Goal: Task Accomplishment & Management: Manage account settings

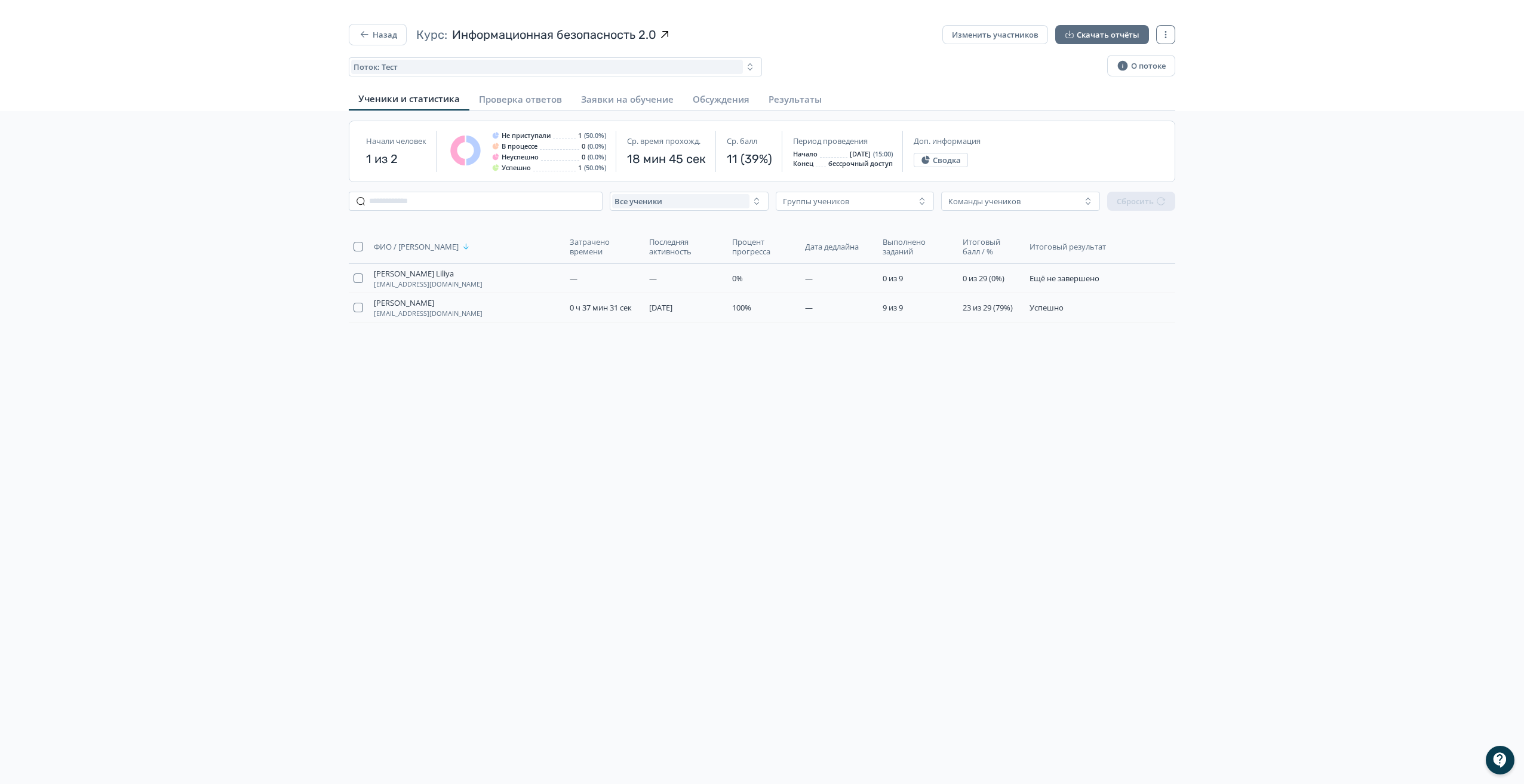
click at [367, 31] on icon "button" at bounding box center [364, 34] width 12 height 12
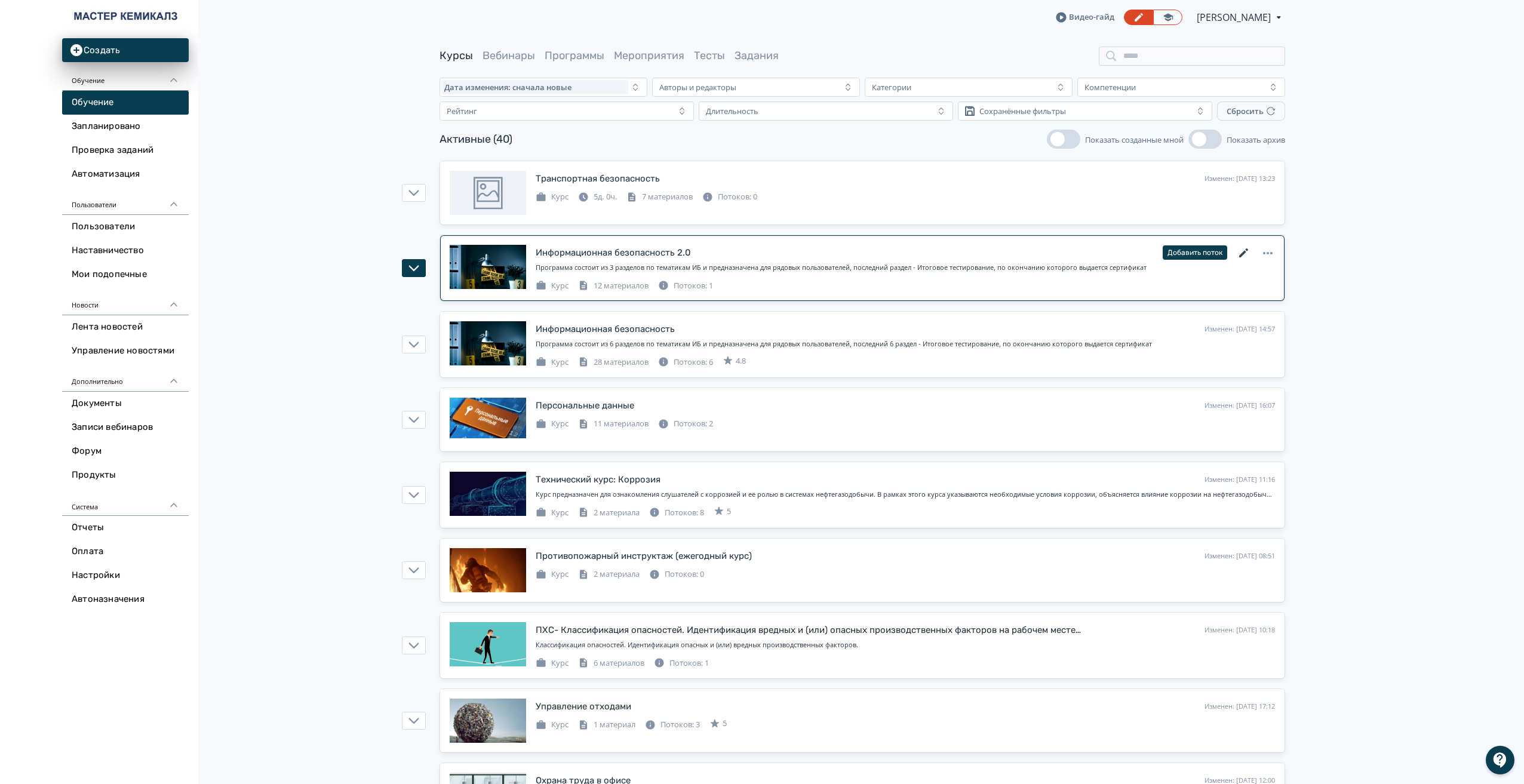
click at [1243, 249] on icon at bounding box center [1243, 253] width 14 height 14
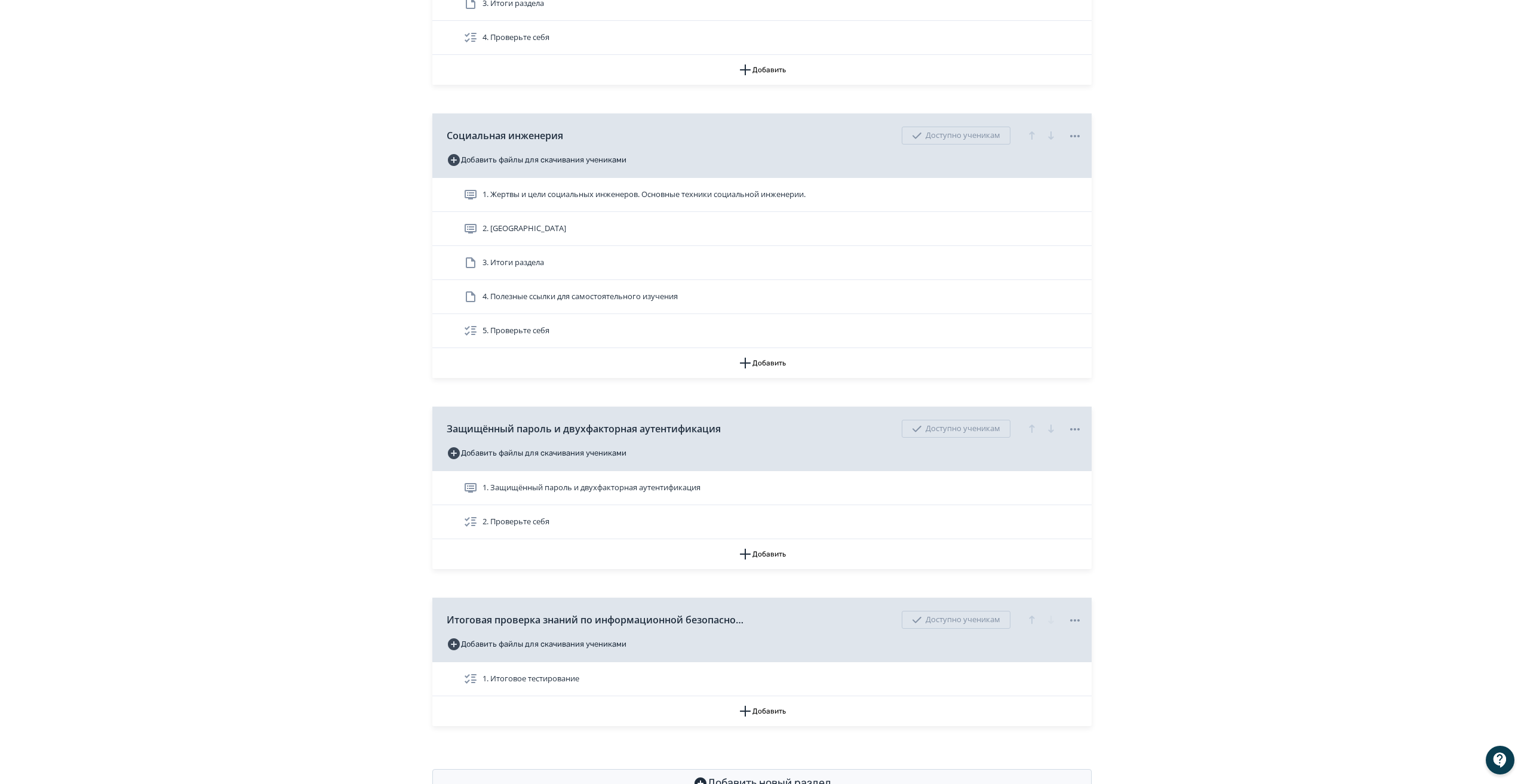
scroll to position [536, 0]
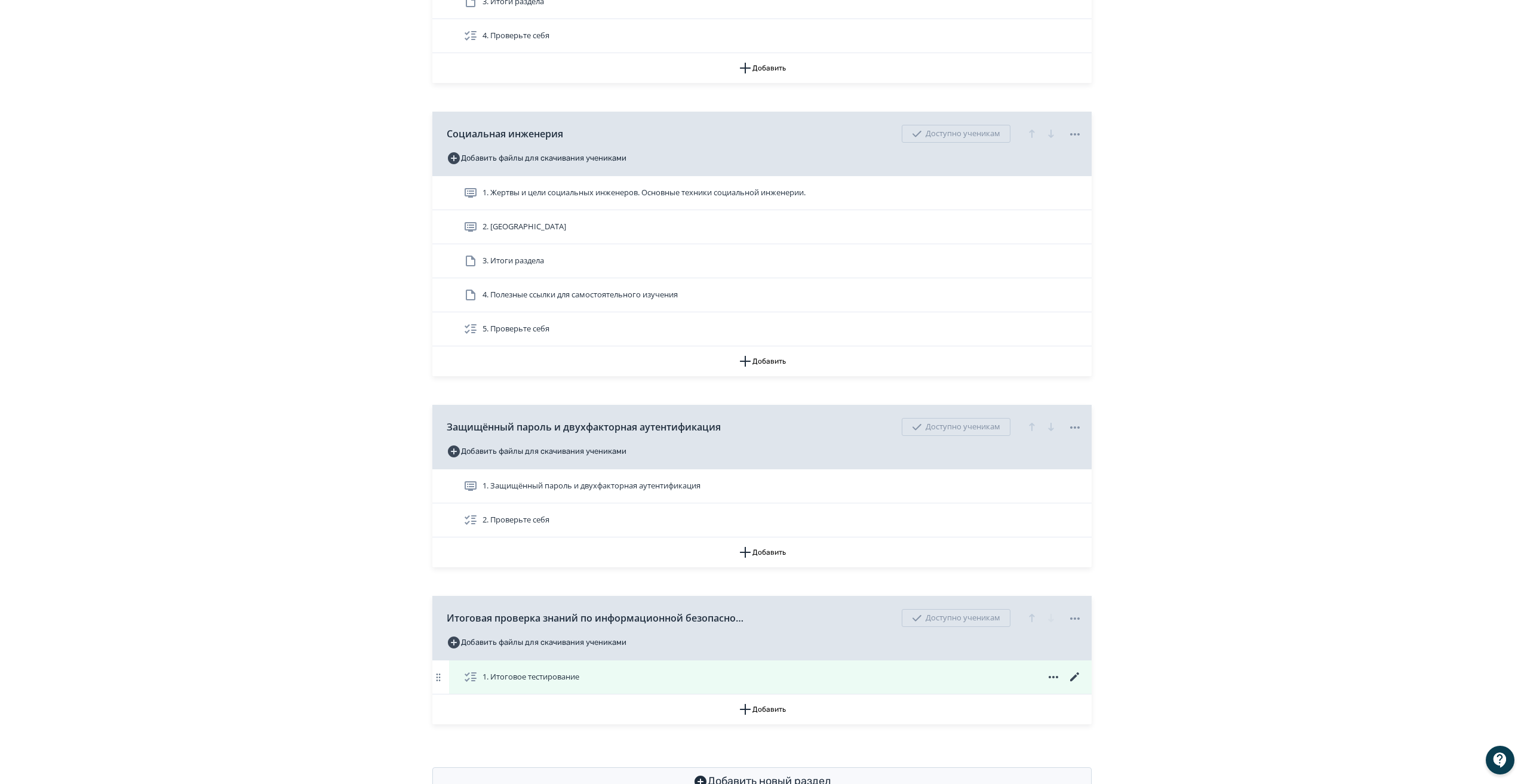
click at [1076, 684] on icon at bounding box center [1074, 677] width 14 height 14
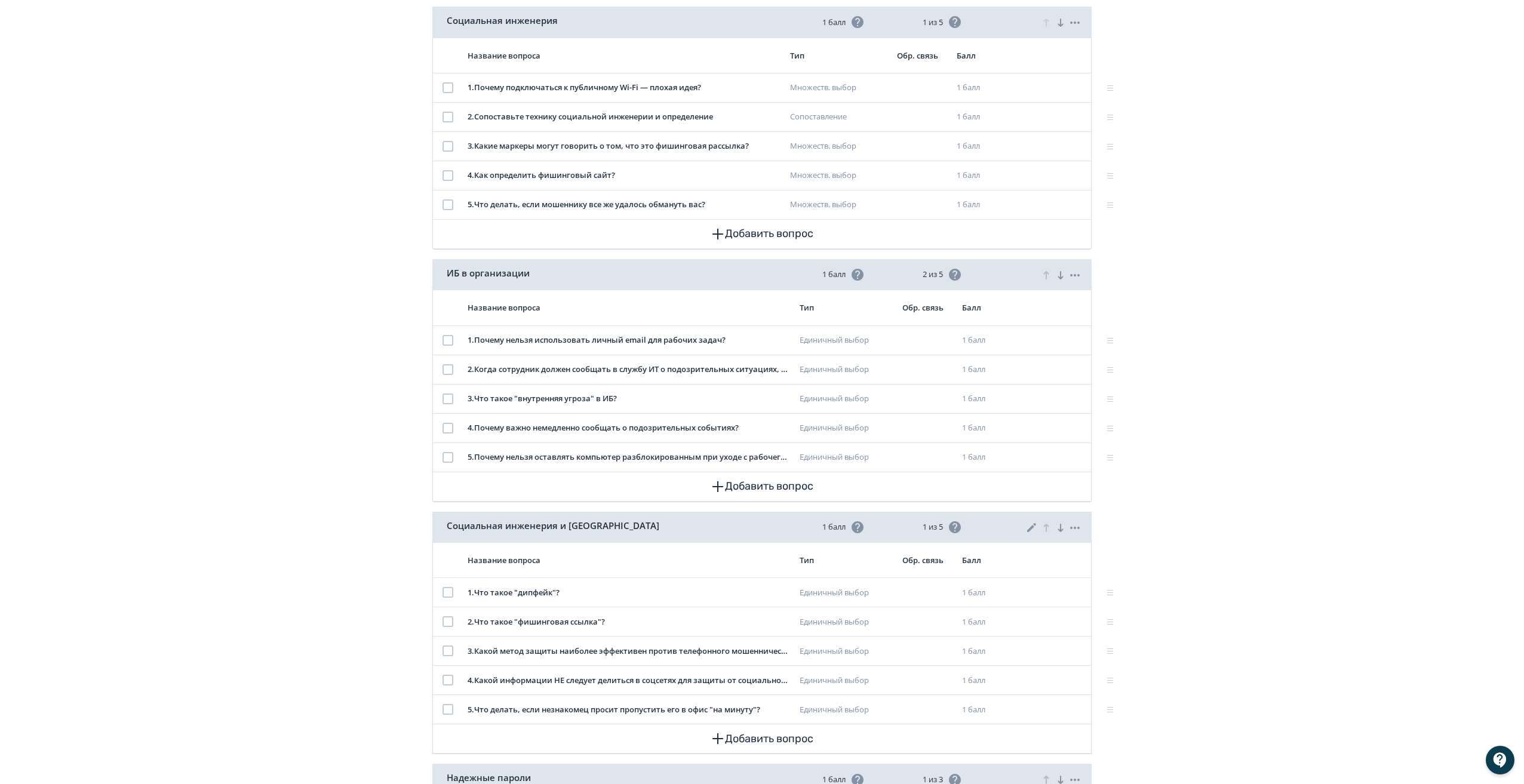
scroll to position [239, 0]
click at [1031, 526] on icon at bounding box center [1032, 527] width 9 height 9
click at [554, 529] on input "**********" at bounding box center [671, 527] width 450 height 19
drag, startPoint x: 557, startPoint y: 529, endPoint x: 445, endPoint y: 518, distance: 112.5
click at [445, 518] on div "**********" at bounding box center [762, 527] width 659 height 34
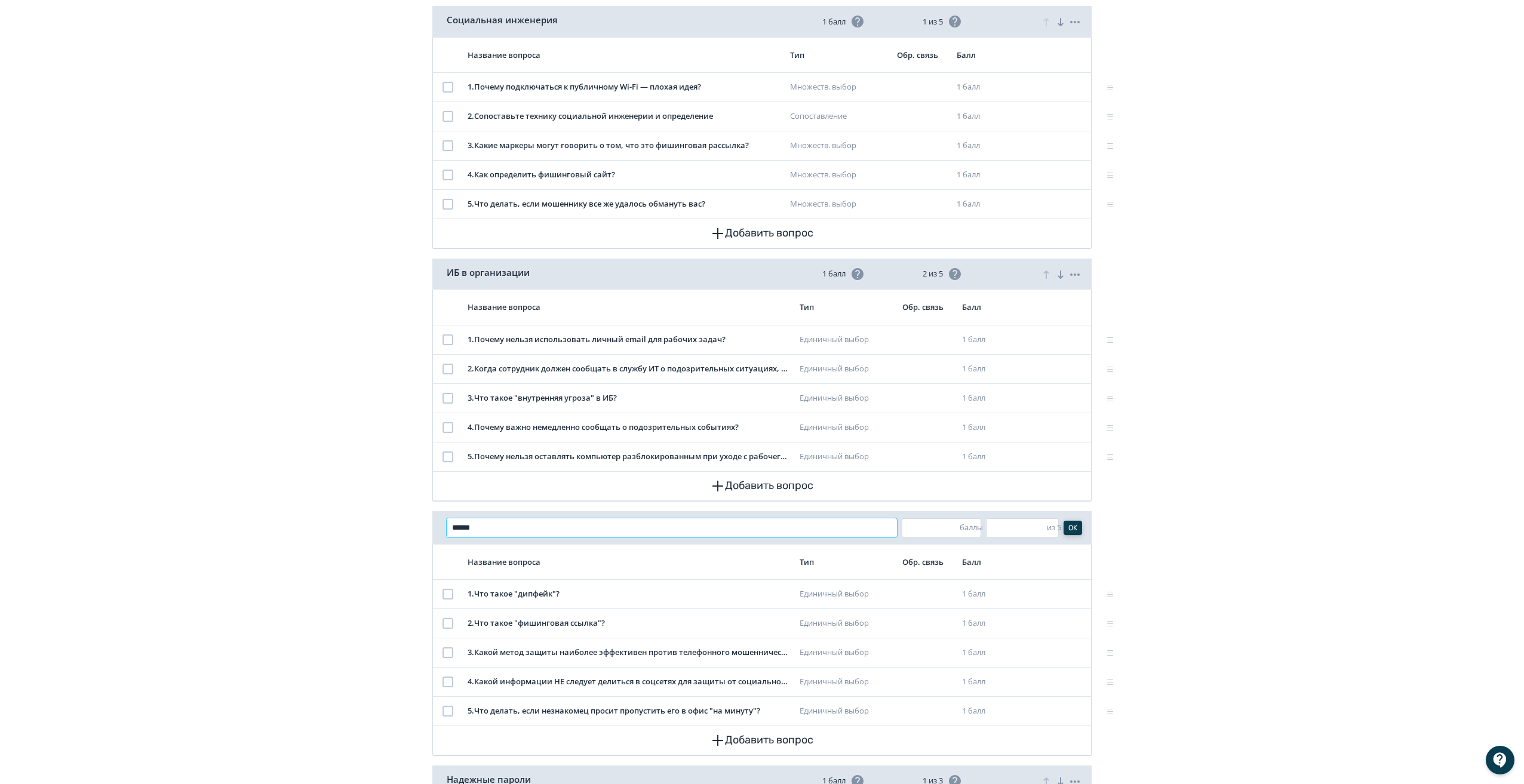
type input "******"
click at [1077, 527] on button "OK" at bounding box center [1073, 527] width 18 height 14
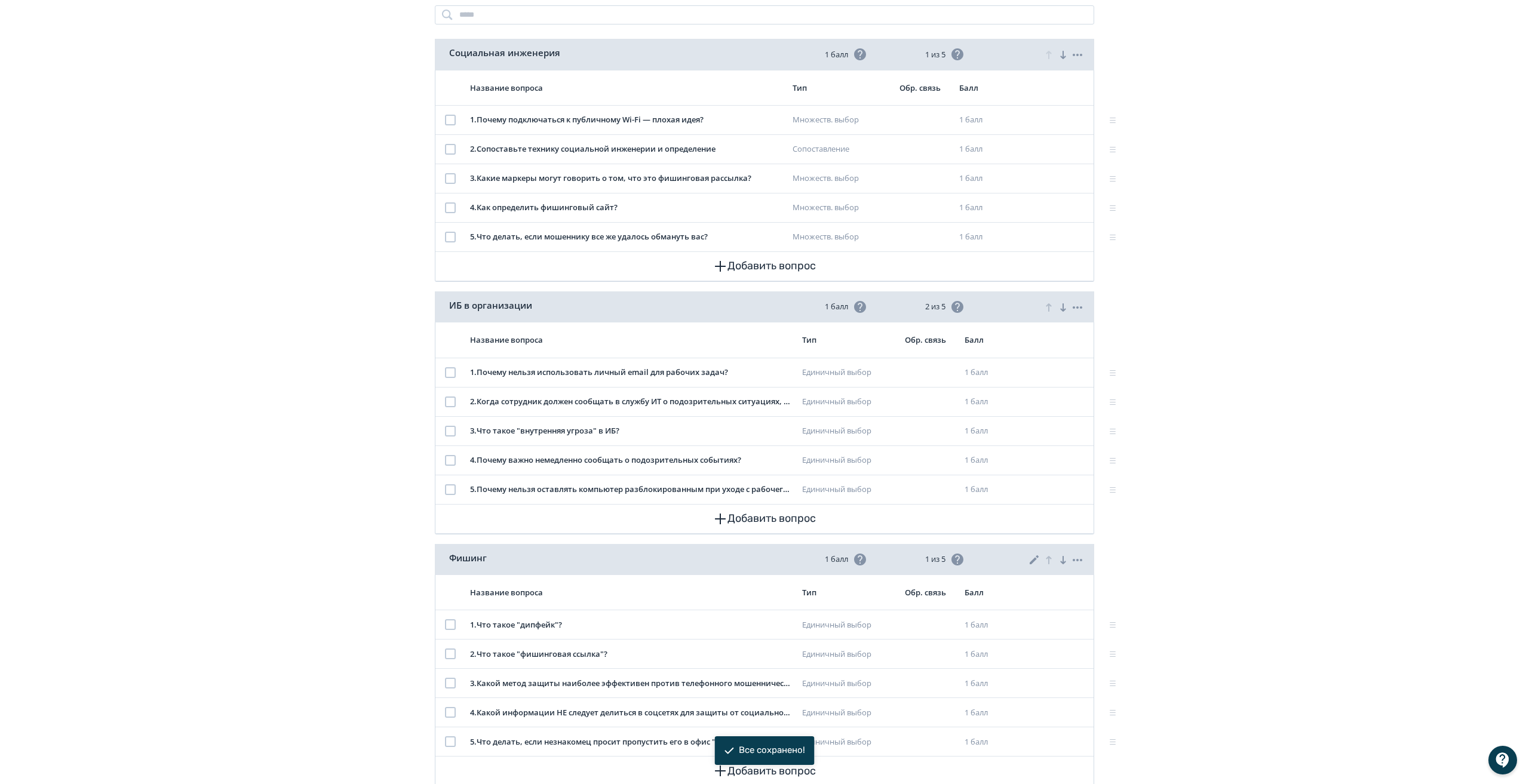
scroll to position [0, 0]
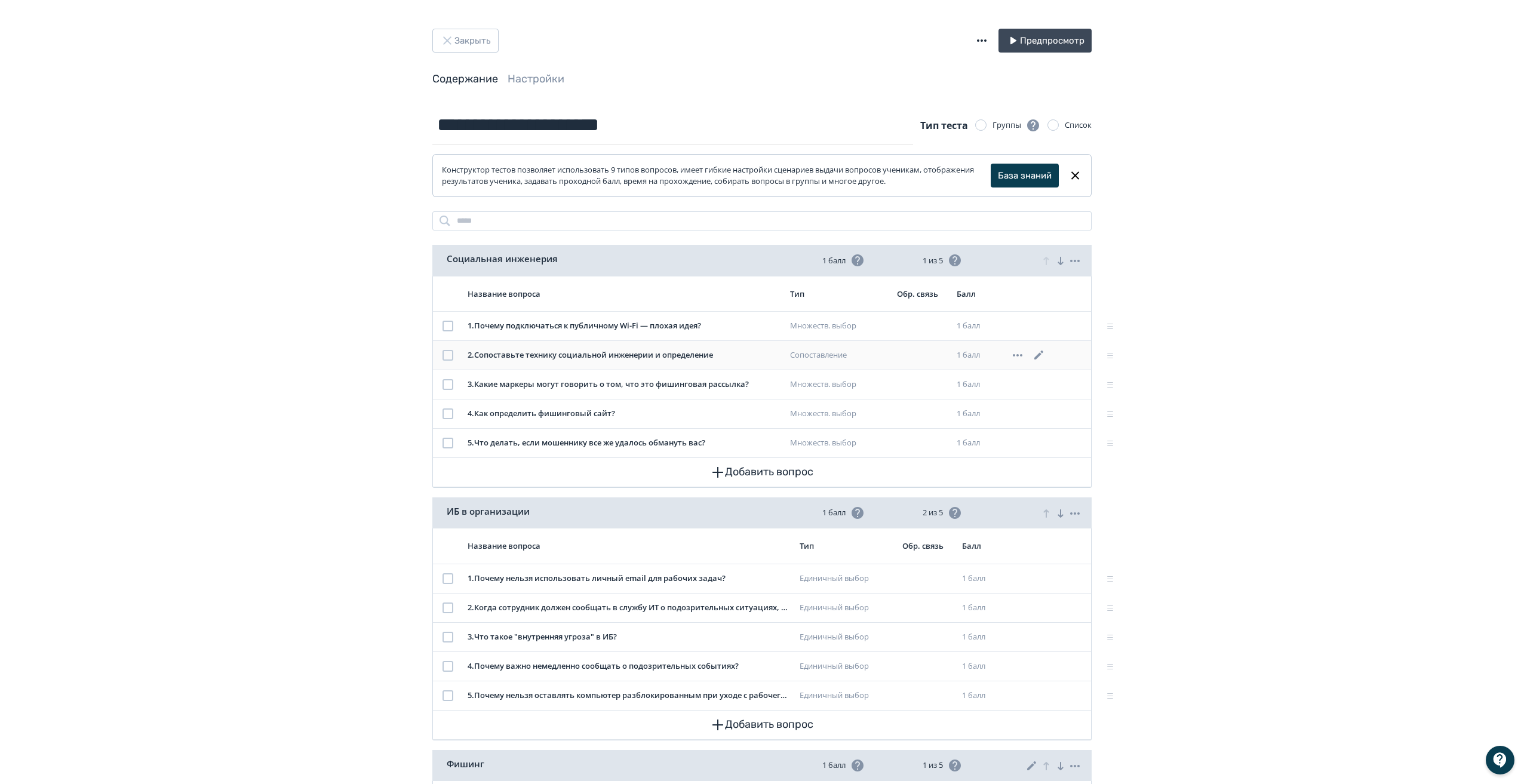
click at [1042, 353] on icon at bounding box center [1038, 355] width 14 height 14
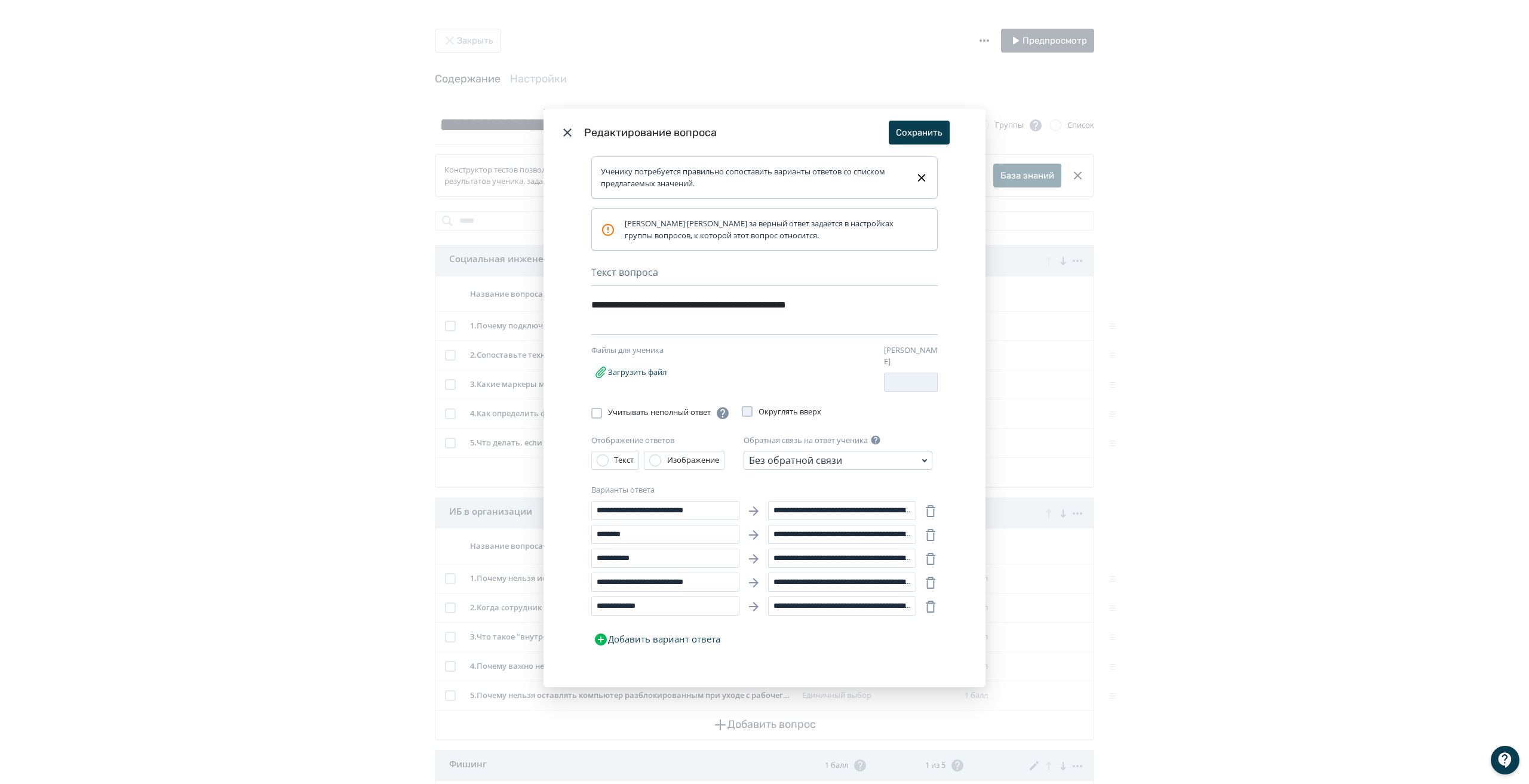
drag, startPoint x: 1322, startPoint y: 351, endPoint x: 861, endPoint y: 74, distance: 537.8
click at [1321, 352] on div "**********" at bounding box center [764, 392] width 1529 height 784
click at [567, 138] on icon "Modal" at bounding box center [567, 132] width 14 height 14
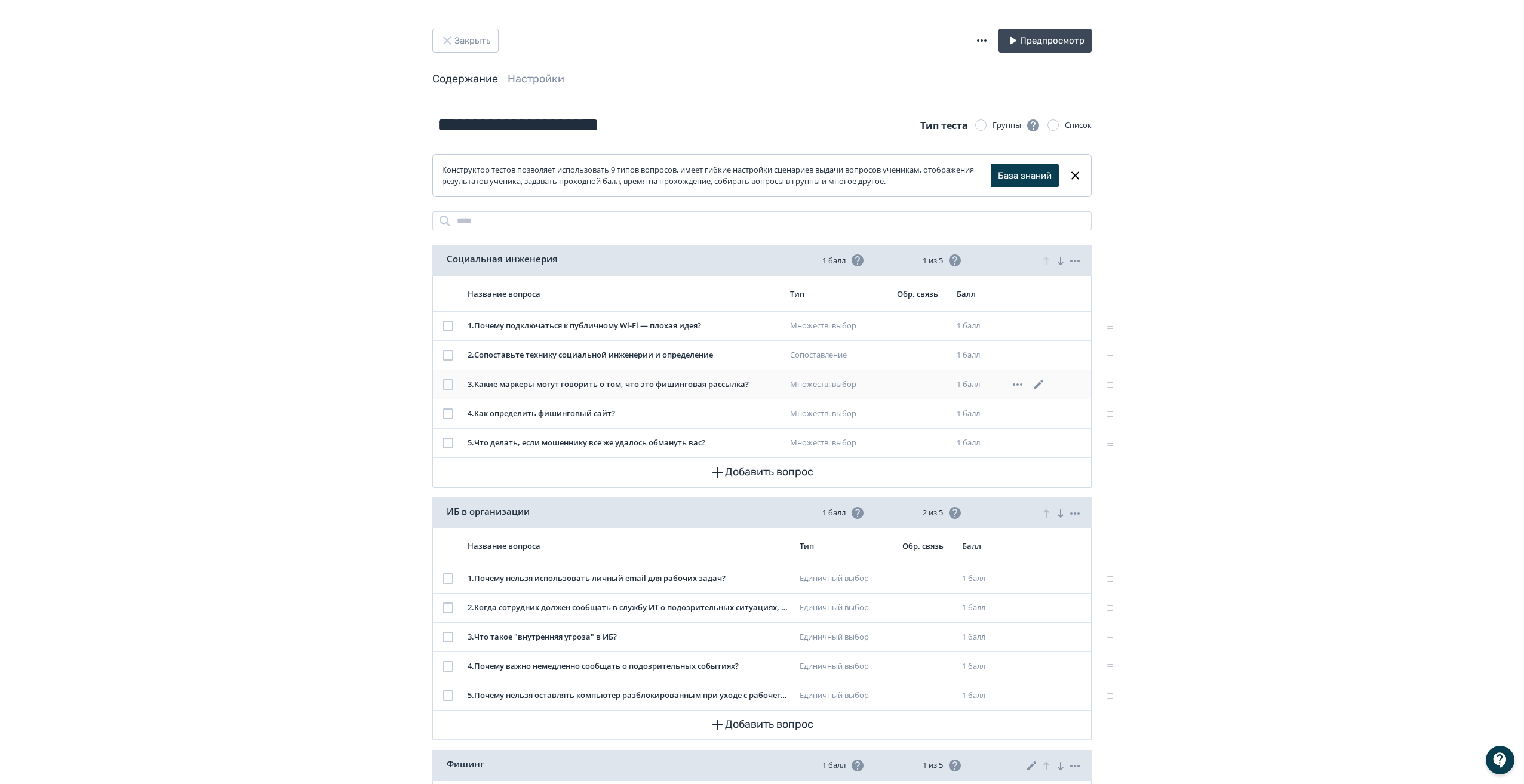
click at [697, 384] on div "3 . Какие маркеры могут говорить о том, что это фишинговая рассылка?" at bounding box center [624, 384] width 313 height 12
click at [1033, 385] on icon at bounding box center [1038, 384] width 14 height 14
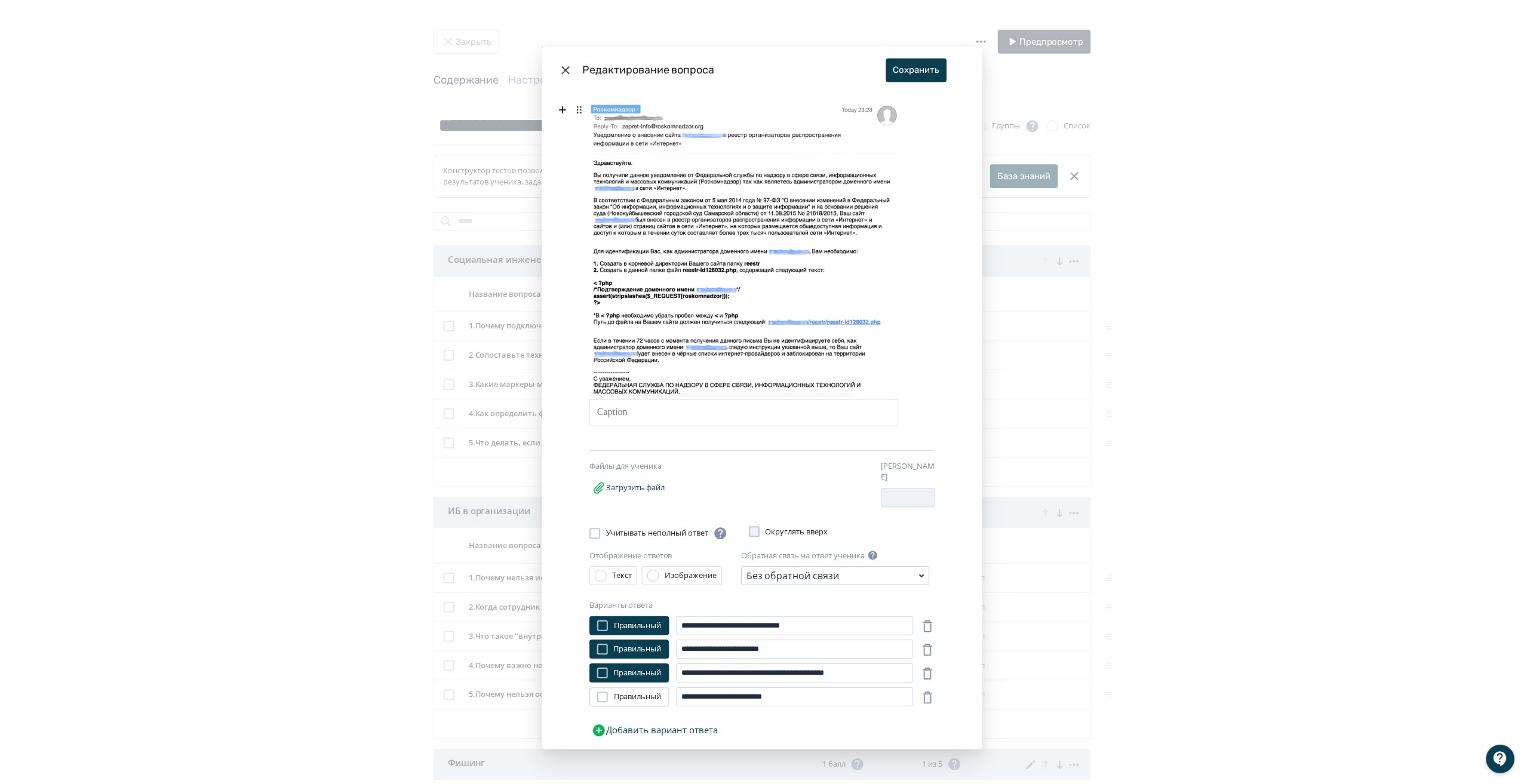
scroll to position [178, 0]
click at [927, 691] on icon "Modal" at bounding box center [930, 698] width 14 height 14
click at [918, 66] on button "Сохранить" at bounding box center [918, 69] width 61 height 24
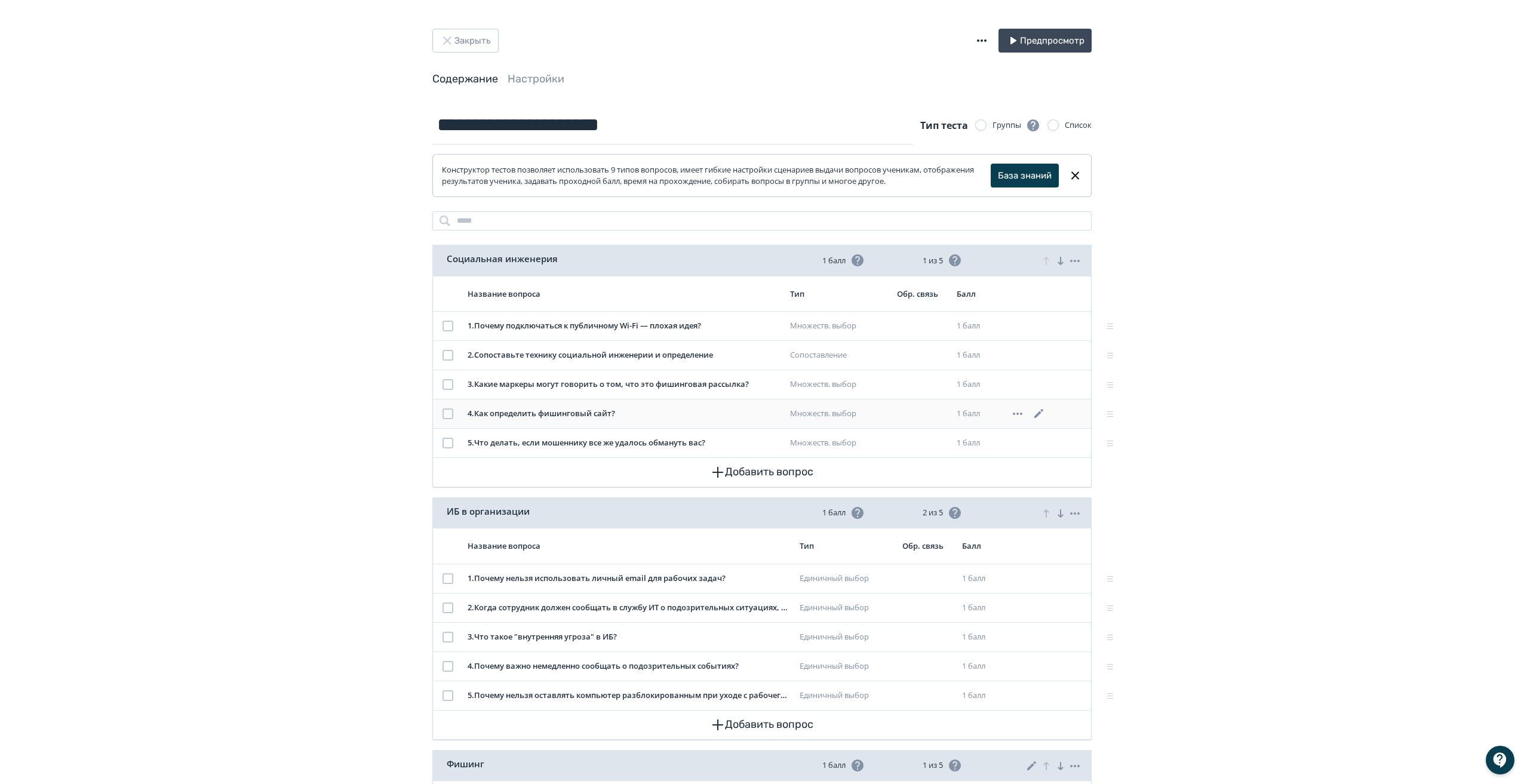
click at [1039, 411] on icon at bounding box center [1038, 413] width 14 height 14
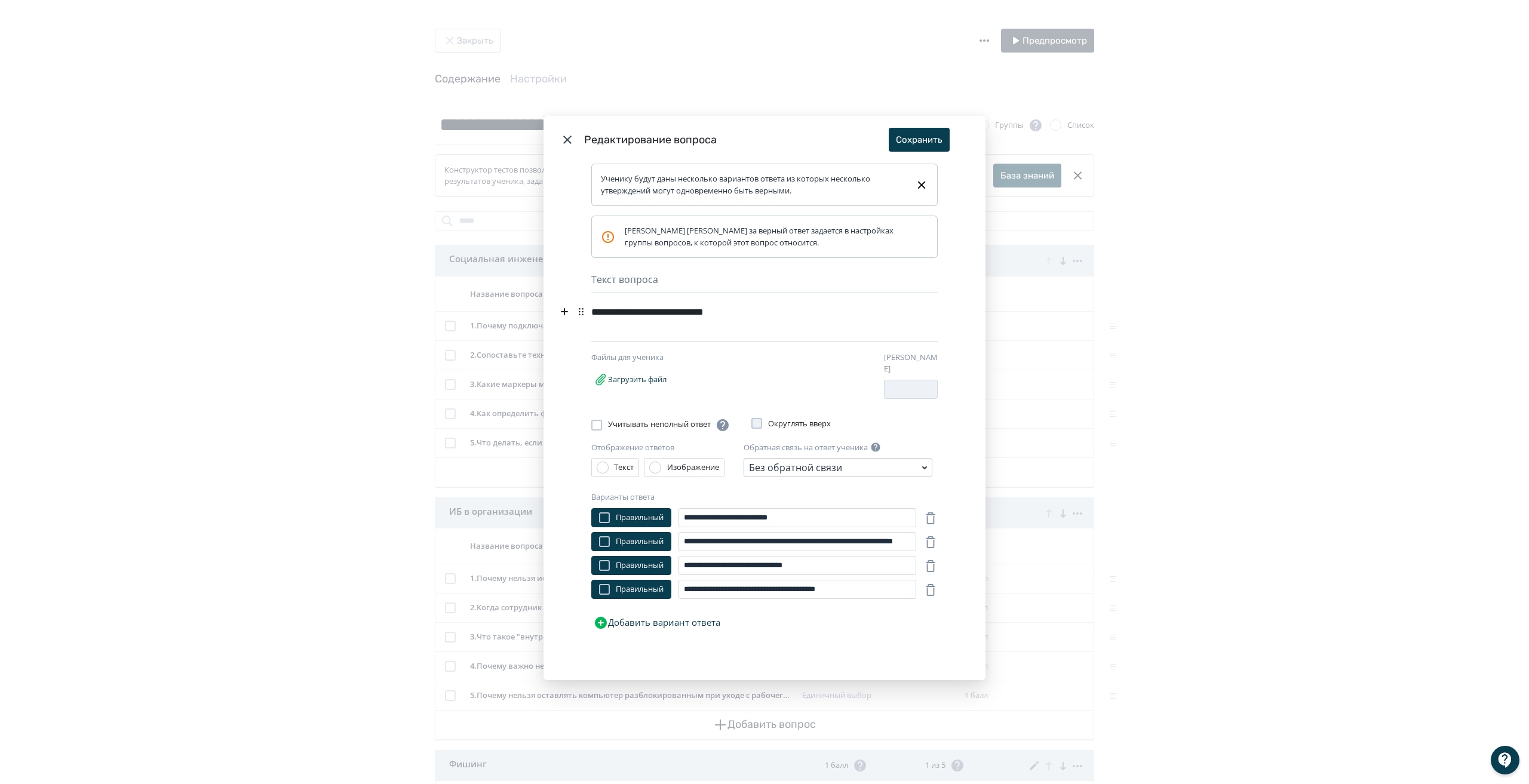
click at [567, 137] on icon "Modal" at bounding box center [567, 139] width 14 height 14
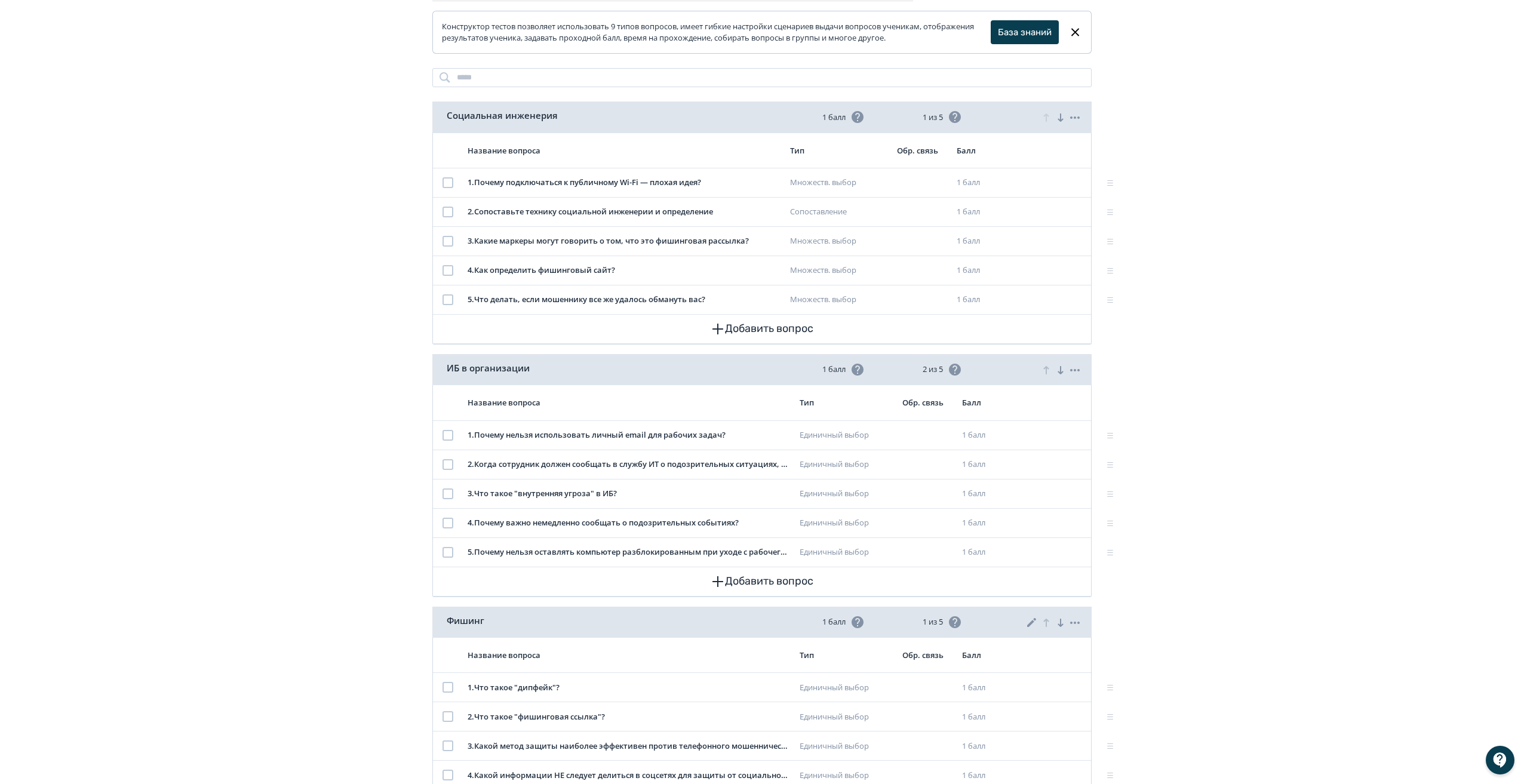
scroll to position [143, 0]
click at [448, 271] on div at bounding box center [448, 271] width 11 height 11
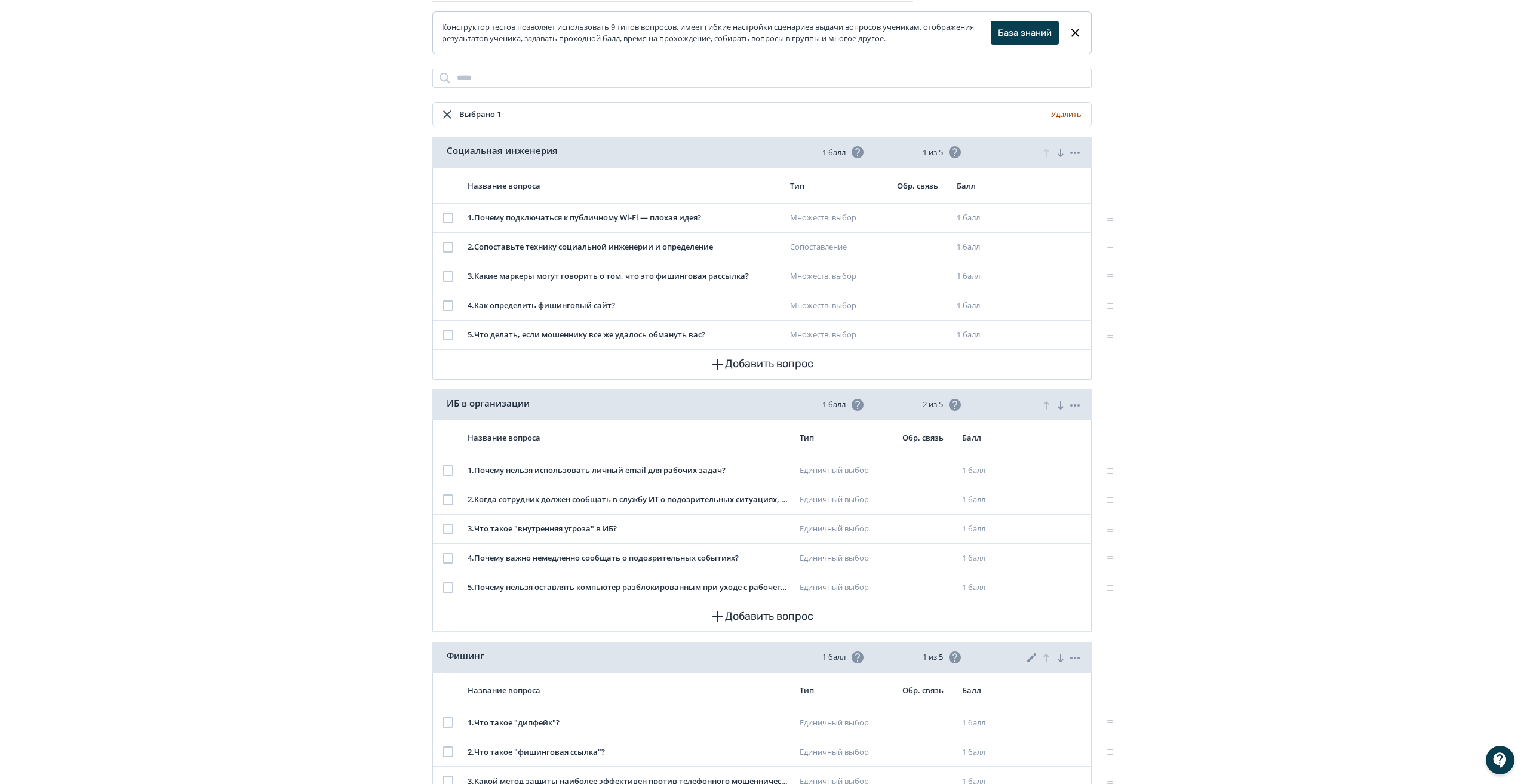
click at [1057, 112] on button "Удалить" at bounding box center [1066, 115] width 36 height 19
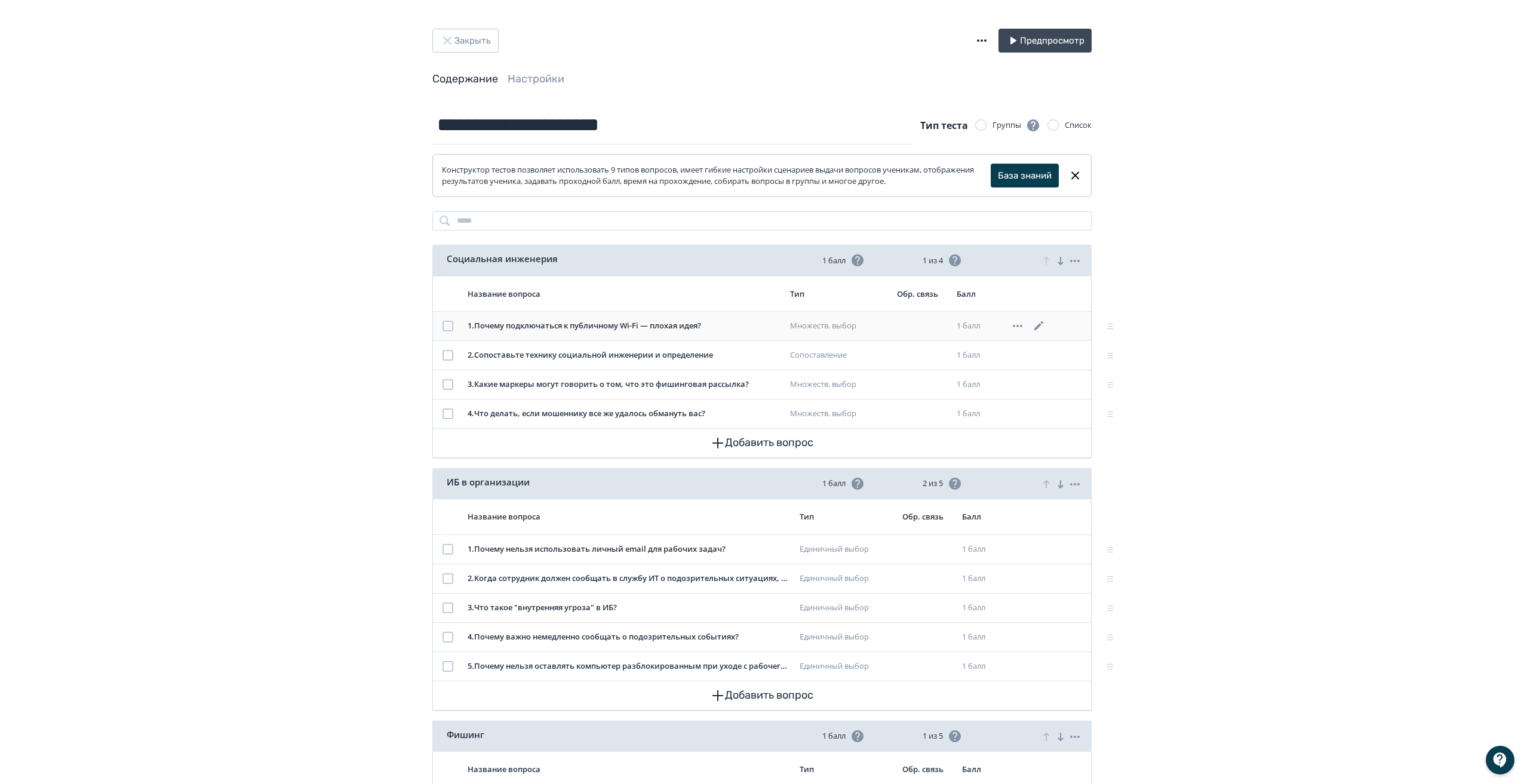
click at [592, 325] on div "1 . Почему подключаться к публичному Wi-Fi — плохая идея?" at bounding box center [624, 325] width 313 height 12
click at [1040, 324] on icon at bounding box center [1038, 325] width 9 height 9
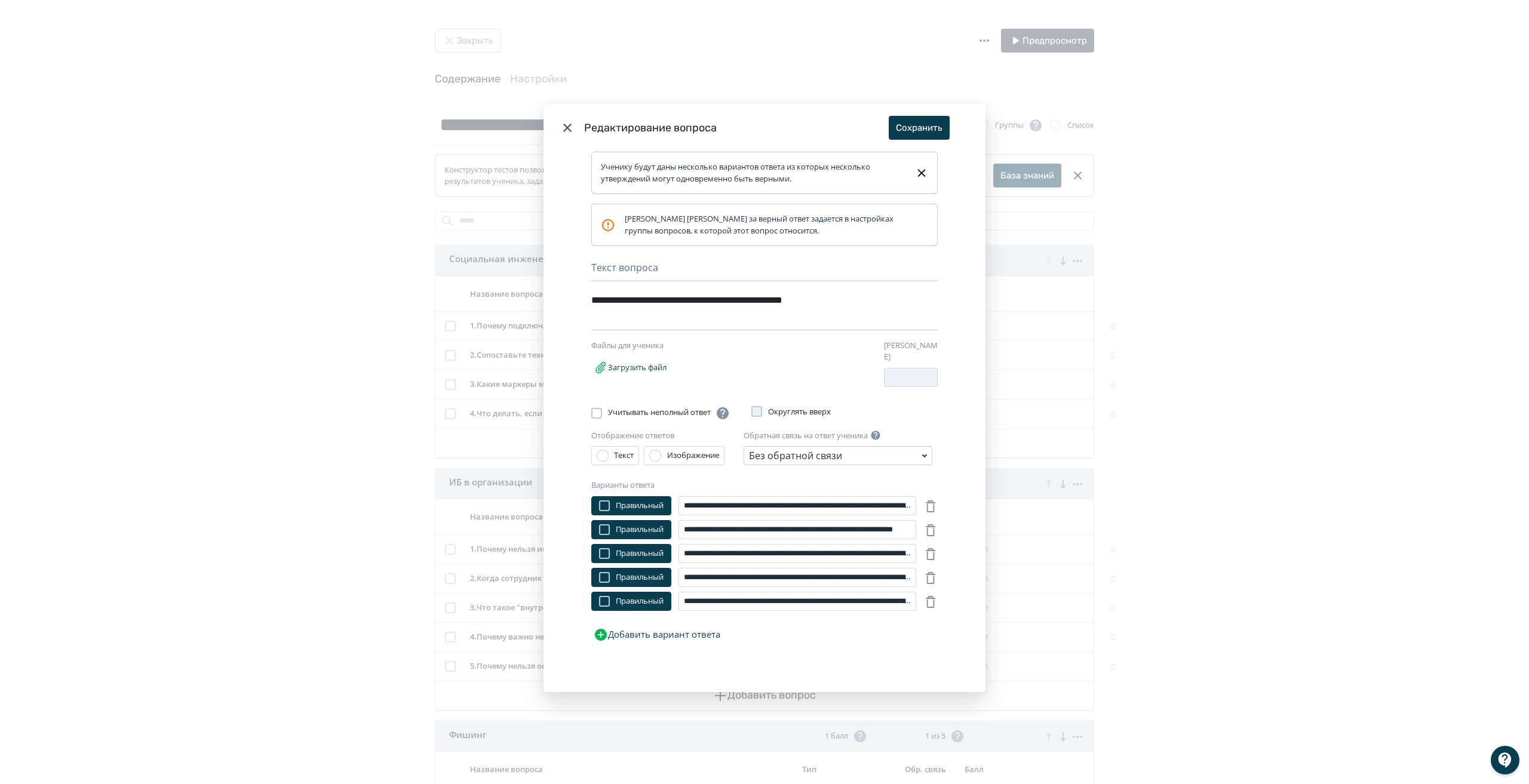
click at [565, 130] on icon "Modal" at bounding box center [567, 128] width 9 height 9
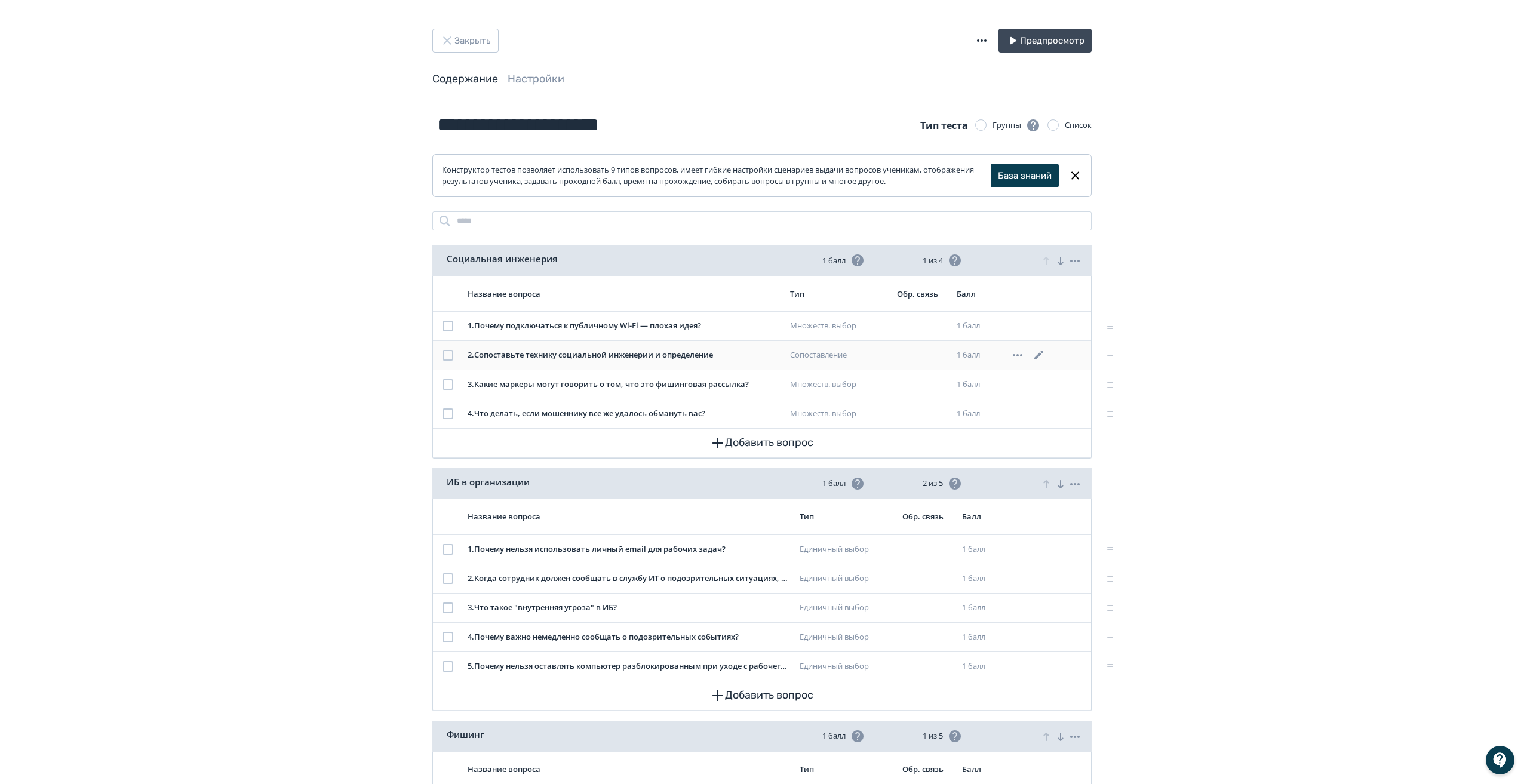
click at [1036, 352] on icon at bounding box center [1038, 355] width 14 height 14
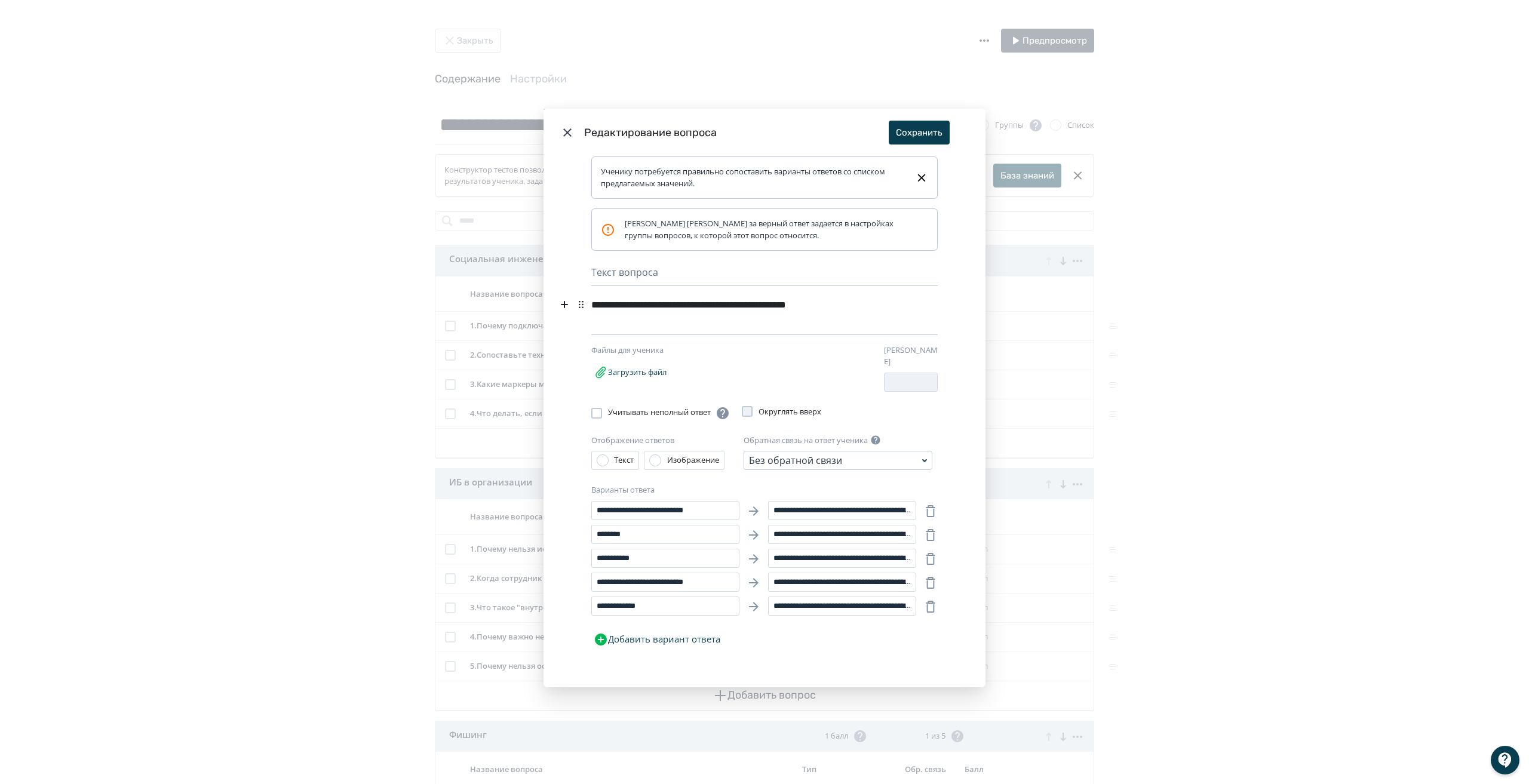
click at [563, 137] on icon "Modal" at bounding box center [567, 132] width 14 height 14
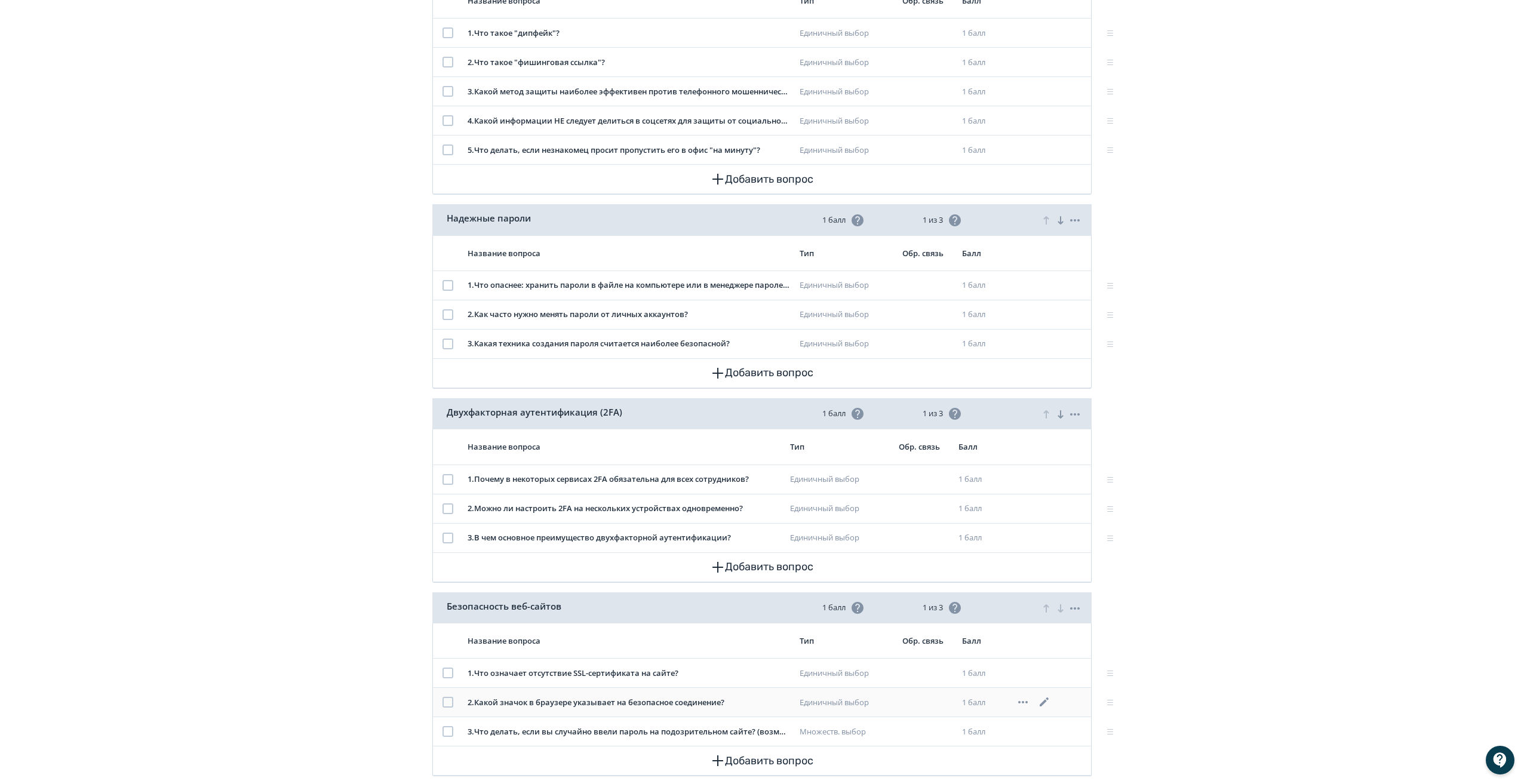
scroll to position [769, 0]
click at [1046, 726] on icon at bounding box center [1044, 730] width 14 height 14
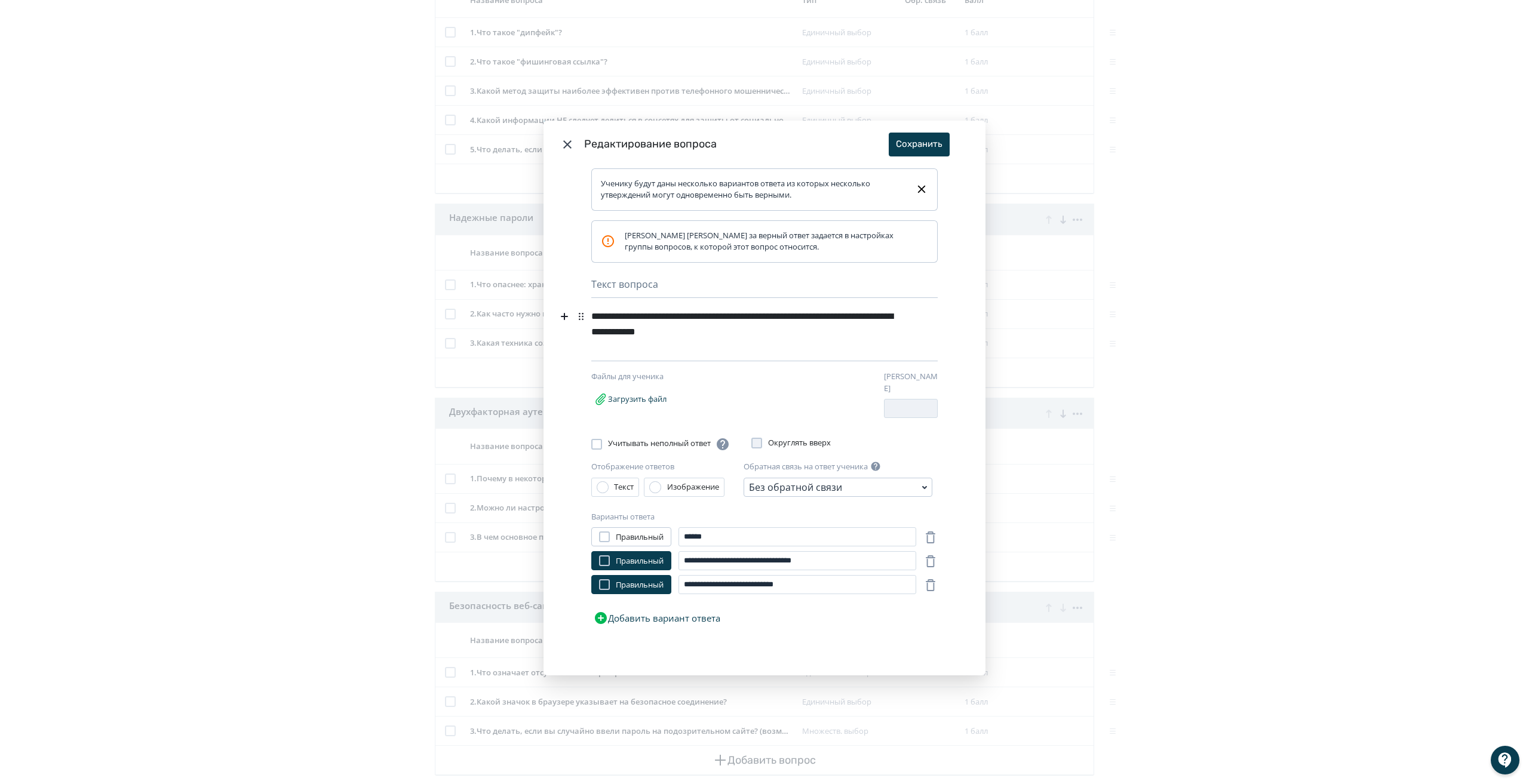
click at [623, 333] on div "**********" at bounding box center [746, 324] width 310 height 38
drag, startPoint x: 623, startPoint y: 334, endPoint x: 802, endPoint y: 339, distance: 179.1
click at [802, 339] on div "**********" at bounding box center [746, 324] width 310 height 38
copy div "**********"
click at [575, 150] on header "Редактирование вопроса Сохранить" at bounding box center [764, 145] width 442 height 48
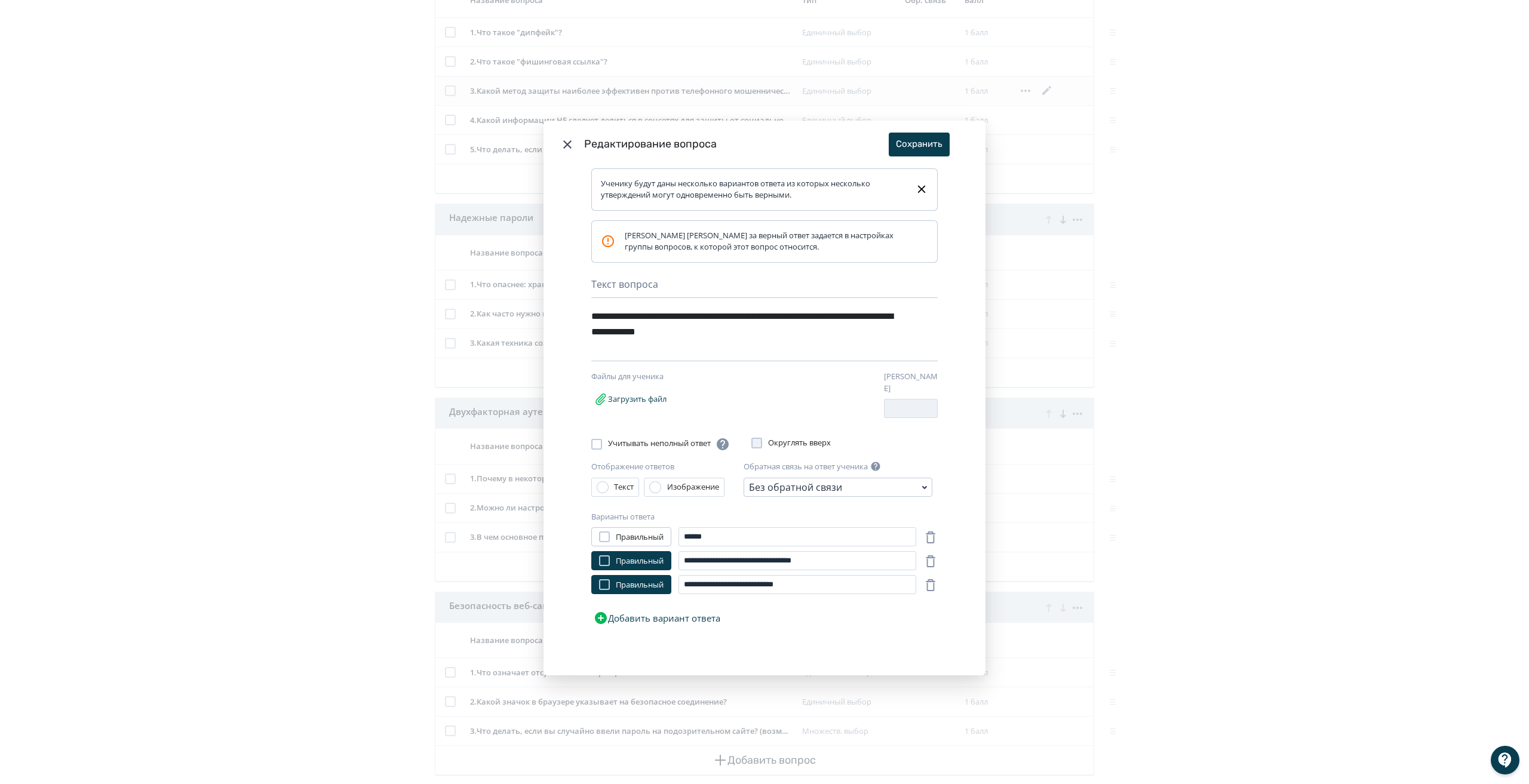
click at [567, 145] on icon "Modal" at bounding box center [567, 144] width 14 height 14
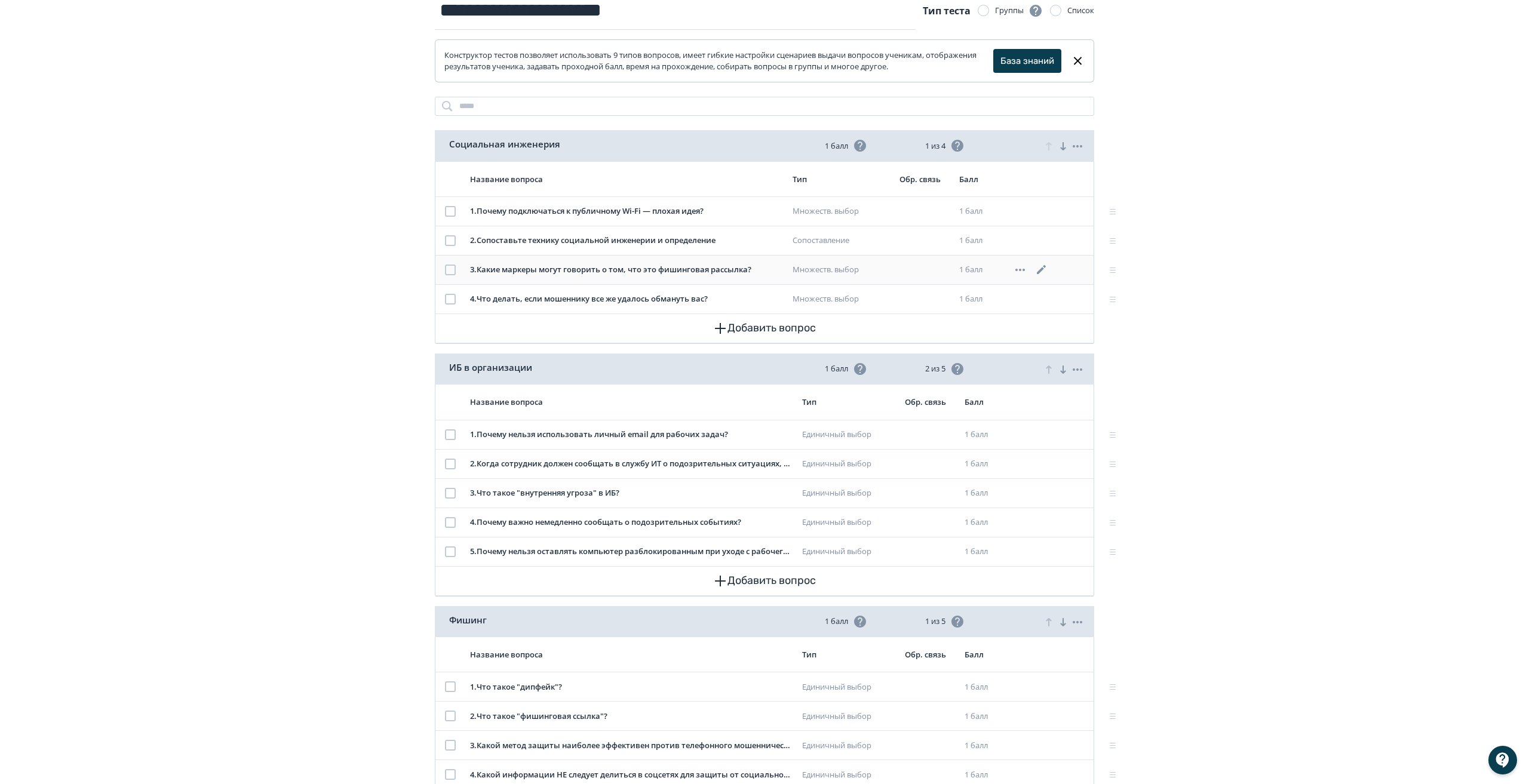
scroll to position [113, 0]
click at [1041, 210] on icon at bounding box center [1039, 212] width 9 height 9
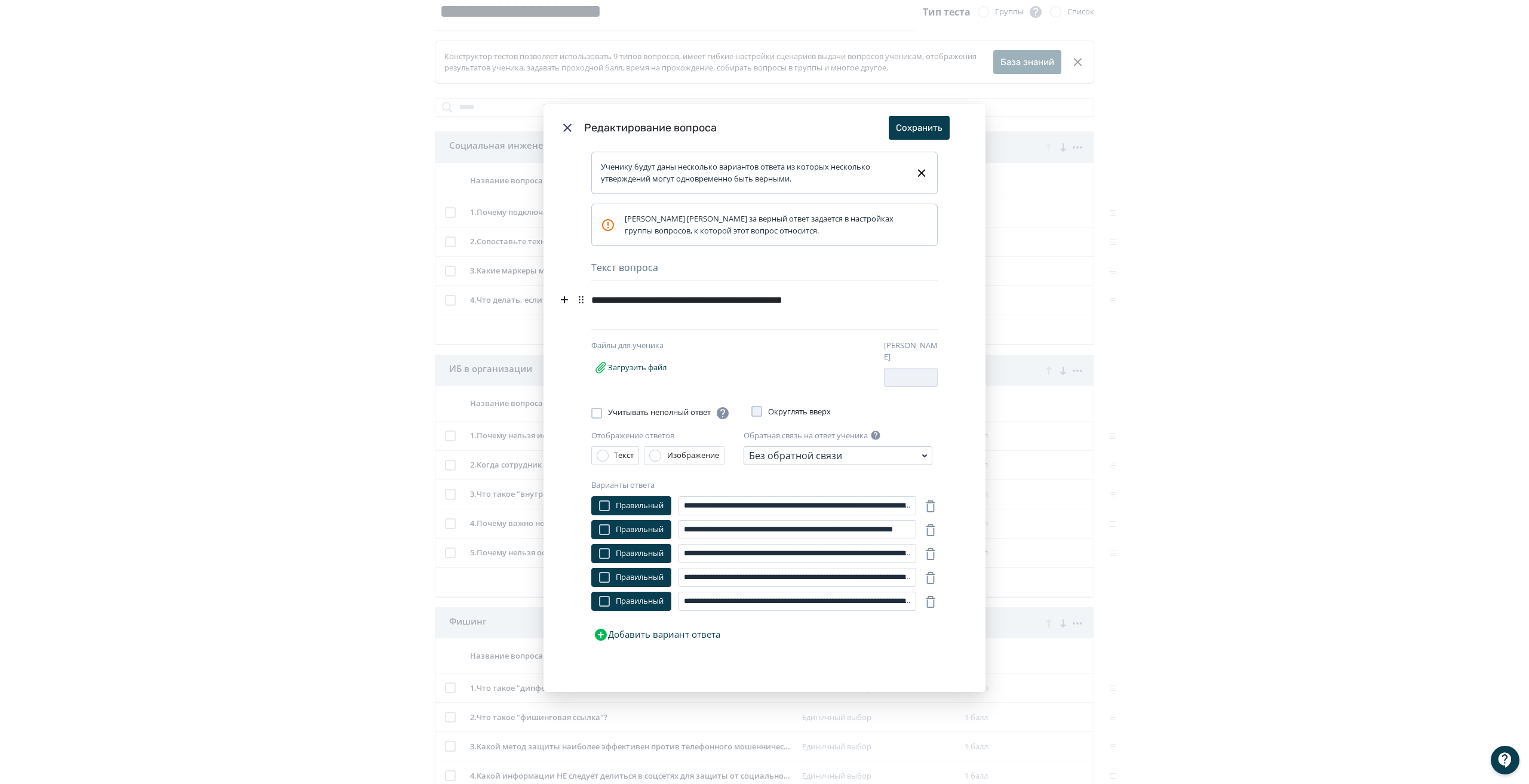
click at [877, 301] on div "**********" at bounding box center [746, 300] width 310 height 23
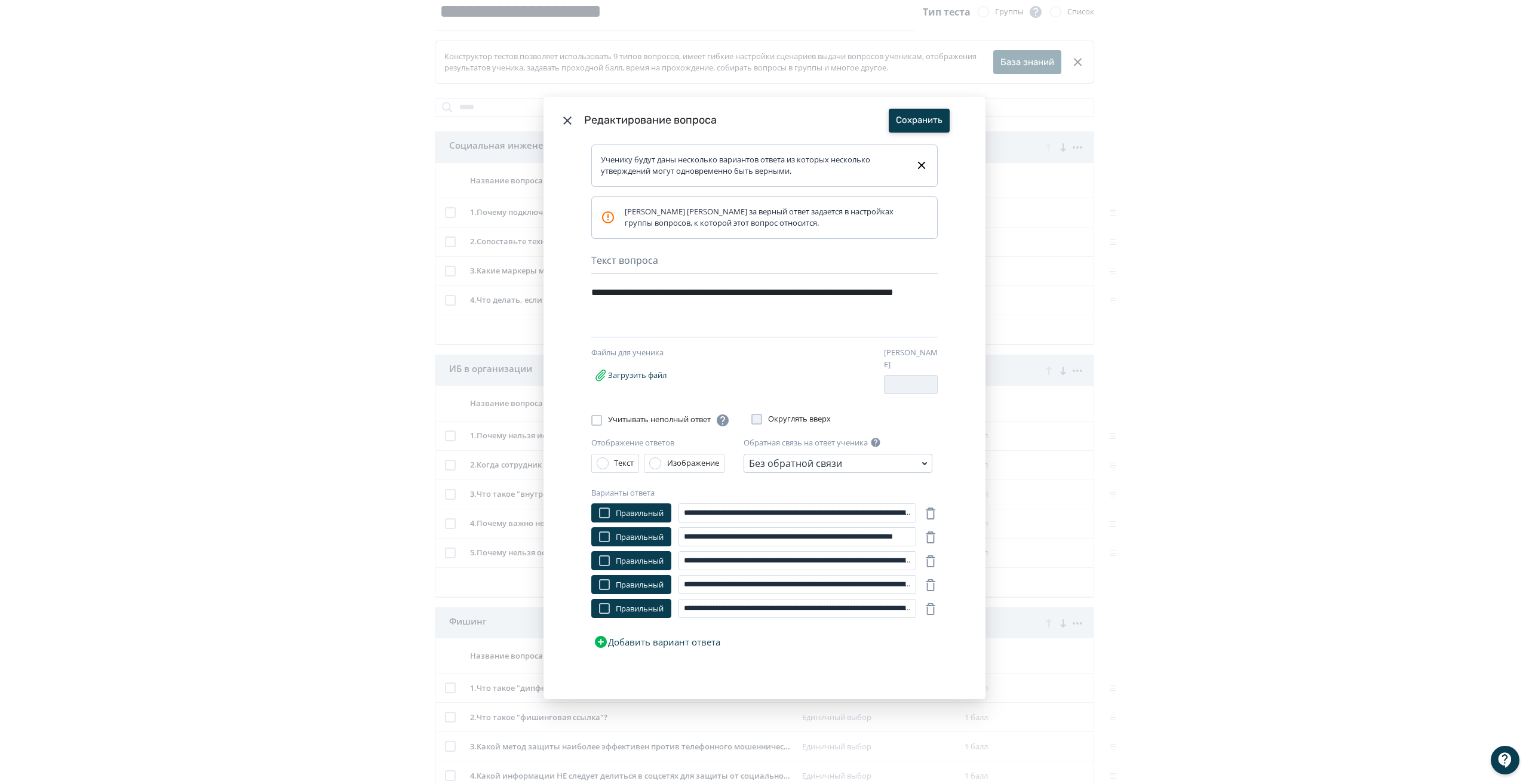
click at [917, 127] on button "Сохранить" at bounding box center [919, 120] width 61 height 24
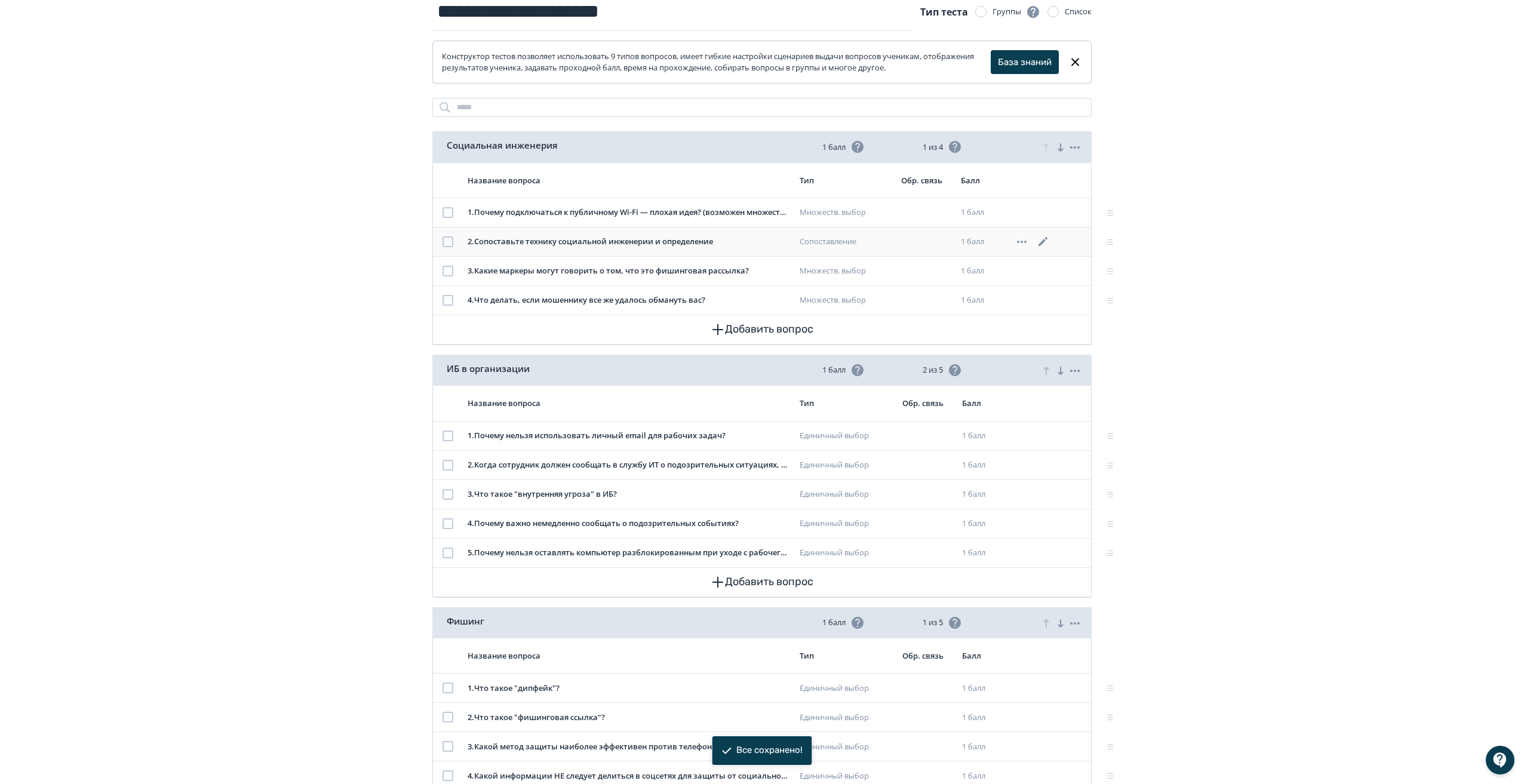
click at [1041, 241] on icon at bounding box center [1043, 241] width 14 height 14
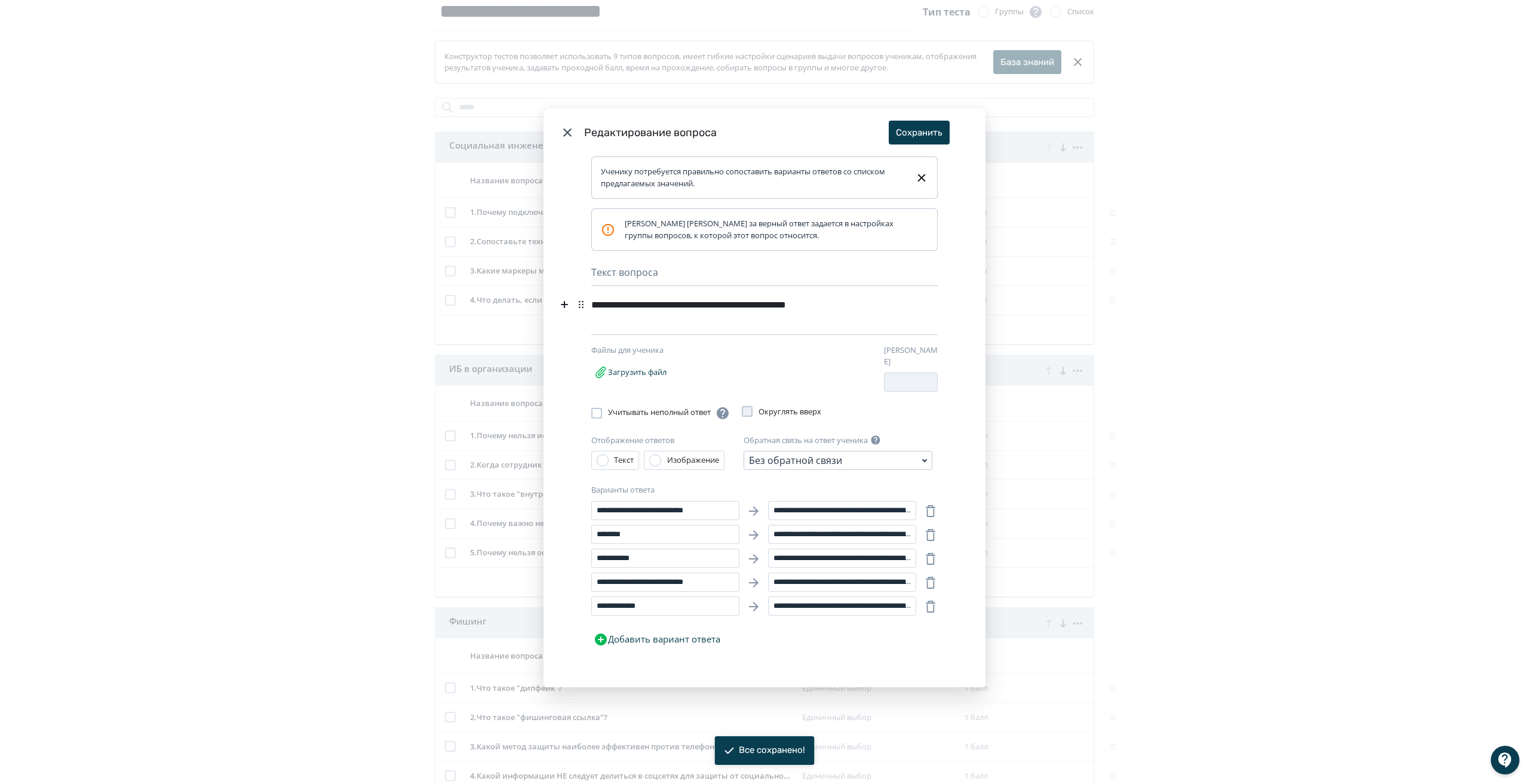
click at [892, 308] on div "**********" at bounding box center [746, 304] width 310 height 23
click at [560, 137] on header "Редактирование вопроса Сохранить" at bounding box center [764, 132] width 442 height 48
click at [564, 137] on icon "Modal" at bounding box center [567, 132] width 14 height 14
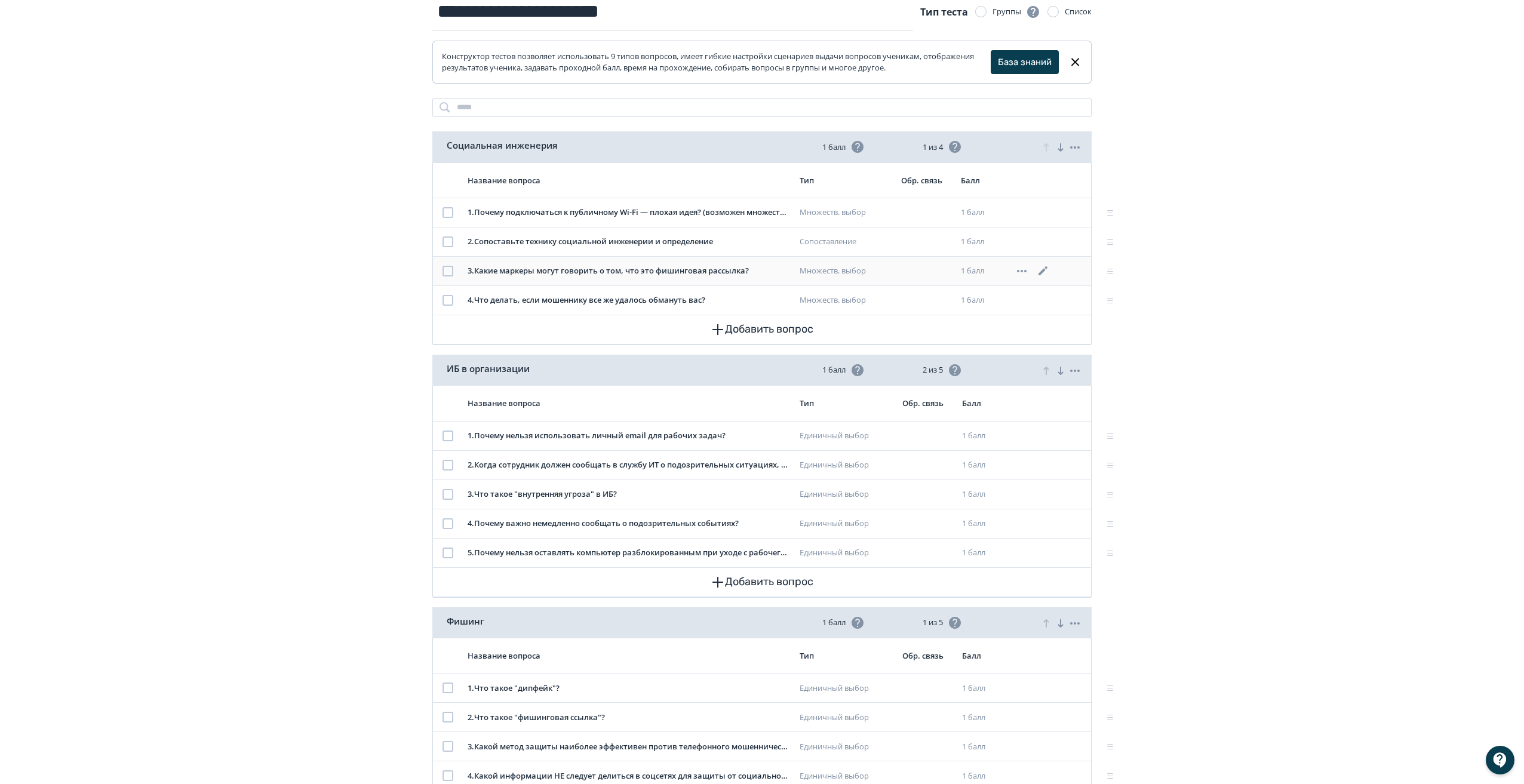
click at [1042, 271] on icon at bounding box center [1043, 271] width 9 height 9
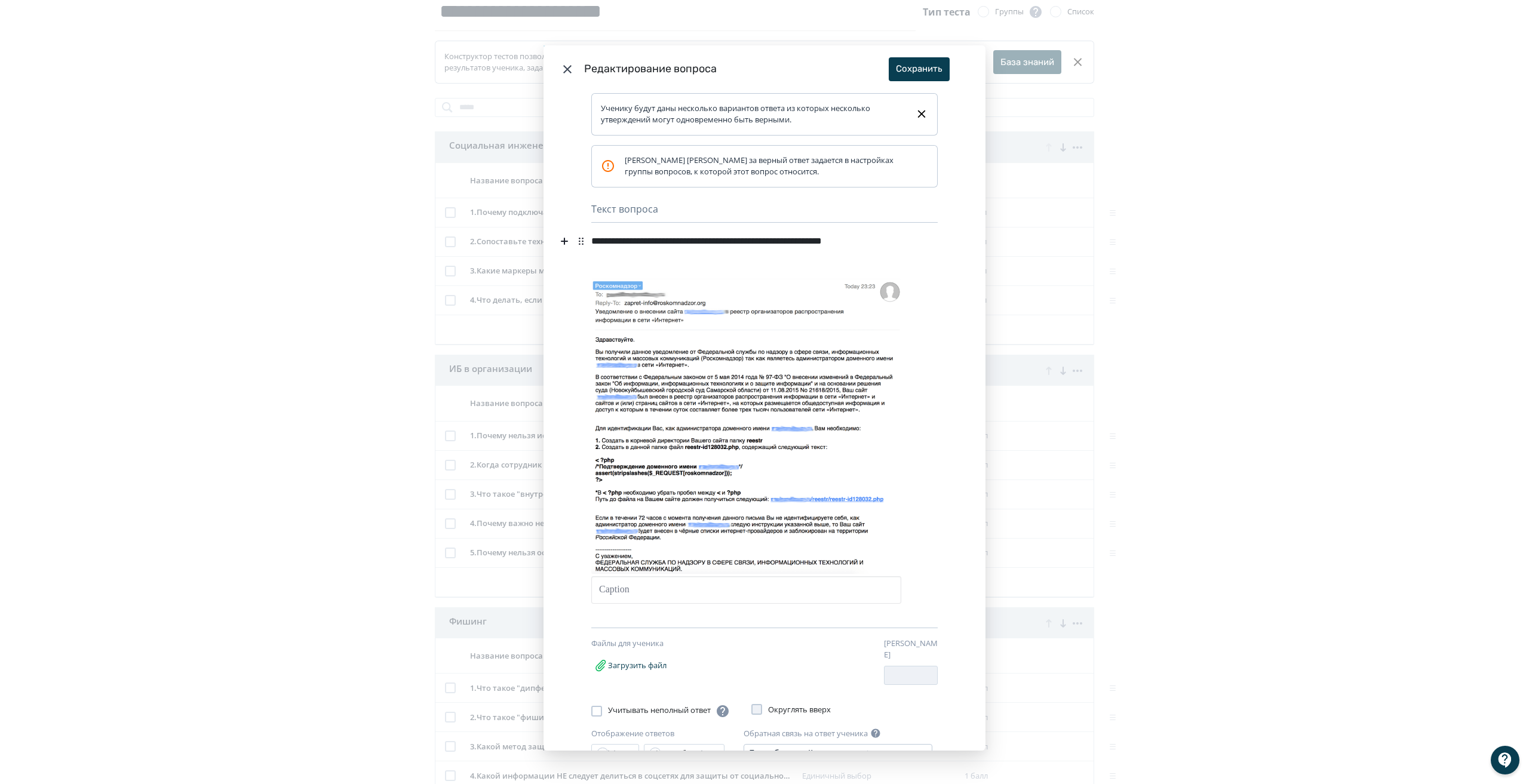
click at [662, 256] on div "**********" at bounding box center [744, 249] width 305 height 38
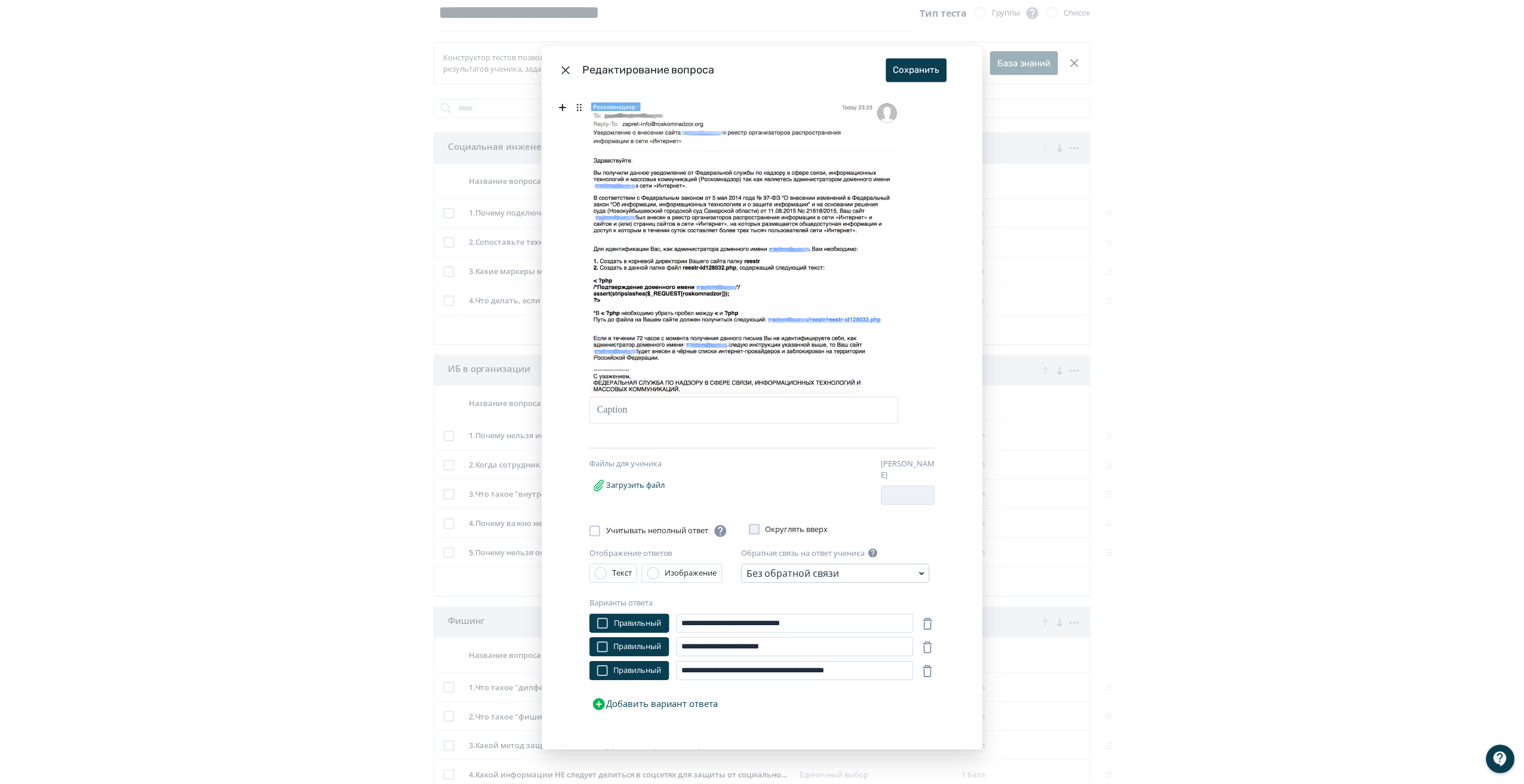
scroll to position [1, 0]
click at [926, 71] on button "Сохранить" at bounding box center [918, 69] width 61 height 24
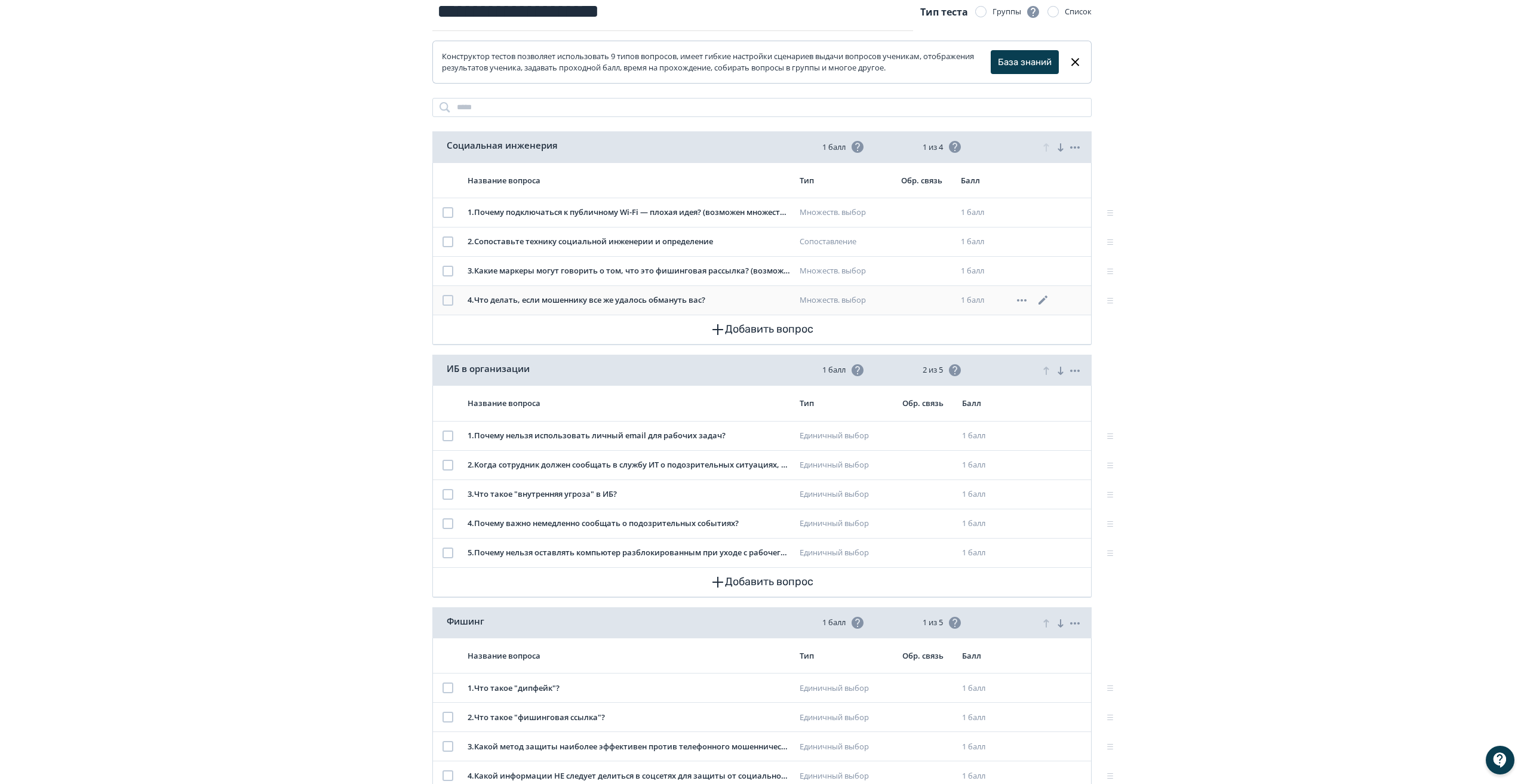
click at [1042, 298] on icon at bounding box center [1043, 300] width 14 height 14
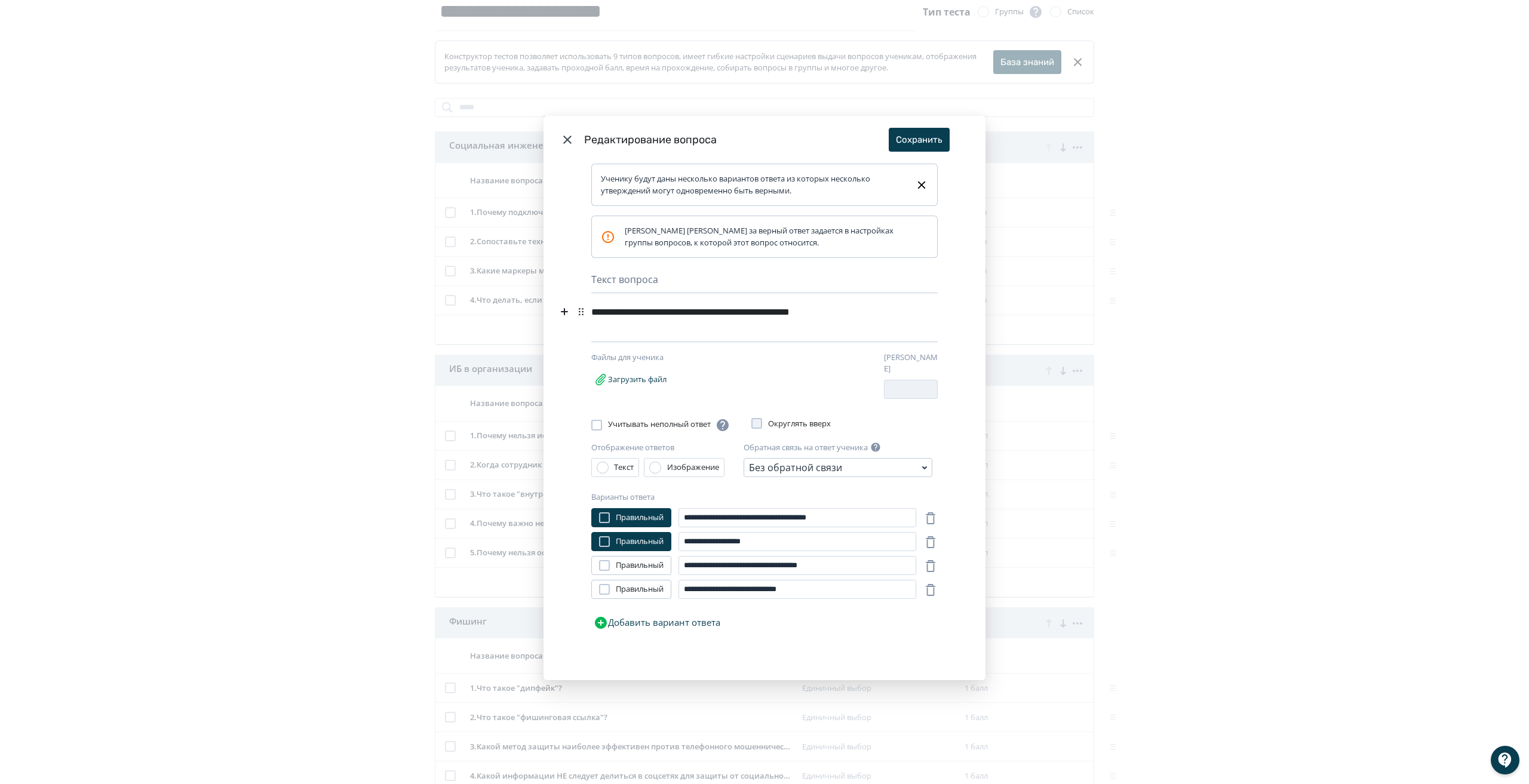
click at [894, 314] on div "**********" at bounding box center [746, 311] width 310 height 23
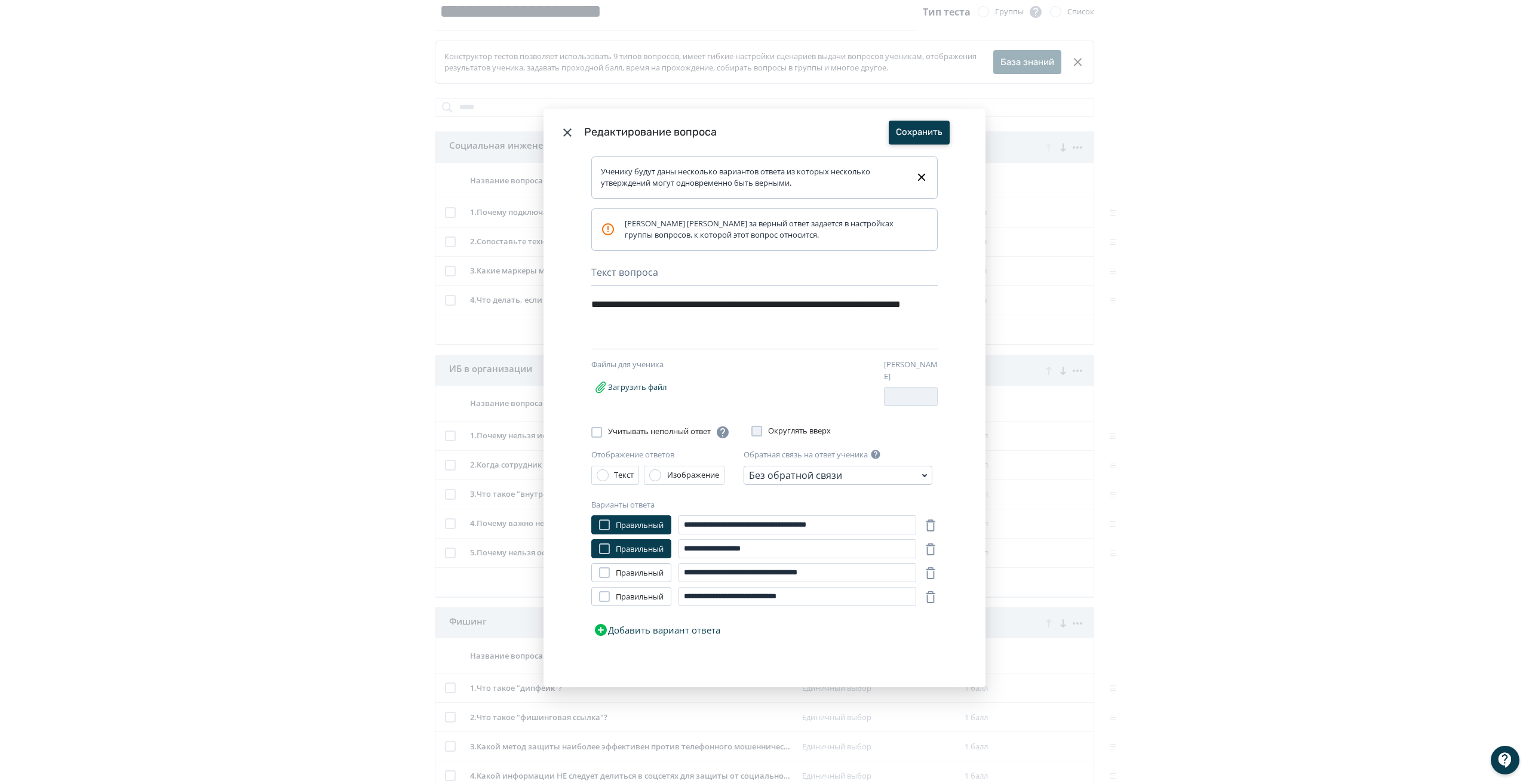
click at [911, 135] on button "Сохранить" at bounding box center [919, 132] width 61 height 24
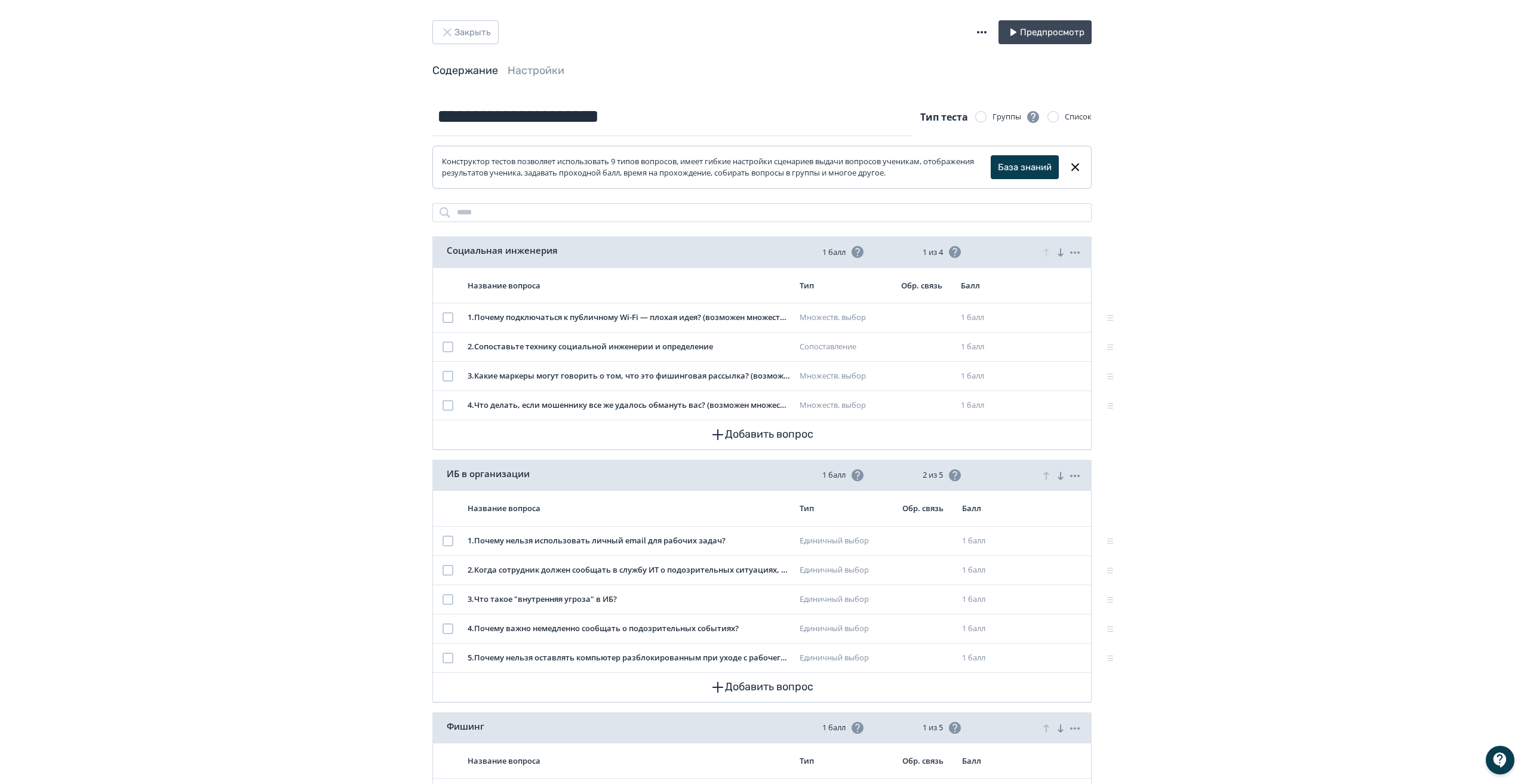
scroll to position [0, 0]
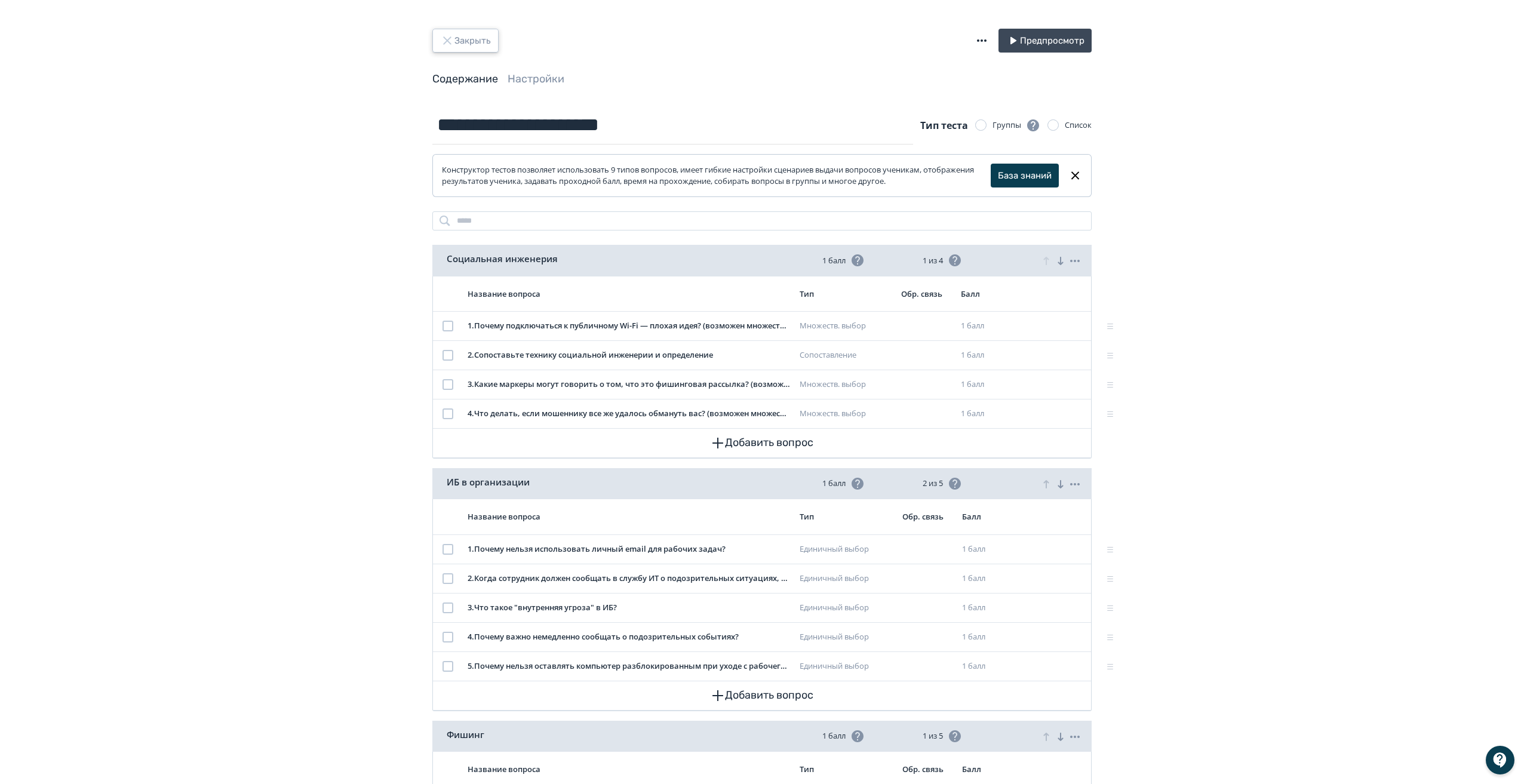
click at [474, 38] on button "Закрыть" at bounding box center [466, 40] width 66 height 24
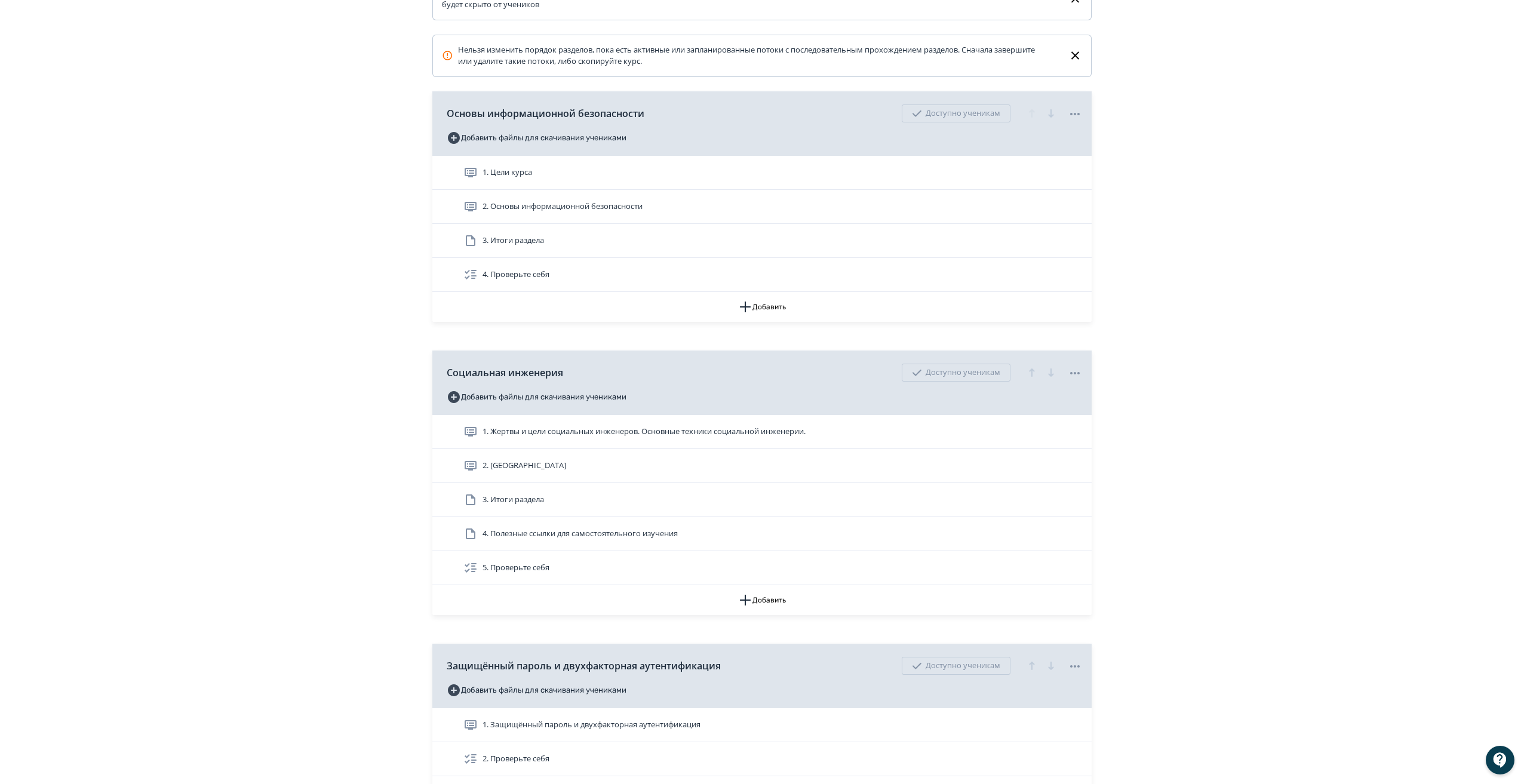
scroll to position [298, 0]
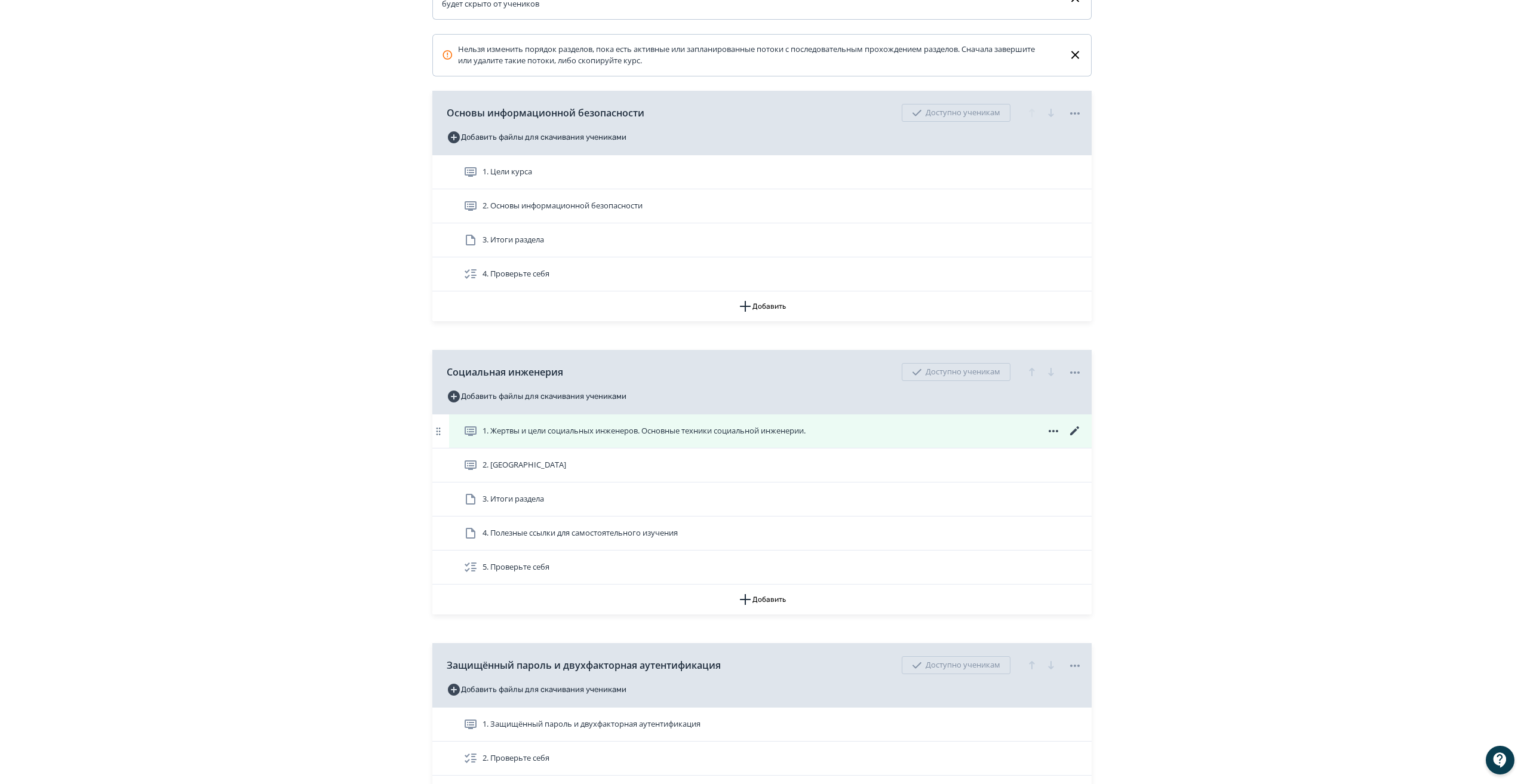
click at [1076, 437] on icon at bounding box center [1074, 431] width 14 height 14
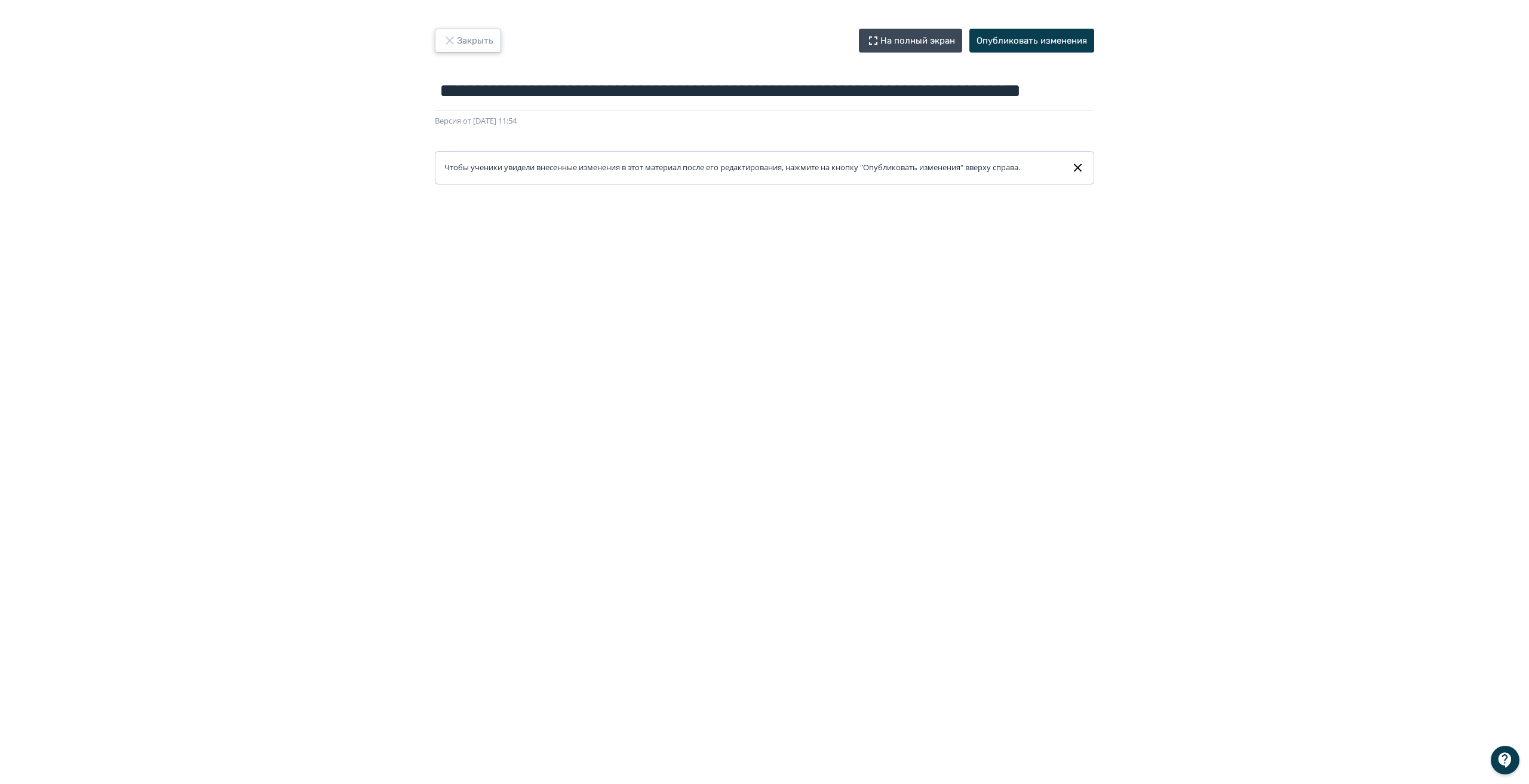
click at [458, 48] on button "Закрыть" at bounding box center [468, 40] width 66 height 24
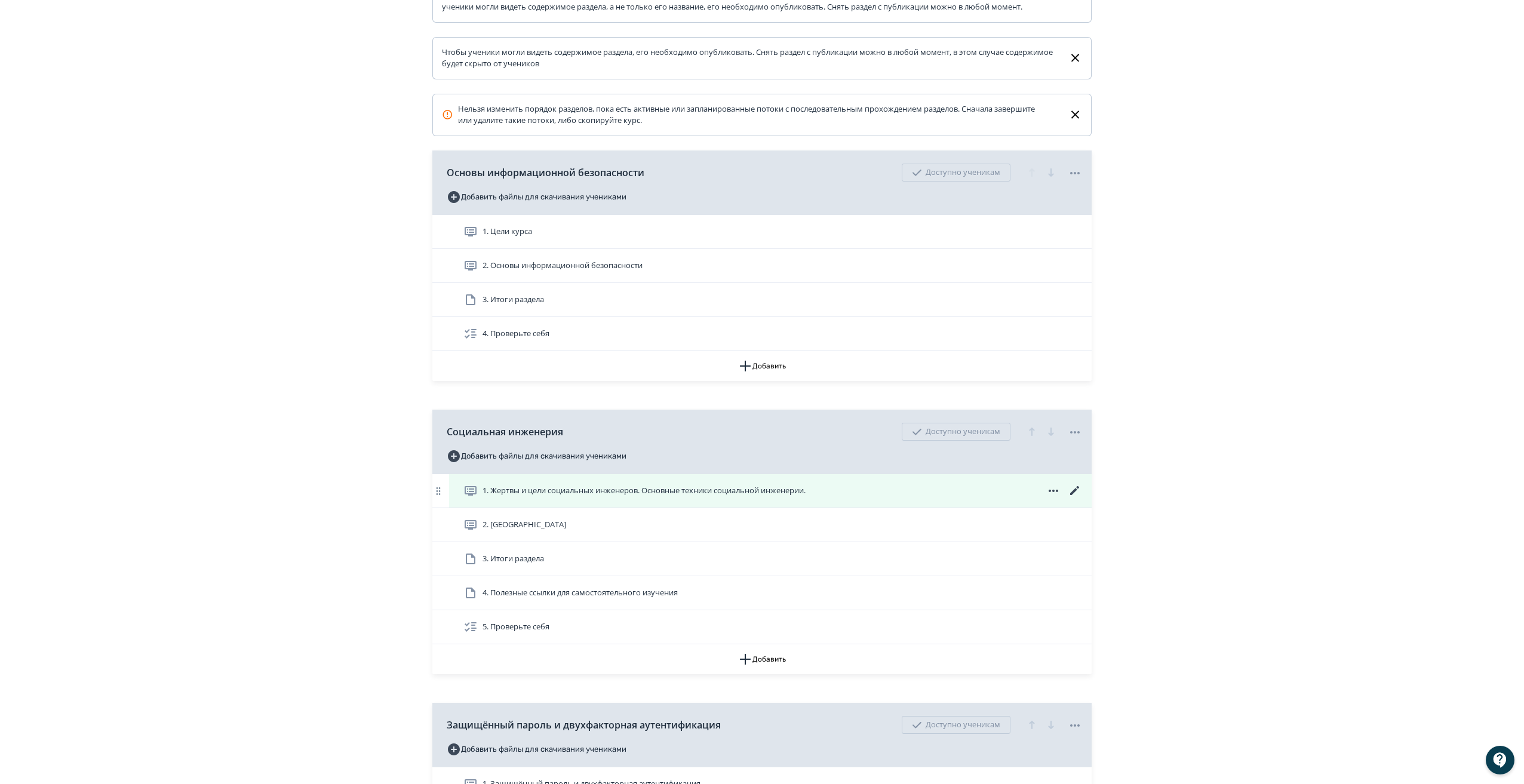
click at [1074, 498] on icon at bounding box center [1074, 491] width 14 height 14
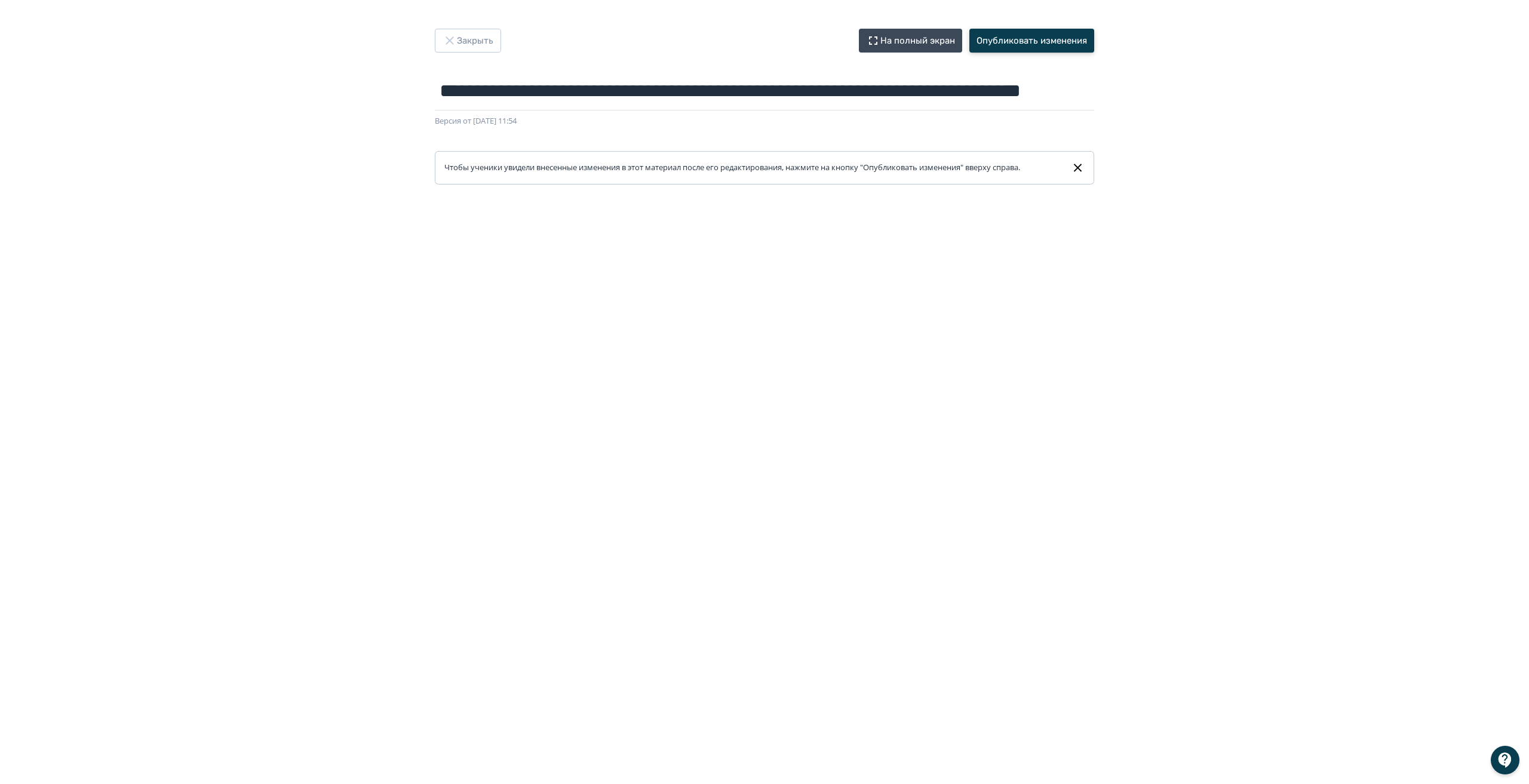
click at [1006, 42] on button "Опубликовать изменения" at bounding box center [1032, 40] width 125 height 24
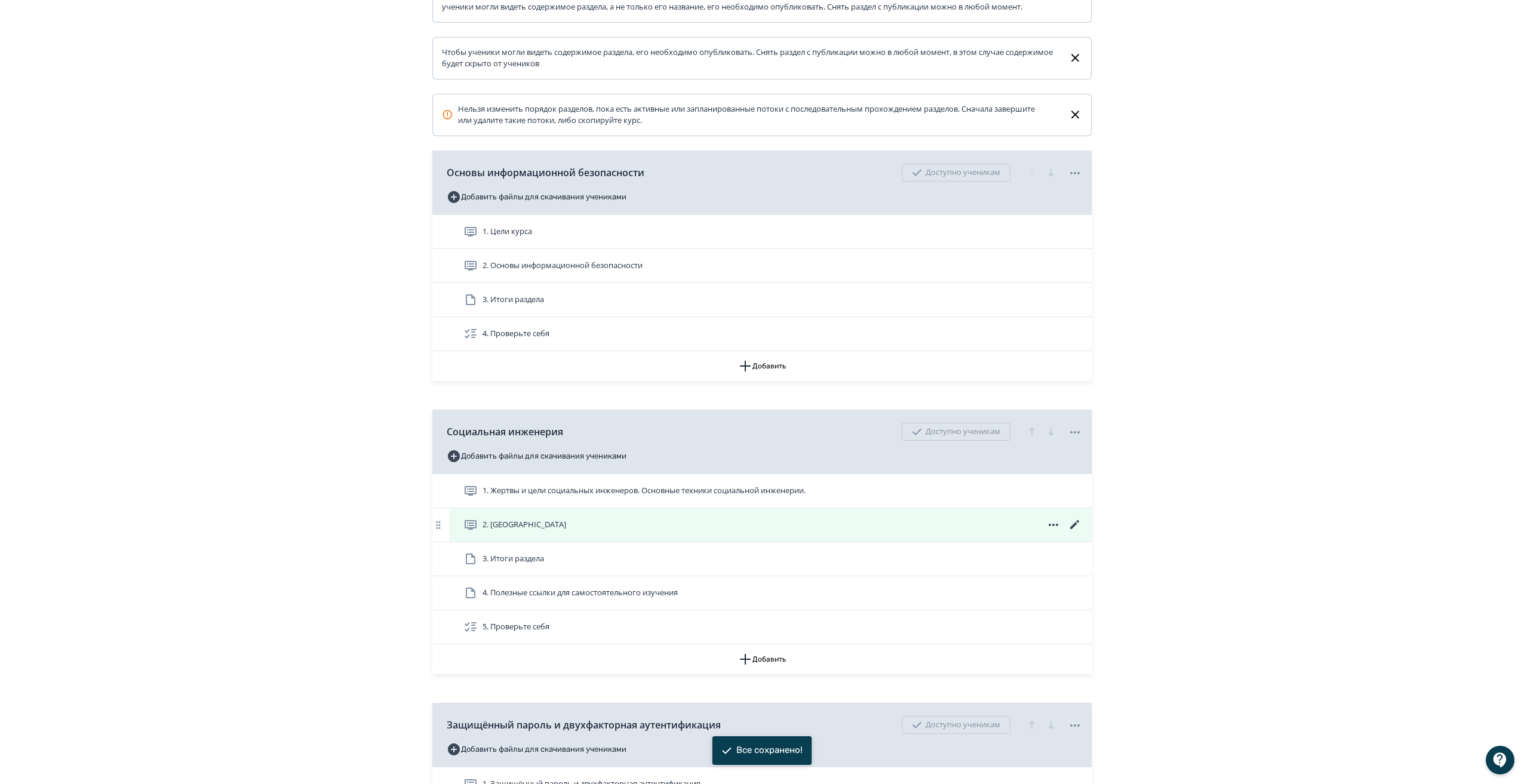
scroll to position [239, 0]
click at [1072, 532] on icon at bounding box center [1074, 524] width 14 height 14
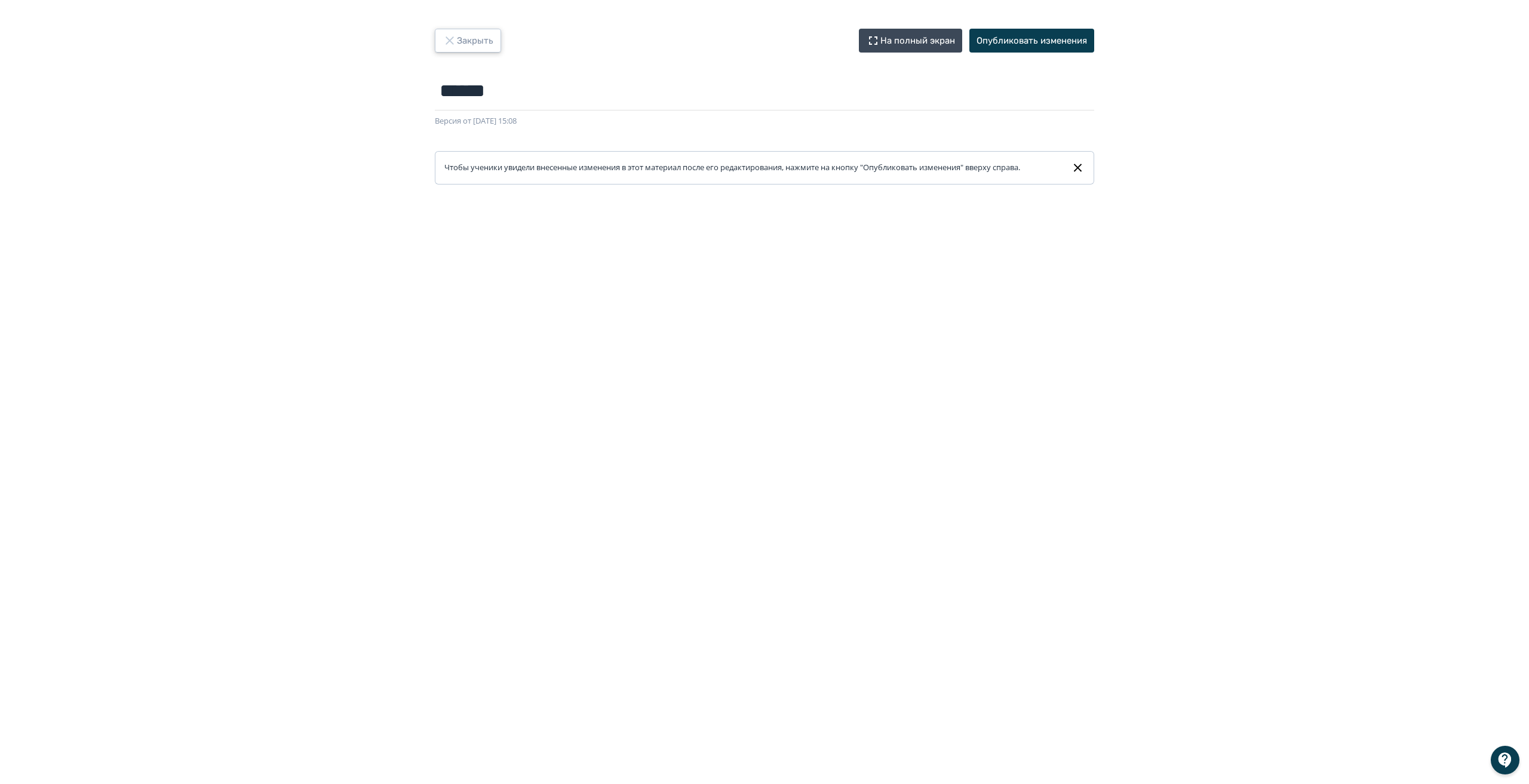
click at [468, 47] on button "Закрыть" at bounding box center [468, 40] width 66 height 24
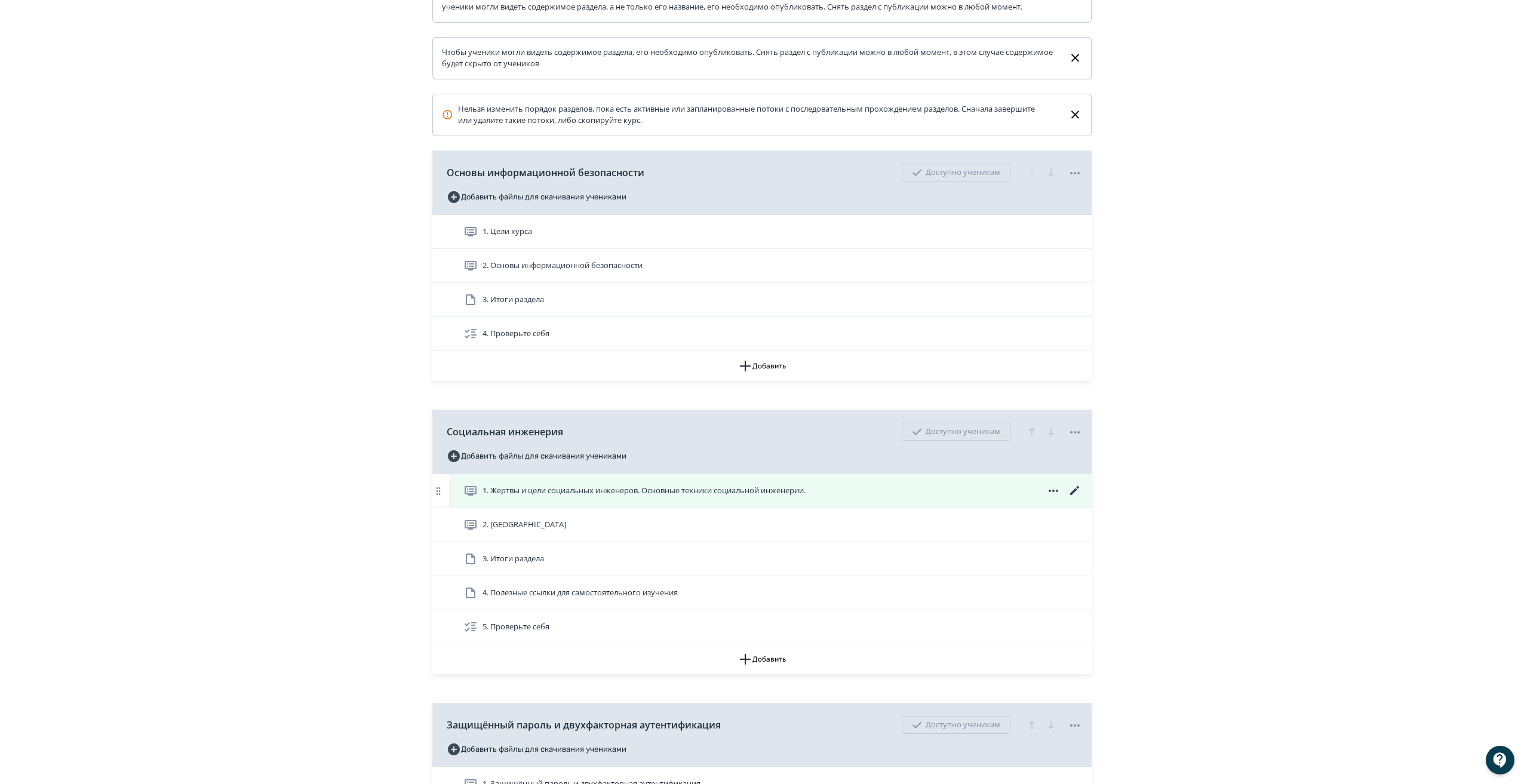
click at [1077, 495] on icon at bounding box center [1074, 490] width 9 height 9
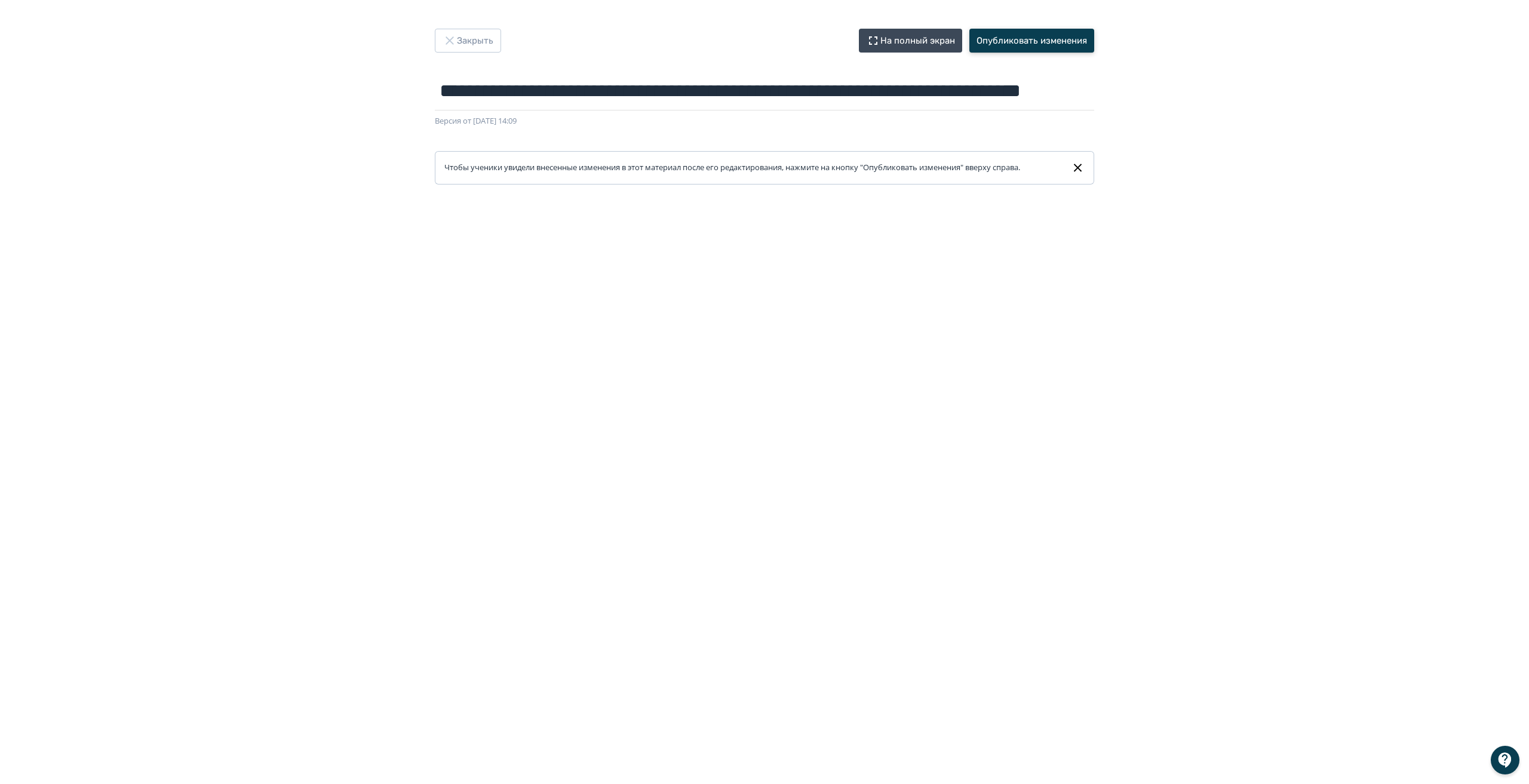
click at [1036, 40] on button "Опубликовать изменения" at bounding box center [1032, 40] width 125 height 24
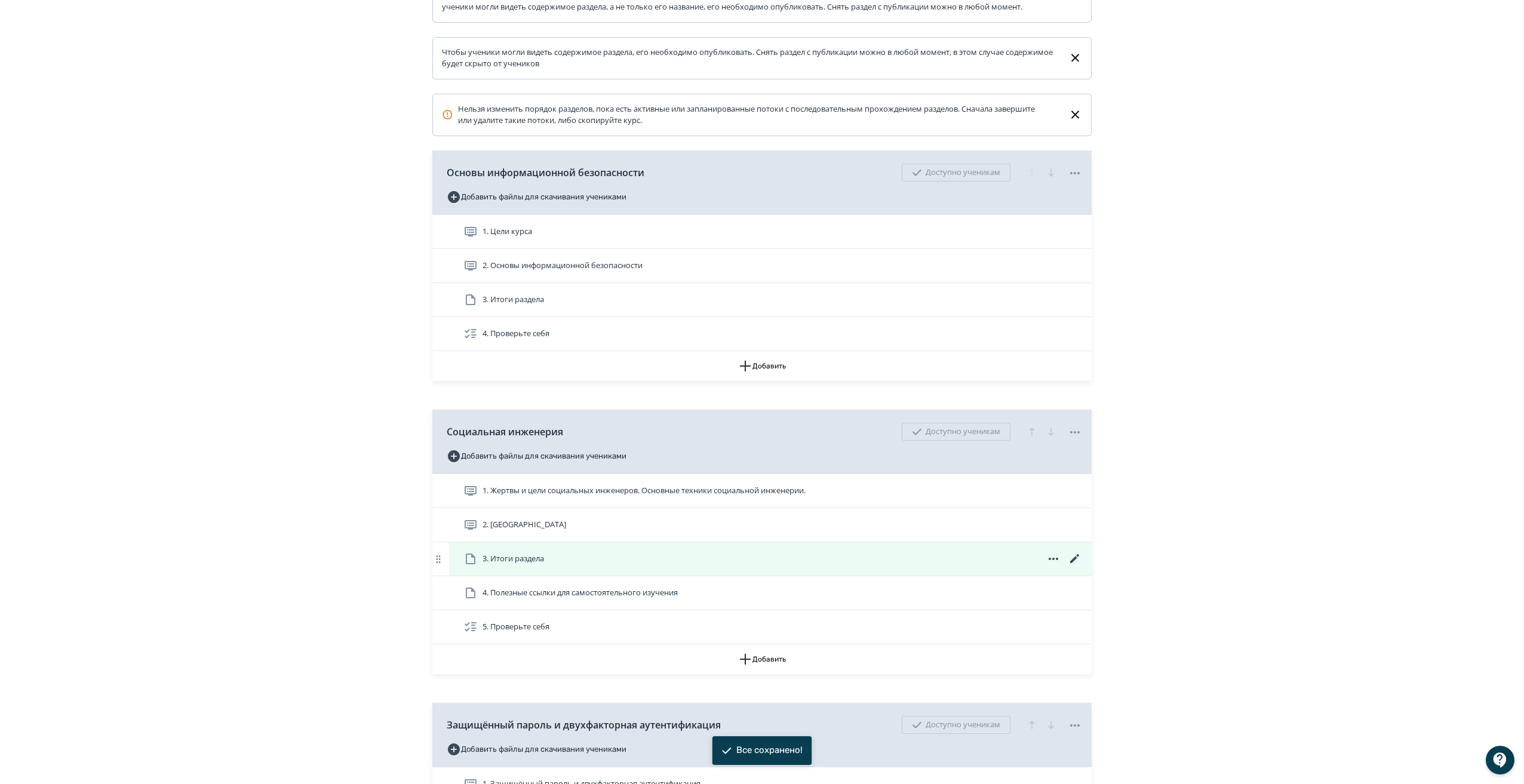
scroll to position [239, 0]
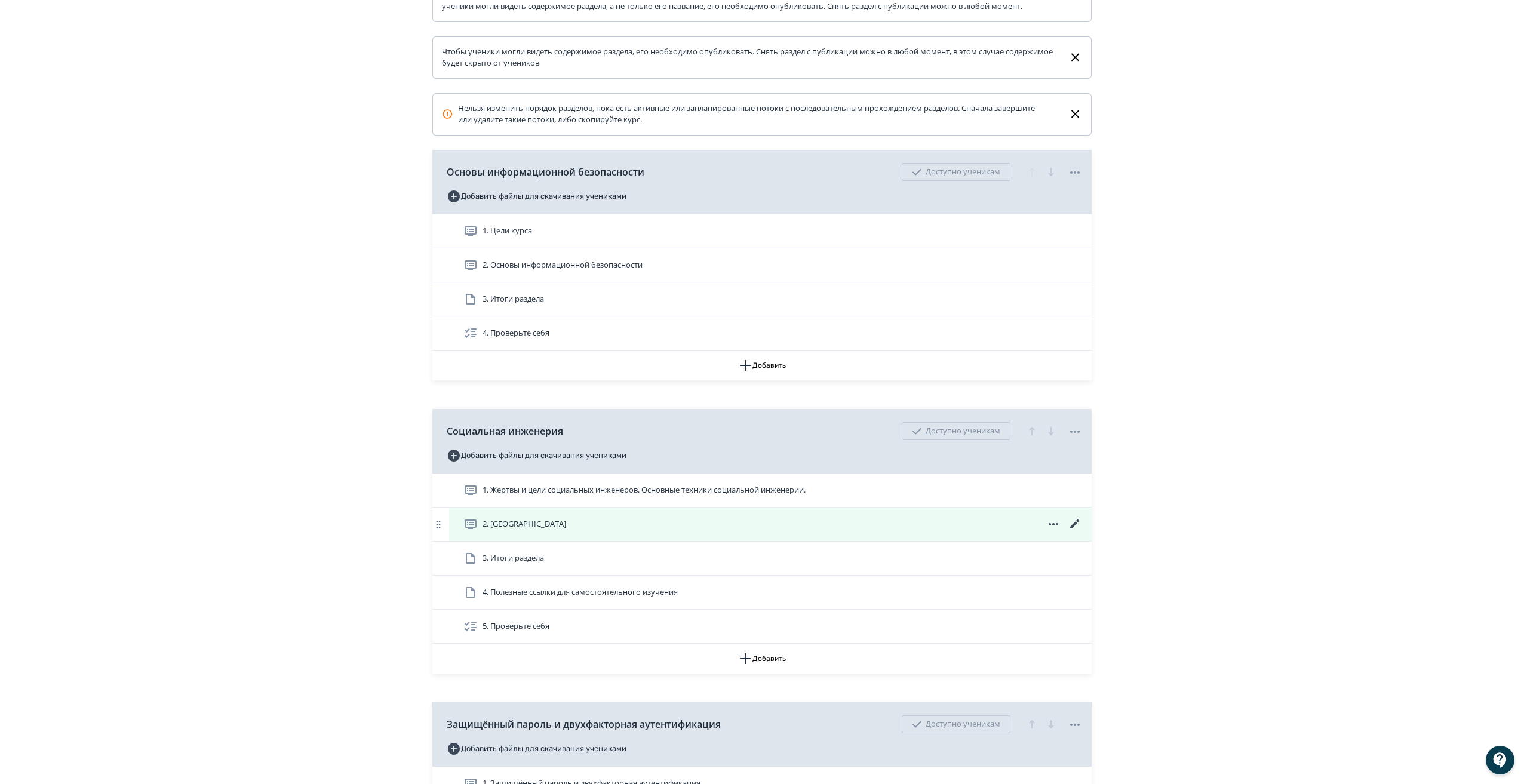
click at [1074, 532] on icon at bounding box center [1074, 524] width 14 height 14
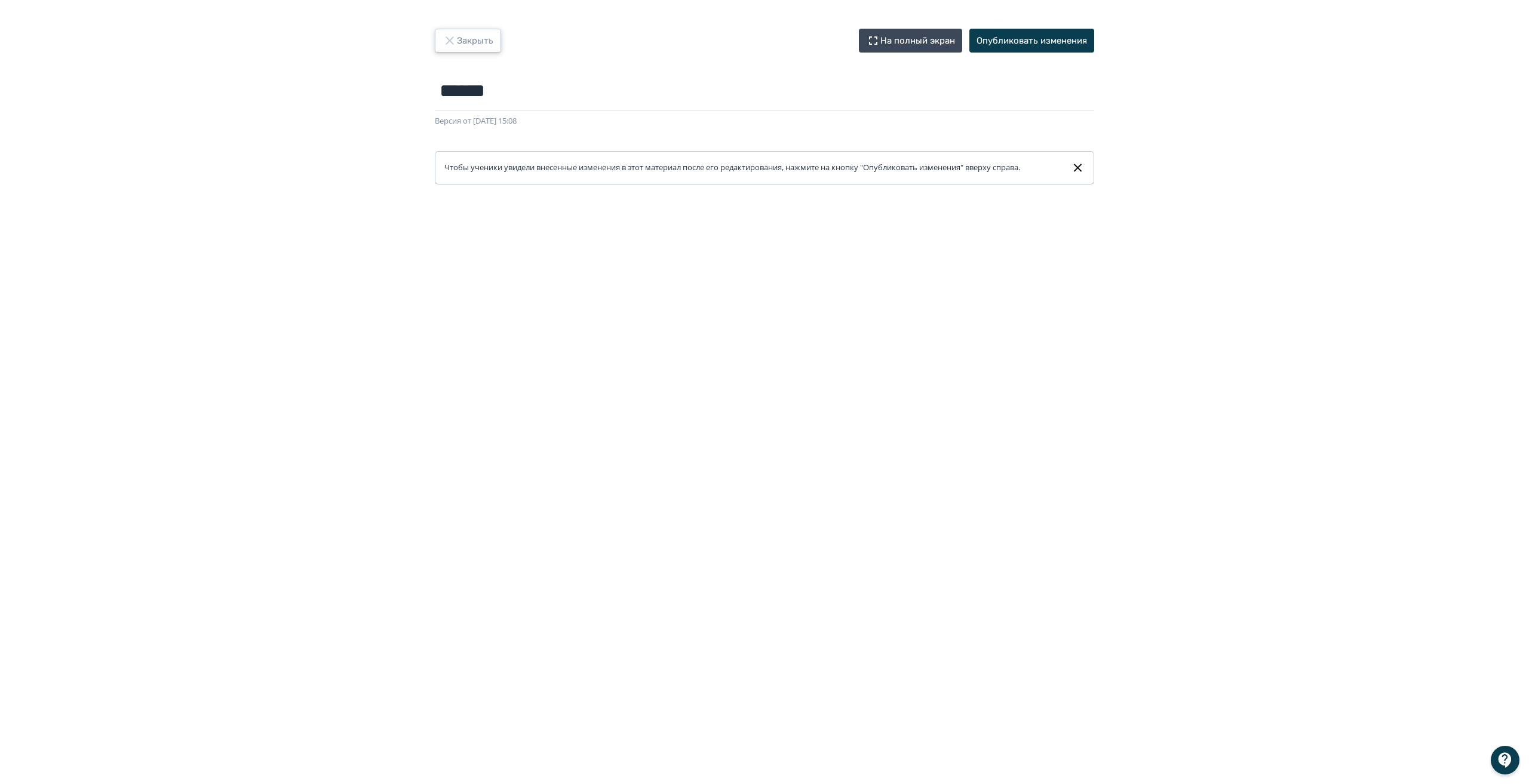
click at [461, 40] on button "Закрыть" at bounding box center [468, 40] width 66 height 24
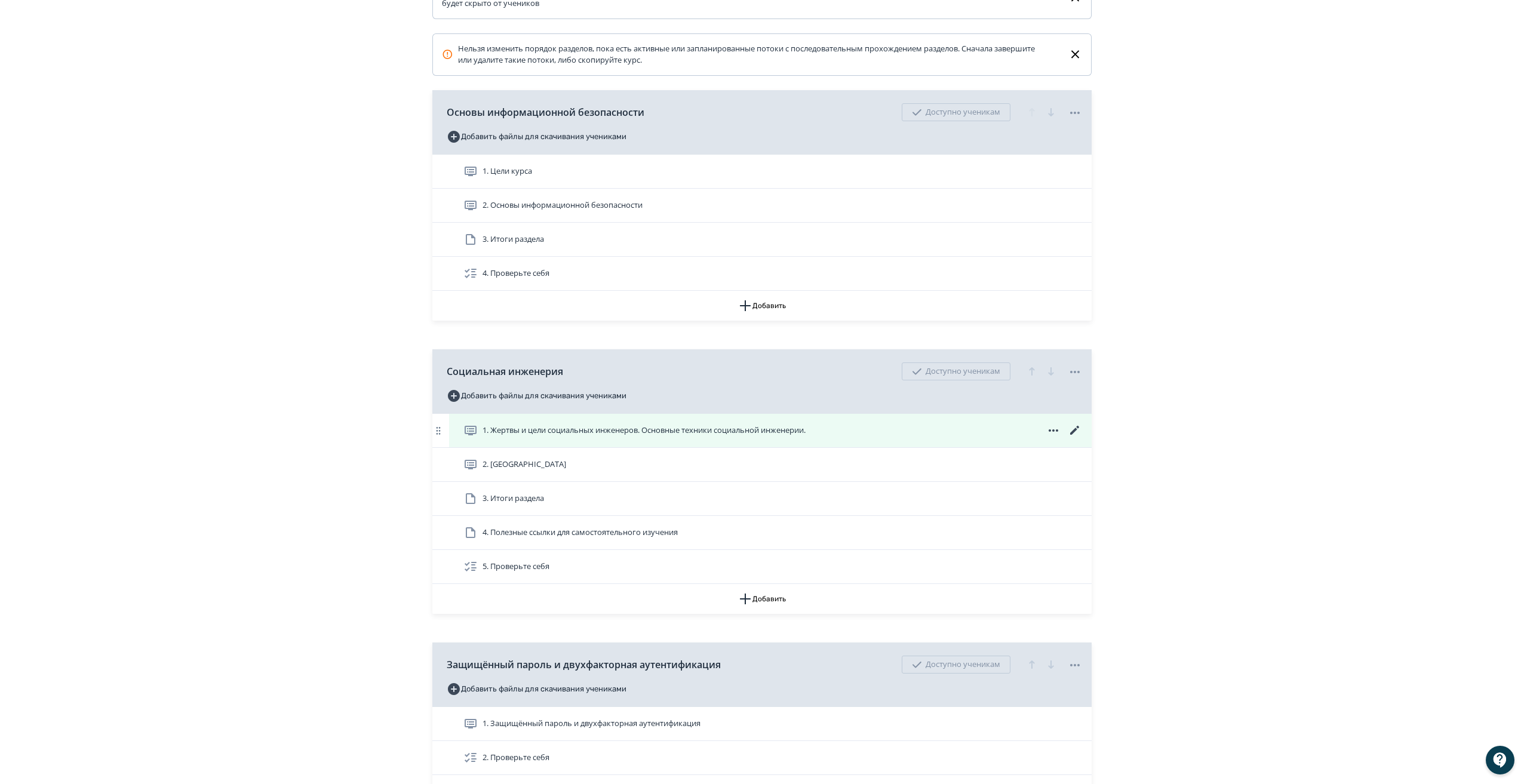
click at [1073, 435] on icon at bounding box center [1074, 430] width 9 height 9
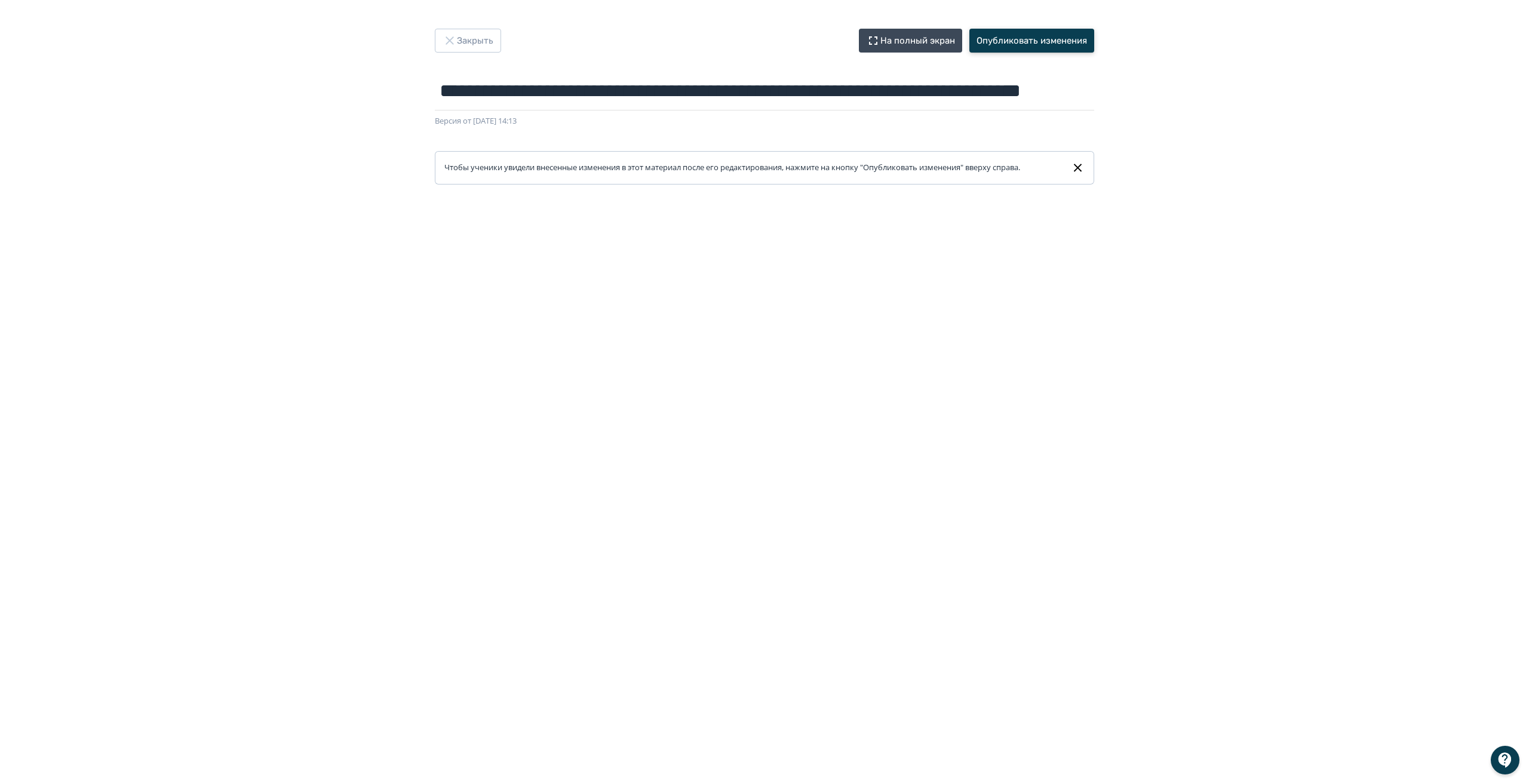
click at [1008, 41] on button "Опубликовать изменения" at bounding box center [1032, 40] width 125 height 24
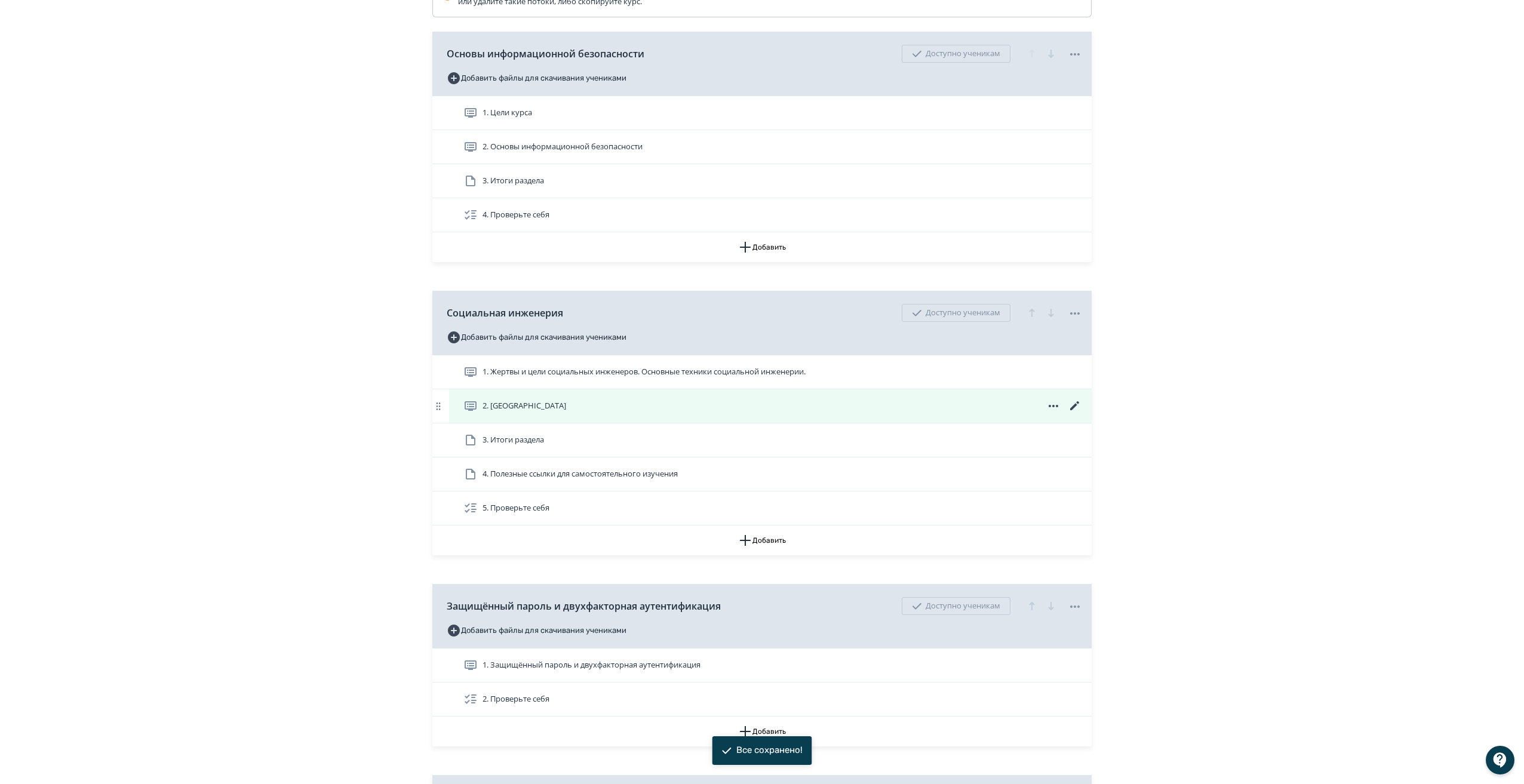
scroll to position [358, 0]
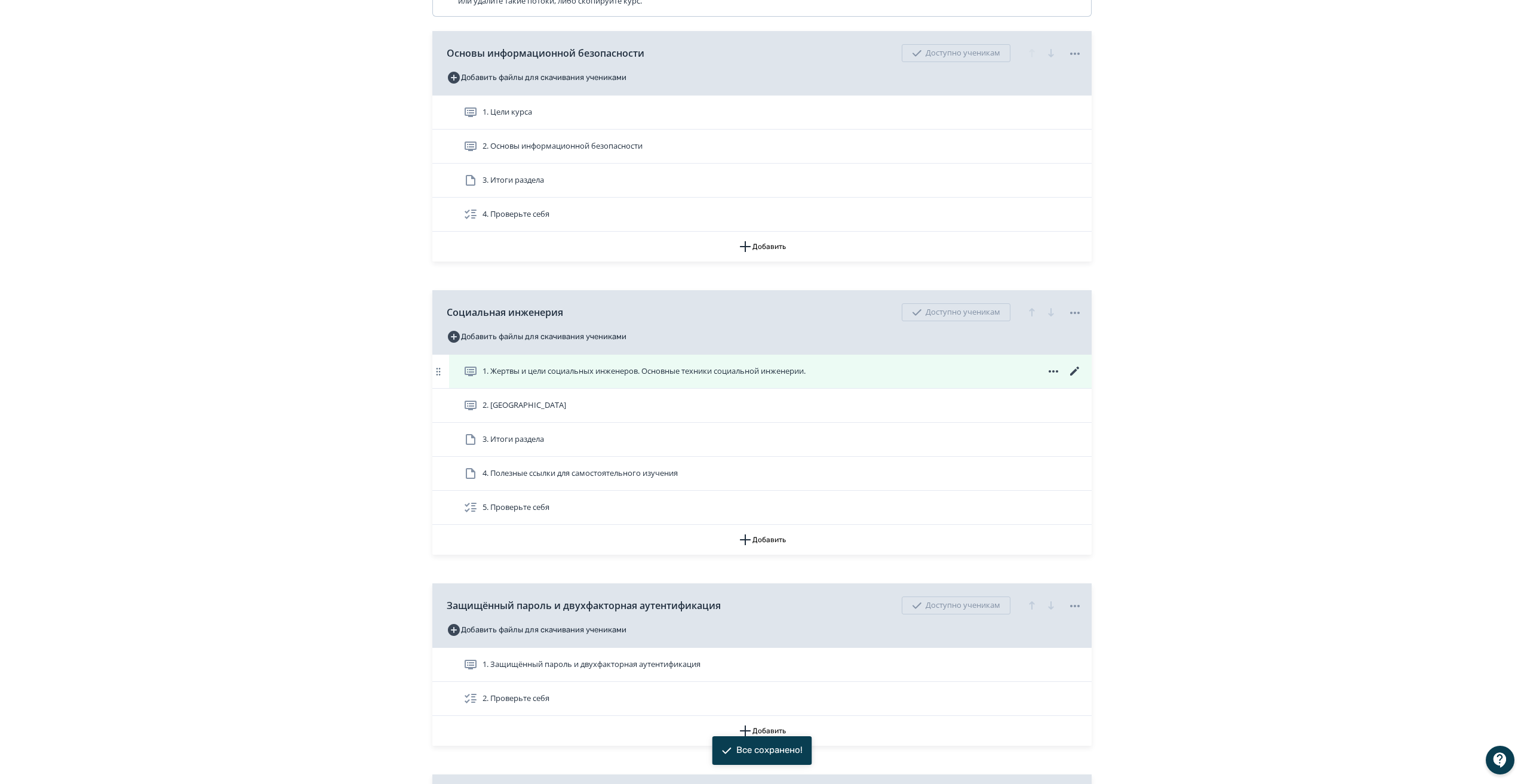
click at [628, 377] on span "1. Жертвы и цели социальных инженеров. Основные техники социальной инженерии." at bounding box center [644, 371] width 323 height 12
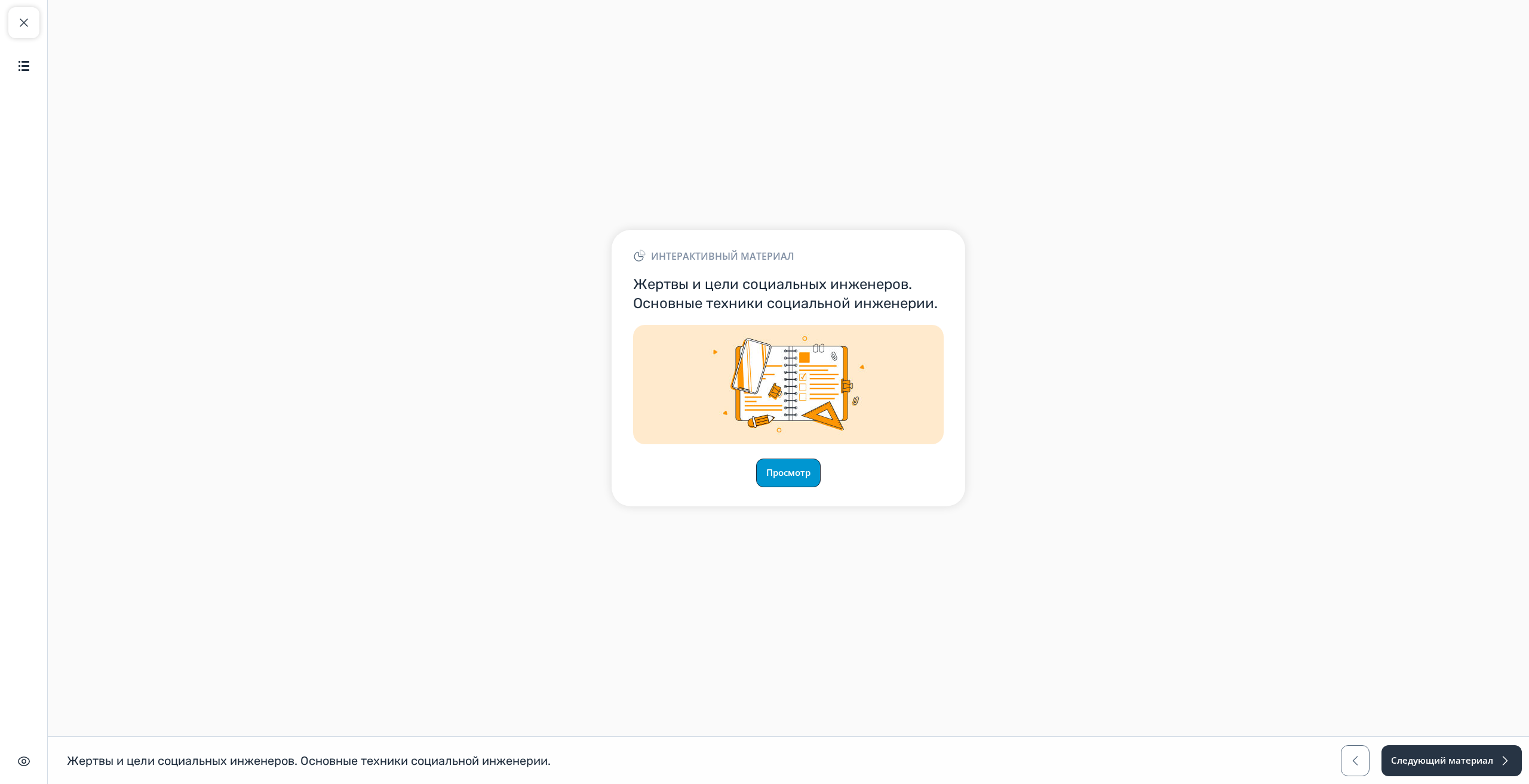
click at [783, 468] on button "Просмотр" at bounding box center [788, 473] width 64 height 29
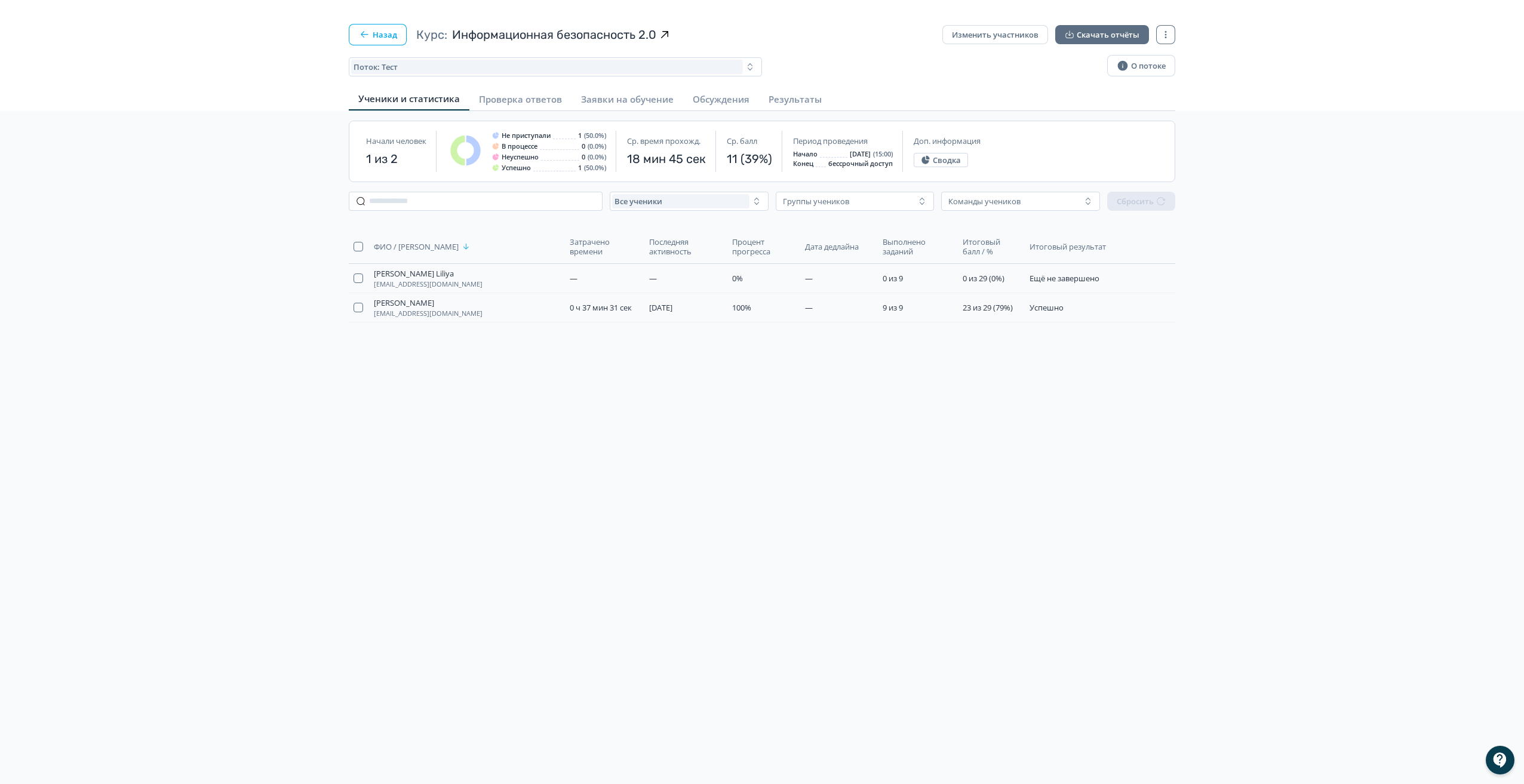
click at [373, 31] on button "Назад" at bounding box center [377, 34] width 58 height 21
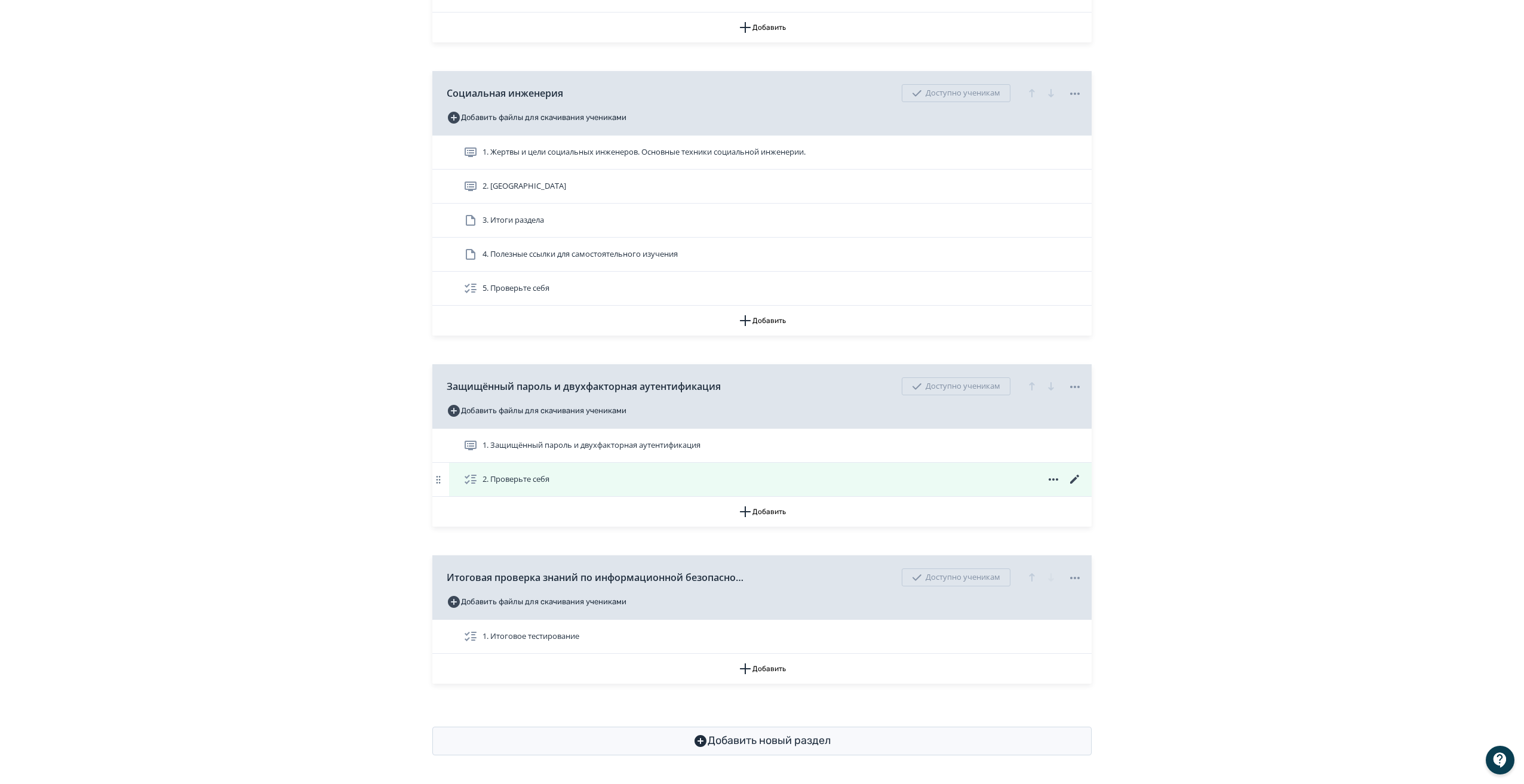
scroll to position [588, 0]
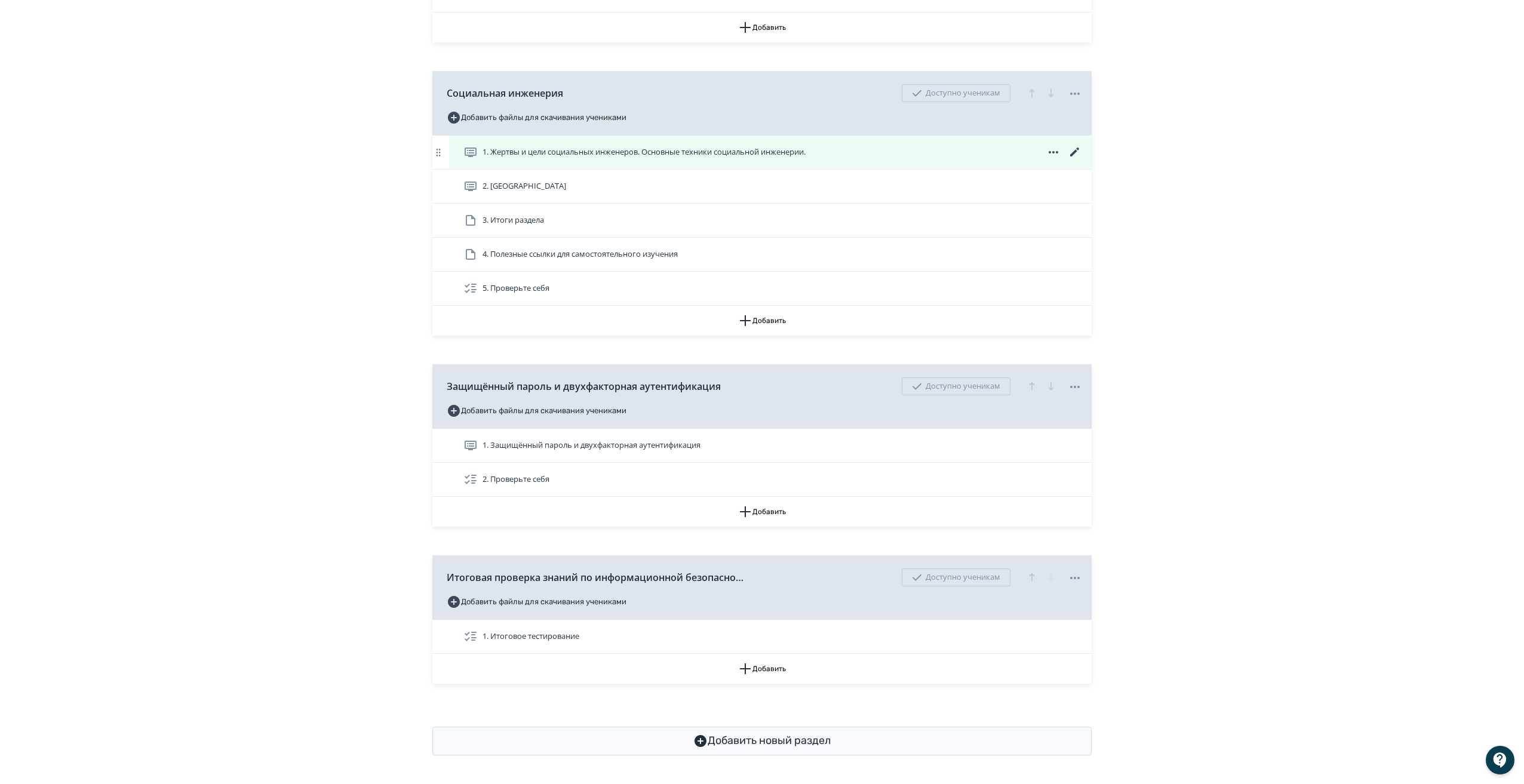
click at [1077, 151] on icon at bounding box center [1074, 152] width 14 height 14
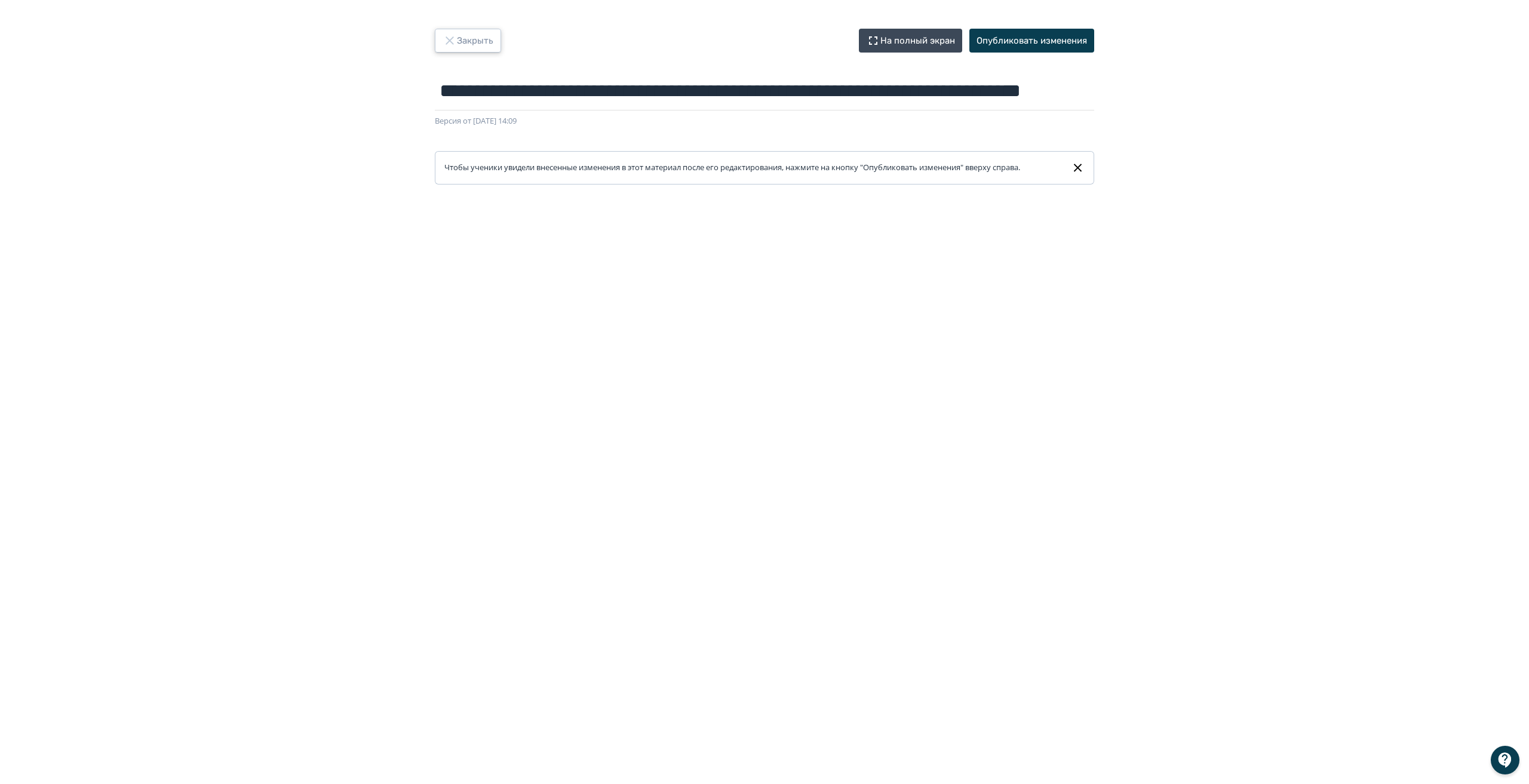
click at [460, 39] on button "Закрыть" at bounding box center [468, 40] width 66 height 24
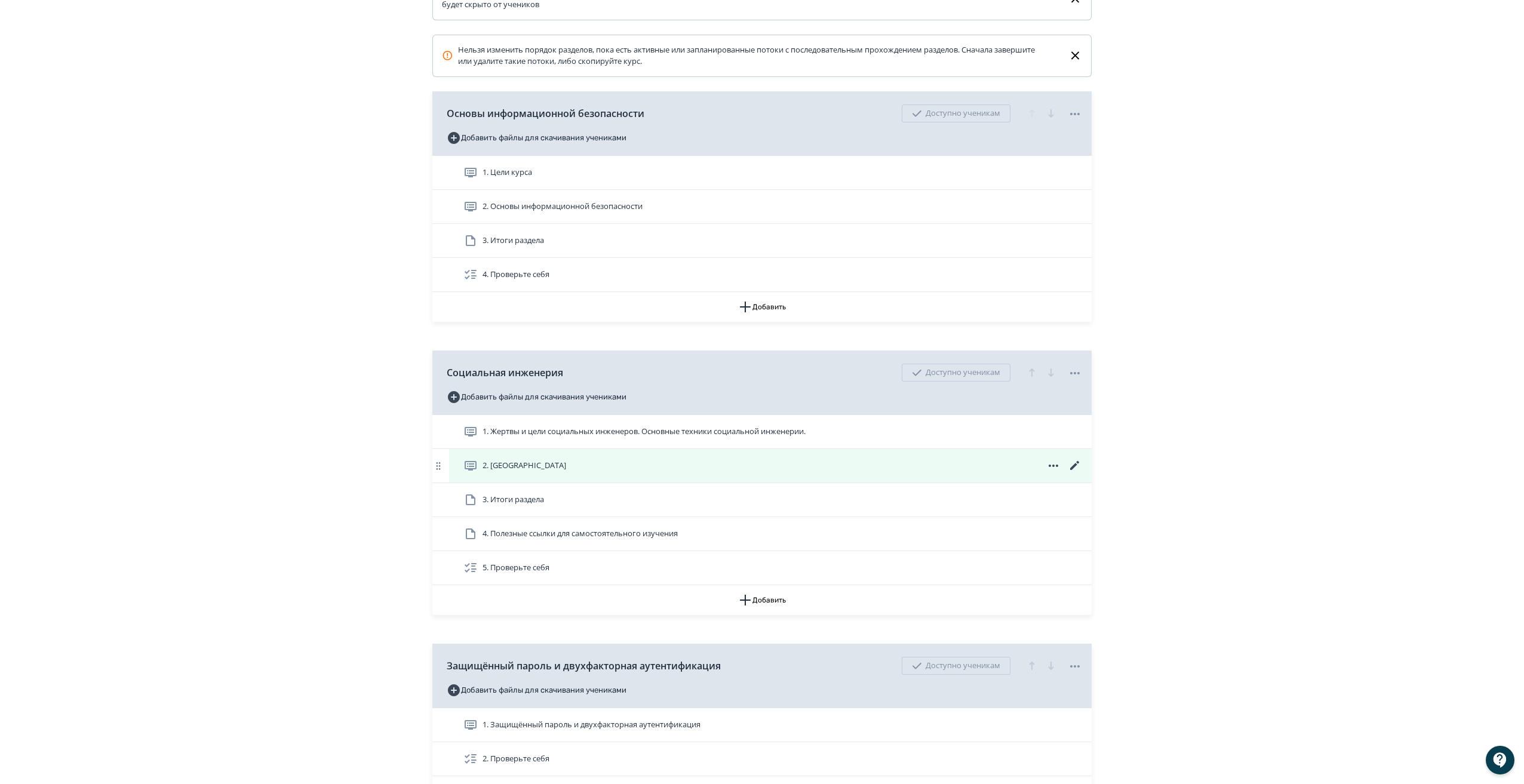
click at [1076, 471] on icon at bounding box center [1074, 466] width 14 height 14
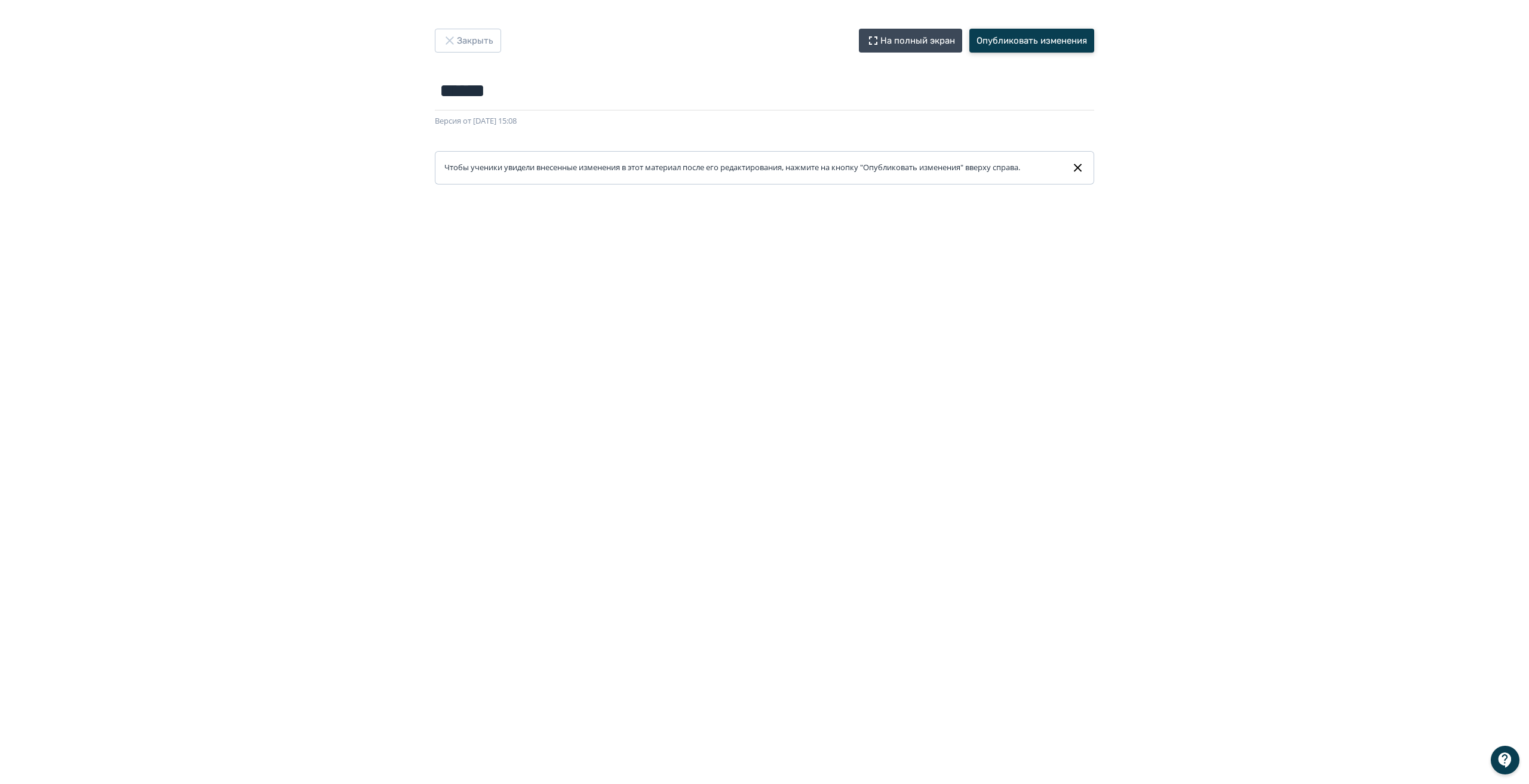
click at [1039, 46] on button "Опубликовать изменения" at bounding box center [1032, 40] width 125 height 24
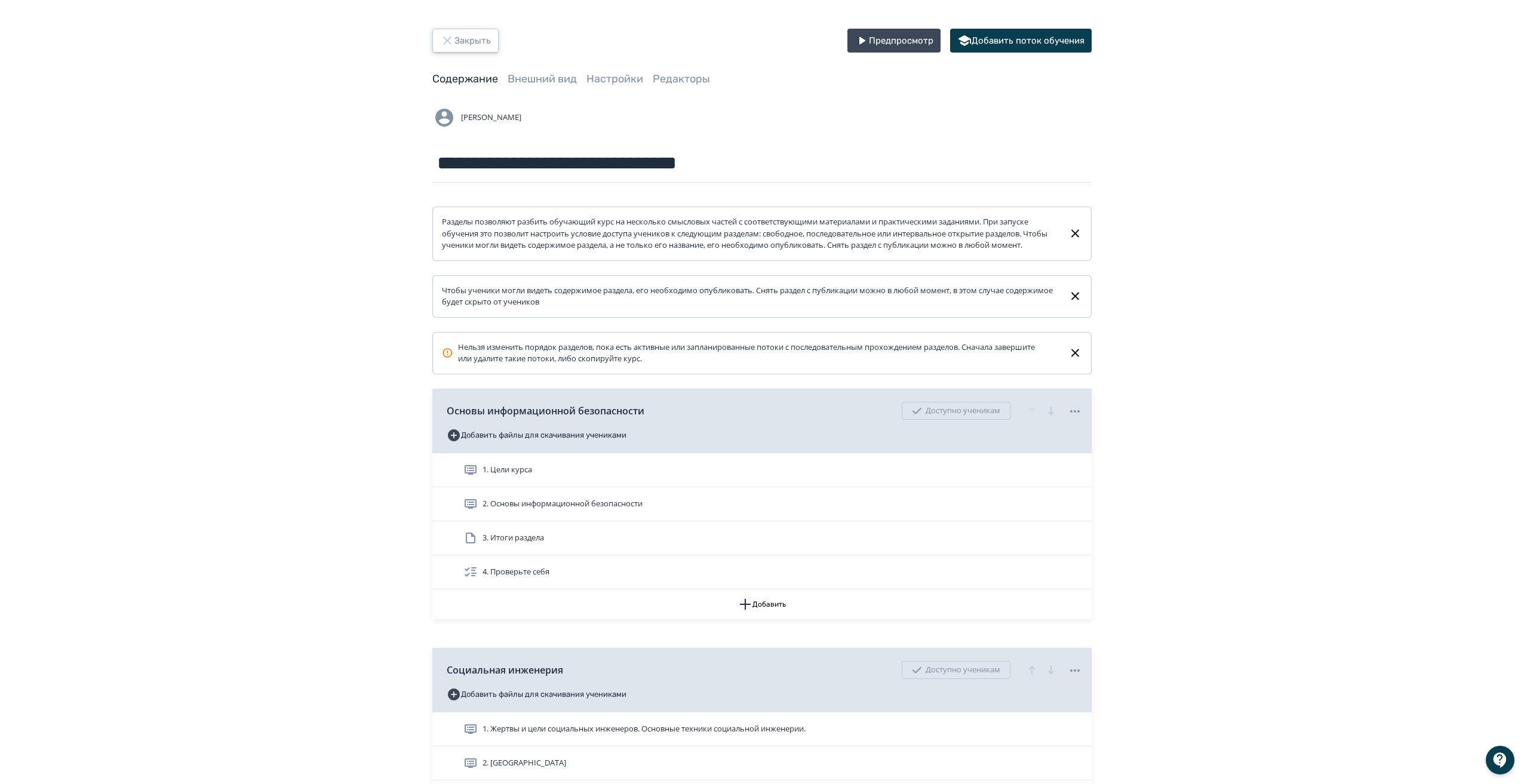
click at [470, 30] on button "Закрыть" at bounding box center [466, 40] width 66 height 24
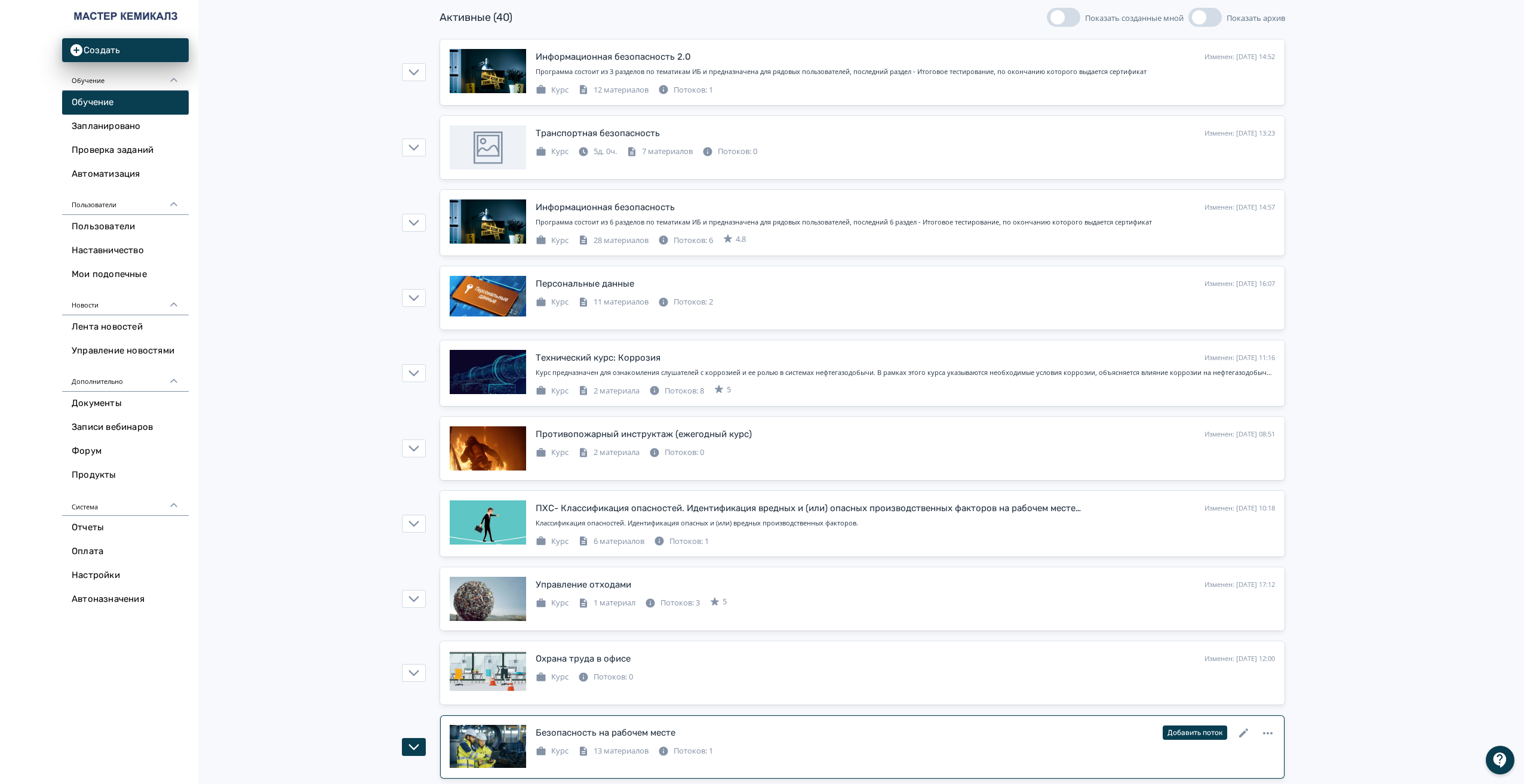
scroll to position [120, 0]
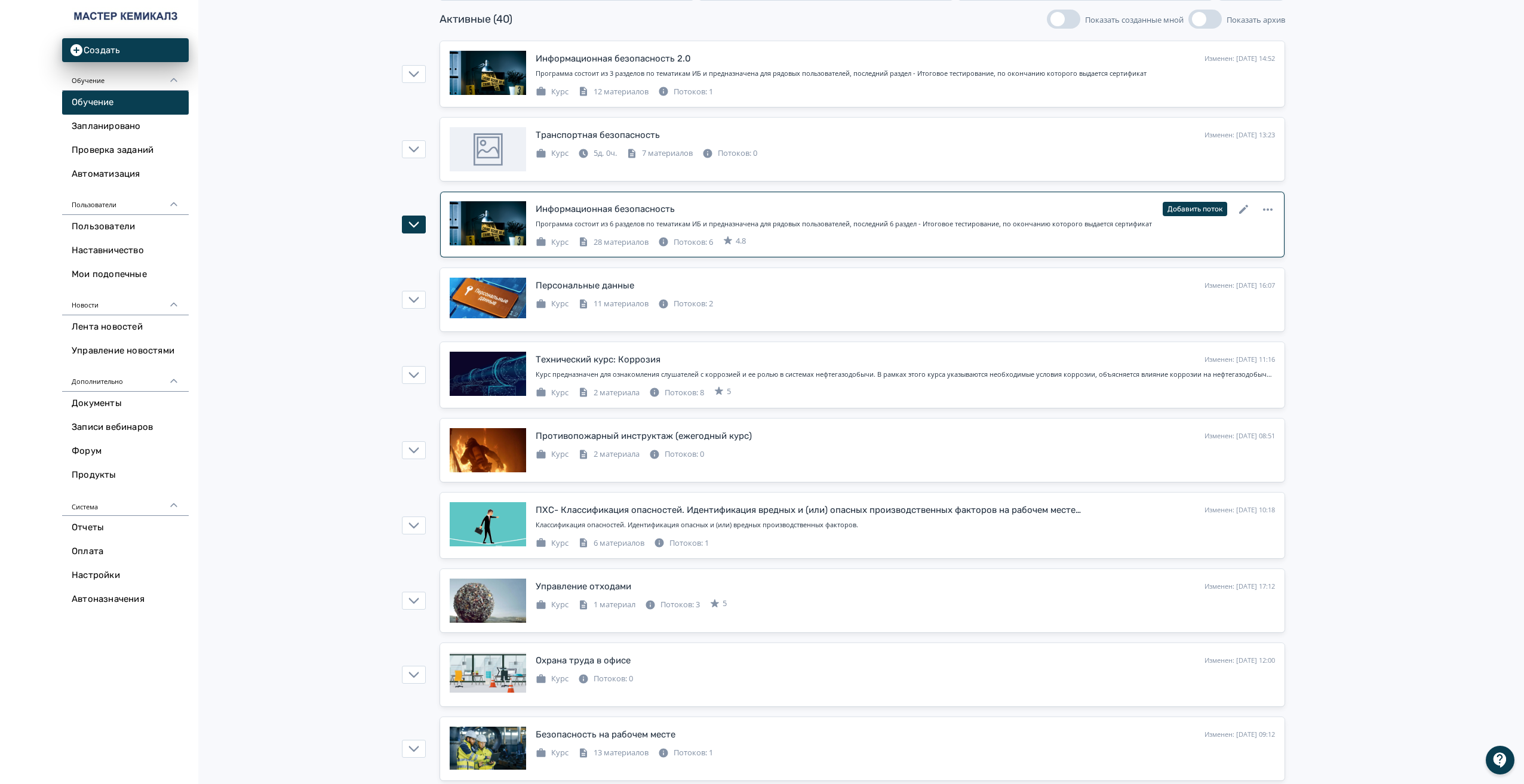
click at [621, 202] on div "Информационная безопасность" at bounding box center [605, 209] width 139 height 13
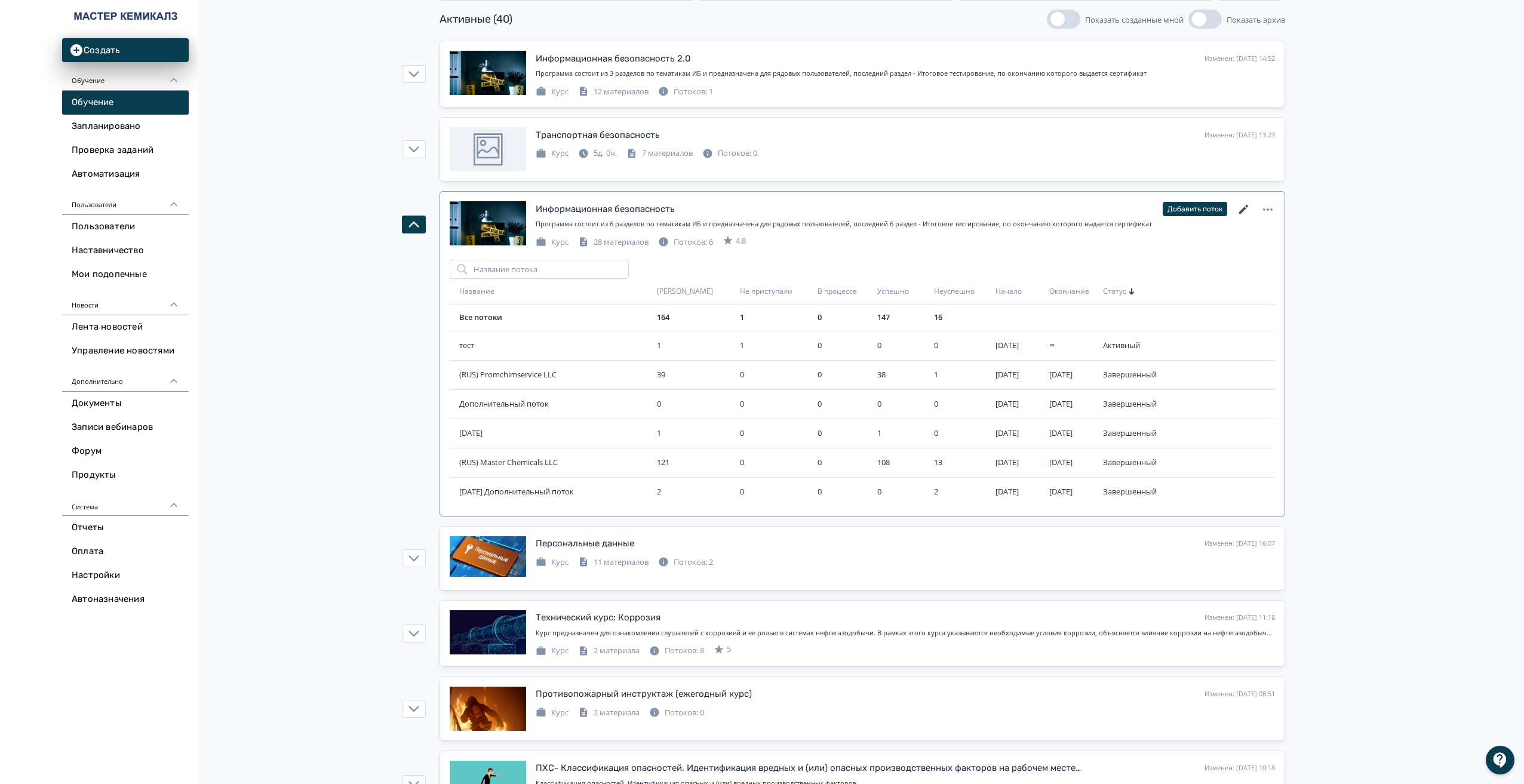
click at [1243, 209] on icon at bounding box center [1243, 209] width 9 height 9
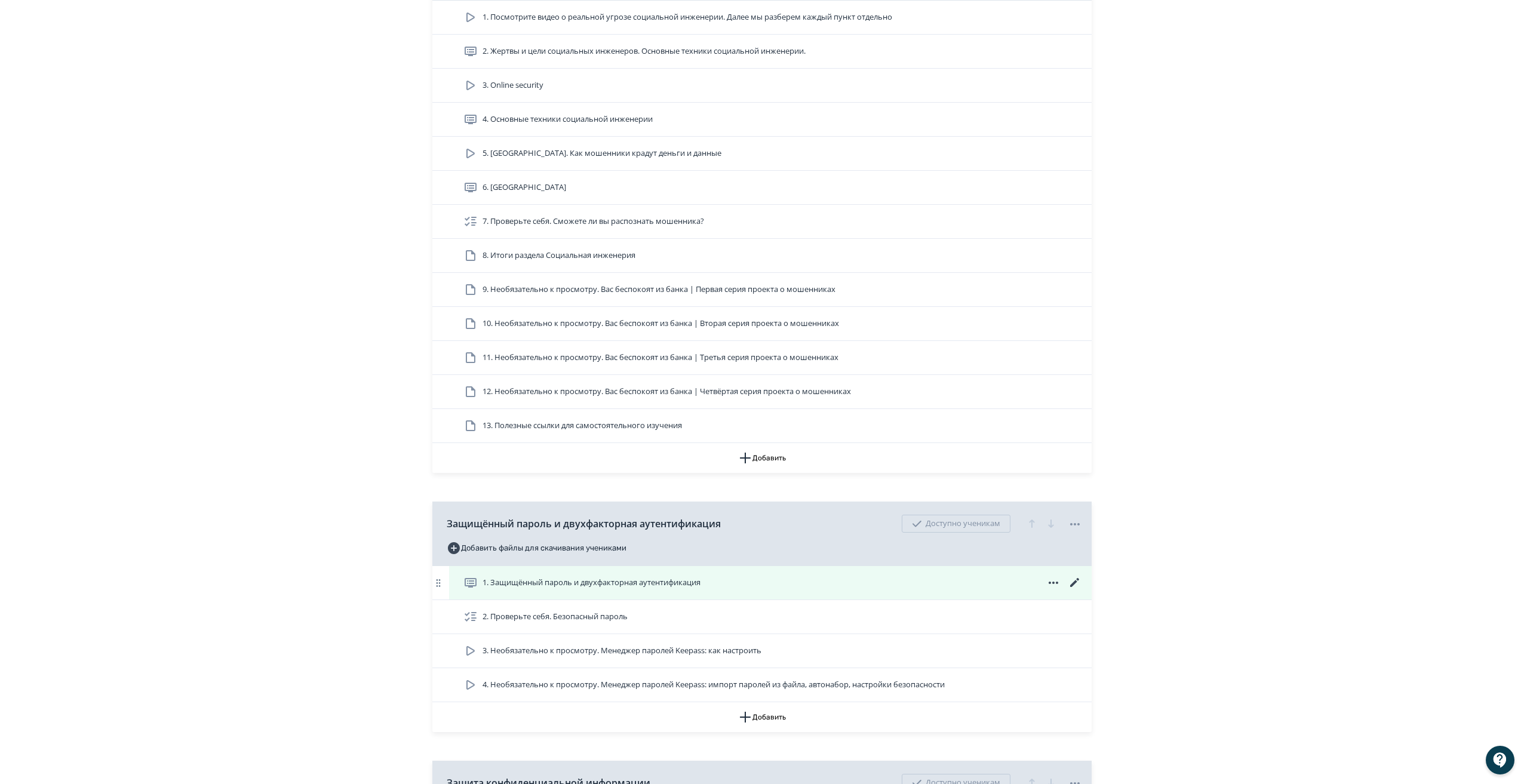
scroll to position [655, 0]
click at [883, 587] on div "1. Защищённый пароль и двухфакторная аутентификация" at bounding box center [772, 582] width 619 height 14
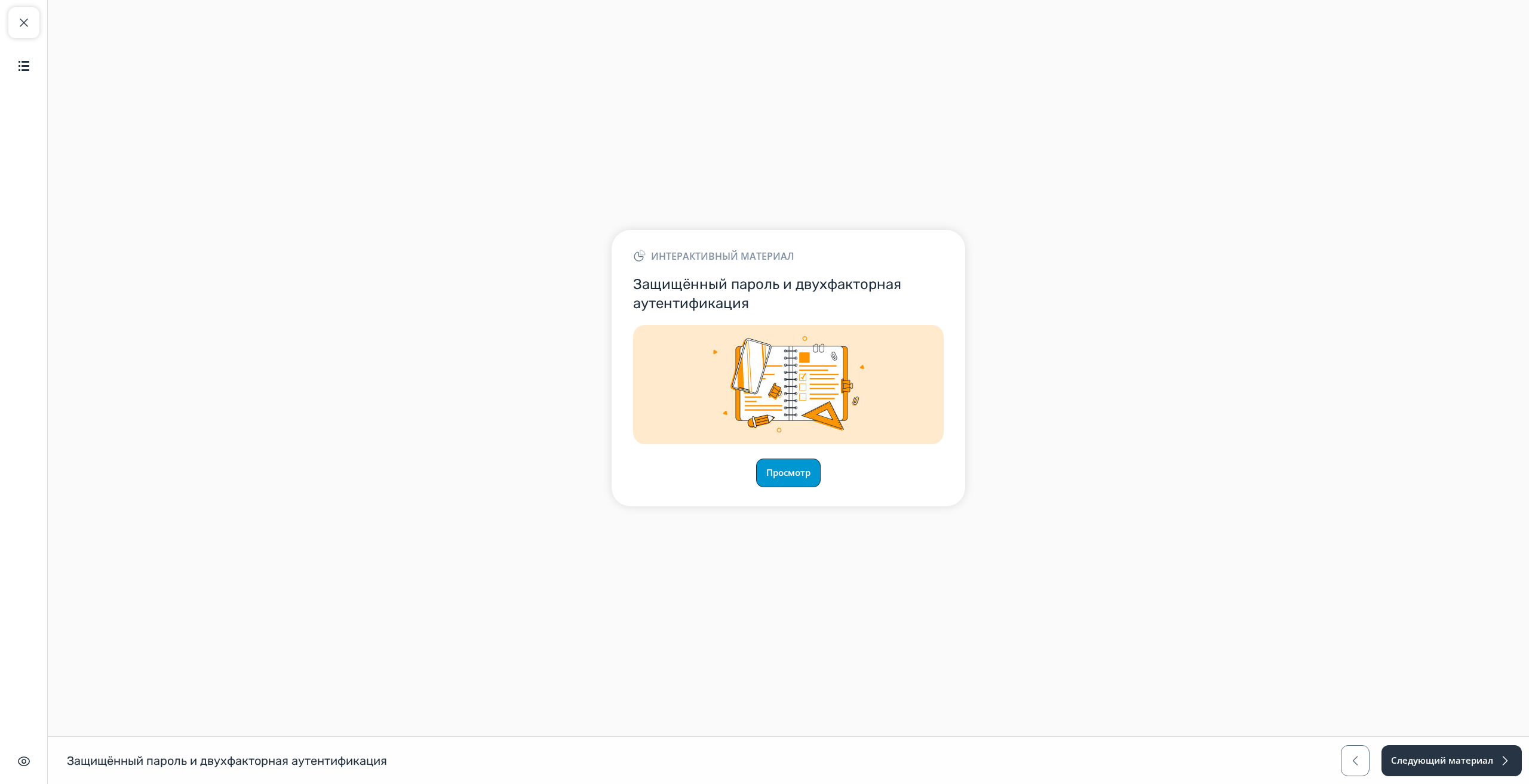
click at [791, 470] on button "Просмотр" at bounding box center [788, 473] width 64 height 29
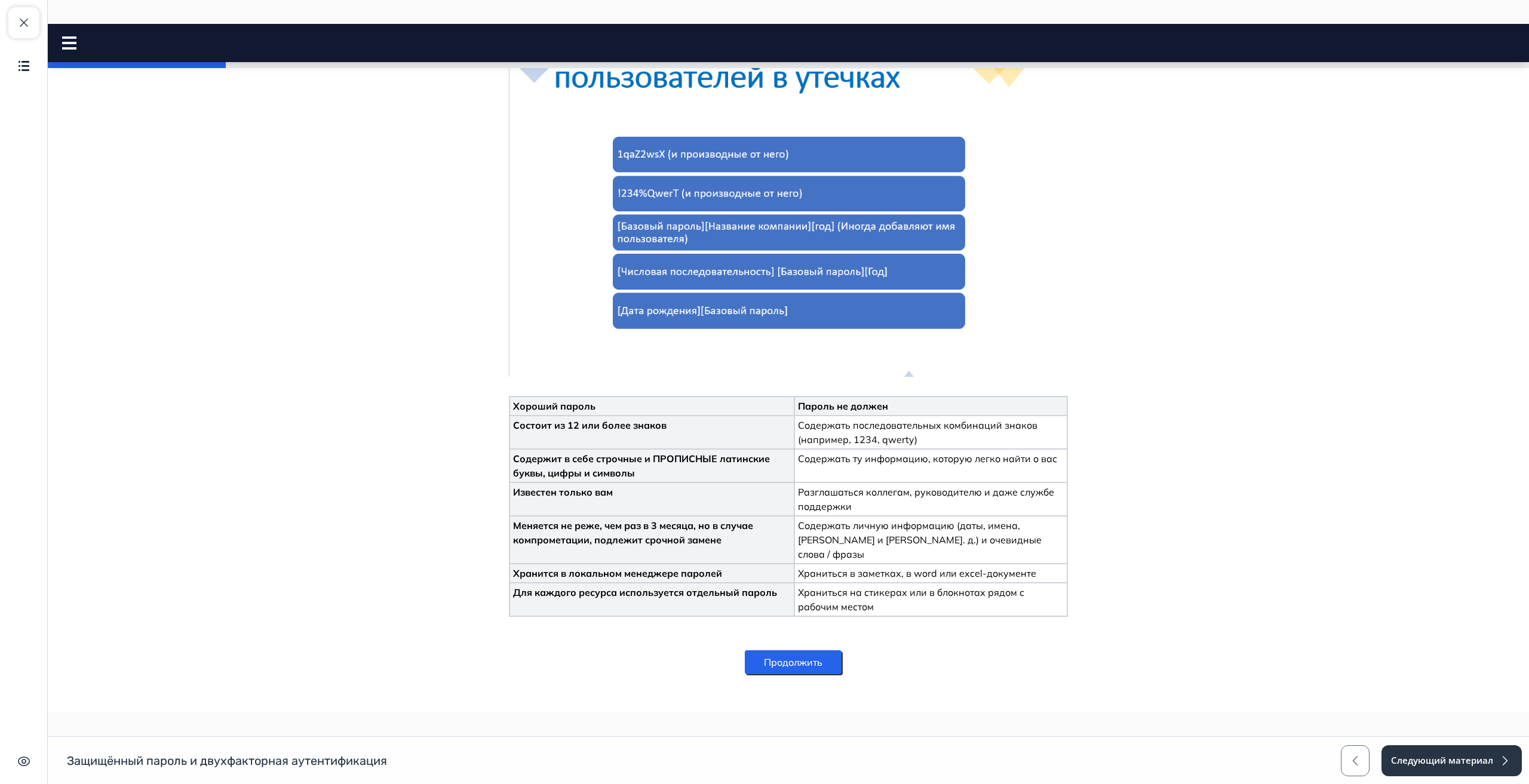
click at [797, 650] on button "Продолжить" at bounding box center [794, 662] width 97 height 24
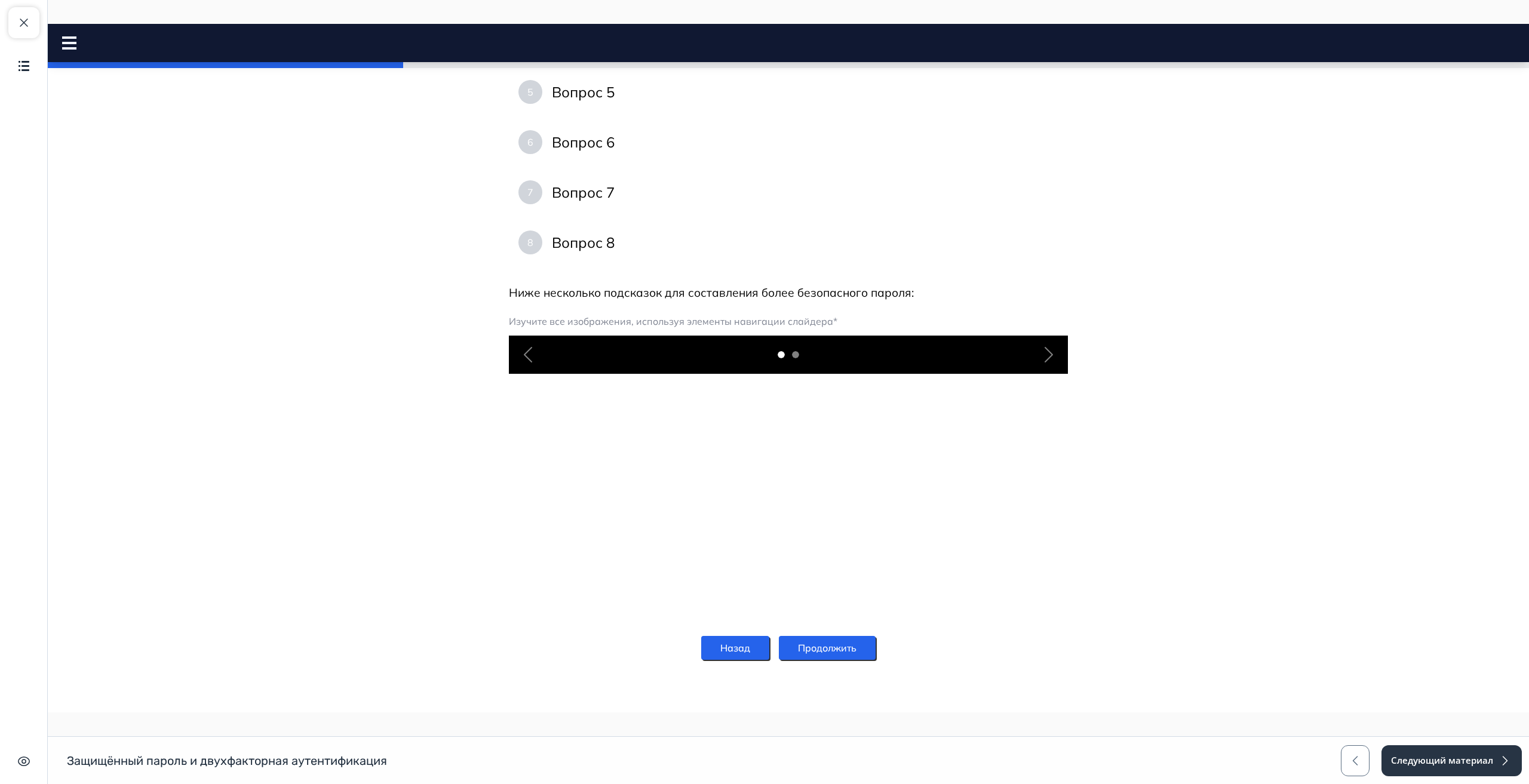
scroll to position [805, 0]
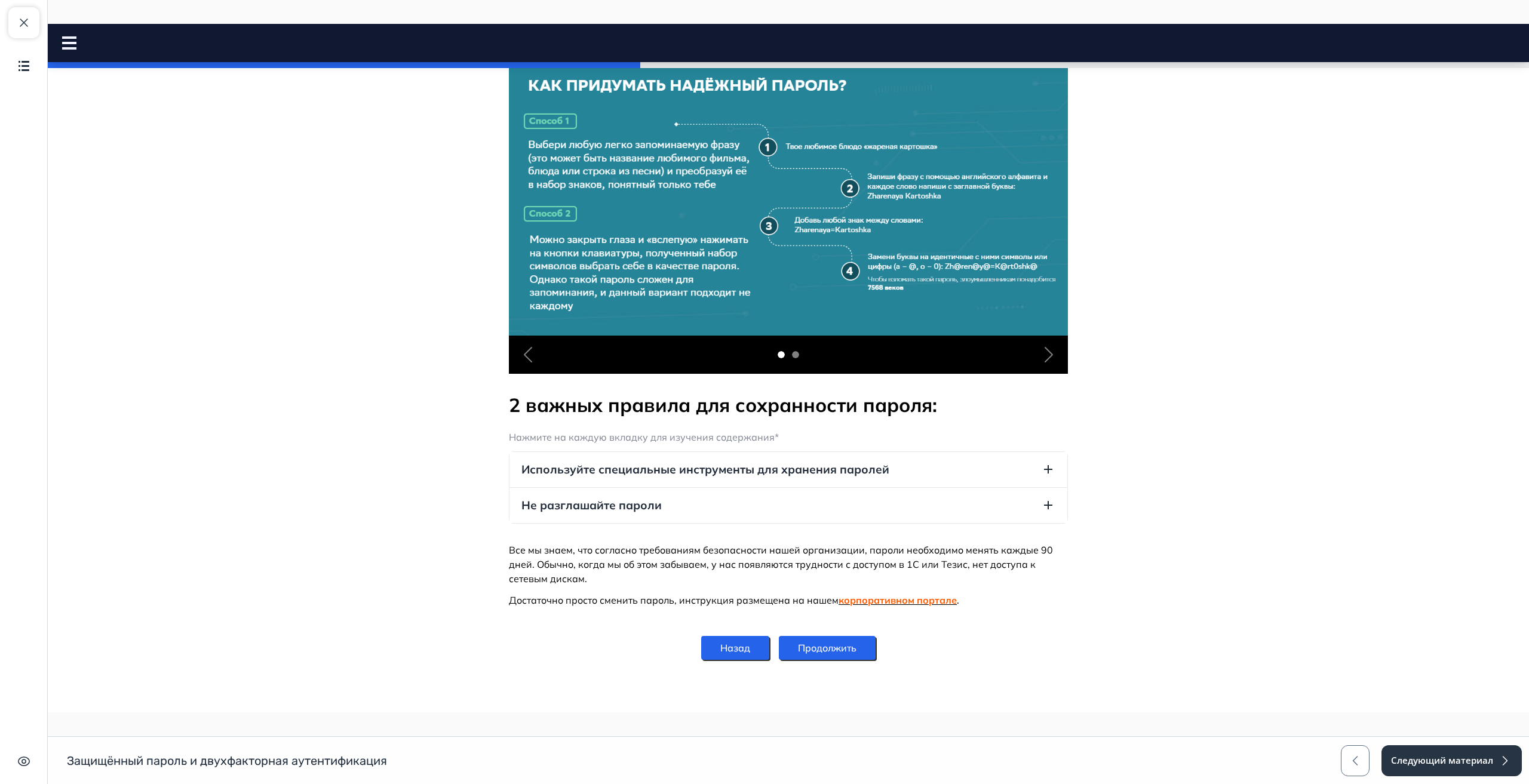
click at [815, 651] on button "Продолжить" at bounding box center [827, 647] width 97 height 24
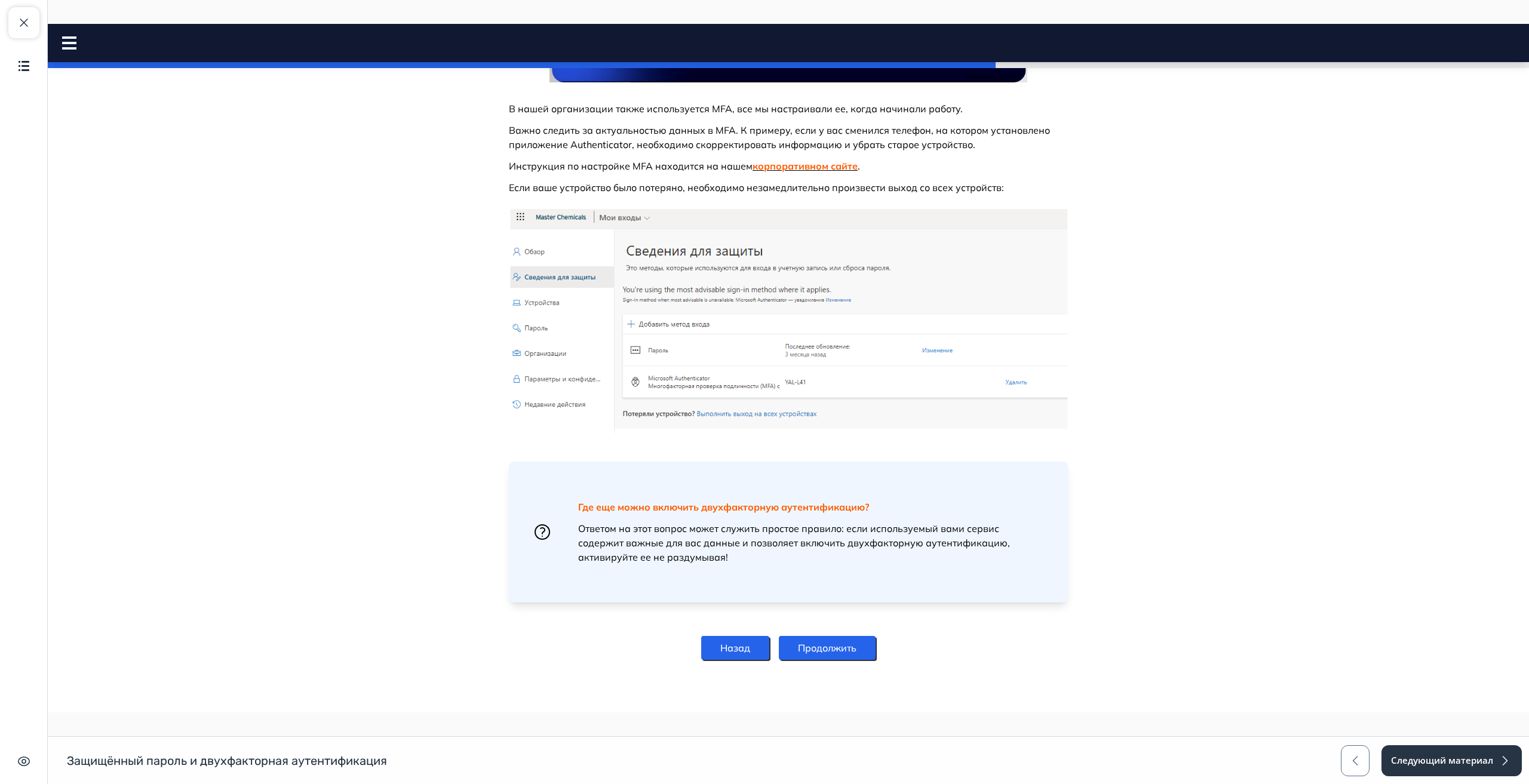
click at [816, 643] on button "Продолжить" at bounding box center [827, 647] width 97 height 24
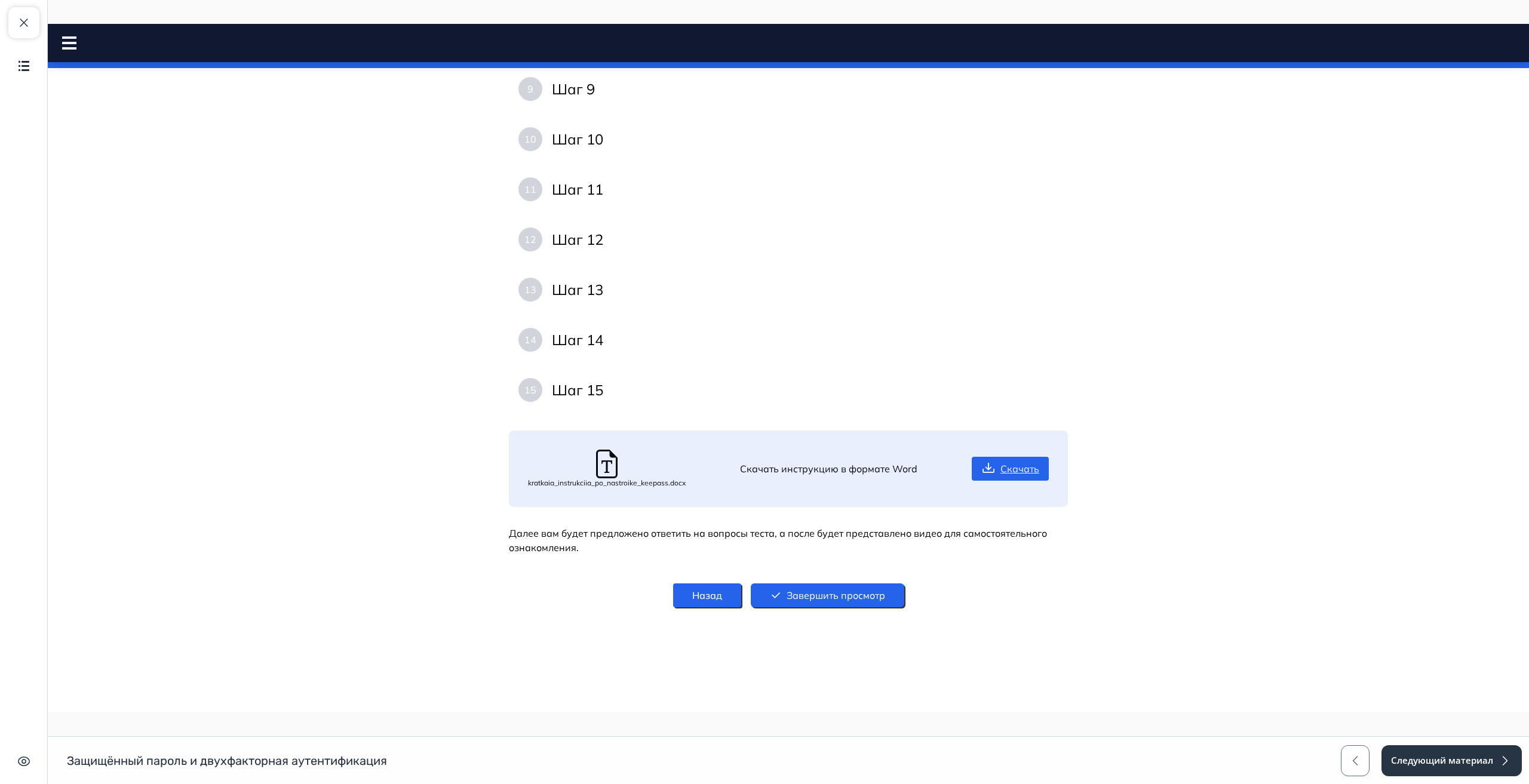
scroll to position [1502, 0]
click at [806, 602] on button "Завершить просмотр" at bounding box center [827, 595] width 154 height 24
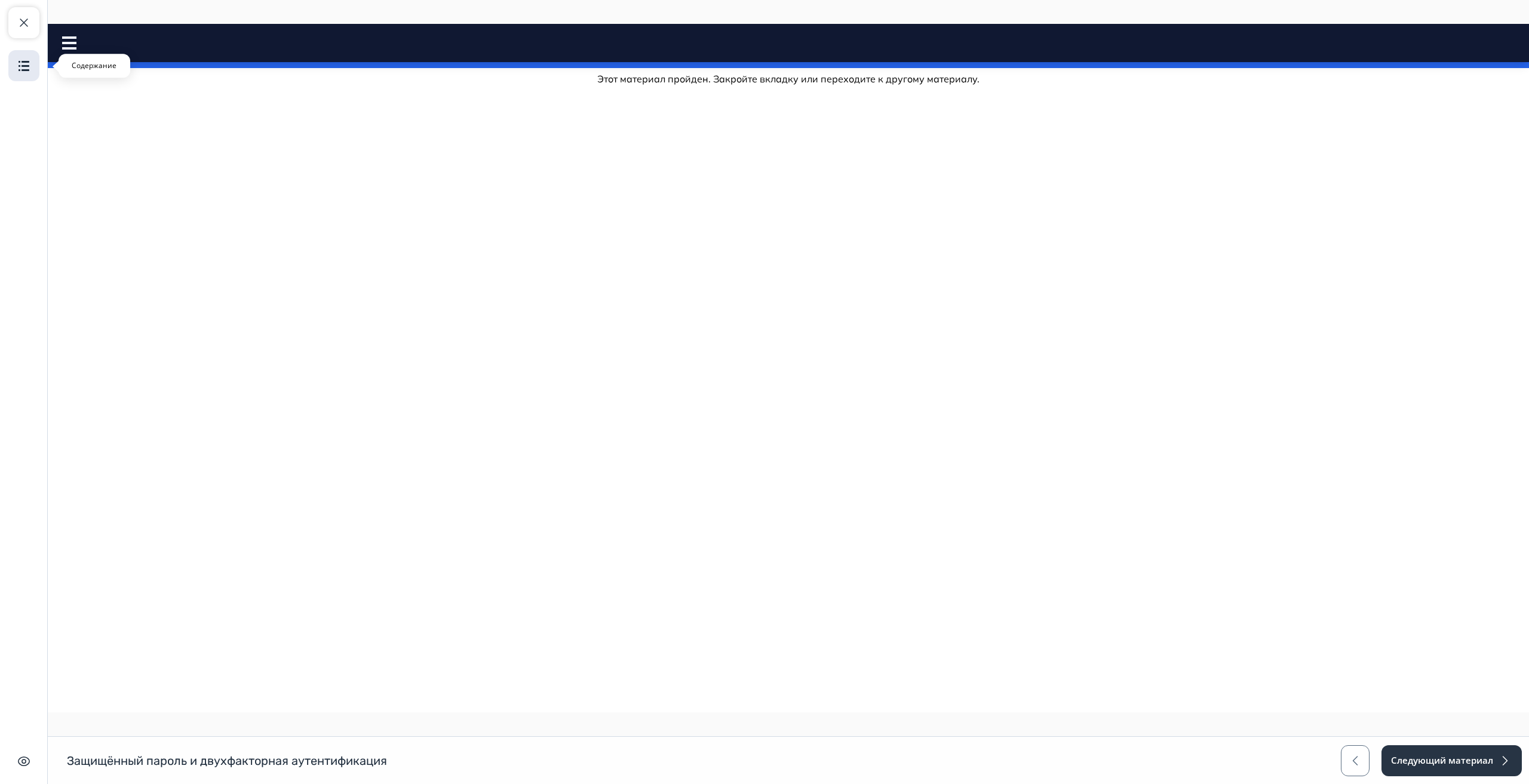
click at [20, 59] on img "button" at bounding box center [23, 66] width 14 height 14
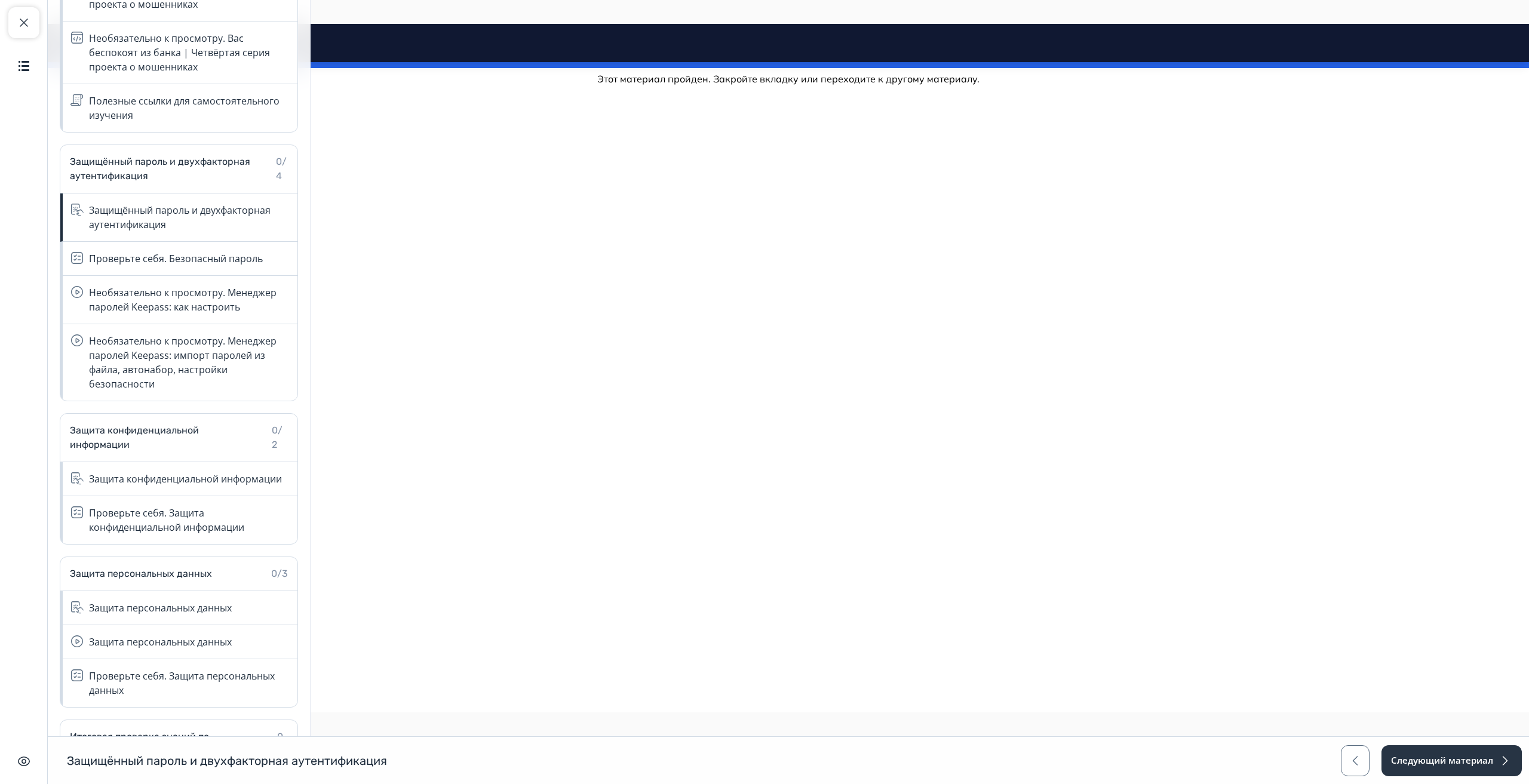
scroll to position [835, 0]
click at [175, 480] on div "Защита конфиденциальной информации" at bounding box center [185, 476] width 193 height 14
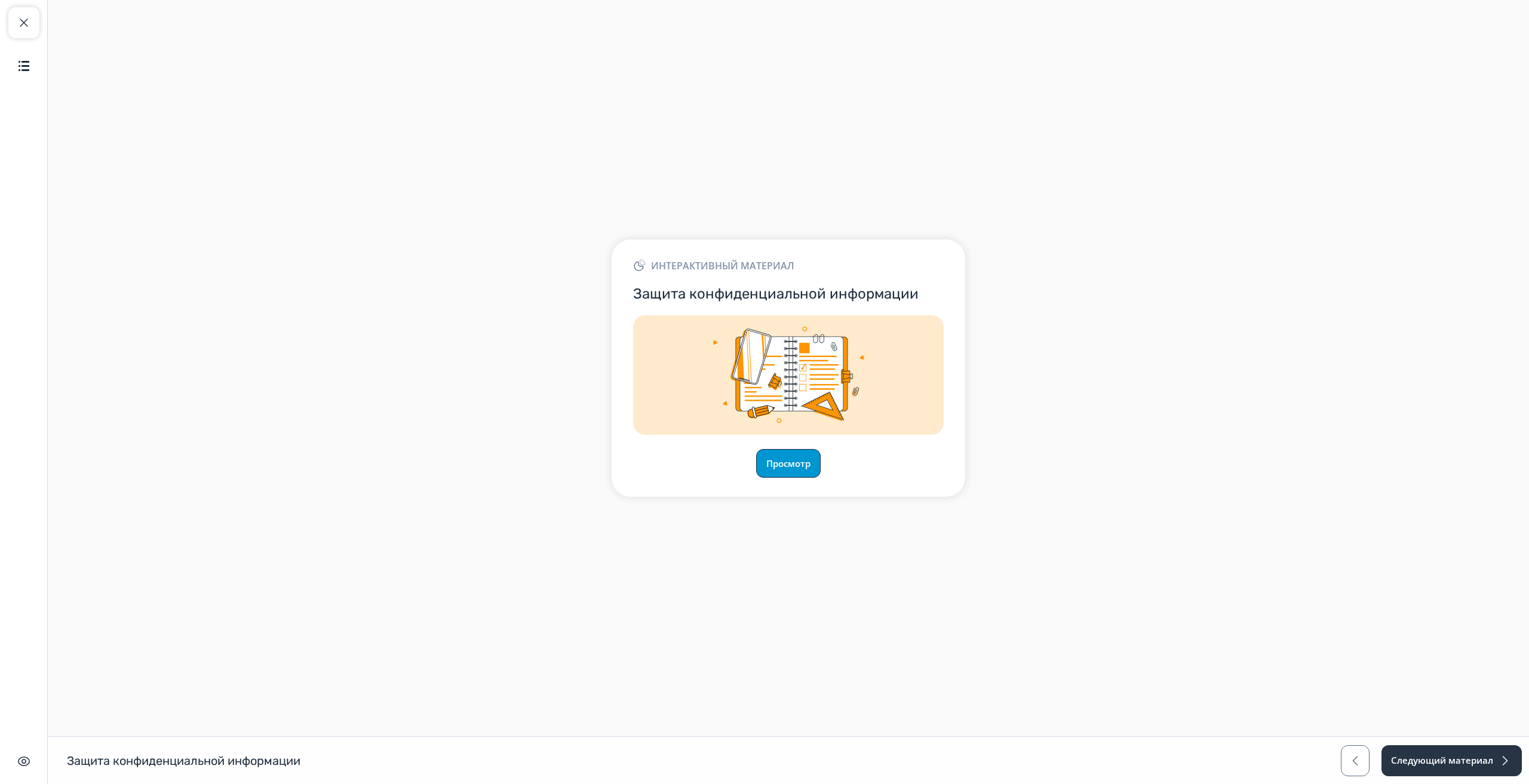
click at [776, 466] on button "Просмотр" at bounding box center [788, 463] width 64 height 29
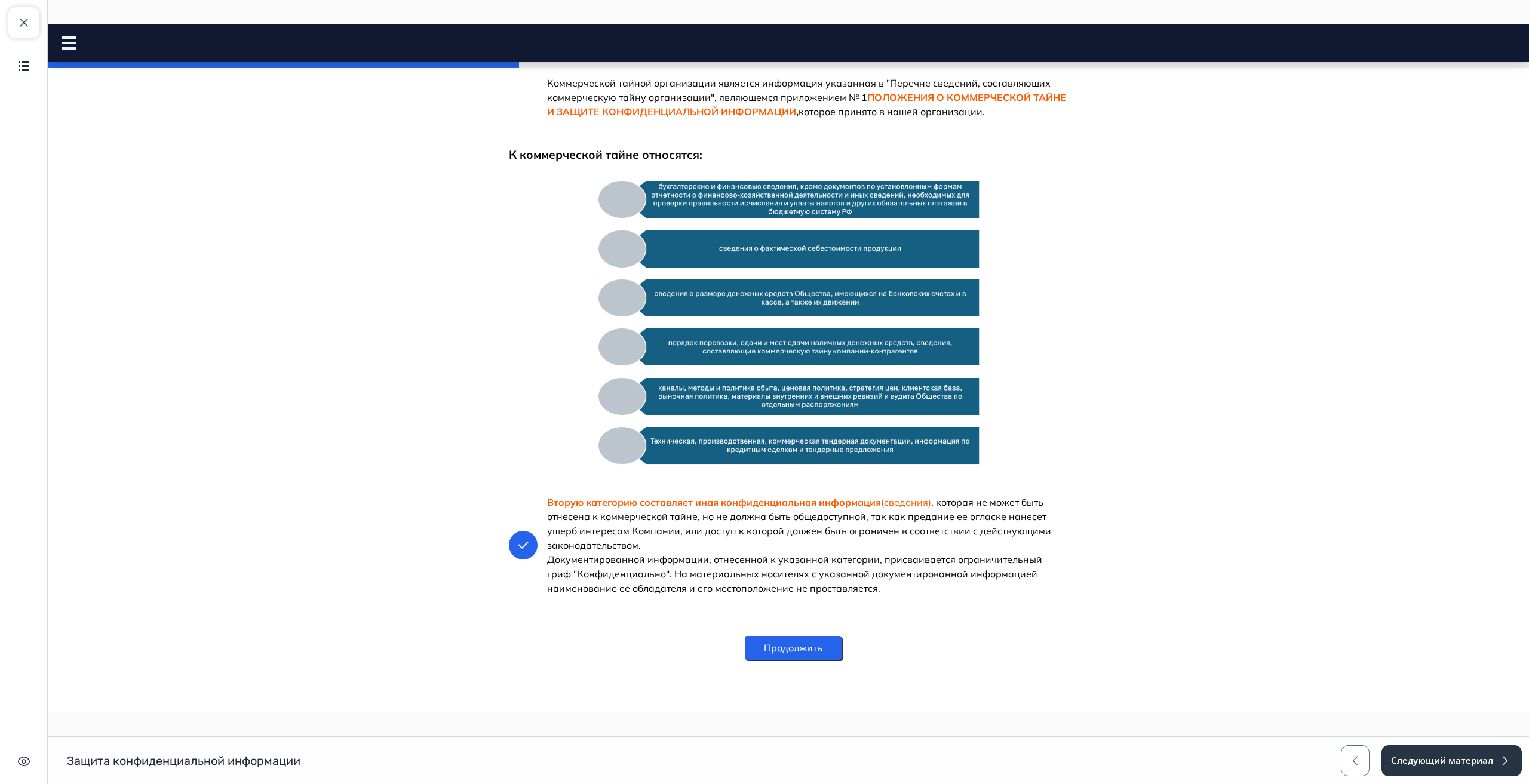
click at [809, 648] on button "Продолжить" at bounding box center [794, 647] width 97 height 24
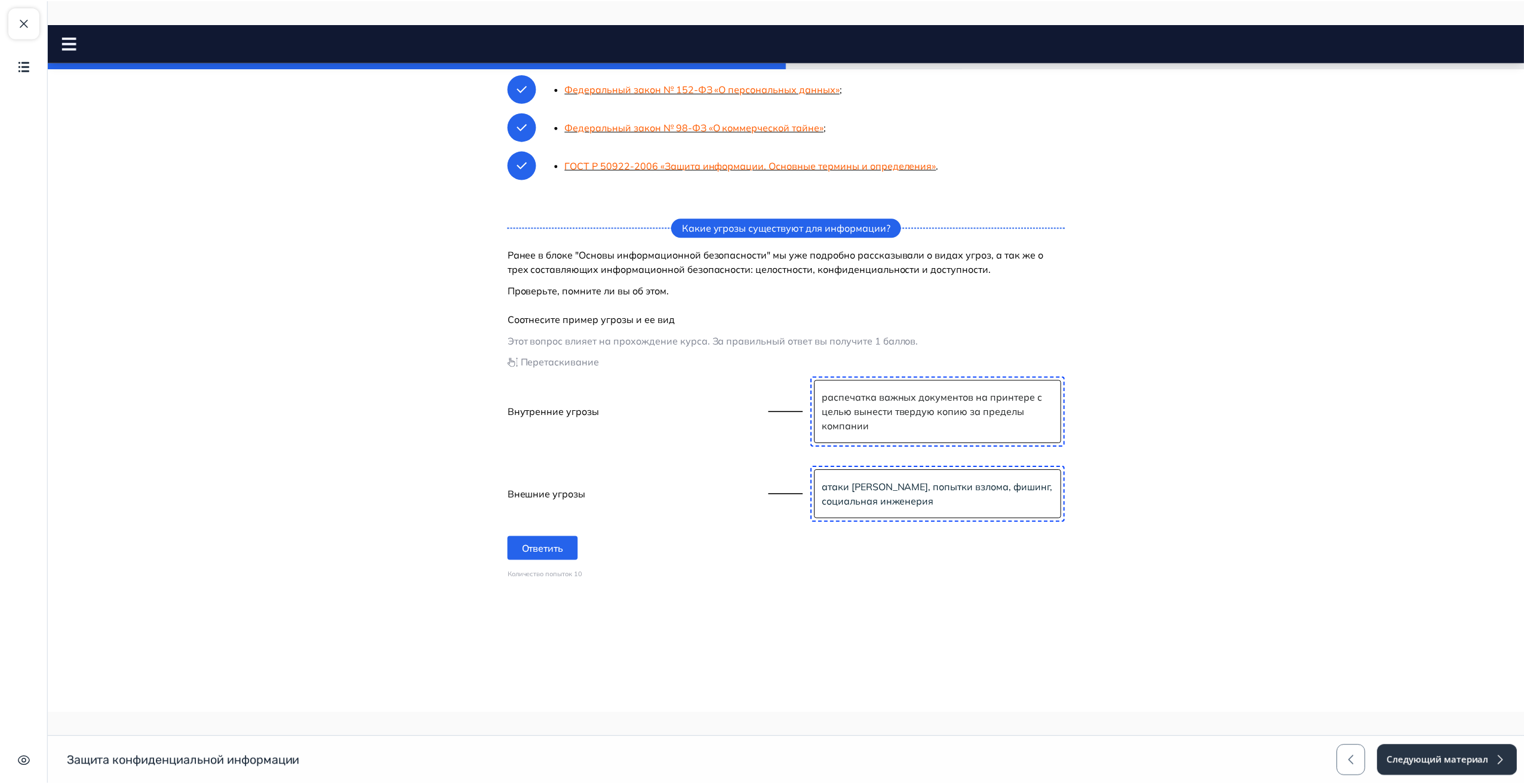
scroll to position [393, 0]
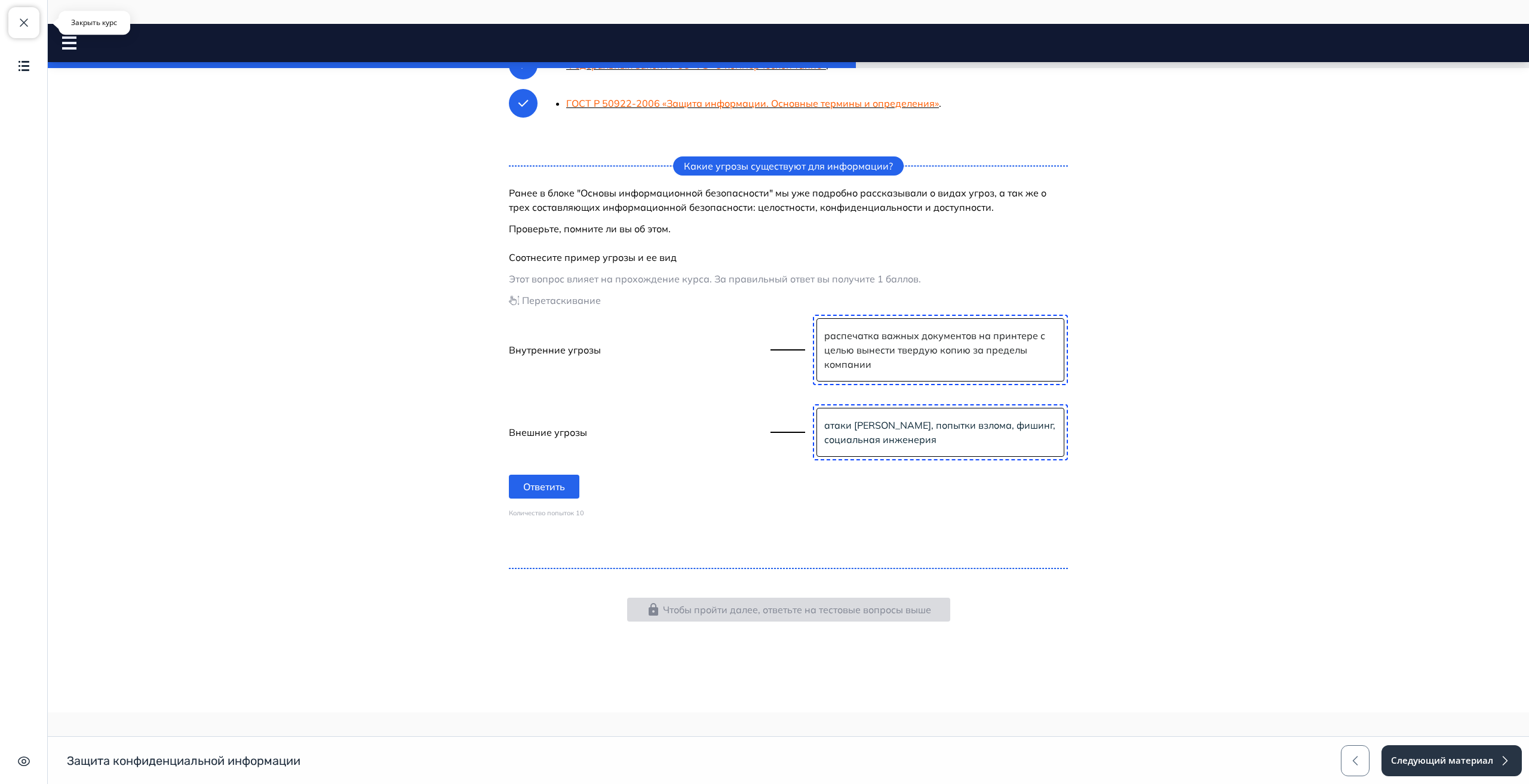
click at [29, 17] on span "button" at bounding box center [23, 22] width 14 height 14
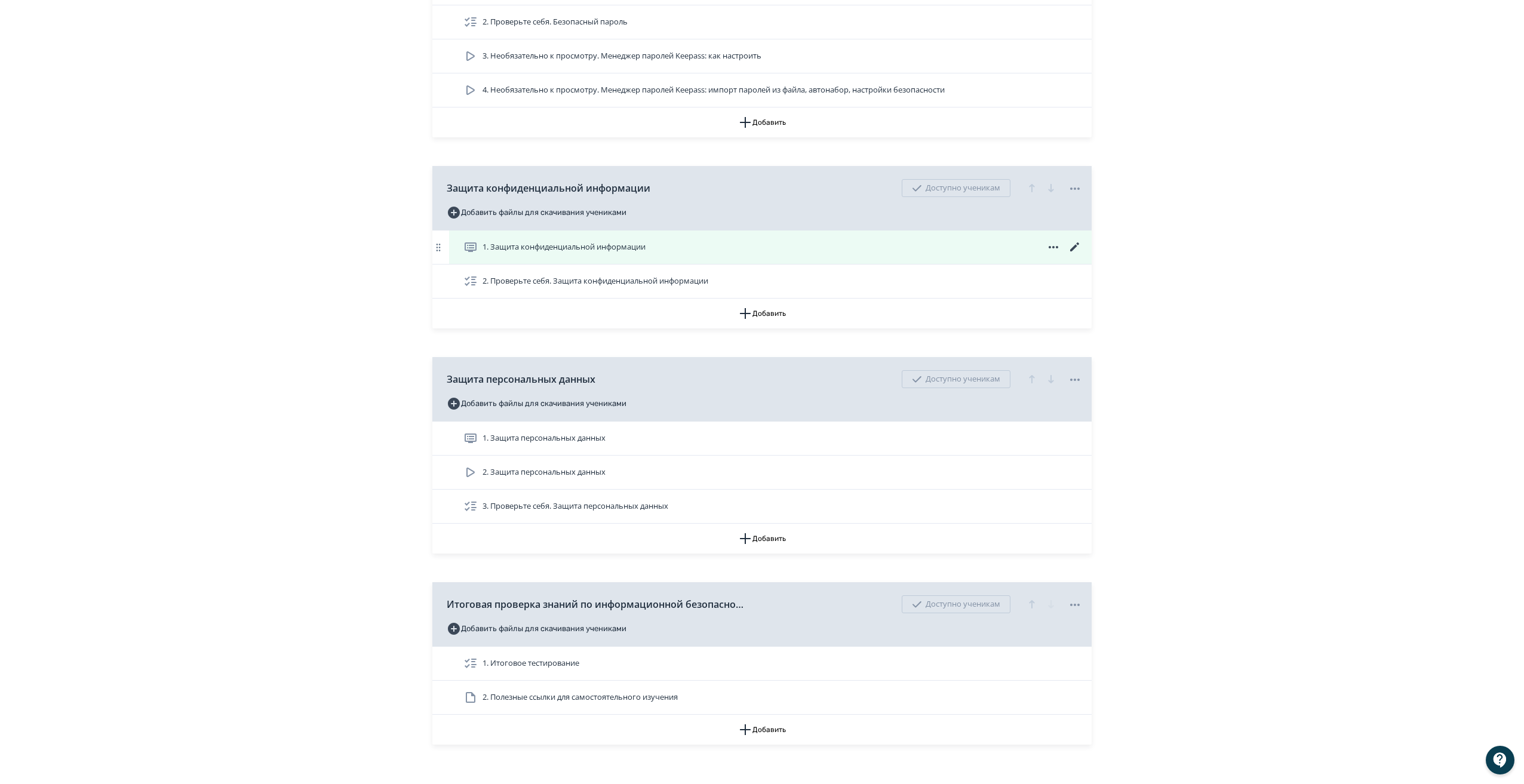
scroll to position [1254, 0]
click at [1073, 250] on icon at bounding box center [1074, 243] width 14 height 14
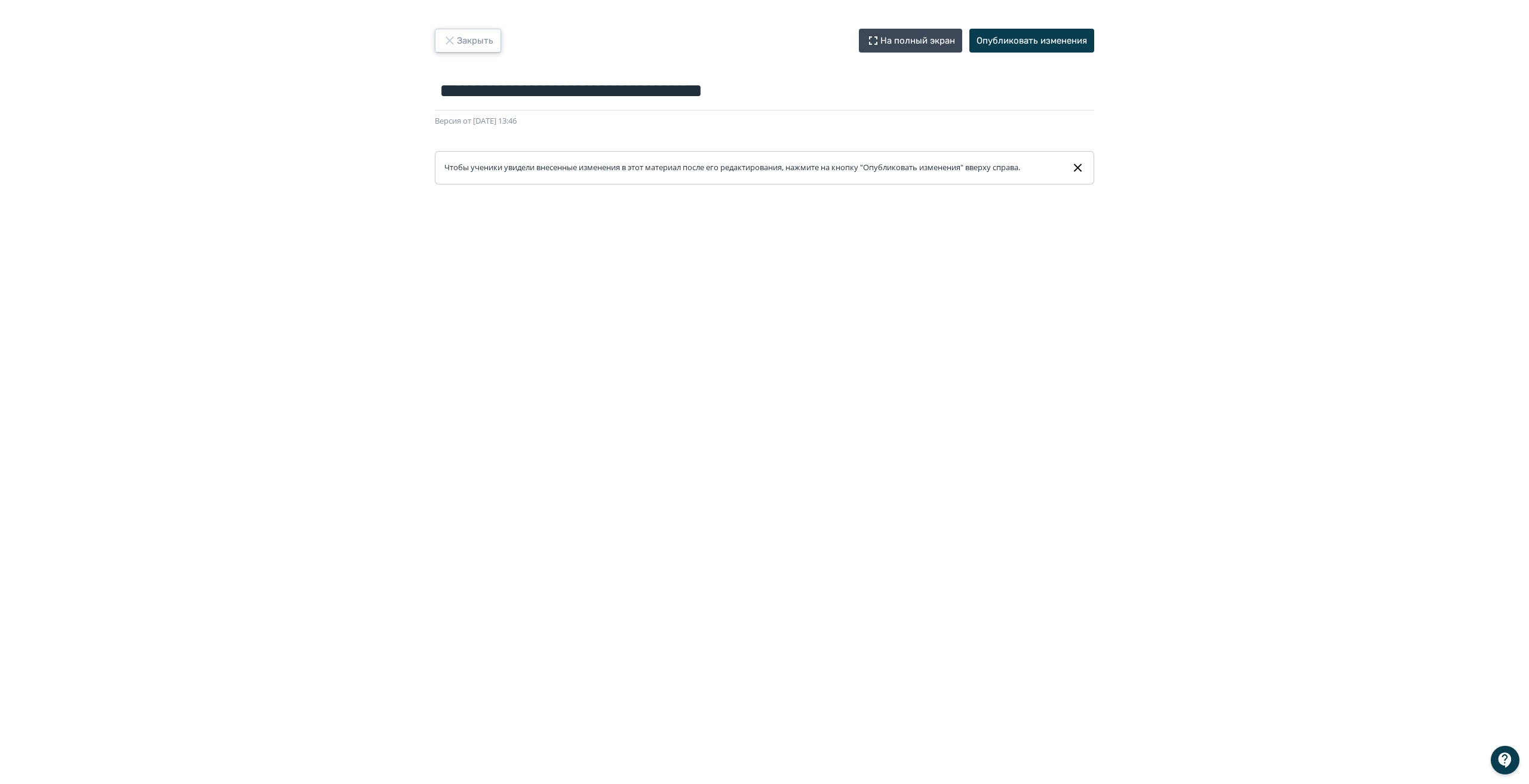
click at [460, 30] on button "Закрыть" at bounding box center [468, 40] width 66 height 24
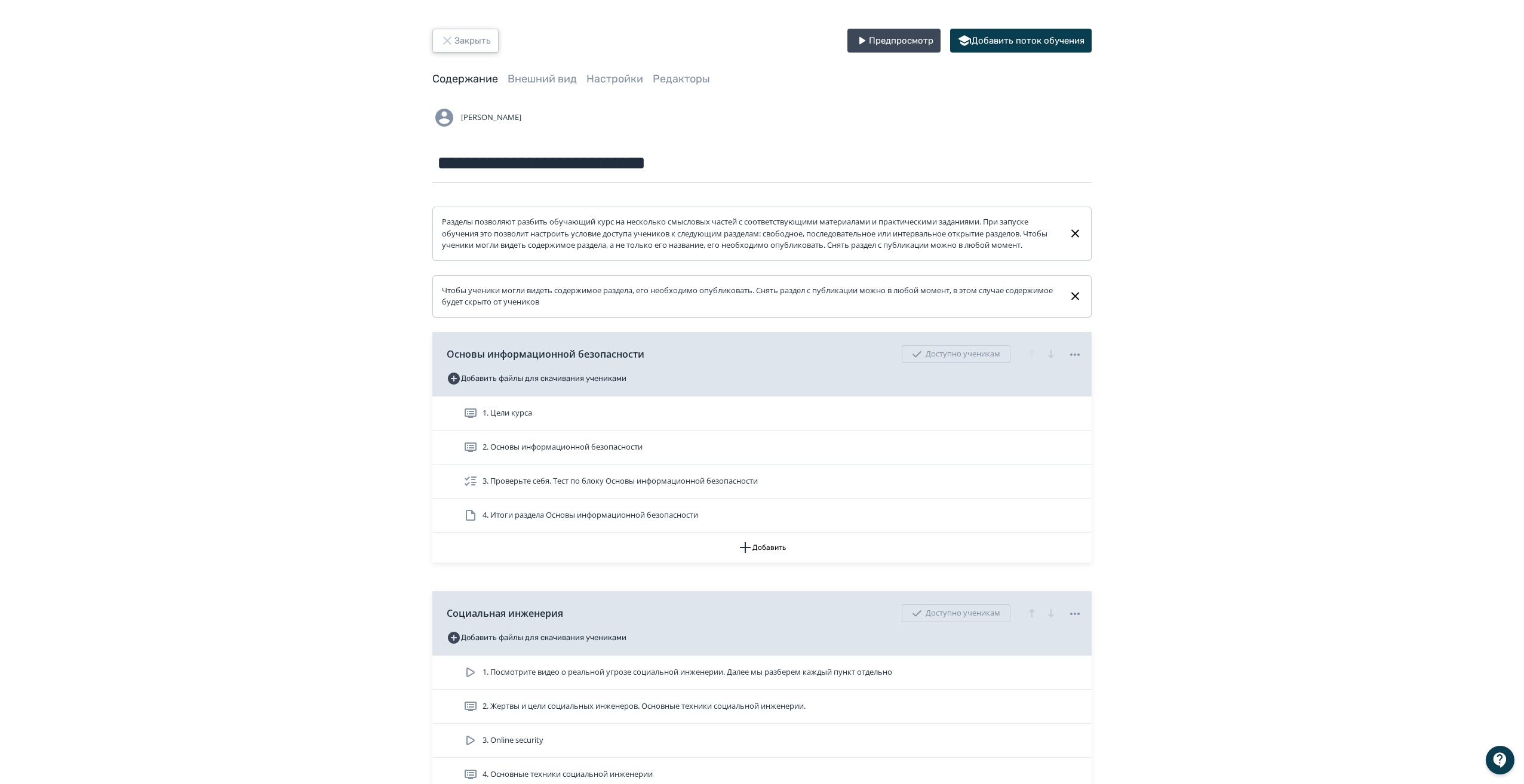
click at [442, 37] on icon "button" at bounding box center [447, 40] width 14 height 14
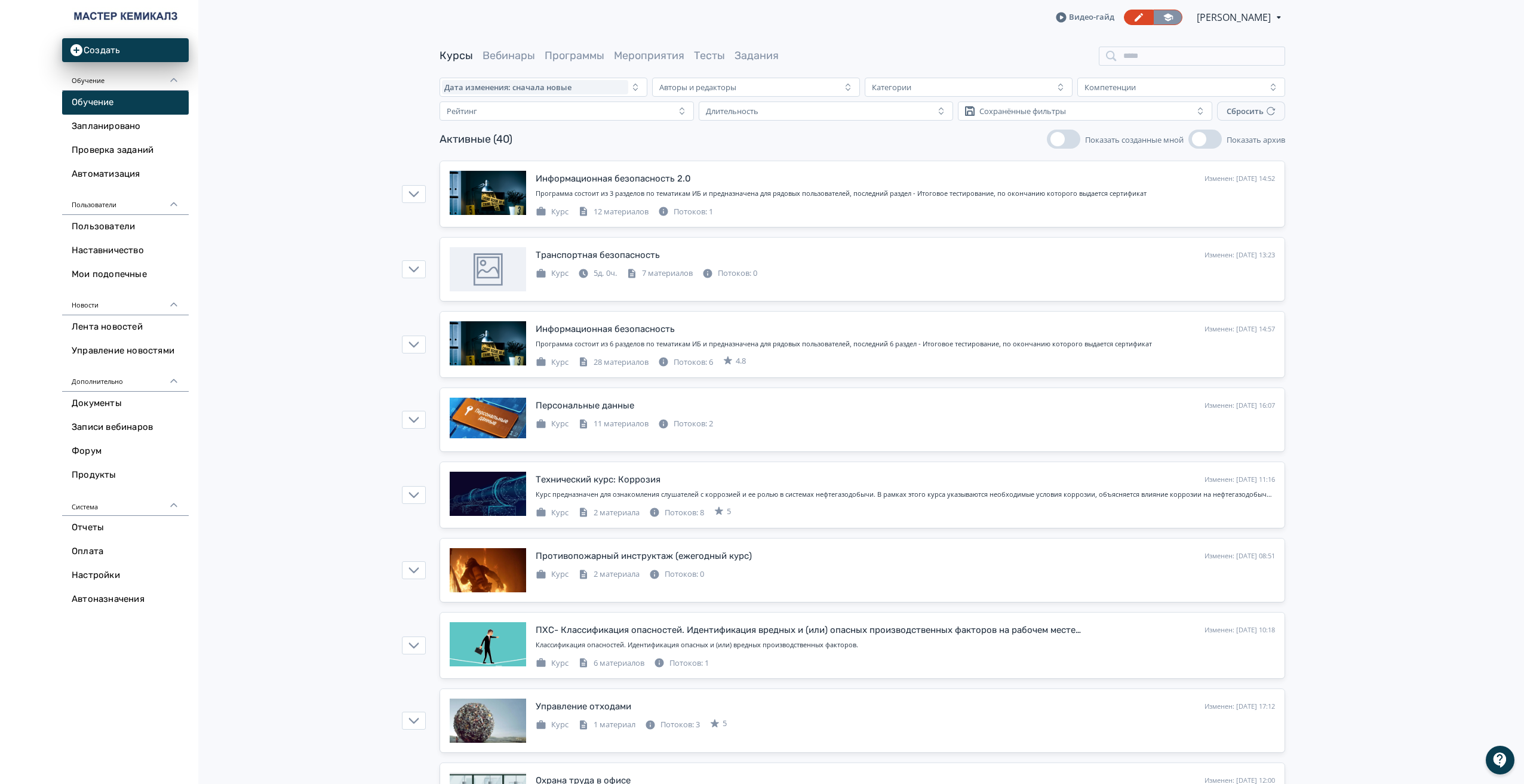
click at [1163, 18] on icon at bounding box center [1168, 17] width 10 height 8
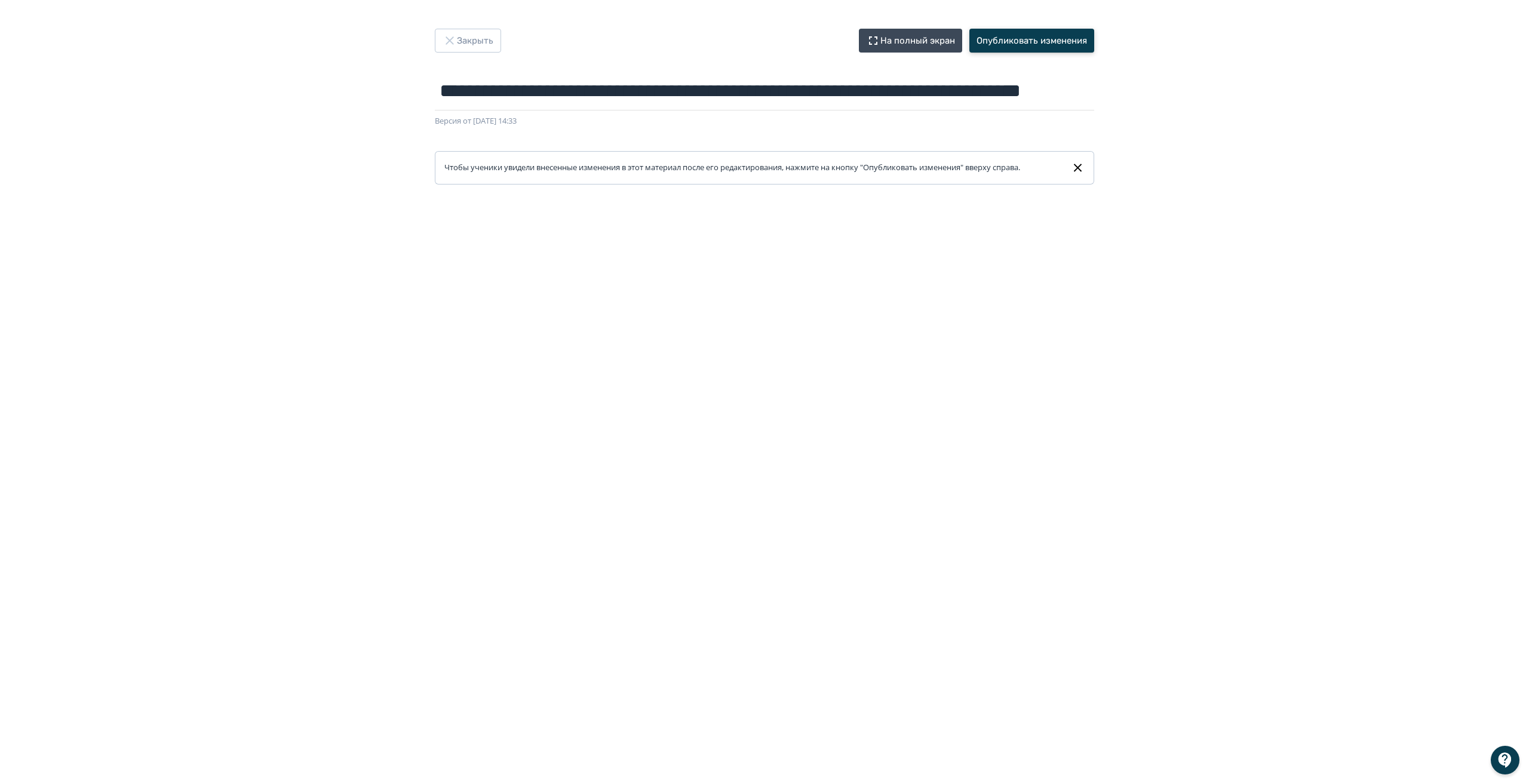
click at [1050, 42] on button "Опубликовать изменения" at bounding box center [1032, 40] width 125 height 24
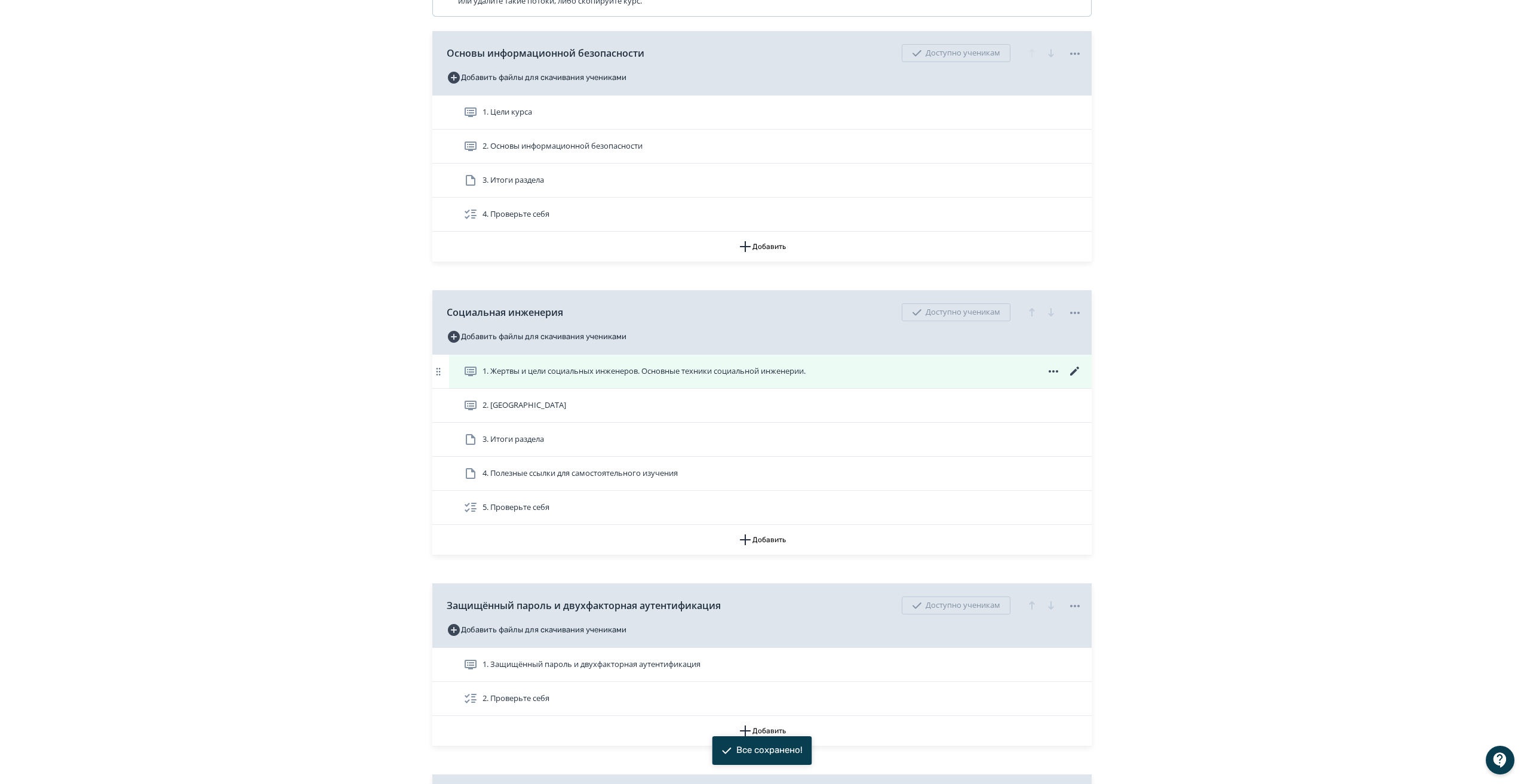
scroll to position [358, 0]
click at [571, 377] on span "1. Жертвы и цели социальных инженеров. Основные техники социальной инженерии." at bounding box center [644, 371] width 323 height 12
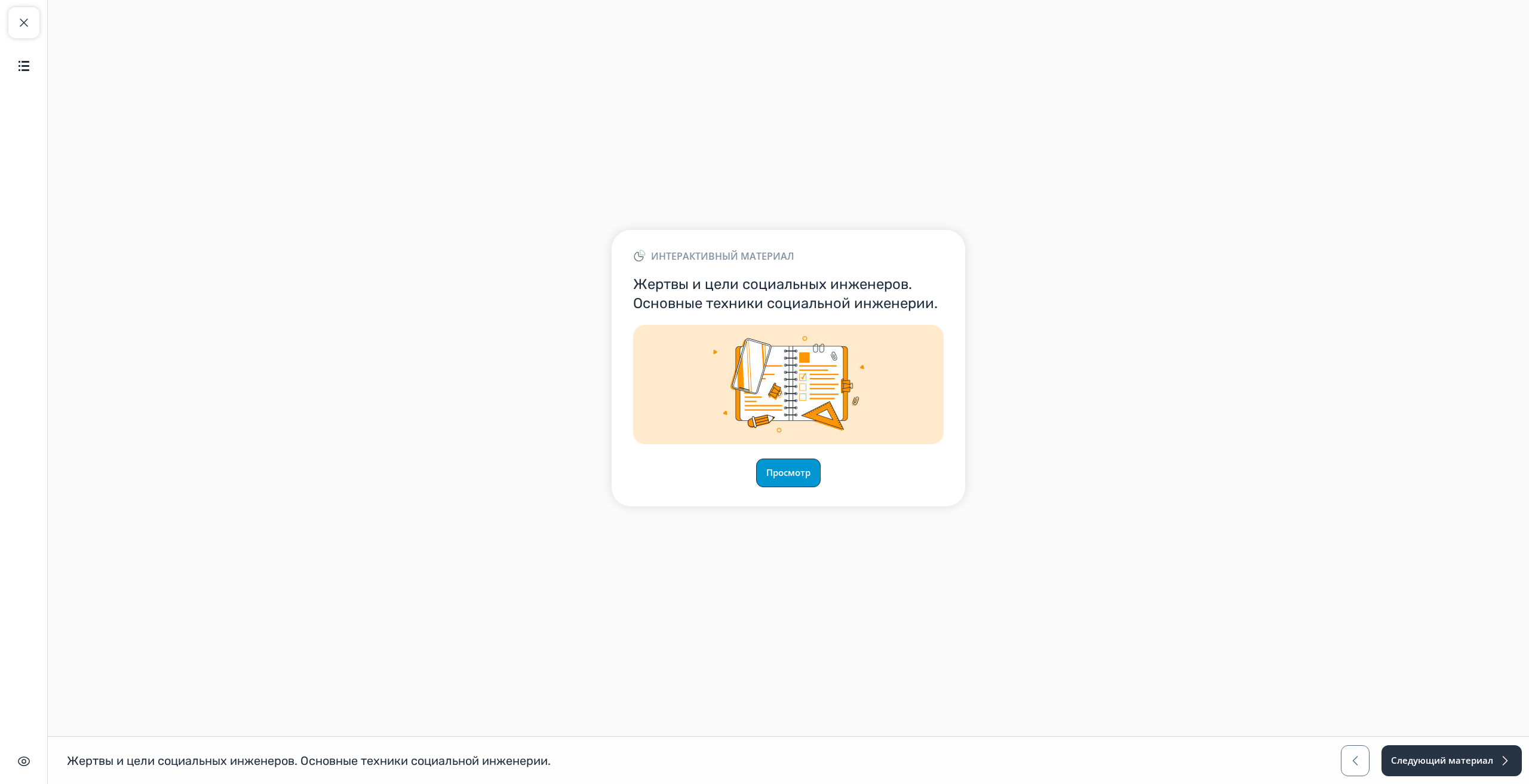
click at [762, 472] on button "Просмотр" at bounding box center [788, 473] width 64 height 29
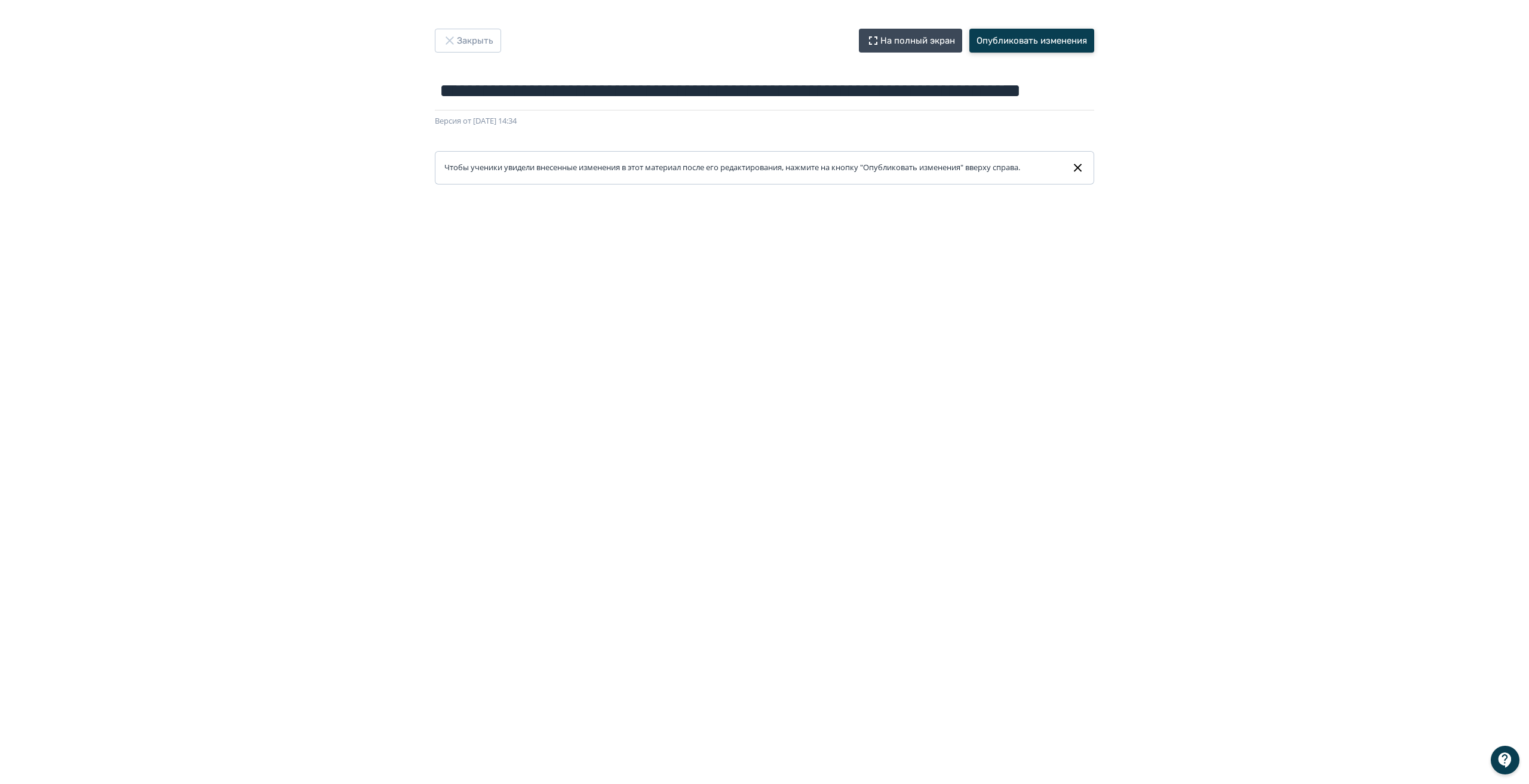
click at [1038, 43] on button "Опубликовать изменения" at bounding box center [1032, 40] width 125 height 24
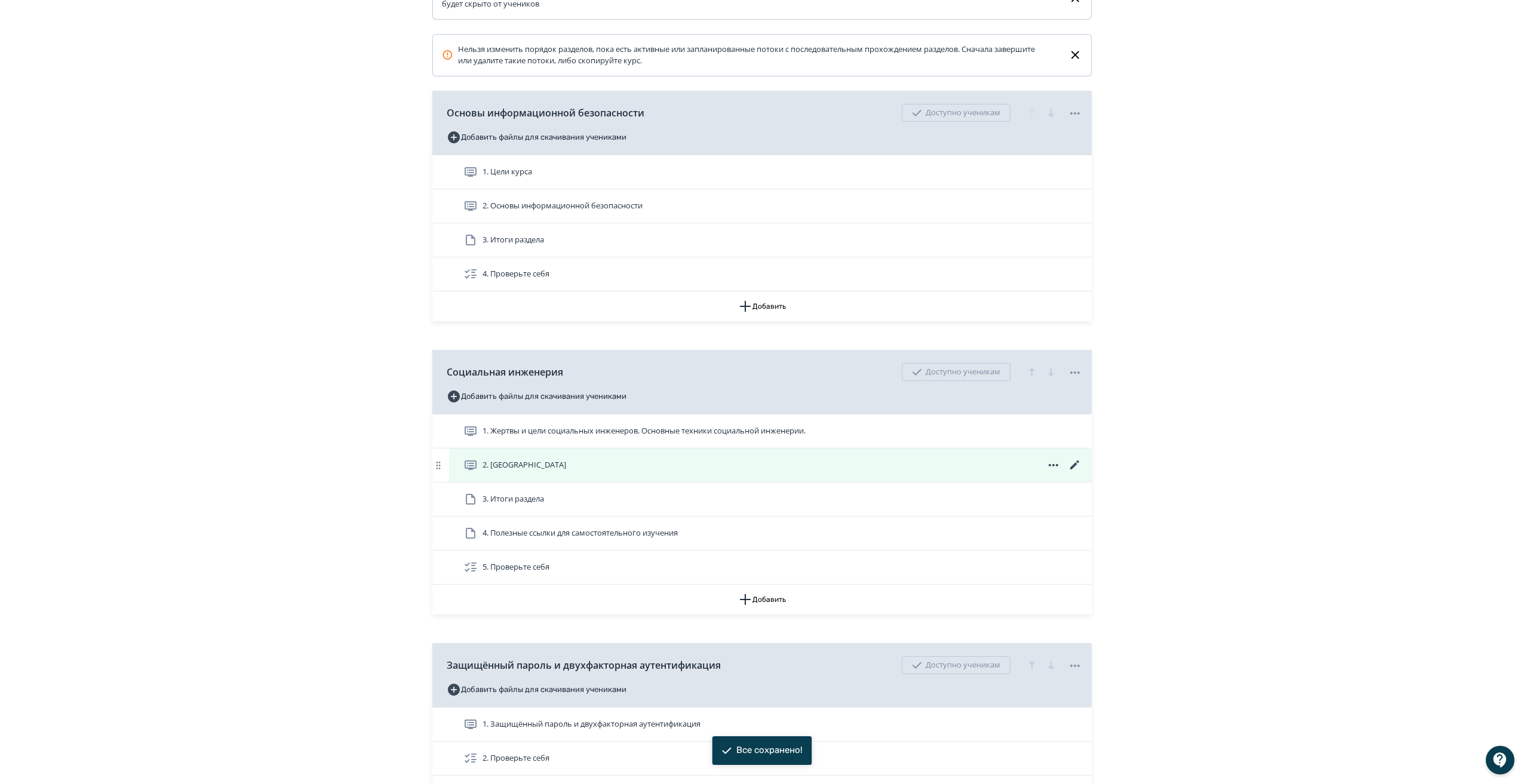
scroll to position [298, 0]
click at [514, 469] on span "2. [GEOGRAPHIC_DATA]" at bounding box center [516, 464] width 107 height 14
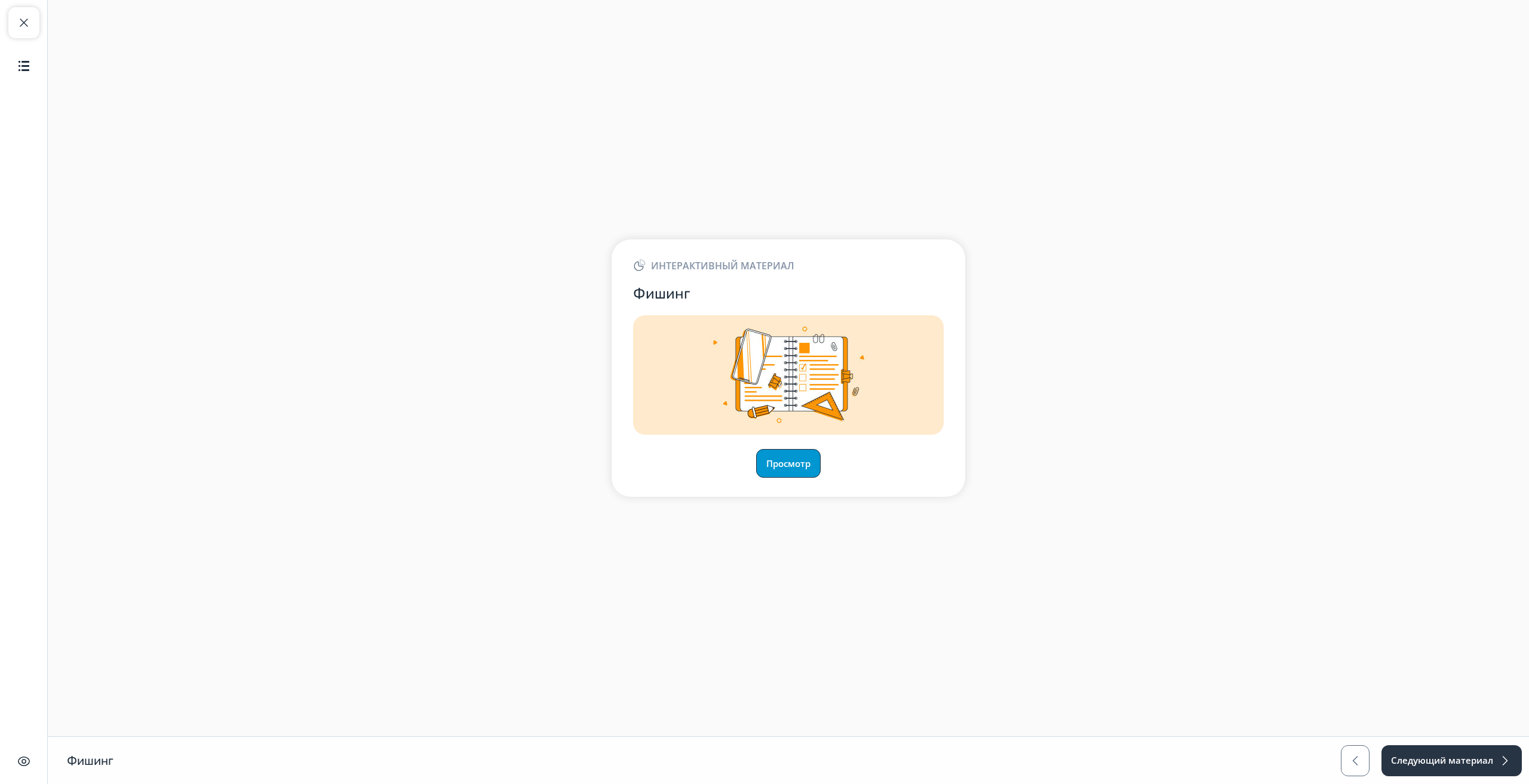
click at [780, 464] on button "Просмотр" at bounding box center [788, 463] width 64 height 29
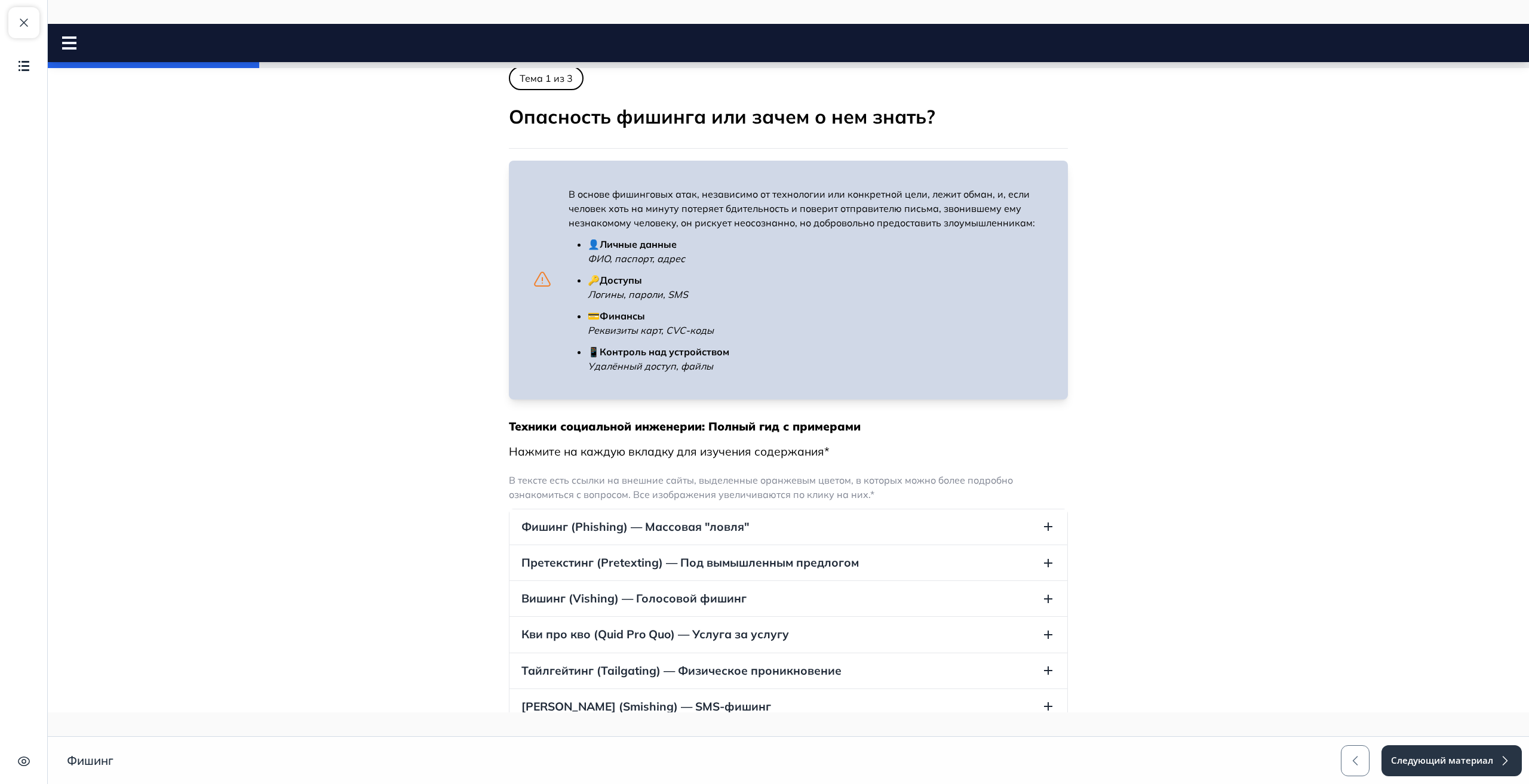
scroll to position [358, 0]
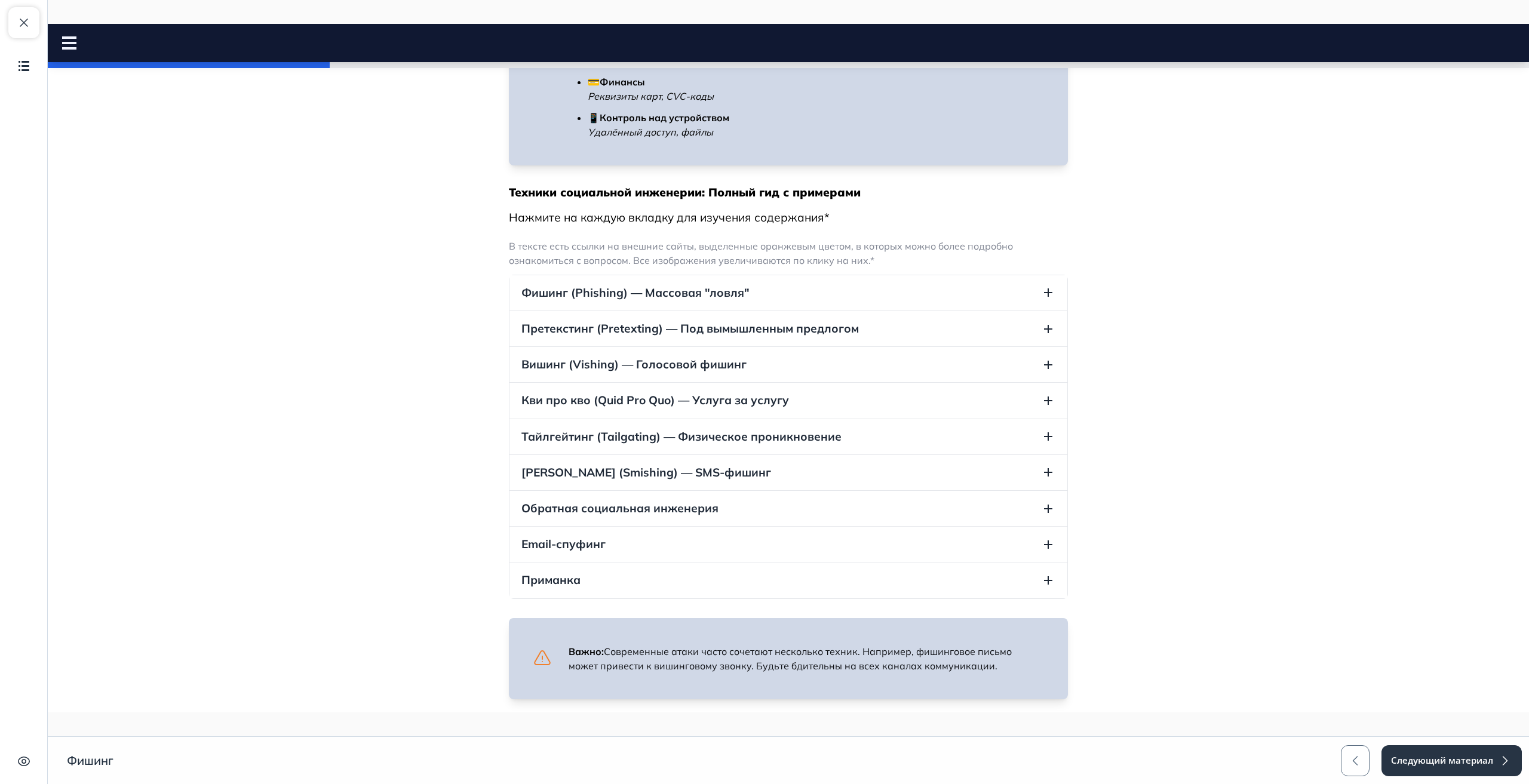
click at [621, 578] on button "Приманка" at bounding box center [788, 580] width 558 height 36
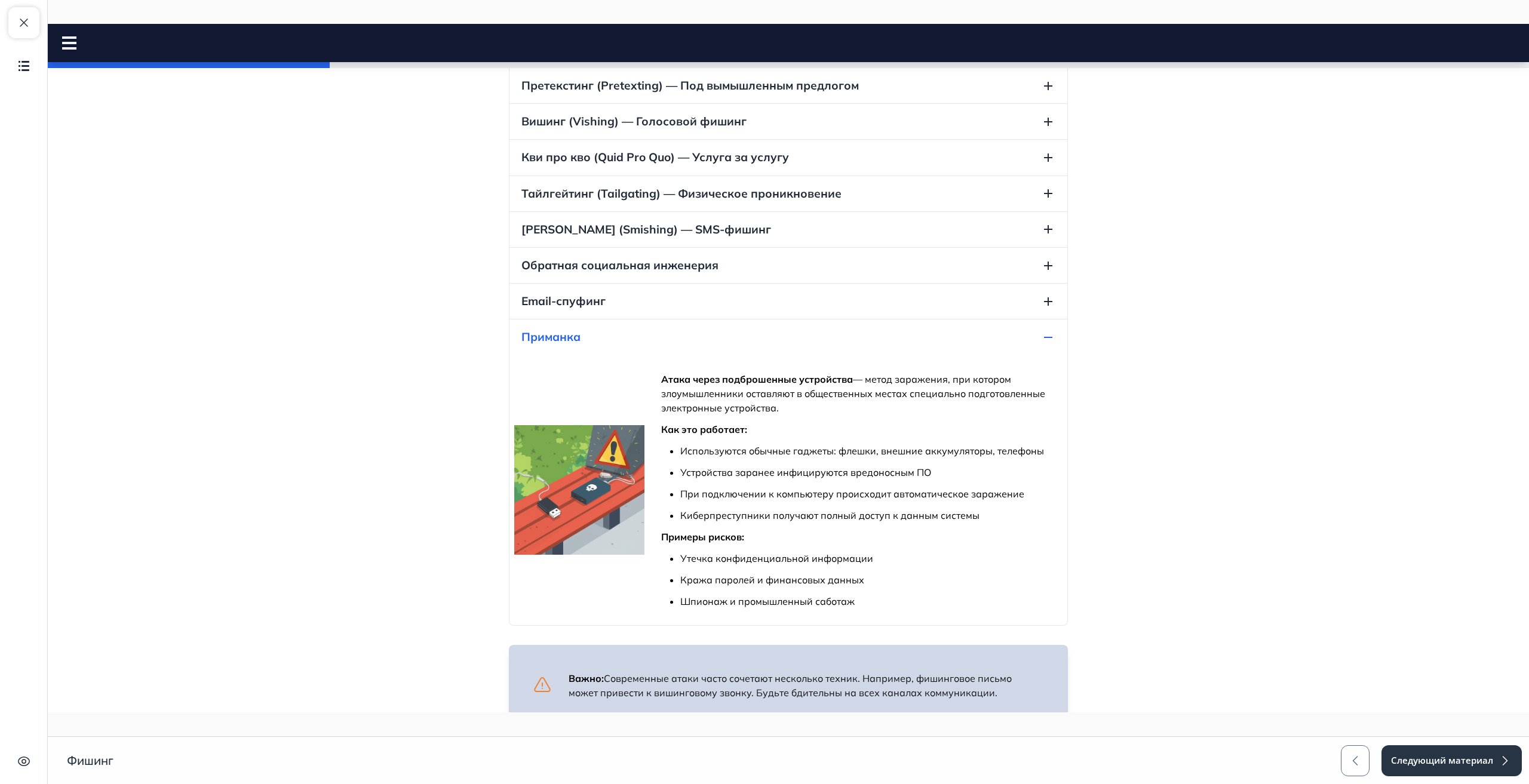
scroll to position [835, 0]
click at [618, 258] on span "Обратная социальная инженерия" at bounding box center [620, 265] width 197 height 16
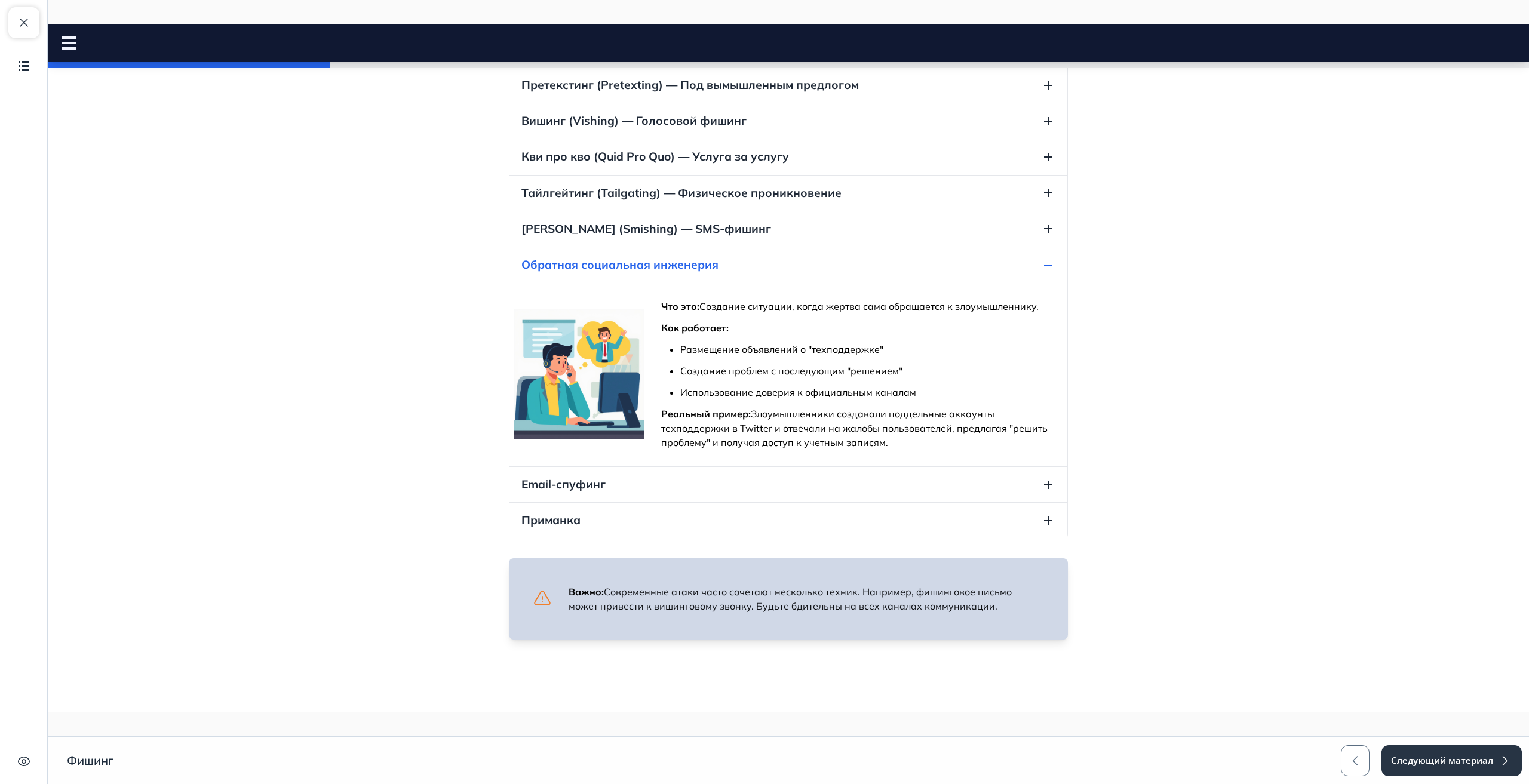
click at [564, 480] on span "Email-спуфинг" at bounding box center [563, 484] width 84 height 16
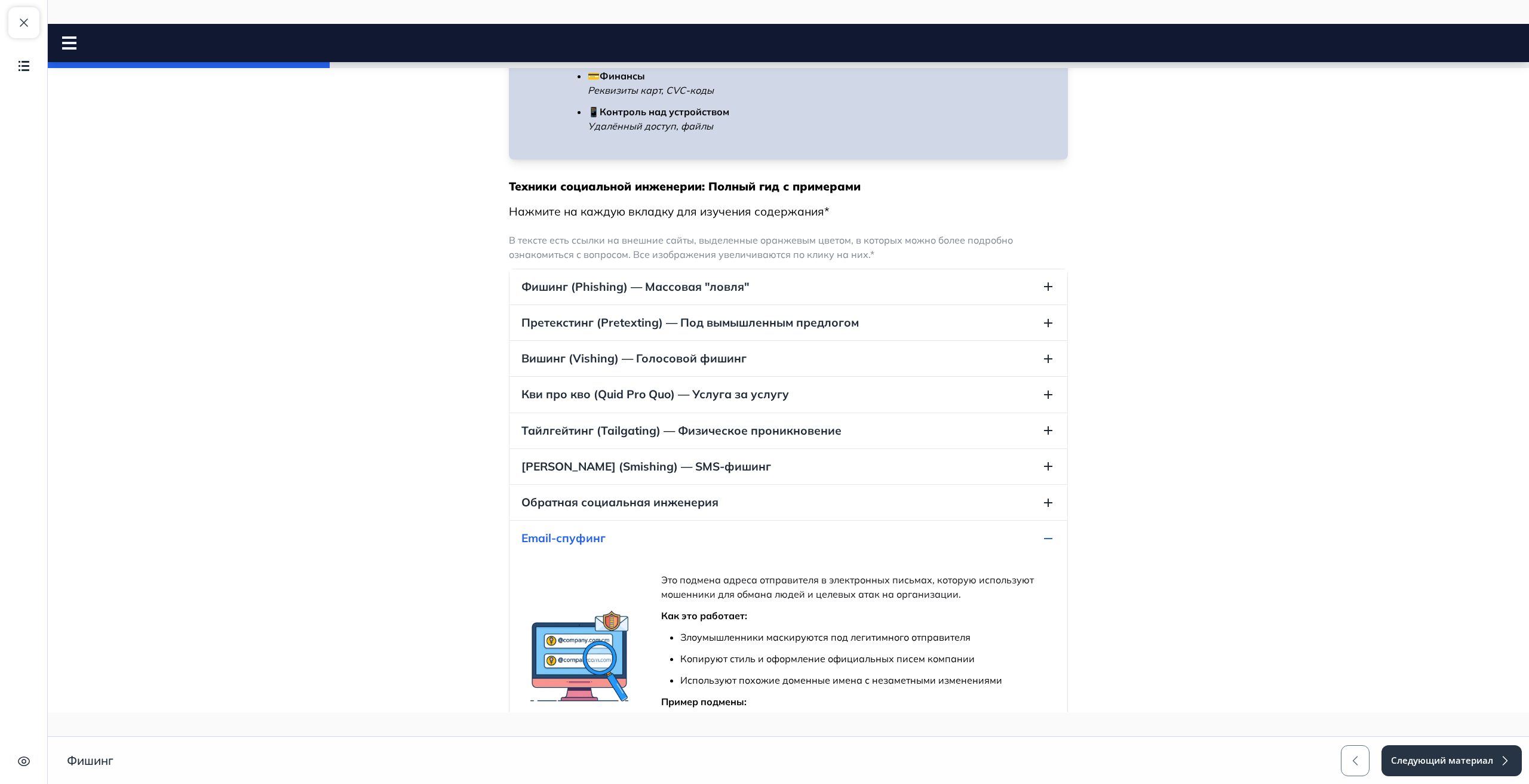
scroll to position [597, 0]
click at [533, 380] on button "Кви про кво (Quid Pro Quo) — Услуга за услугу" at bounding box center [788, 395] width 558 height 36
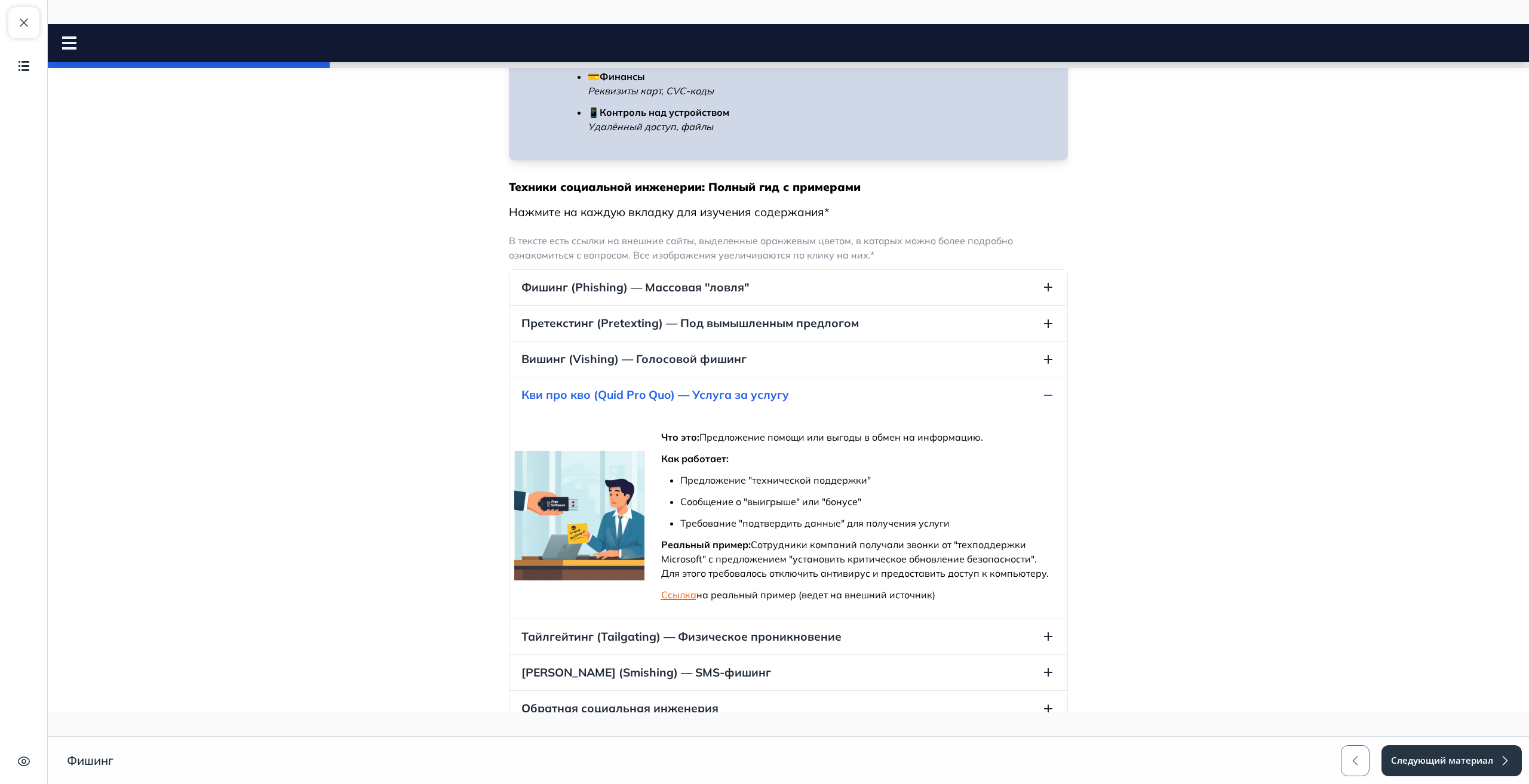
click at [564, 671] on span "Смишинг (Smishing) — SMS-фишинг" at bounding box center [646, 673] width 249 height 16
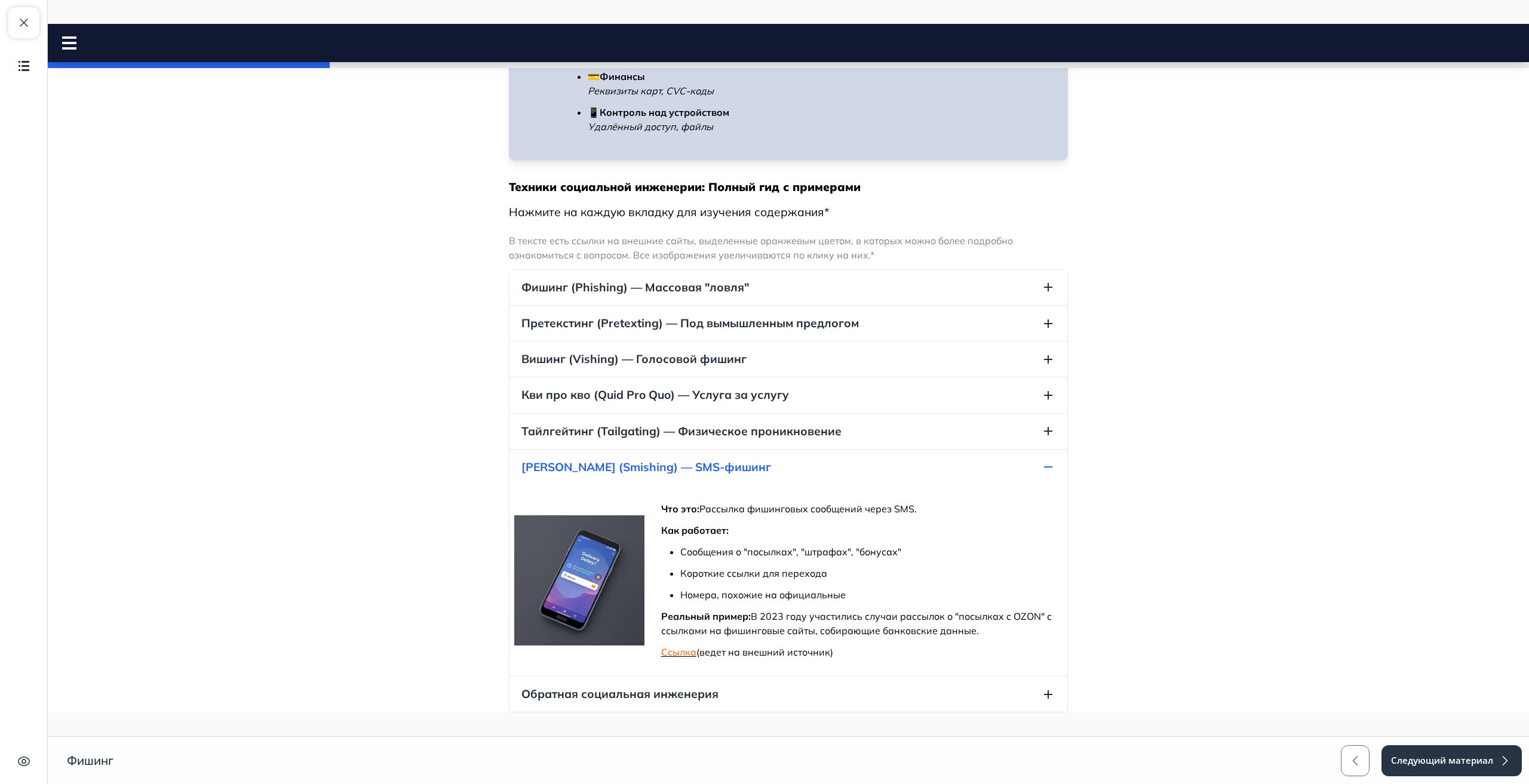
click at [596, 426] on span "Тайлгейтинг (Tailgating) — Физическое проникновение" at bounding box center [681, 431] width 320 height 16
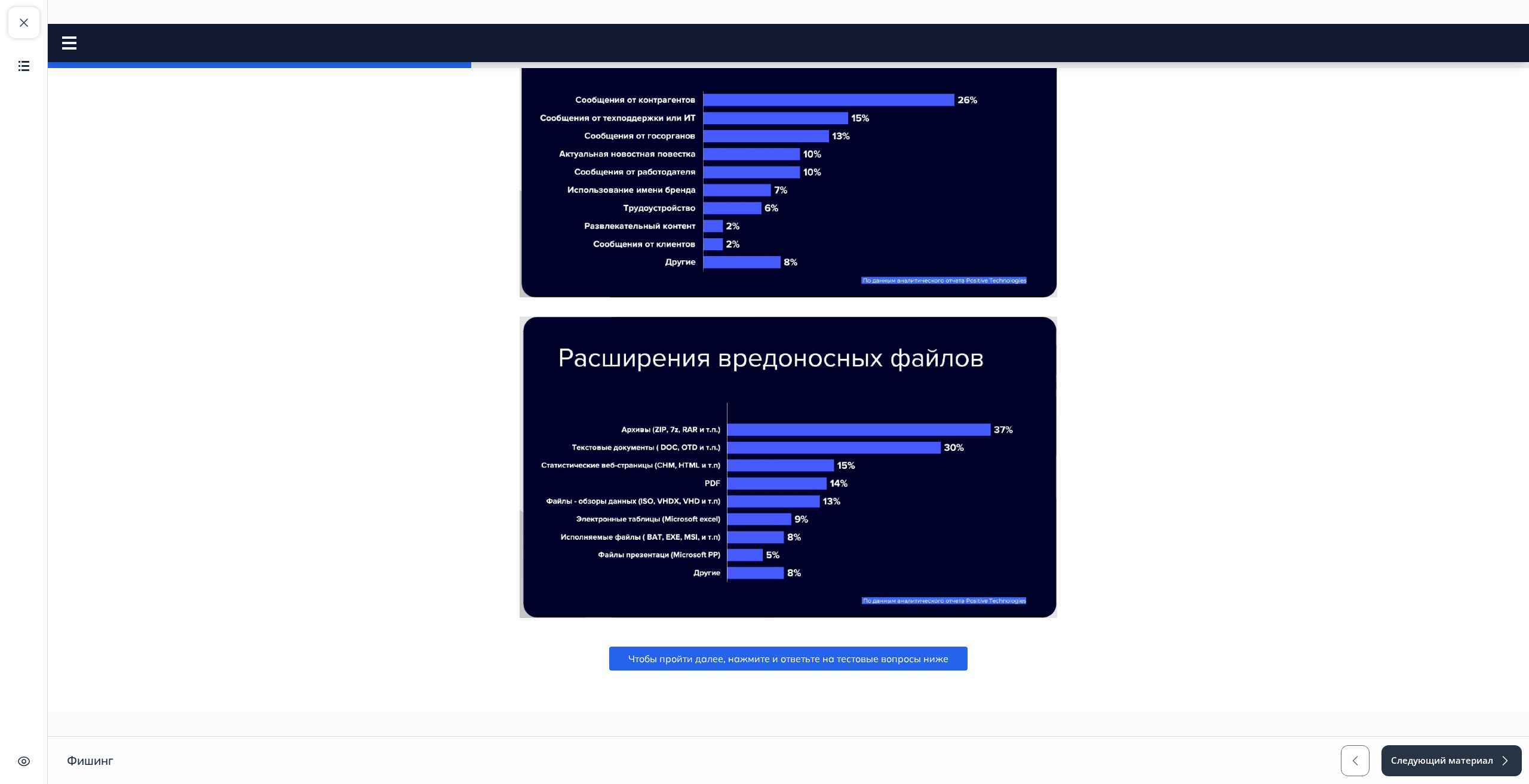
scroll to position [1577, 0]
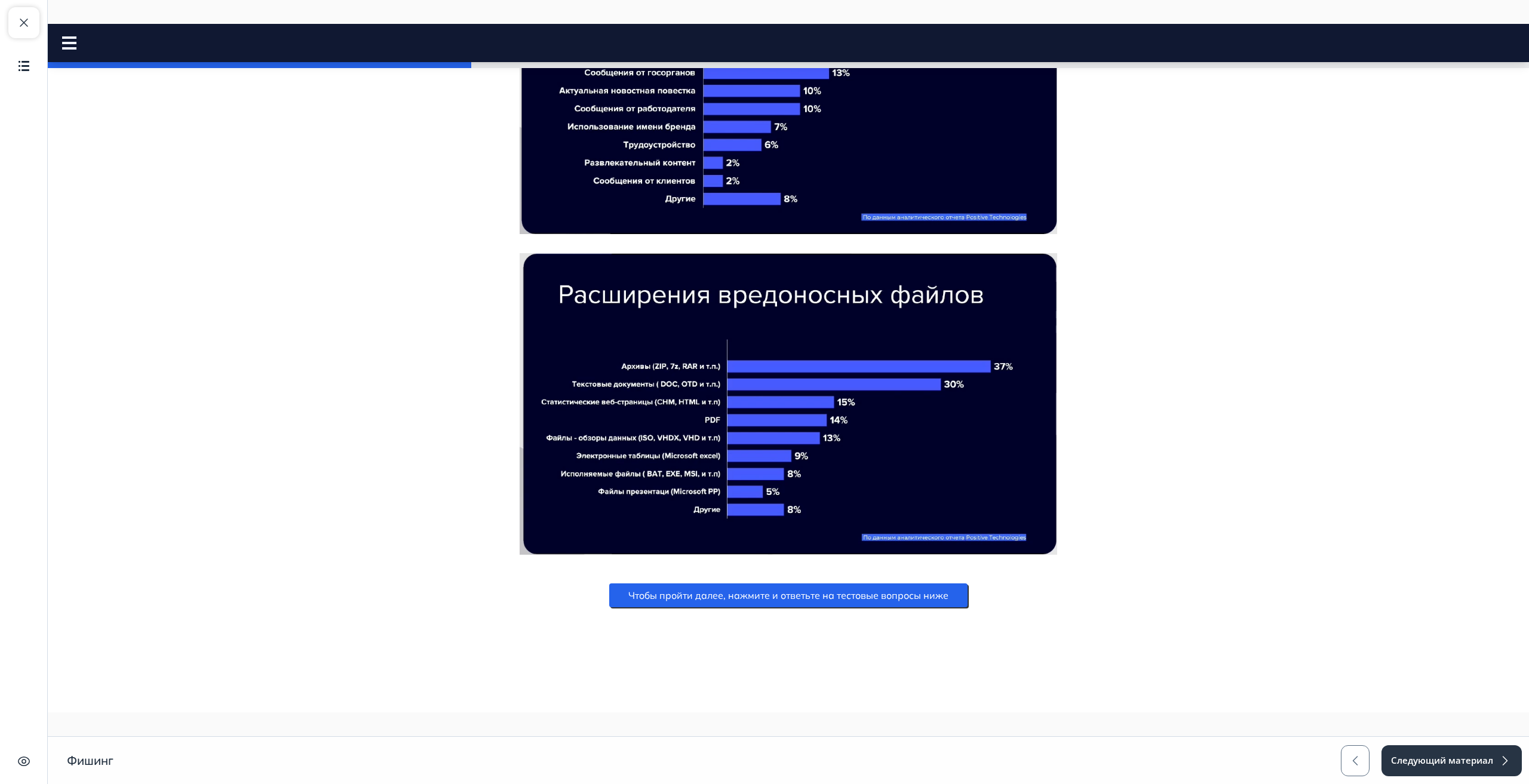
click at [675, 600] on button "Чтобы пройти далее, нажмите и ответьте на тестовые вопросы ниже" at bounding box center [788, 595] width 359 height 24
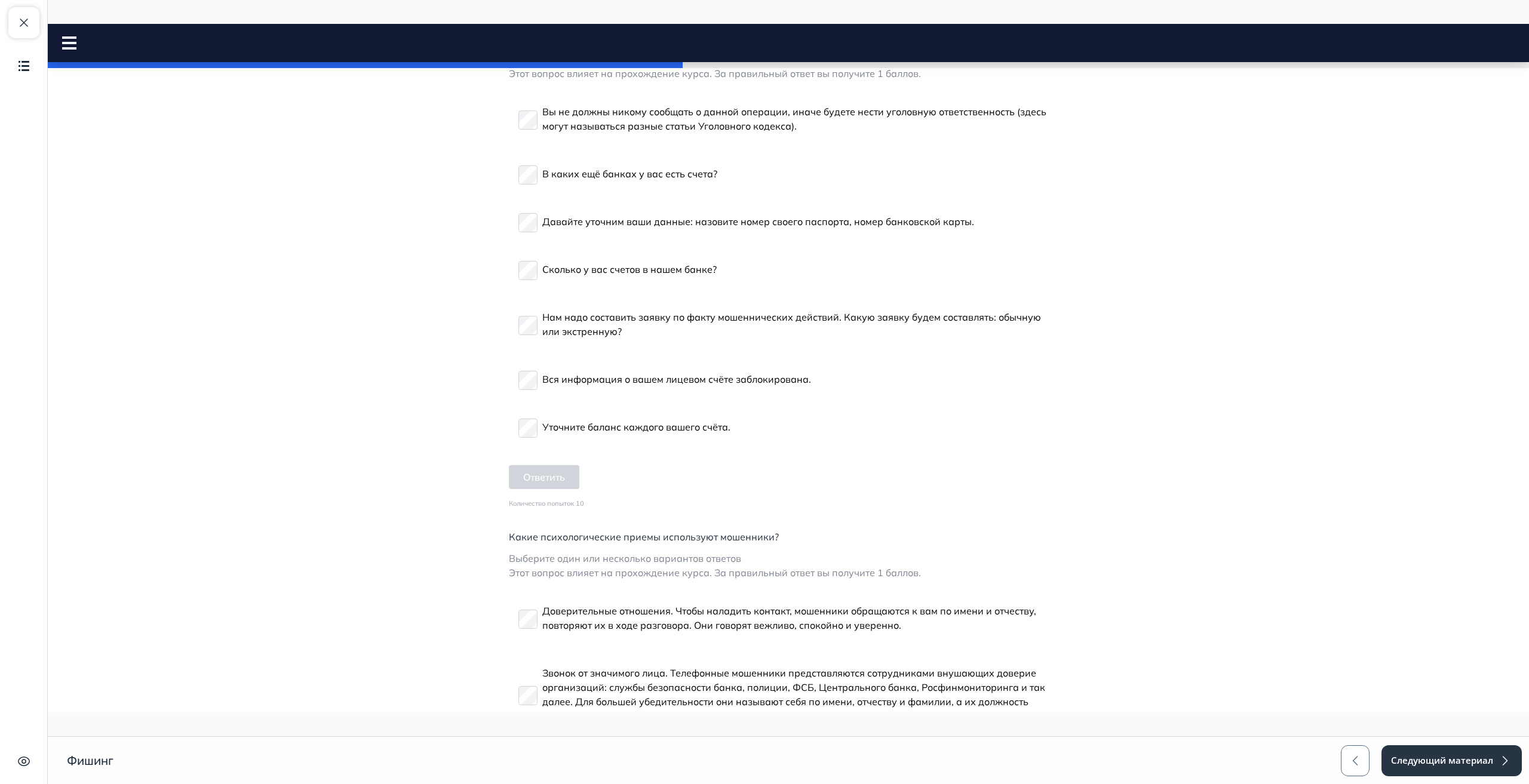
scroll to position [2171, 0]
click at [542, 419] on p "Уточните баланс каждого вашего счёта." at bounding box center [636, 425] width 188 height 14
click at [550, 374] on p "Вся информация о вашем лицевом счёте заблокирована." at bounding box center [677, 377] width 269 height 14
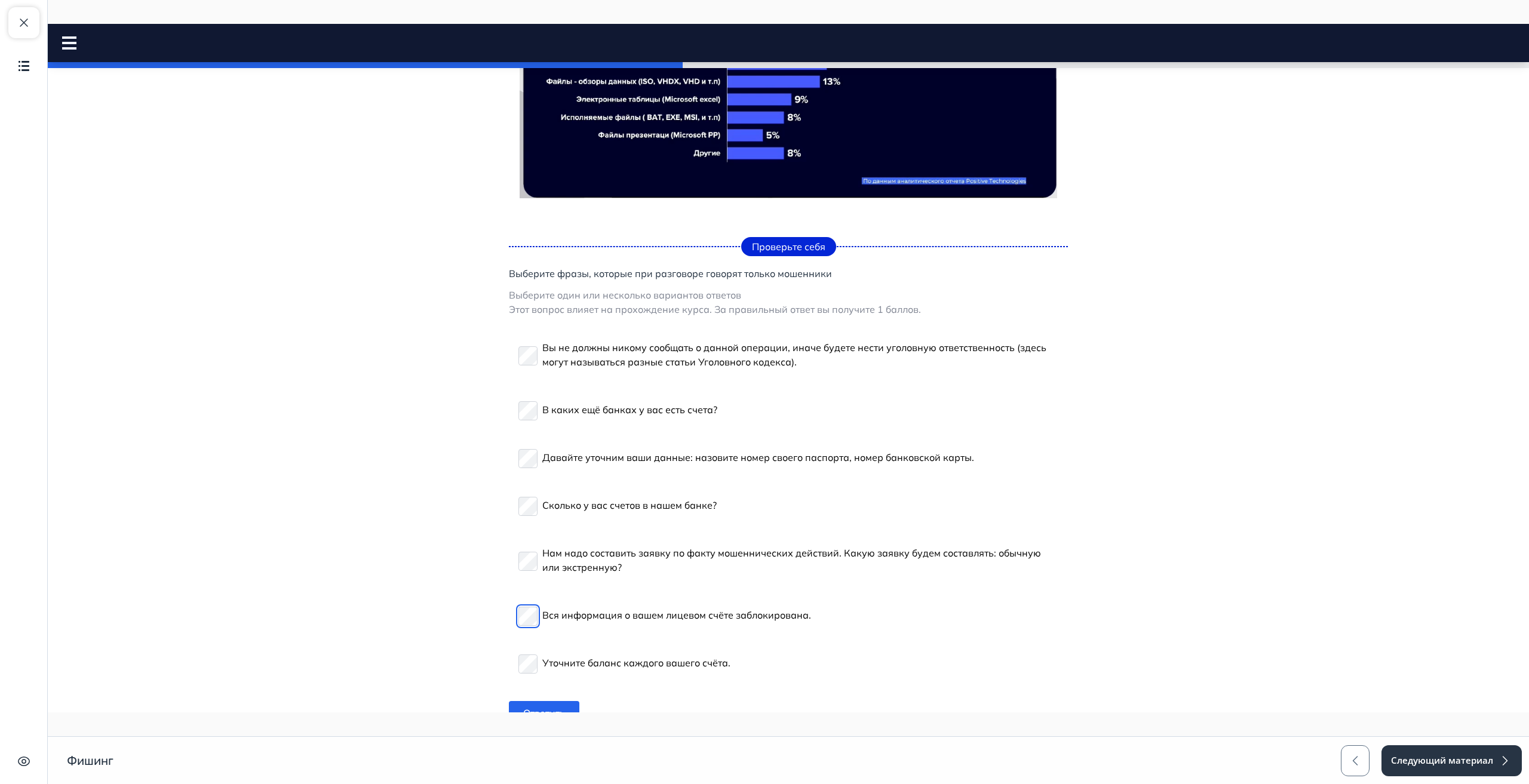
scroll to position [1932, 0]
click at [556, 558] on p "Нам надо составить заявку по факту мошеннических действий. Какую заявку будем с…" at bounding box center [800, 561] width 516 height 29
click at [558, 508] on p "Сколько у вас счетов в нашем банке?" at bounding box center [629, 506] width 175 height 14
click at [558, 454] on p "Давайте уточним ваши данные: назовите номер своего паспорта, номер банковской к…" at bounding box center [758, 458] width 432 height 14
click at [559, 414] on p "В каких ещё банках у вас есть счета?" at bounding box center [630, 410] width 175 height 14
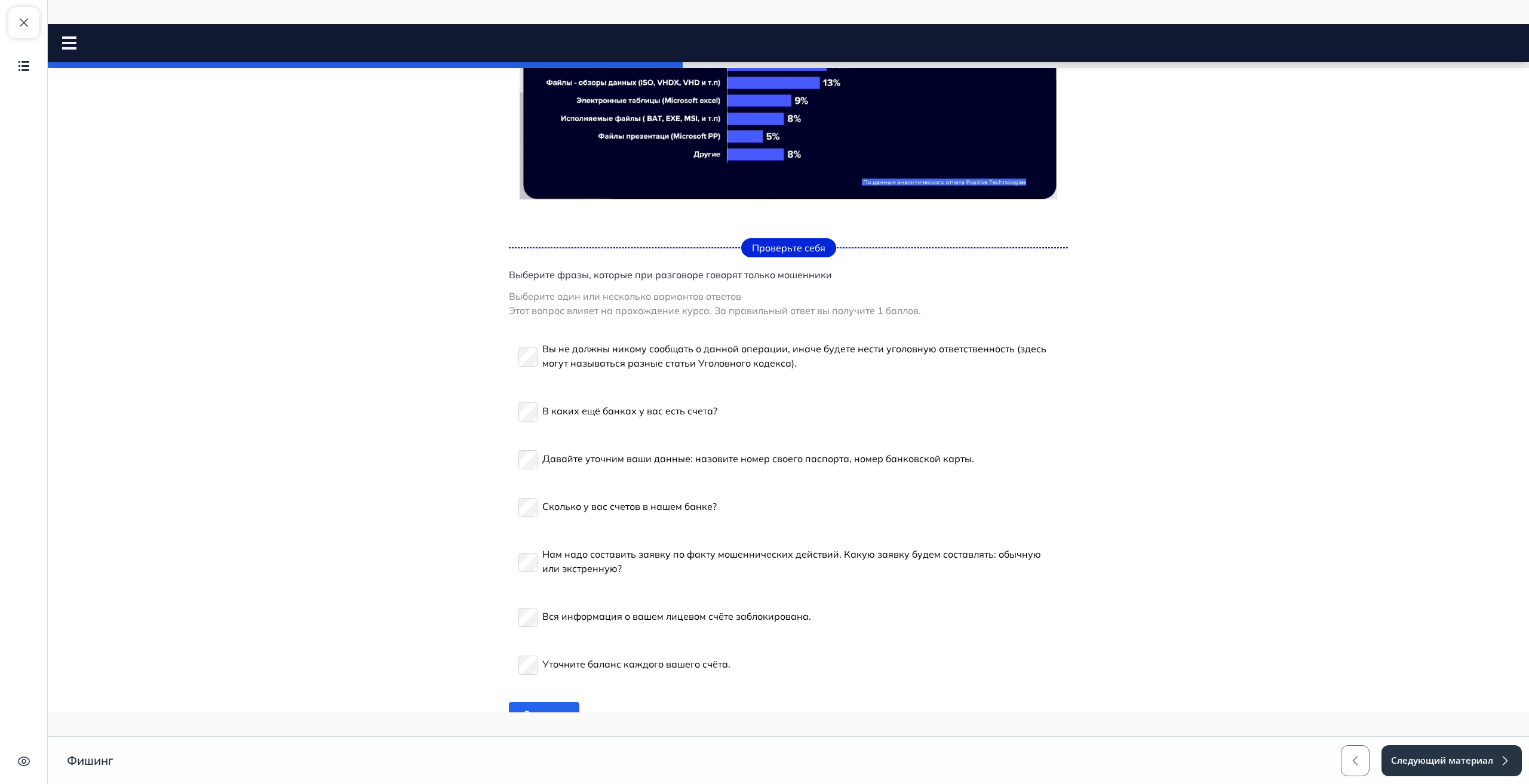
click at [561, 355] on p "Вы не должны никому сообщать о данной операции, иначе будете нести уголовную от…" at bounding box center [800, 356] width 516 height 29
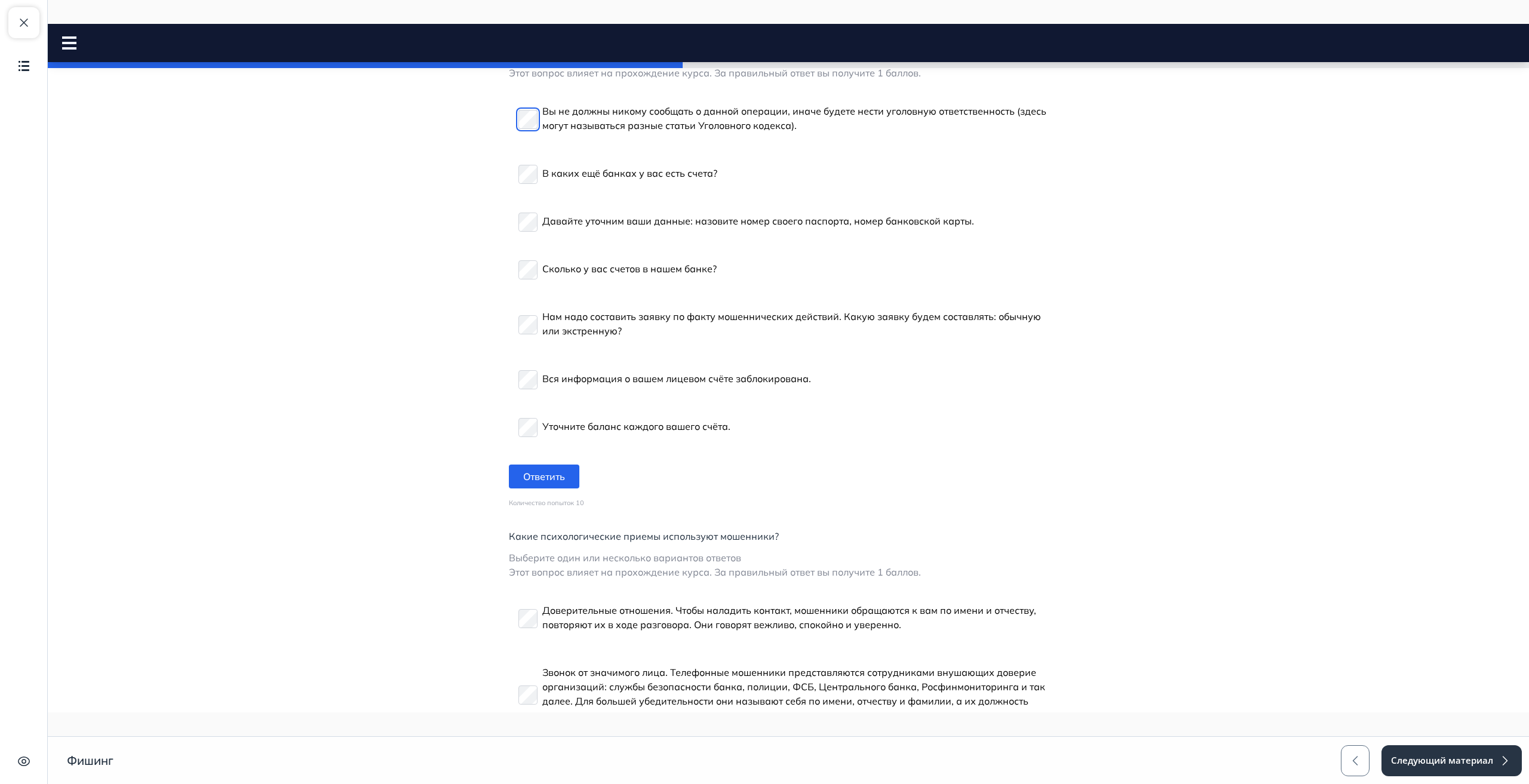
scroll to position [2171, 0]
click at [563, 485] on button "Ответить" at bounding box center [544, 475] width 70 height 24
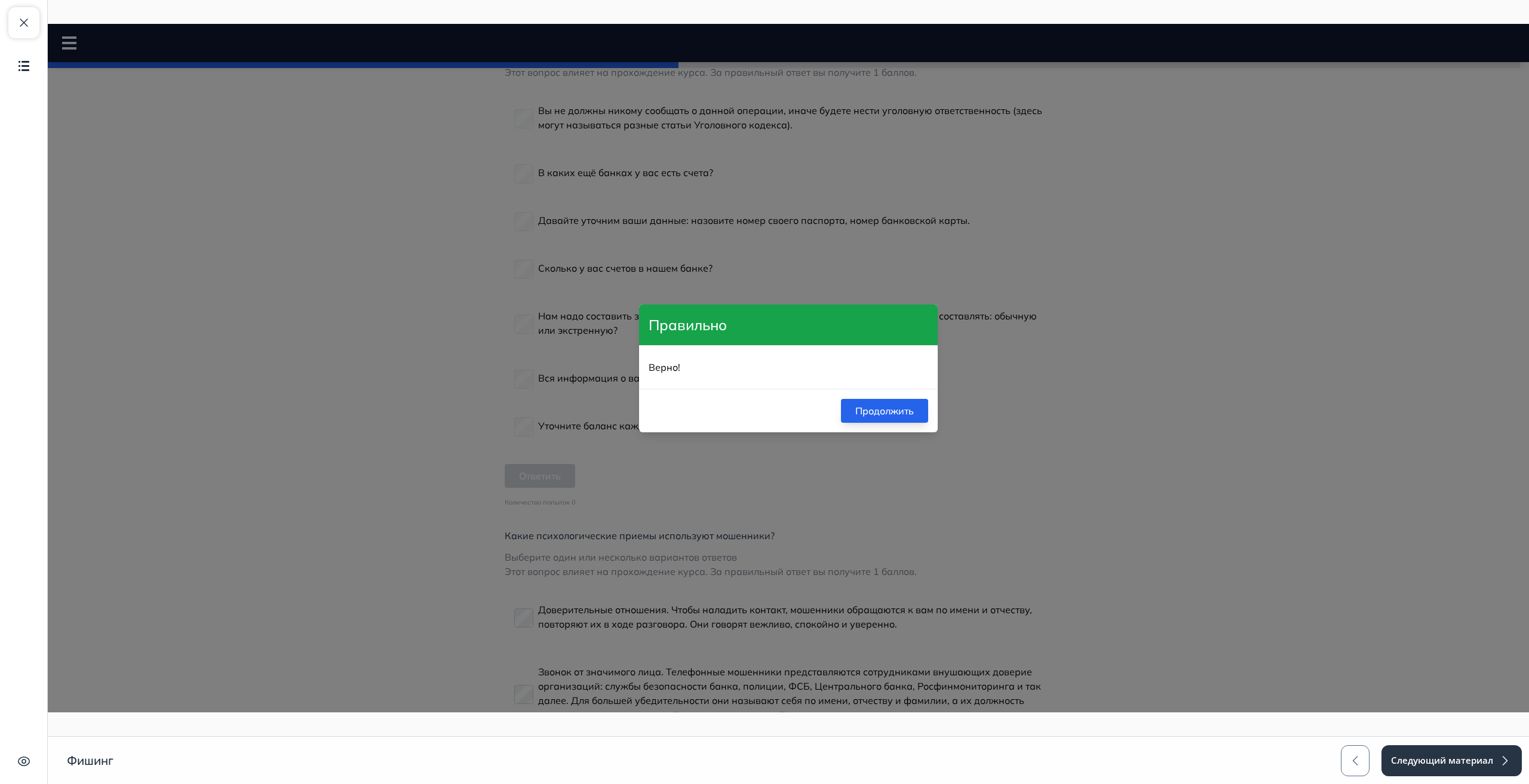
click at [876, 411] on button "Продолжить" at bounding box center [884, 410] width 87 height 24
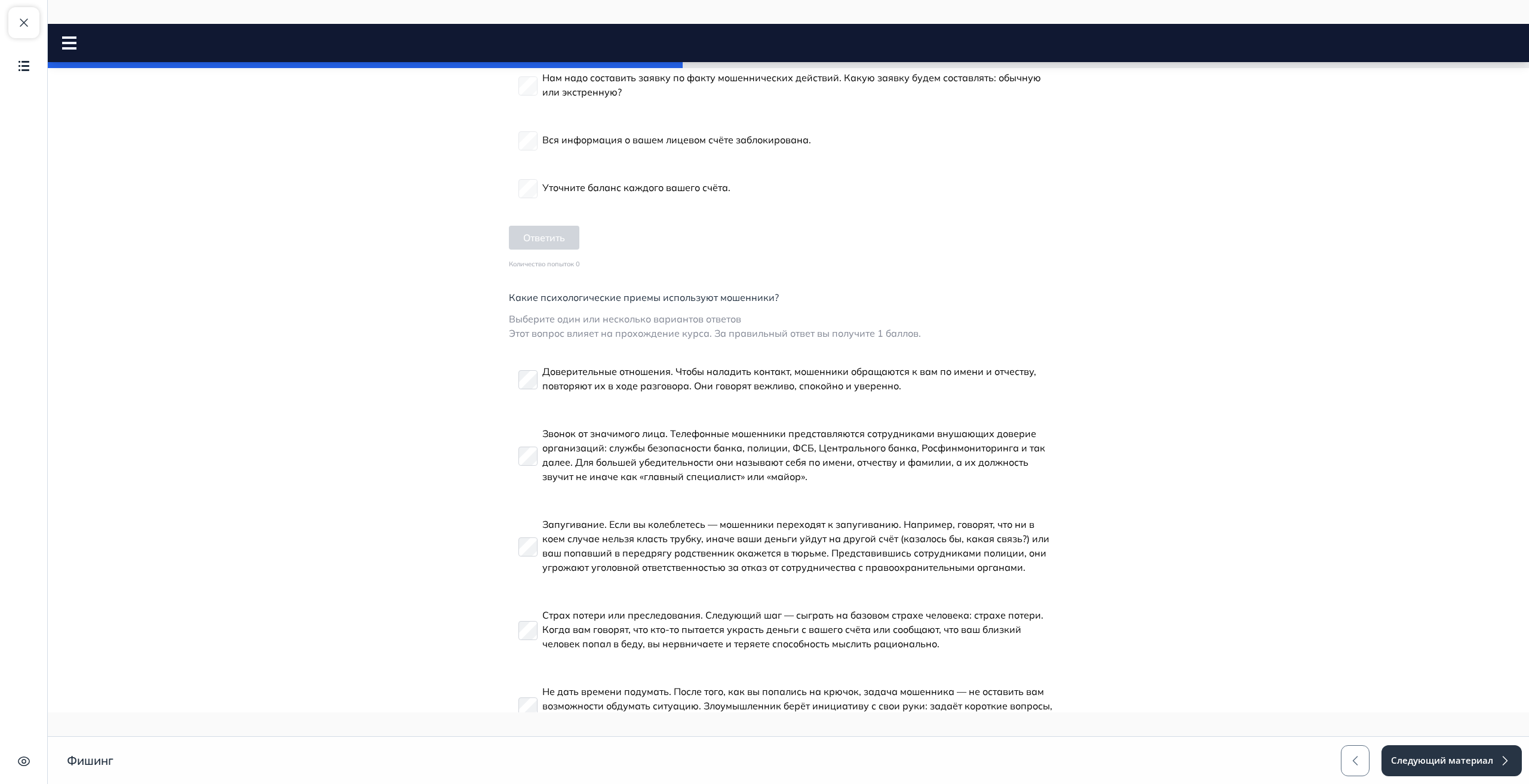
scroll to position [2410, 0]
click at [602, 386] on p "Доверительные отношения. Чтобы наладить контакт, мошенники обращаются к вам по …" at bounding box center [800, 378] width 516 height 29
click at [605, 441] on p "Звонок от значимого лица. Телефонные мошенники представляются сотрудниками внуш…" at bounding box center [800, 454] width 516 height 58
click at [577, 536] on p "Запугивание. Если вы колеблетесь — мошенники переходят к запугиванию. Например,…" at bounding box center [800, 545] width 516 height 58
click at [561, 605] on label "Страх потери или преследования. Следующий шаг — сыграть на базовом страхе челов…" at bounding box center [788, 629] width 540 height 58
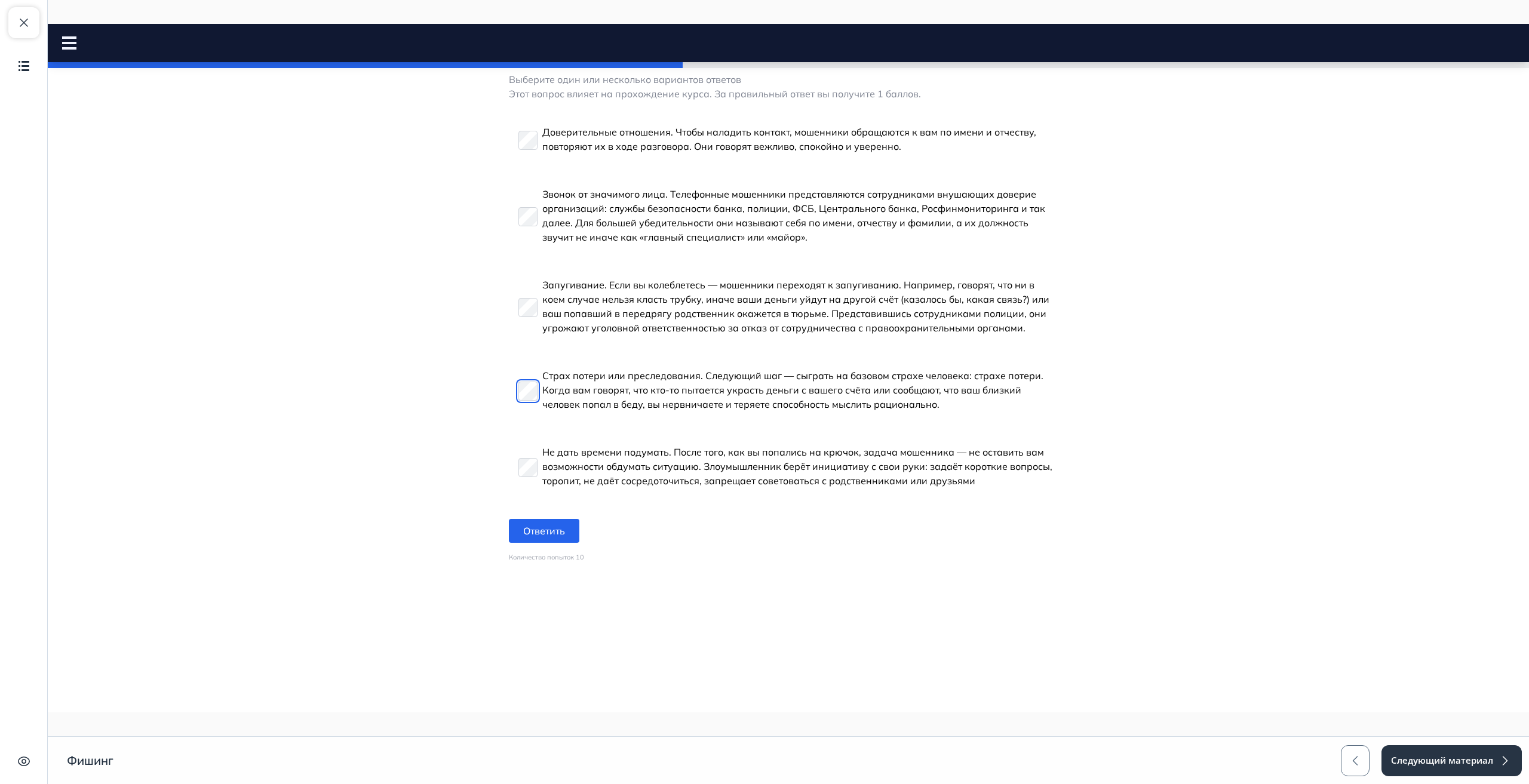
scroll to position [2658, 0]
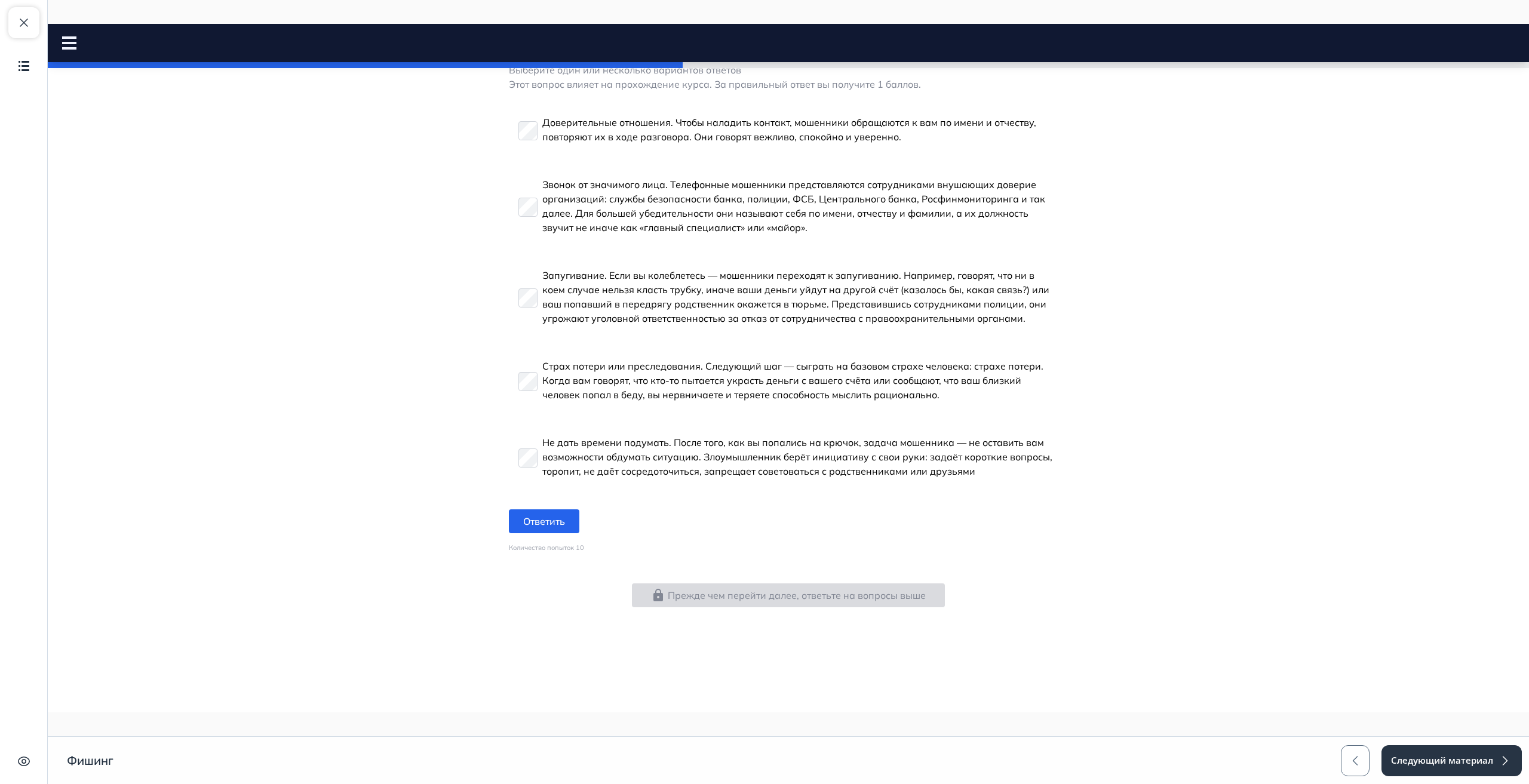
drag, startPoint x: 620, startPoint y: 454, endPoint x: 593, endPoint y: 471, distance: 31.9
click at [620, 454] on p "Не дать времени подумать. После того, как вы попались на крючок, задача мошенни…" at bounding box center [800, 457] width 516 height 43
click at [552, 527] on button "Ответить" at bounding box center [544, 521] width 70 height 24
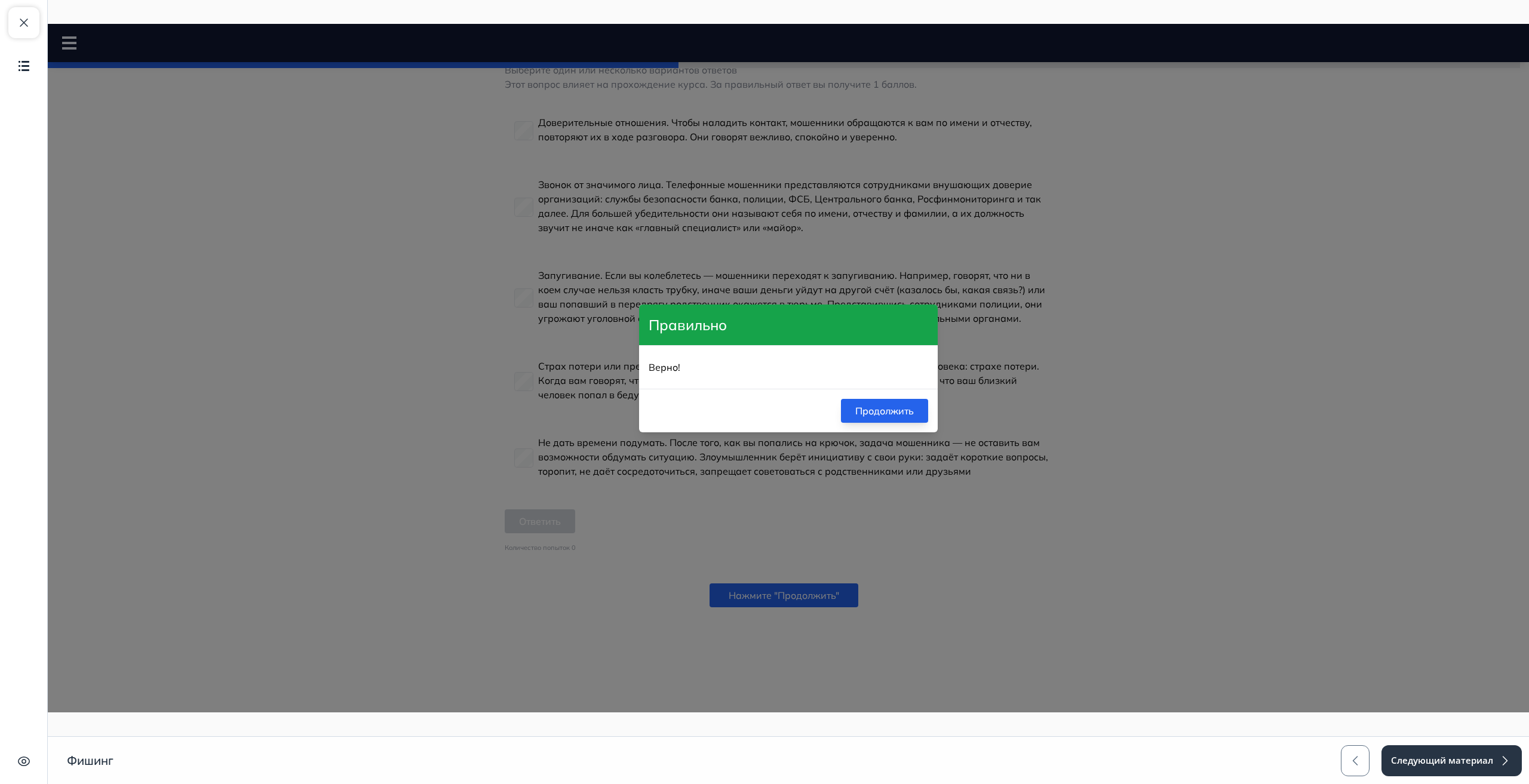
click at [875, 402] on button "Продолжить" at bounding box center [884, 410] width 87 height 24
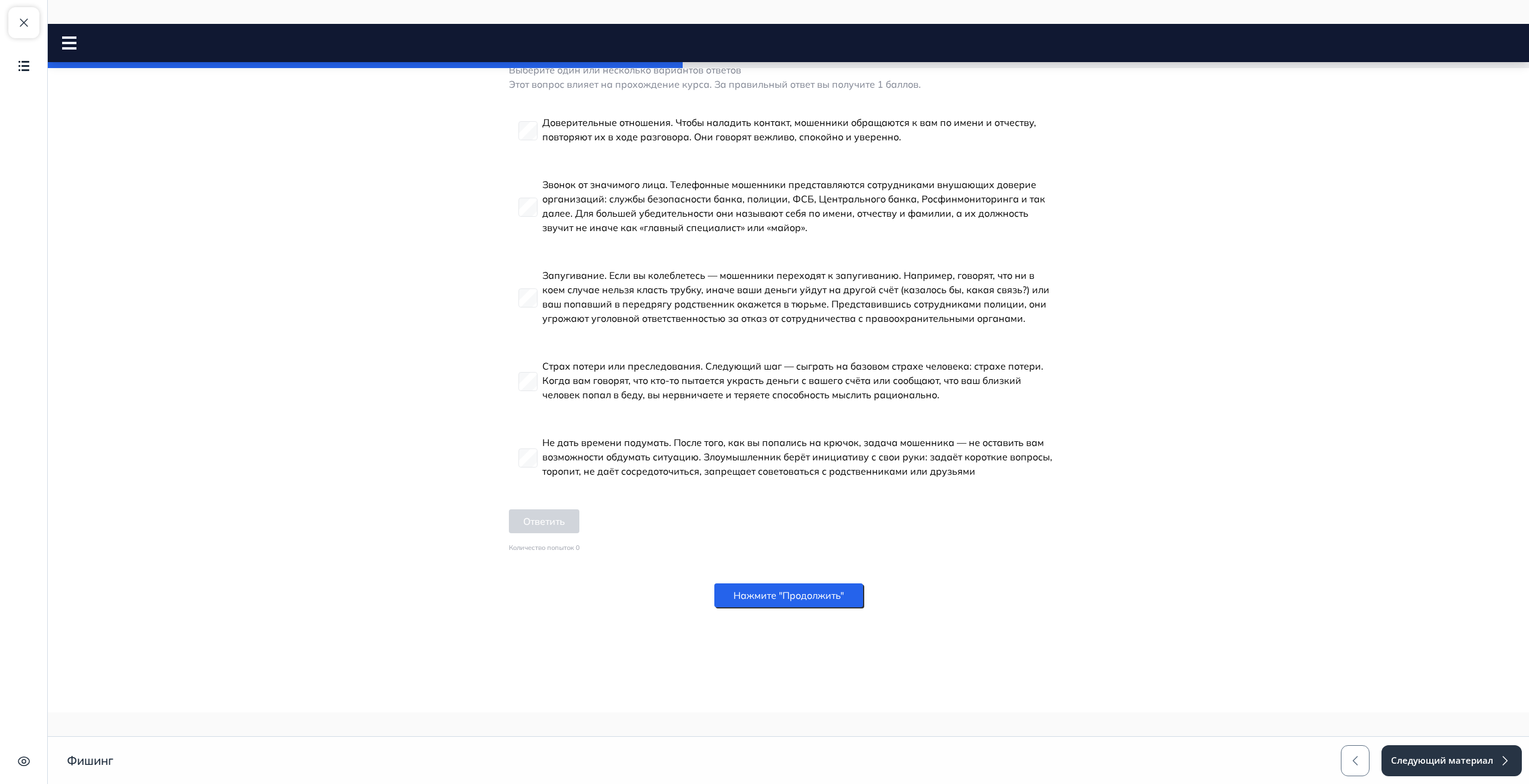
click at [815, 591] on button "Нажмите "Продолжить"" at bounding box center [789, 595] width 149 height 24
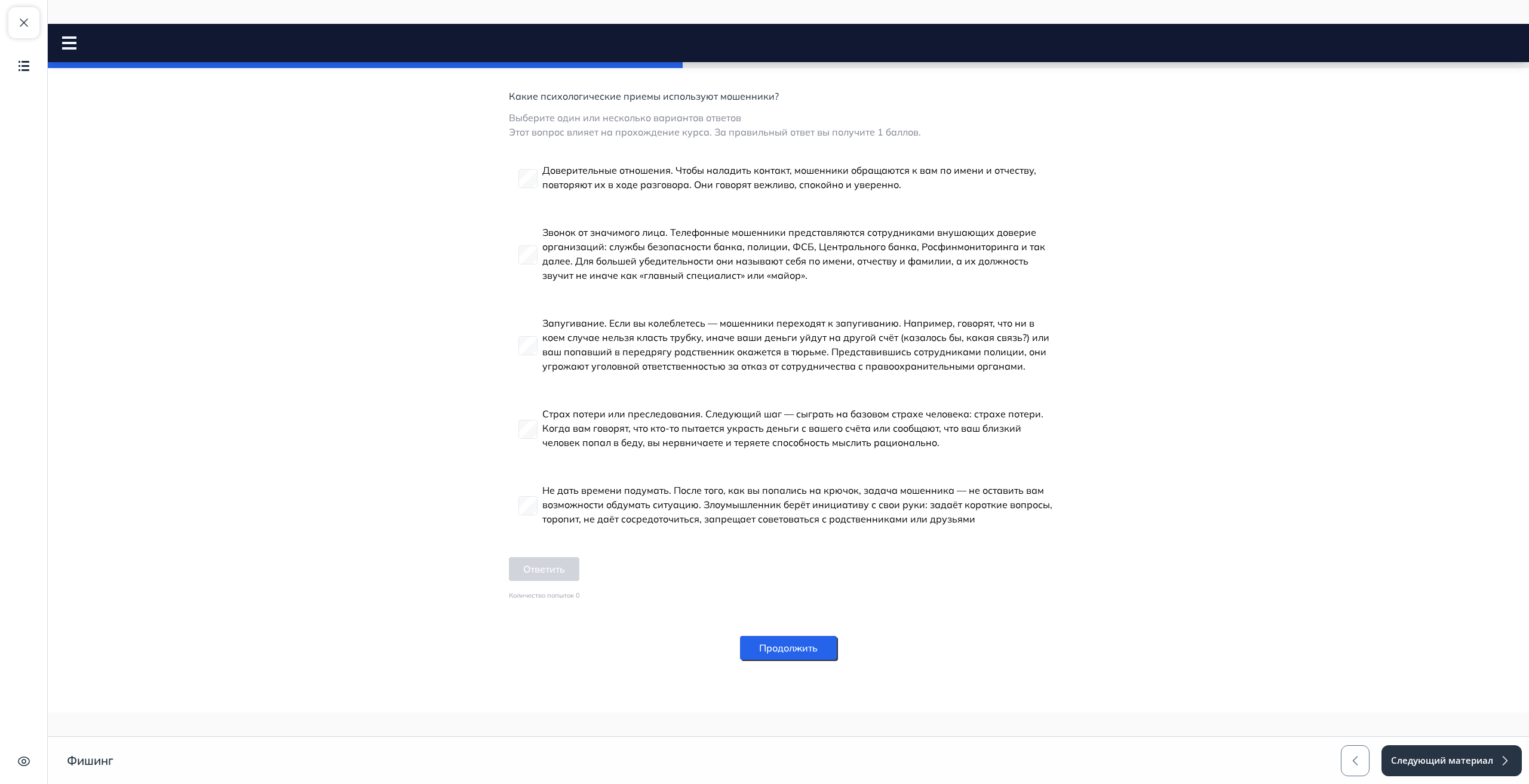
scroll to position [2610, 0]
click at [766, 645] on button "Продолжить" at bounding box center [789, 647] width 97 height 24
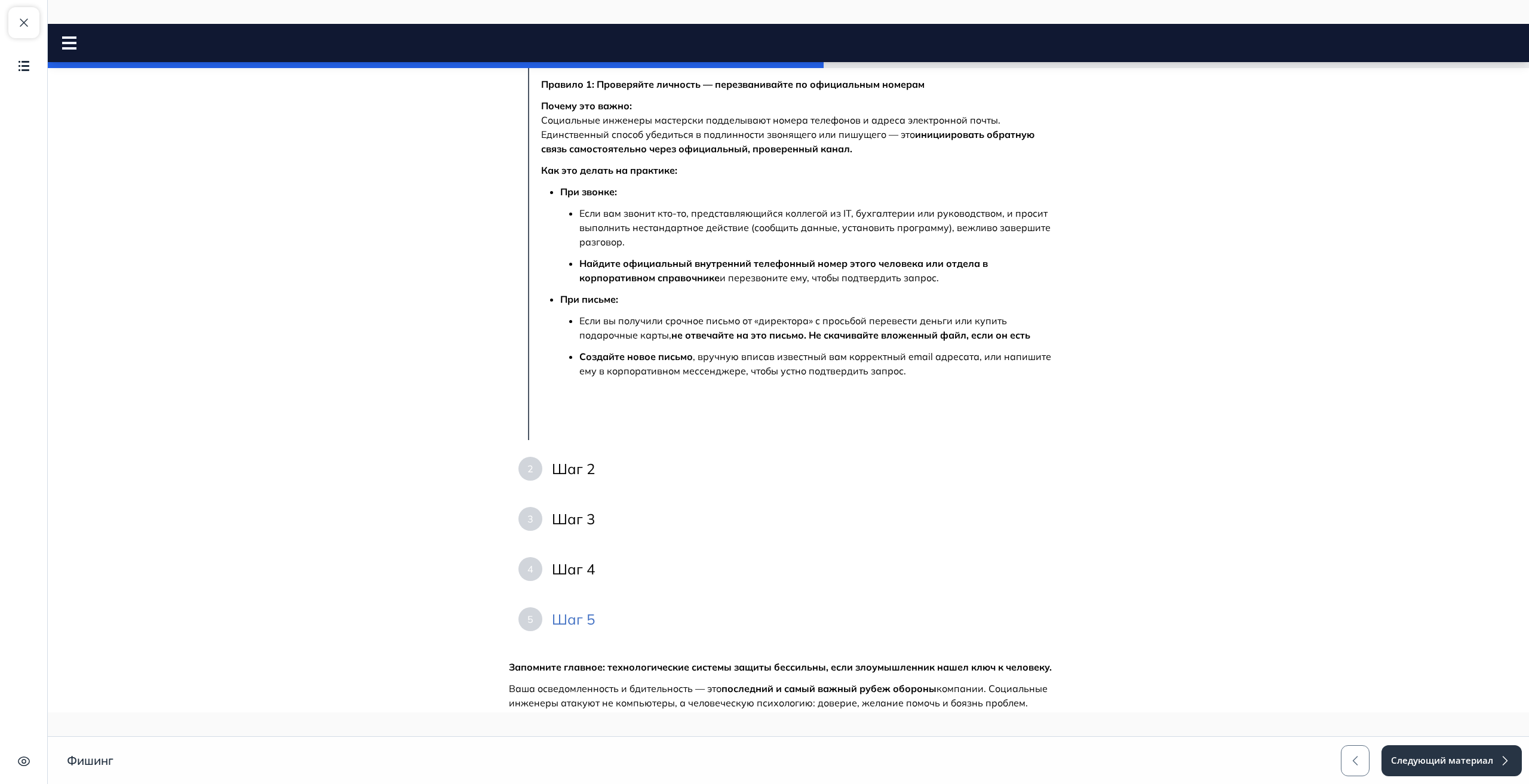
scroll to position [239, 0]
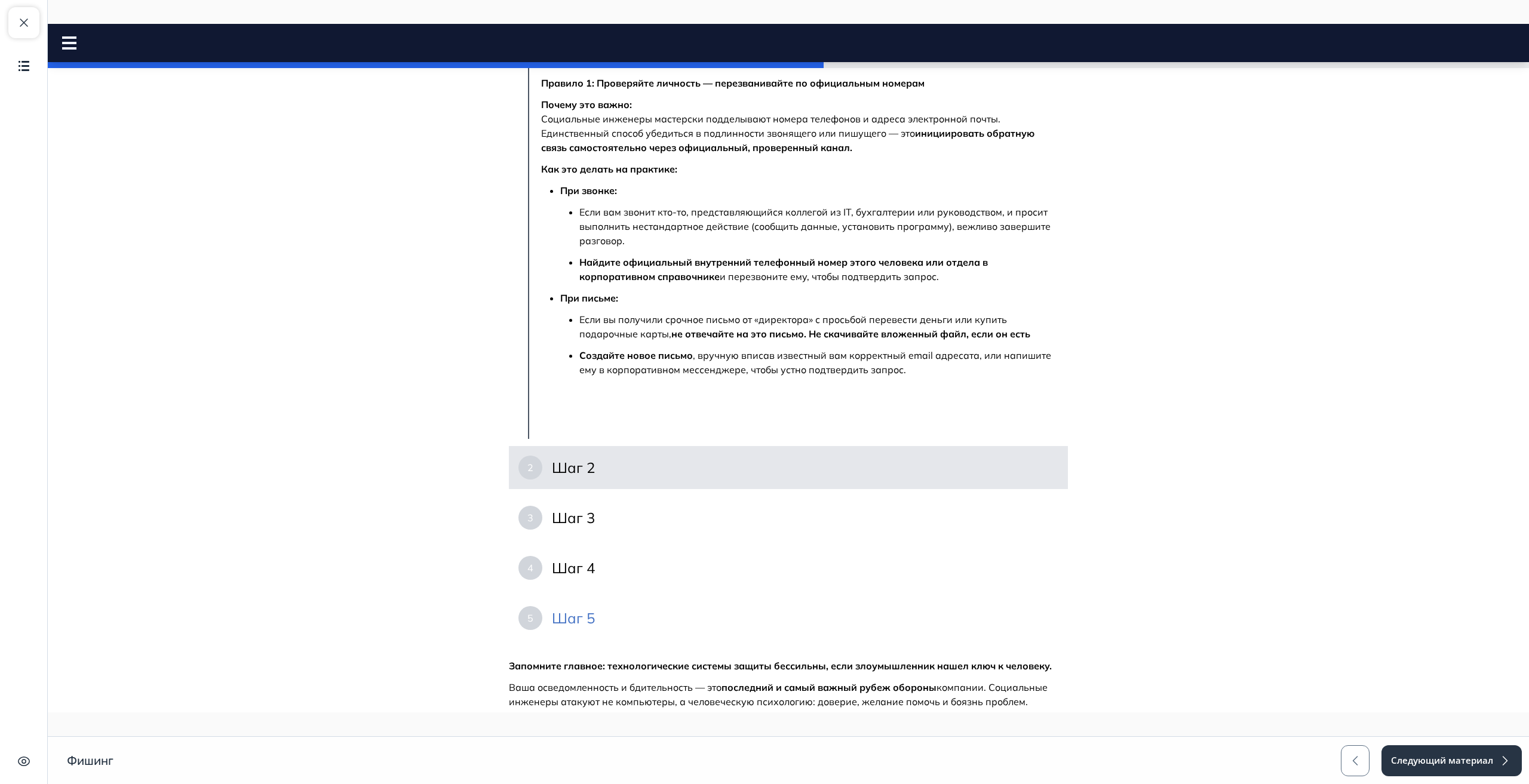
click at [574, 465] on h4 "Шаг 2" at bounding box center [574, 467] width 43 height 19
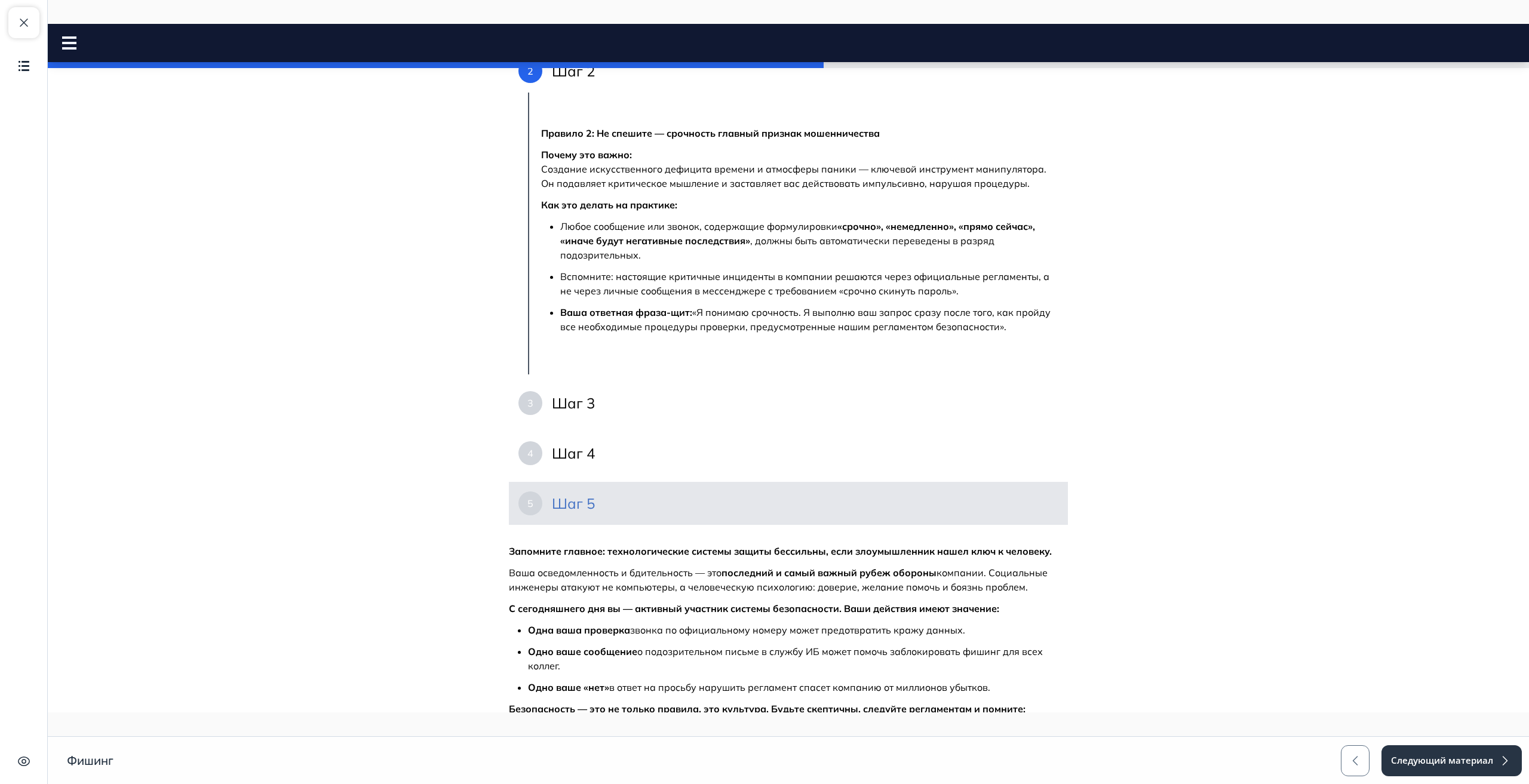
click at [587, 509] on h4 "Шаг 5" at bounding box center [574, 503] width 43 height 19
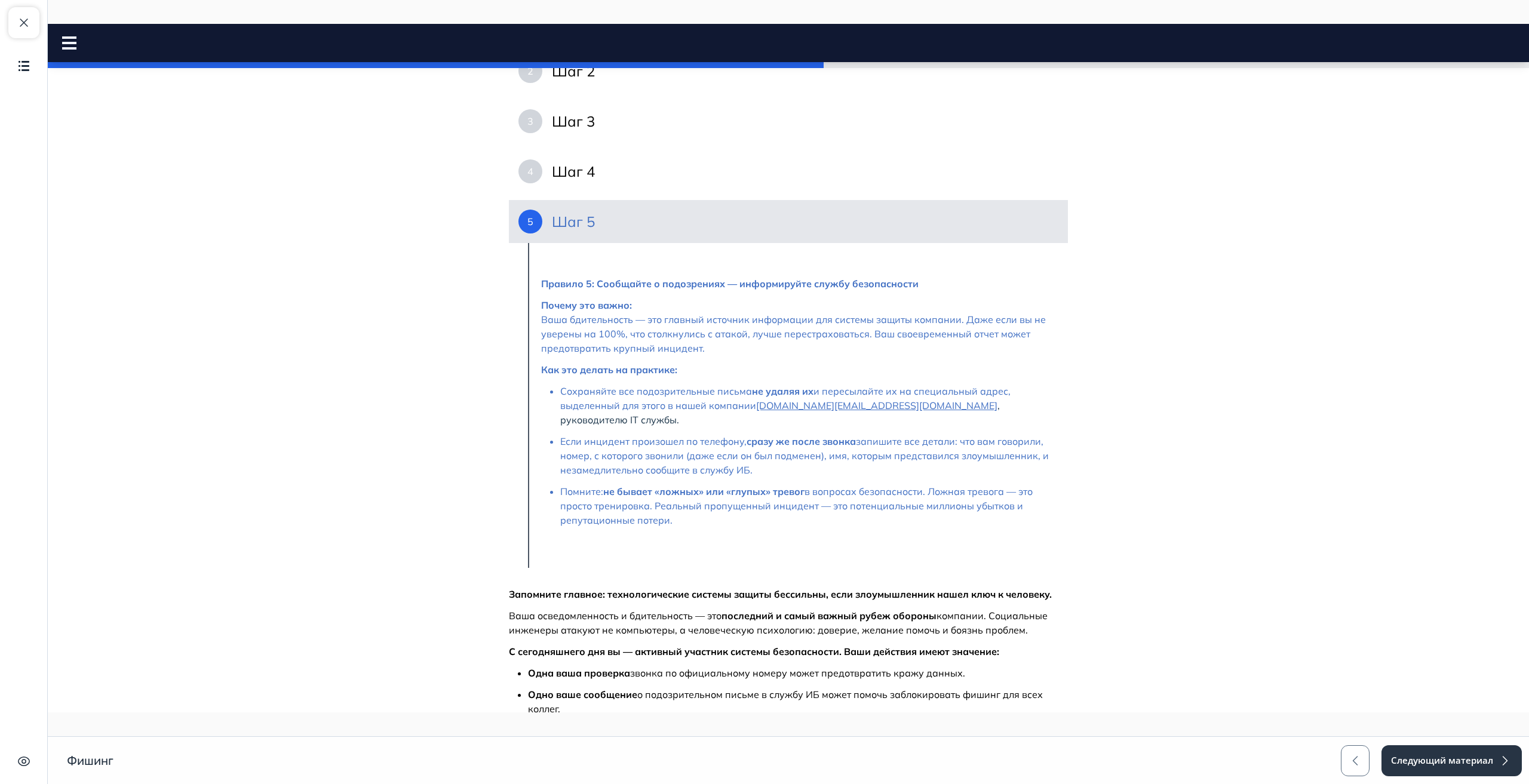
click at [567, 216] on h4 "Шаг 5" at bounding box center [574, 221] width 43 height 19
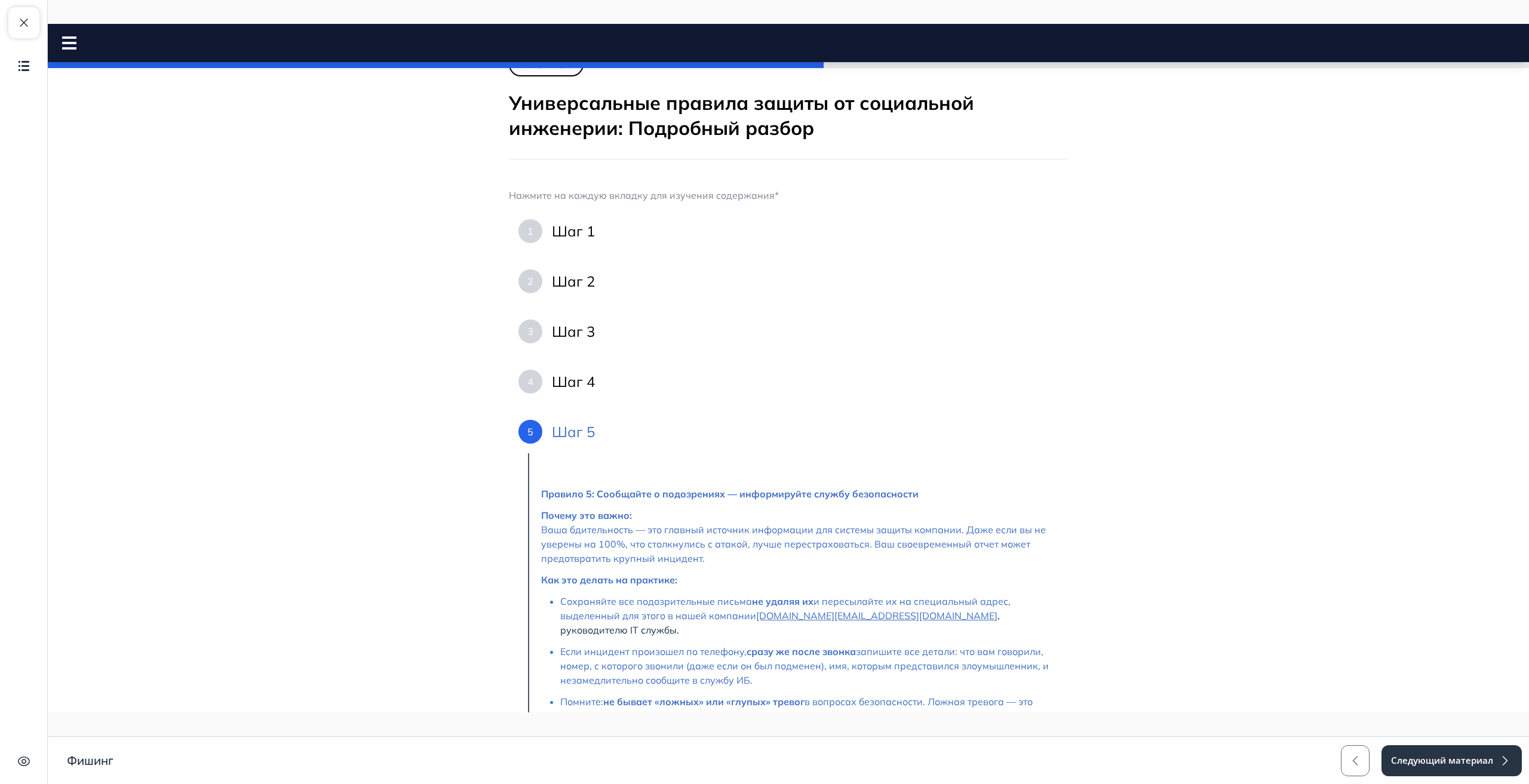
scroll to position [0, 0]
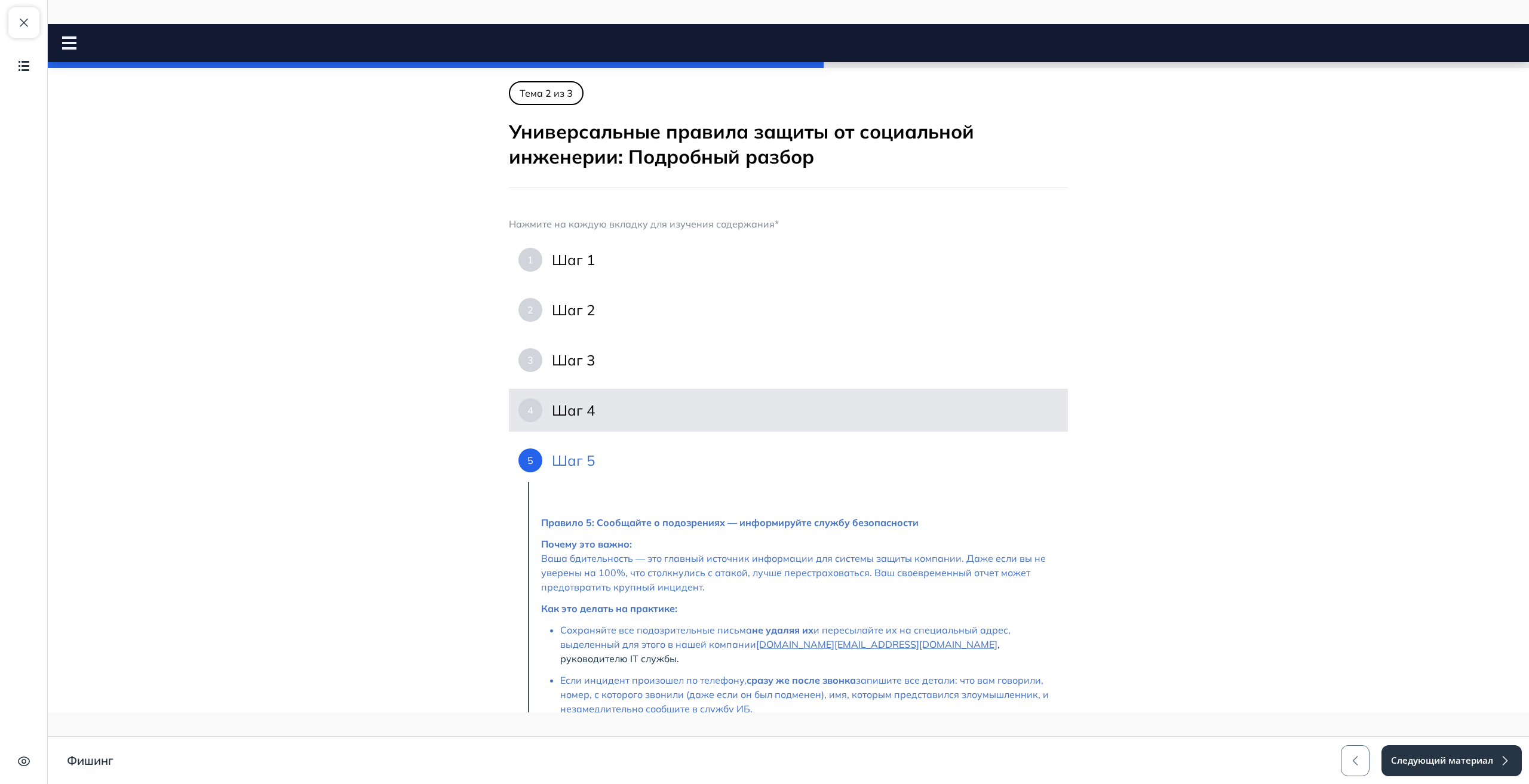
click at [582, 402] on h4 "Шаг 4" at bounding box center [574, 410] width 43 height 19
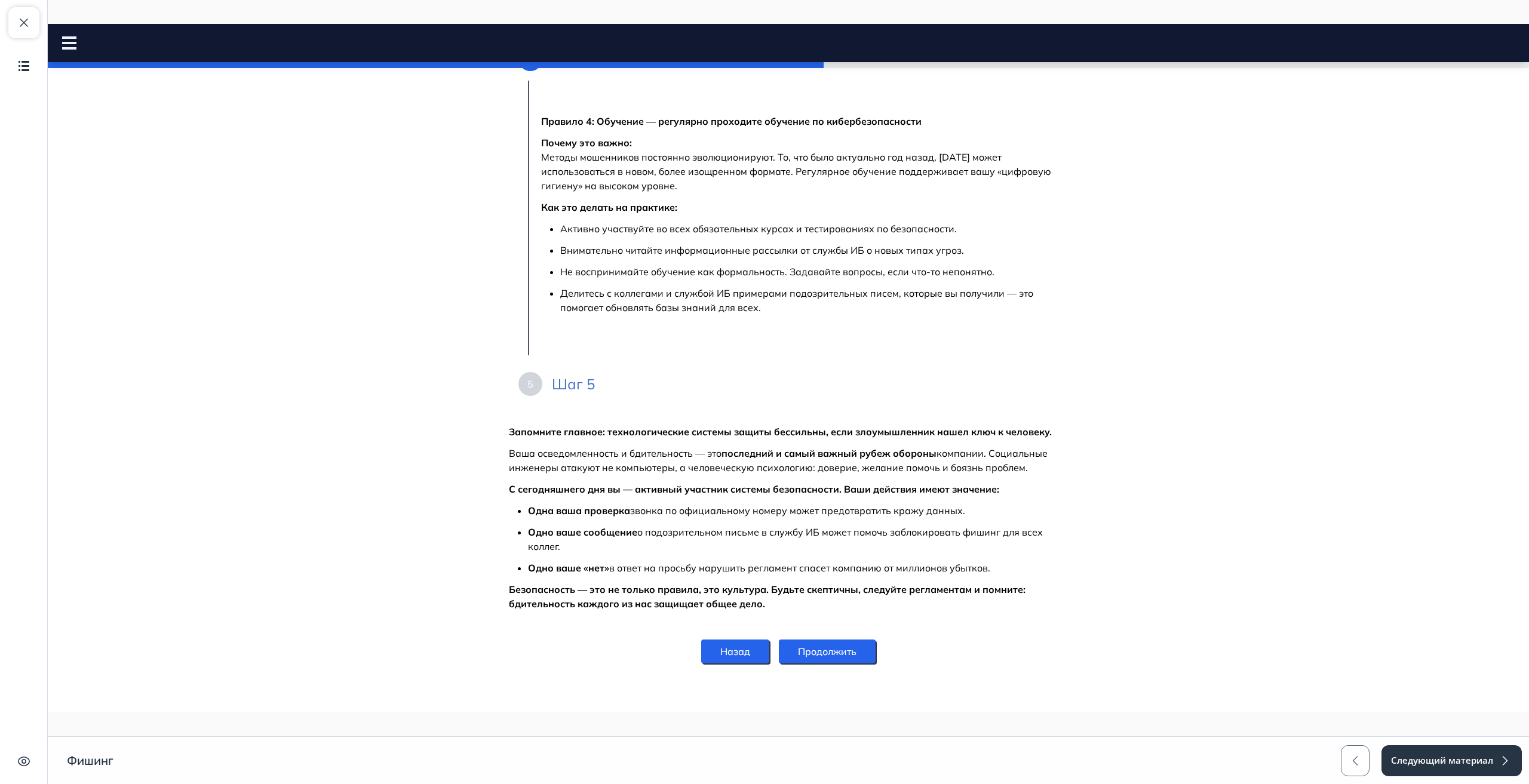
scroll to position [355, 0]
click at [844, 653] on button "Продолжить" at bounding box center [827, 647] width 97 height 24
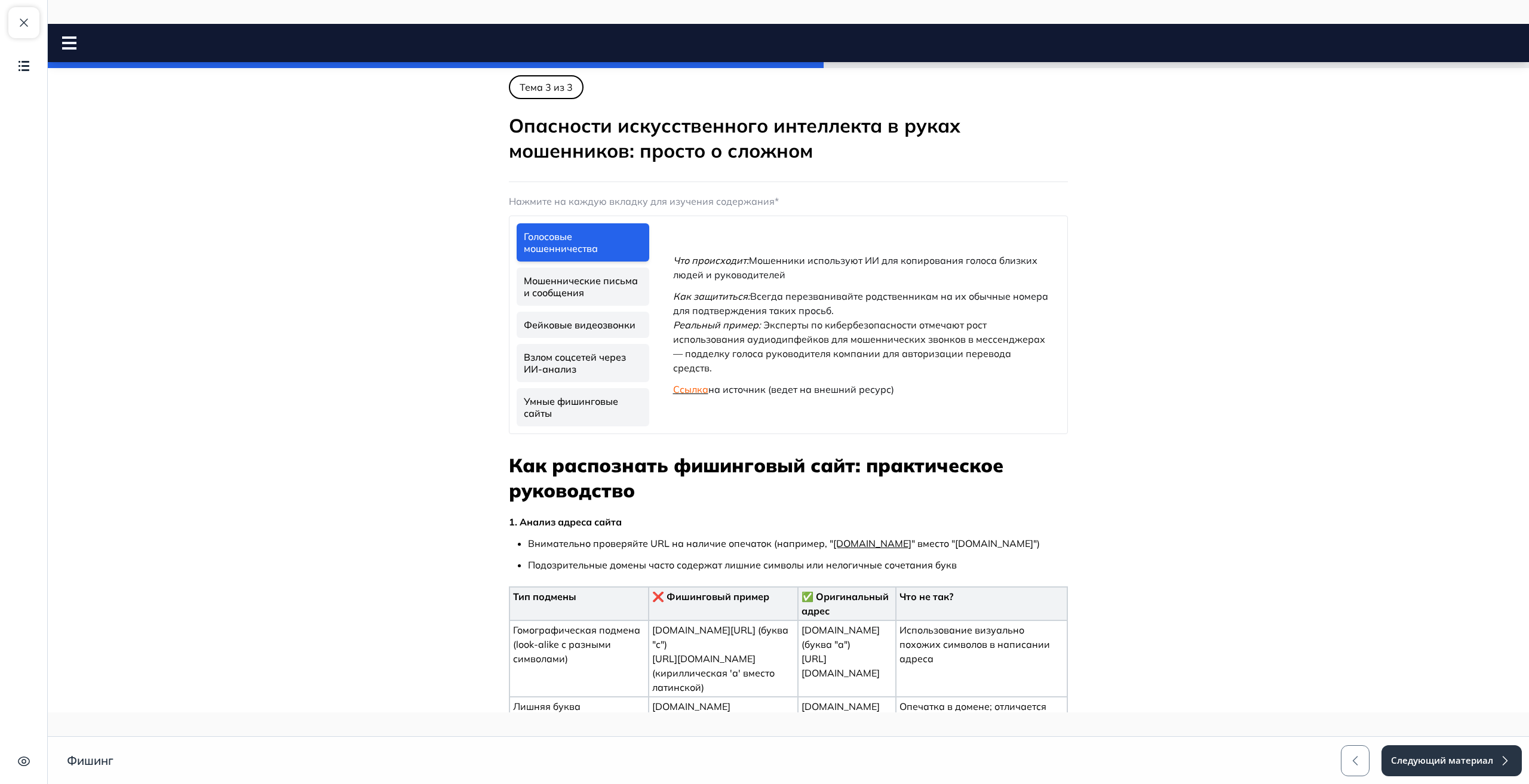
scroll to position [0, 0]
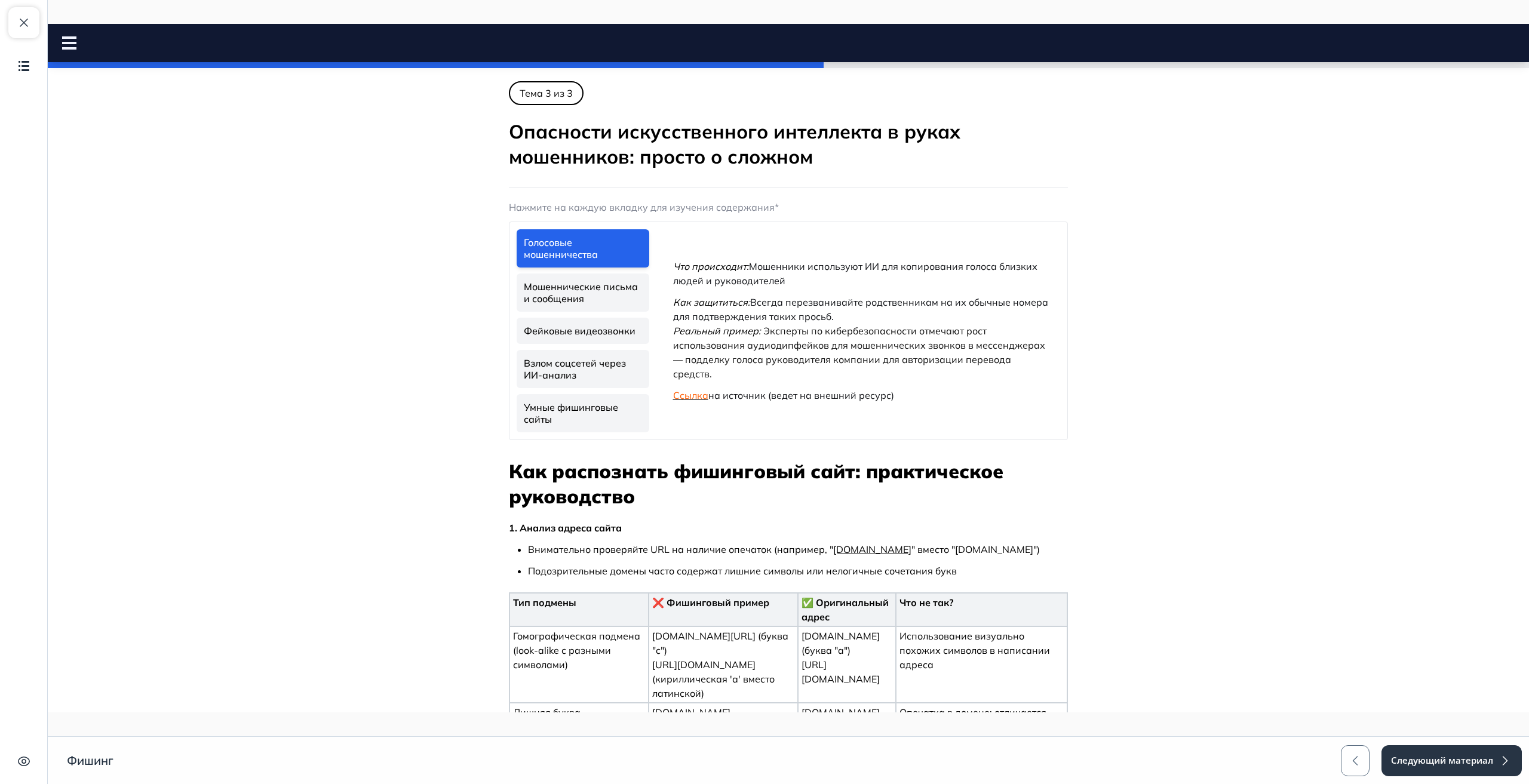
click at [607, 297] on link "Мошеннические письма и сообщения" at bounding box center [583, 292] width 132 height 38
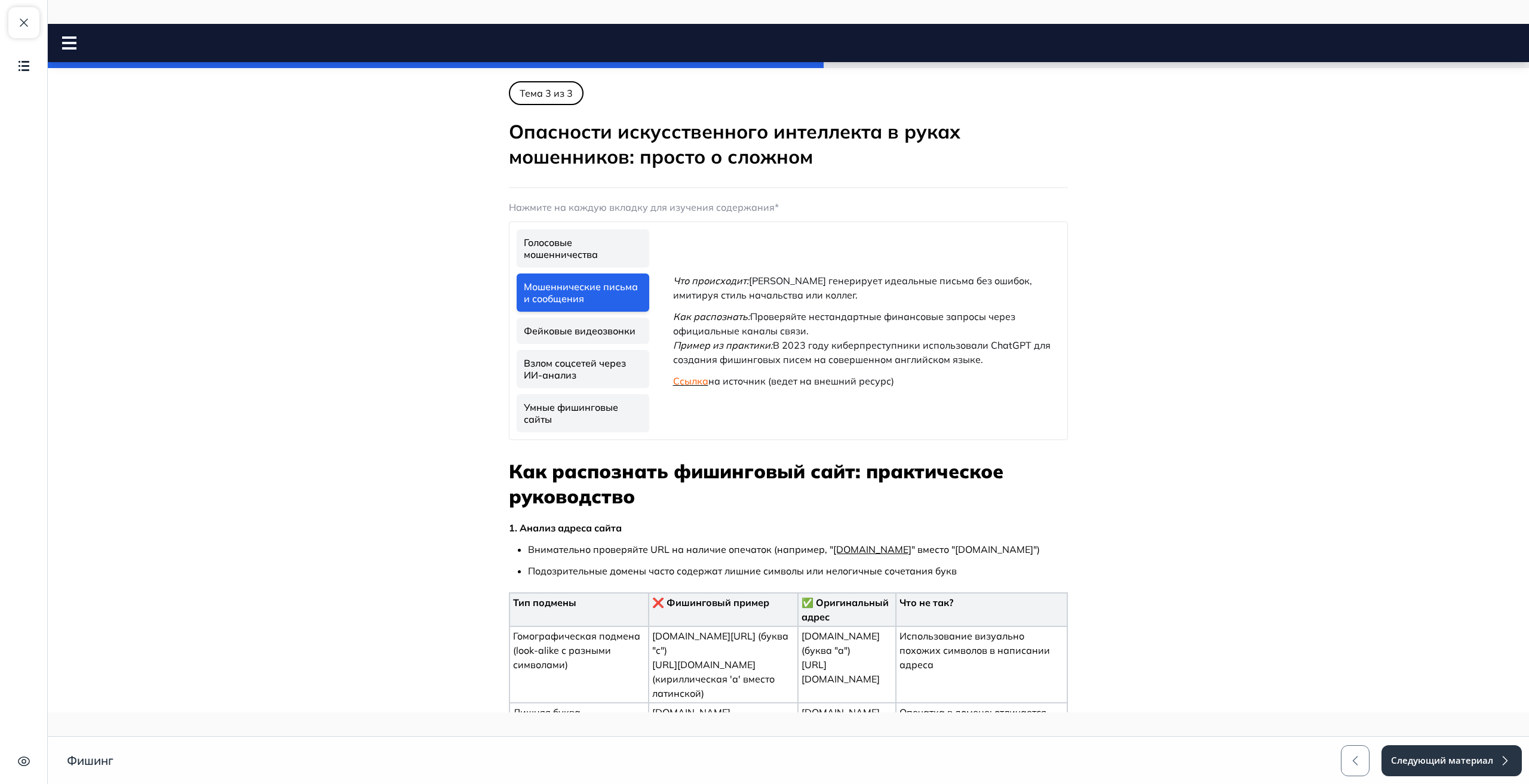
click at [604, 336] on link "Фейковые видеозвонки" at bounding box center [583, 331] width 132 height 26
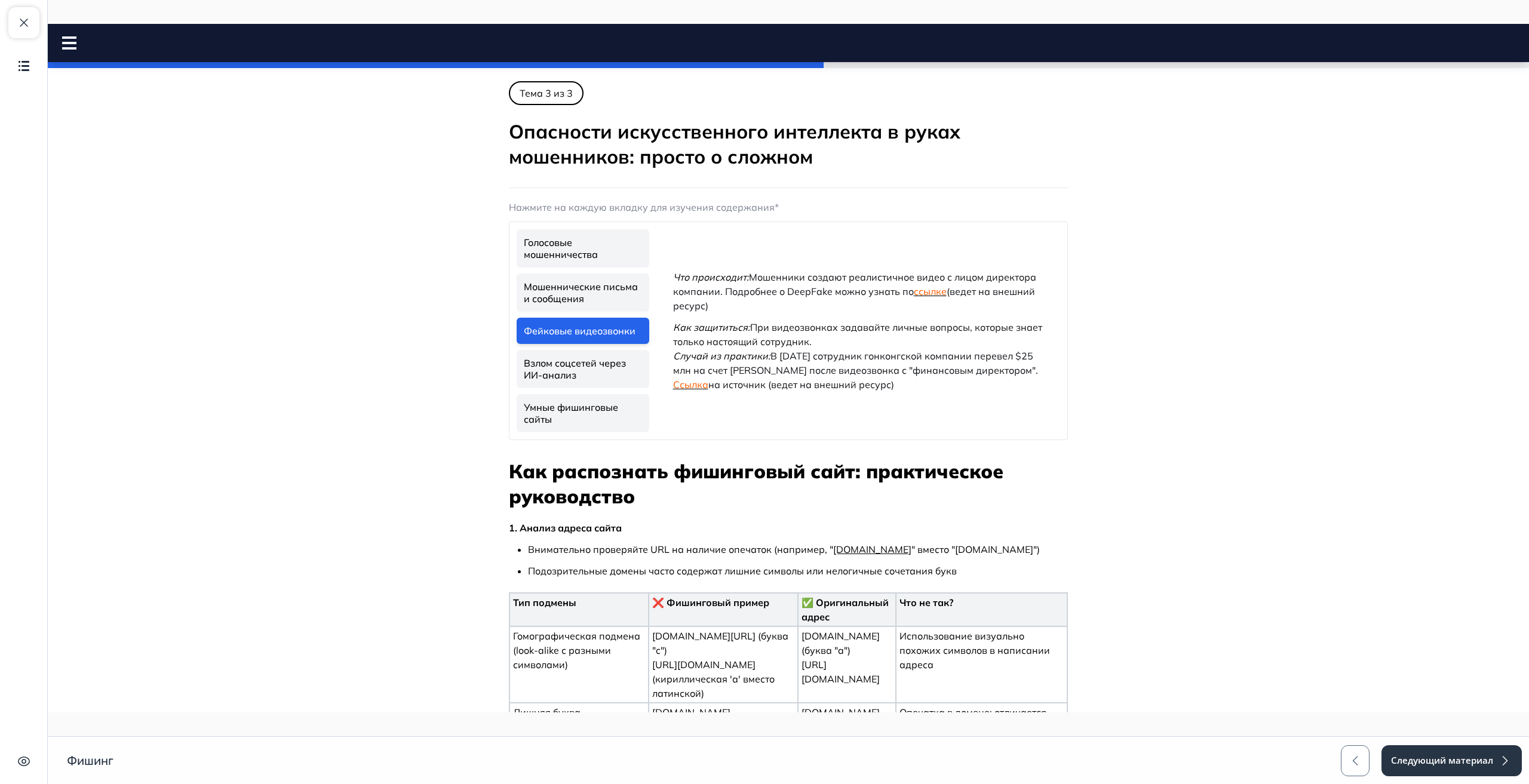
click at [696, 391] on span "Ссылка" at bounding box center [691, 384] width 36 height 12
click at [606, 371] on link "Взлом соцсетей через ИИ-анализ" at bounding box center [583, 369] width 132 height 38
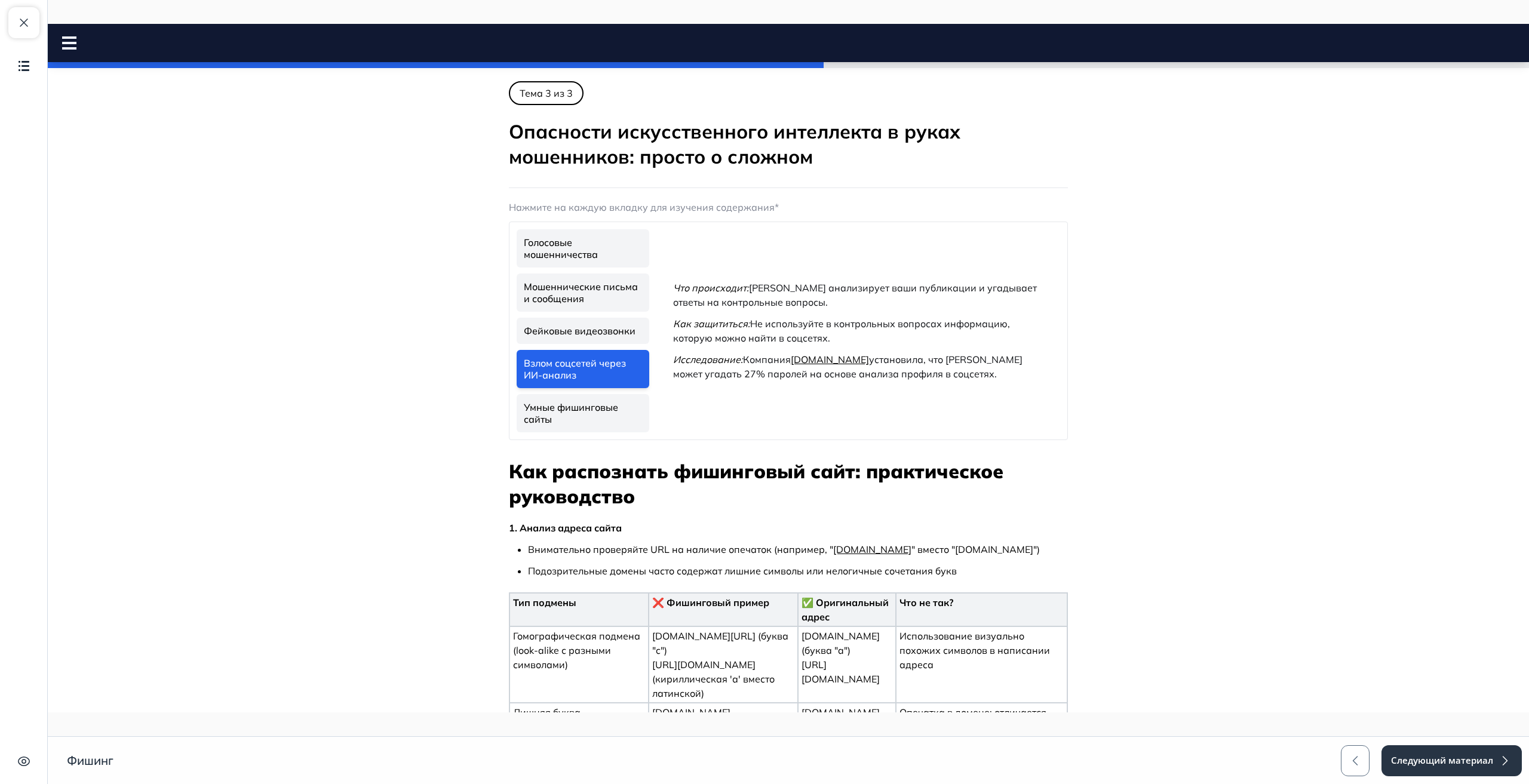
click at [606, 404] on link "Умные фишинговые сайты" at bounding box center [583, 413] width 132 height 38
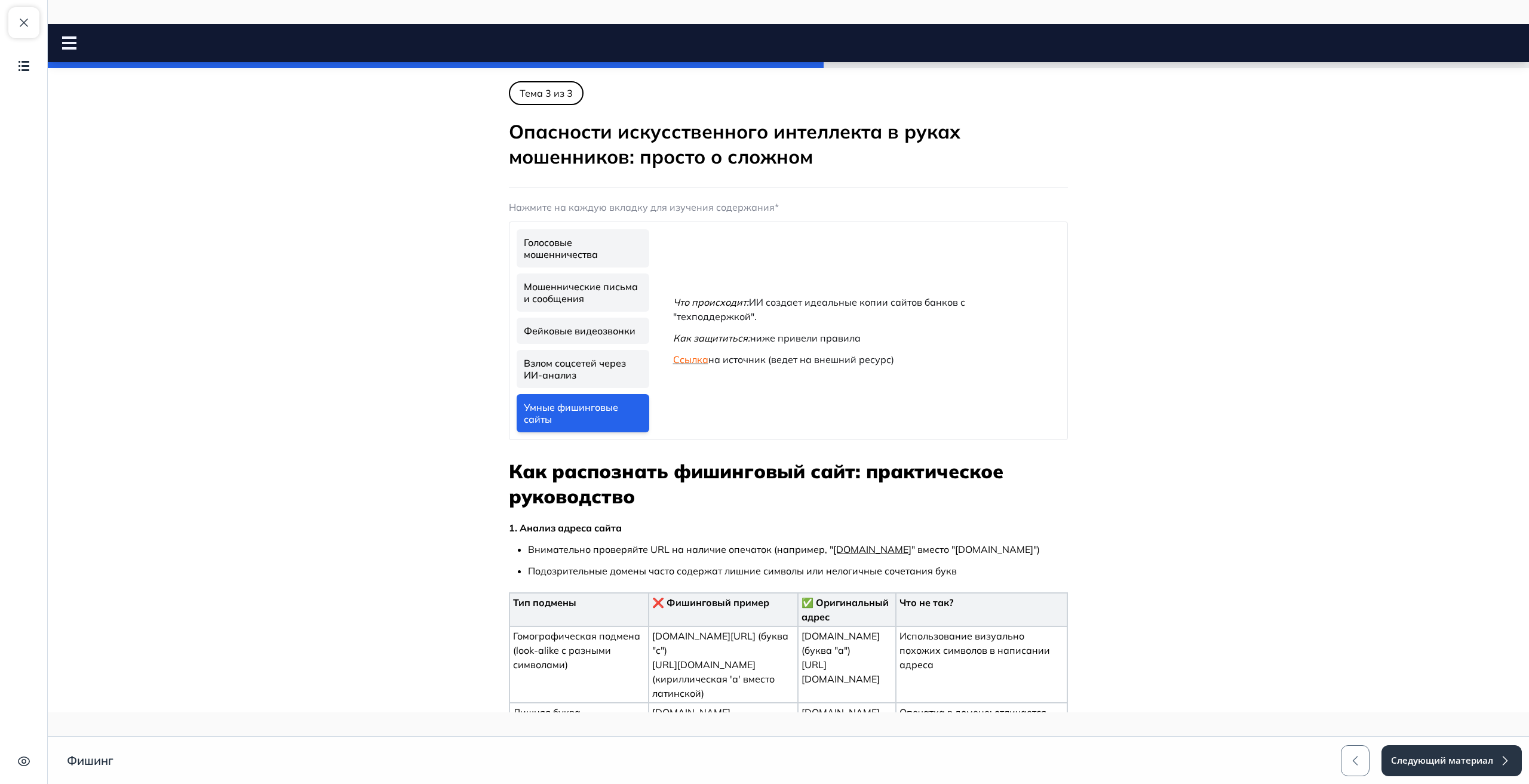
click at [606, 375] on link "Взлом соцсетей через ИИ-анализ" at bounding box center [583, 369] width 132 height 38
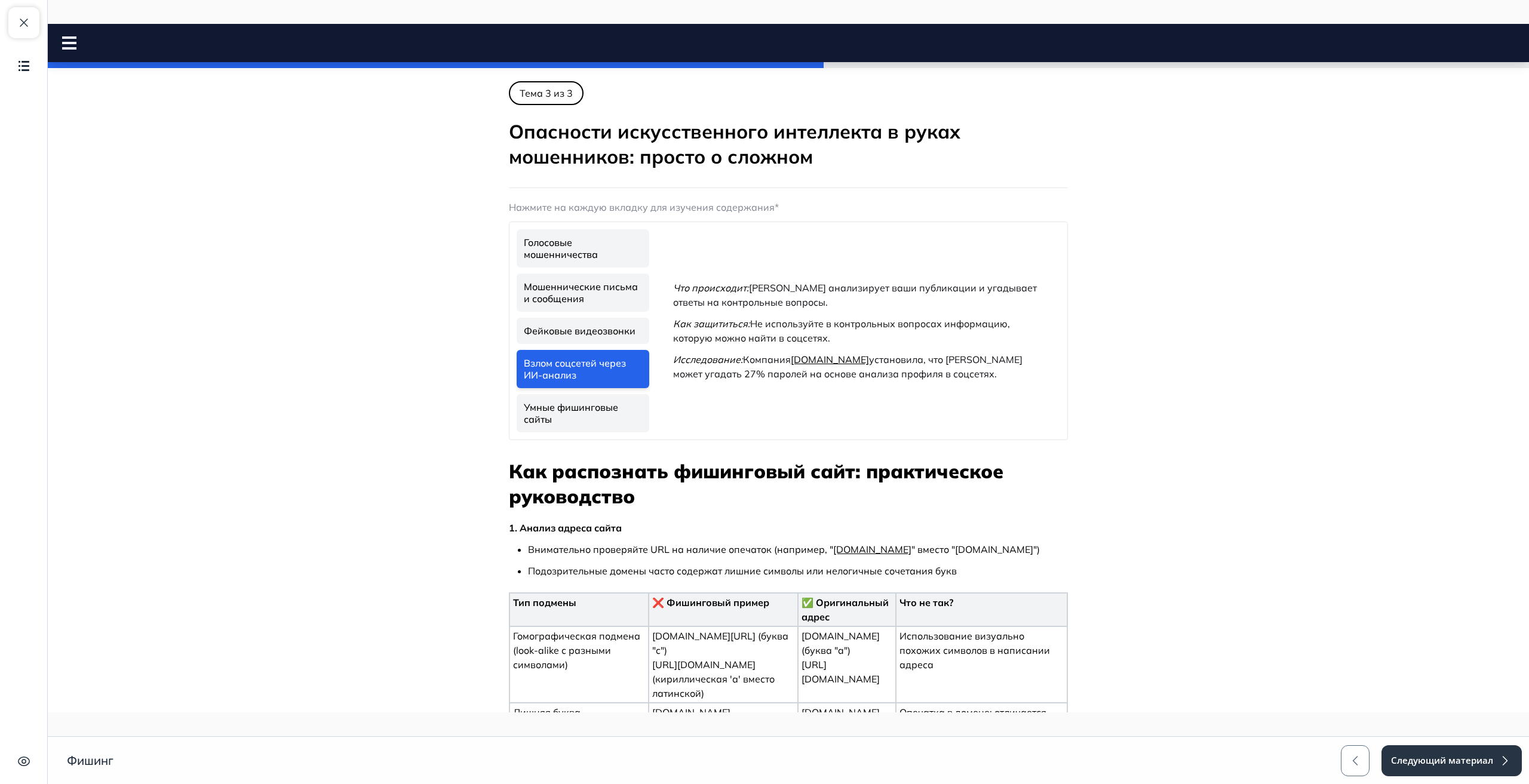
click at [604, 414] on link "Умные фишинговые сайты" at bounding box center [583, 413] width 132 height 38
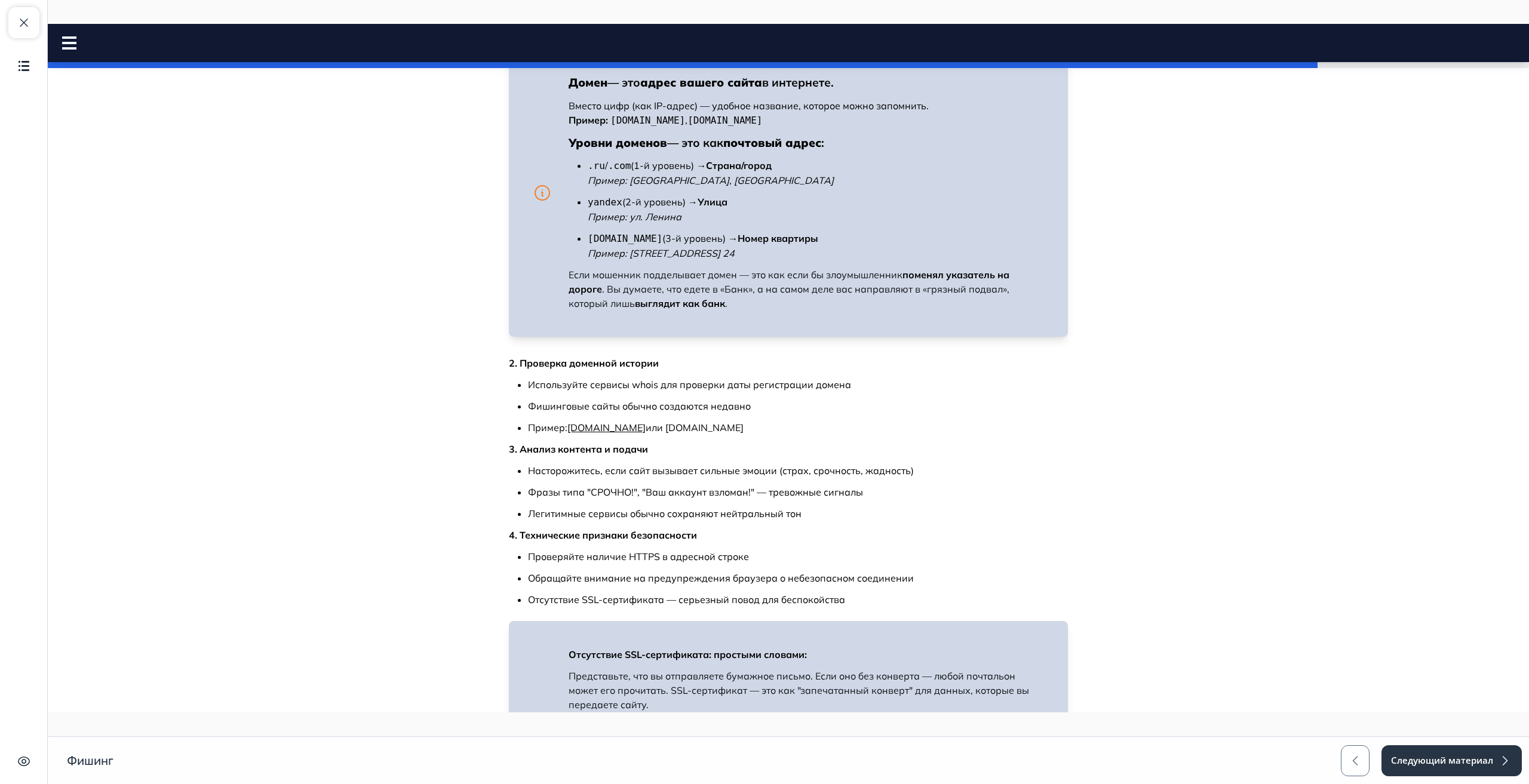
scroll to position [894, 0]
click at [585, 421] on link "whois.com" at bounding box center [607, 426] width 78 height 12
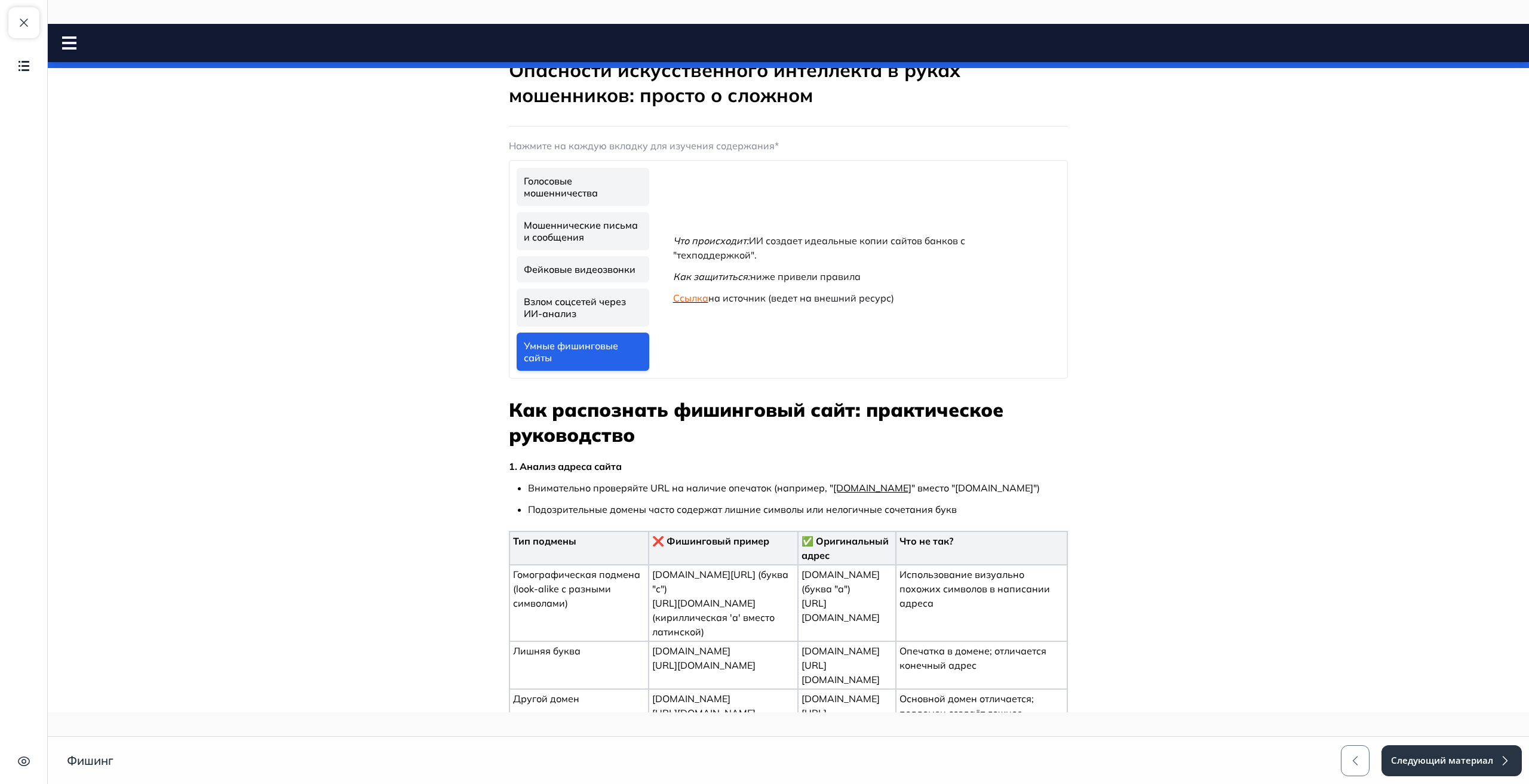
scroll to position [59, 0]
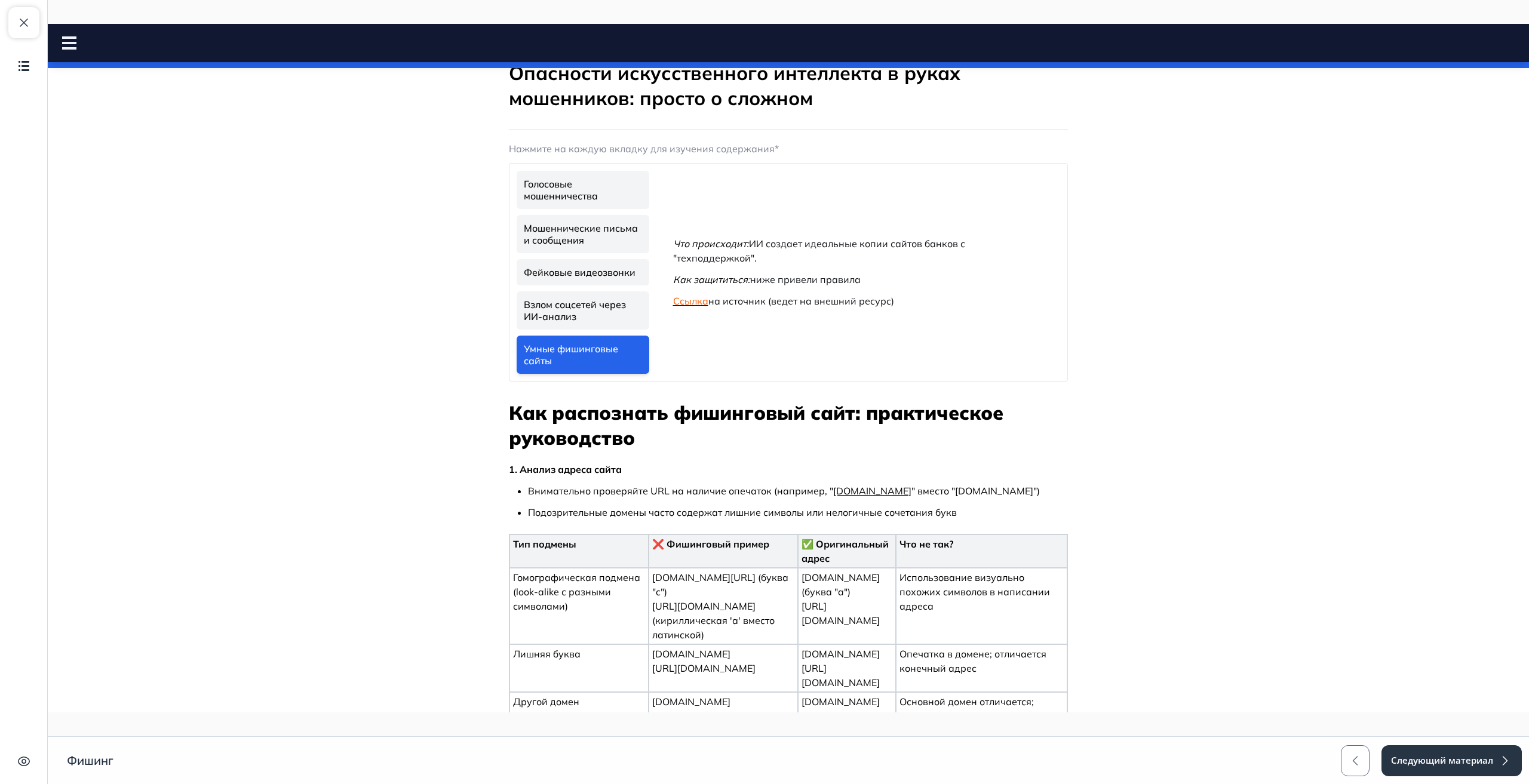
click at [586, 270] on link "Фейковые видеозвонки" at bounding box center [583, 272] width 132 height 26
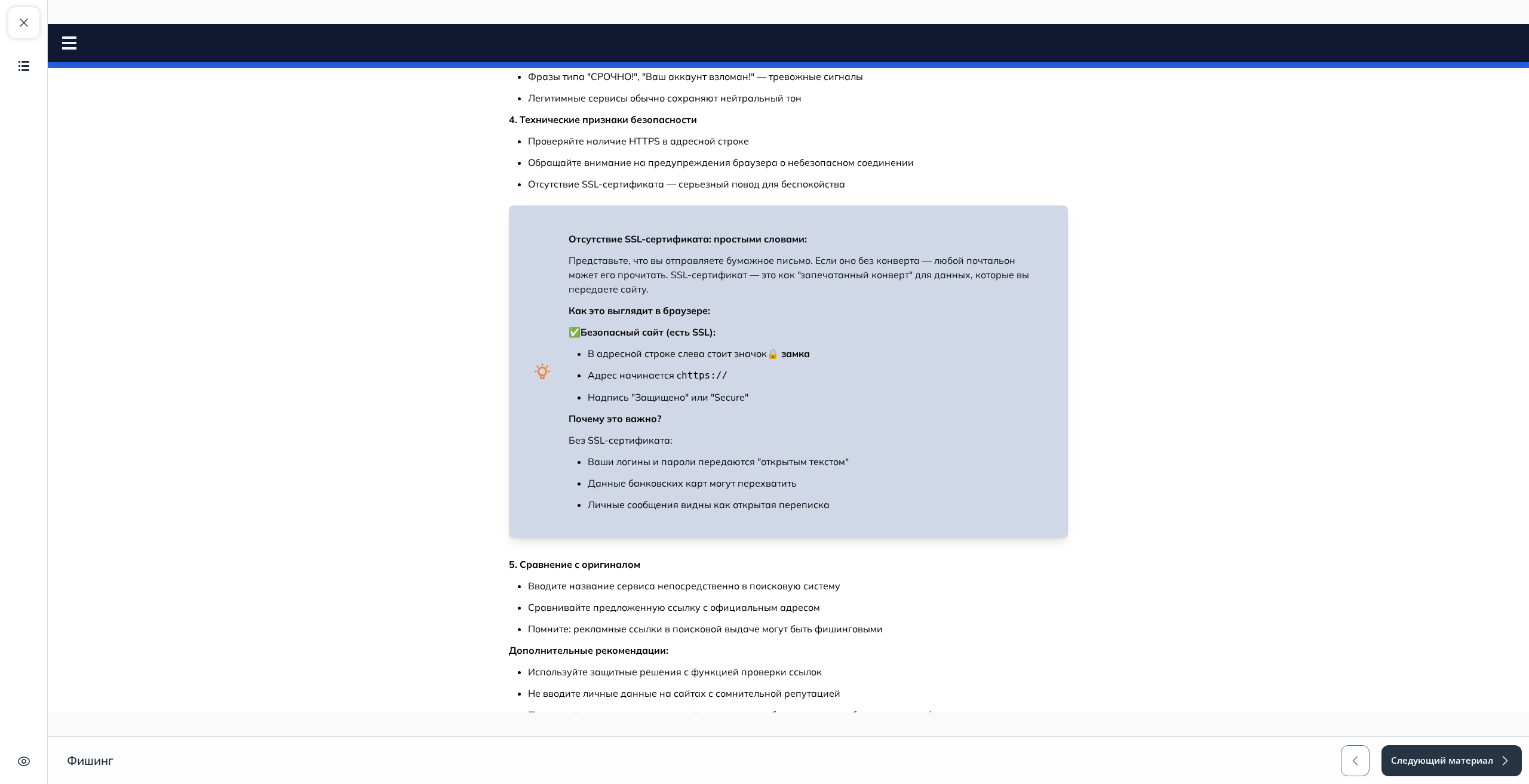
scroll to position [1680, 0]
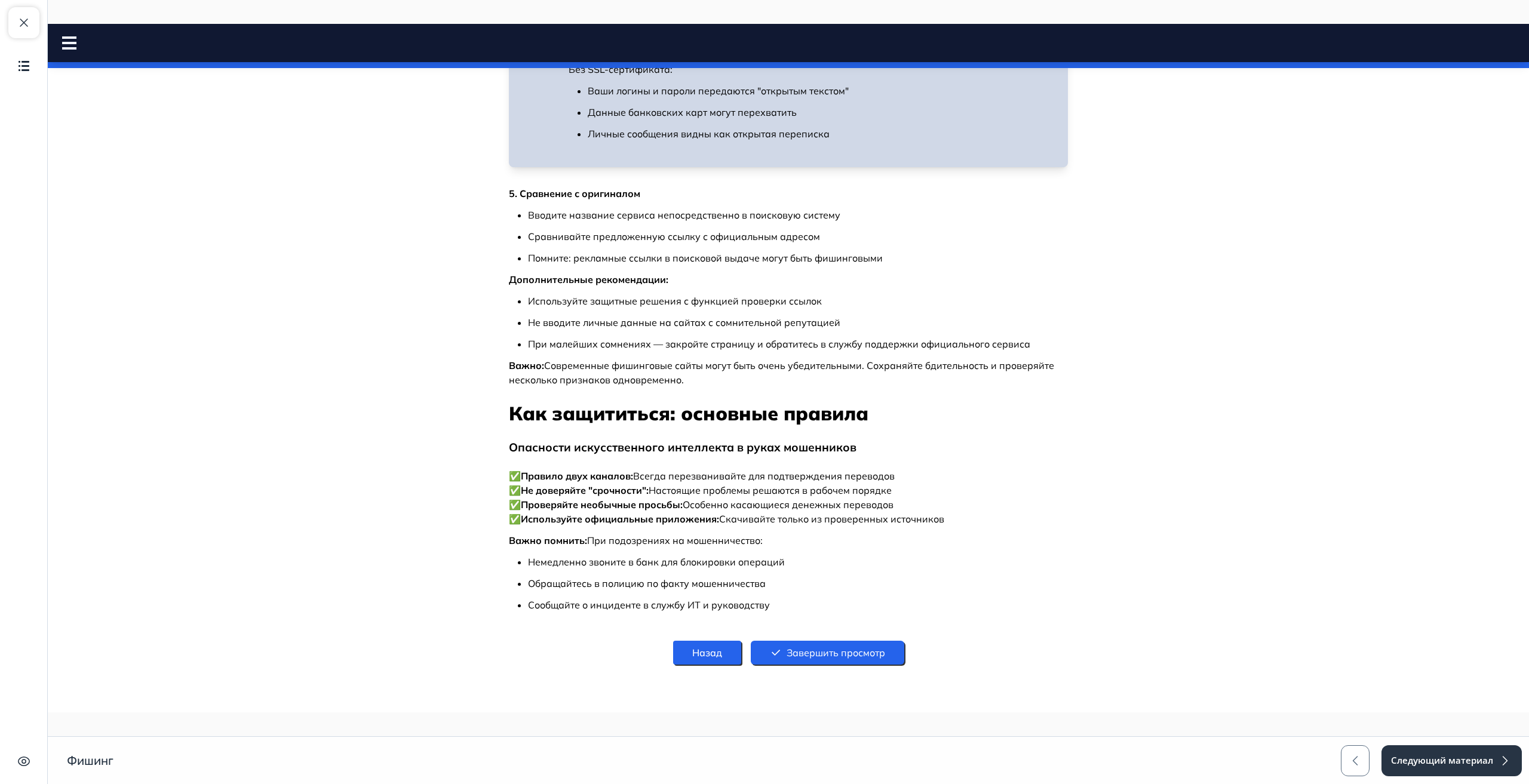
click at [868, 641] on button "Завершить просмотр" at bounding box center [827, 652] width 154 height 24
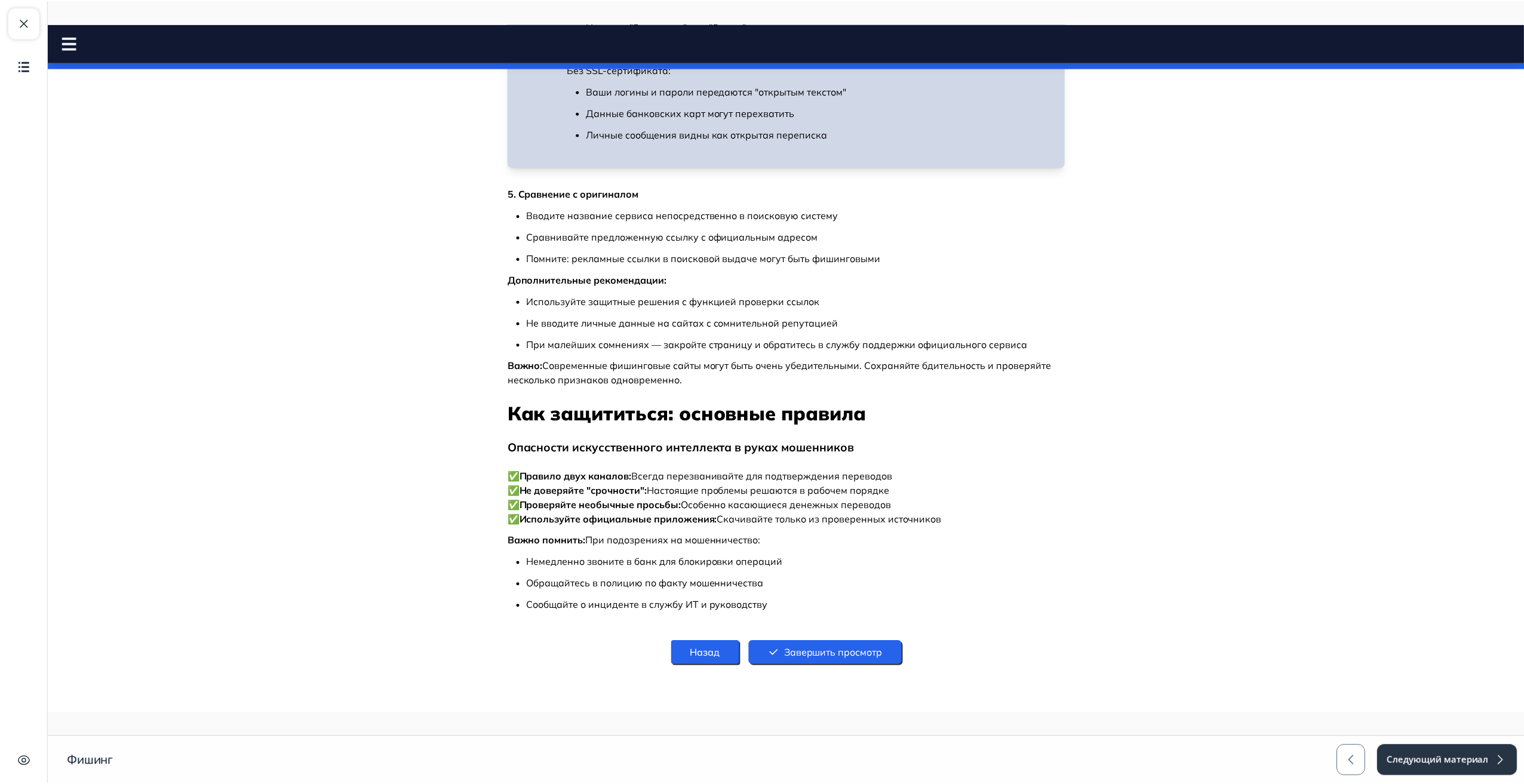
scroll to position [0, 0]
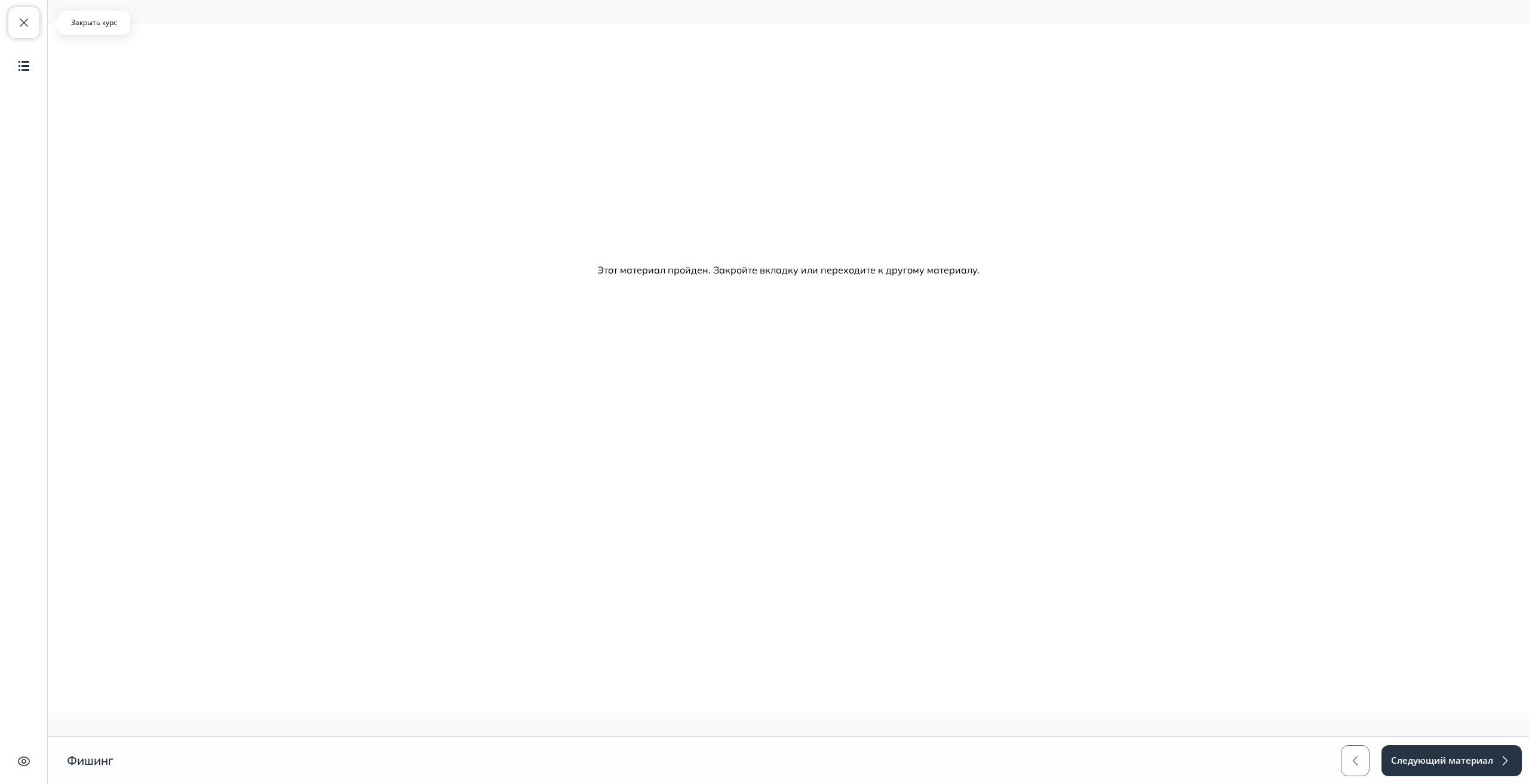
click at [34, 22] on button "Закрыть курс" at bounding box center [24, 23] width 31 height 31
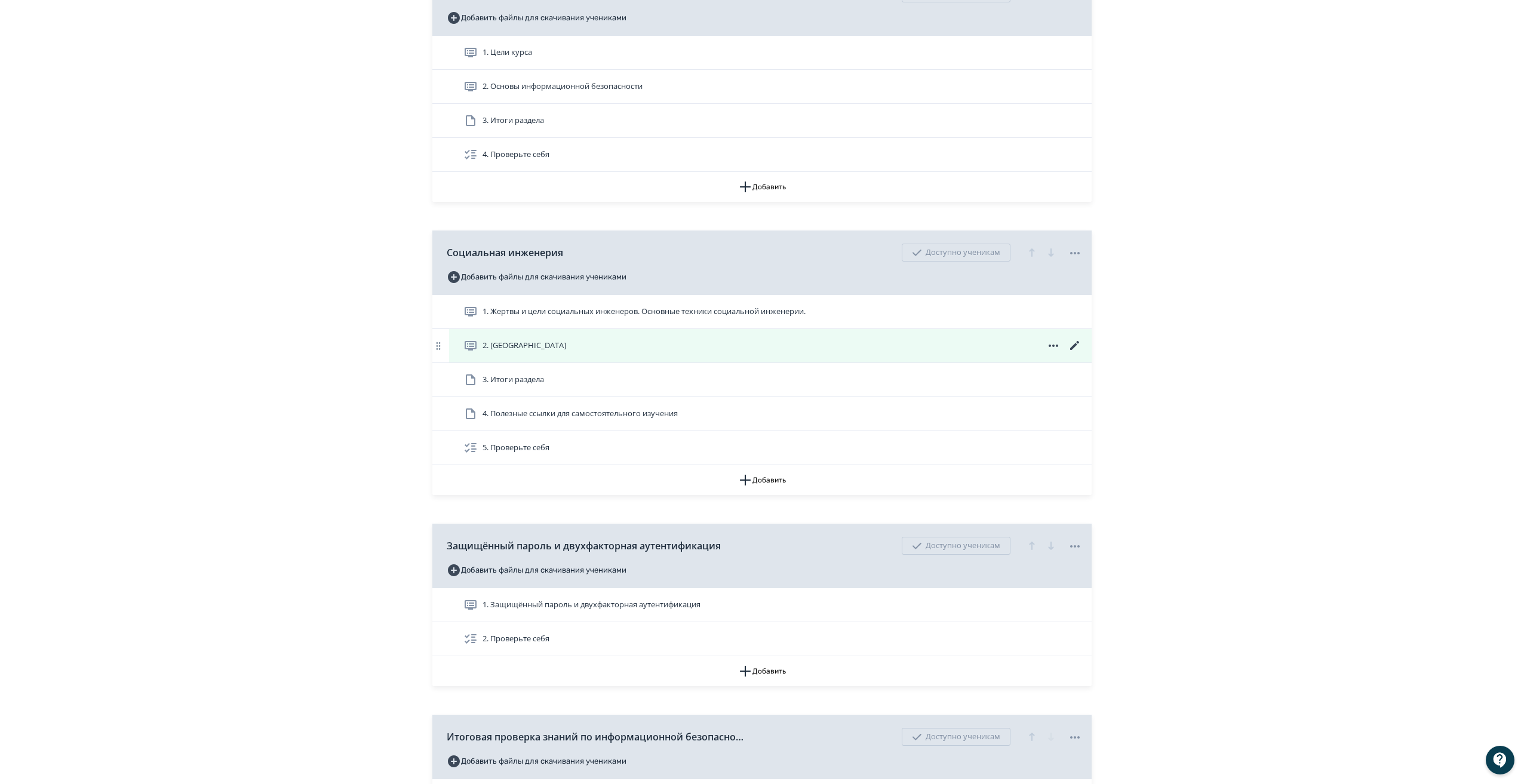
click at [1073, 353] on icon at bounding box center [1074, 345] width 14 height 14
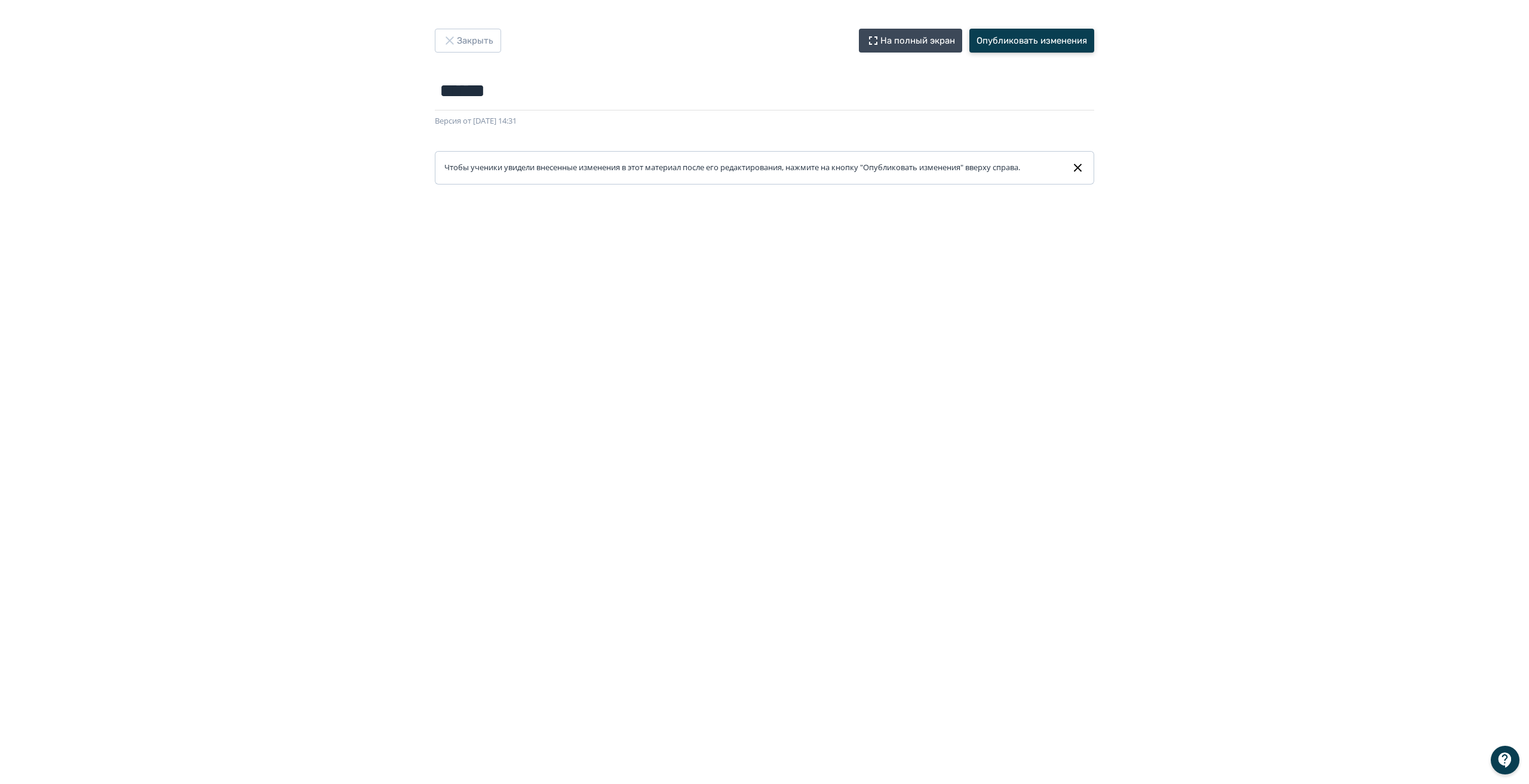
click at [1030, 44] on button "Опубликовать изменения" at bounding box center [1032, 40] width 125 height 24
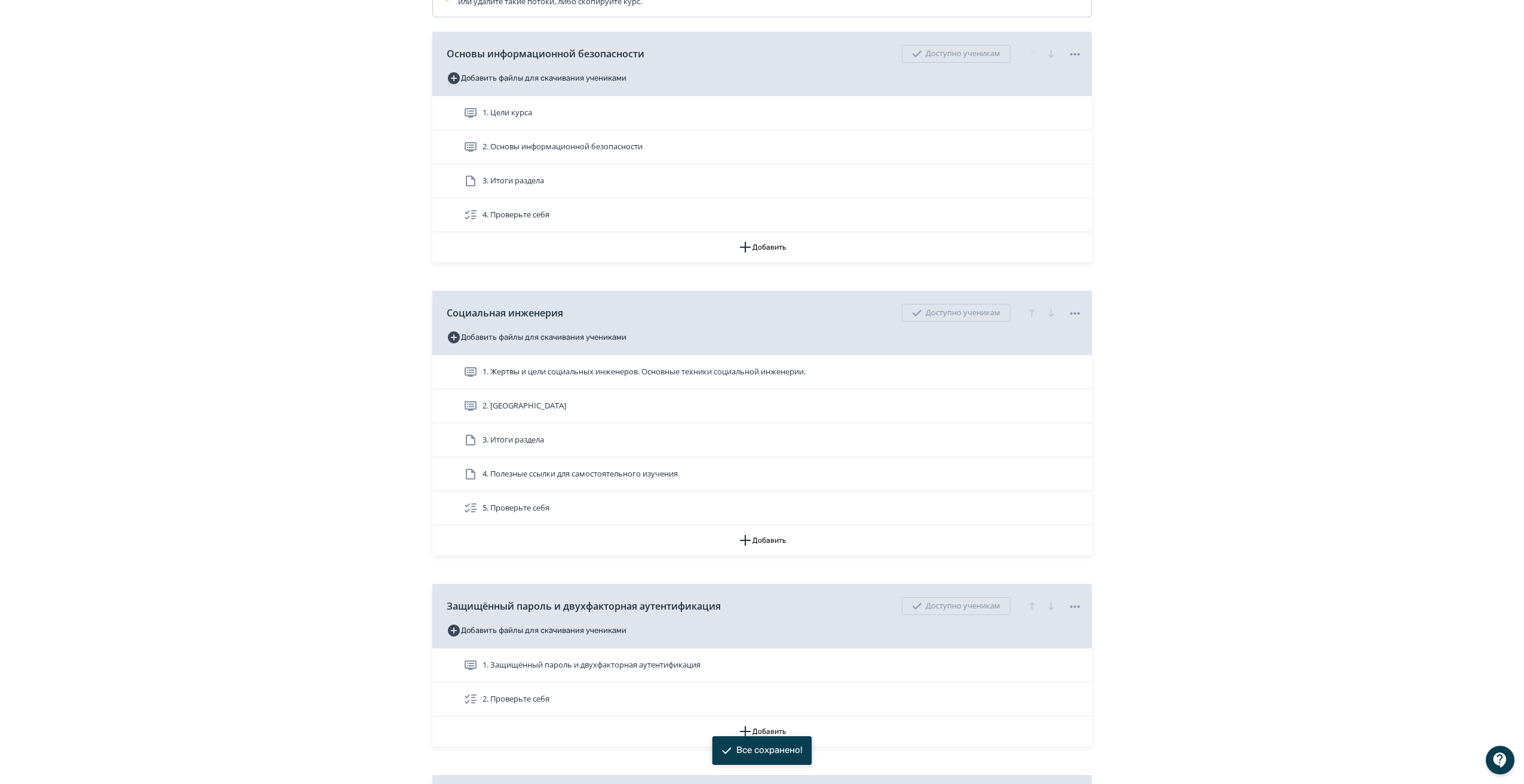
scroll to position [358, 0]
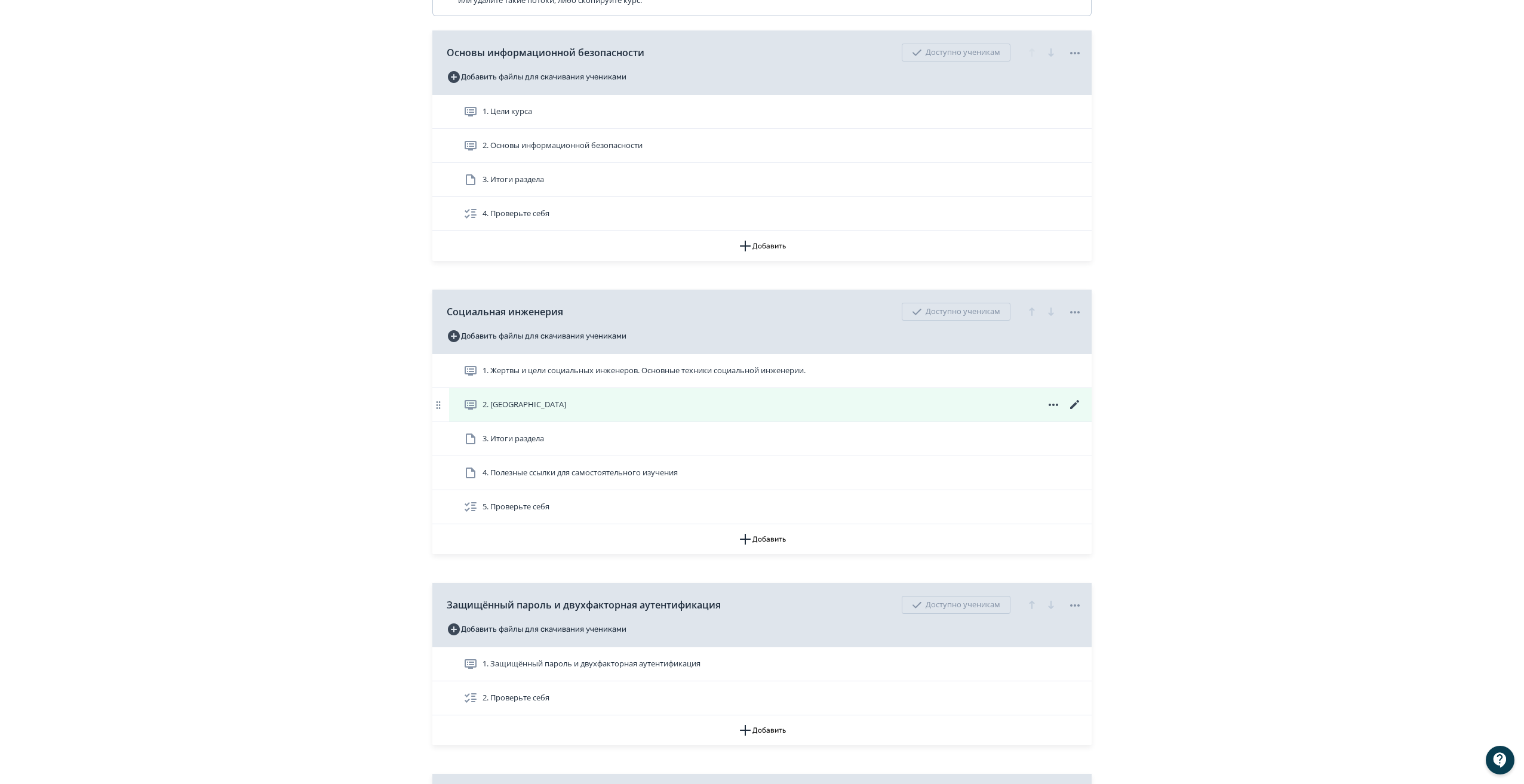
click at [769, 412] on div "2. [GEOGRAPHIC_DATA]" at bounding box center [772, 404] width 619 height 14
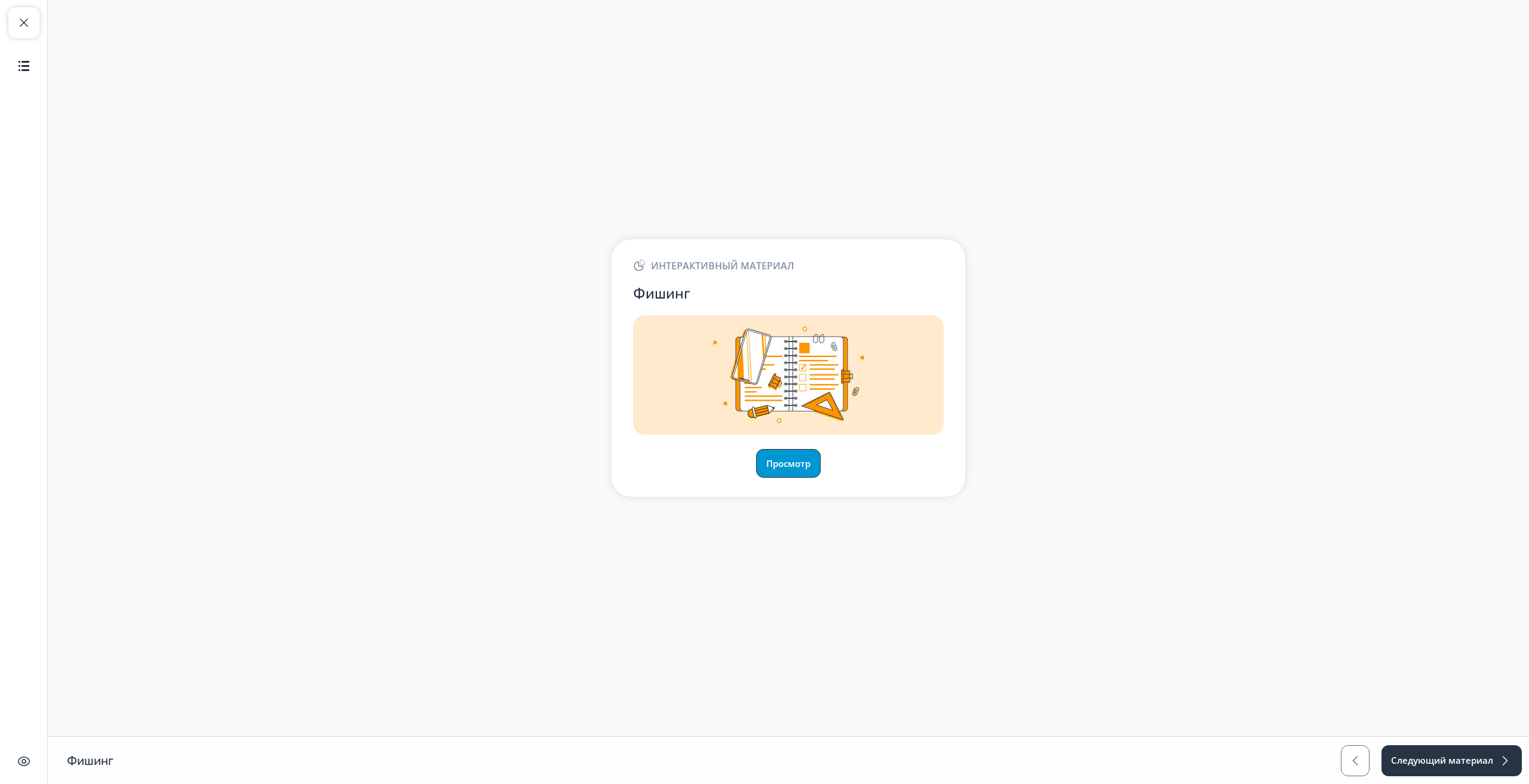
click at [783, 465] on button "Просмотр" at bounding box center [788, 463] width 64 height 29
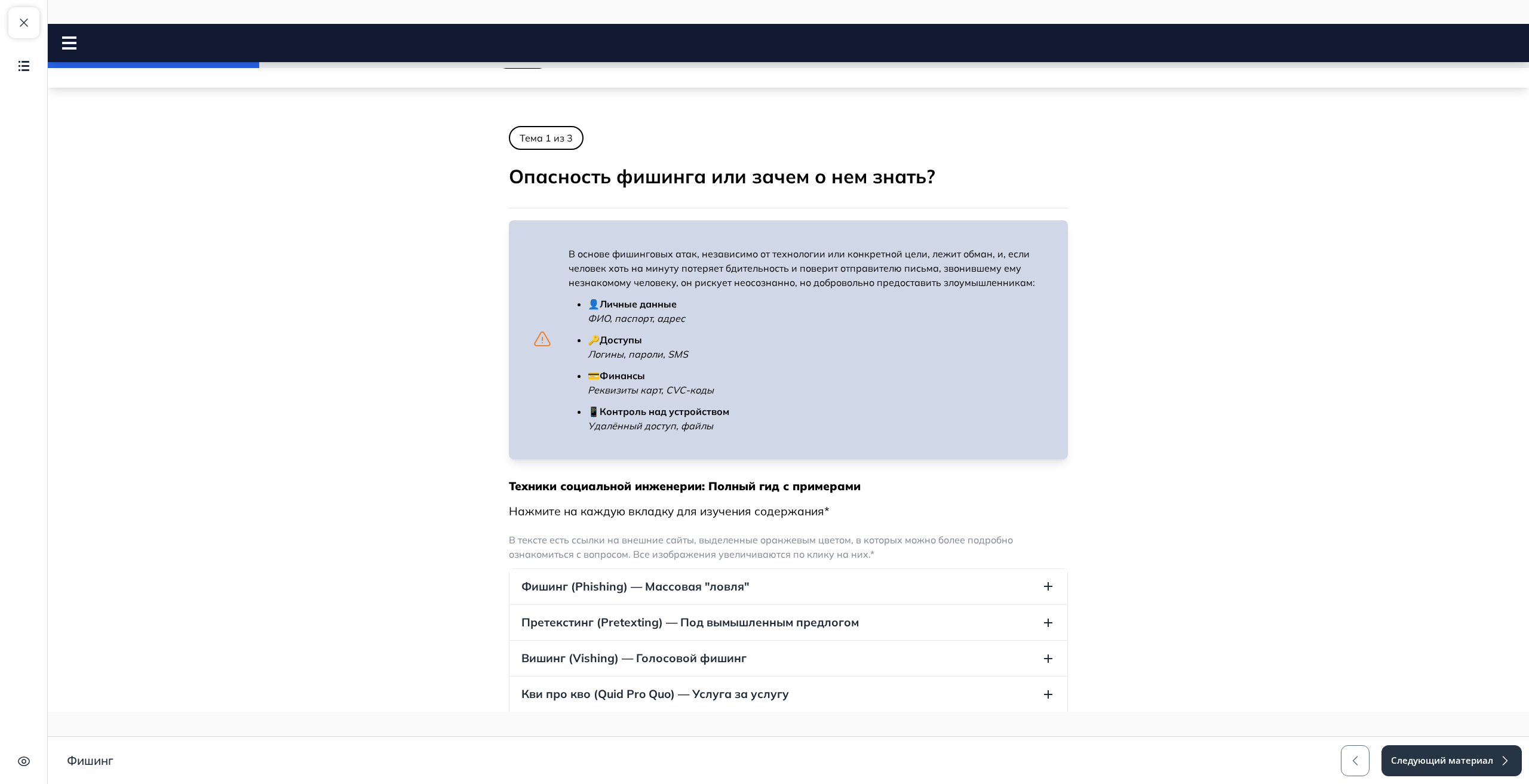
scroll to position [298, 0]
drag, startPoint x: 496, startPoint y: 178, endPoint x: 1054, endPoint y: 176, distance: 558.0
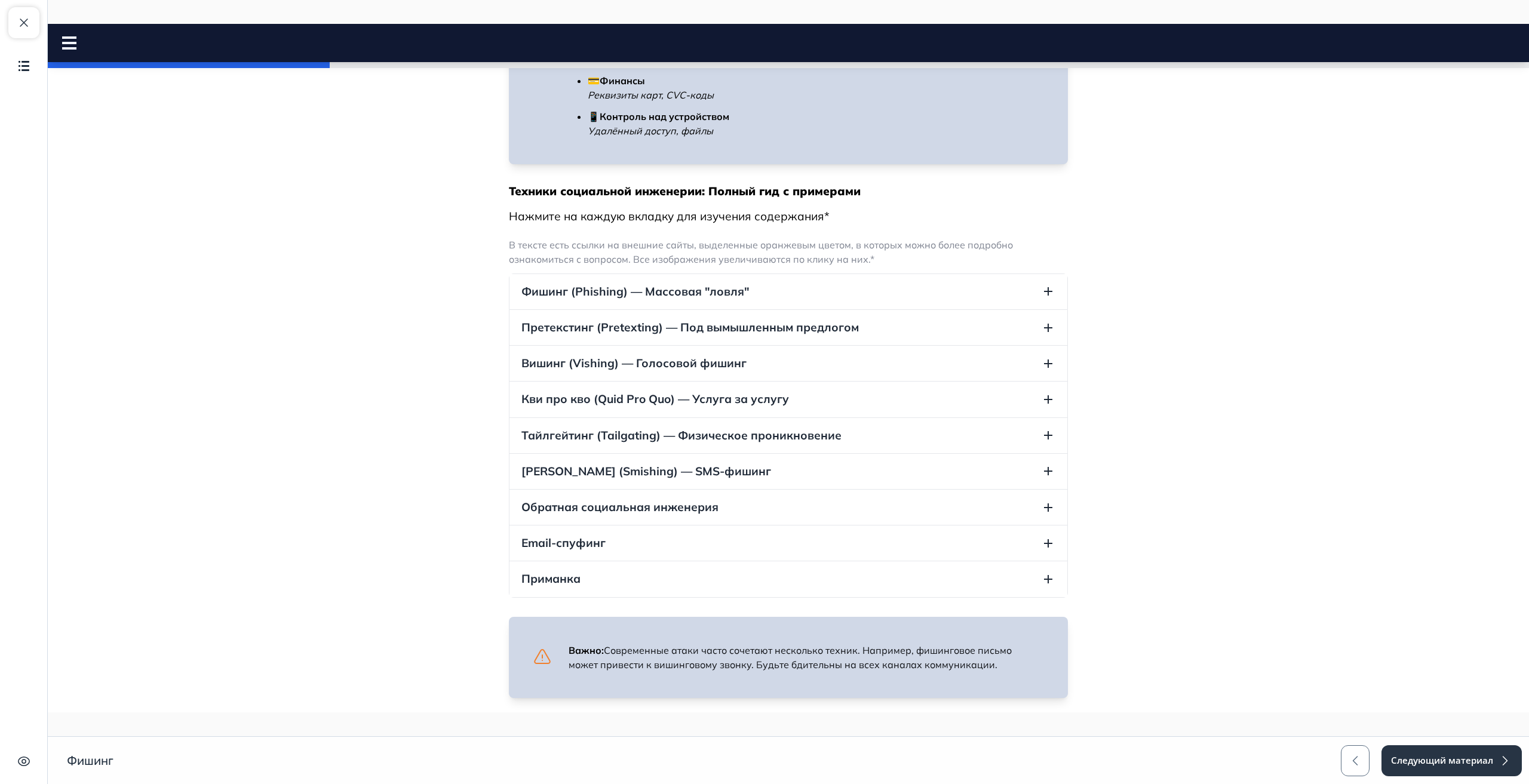
scroll to position [595, 0]
copy h2 "Опасность фишинга или зачем о нем знать?"
click at [578, 432] on span "Тайлгейтинг (Tailgating) — Физическое проникновение" at bounding box center [681, 433] width 320 height 16
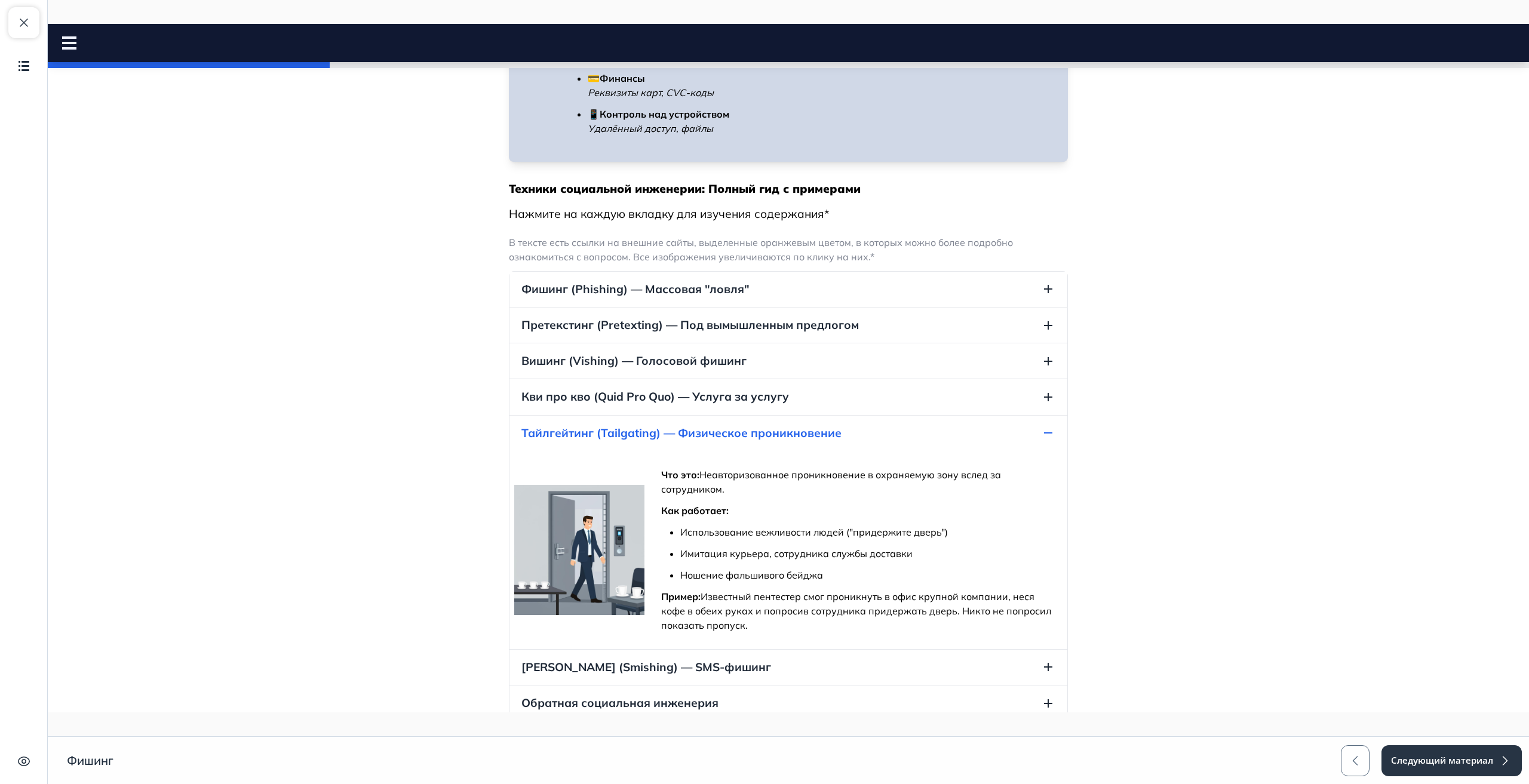
drag, startPoint x: 888, startPoint y: 440, endPoint x: 566, endPoint y: 440, distance: 322.0
click at [572, 440] on button "Тайлгейтинг (Tailgating) — Физическое проникновение" at bounding box center [788, 433] width 558 height 36
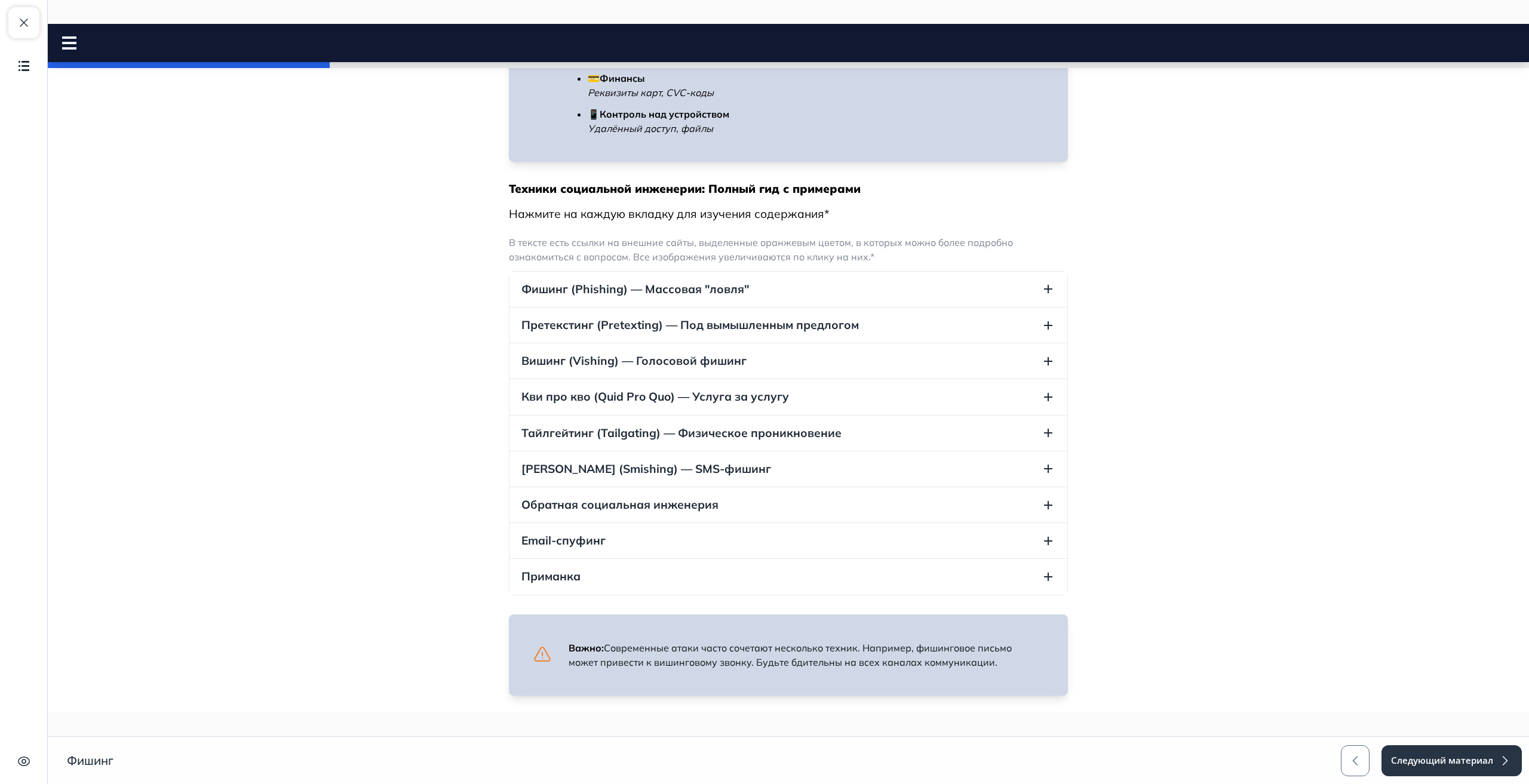
click at [604, 428] on span "Тайлгейтинг (Tailgating) — Физическое проникновение" at bounding box center [681, 433] width 320 height 16
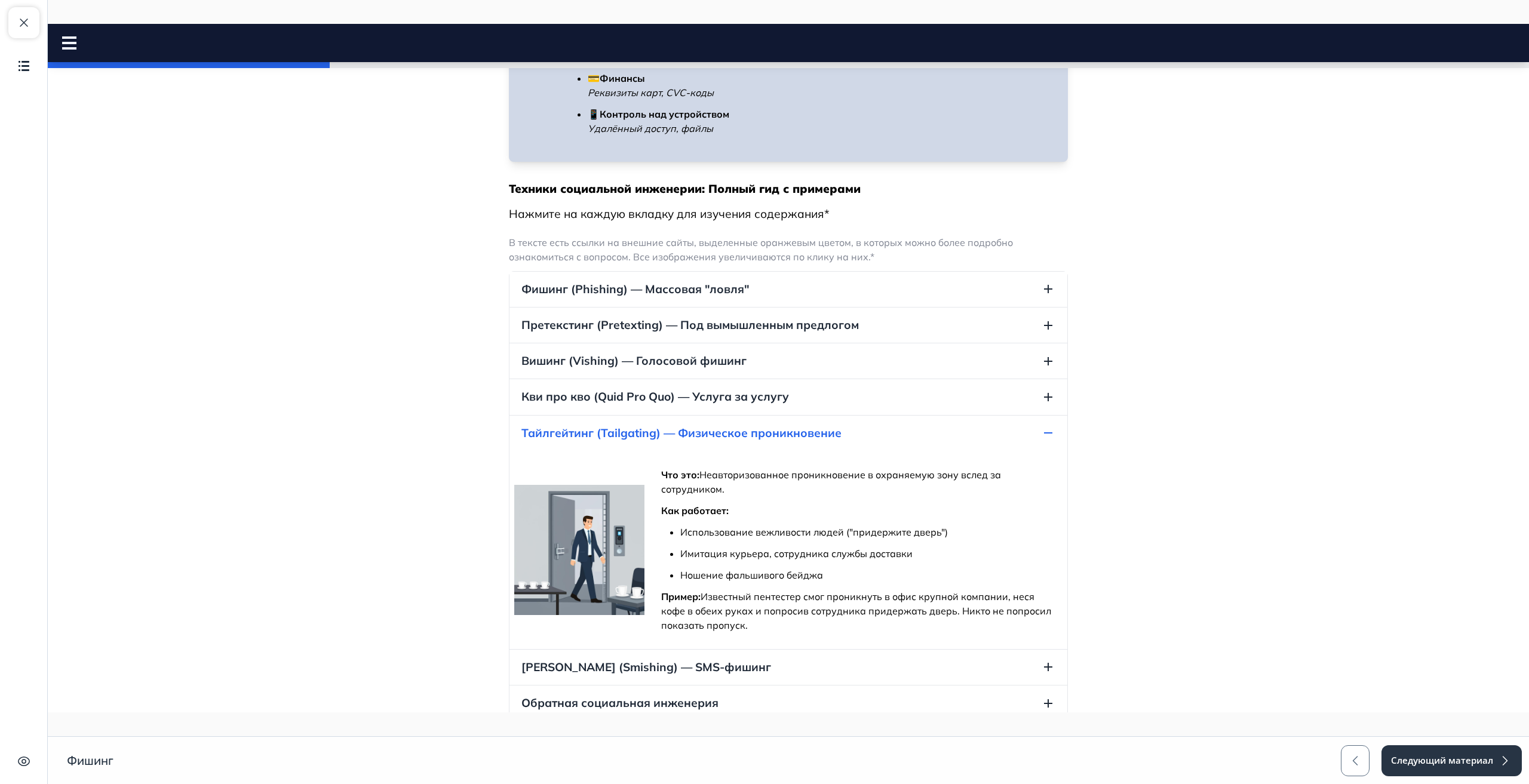
click at [603, 428] on span "Тайлгейтинг (Tailgating) — Физическое проникновение" at bounding box center [681, 433] width 320 height 16
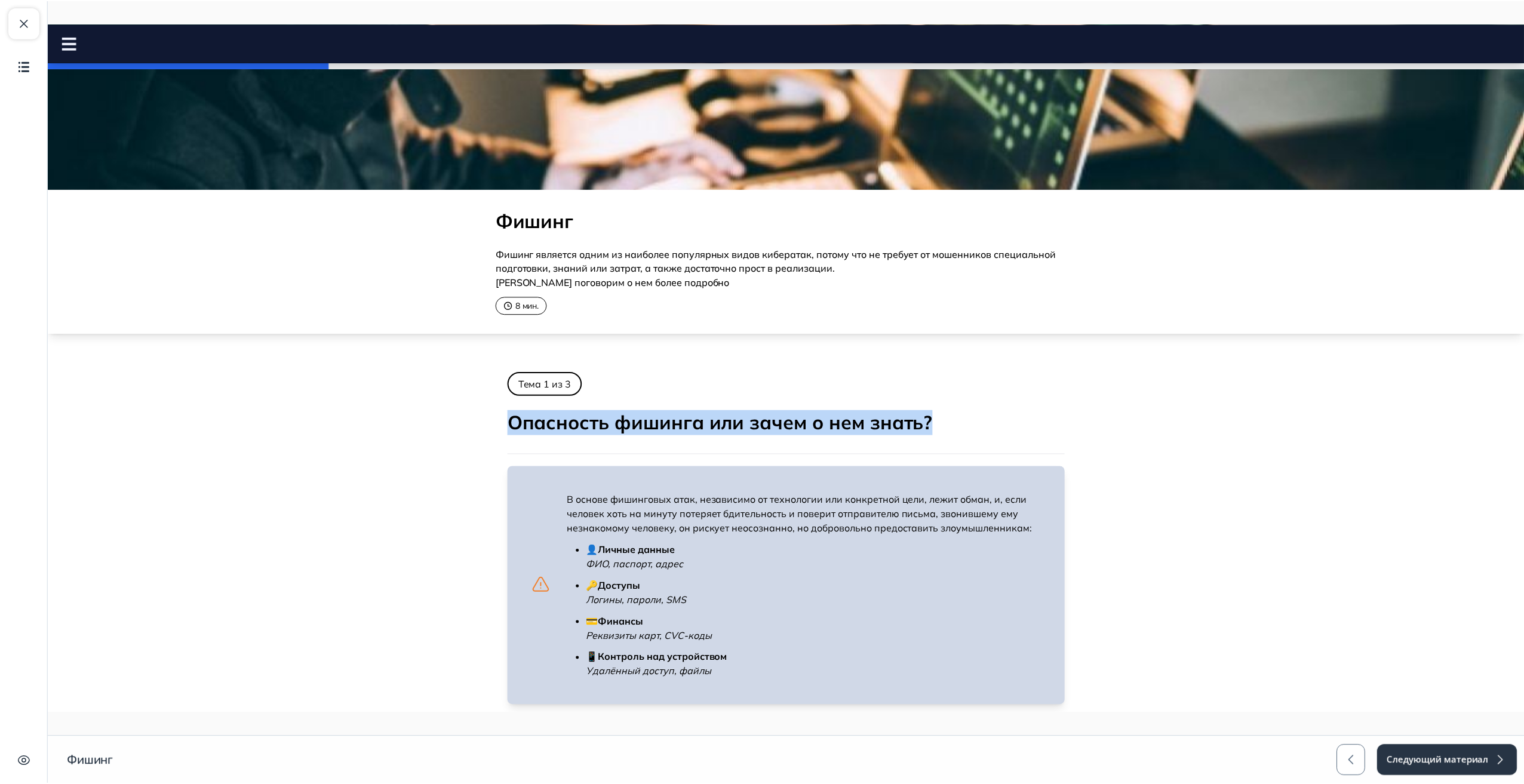
scroll to position [0, 0]
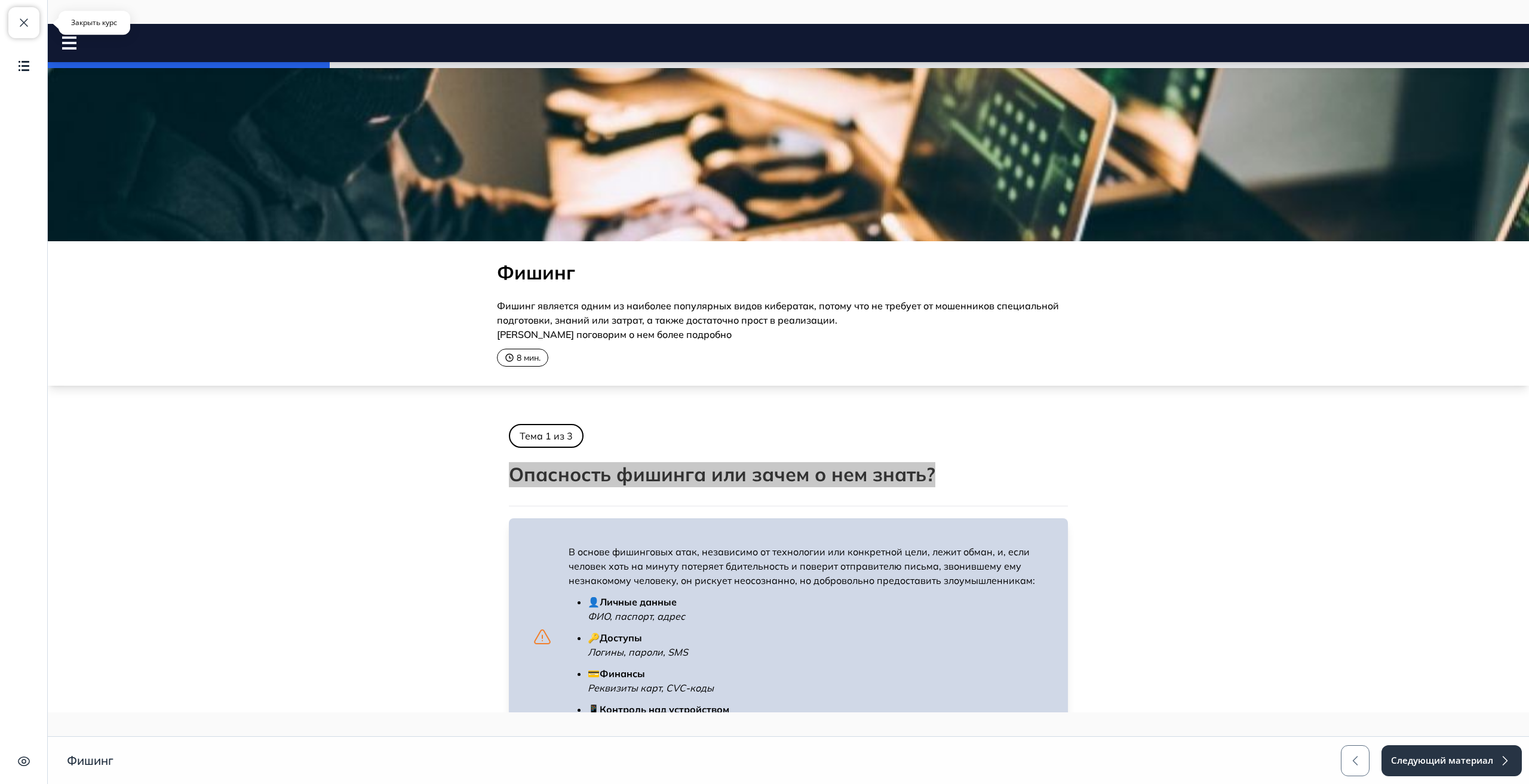
click at [29, 18] on span "button" at bounding box center [23, 22] width 14 height 14
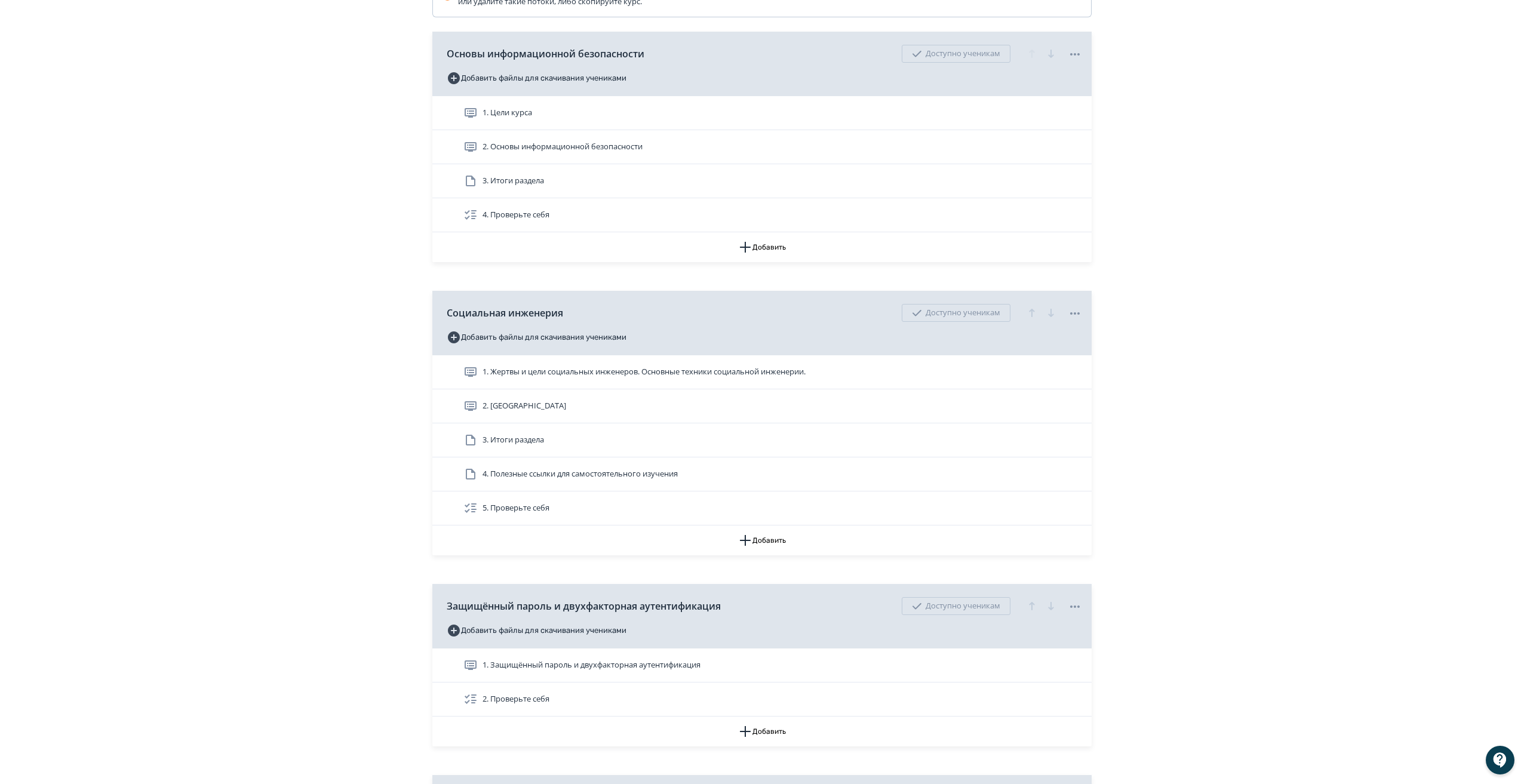
scroll to position [358, 0]
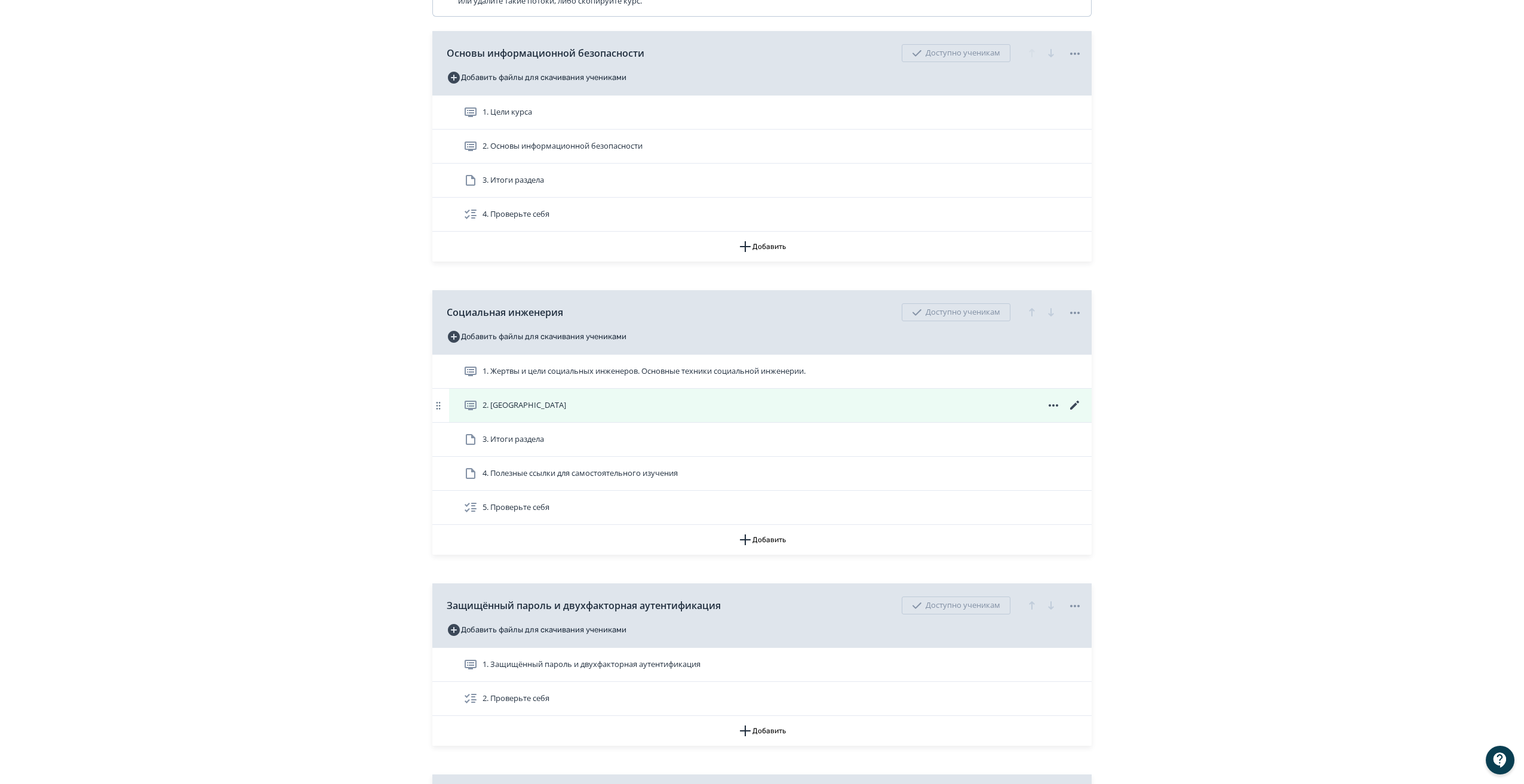
click at [1077, 410] on icon at bounding box center [1074, 405] width 14 height 14
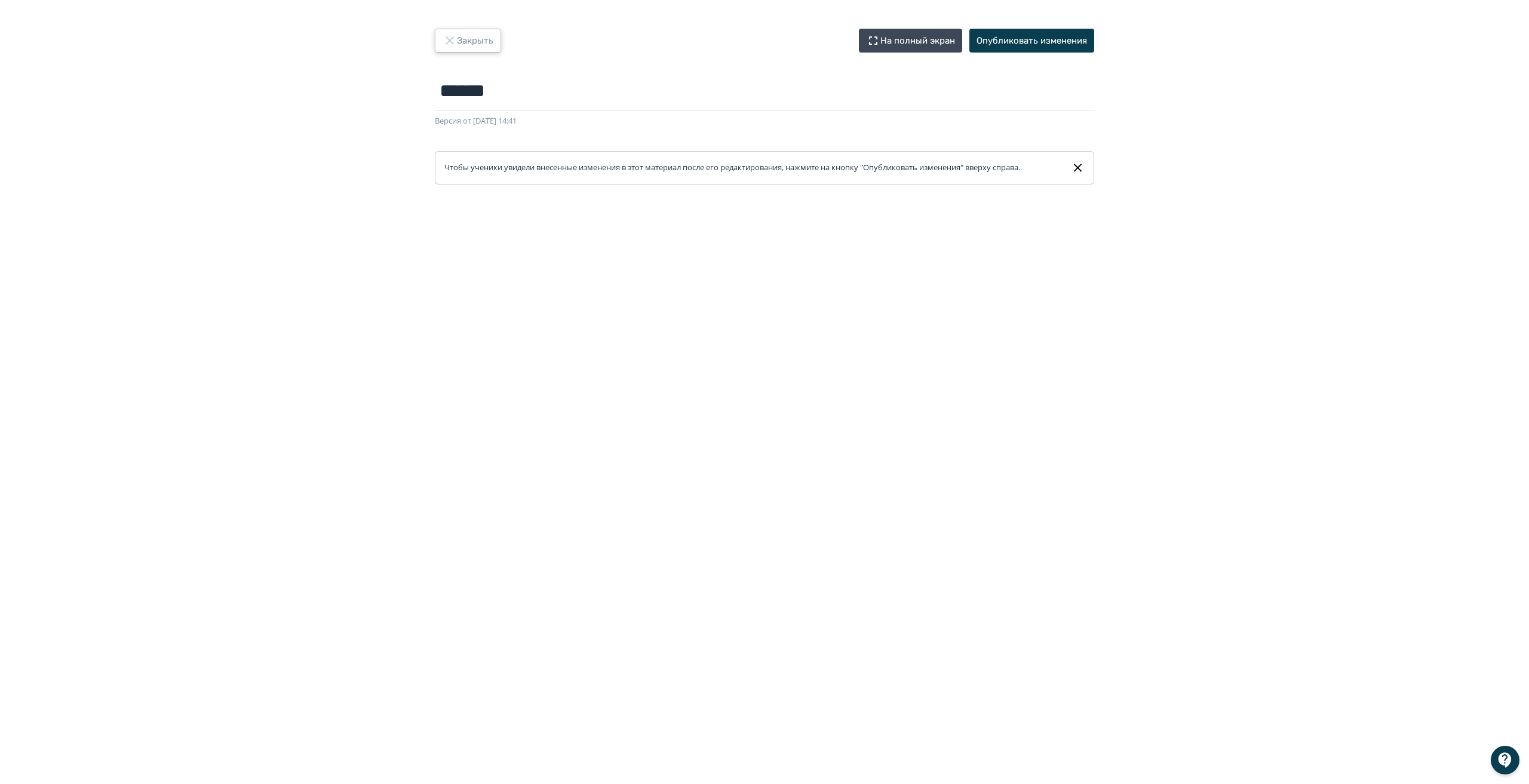
click at [457, 44] on button "Закрыть" at bounding box center [468, 40] width 66 height 24
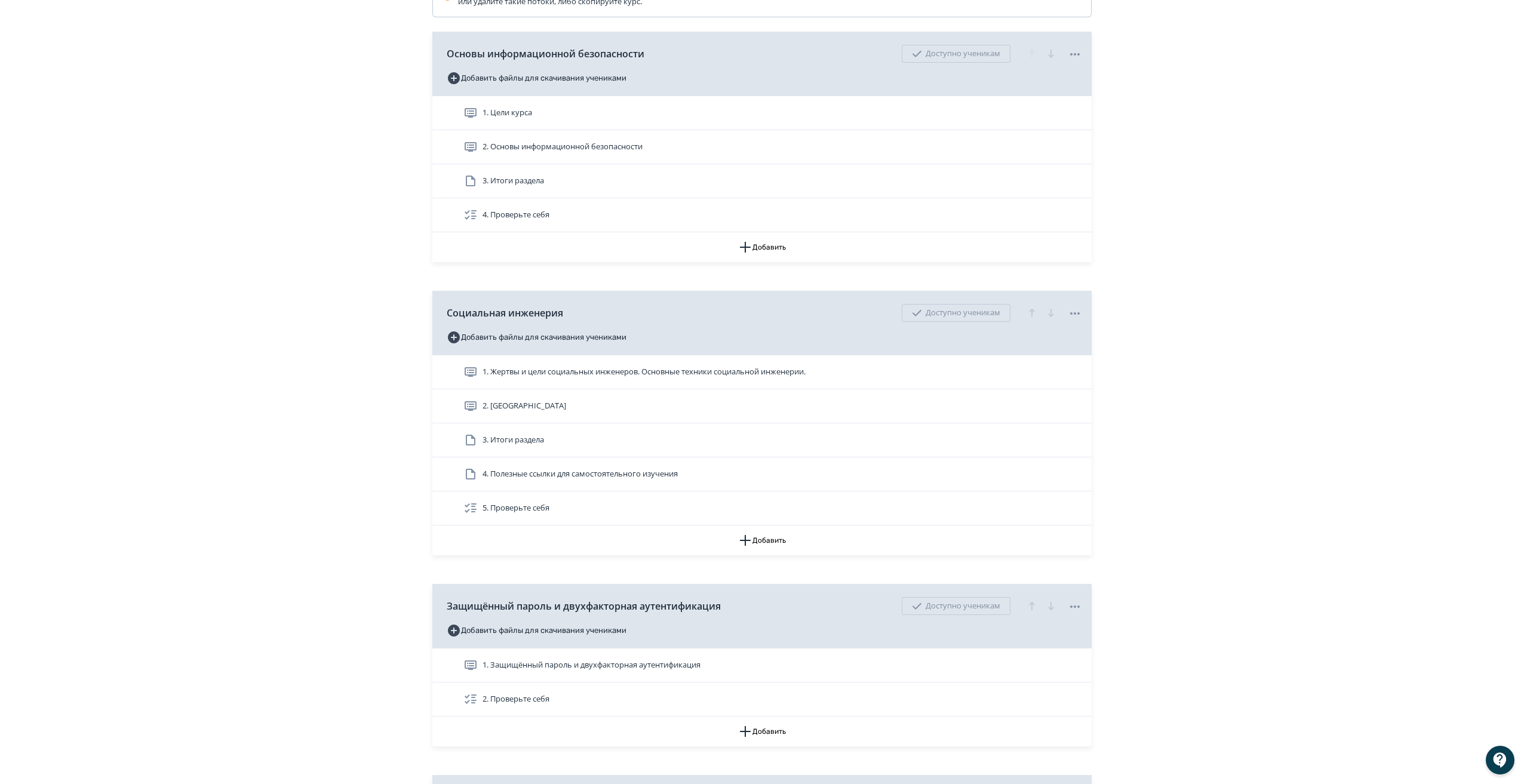
scroll to position [358, 0]
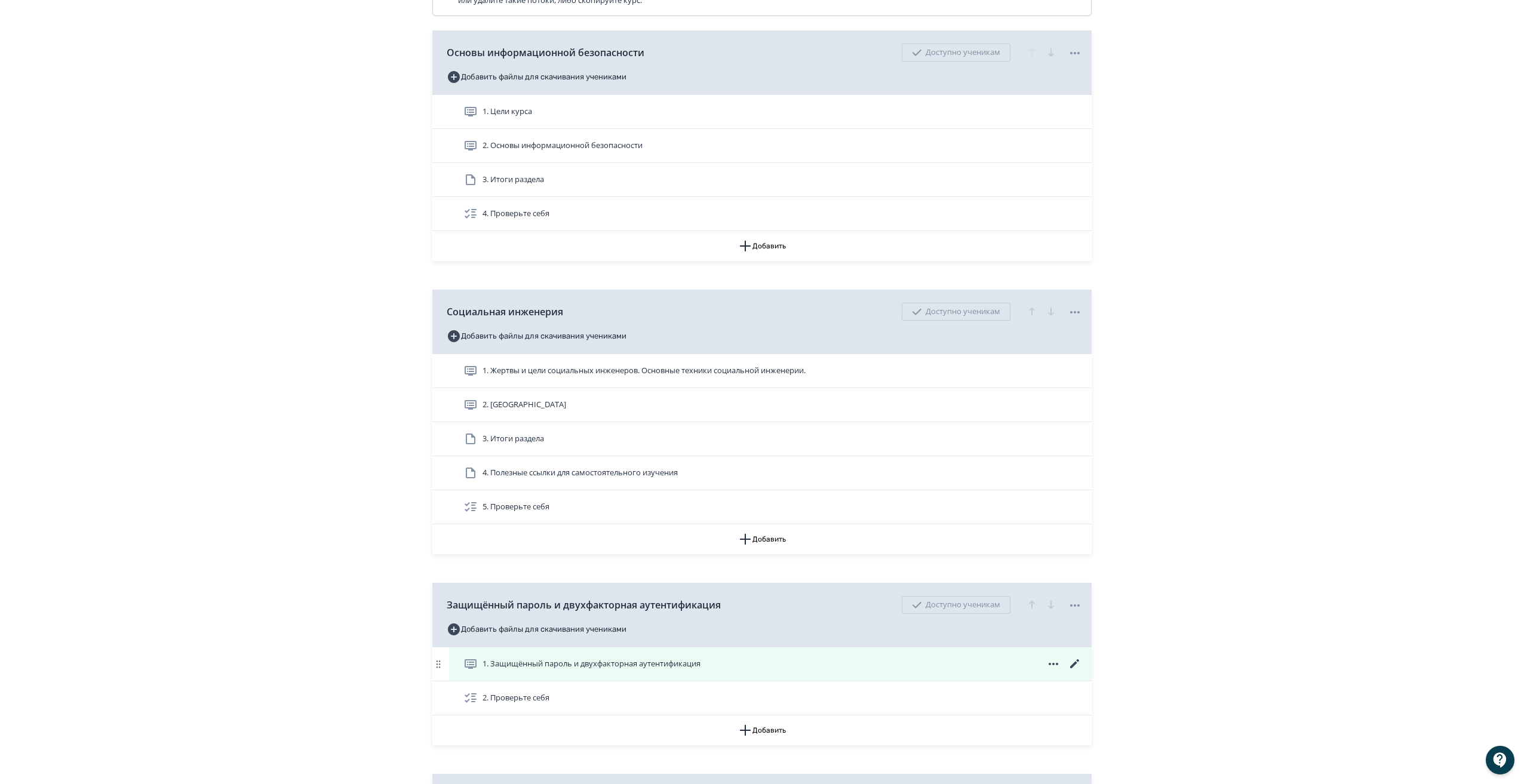
click at [638, 670] on span "1. Защищённый пароль и двухфакторная аутентификация" at bounding box center [592, 663] width 218 height 12
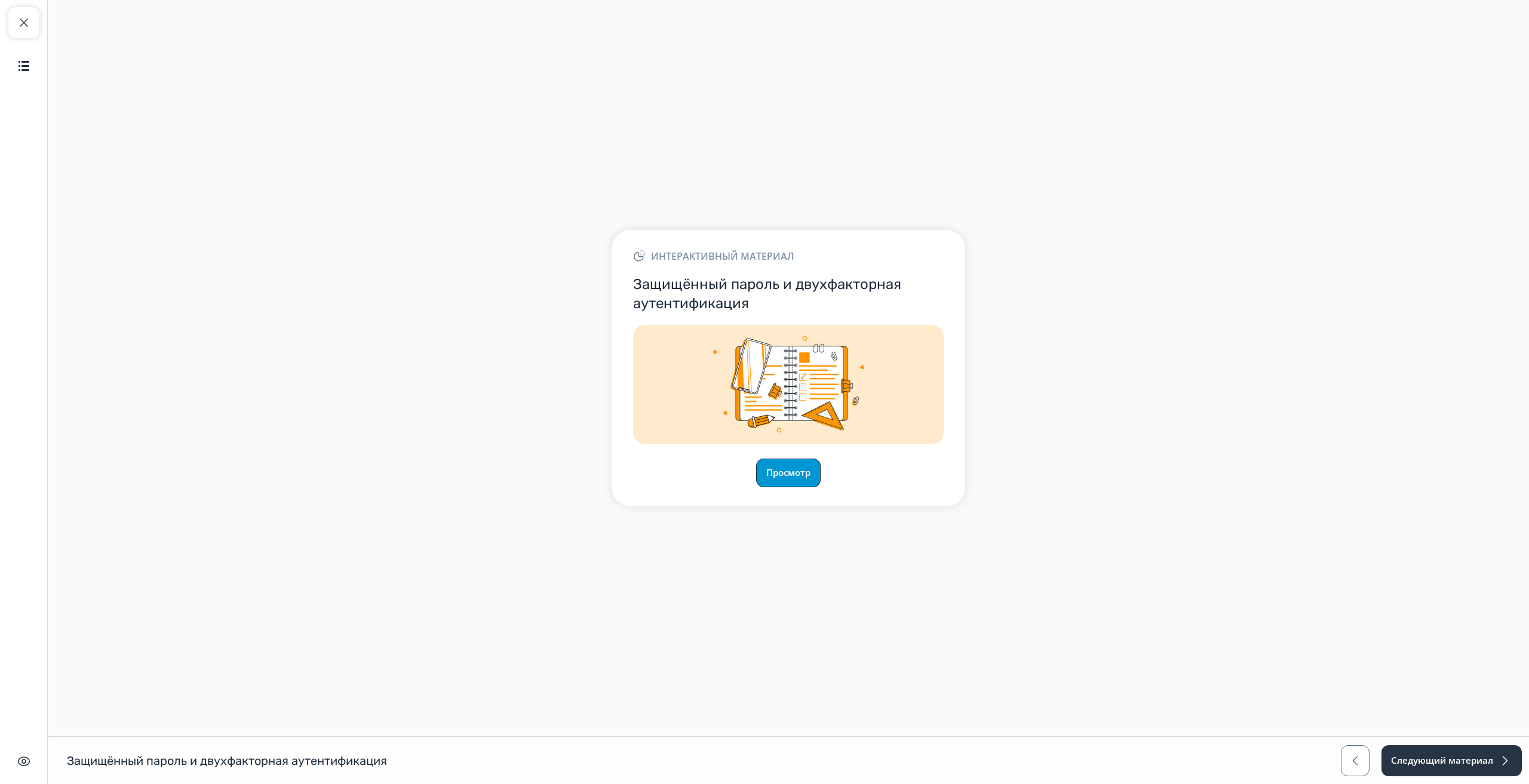
click at [795, 483] on button "Просмотр" at bounding box center [788, 473] width 64 height 29
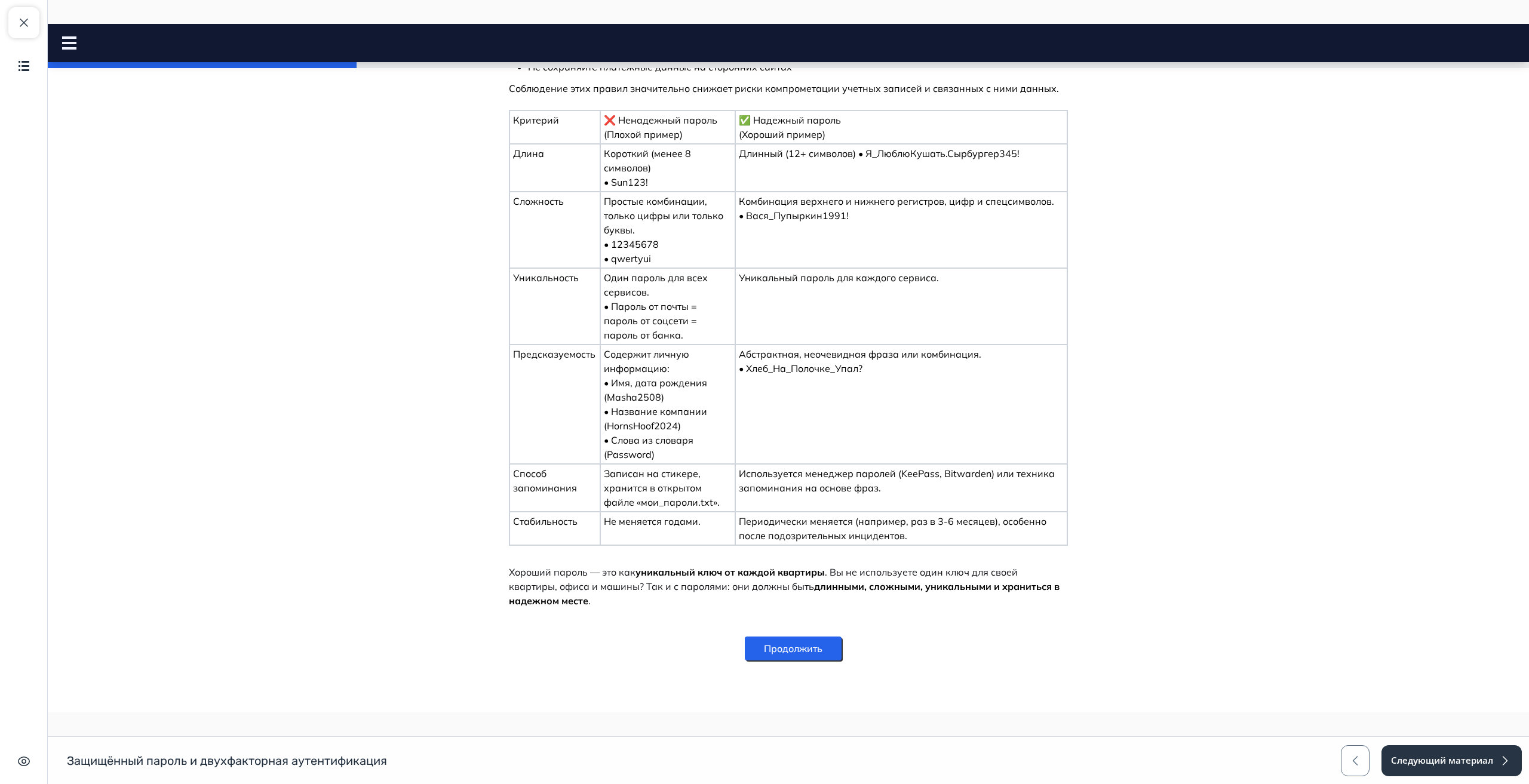
scroll to position [1274, 0]
click at [792, 644] on button "Продолжить" at bounding box center [794, 647] width 97 height 24
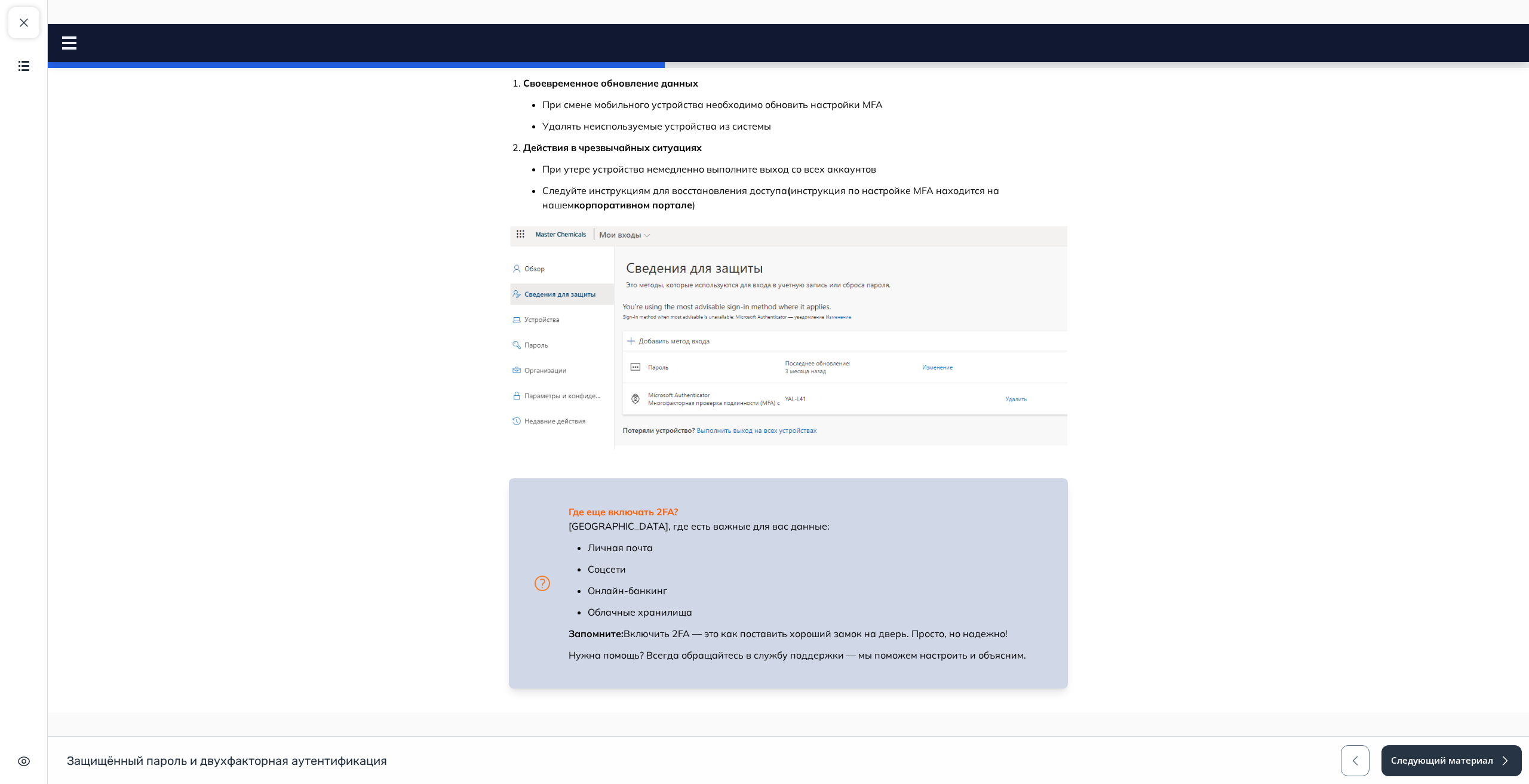
scroll to position [1172, 0]
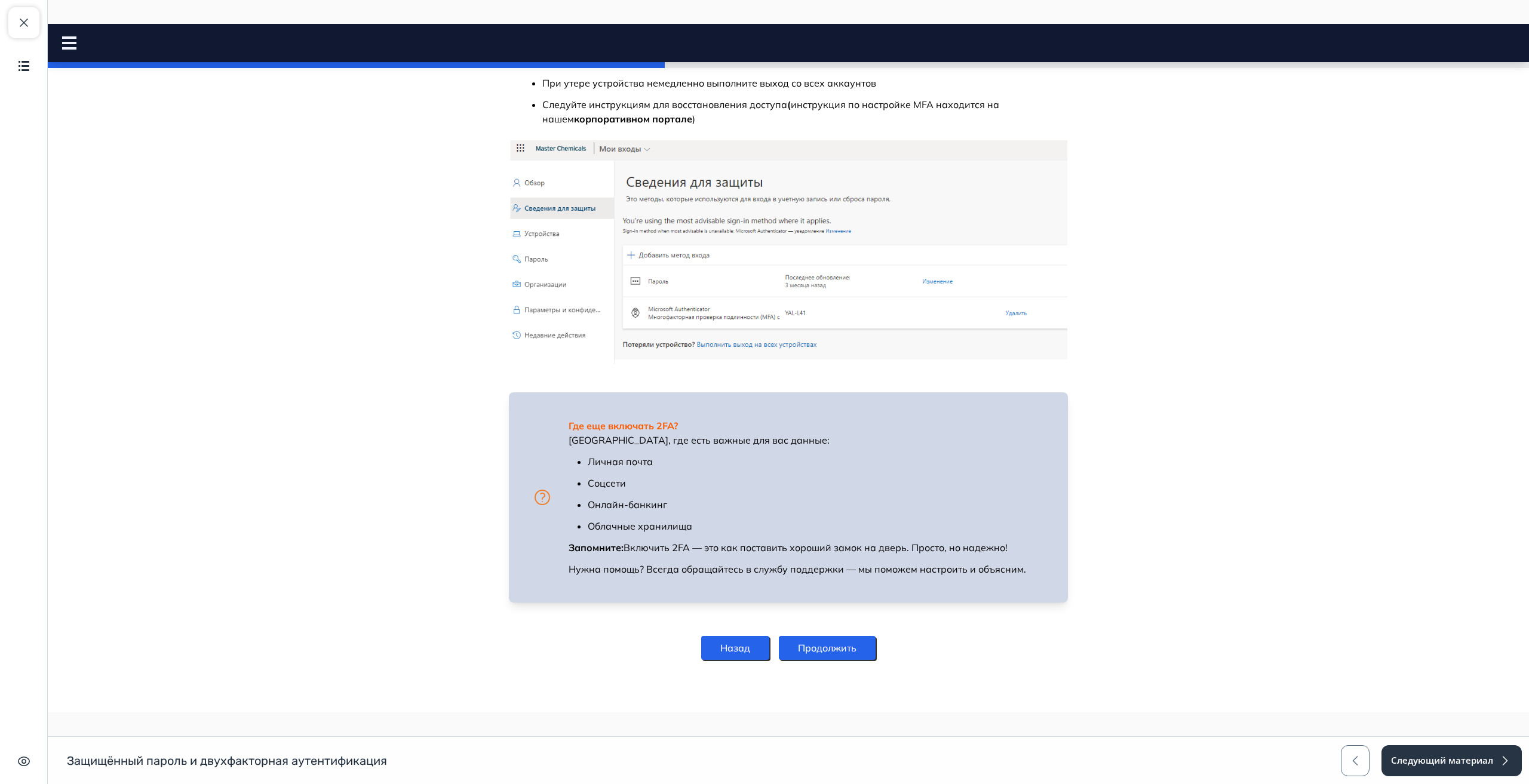
click at [822, 652] on button "Продолжить" at bounding box center [827, 647] width 97 height 24
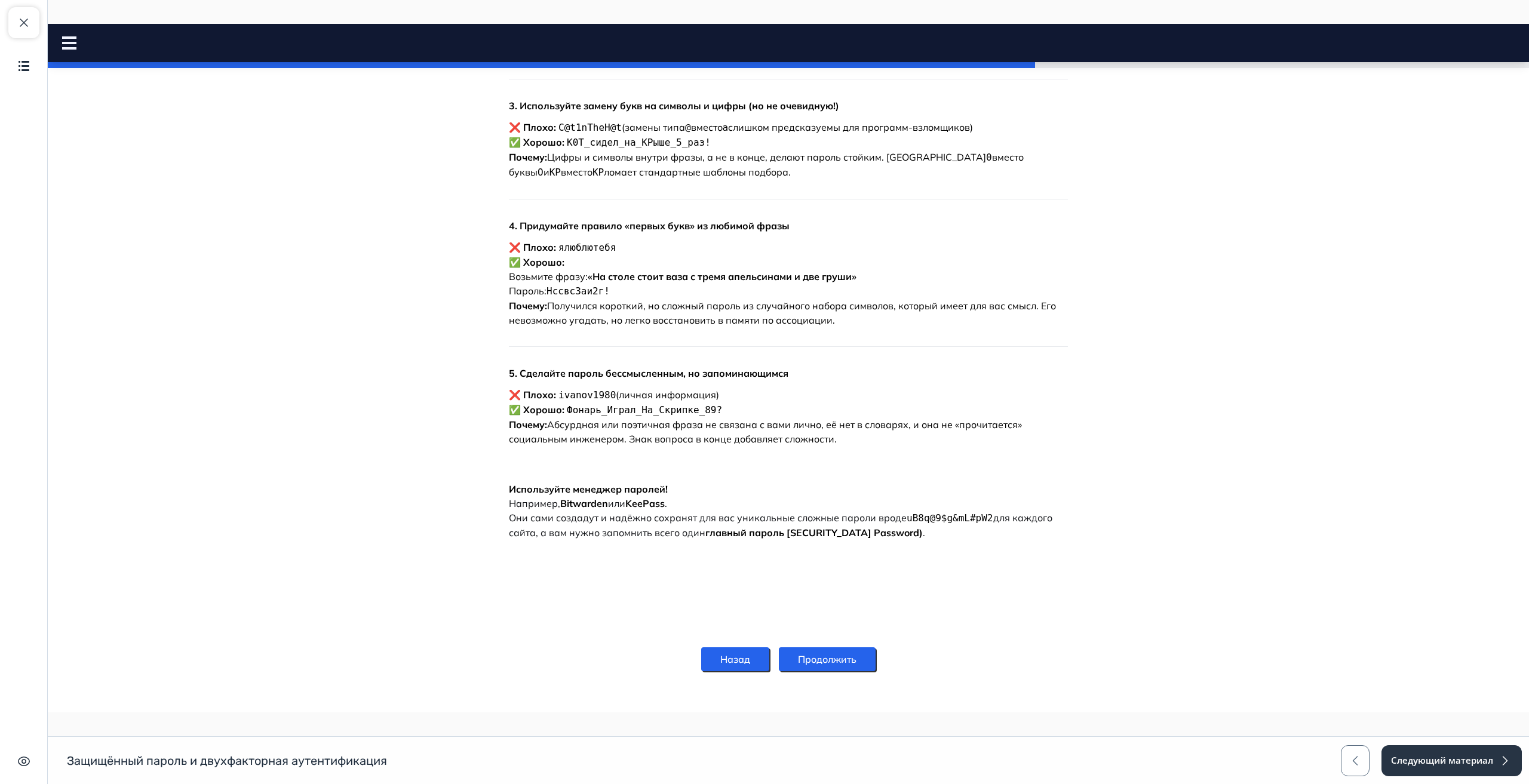
scroll to position [606, 0]
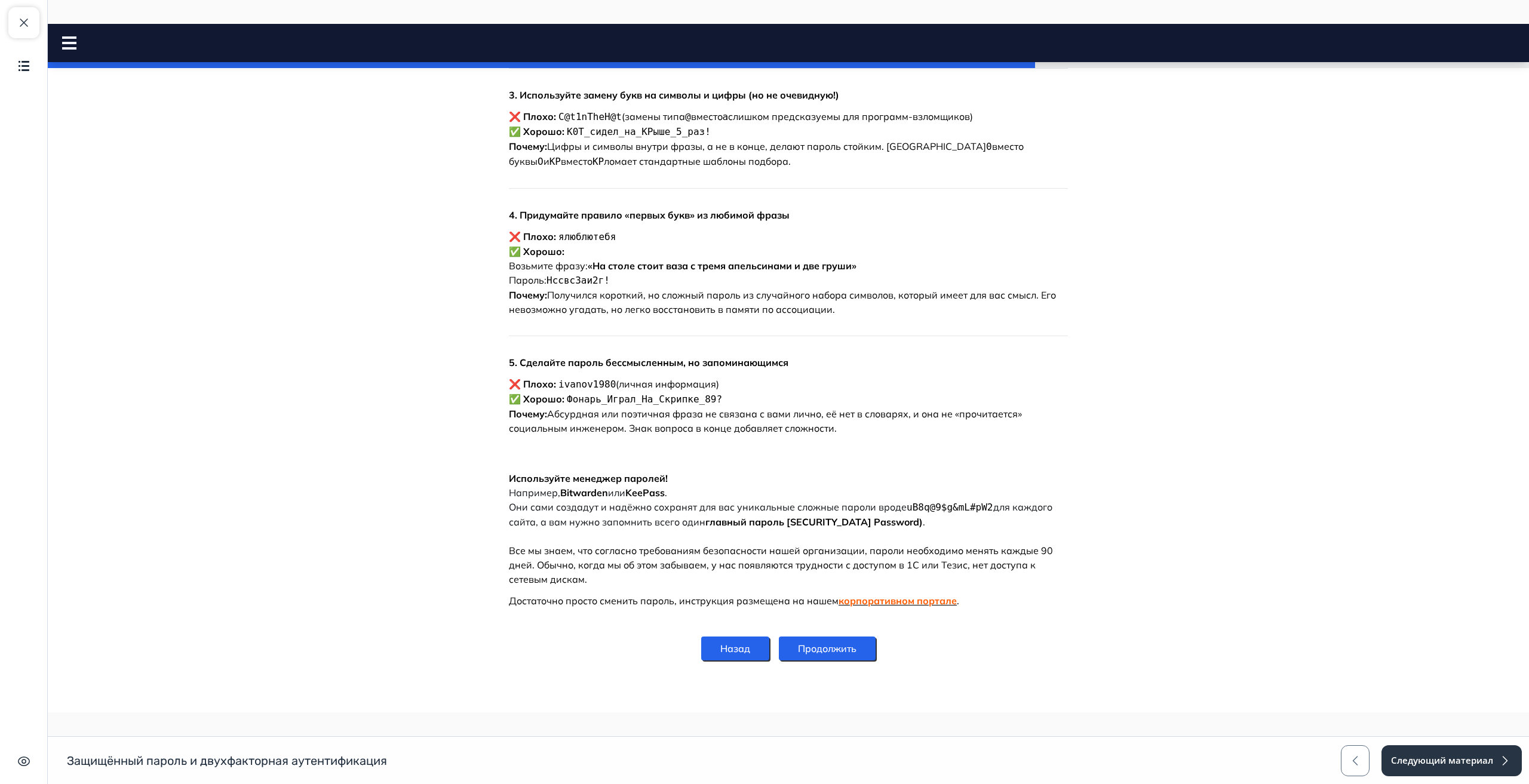
click at [826, 650] on button "Продолжить" at bounding box center [827, 648] width 97 height 24
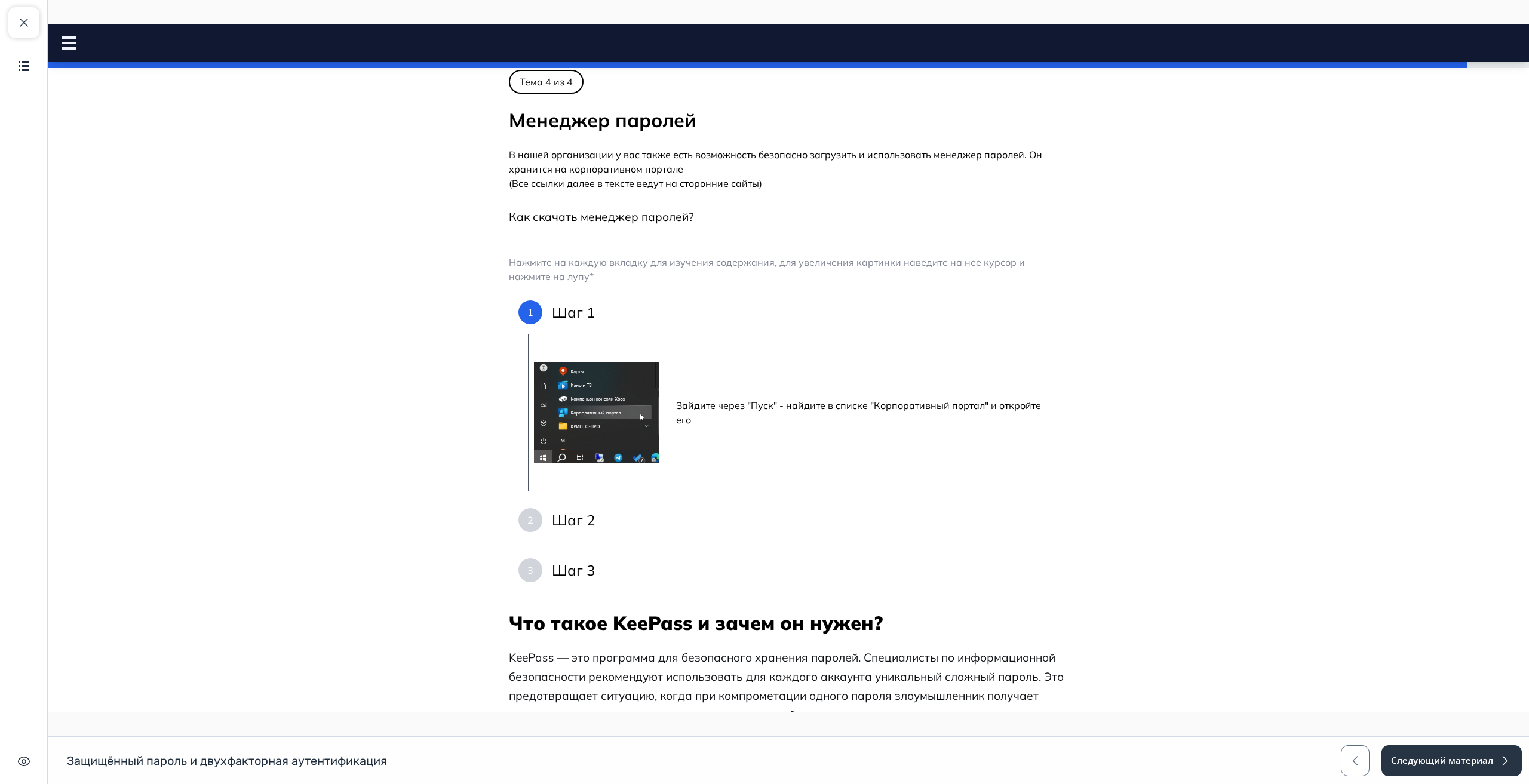
scroll to position [0, 0]
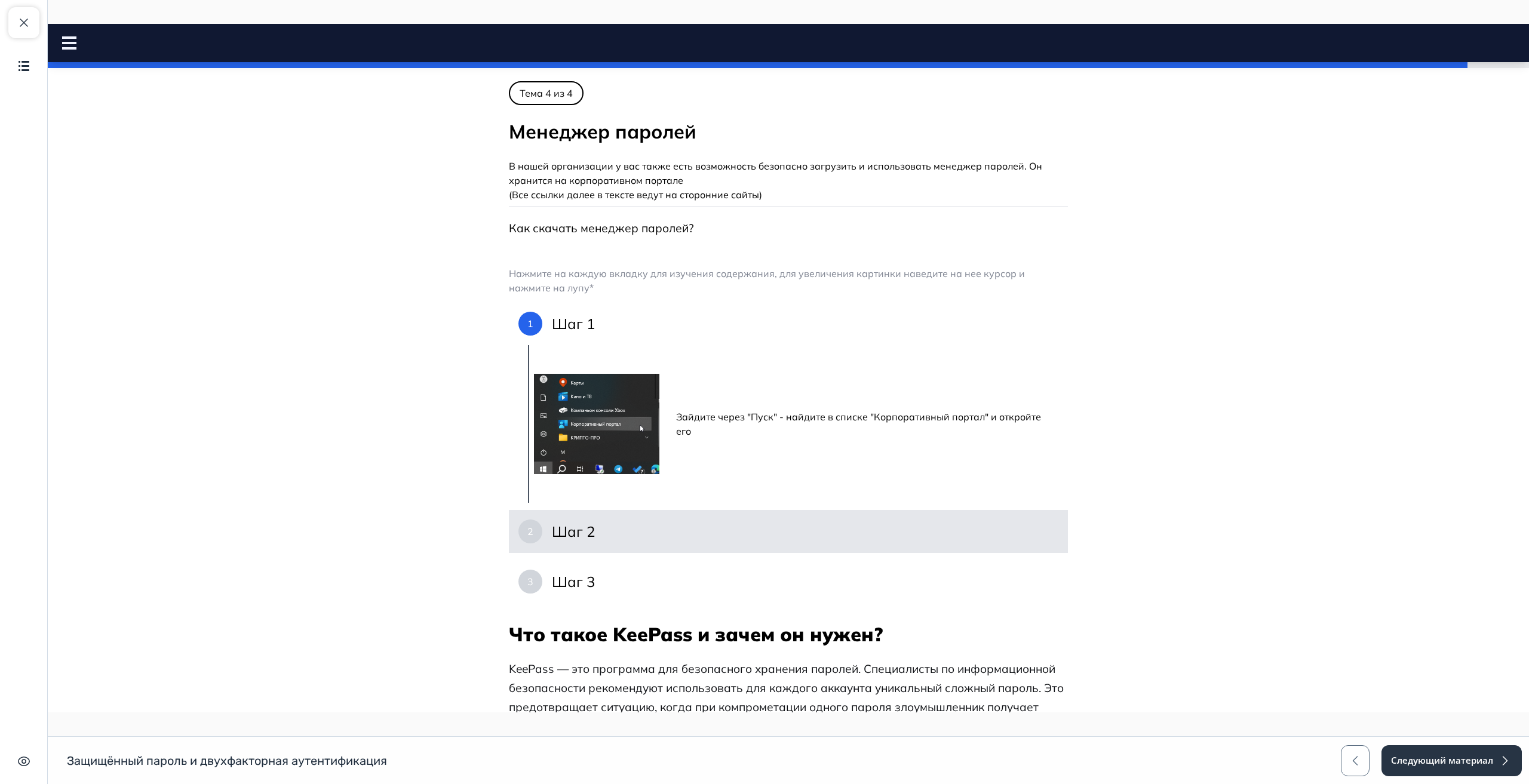
click at [558, 529] on h4 "Шаг 2" at bounding box center [574, 531] width 43 height 19
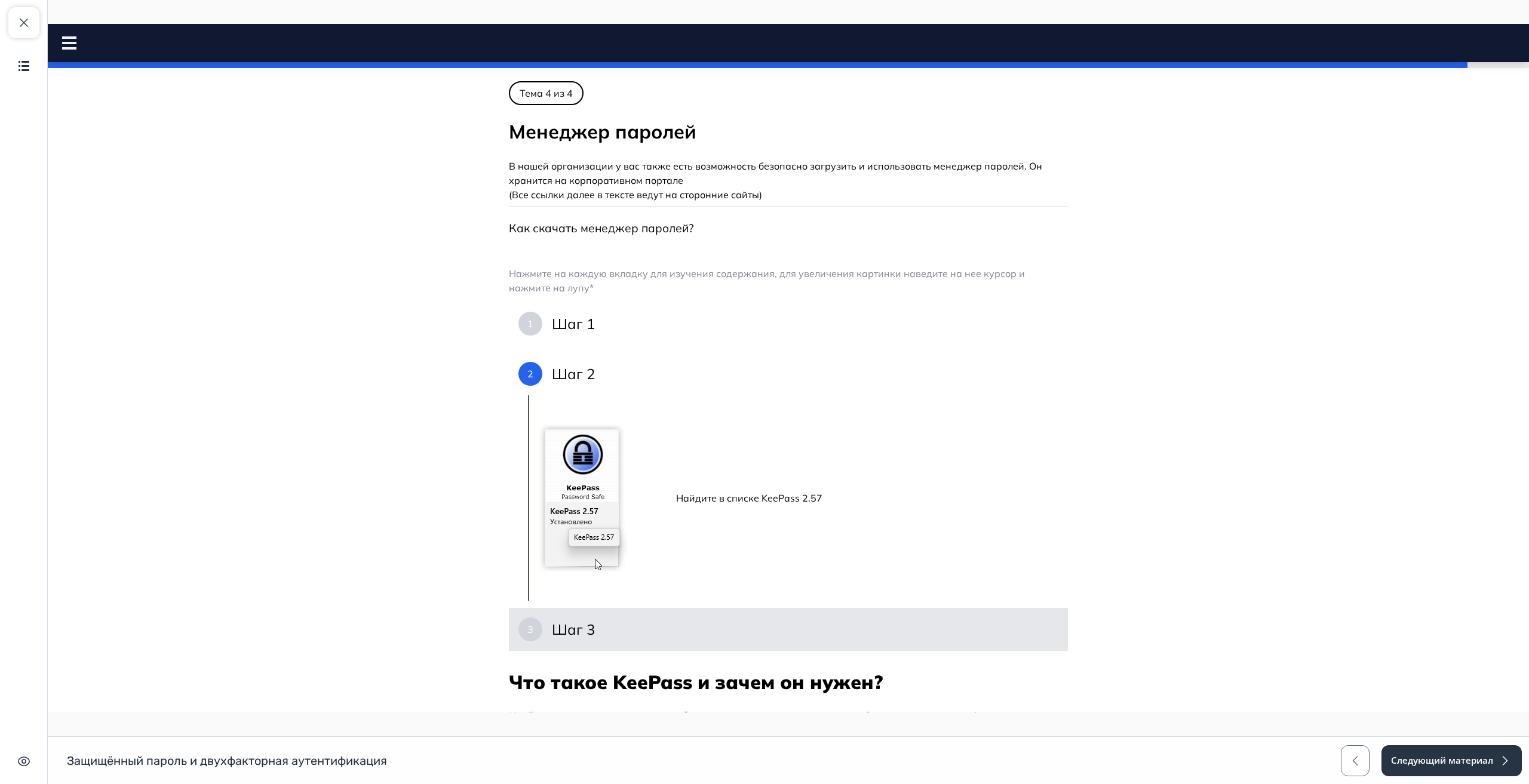
click at [579, 623] on h4 "Шаг 3" at bounding box center [574, 629] width 43 height 19
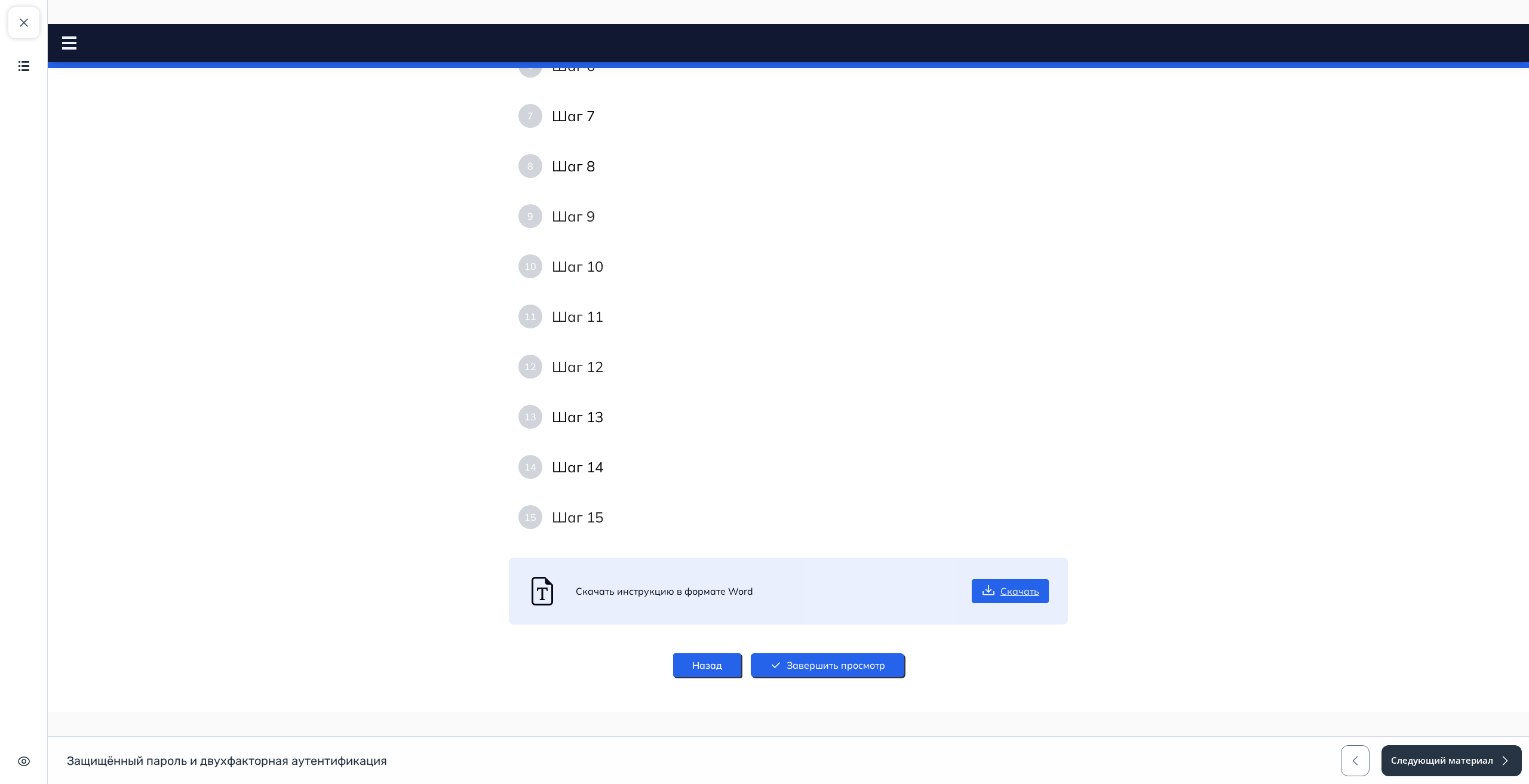
scroll to position [1698, 0]
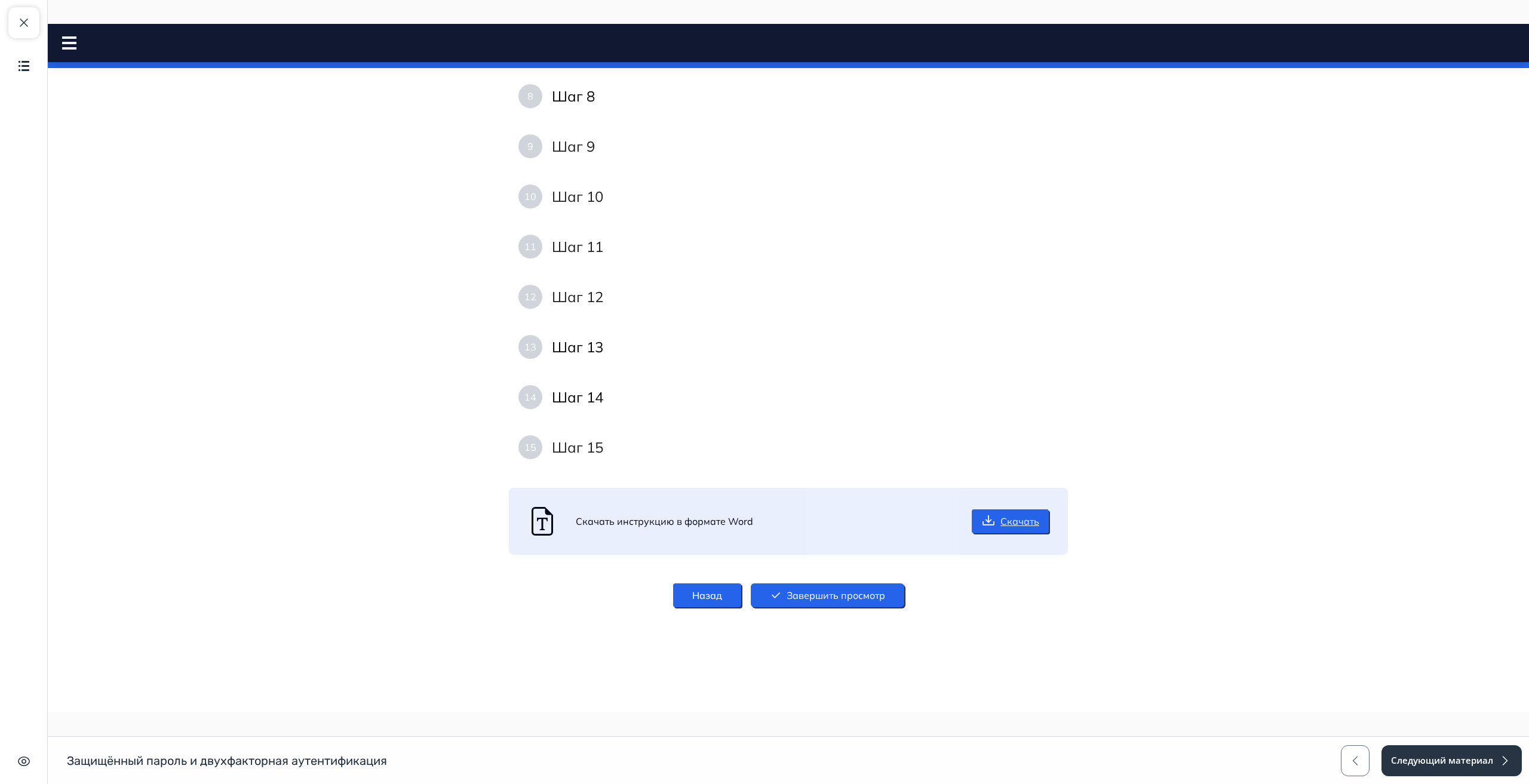
click at [1017, 520] on link "Скачать" at bounding box center [1011, 521] width 77 height 24
click at [852, 594] on button "Завершить просмотр" at bounding box center [827, 595] width 154 height 24
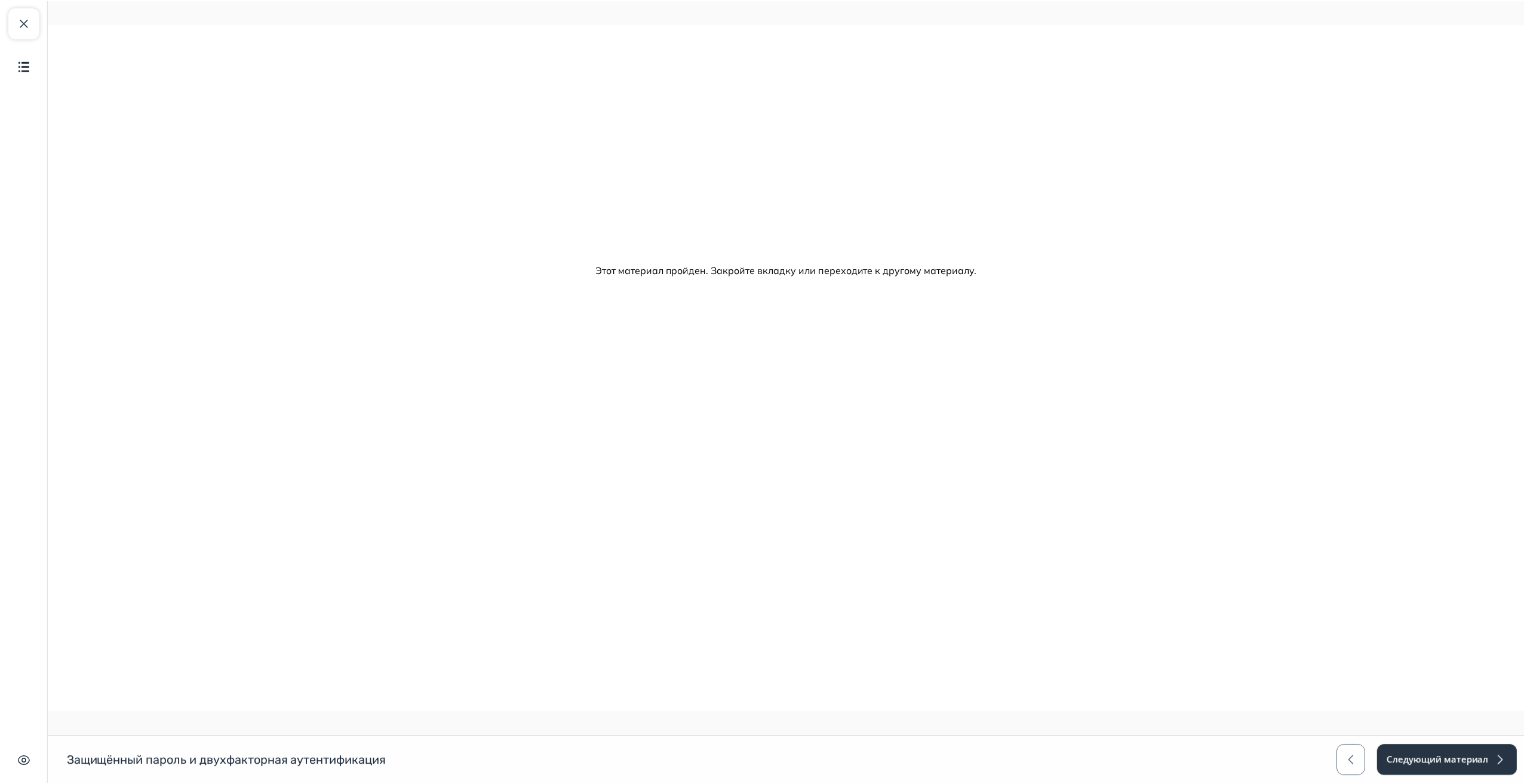
scroll to position [0, 0]
click at [26, 24] on span "button" at bounding box center [23, 22] width 14 height 14
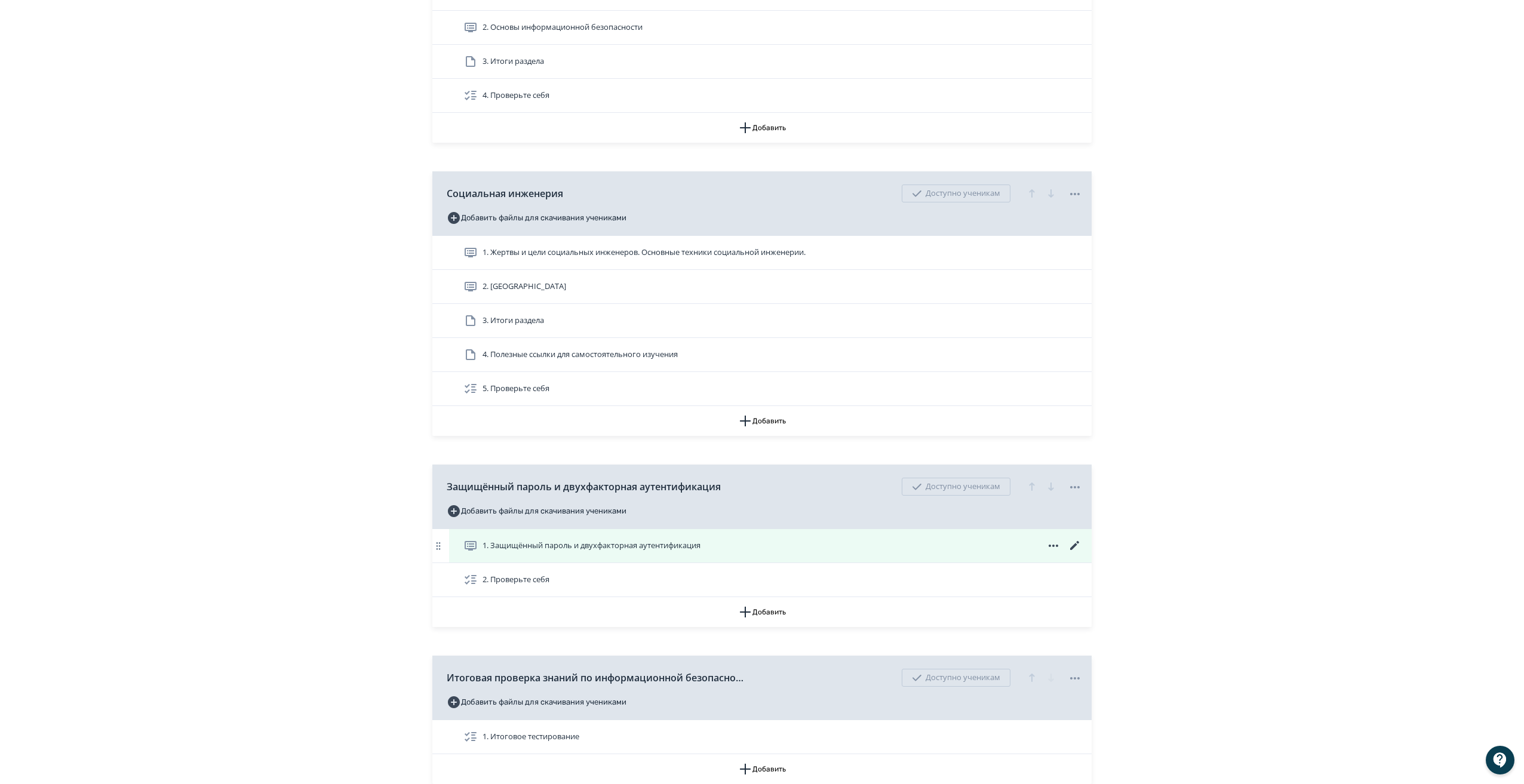
scroll to position [477, 0]
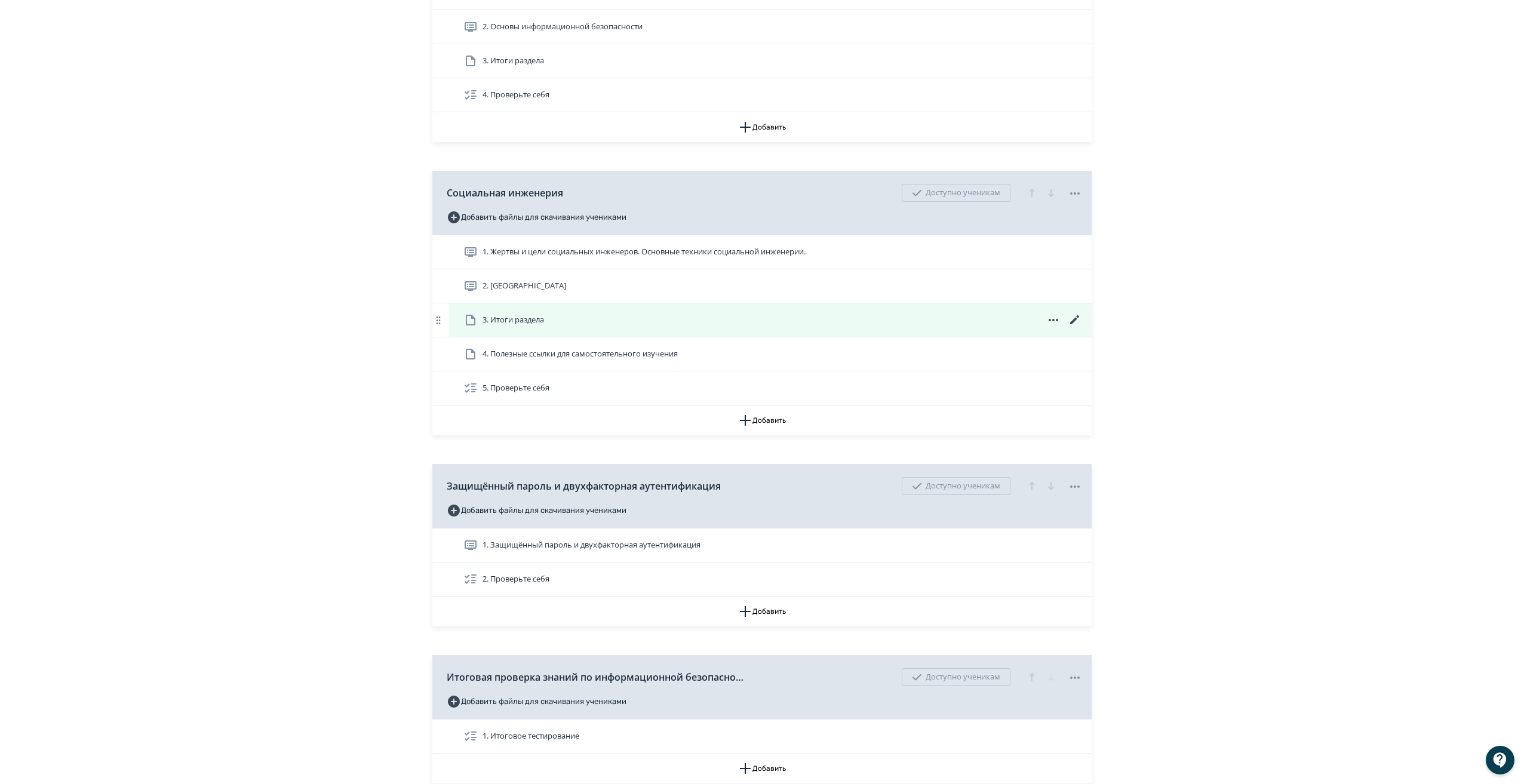
click at [1076, 327] on icon at bounding box center [1074, 320] width 14 height 14
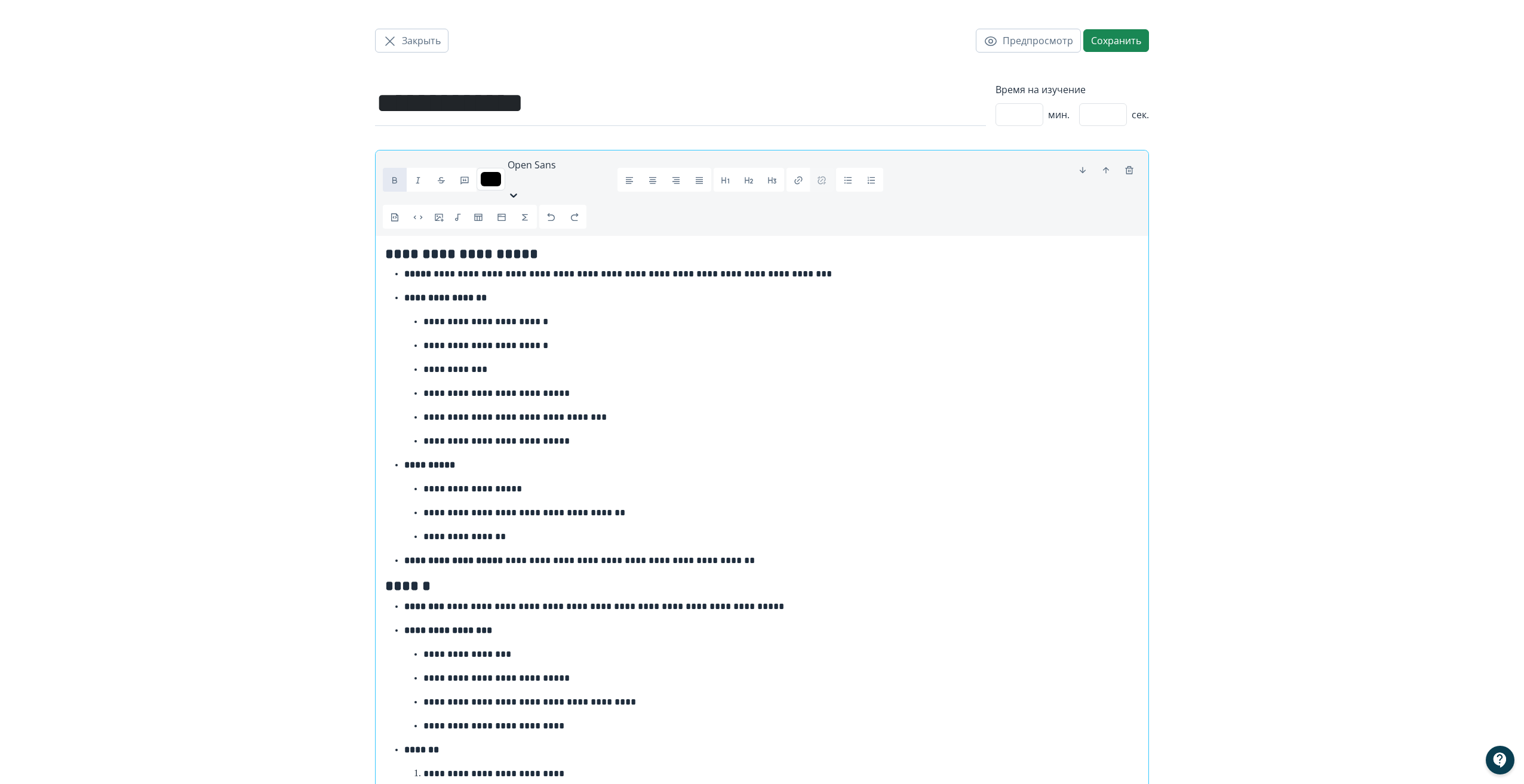
click at [387, 247] on strong "**********" at bounding box center [462, 254] width 153 height 14
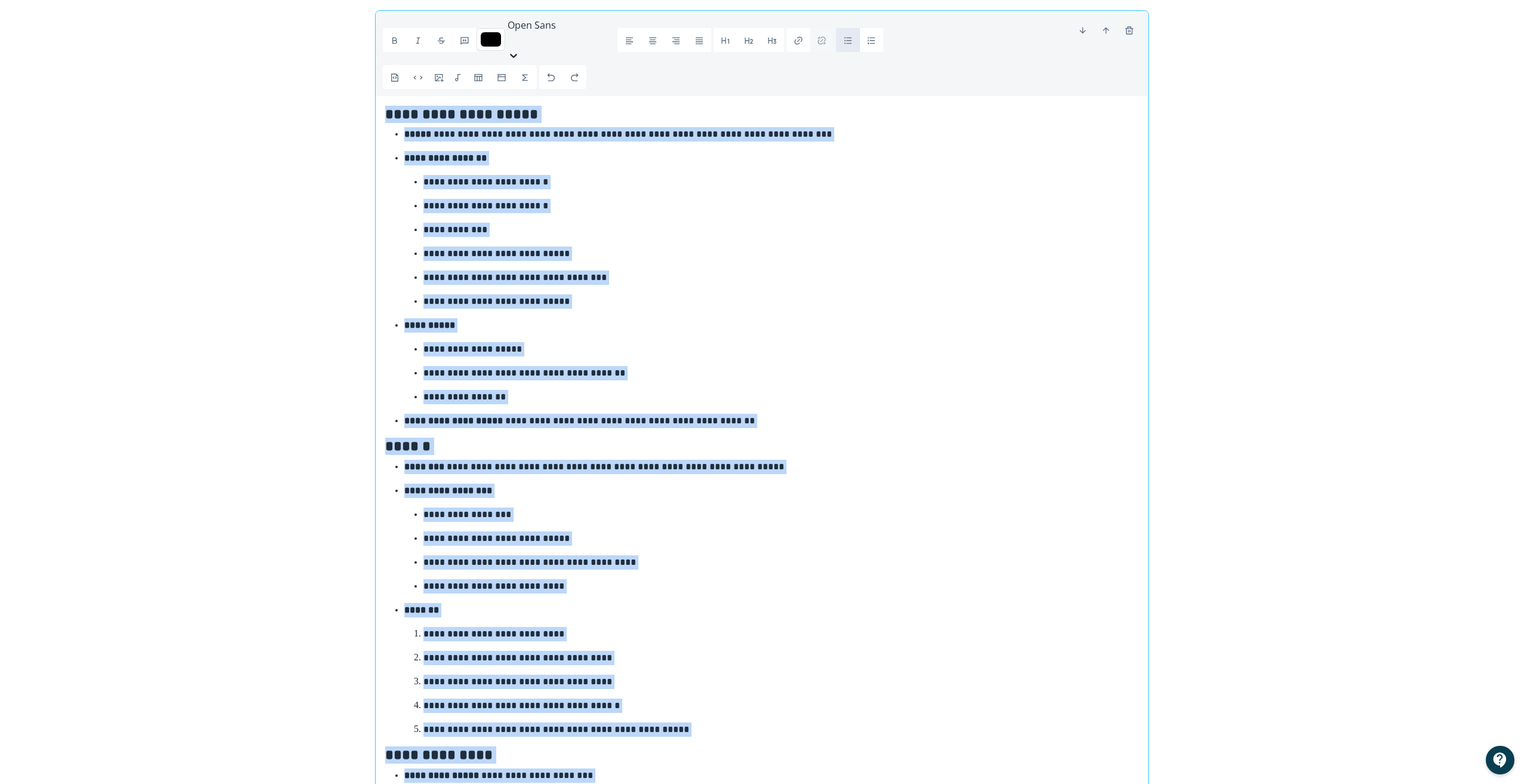
scroll to position [295, 0]
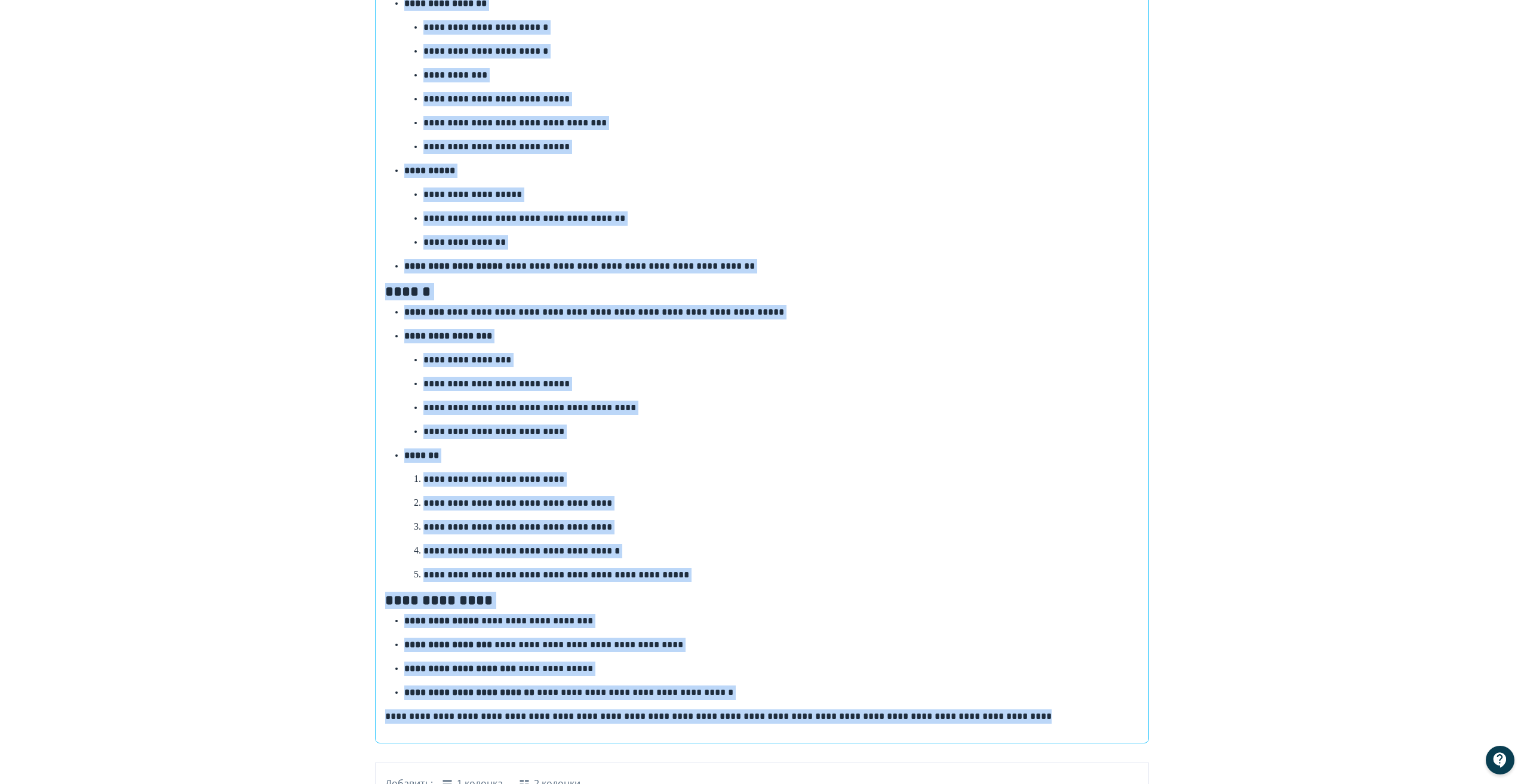
drag, startPoint x: 387, startPoint y: 232, endPoint x: 1134, endPoint y: 690, distance: 876.2
click at [1134, 690] on div "**********" at bounding box center [762, 337] width 753 height 772
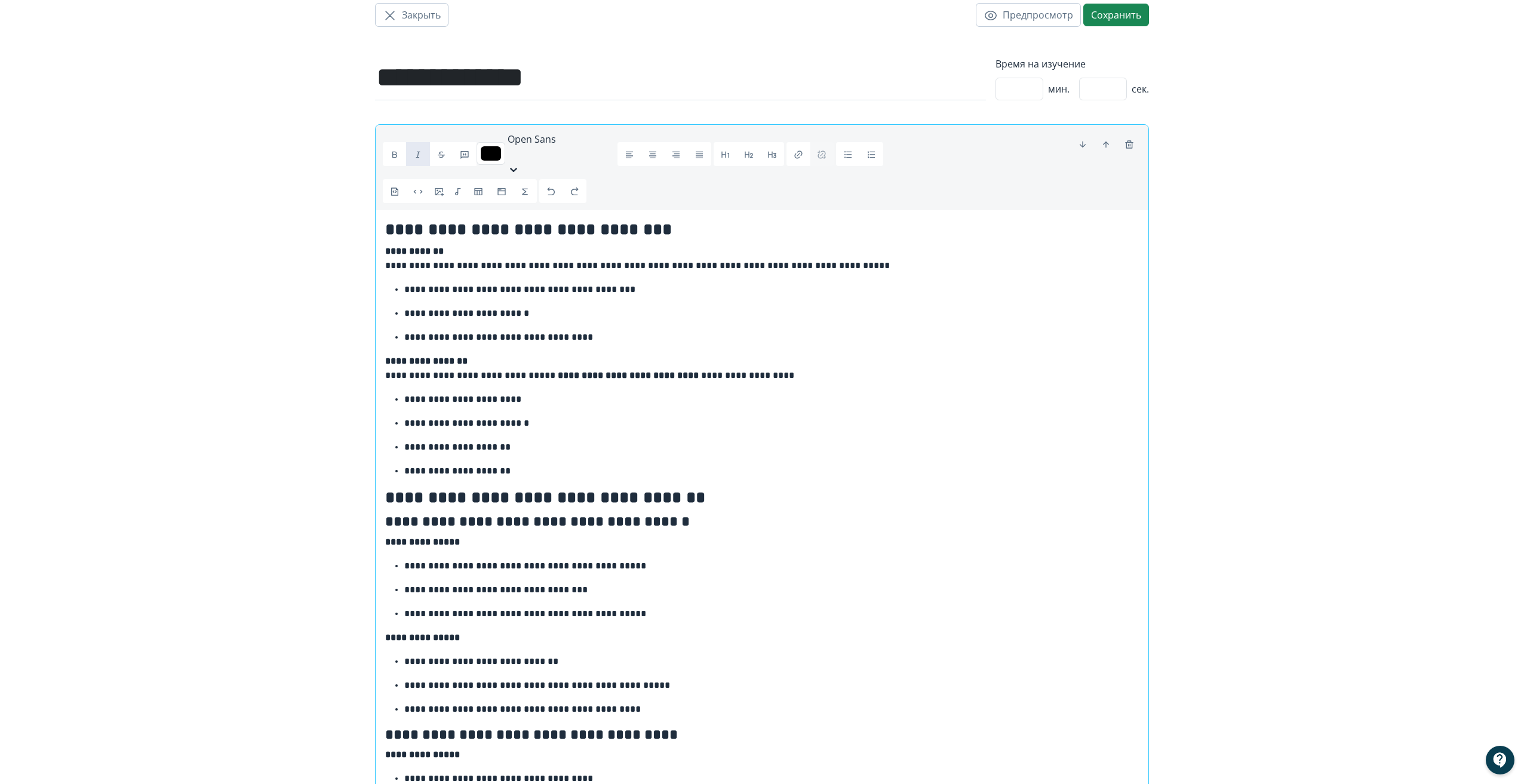
scroll to position [0, 0]
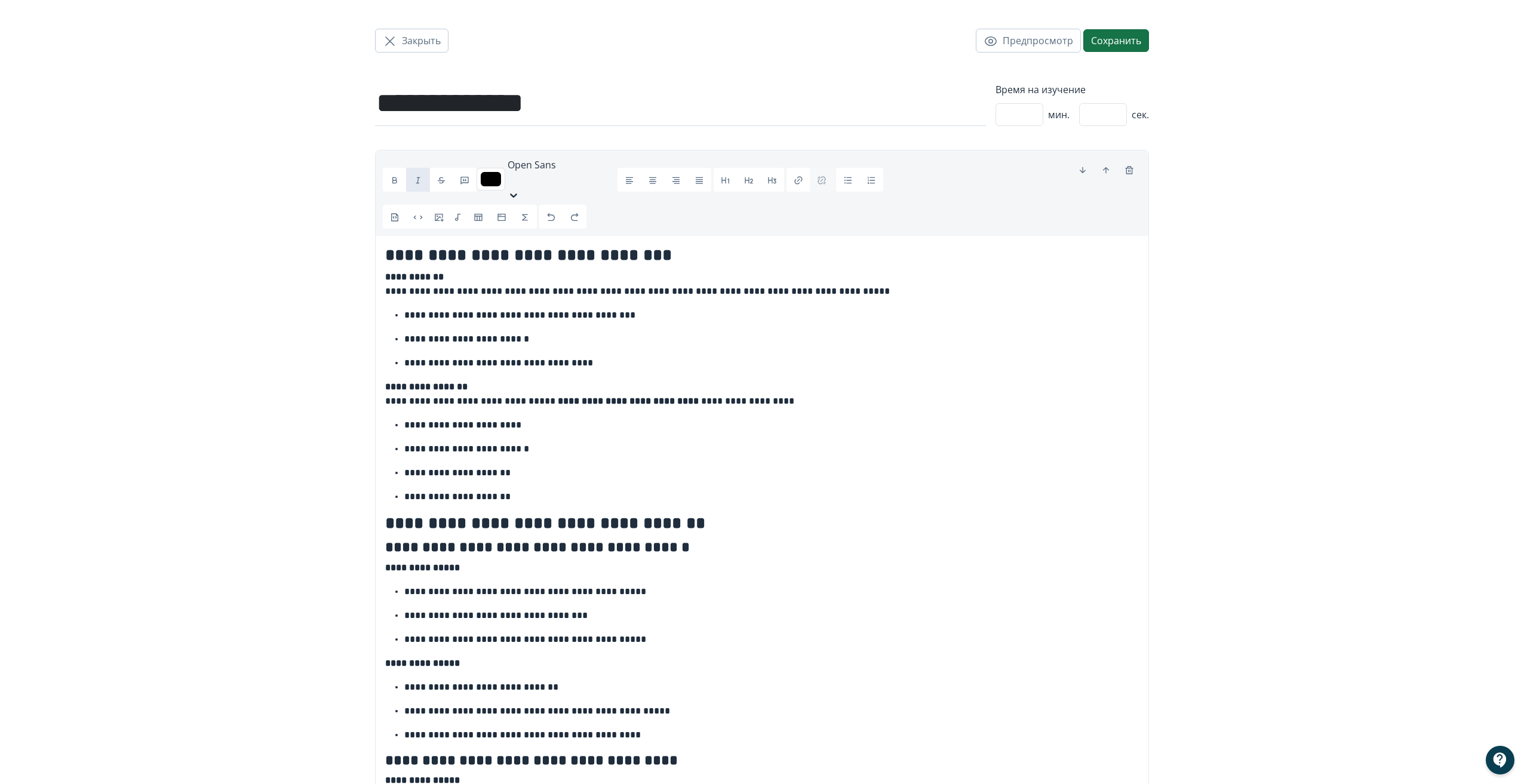
click at [1130, 40] on button "Сохранить" at bounding box center [1115, 40] width 66 height 23
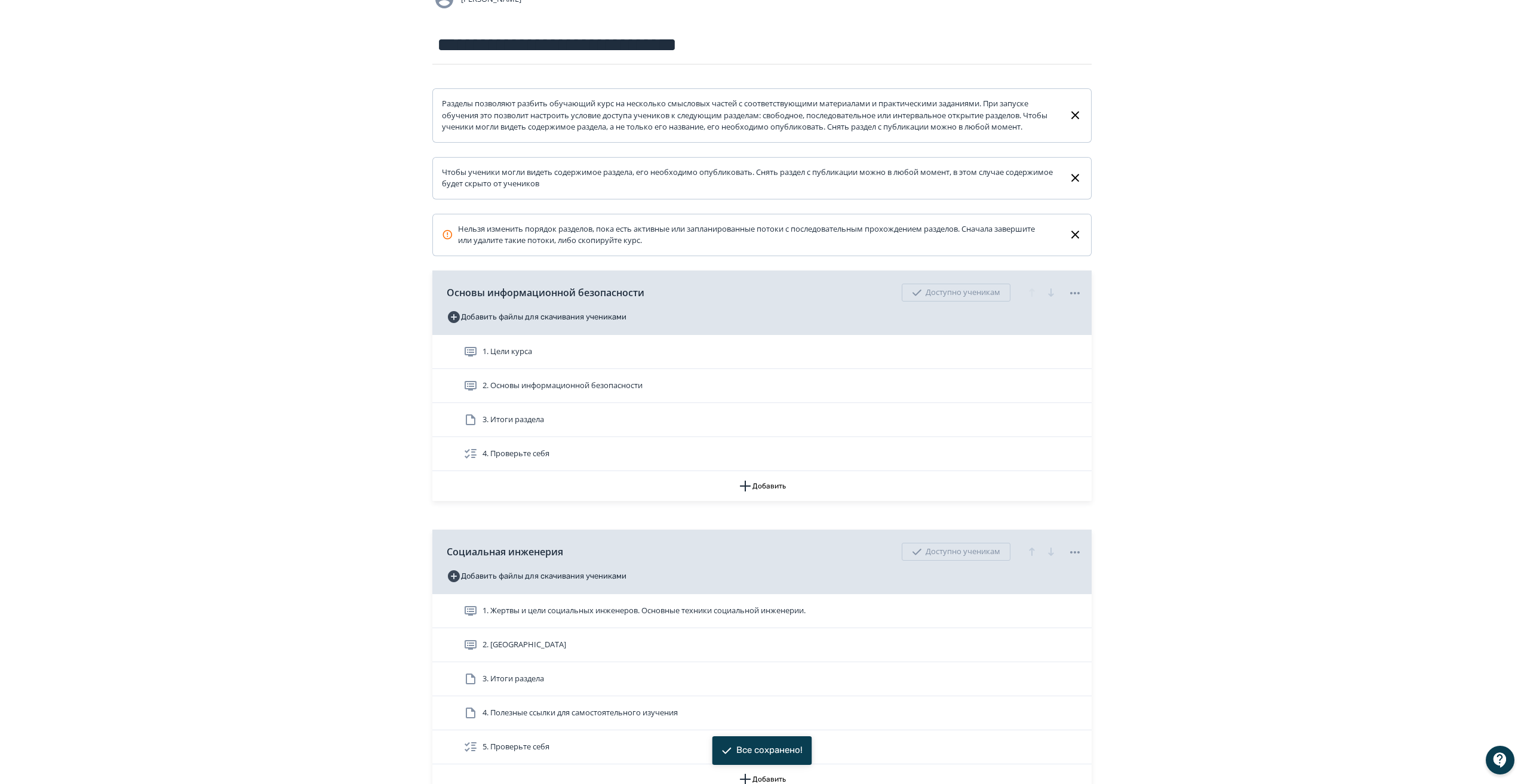
scroll to position [119, 0]
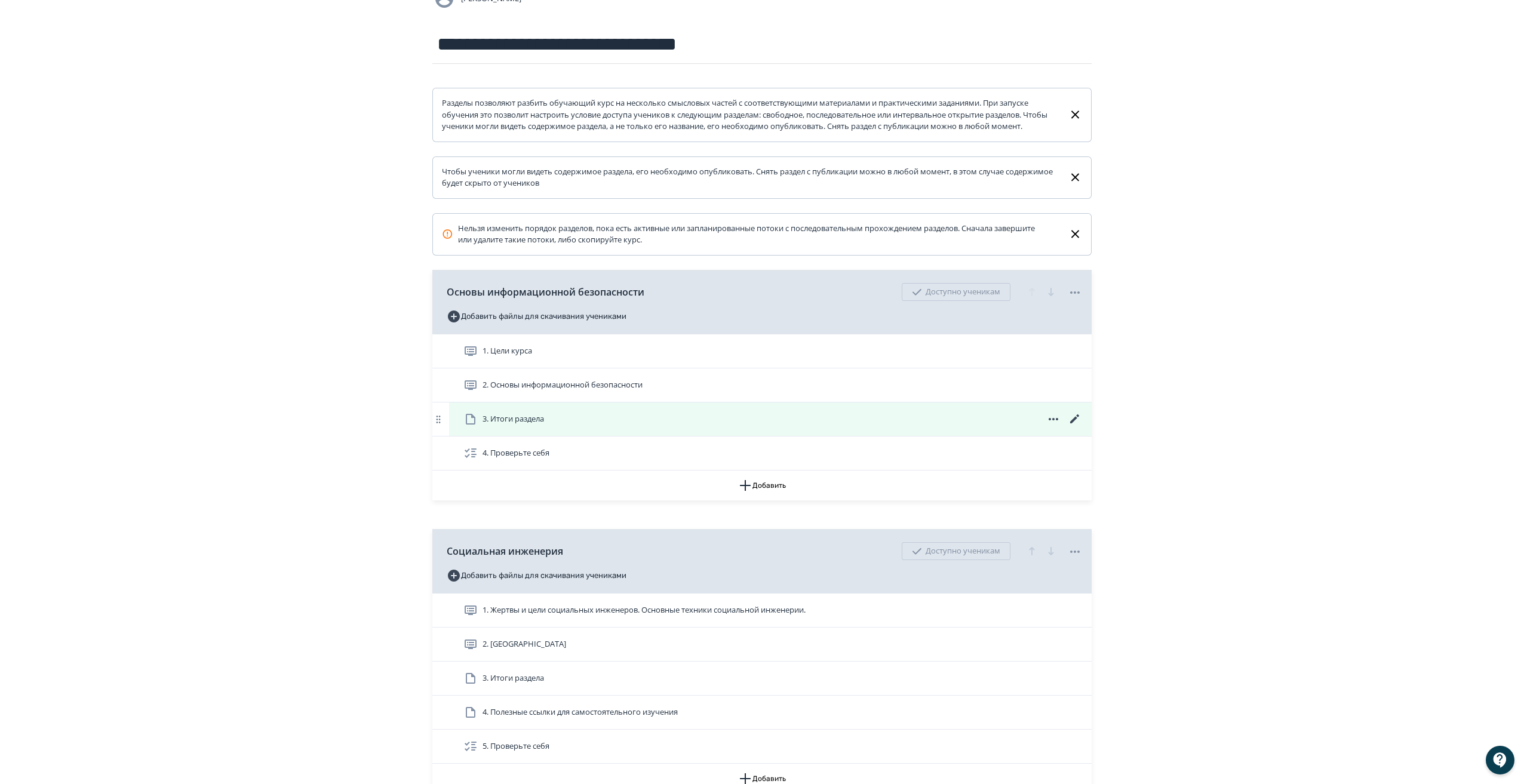
click at [1070, 426] on icon at bounding box center [1074, 419] width 14 height 14
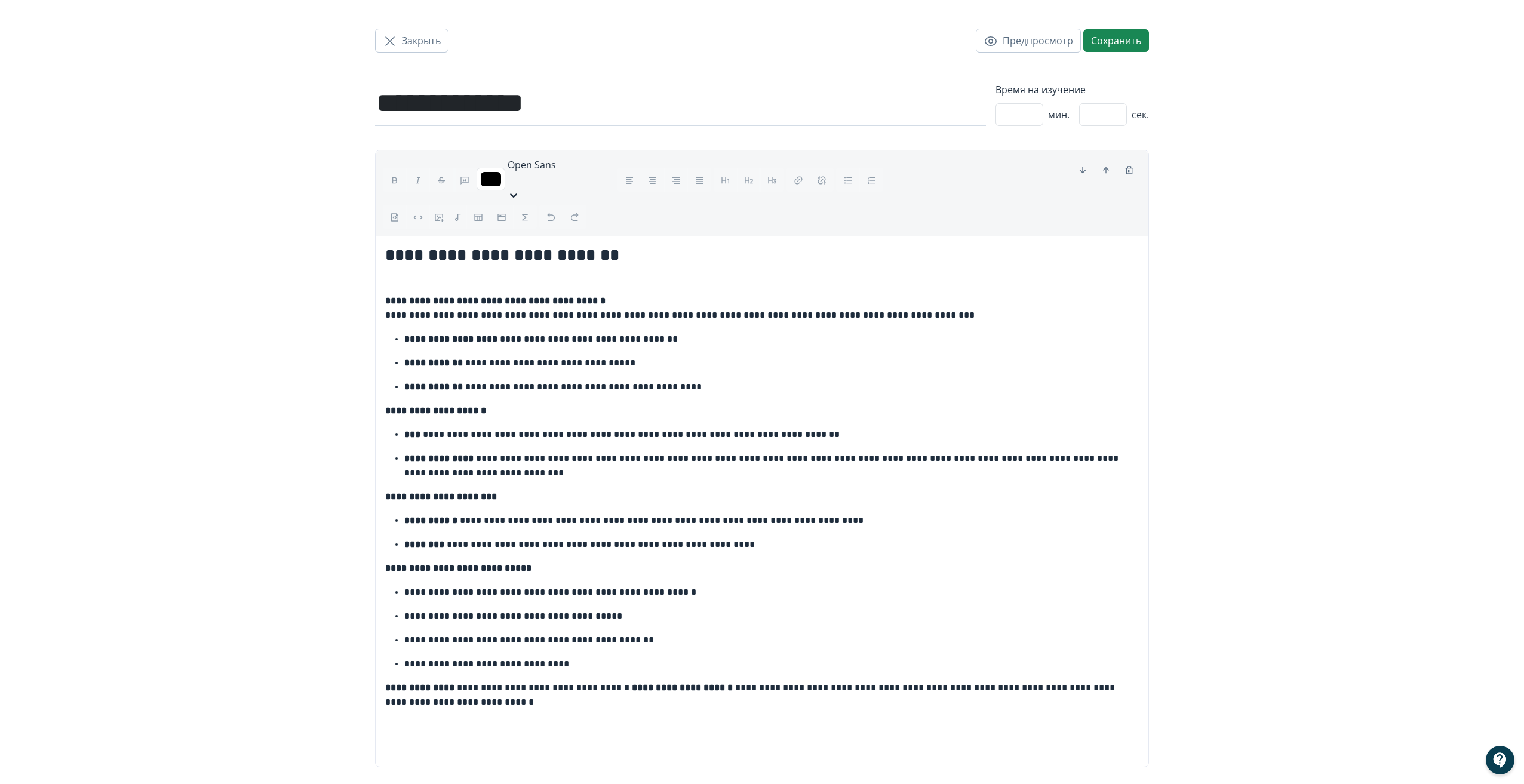
click at [384, 236] on div "**********" at bounding box center [761, 502] width 772 height 532
drag, startPoint x: 387, startPoint y: 243, endPoint x: 391, endPoint y: 235, distance: 8.9
click at [388, 247] on strong "**********" at bounding box center [502, 255] width 234 height 17
paste div
drag, startPoint x: 413, startPoint y: 233, endPoint x: 794, endPoint y: 244, distance: 381.2
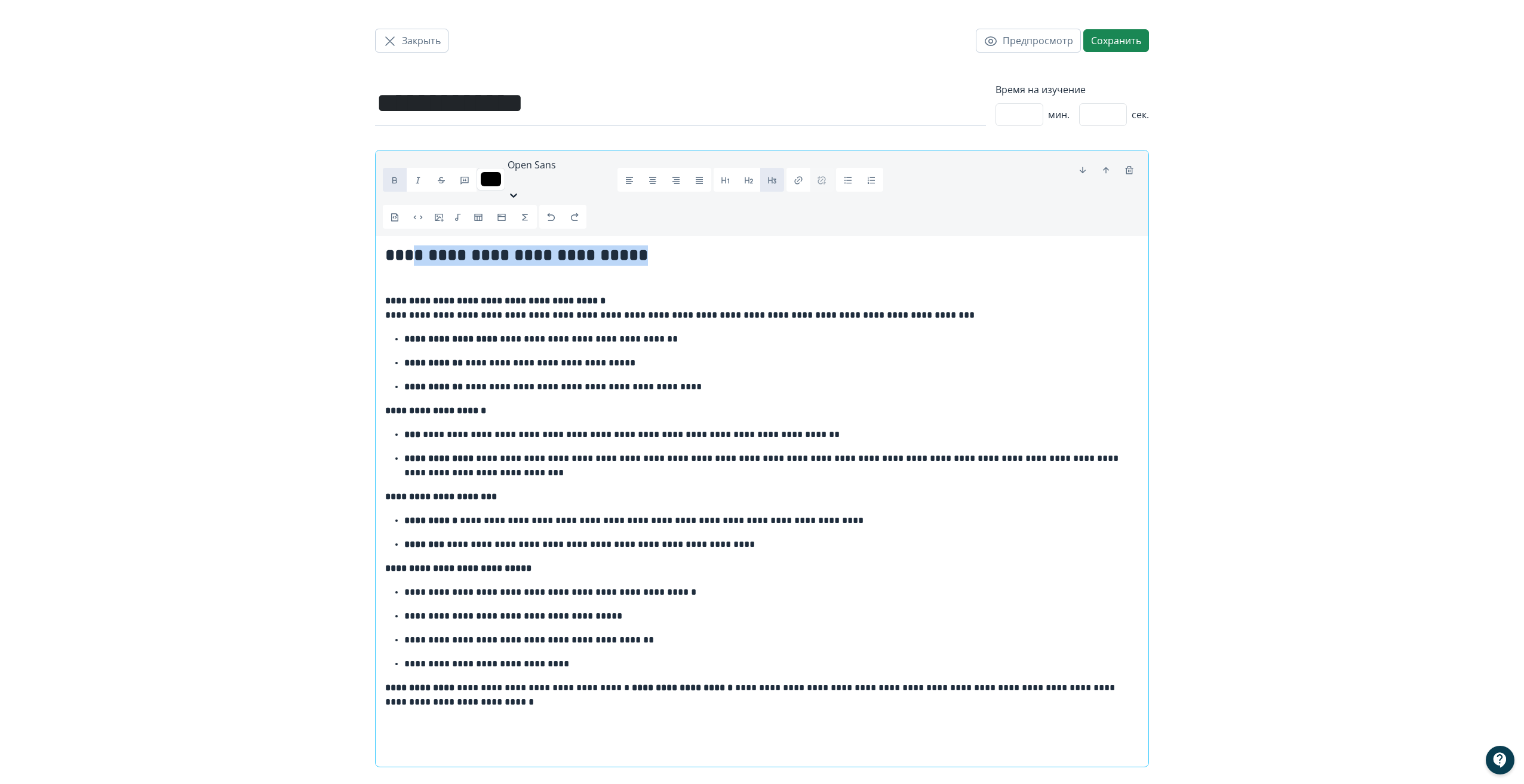
click at [794, 246] on h3 "**********" at bounding box center [762, 255] width 753 height 20
copy strong "**********"
click at [1126, 39] on button "Сохранить" at bounding box center [1115, 40] width 66 height 23
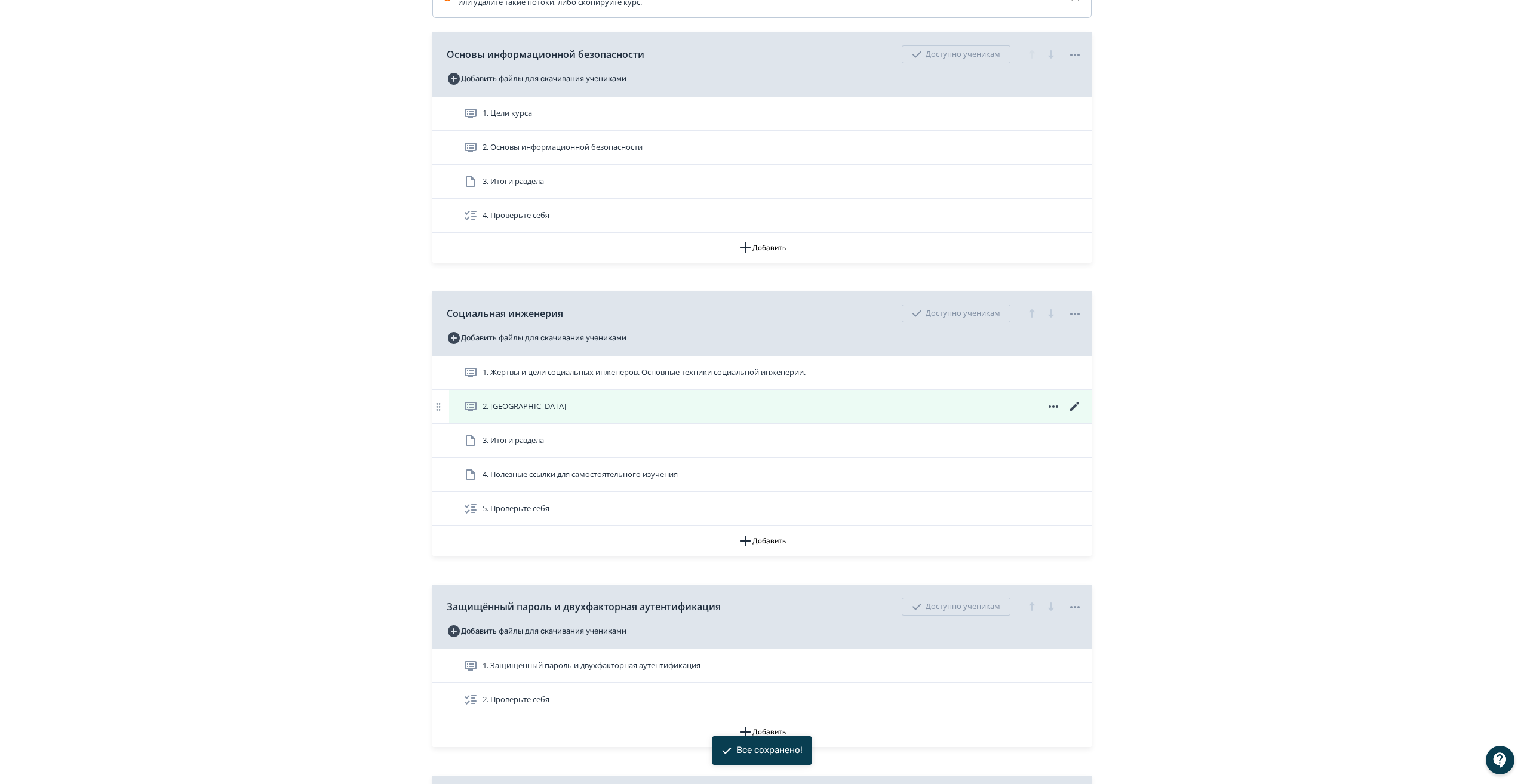
scroll to position [358, 0]
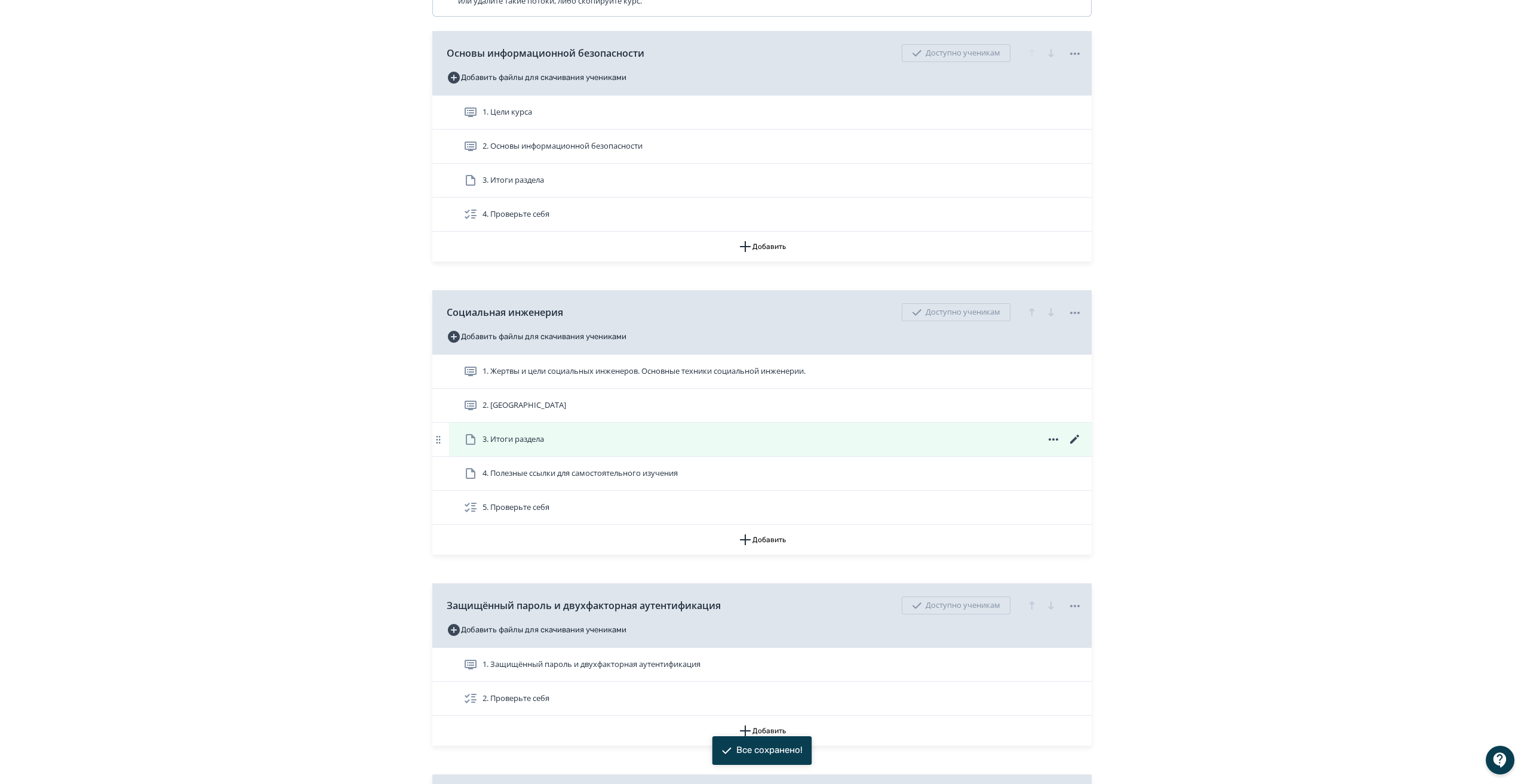
click at [1079, 443] on icon at bounding box center [1074, 439] width 14 height 14
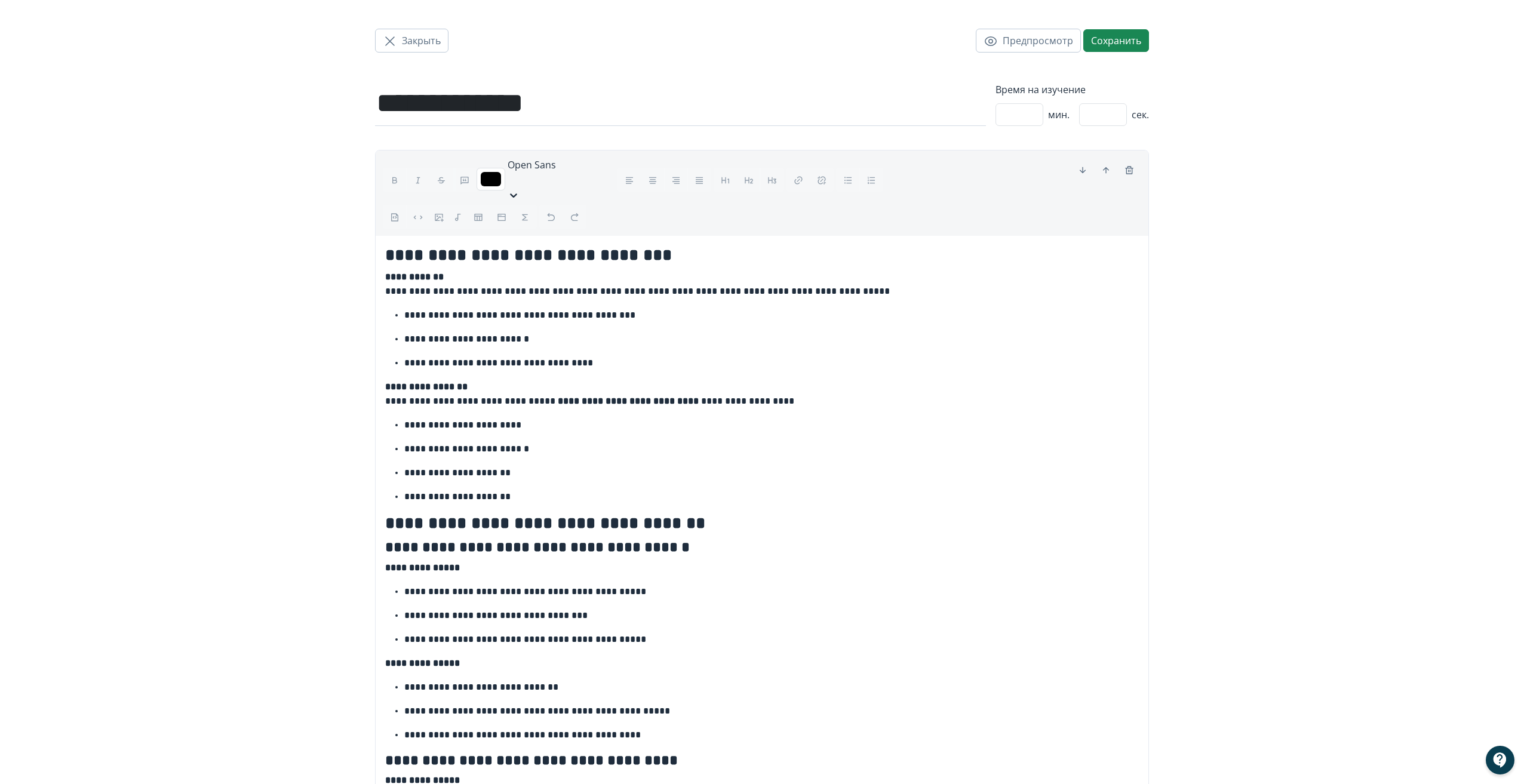
click at [414, 247] on strong "**********" at bounding box center [529, 255] width 287 height 17
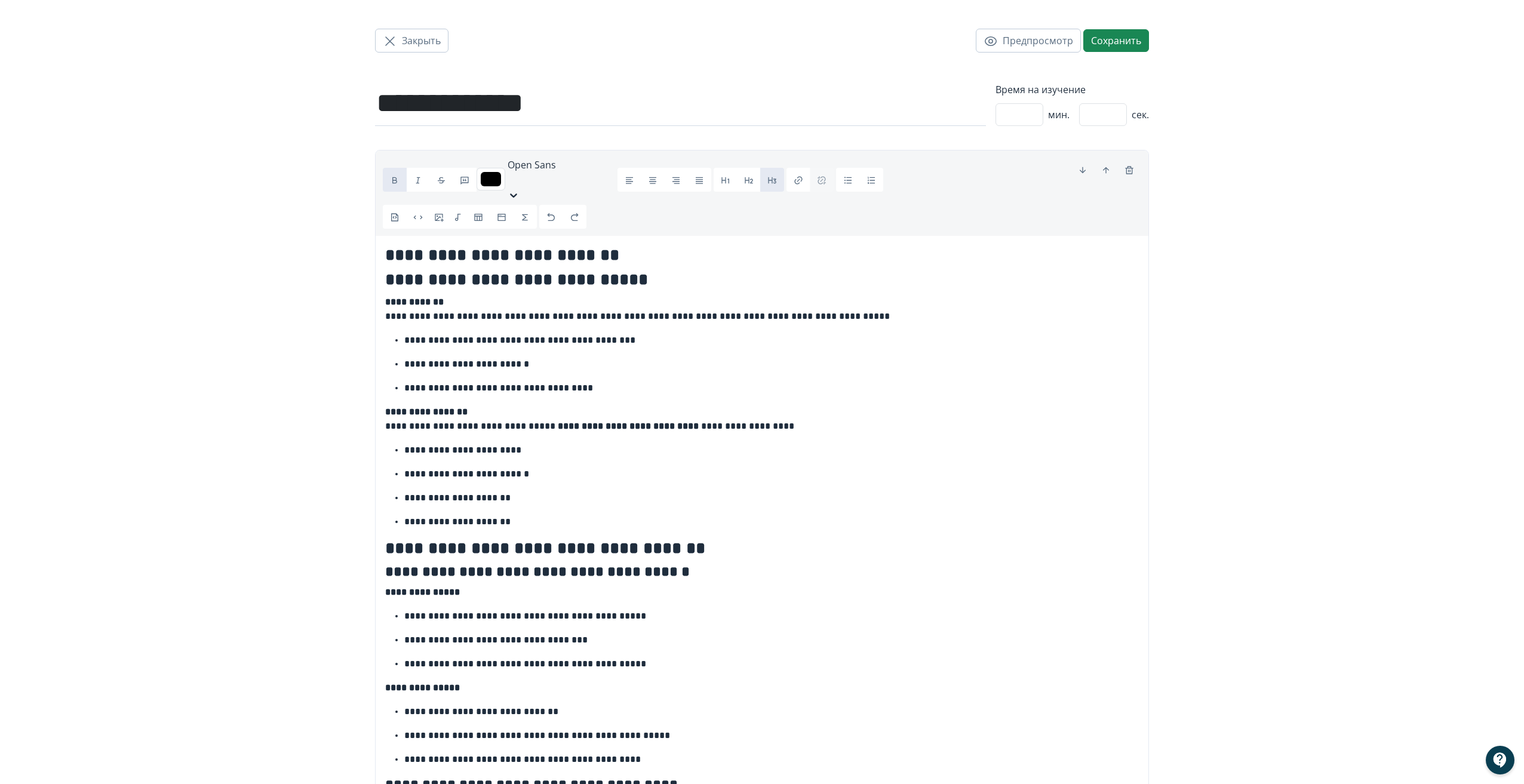
drag, startPoint x: 383, startPoint y: 260, endPoint x: 697, endPoint y: 260, distance: 314.0
click at [697, 270] on h3 "**********" at bounding box center [762, 280] width 753 height 20
drag, startPoint x: 663, startPoint y: 261, endPoint x: 366, endPoint y: 266, distance: 297.0
click at [366, 266] on div "**********" at bounding box center [762, 732] width 1524 height 1464
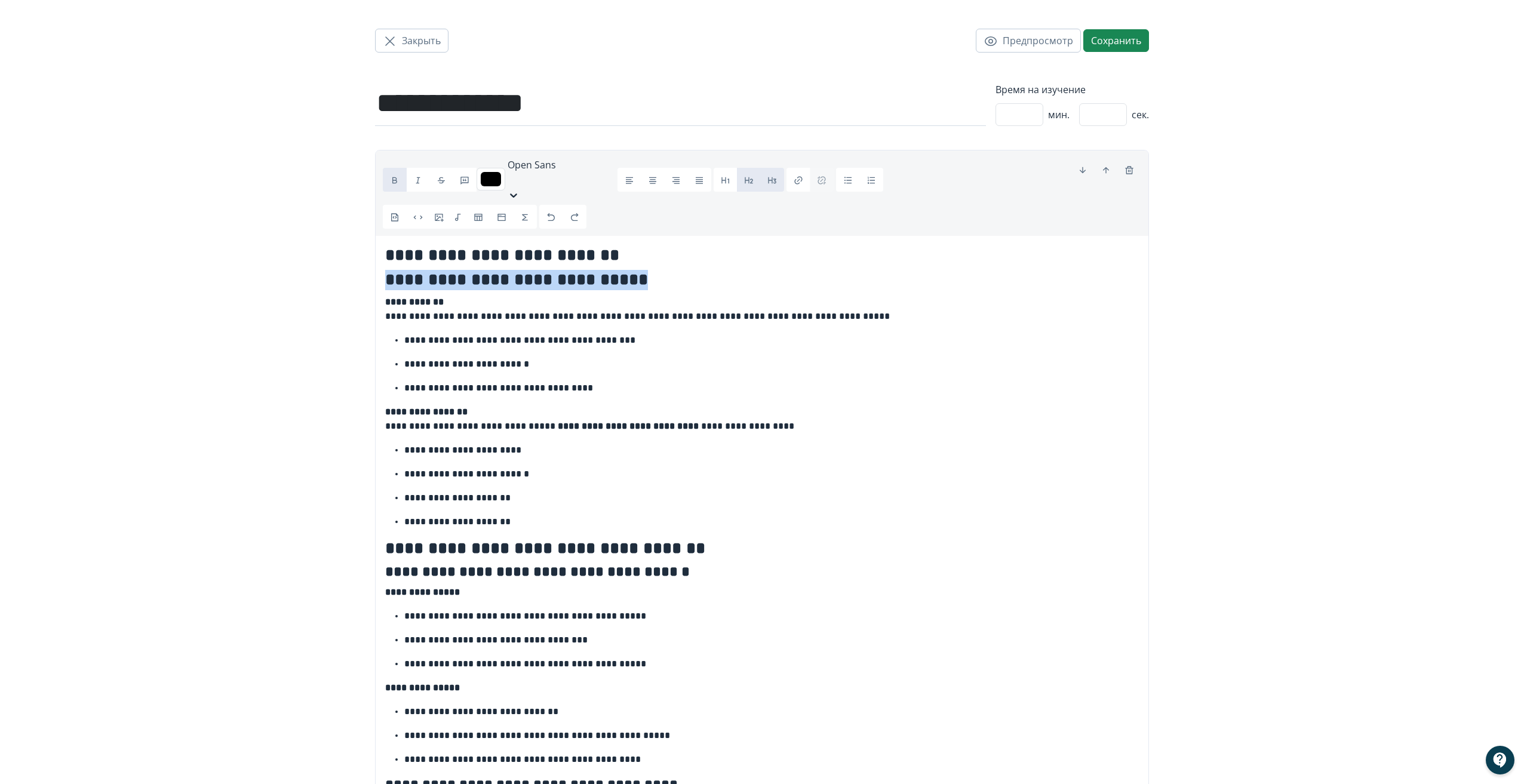
click at [751, 178] on icon "button" at bounding box center [749, 181] width 9 height 7
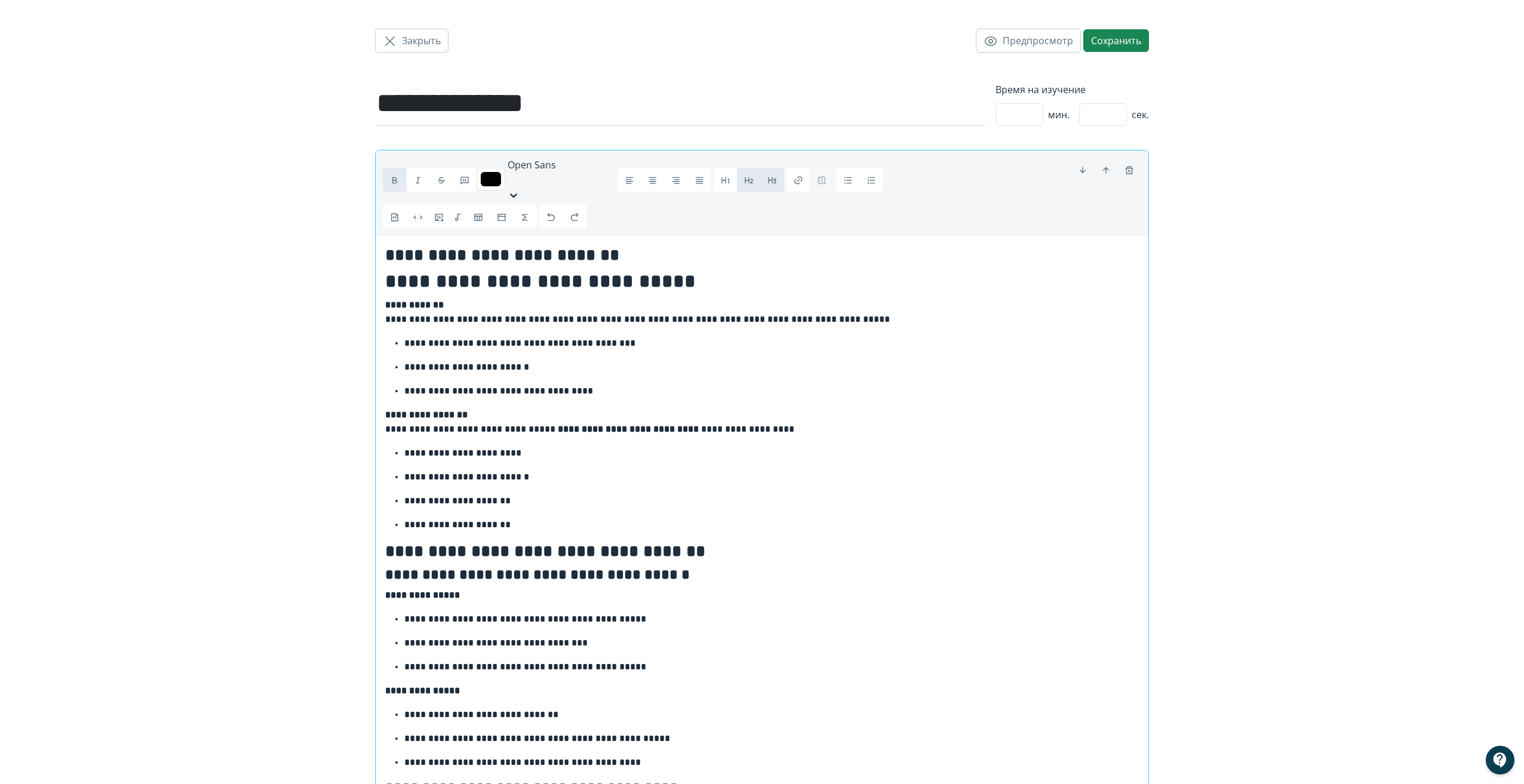
click at [775, 178] on icon "button" at bounding box center [772, 181] width 9 height 7
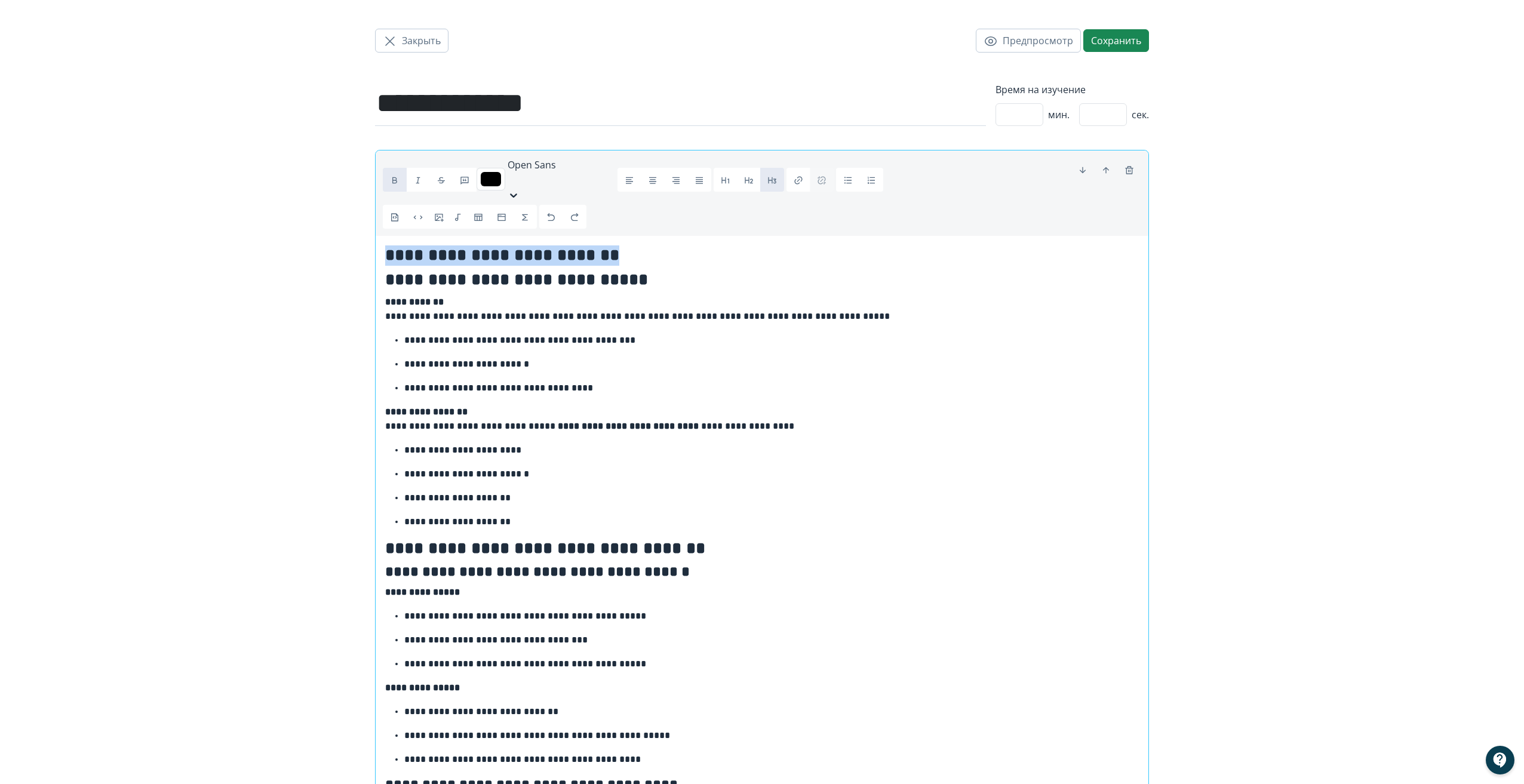
drag, startPoint x: 655, startPoint y: 235, endPoint x: 374, endPoint y: 236, distance: 281.0
click at [374, 236] on div "**********" at bounding box center [761, 732] width 788 height 1464
click at [749, 178] on icon "button" at bounding box center [749, 181] width 9 height 7
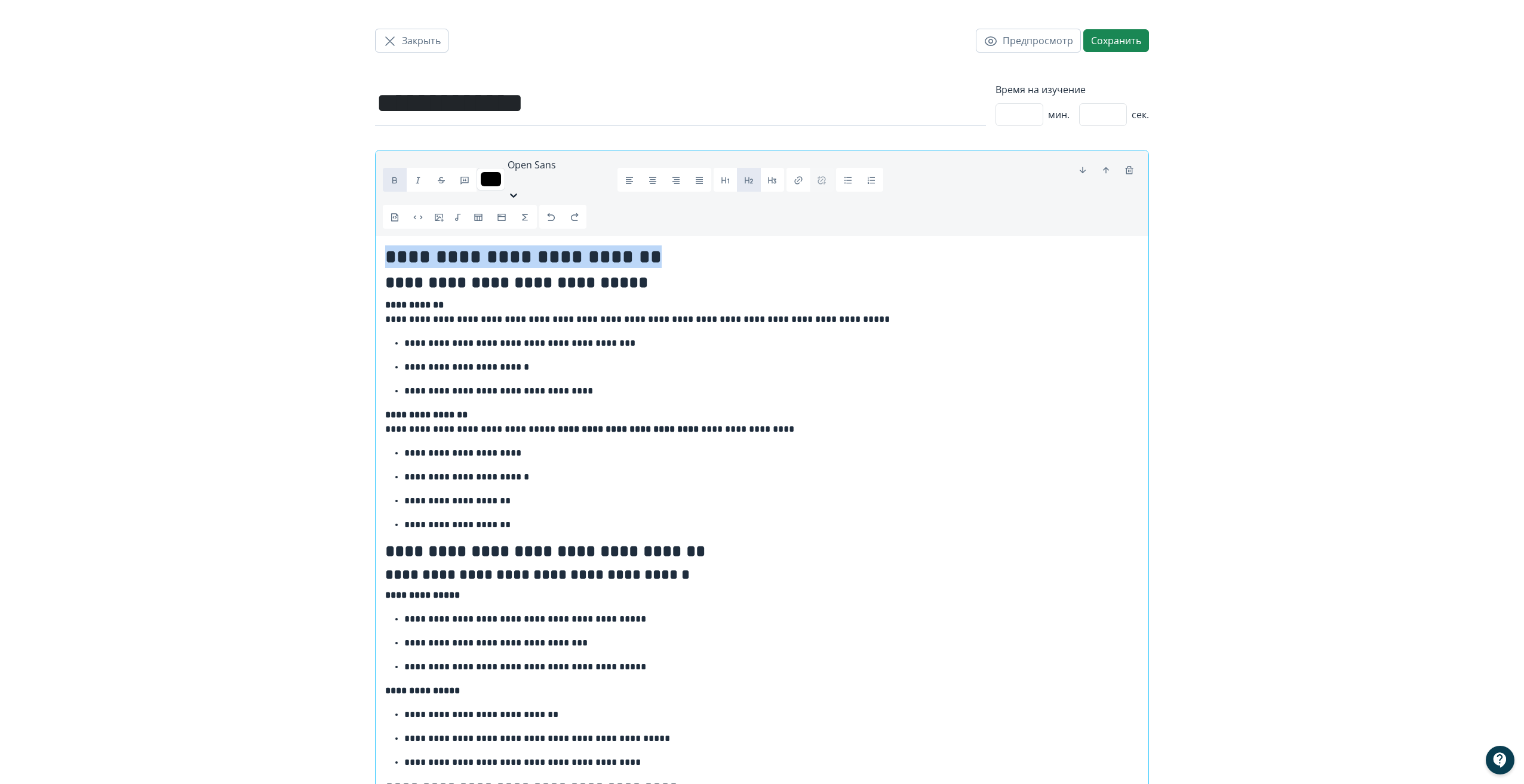
click at [695, 246] on h2 "**********" at bounding box center [762, 257] width 753 height 23
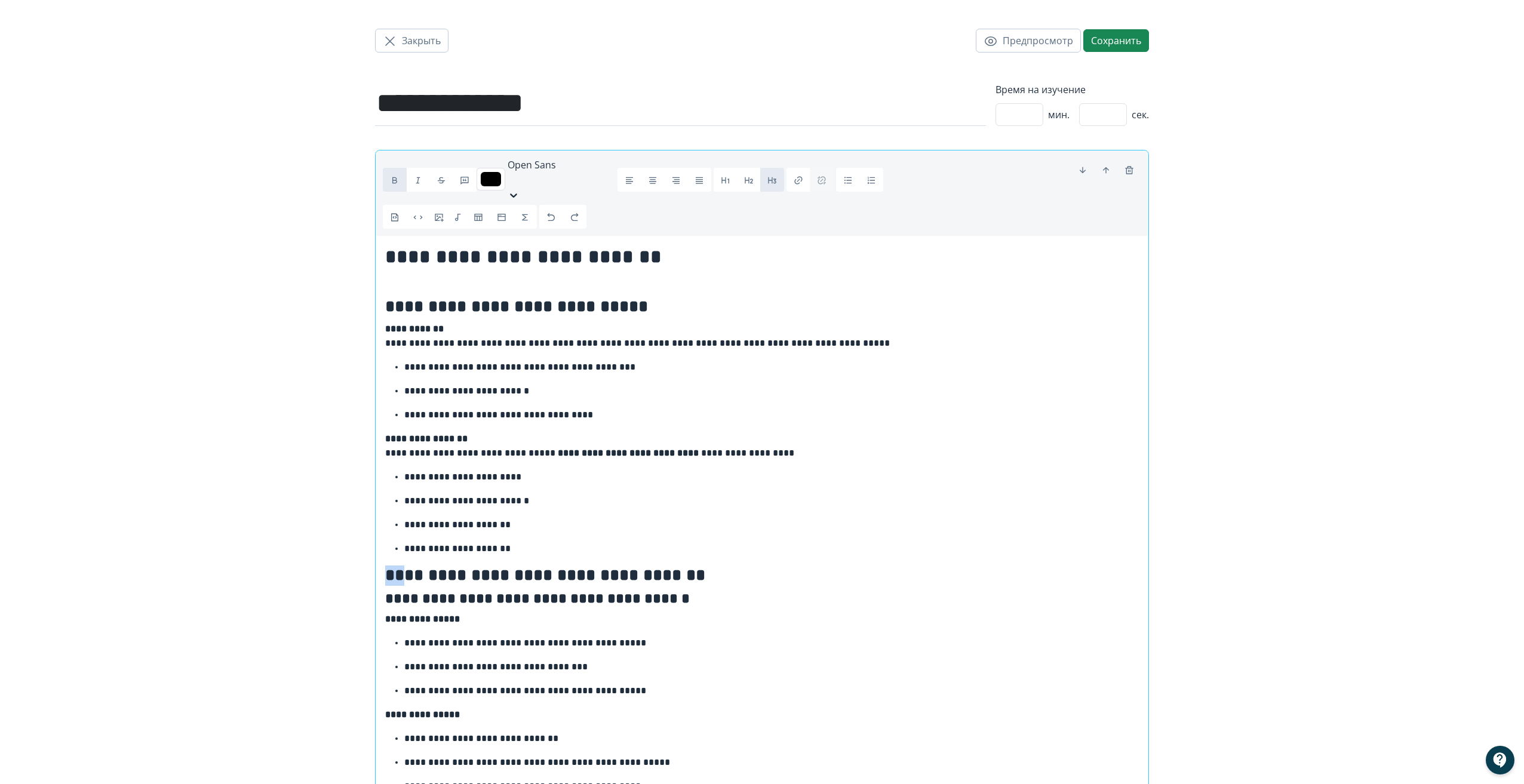
drag, startPoint x: 407, startPoint y: 548, endPoint x: 390, endPoint y: 549, distance: 17.0
click at [390, 567] on strong "**********" at bounding box center [545, 575] width 320 height 17
copy strong "**"
click at [386, 247] on strong "**********" at bounding box center [523, 257] width 276 height 19
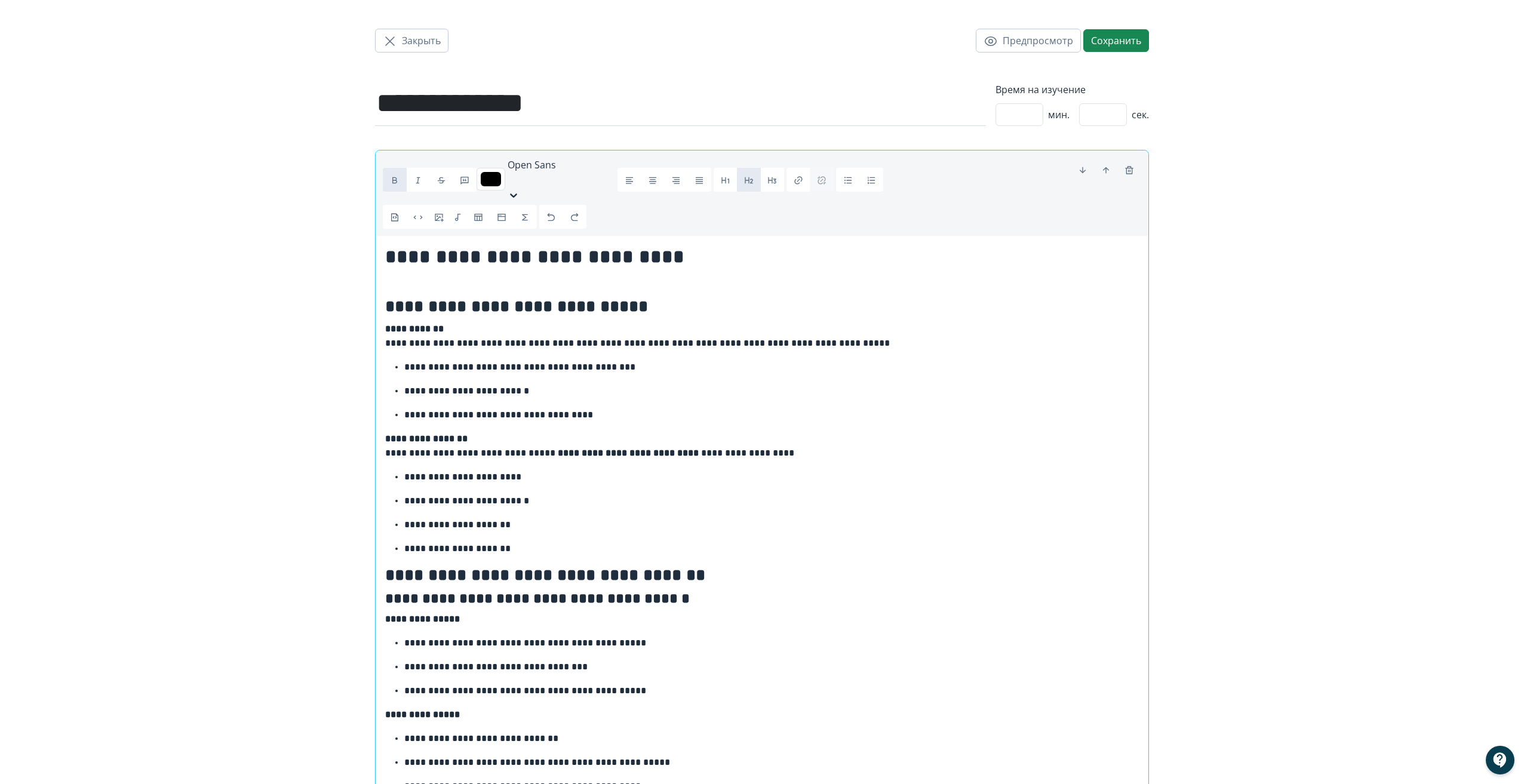
click at [413, 567] on strong "**********" at bounding box center [545, 575] width 320 height 17
click at [541, 541] on p "**********" at bounding box center [771, 548] width 734 height 14
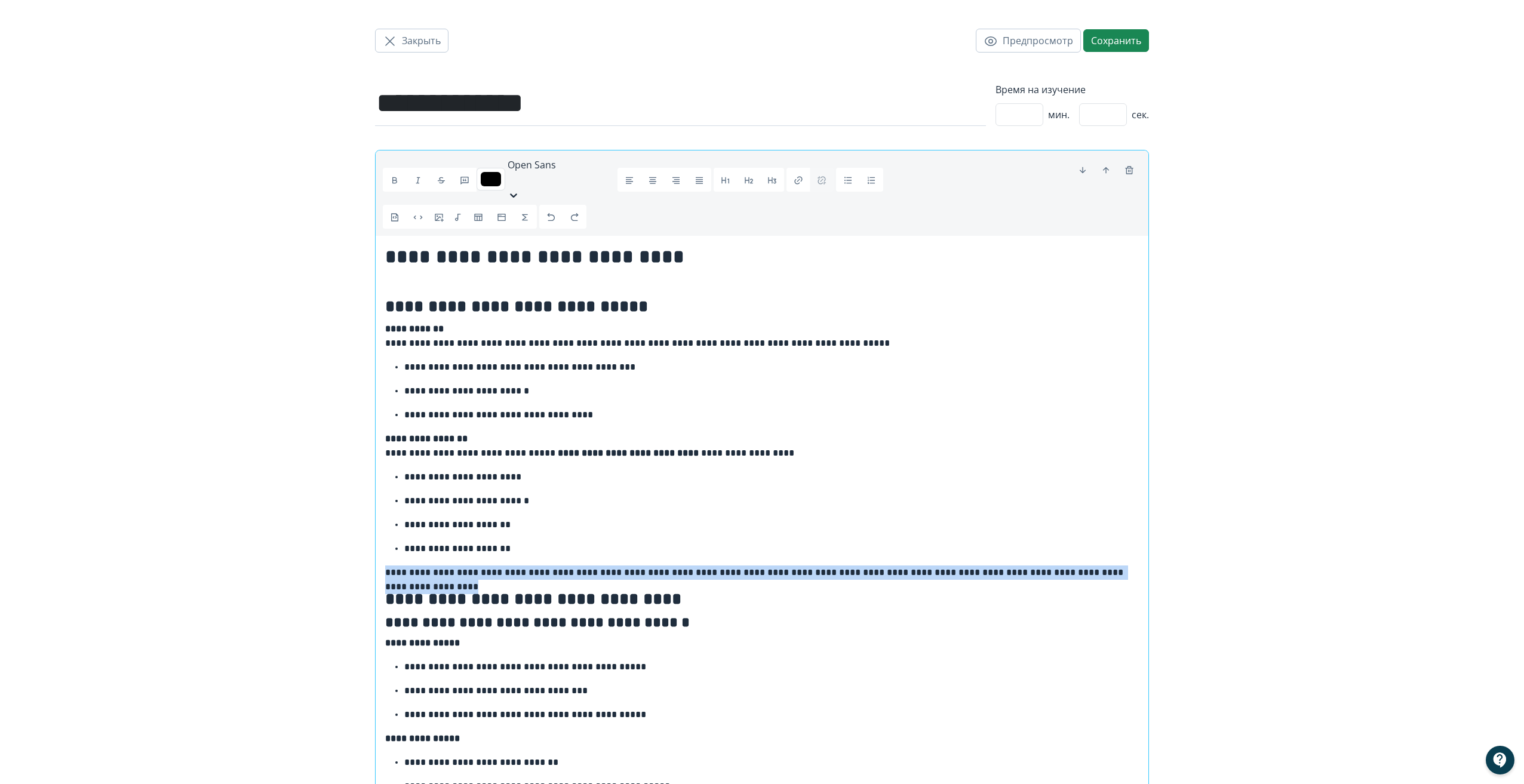
drag, startPoint x: 1125, startPoint y: 554, endPoint x: 381, endPoint y: 551, distance: 744.0
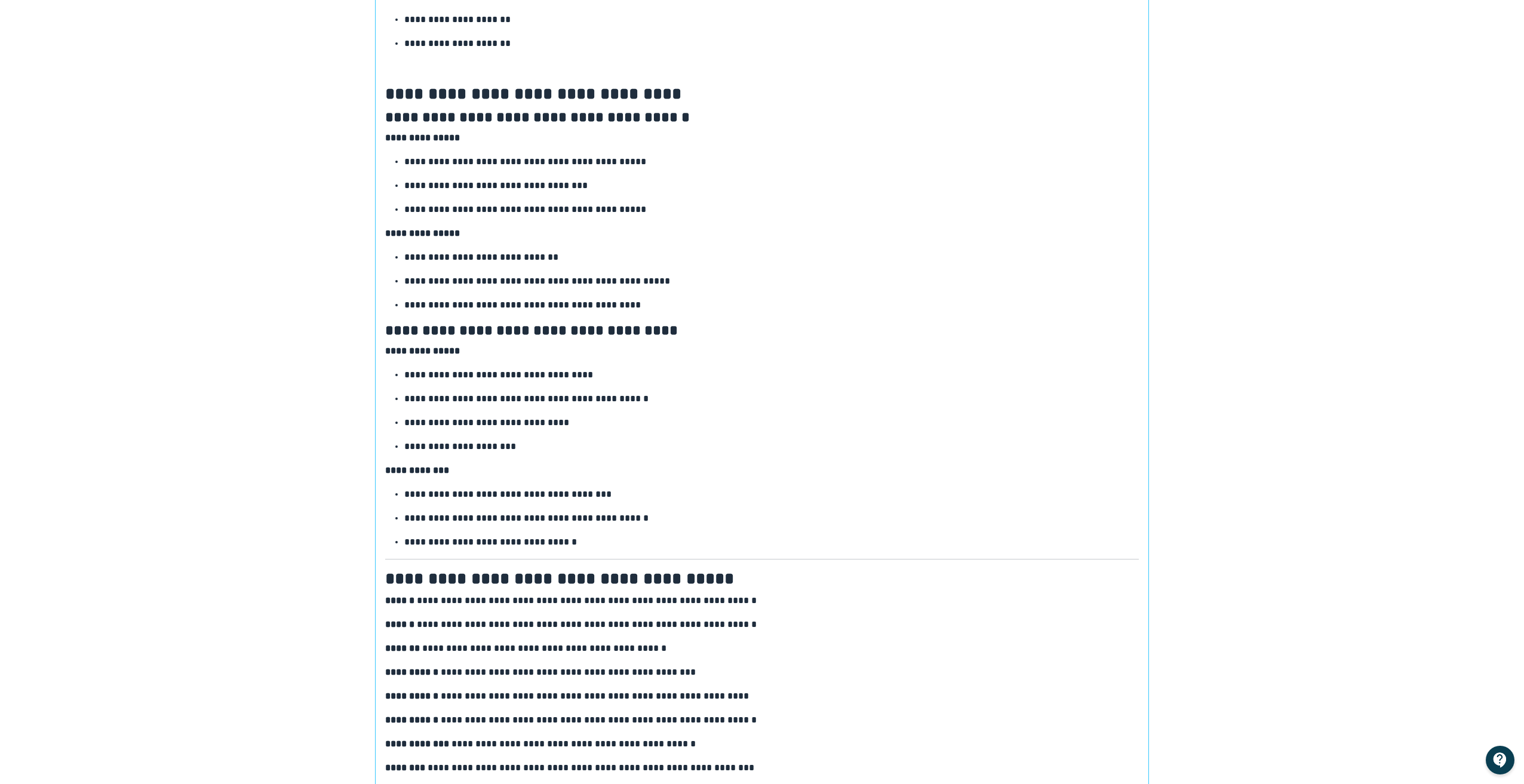
scroll to position [711, 0]
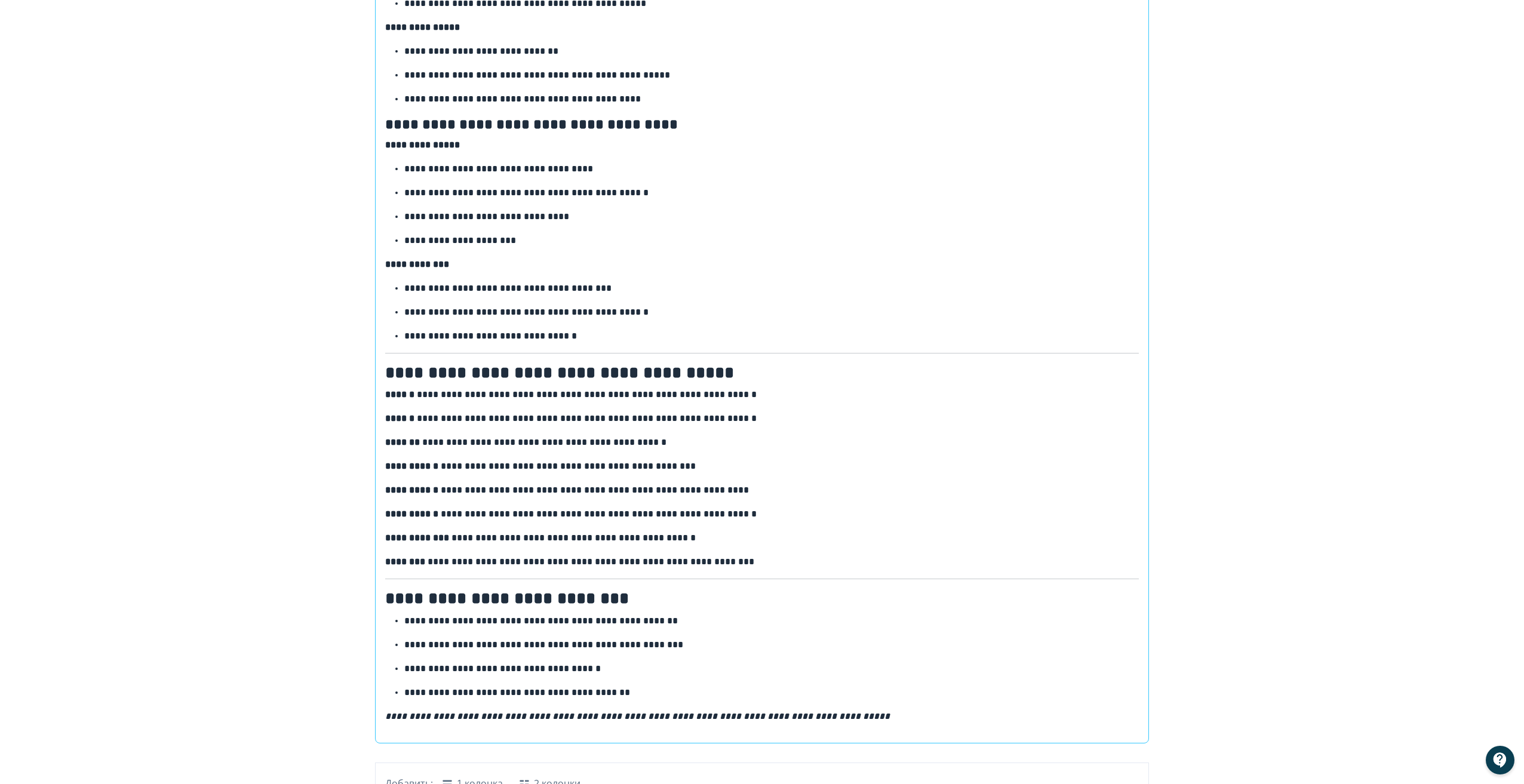
click at [864, 334] on div "**********" at bounding box center [762, 129] width 753 height 1189
click at [864, 326] on div "**********" at bounding box center [762, 129] width 753 height 1189
click at [428, 333] on div "**********" at bounding box center [762, 129] width 753 height 1189
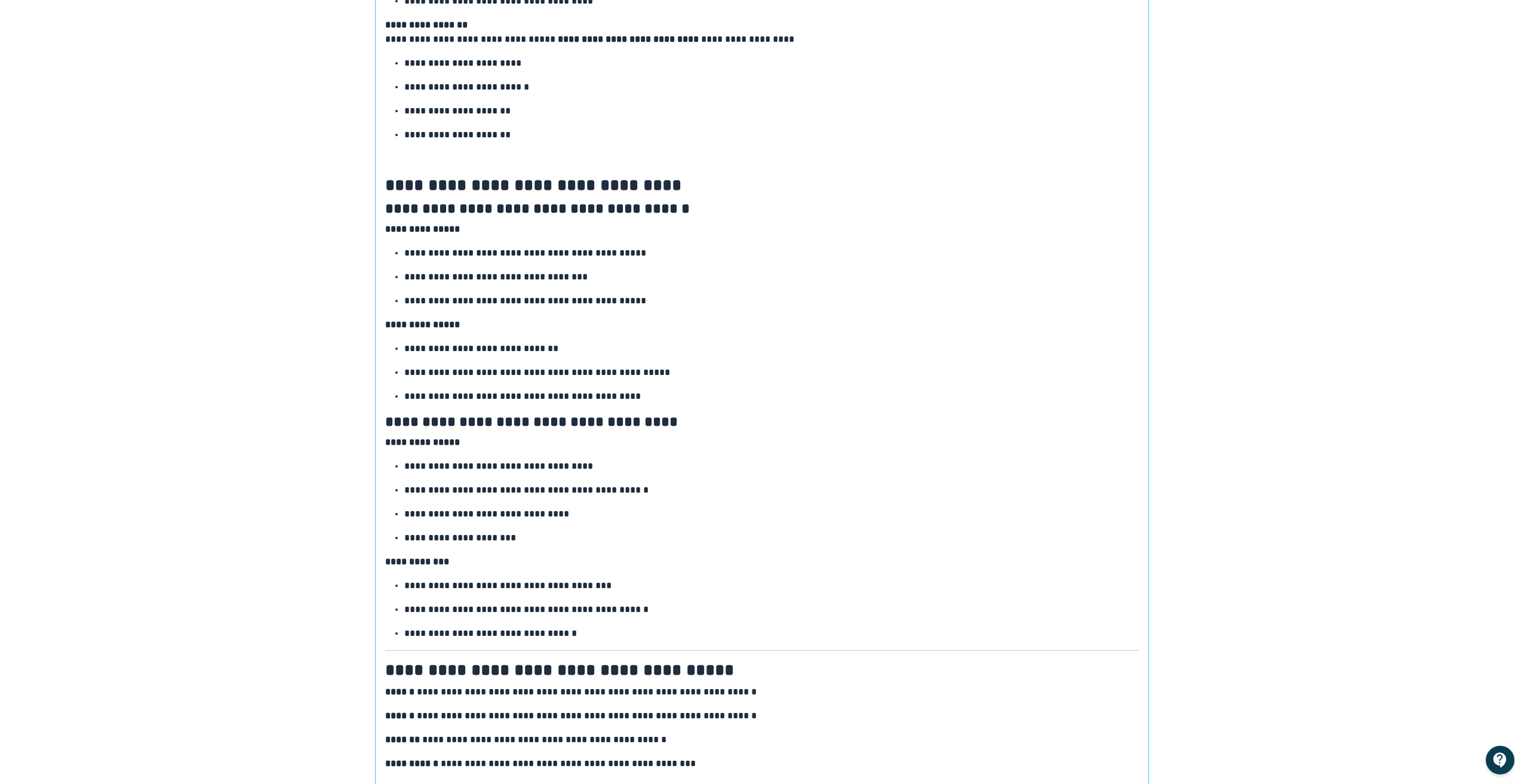
scroll to position [413, 0]
drag, startPoint x: 1143, startPoint y: 630, endPoint x: 511, endPoint y: 618, distance: 632.1
click at [517, 620] on div "**********" at bounding box center [761, 431] width 772 height 1218
click at [456, 627] on p "**********" at bounding box center [771, 634] width 734 height 14
drag, startPoint x: 391, startPoint y: 614, endPoint x: 801, endPoint y: 655, distance: 412.0
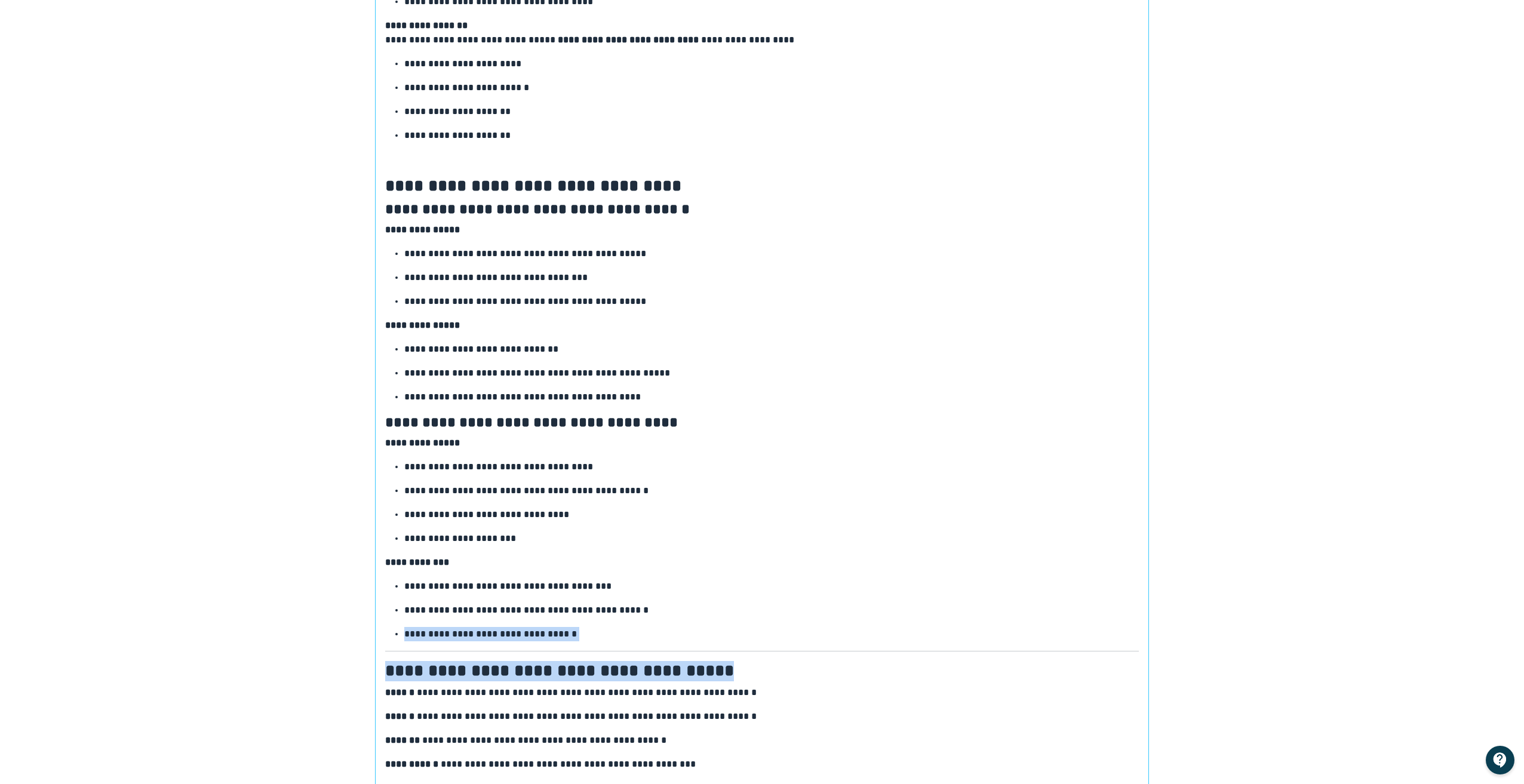
click at [801, 655] on div "**********" at bounding box center [762, 427] width 753 height 1189
copy div "**********"
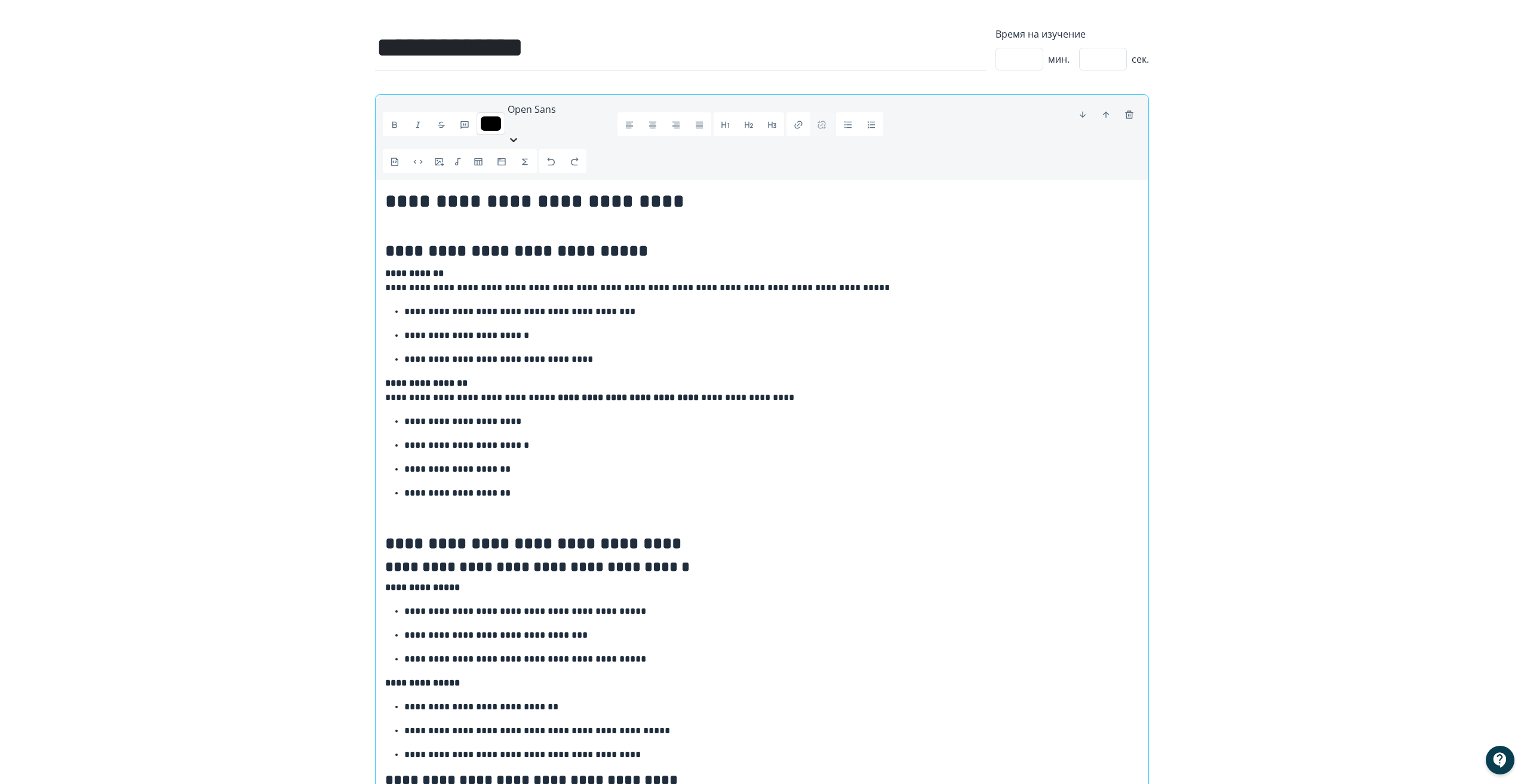
scroll to position [55, 0]
click at [392, 510] on div "**********" at bounding box center [762, 785] width 753 height 1189
click at [383, 497] on div "**********" at bounding box center [761, 790] width 772 height 1218
click at [417, 510] on p at bounding box center [762, 517] width 753 height 14
click at [508, 150] on button "button" at bounding box center [501, 162] width 24 height 24
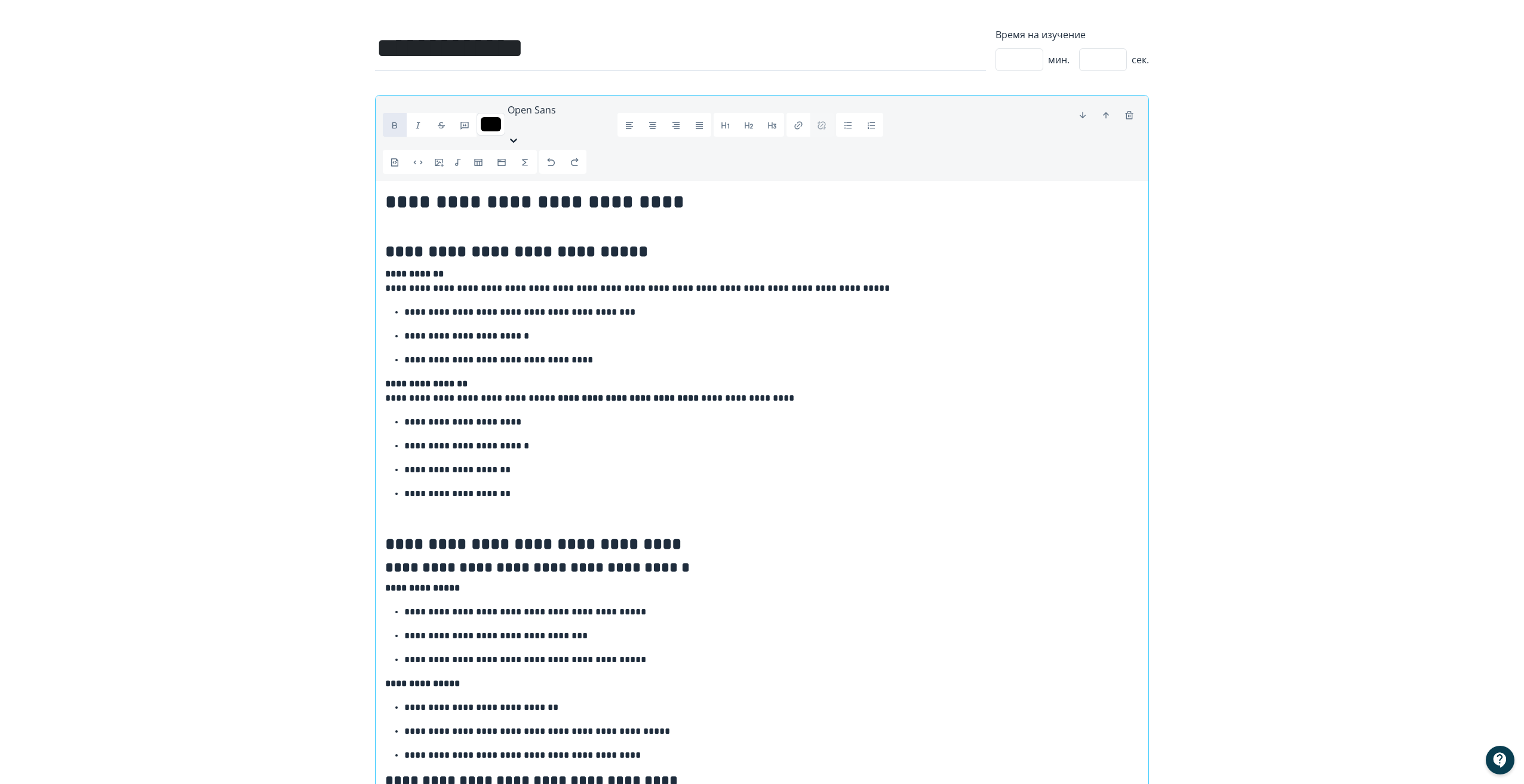
click at [875, 559] on h4 "**********" at bounding box center [762, 567] width 753 height 17
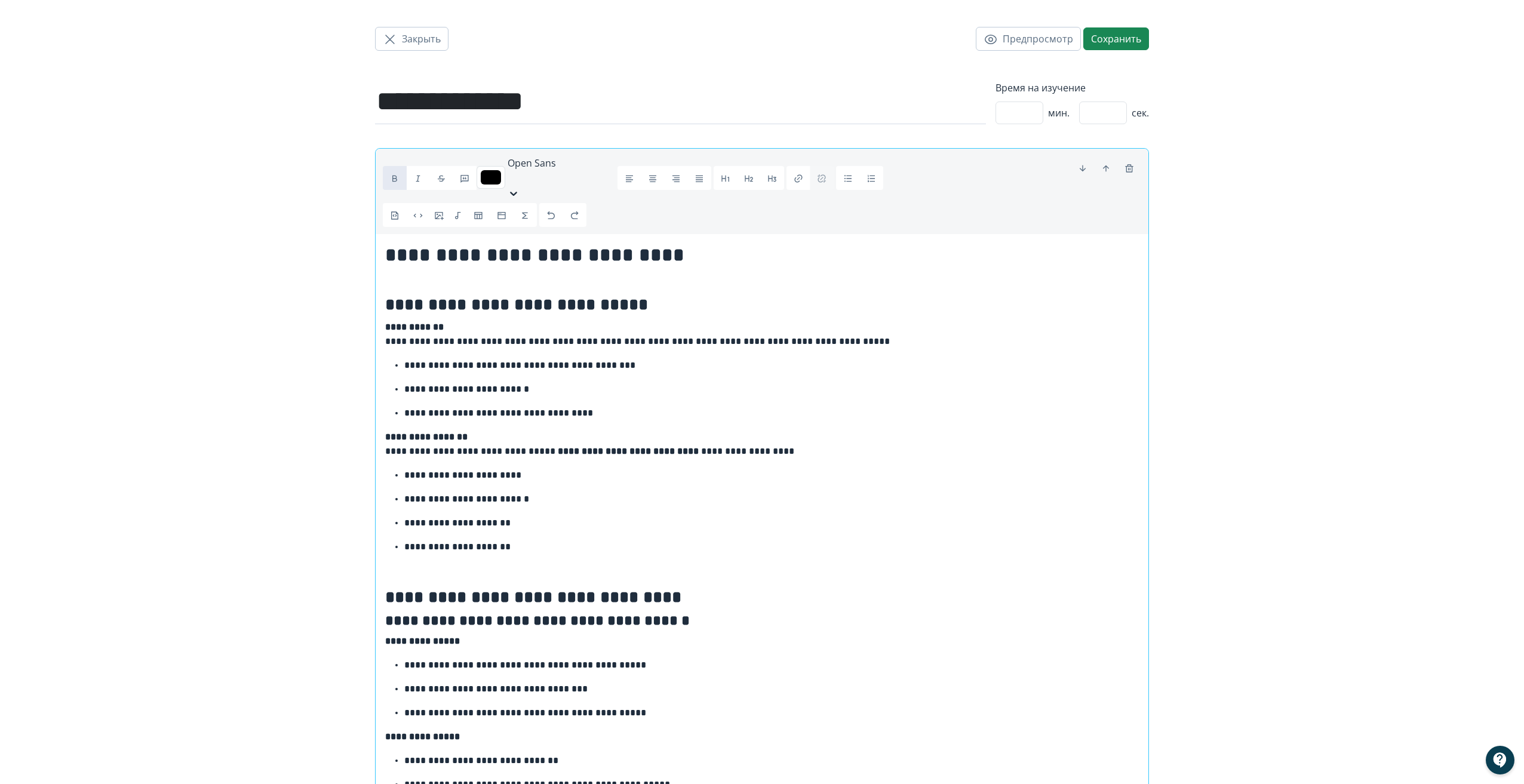
scroll to position [0, 0]
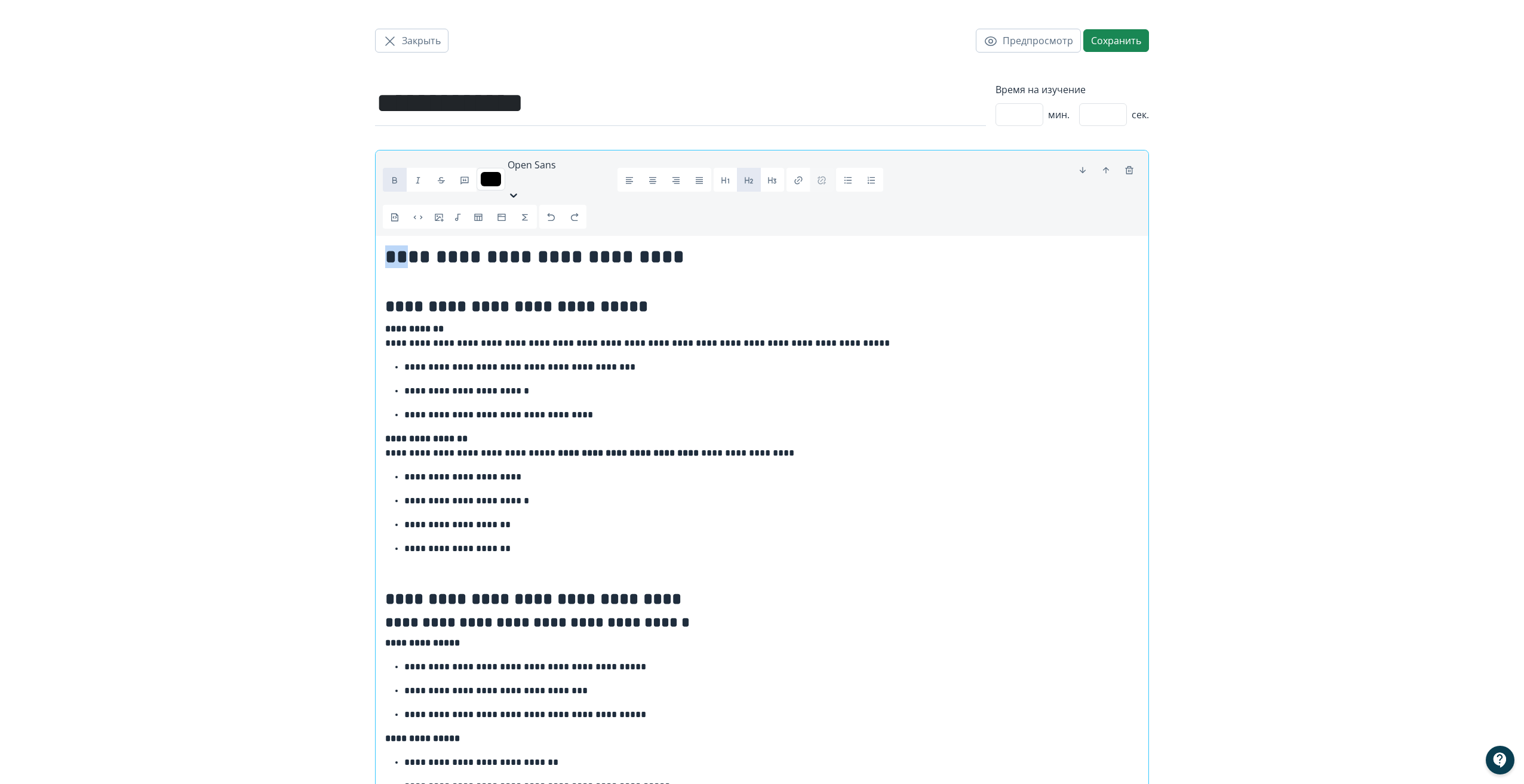
drag, startPoint x: 413, startPoint y: 238, endPoint x: 391, endPoint y: 239, distance: 22.0
click at [391, 247] on strong "**********" at bounding box center [535, 257] width 299 height 19
click at [388, 298] on strong "**********" at bounding box center [516, 306] width 263 height 17
click at [388, 590] on strong "**********" at bounding box center [533, 598] width 296 height 17
click at [745, 565] on p at bounding box center [762, 572] width 753 height 14
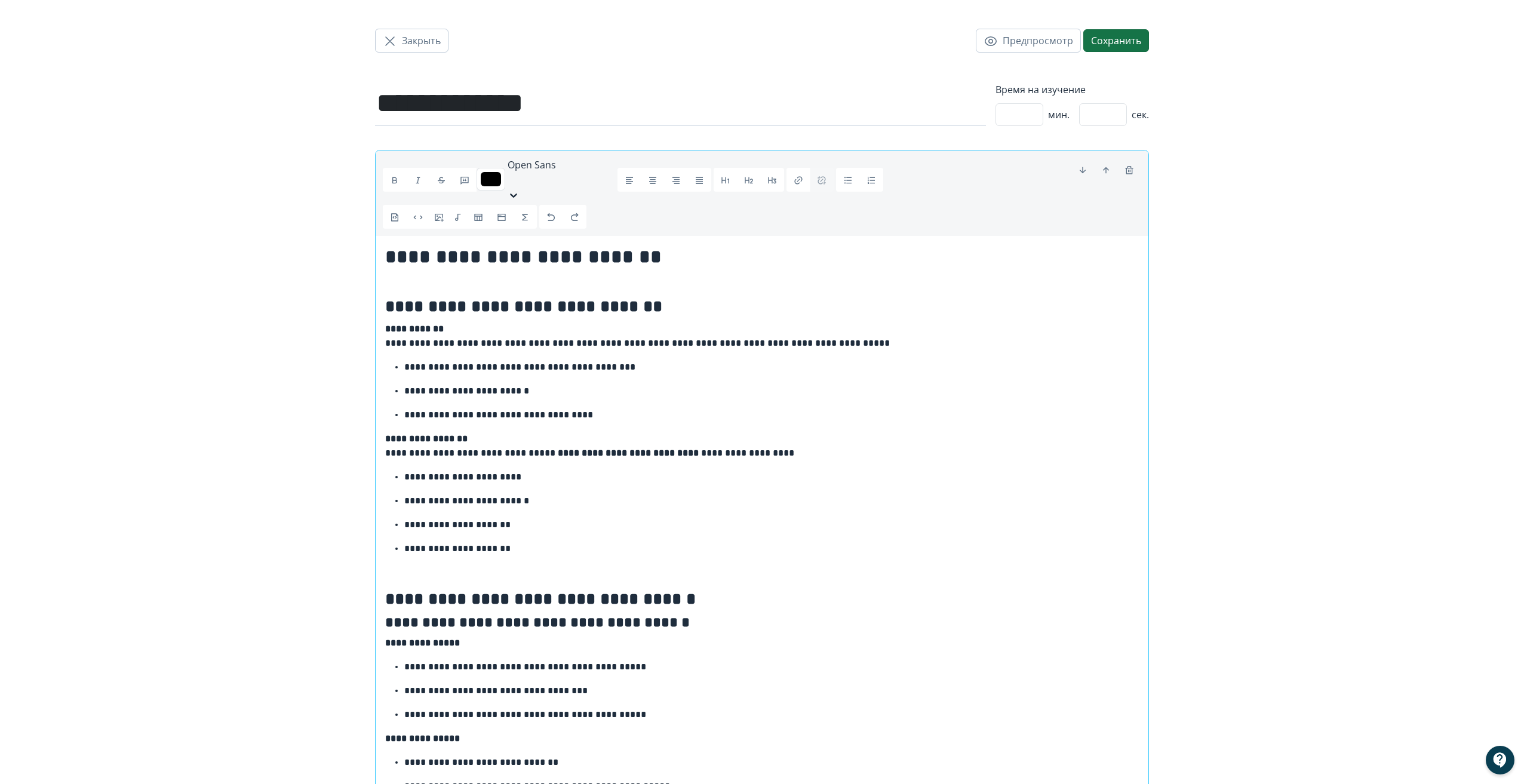
click at [1136, 36] on button "Сохранить" at bounding box center [1115, 40] width 66 height 23
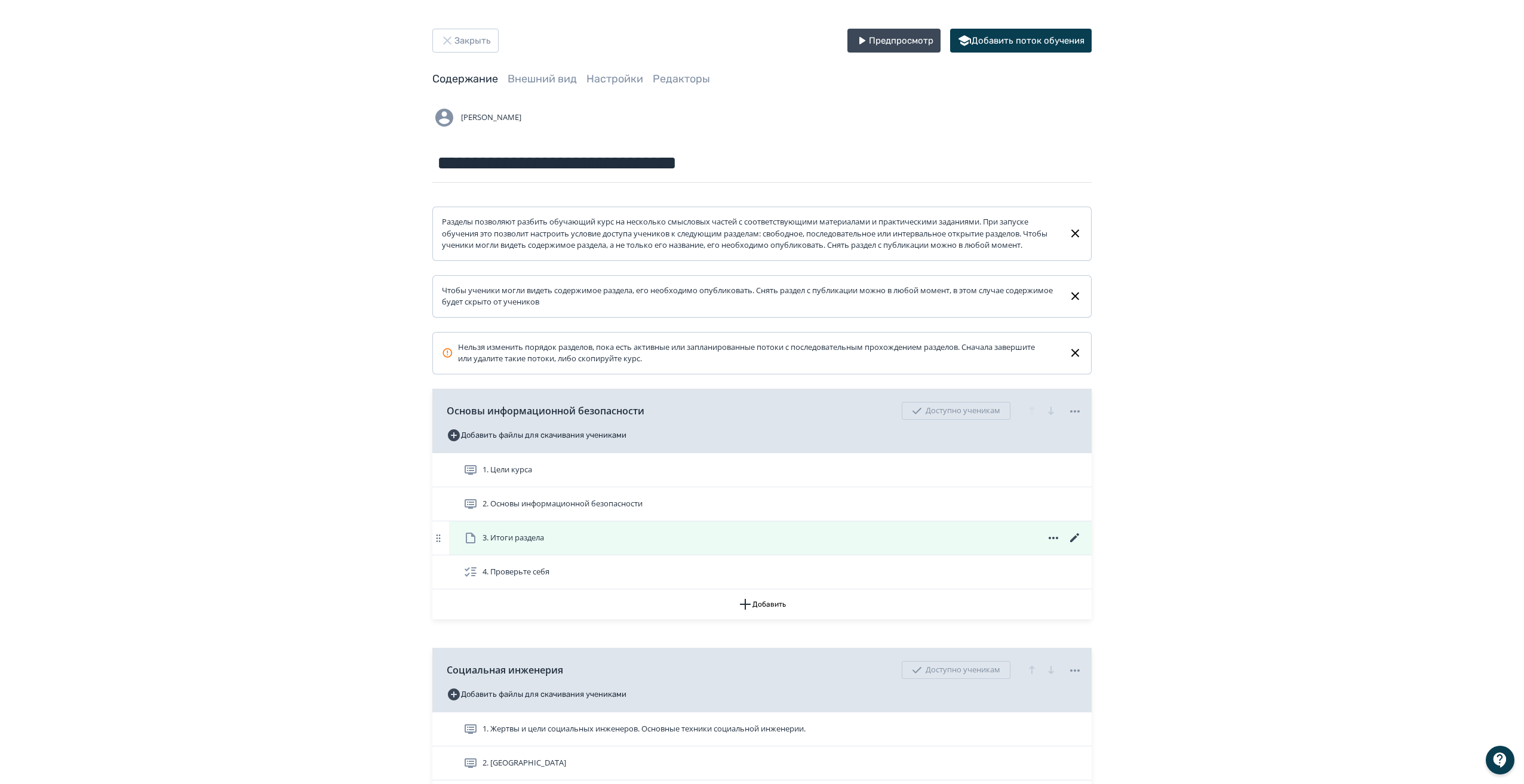
click at [1074, 545] on icon at bounding box center [1074, 538] width 14 height 14
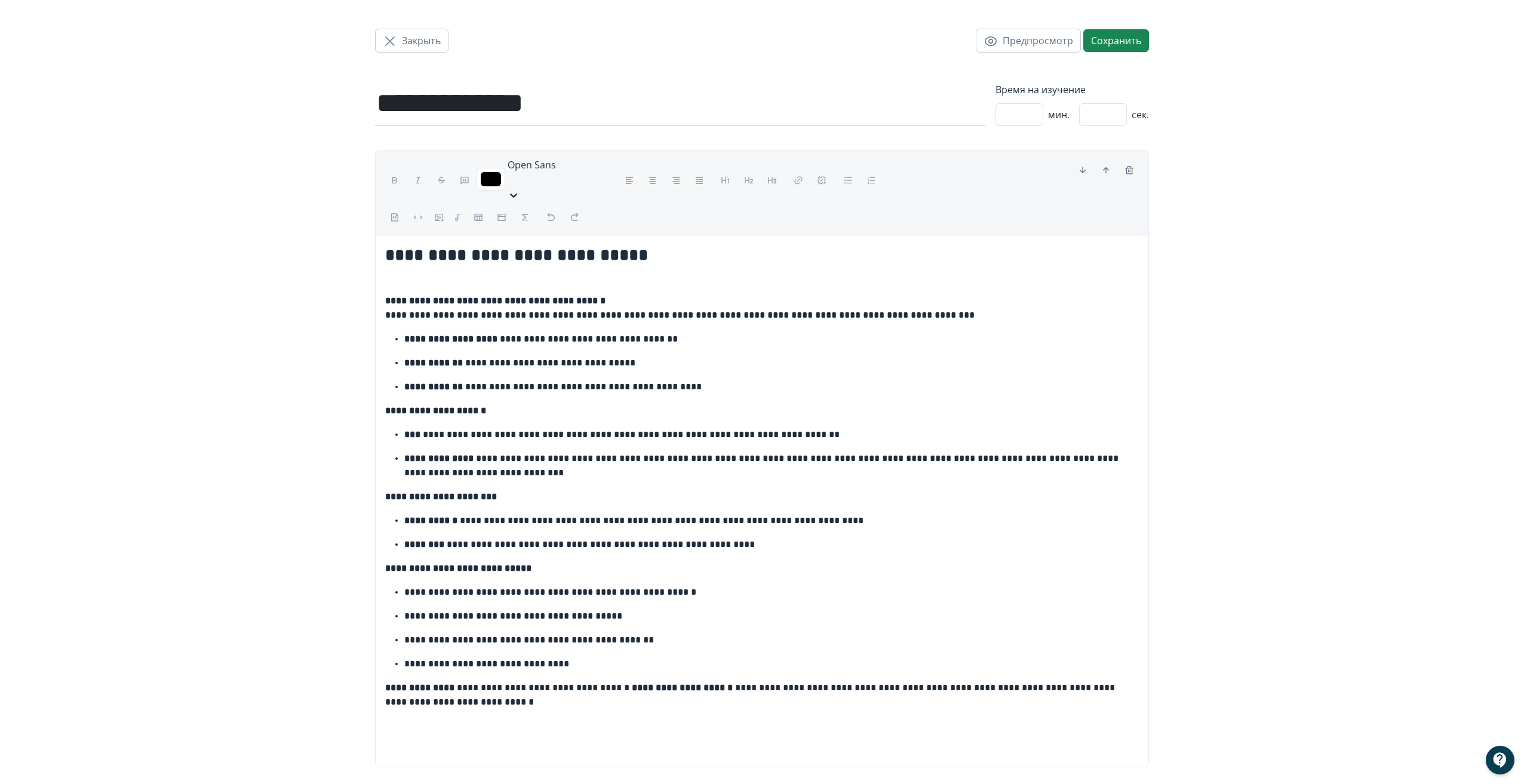
click at [409, 247] on strong "**********" at bounding box center [516, 255] width 263 height 17
drag, startPoint x: 411, startPoint y: 236, endPoint x: 382, endPoint y: 236, distance: 29.0
click at [382, 236] on div "**********" at bounding box center [761, 502] width 772 height 532
copy strong "***"
click at [391, 296] on strong "**********" at bounding box center [496, 300] width 221 height 9
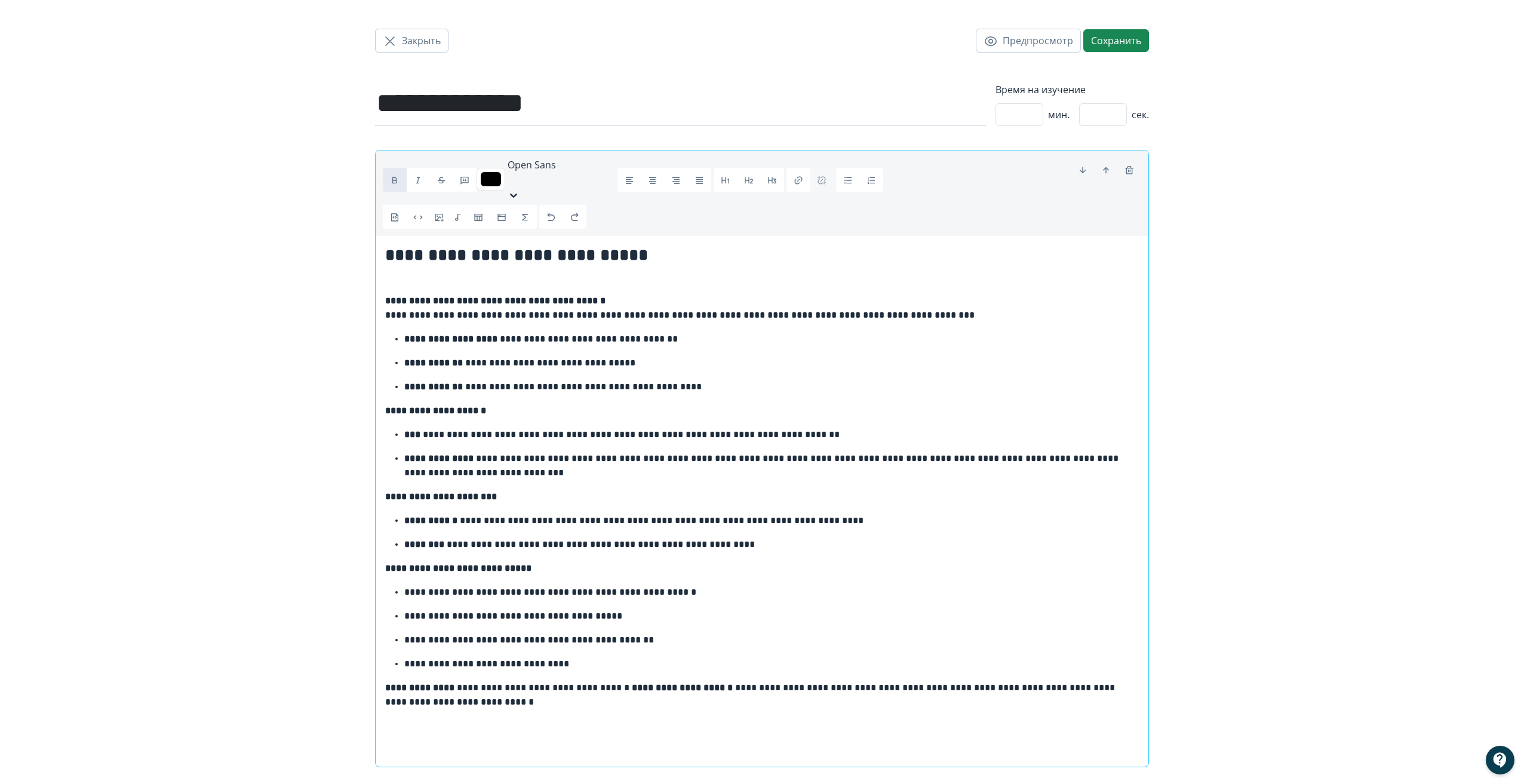
click at [383, 277] on div "**********" at bounding box center [761, 502] width 772 height 532
click at [394, 296] on strong "**********" at bounding box center [496, 300] width 221 height 9
click at [405, 42] on span "Закрыть" at bounding box center [421, 40] width 39 height 14
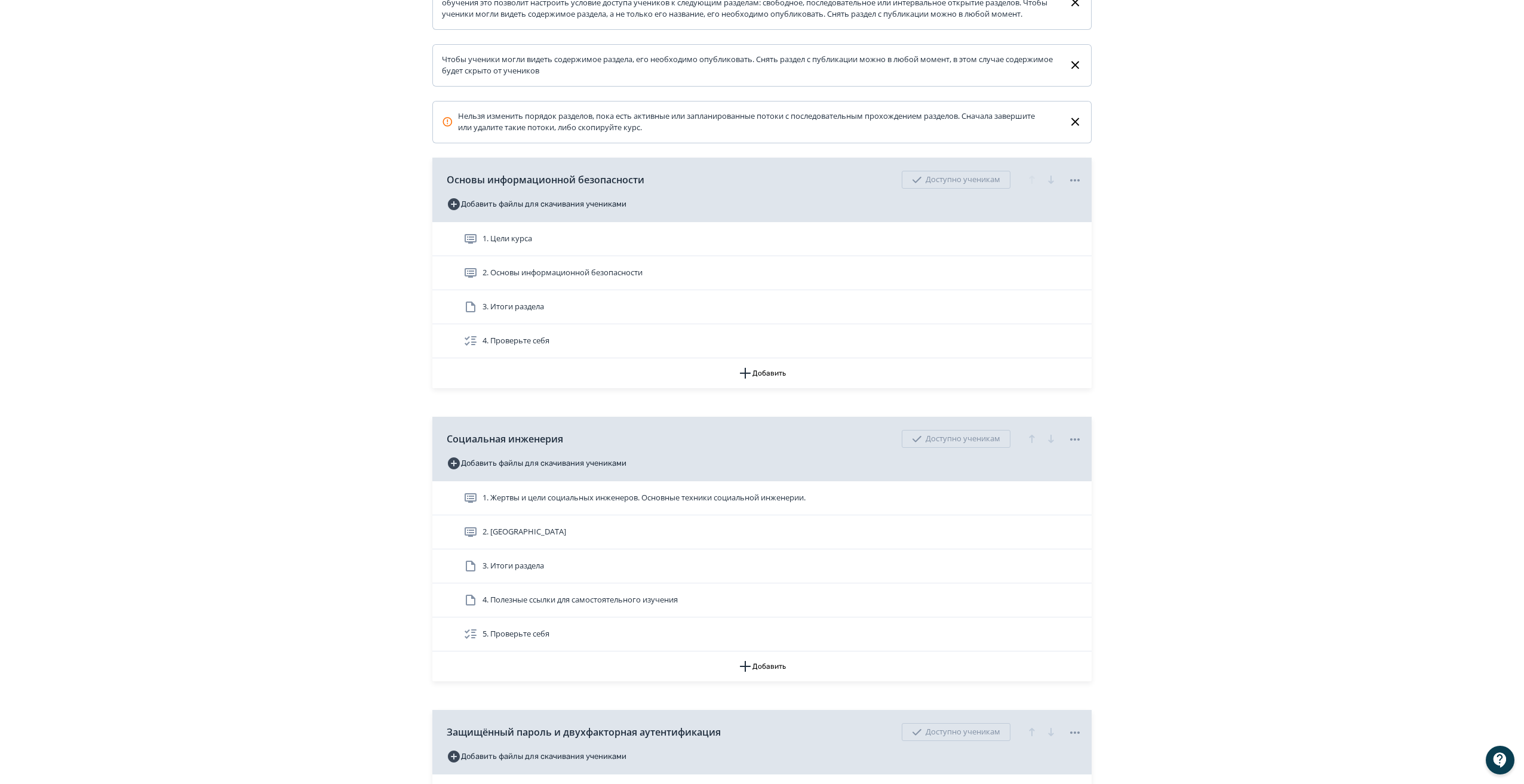
scroll to position [230, 0]
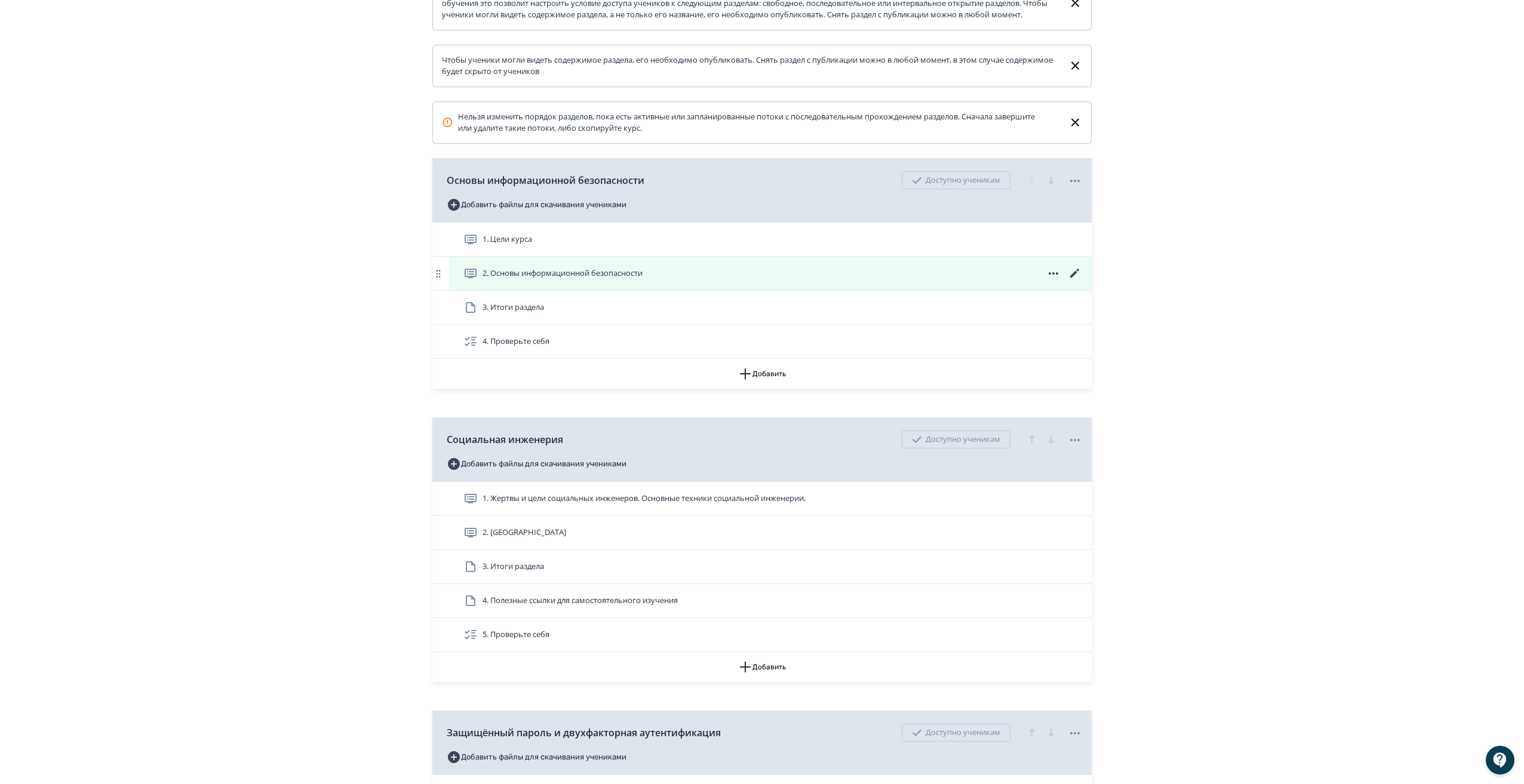
click at [627, 279] on span "2. Оcновы информационной безопасности" at bounding box center [562, 273] width 160 height 12
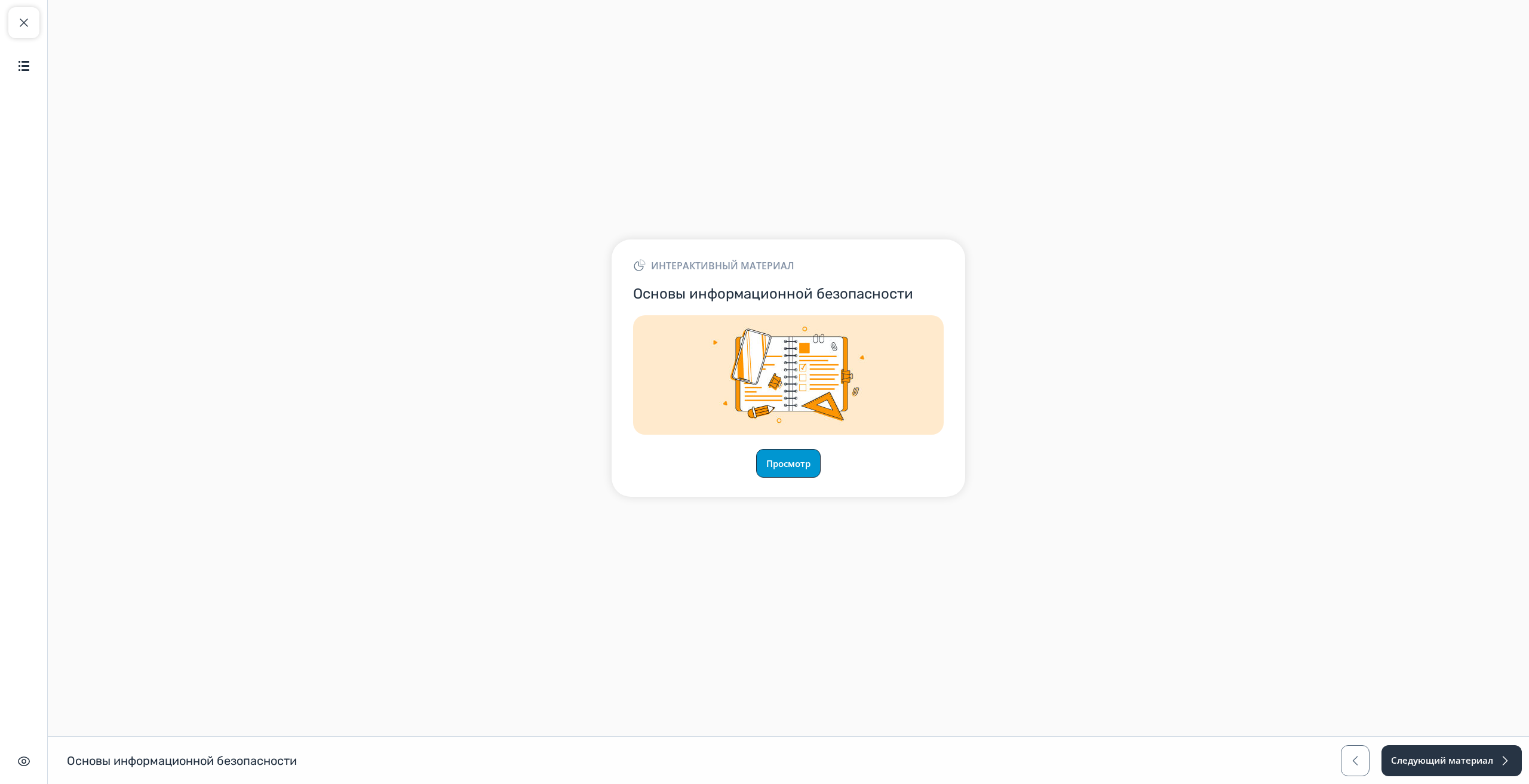
click at [800, 456] on button "Просмотр" at bounding box center [788, 463] width 64 height 29
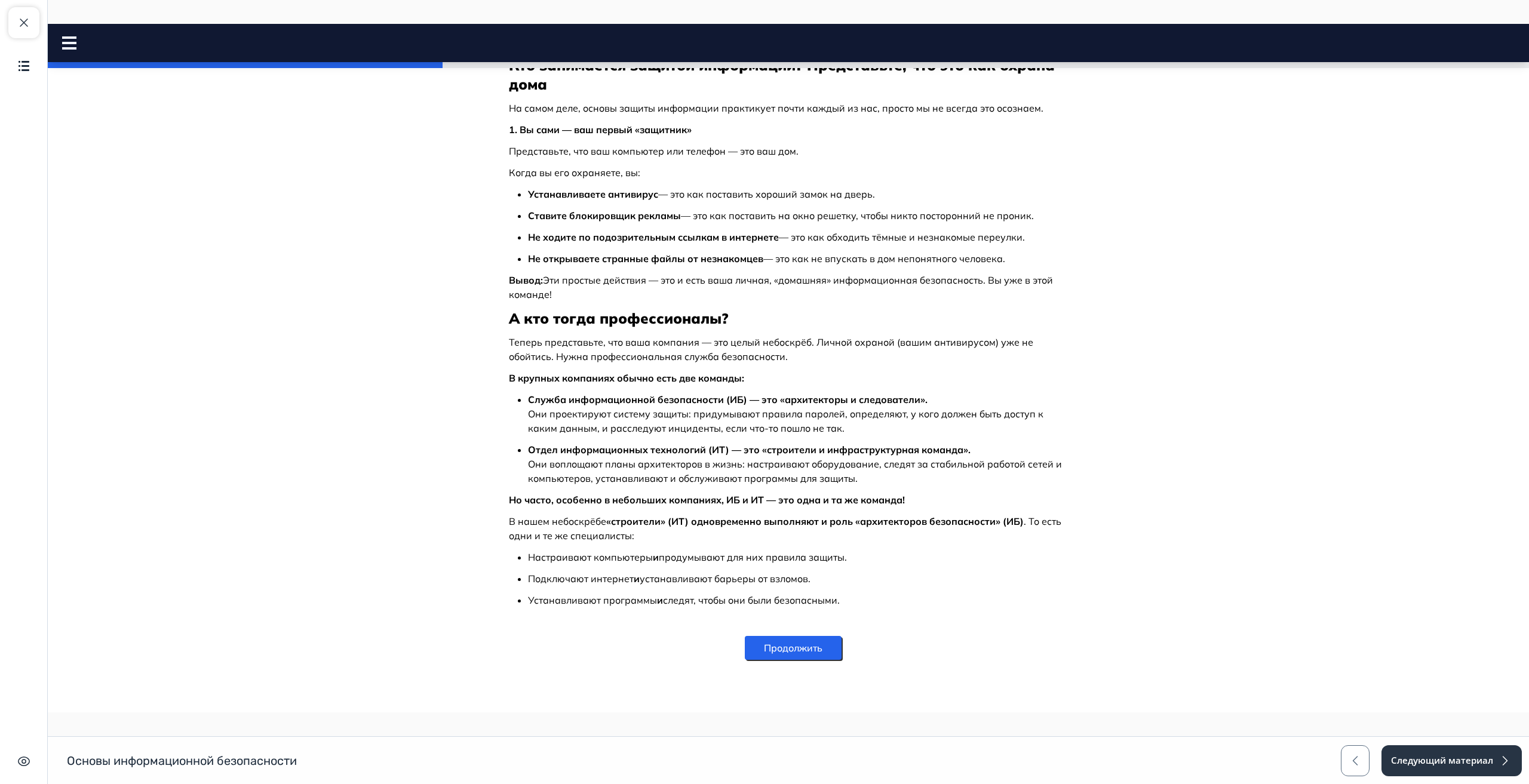
click at [784, 647] on button "Продолжить" at bounding box center [794, 647] width 97 height 24
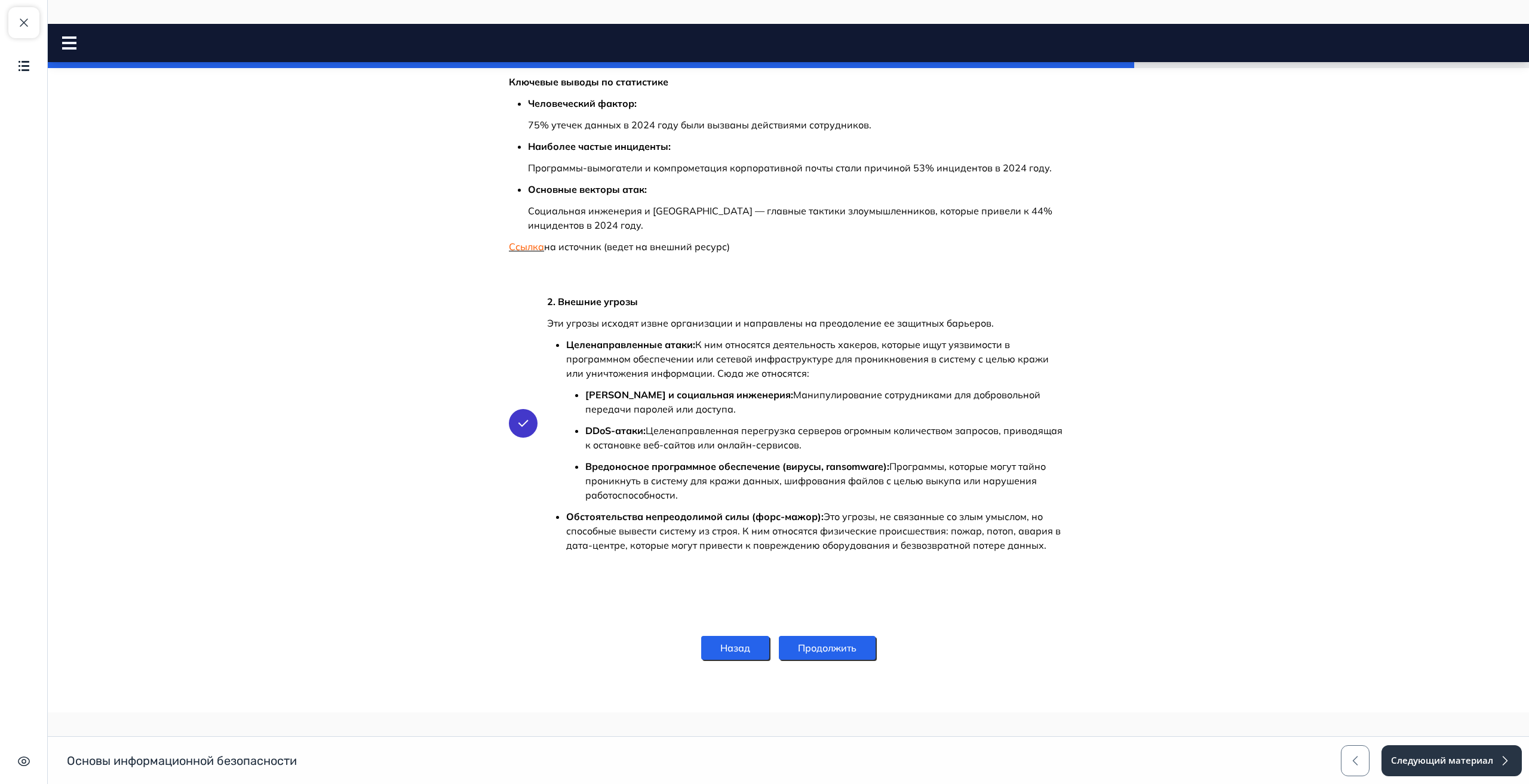
scroll to position [1156, 0]
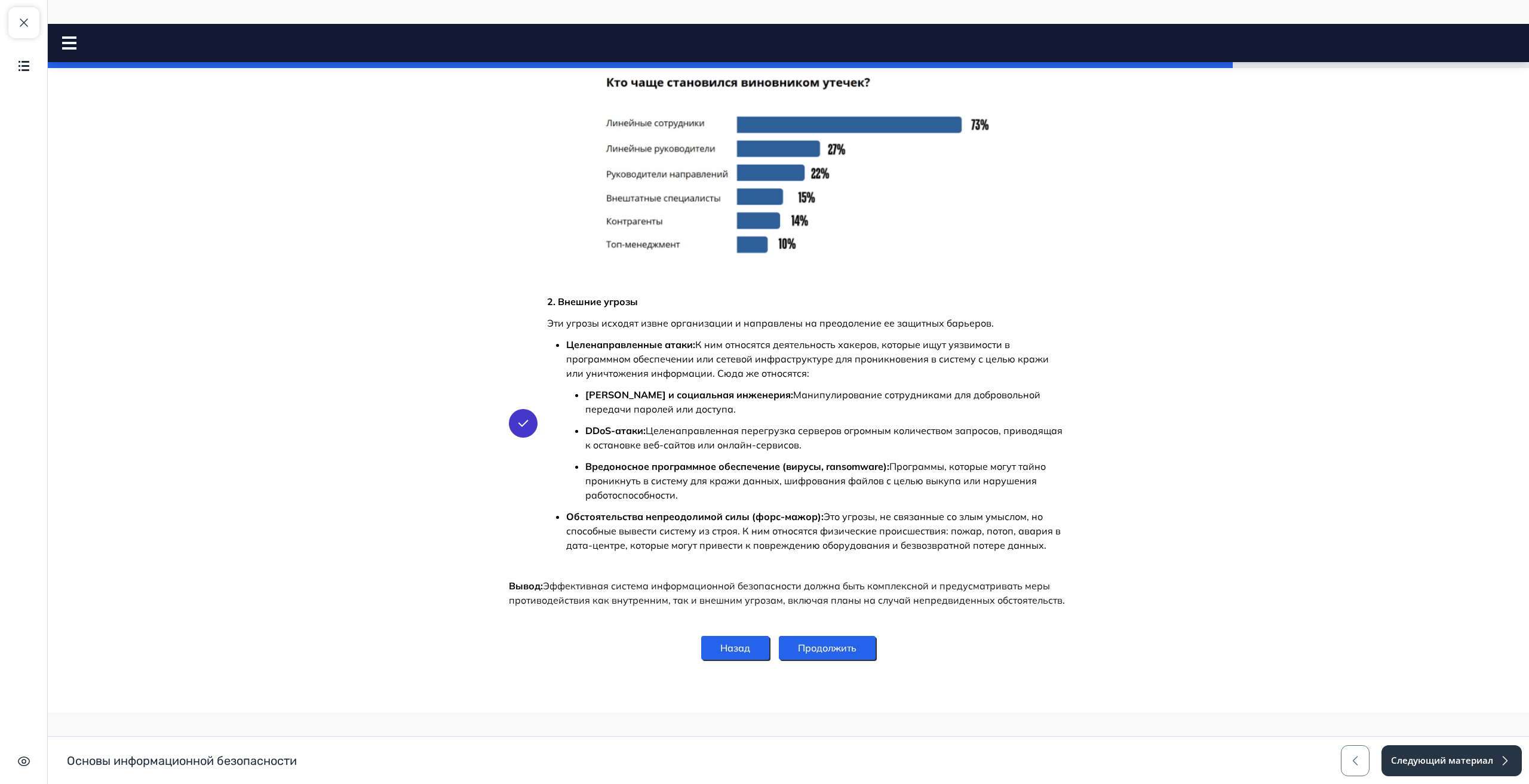
click at [841, 644] on button "Продолжить" at bounding box center [827, 647] width 97 height 24
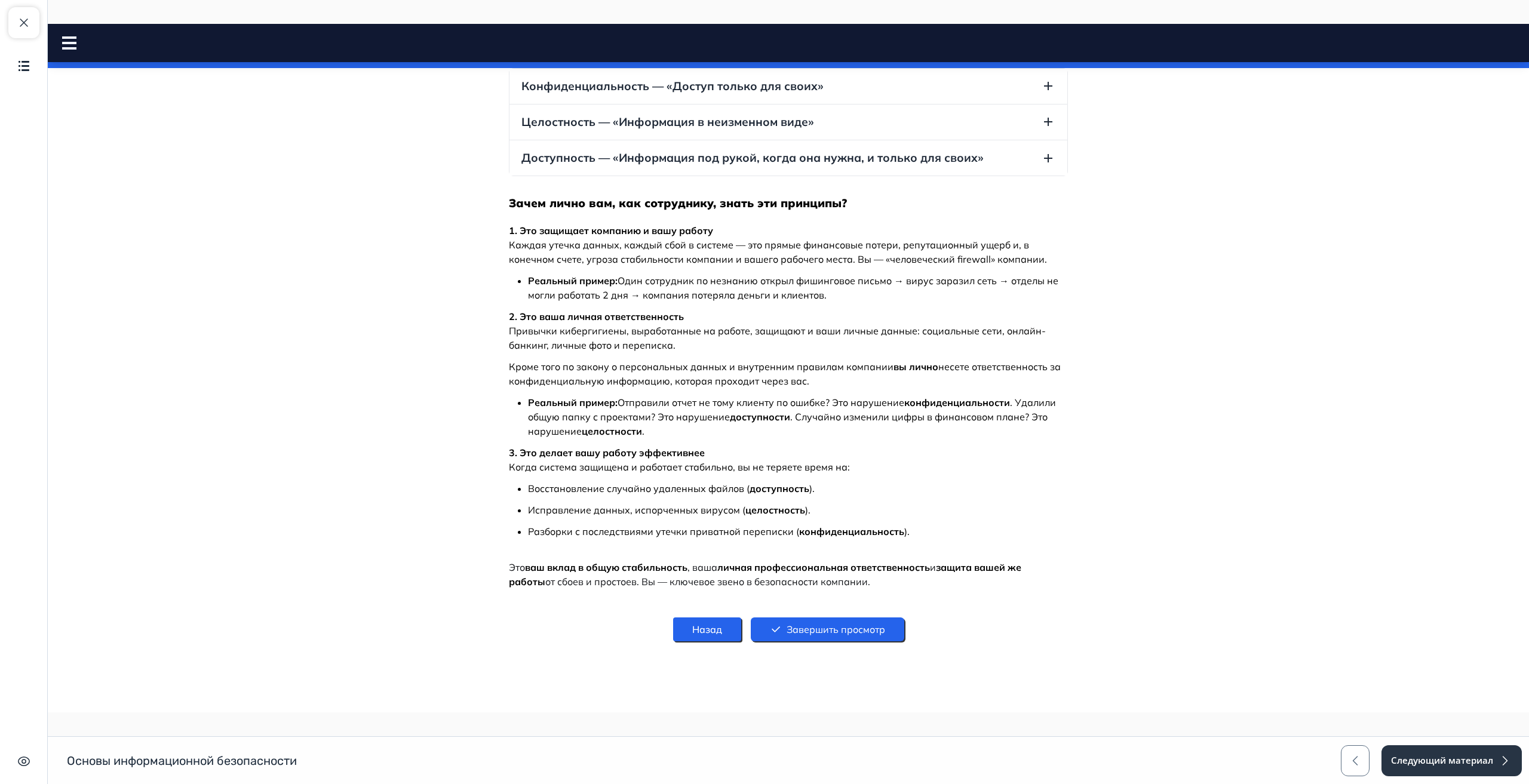
scroll to position [192, 0]
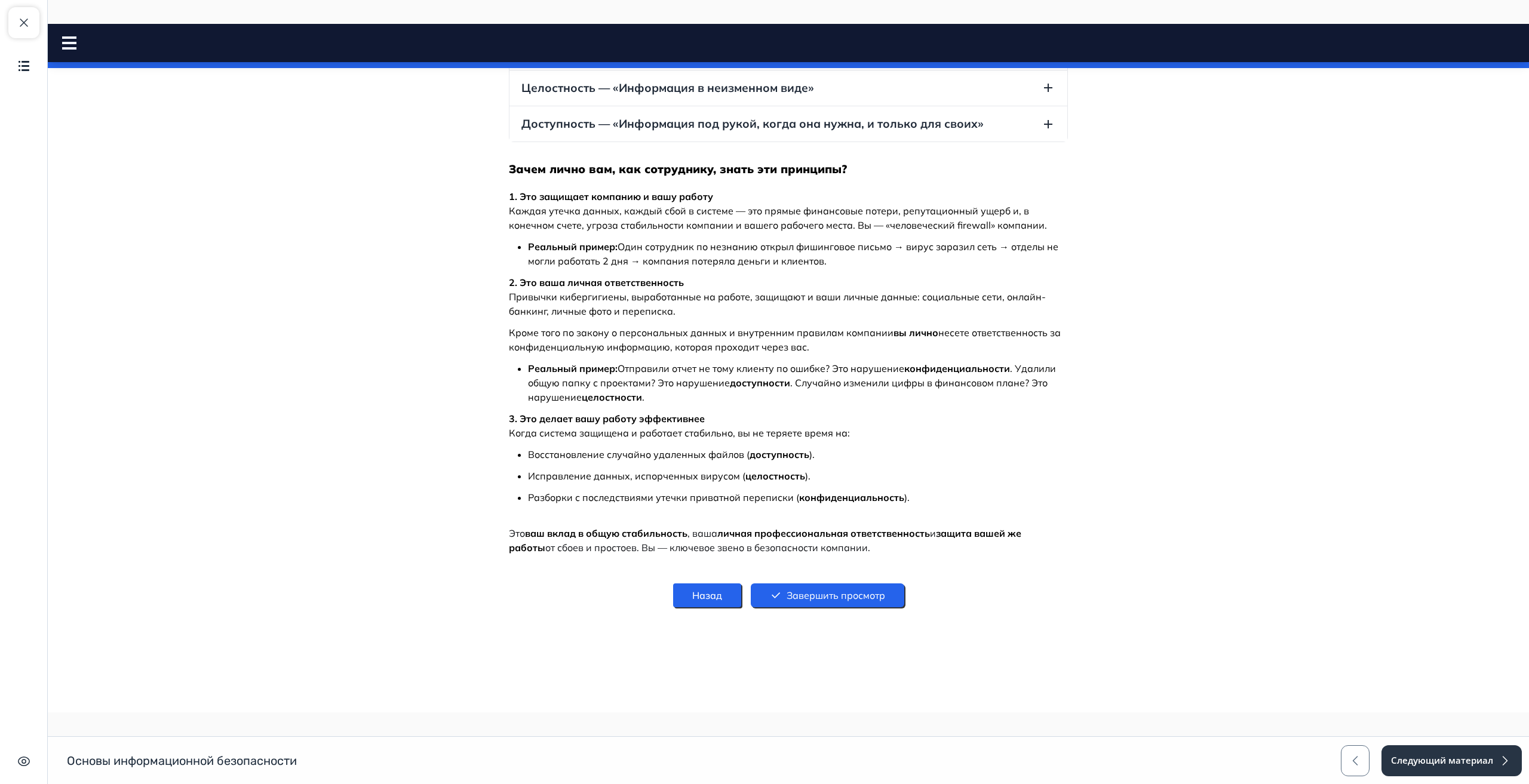
click at [801, 594] on button "Завершить просмотр" at bounding box center [827, 595] width 154 height 24
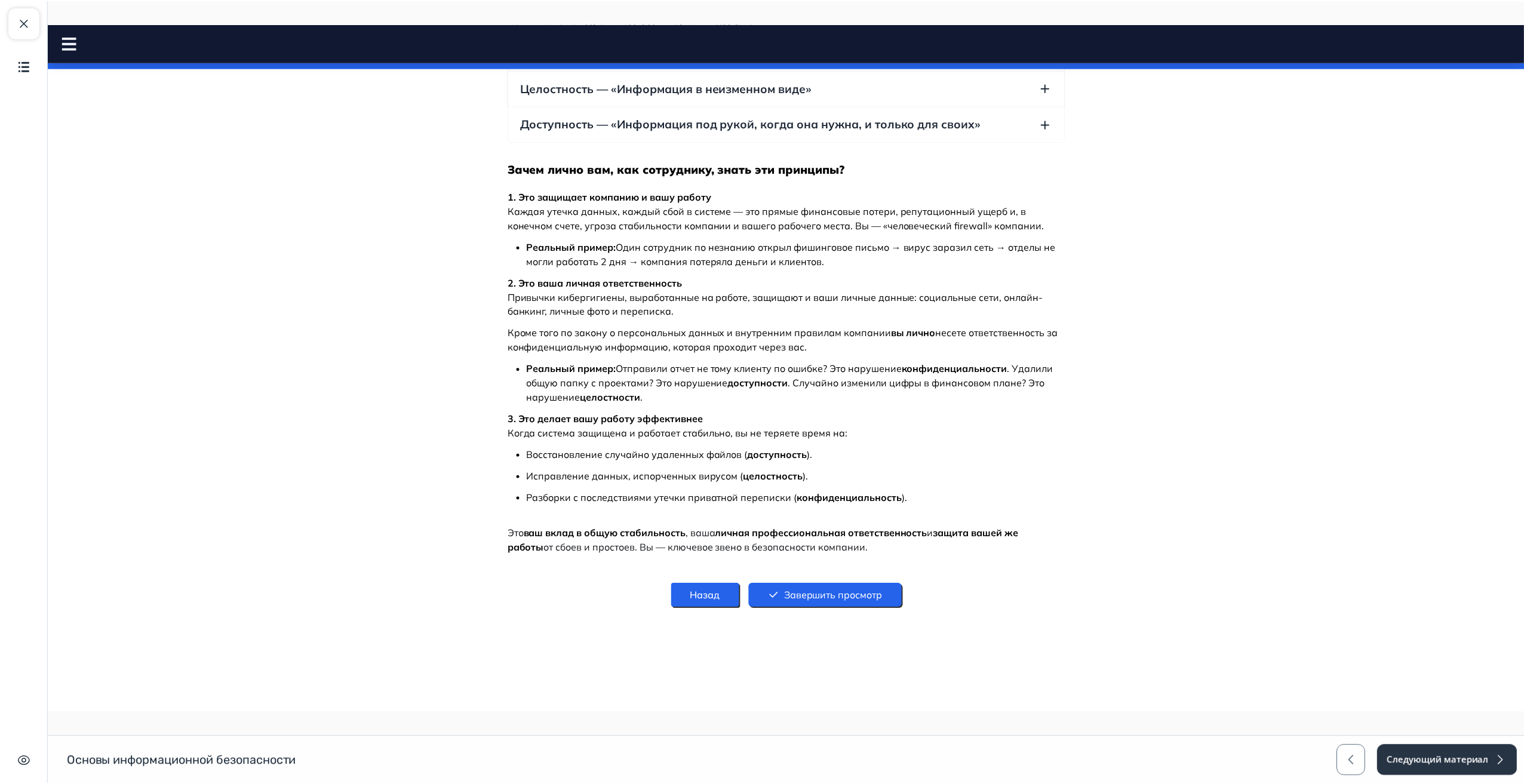
scroll to position [0, 0]
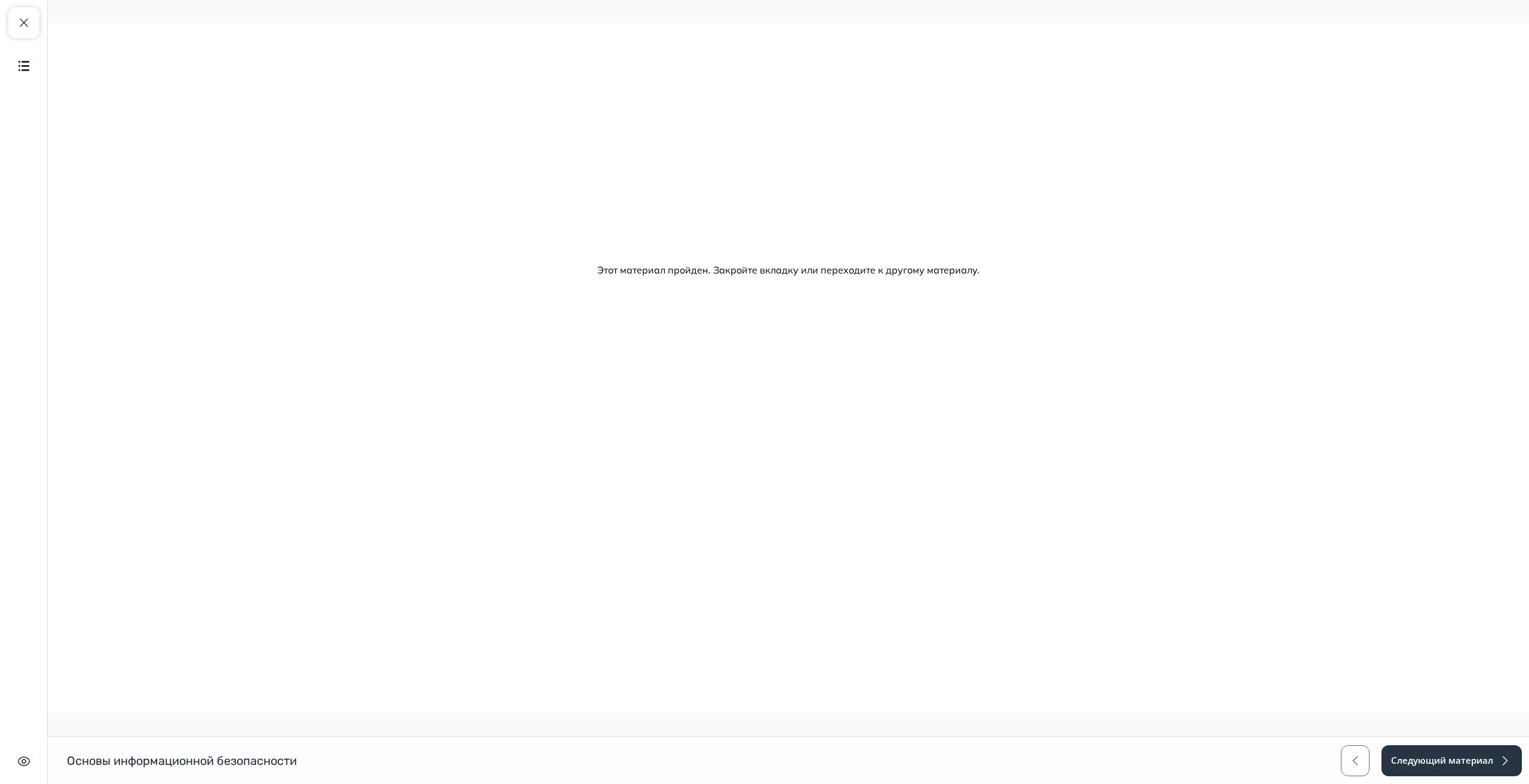
click at [44, 26] on div "Закрыть курс Содержание Скрыть интерфейс" at bounding box center [24, 392] width 48 height 784
click at [32, 20] on button "Закрыть курс" at bounding box center [24, 23] width 31 height 31
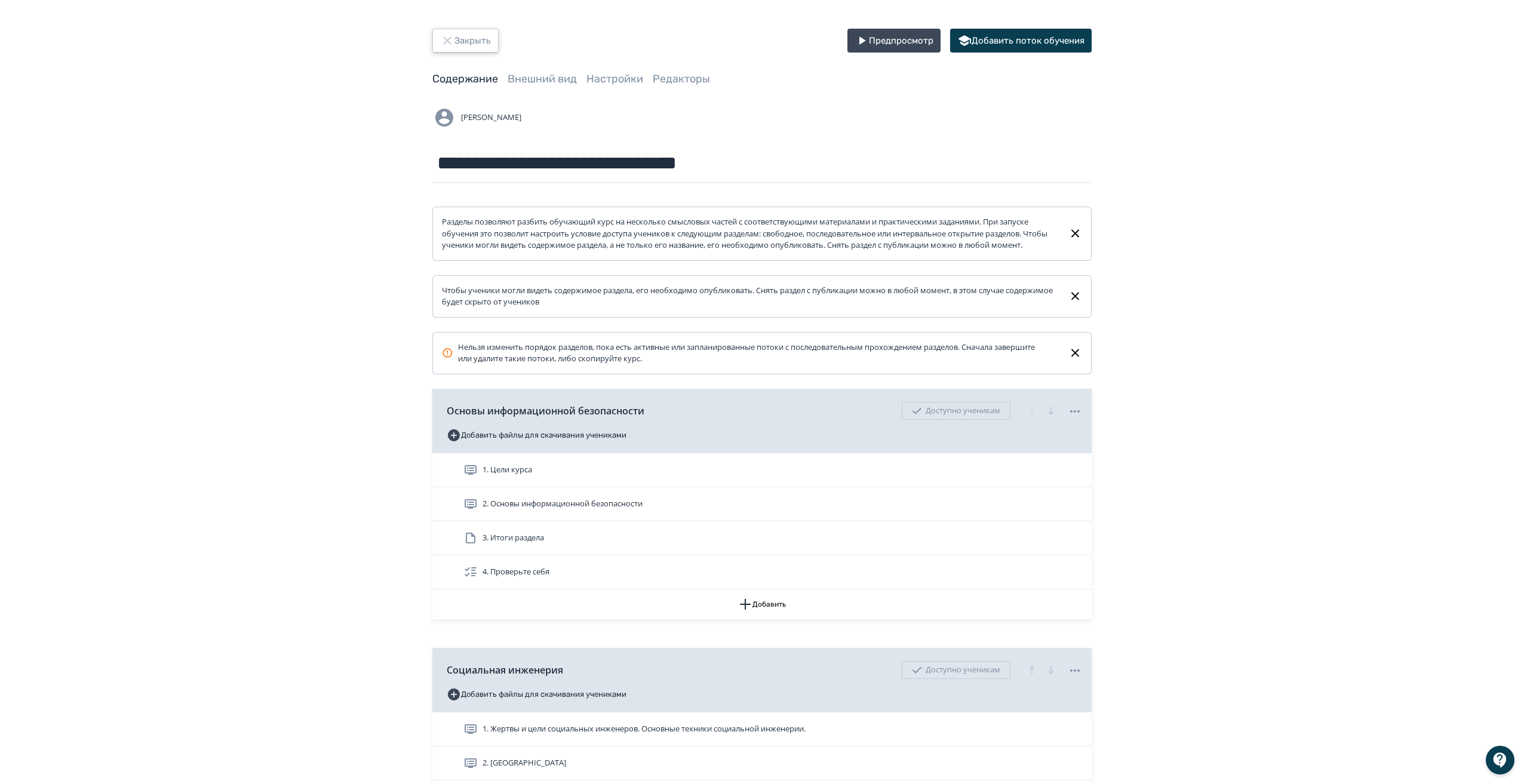
click at [456, 41] on button "Закрыть" at bounding box center [466, 40] width 66 height 24
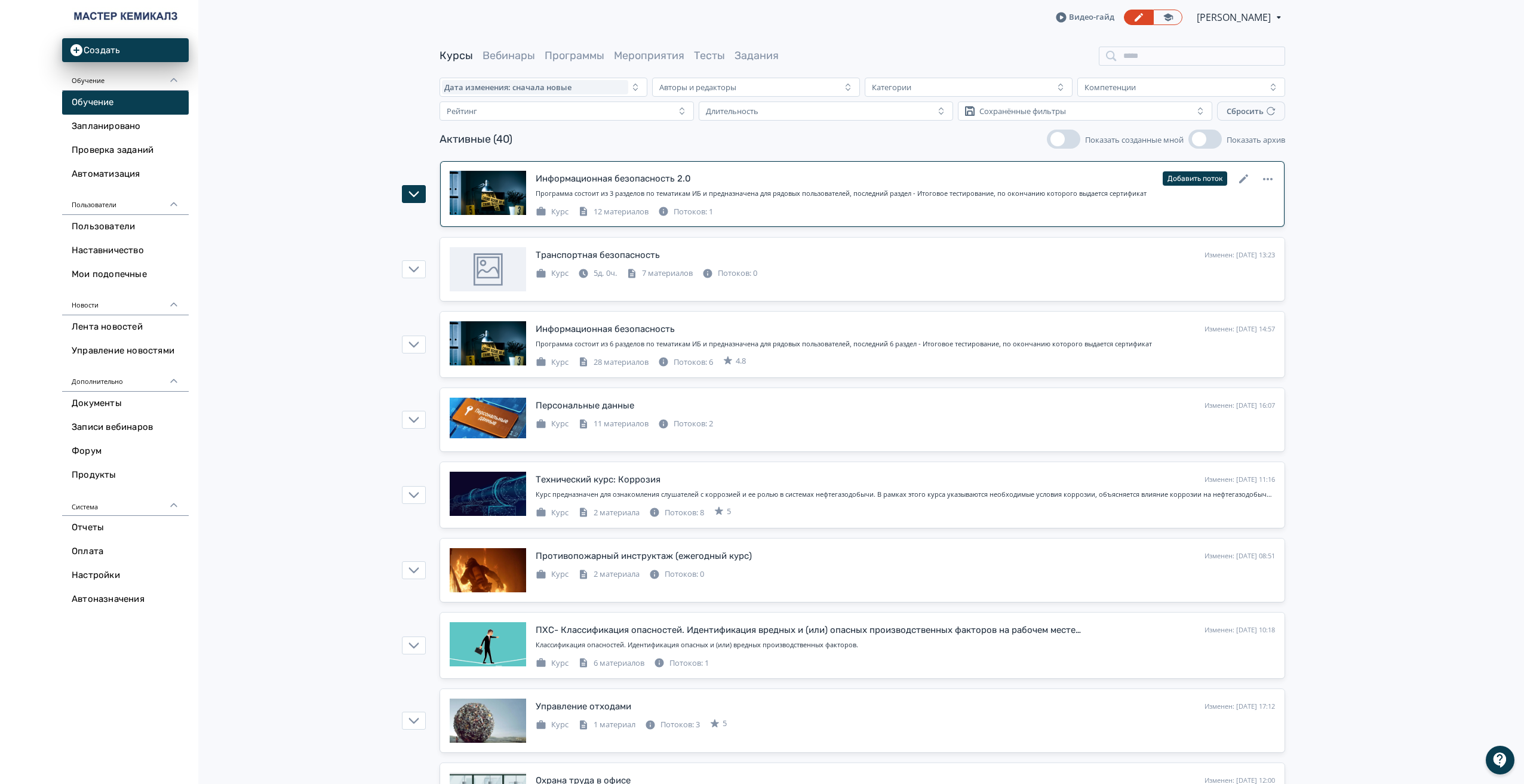
click at [712, 209] on div "Потоков: 1" at bounding box center [685, 211] width 55 height 12
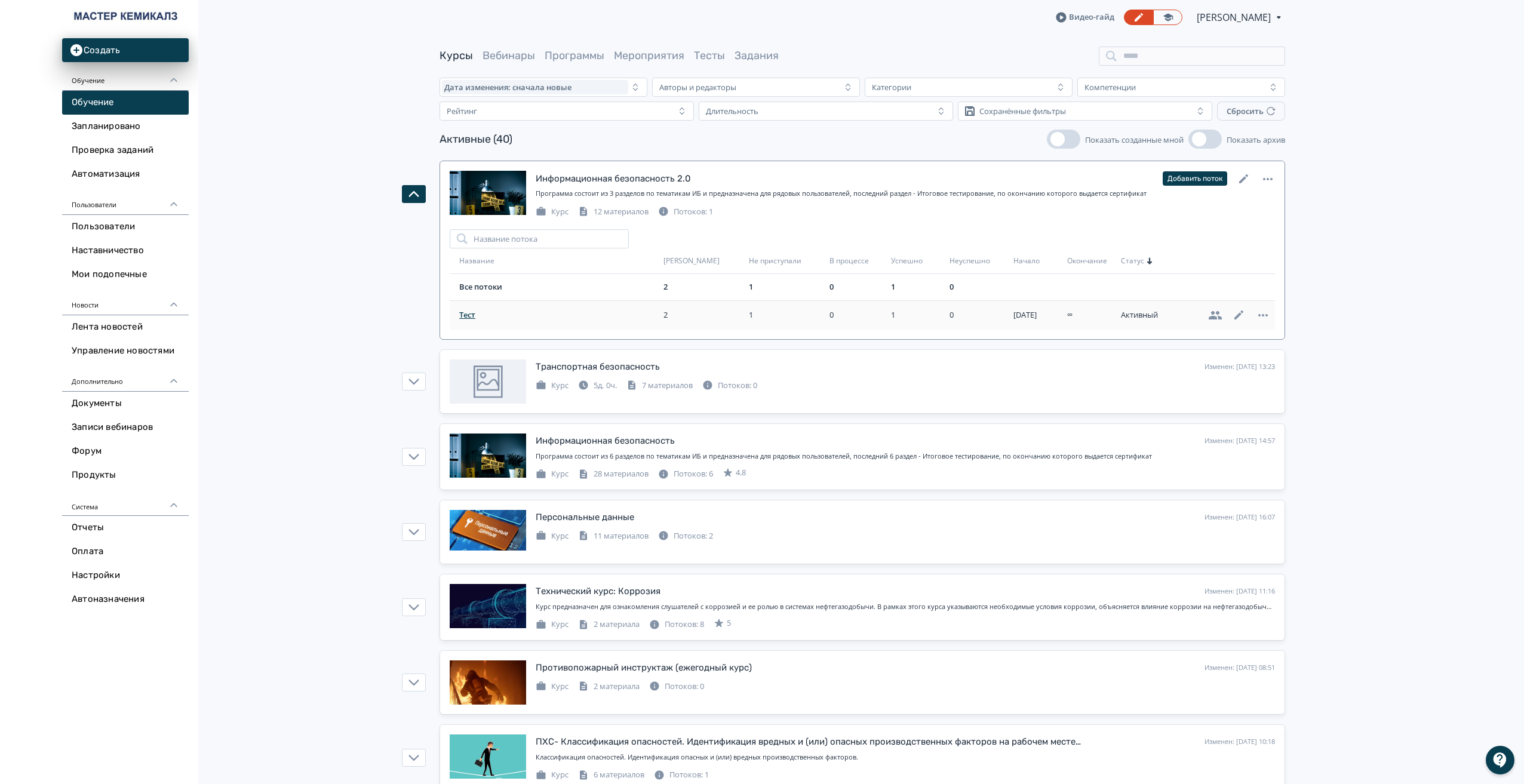
click at [472, 315] on span "Тест" at bounding box center [559, 315] width 200 height 12
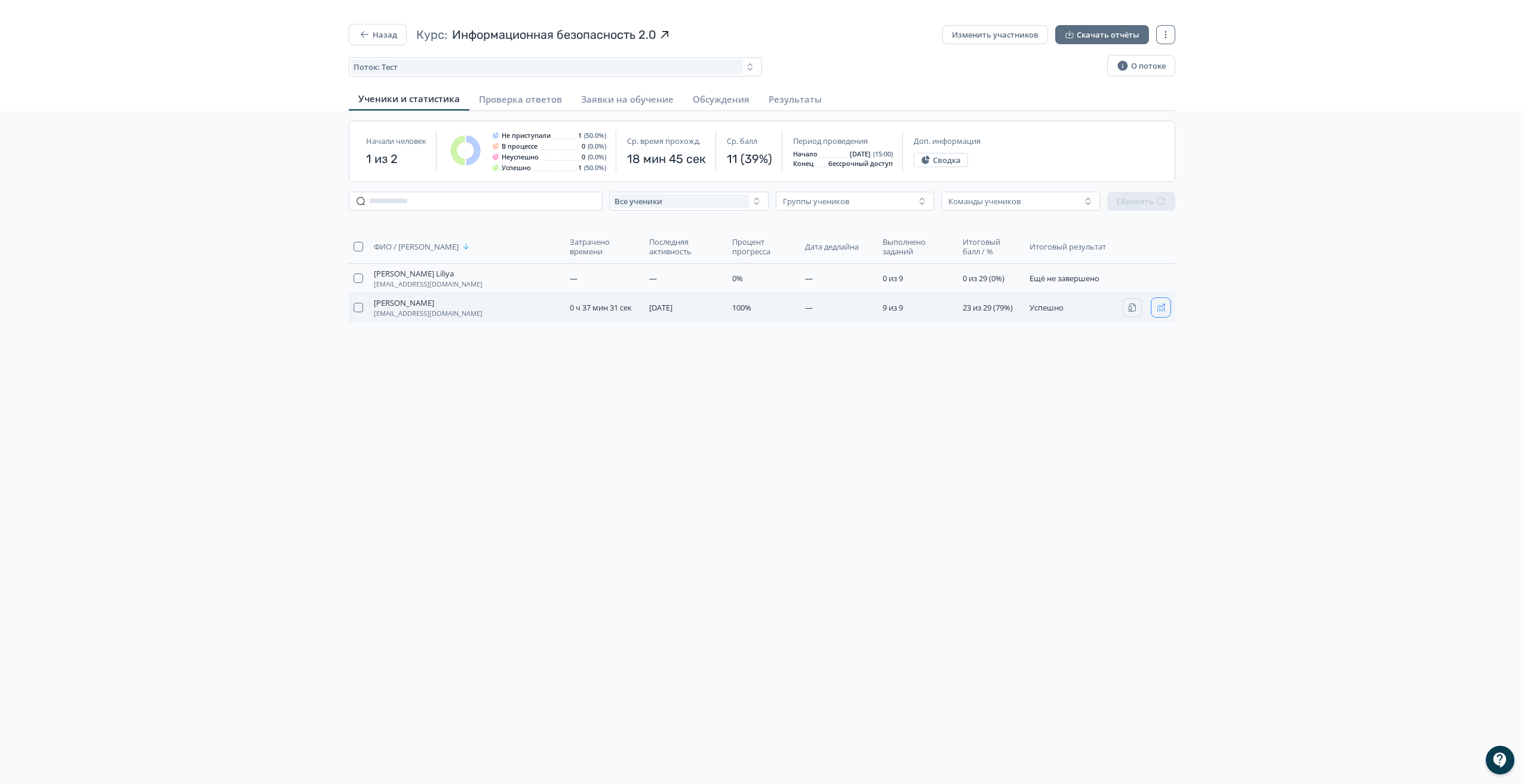
click at [1163, 306] on icon "button" at bounding box center [1161, 307] width 10 height 10
click at [379, 32] on button "Назад" at bounding box center [377, 34] width 58 height 21
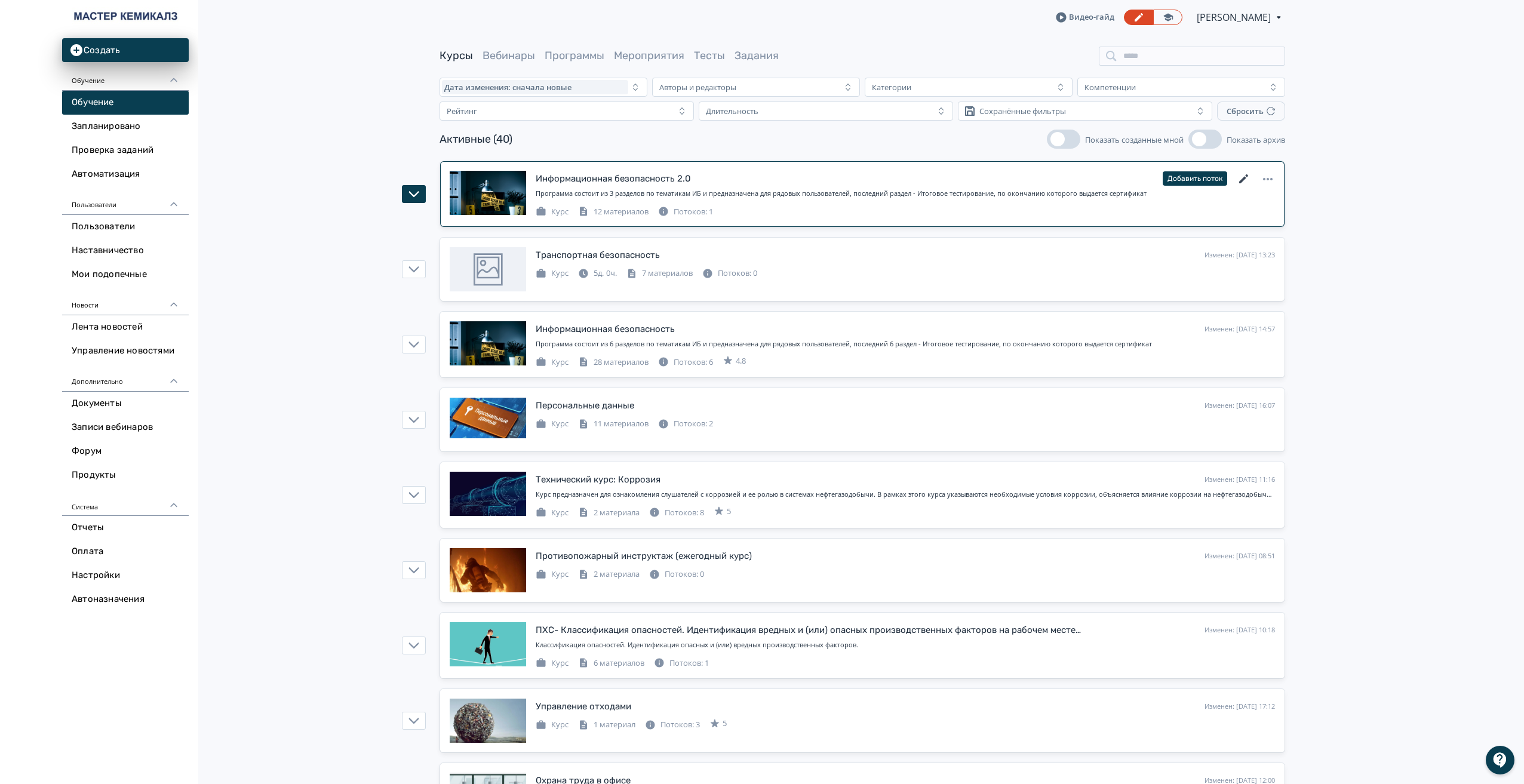
click at [1243, 178] on icon at bounding box center [1243, 179] width 14 height 14
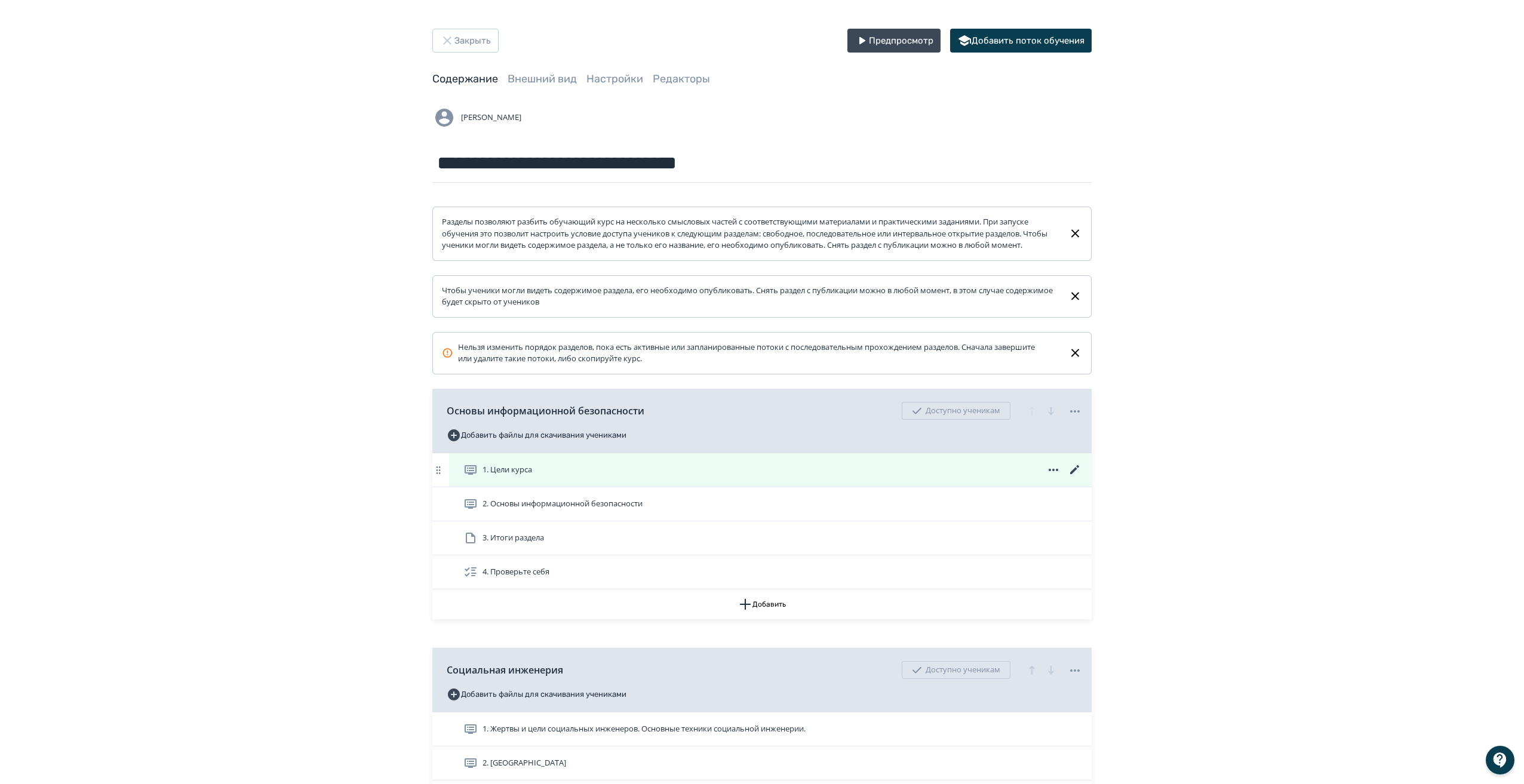
click at [1077, 476] on icon at bounding box center [1074, 469] width 14 height 14
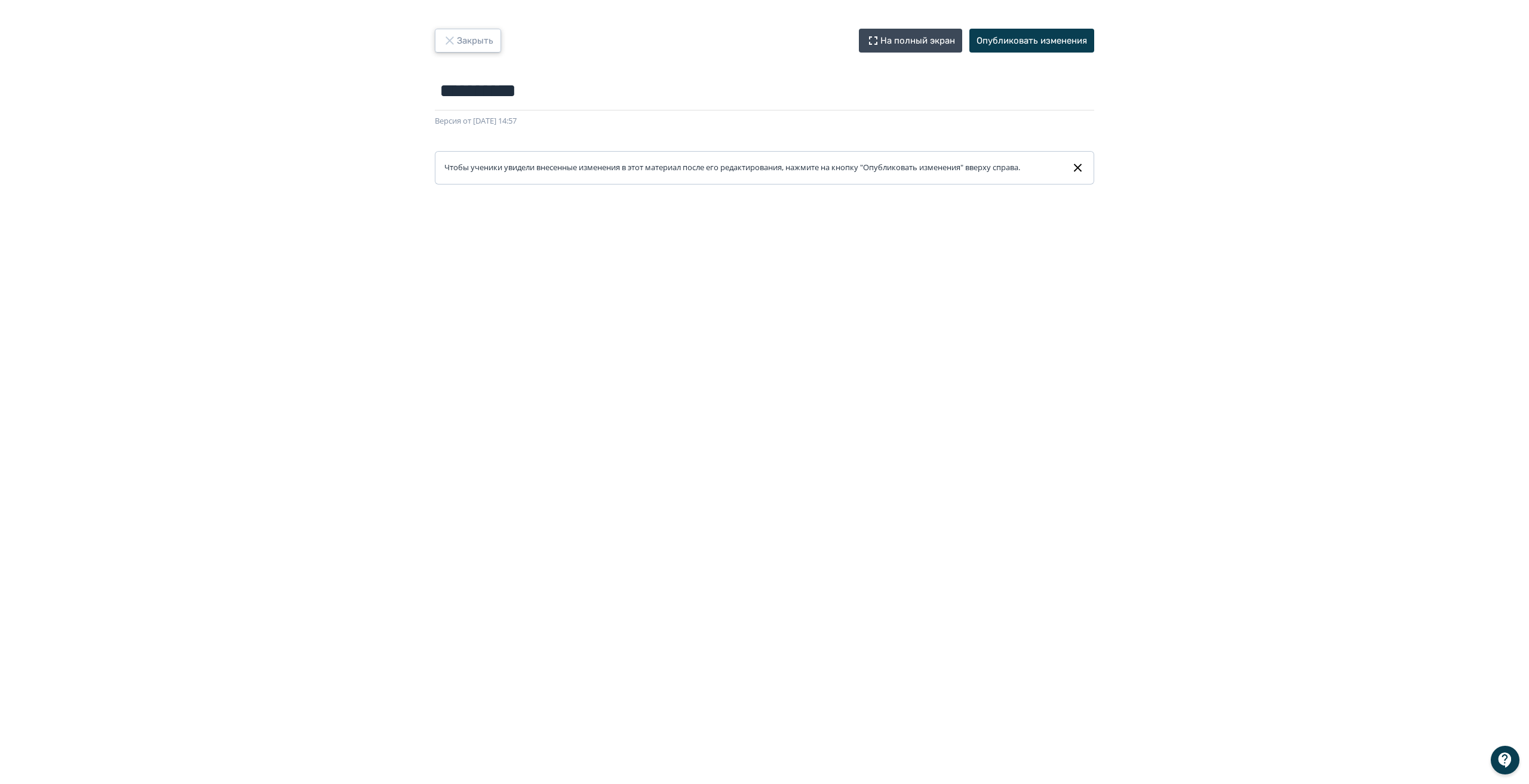
click at [469, 32] on button "Закрыть" at bounding box center [468, 40] width 66 height 24
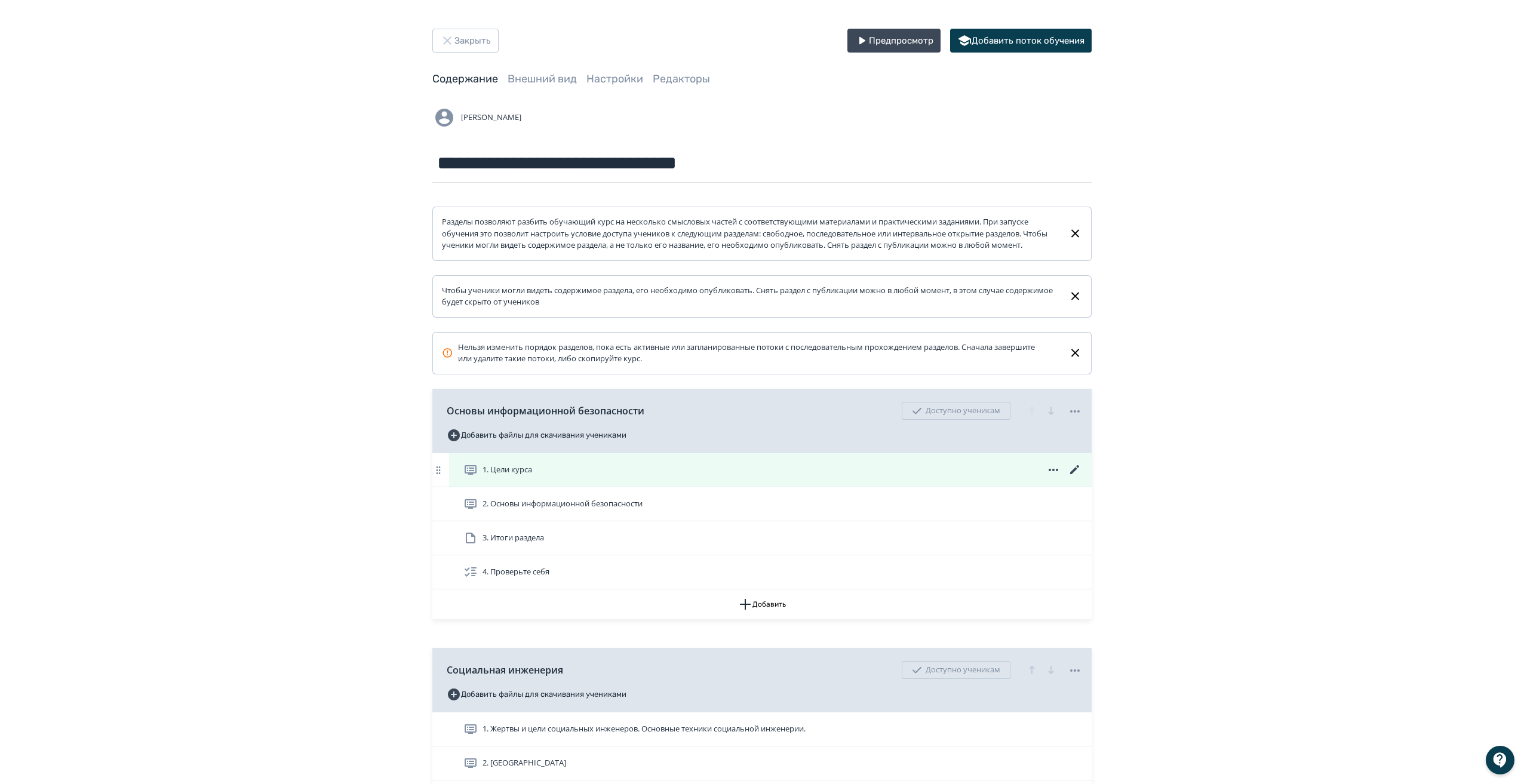
click at [1073, 477] on icon at bounding box center [1074, 469] width 14 height 14
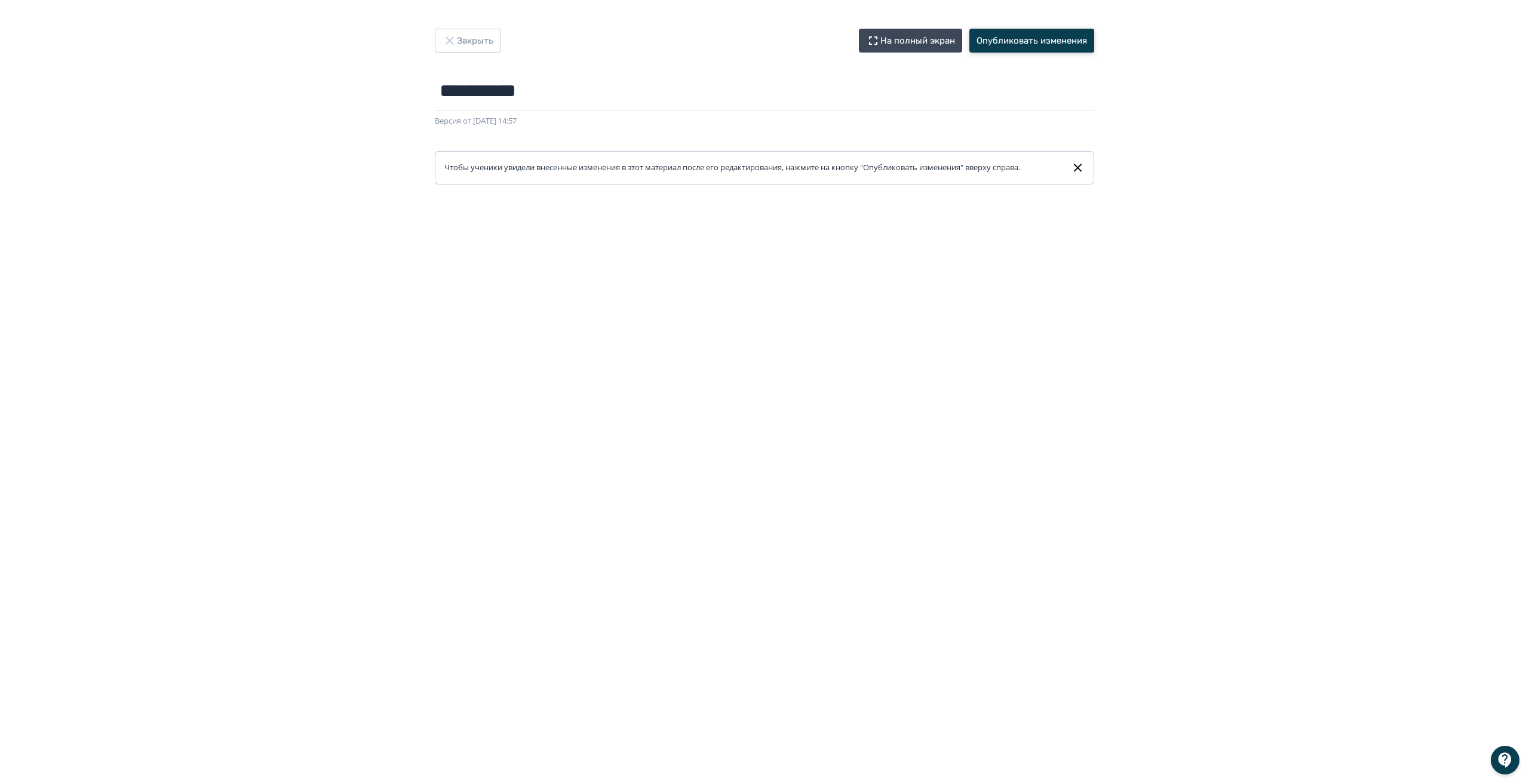
click at [1009, 36] on button "Опубликовать изменения" at bounding box center [1032, 40] width 125 height 24
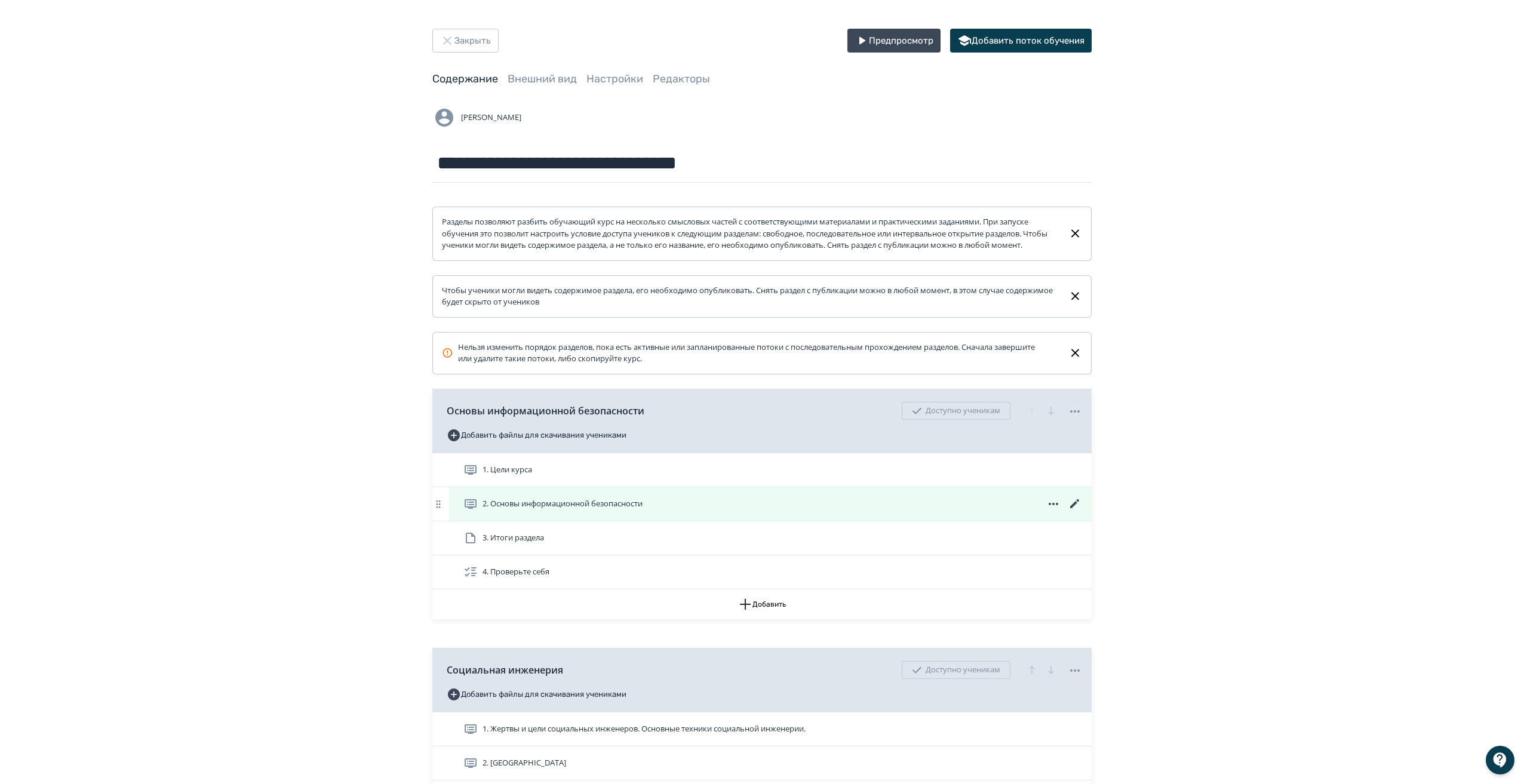
click at [677, 511] on div "2. Оcновы информационной безопасности" at bounding box center [772, 503] width 619 height 14
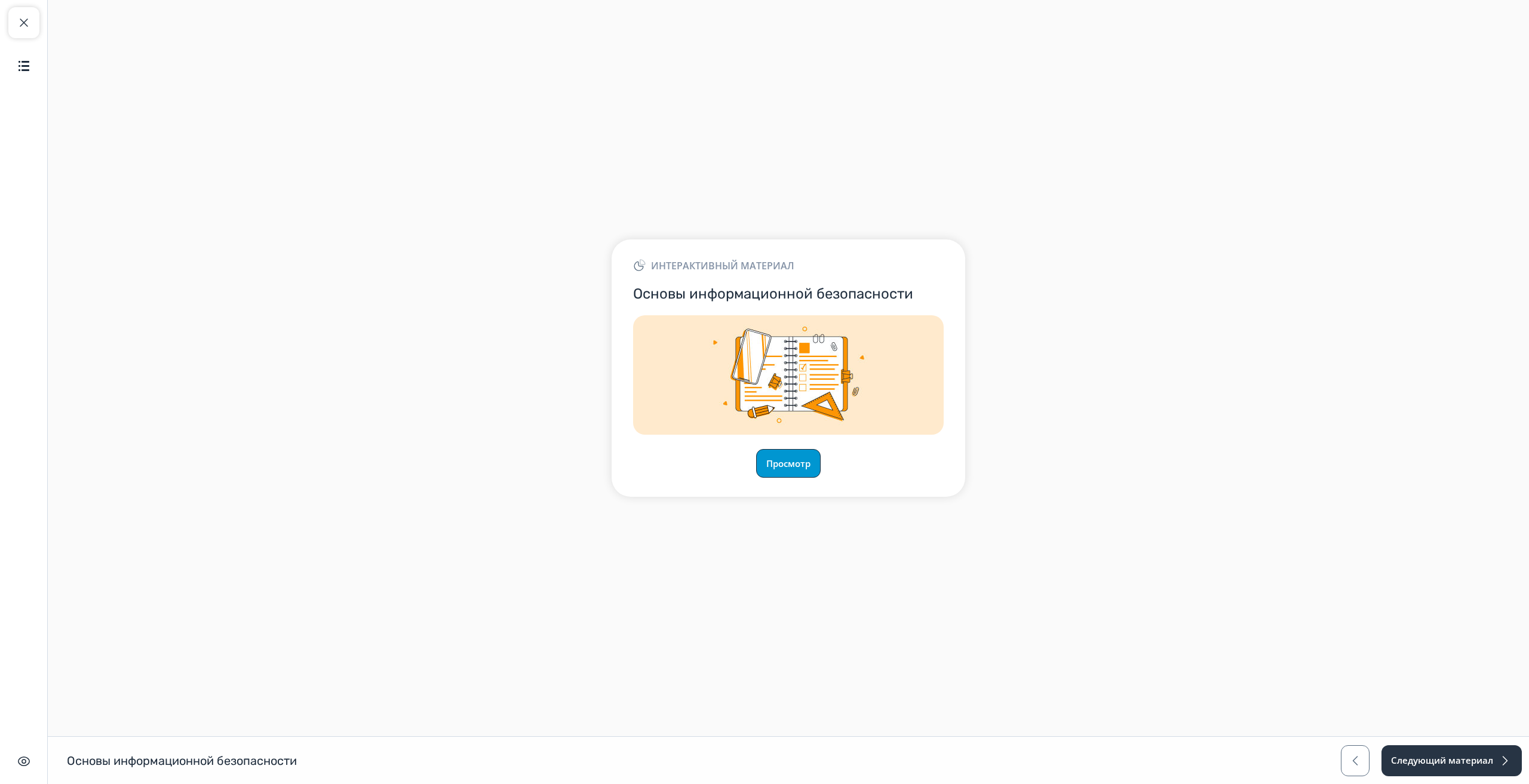
click at [765, 459] on button "Просмотр" at bounding box center [788, 463] width 64 height 29
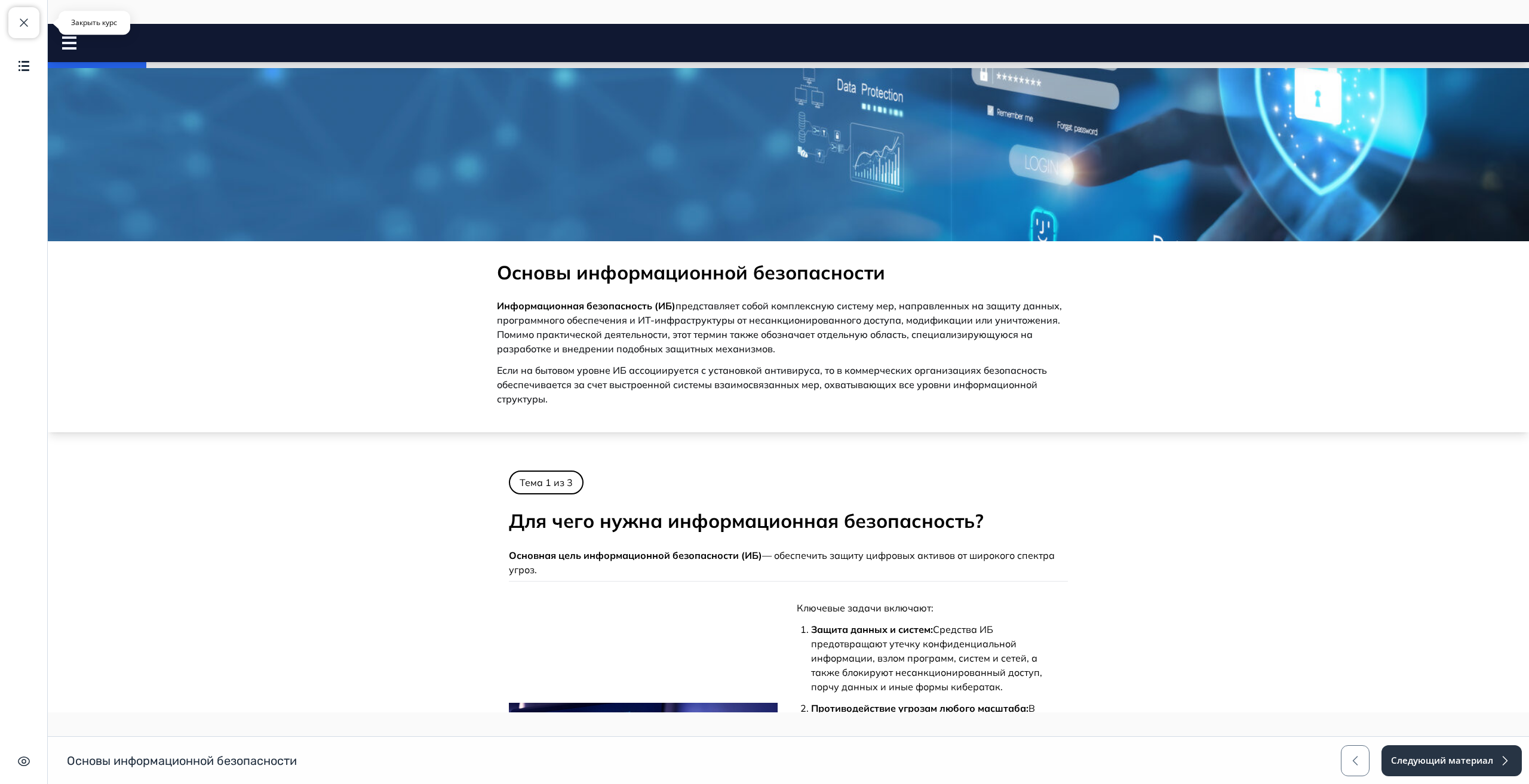
click at [18, 21] on span "button" at bounding box center [23, 22] width 14 height 14
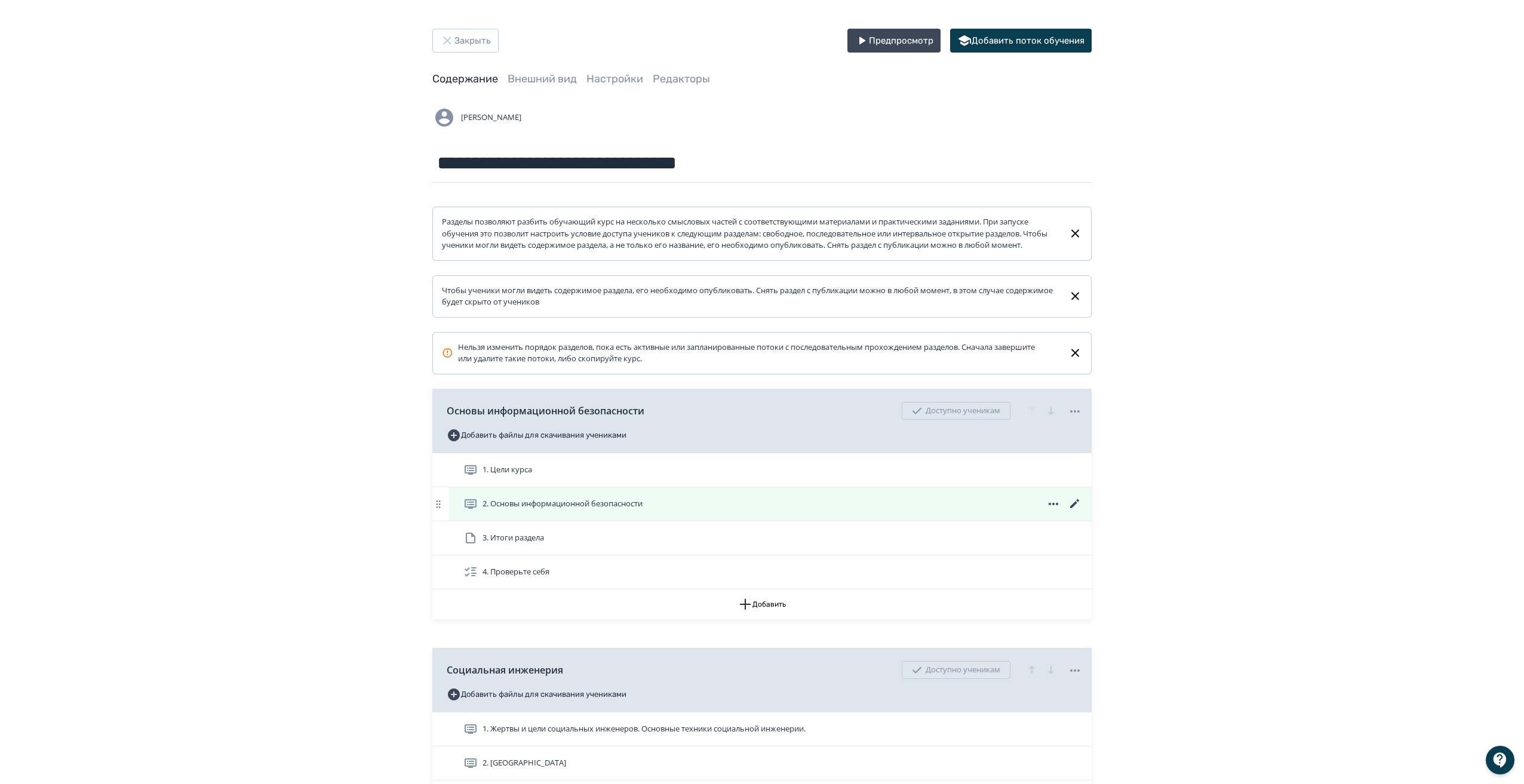
click at [1077, 510] on icon at bounding box center [1074, 503] width 14 height 14
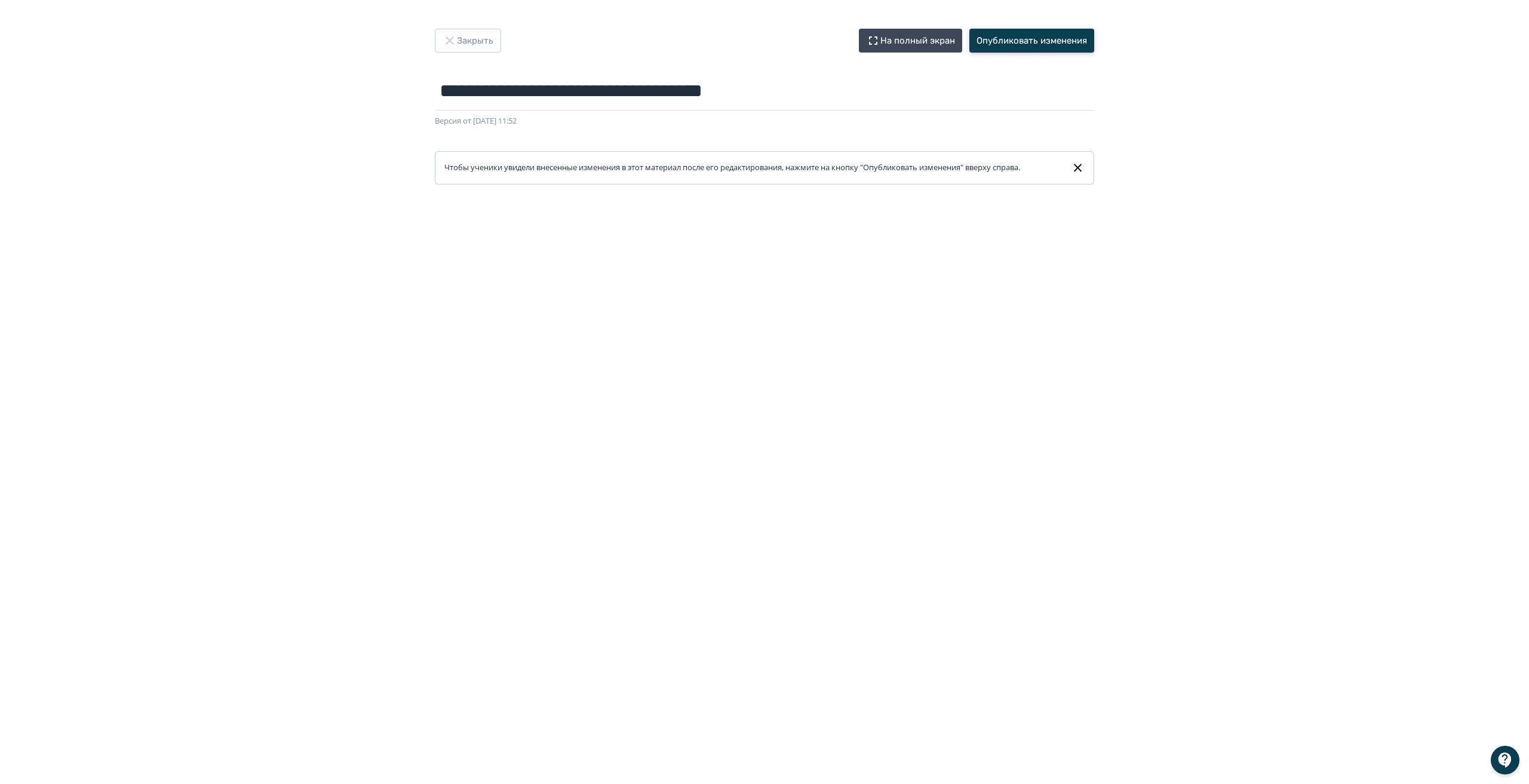
click at [1019, 38] on button "Опубликовать изменения" at bounding box center [1032, 40] width 125 height 24
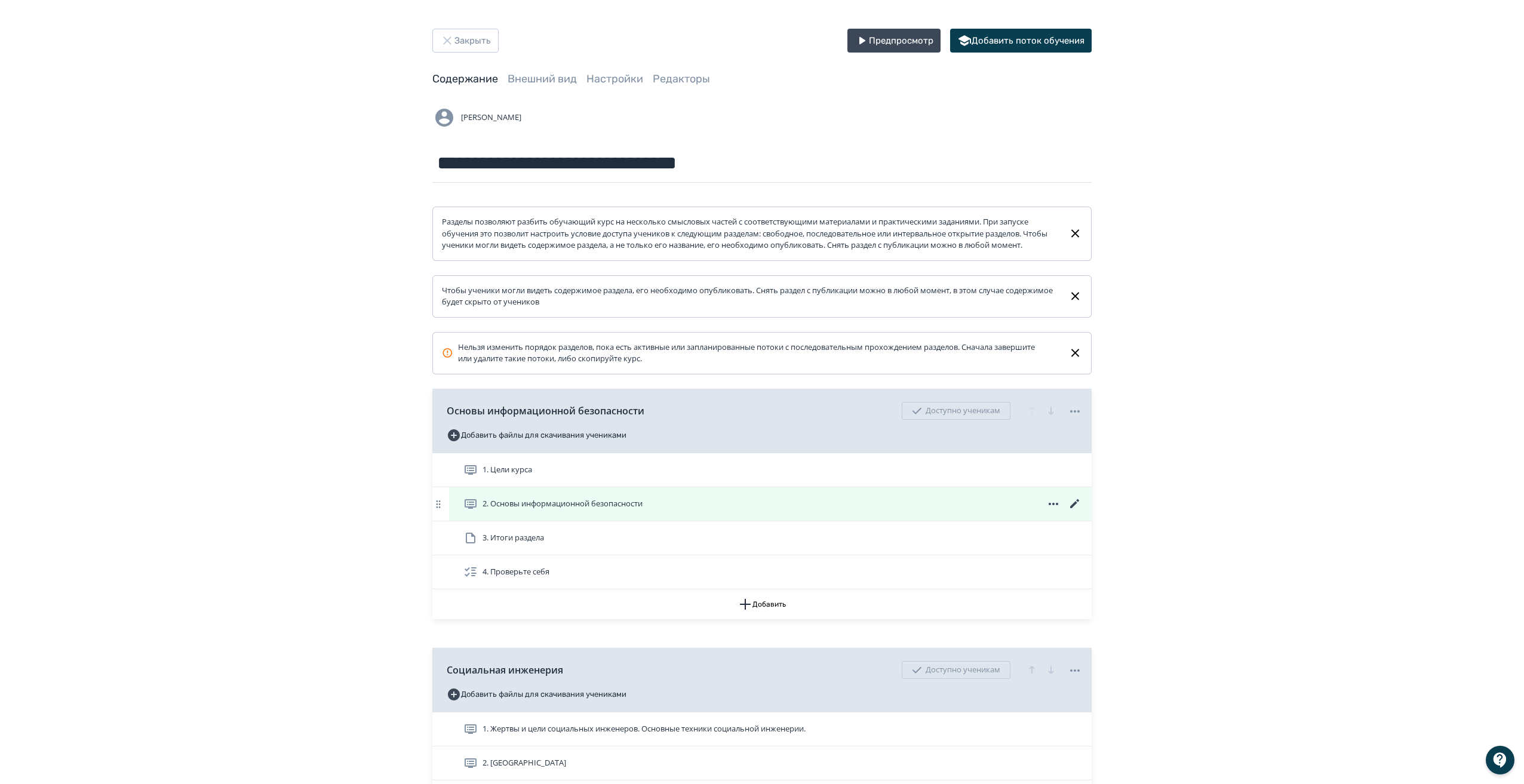
click at [594, 509] on span "2. Оcновы информационной безопасности" at bounding box center [562, 503] width 160 height 12
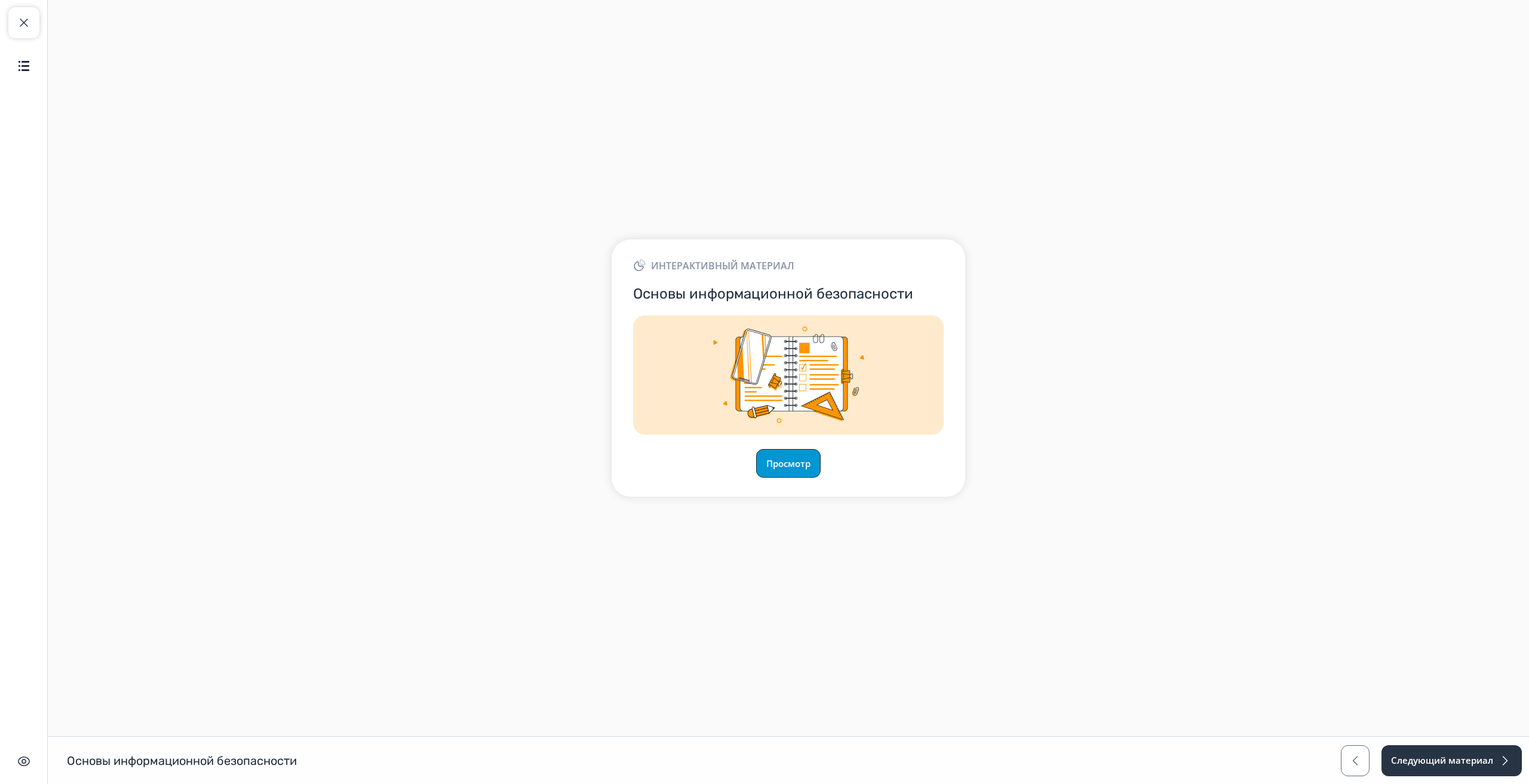
click at [783, 469] on button "Просмотр" at bounding box center [788, 463] width 64 height 29
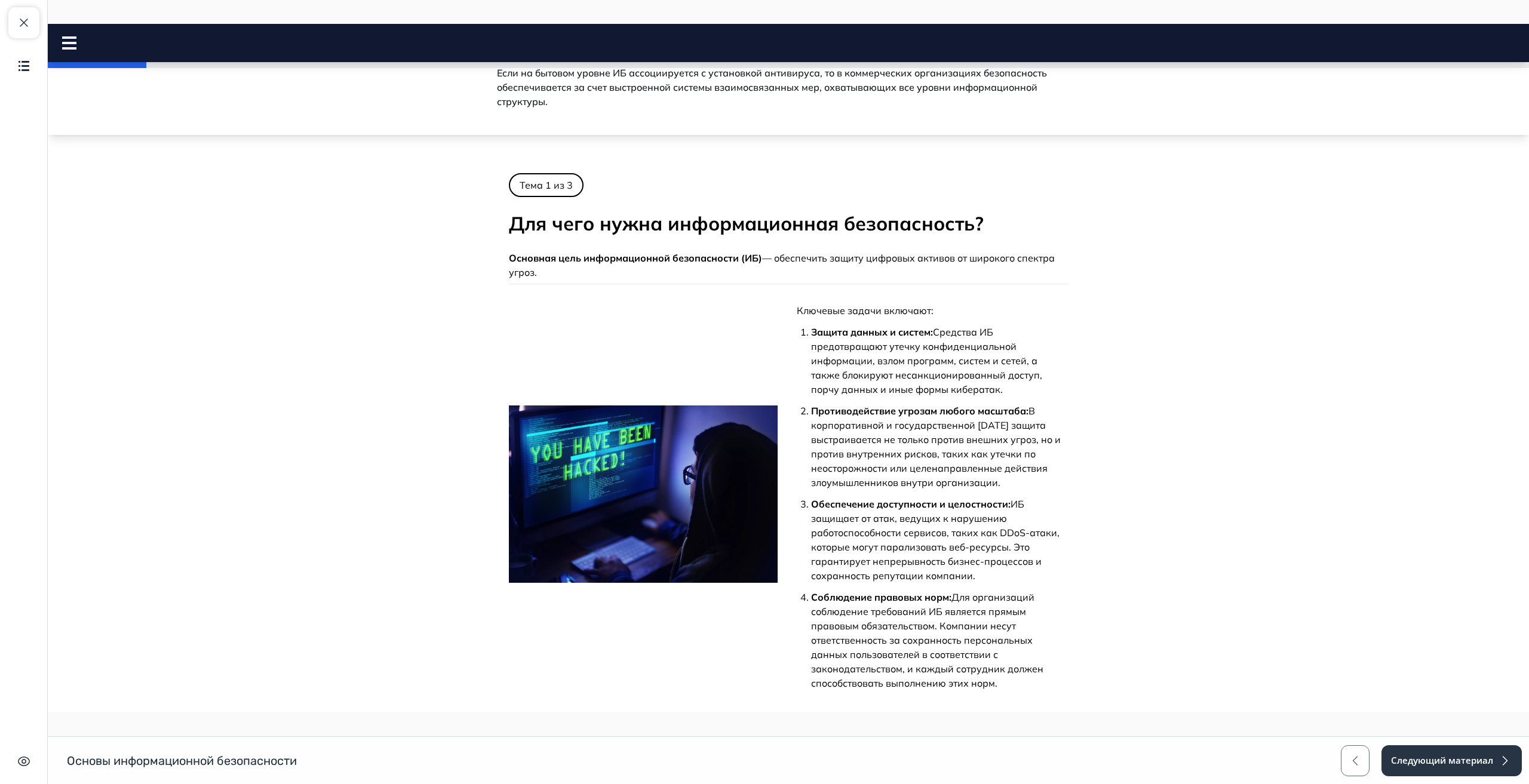
scroll to position [298, 0]
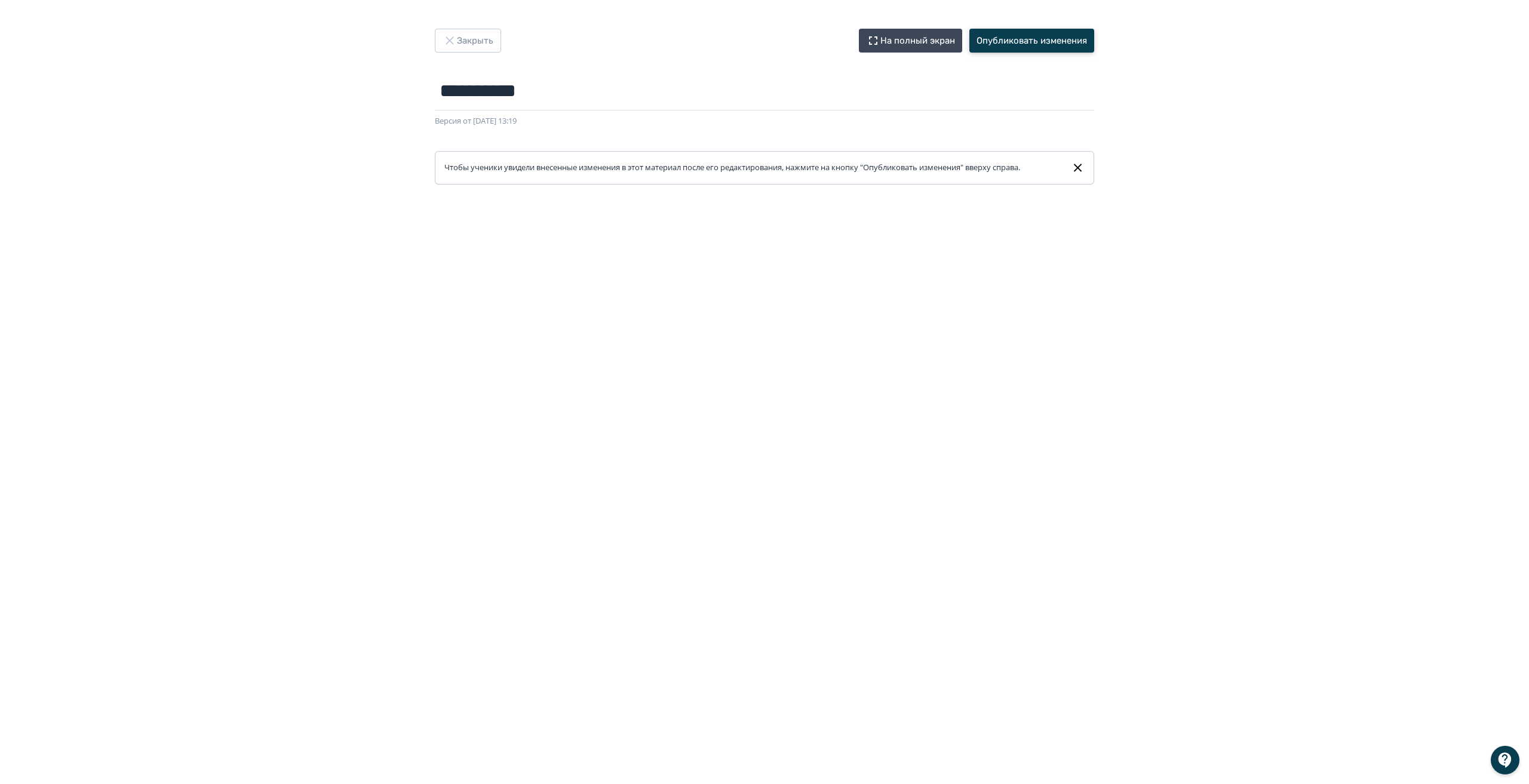
click at [1041, 41] on button "Опубликовать изменения" at bounding box center [1032, 40] width 125 height 24
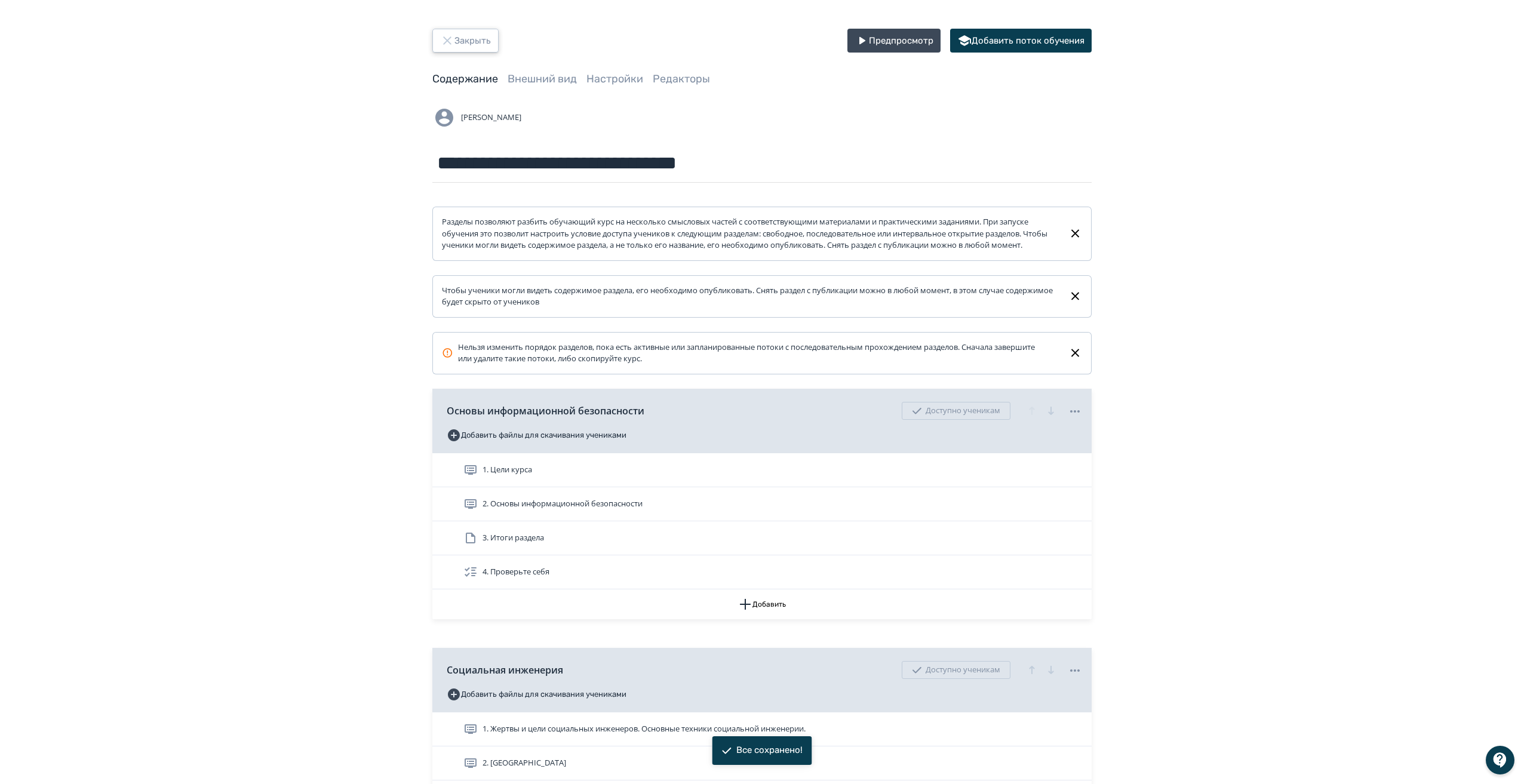
click at [471, 39] on button "Закрыть" at bounding box center [466, 40] width 66 height 24
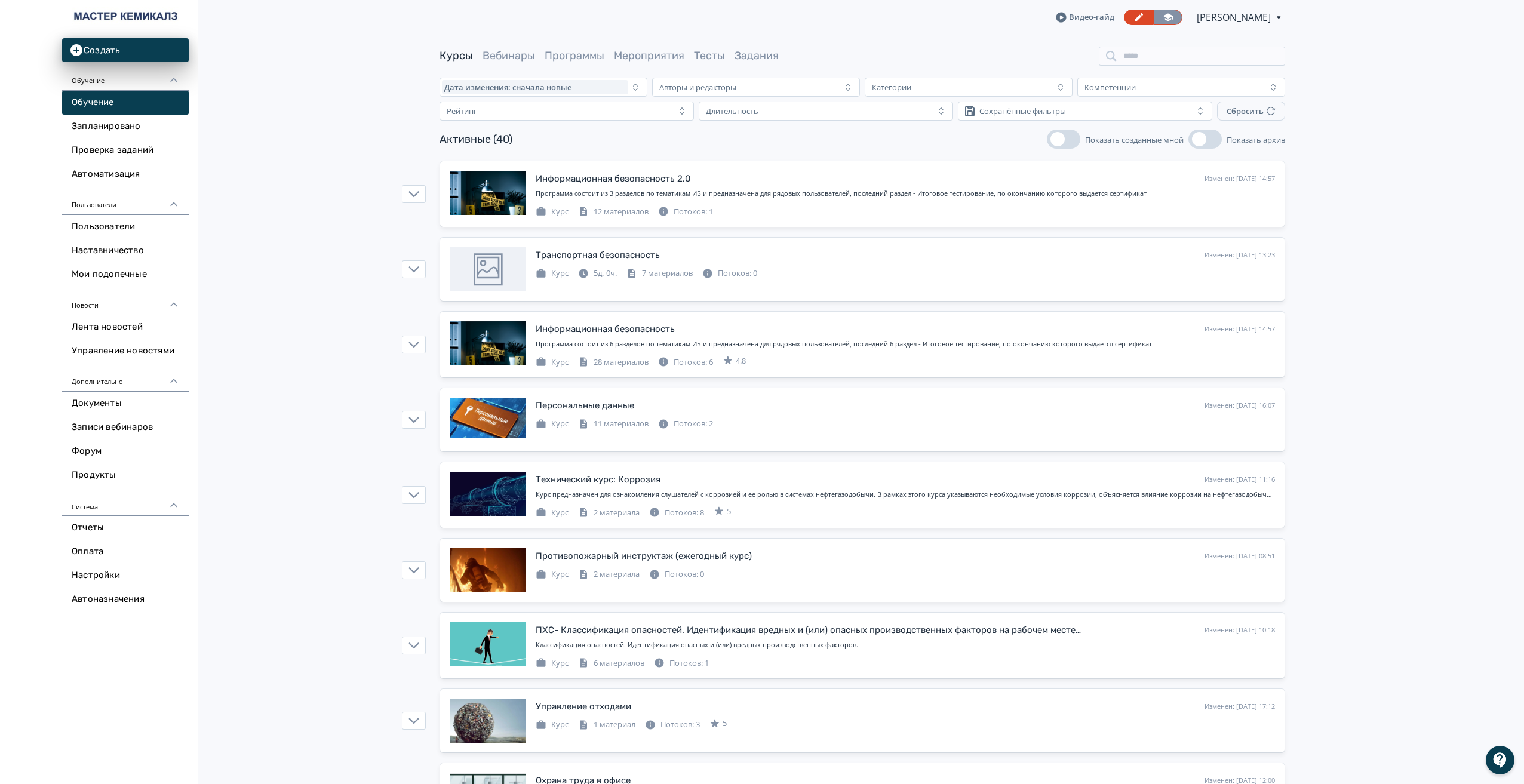
click at [1160, 18] on link at bounding box center [1168, 17] width 29 height 15
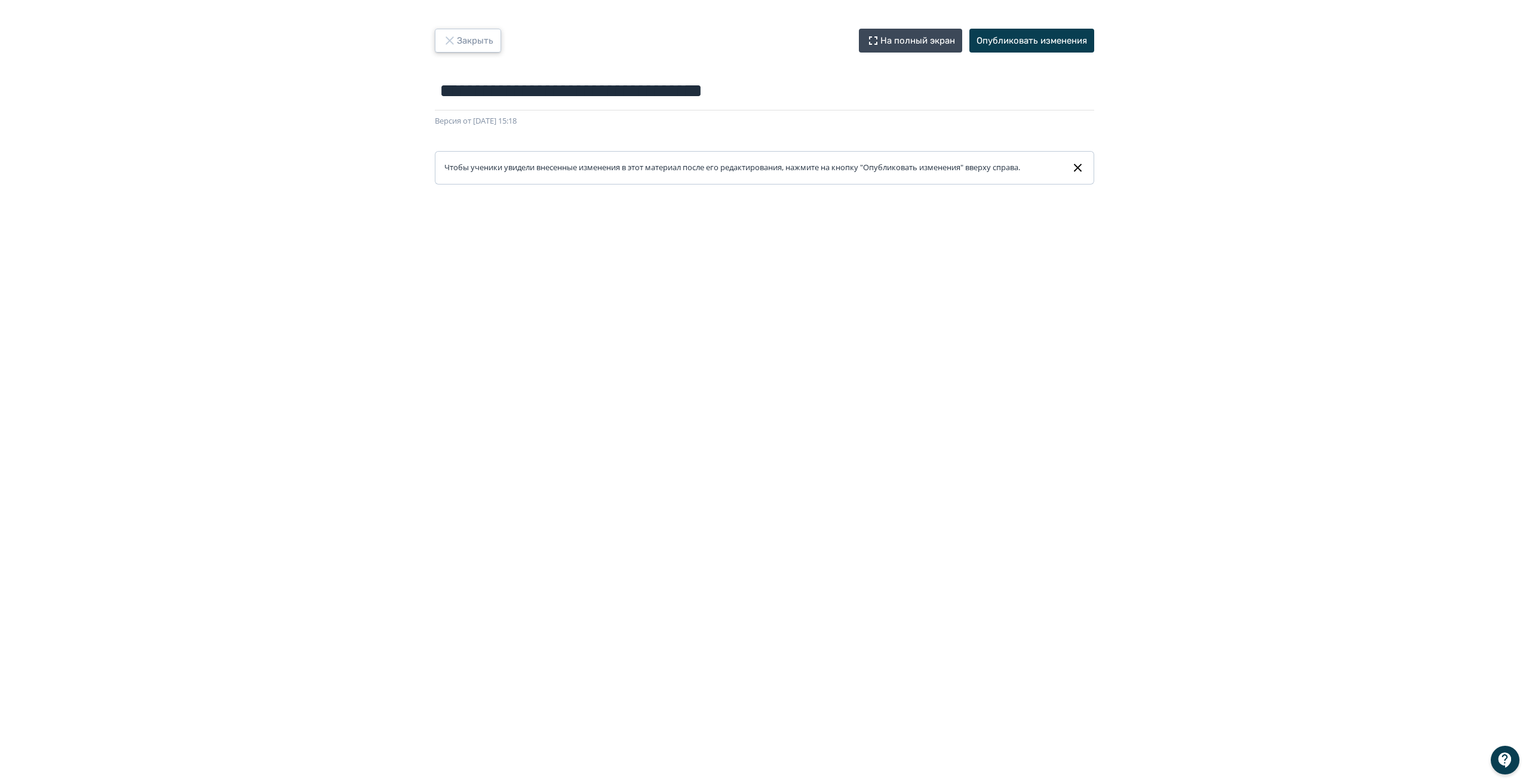
click at [472, 42] on button "Закрыть" at bounding box center [468, 40] width 66 height 24
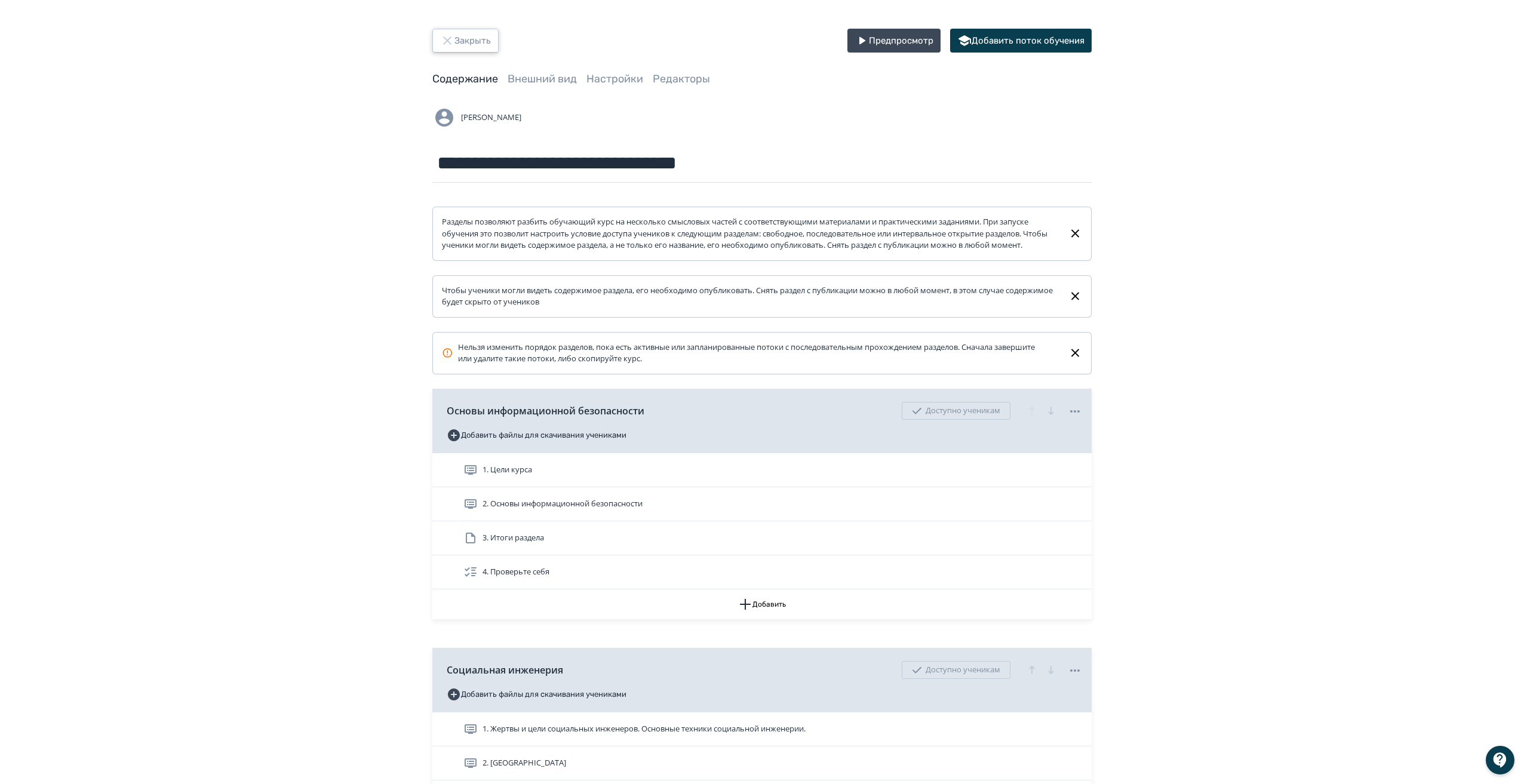
click at [478, 48] on button "Закрыть" at bounding box center [466, 40] width 66 height 24
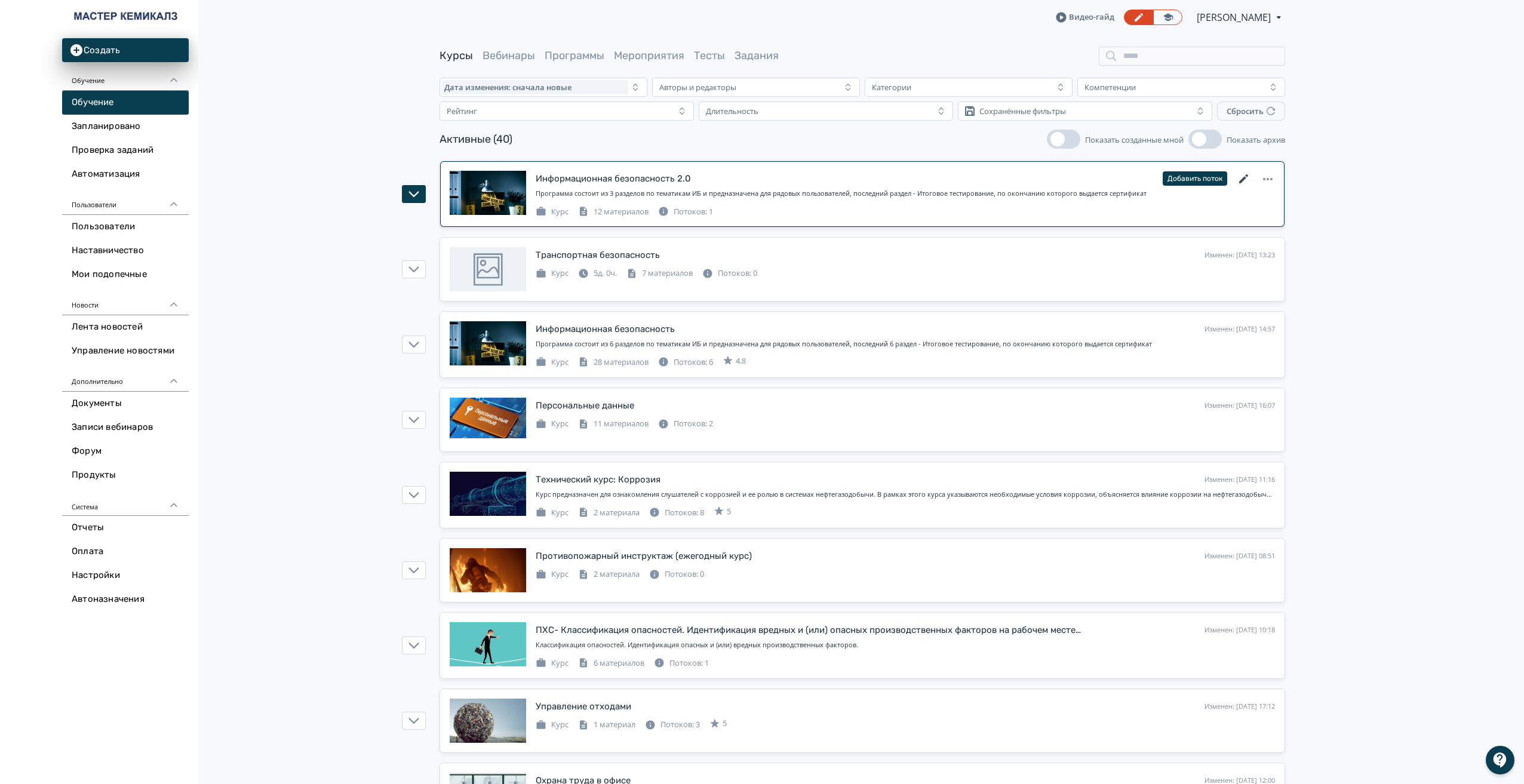
click at [1247, 173] on icon at bounding box center [1243, 179] width 14 height 14
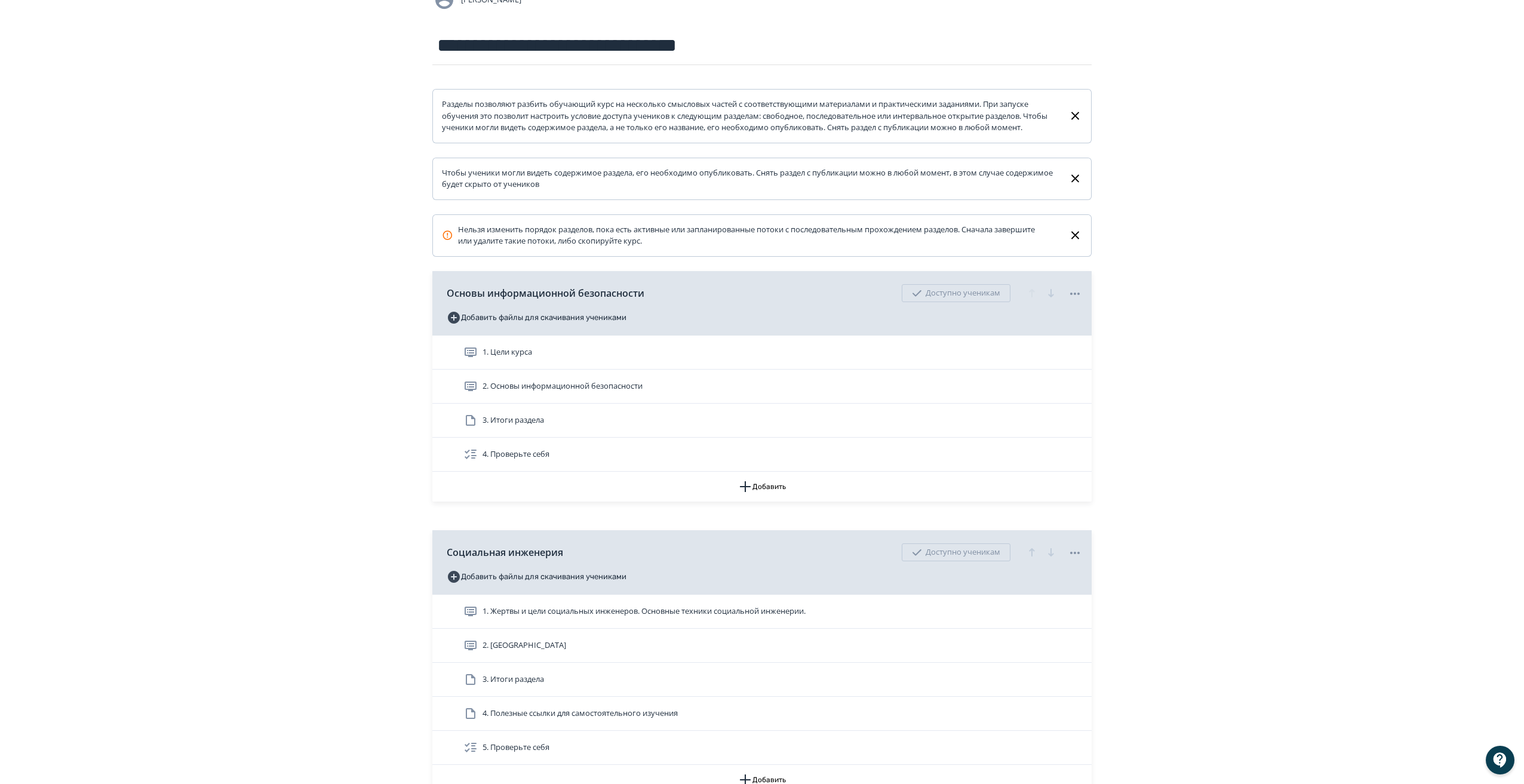
scroll to position [119, 0]
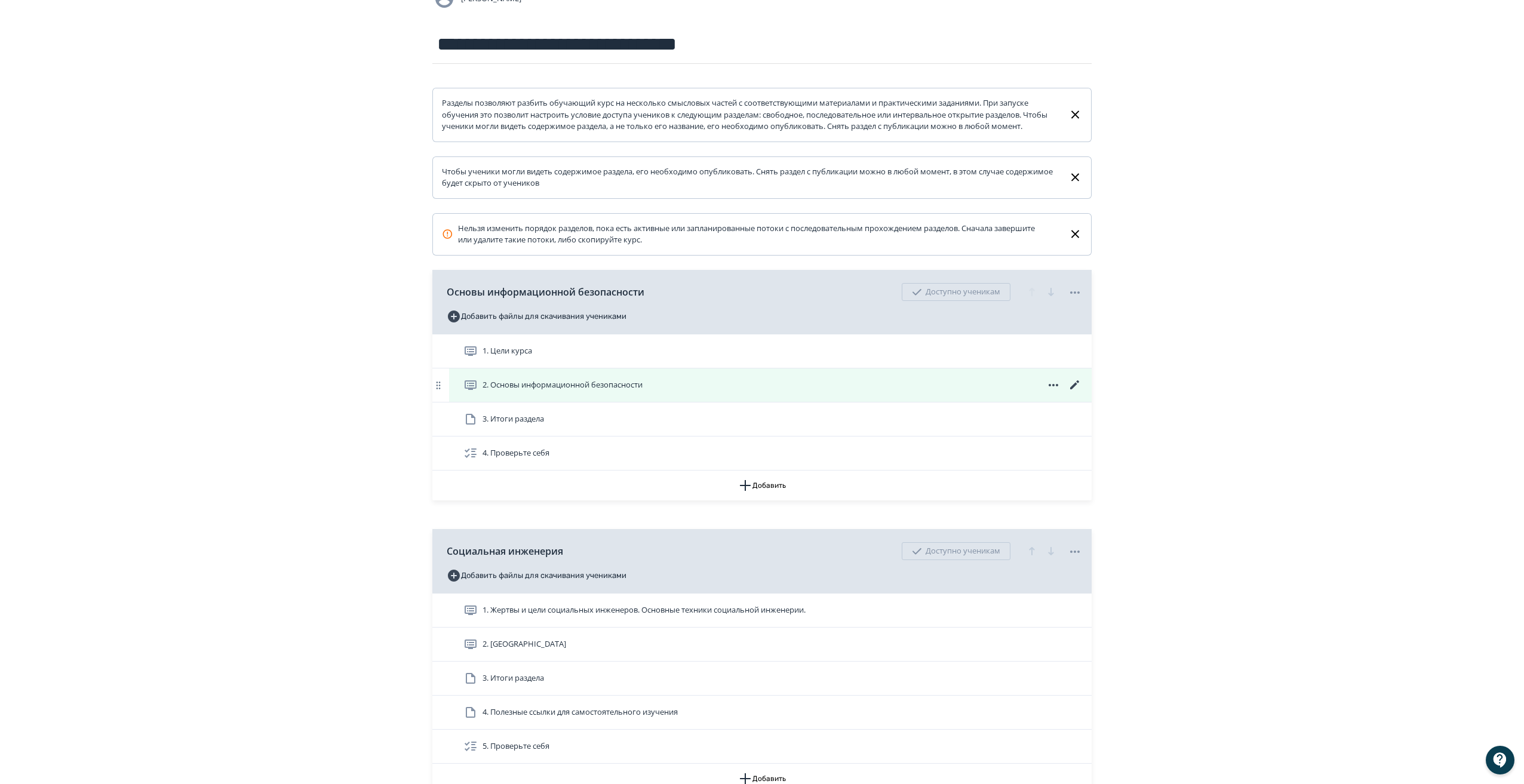
click at [1074, 391] on icon at bounding box center [1074, 385] width 14 height 14
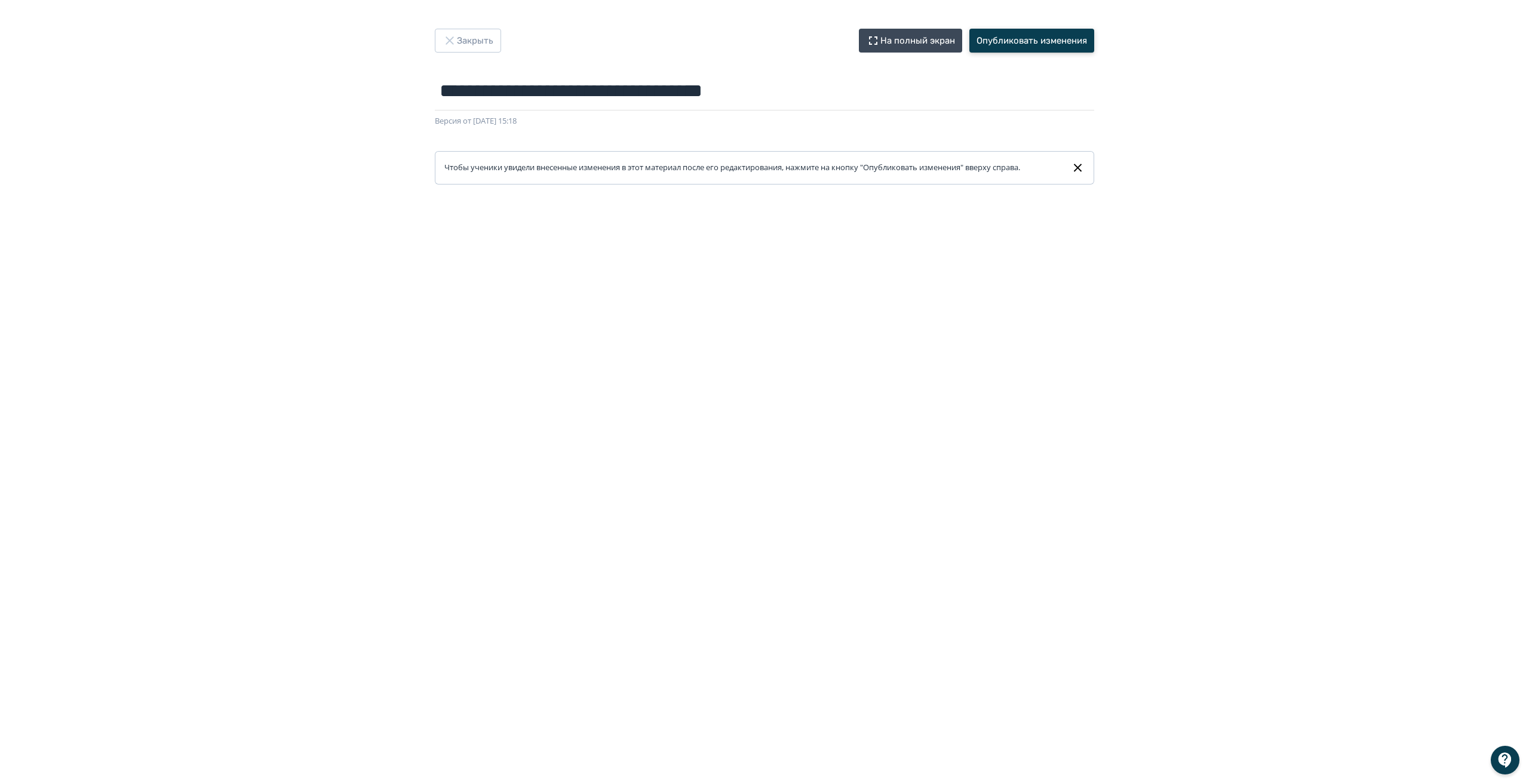
click at [1014, 42] on button "Опубликовать изменения" at bounding box center [1032, 40] width 125 height 24
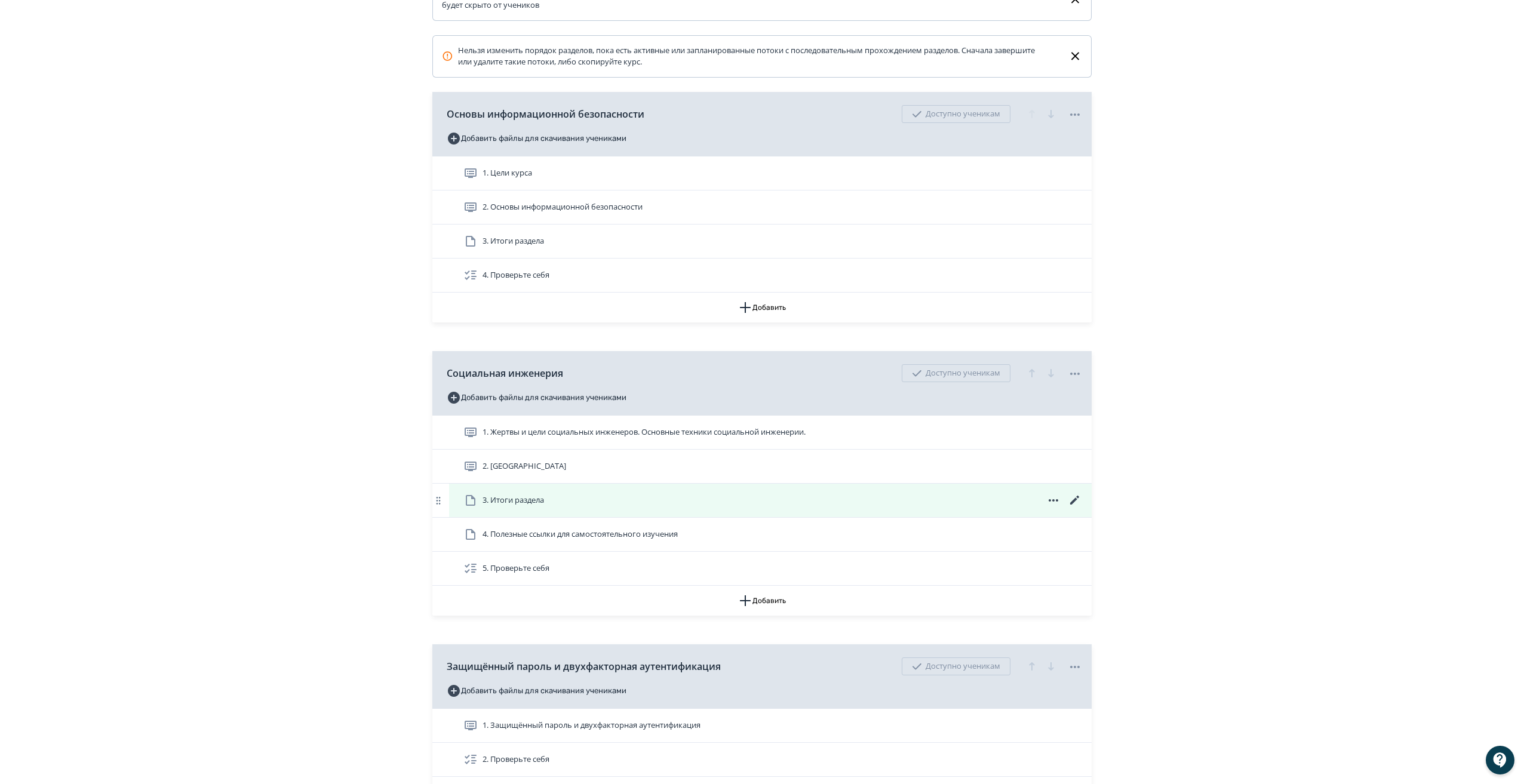
scroll to position [298, 0]
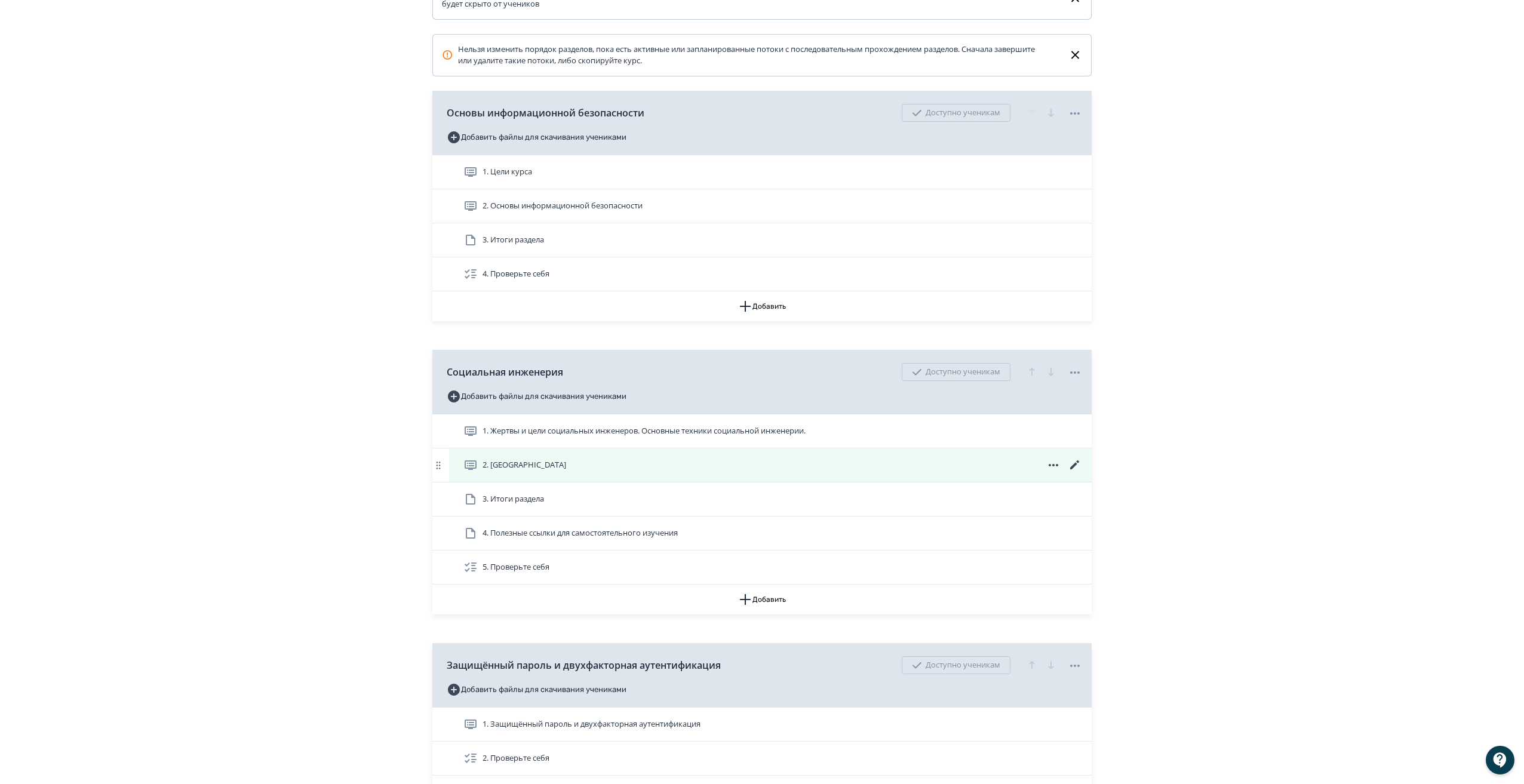
click at [1074, 472] on icon at bounding box center [1074, 465] width 14 height 14
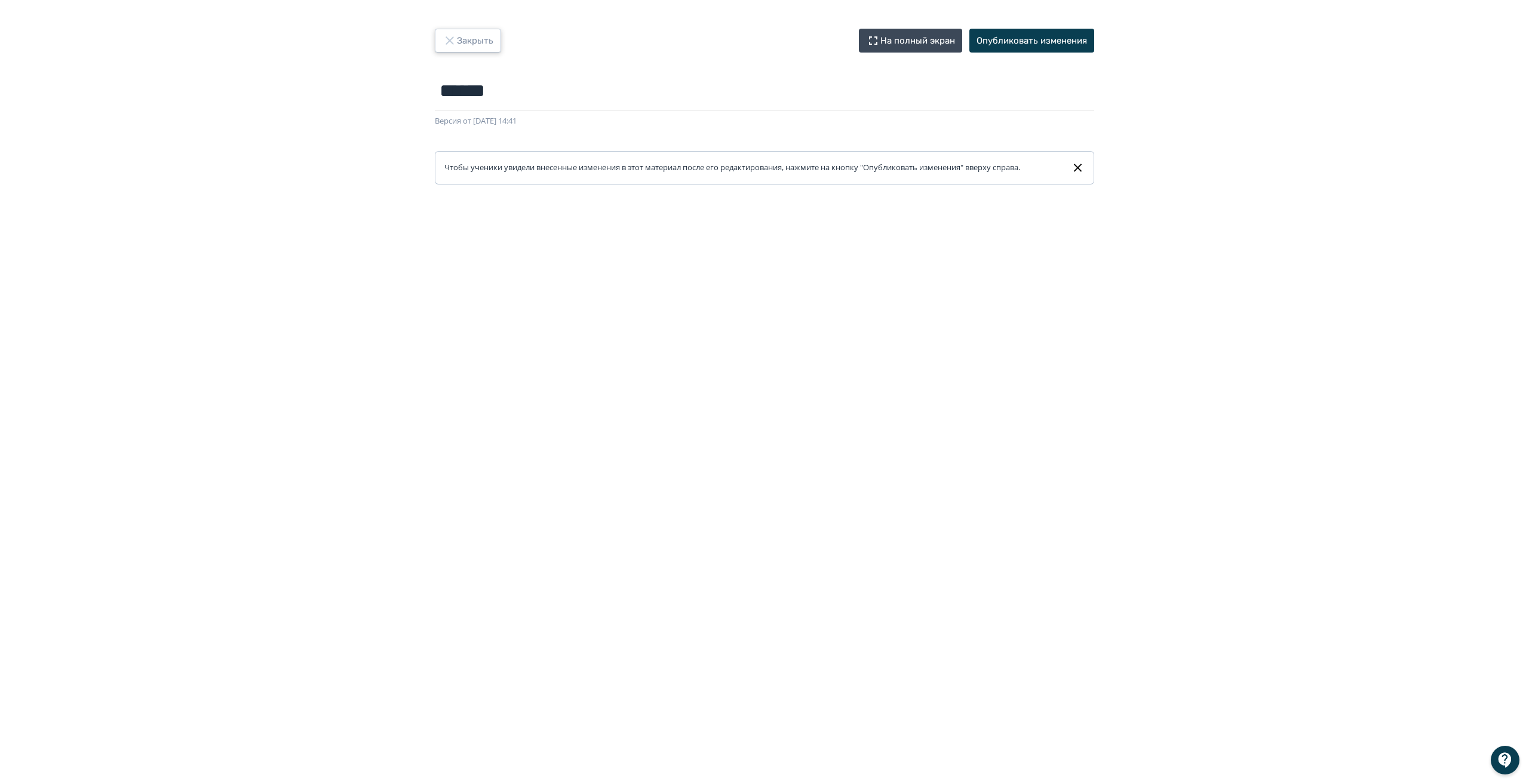
click at [458, 34] on button "Закрыть" at bounding box center [468, 40] width 66 height 24
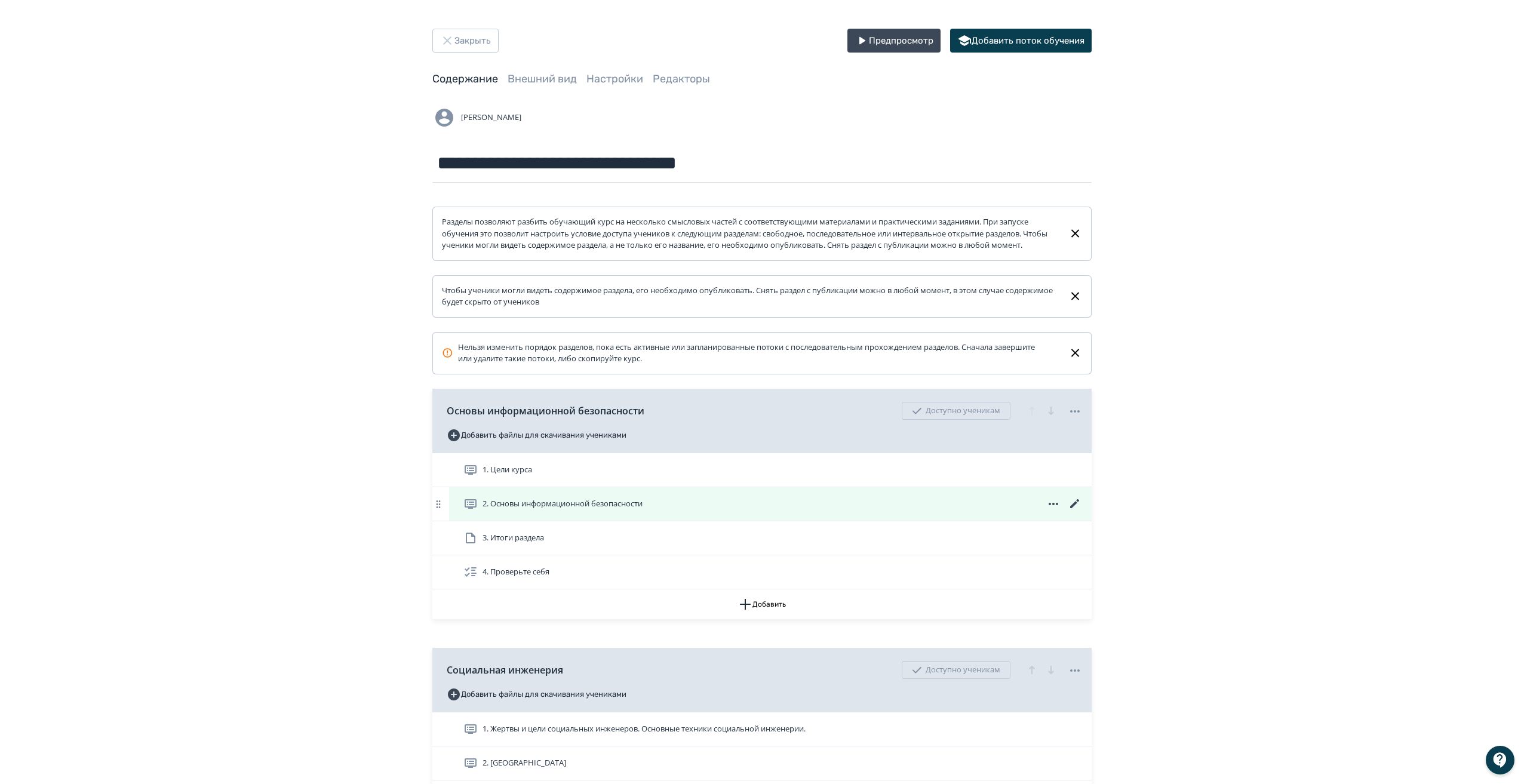
click at [1079, 508] on icon at bounding box center [1074, 503] width 14 height 14
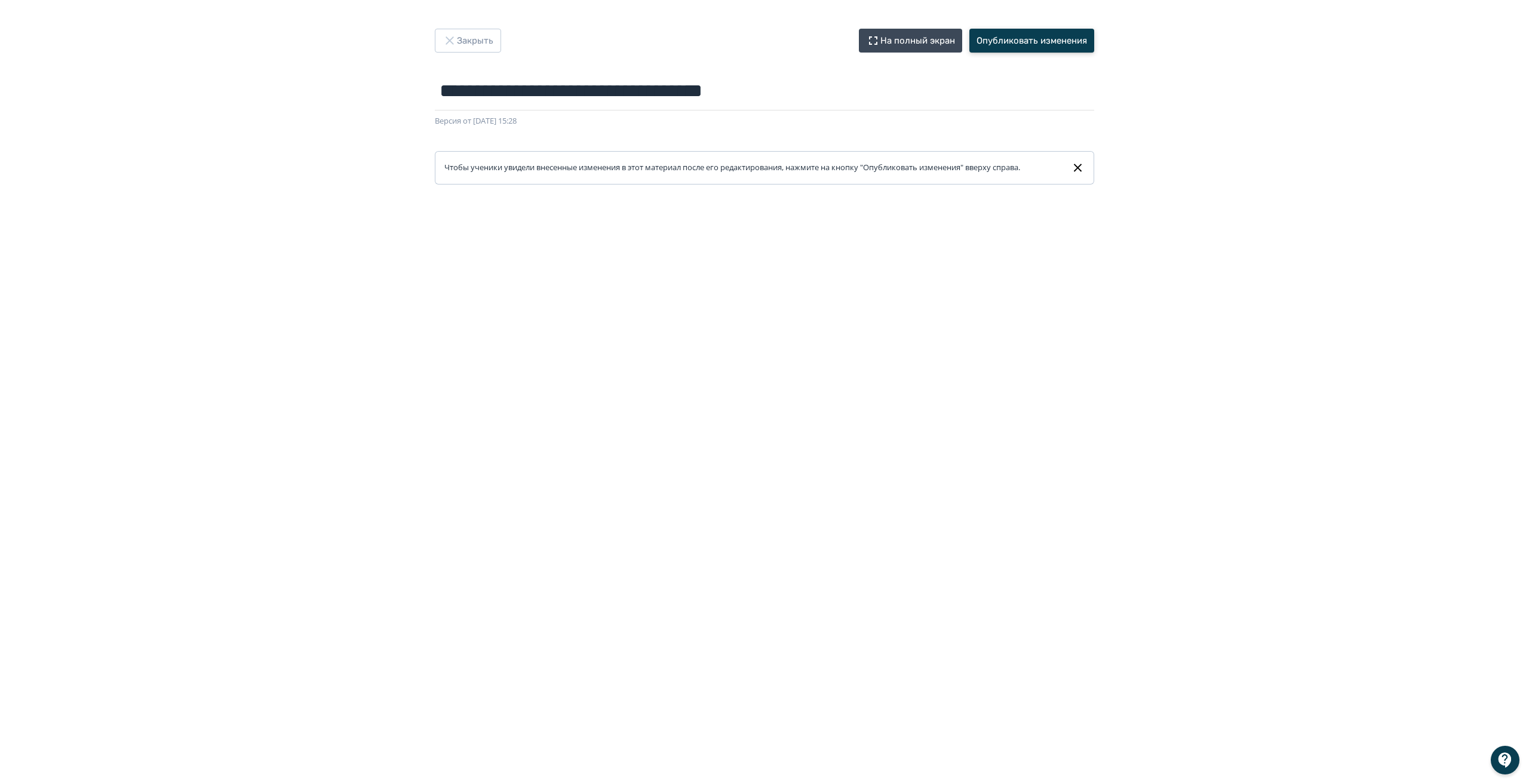
click at [1028, 37] on button "Опубликовать изменения" at bounding box center [1032, 40] width 125 height 24
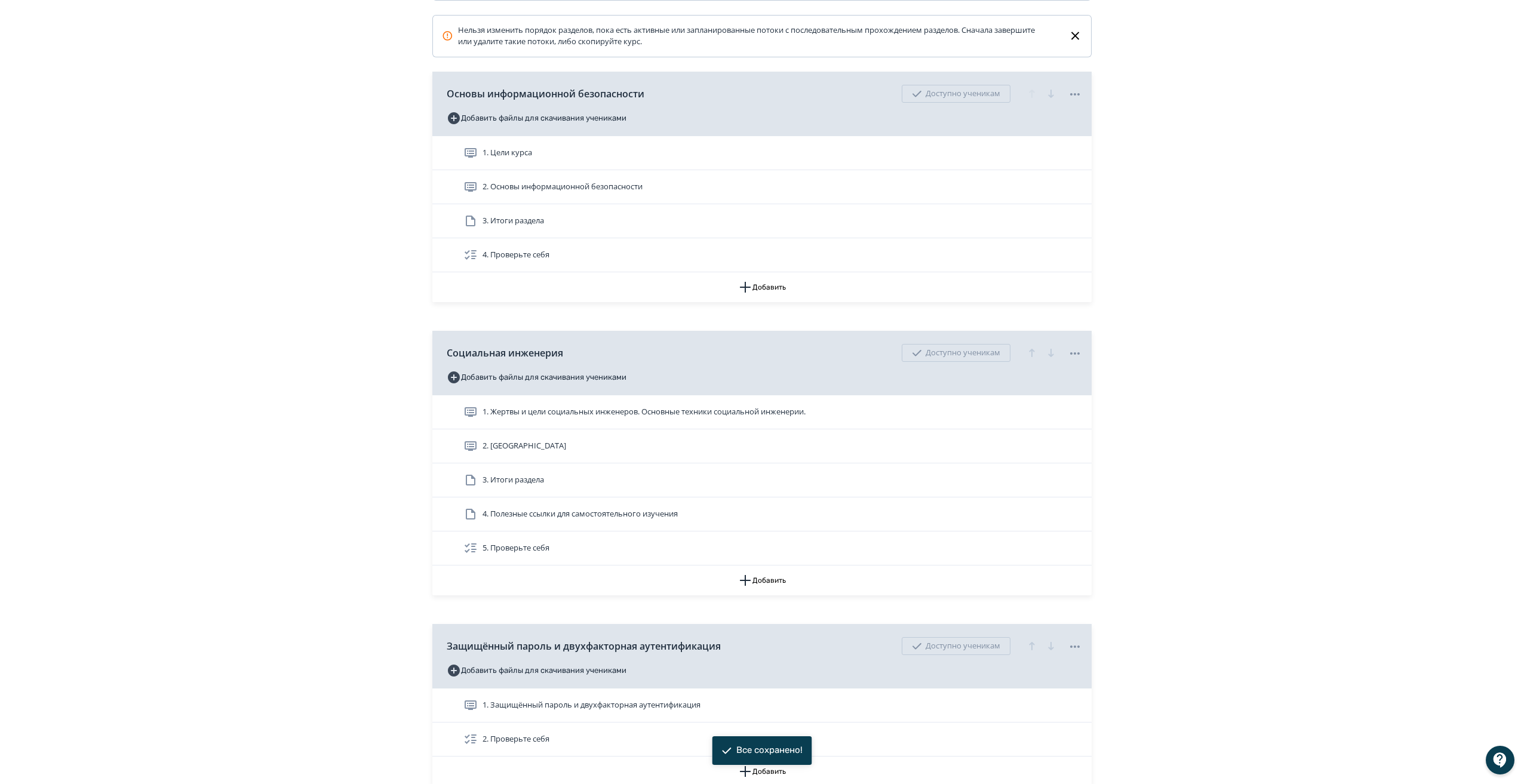
scroll to position [588, 0]
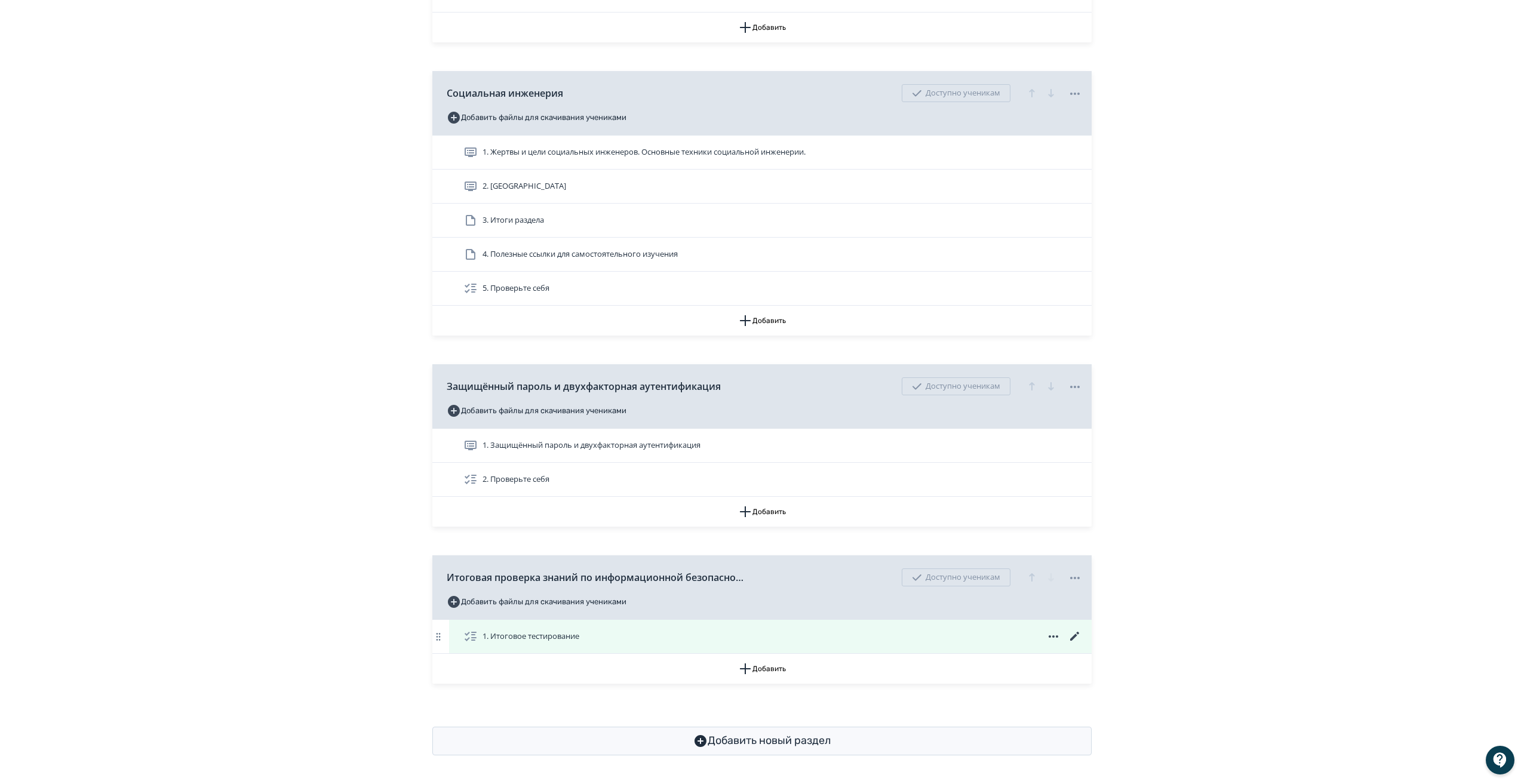
click at [1075, 633] on icon at bounding box center [1074, 636] width 14 height 14
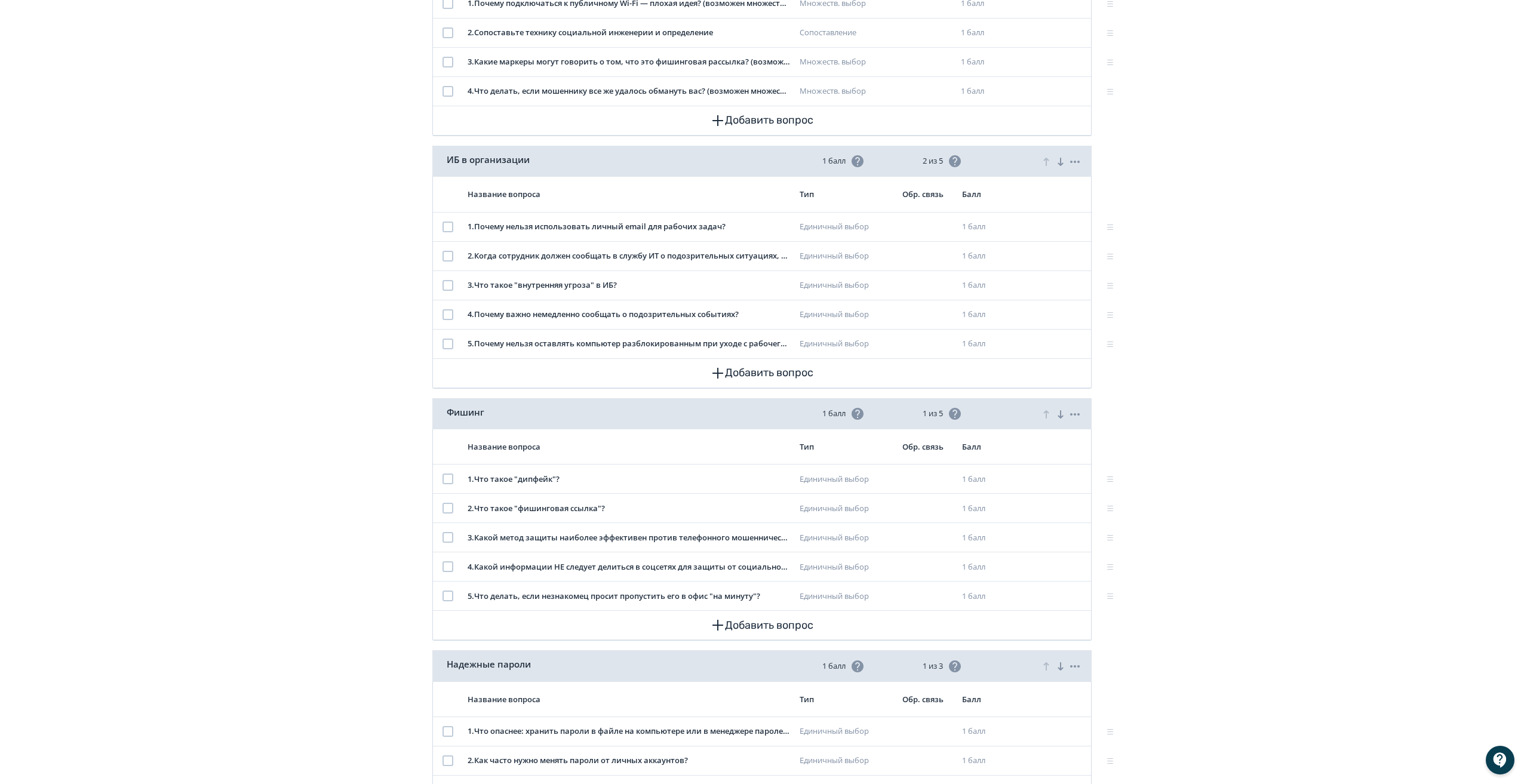
scroll to position [239, 0]
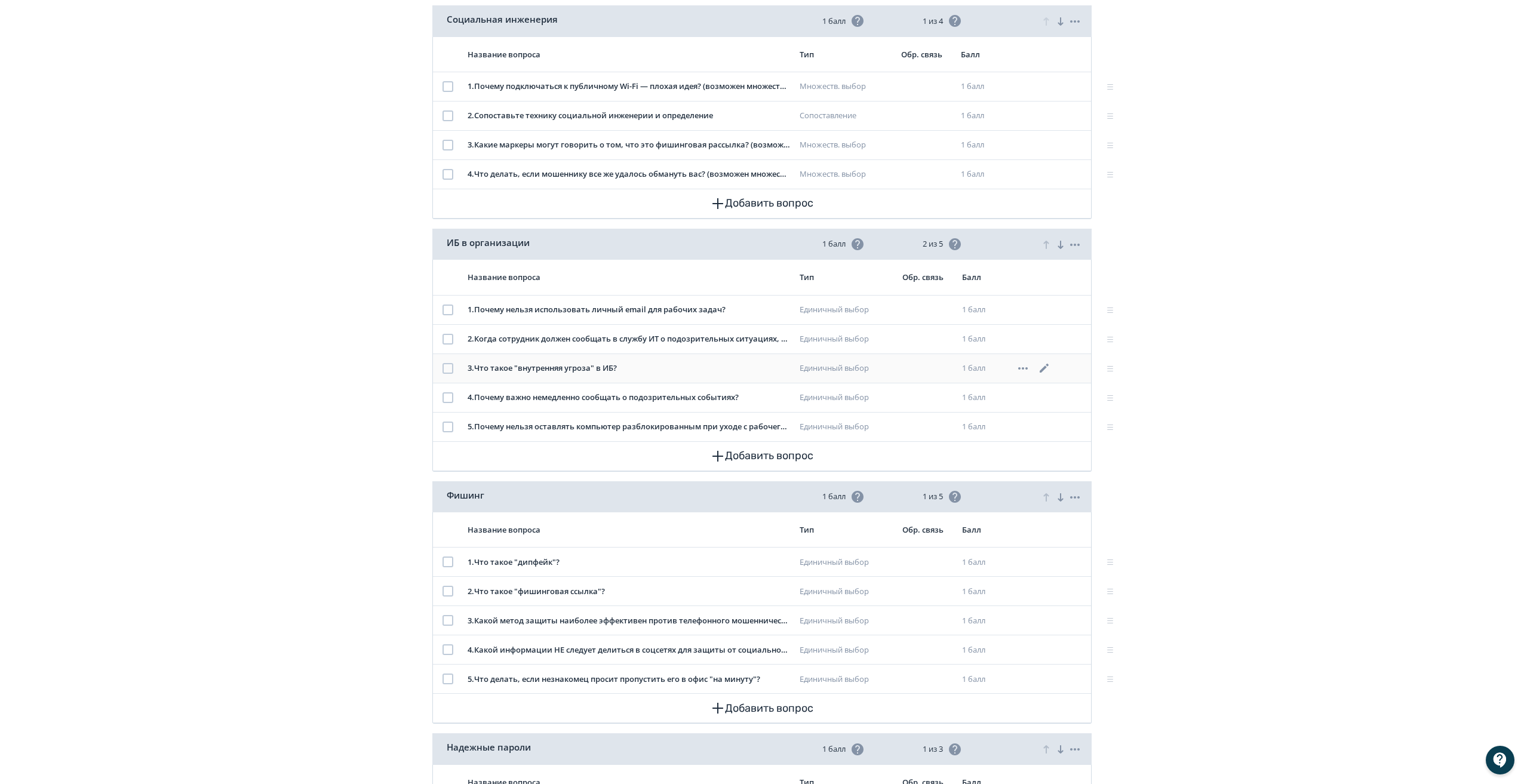
click at [1043, 368] on icon at bounding box center [1044, 368] width 14 height 14
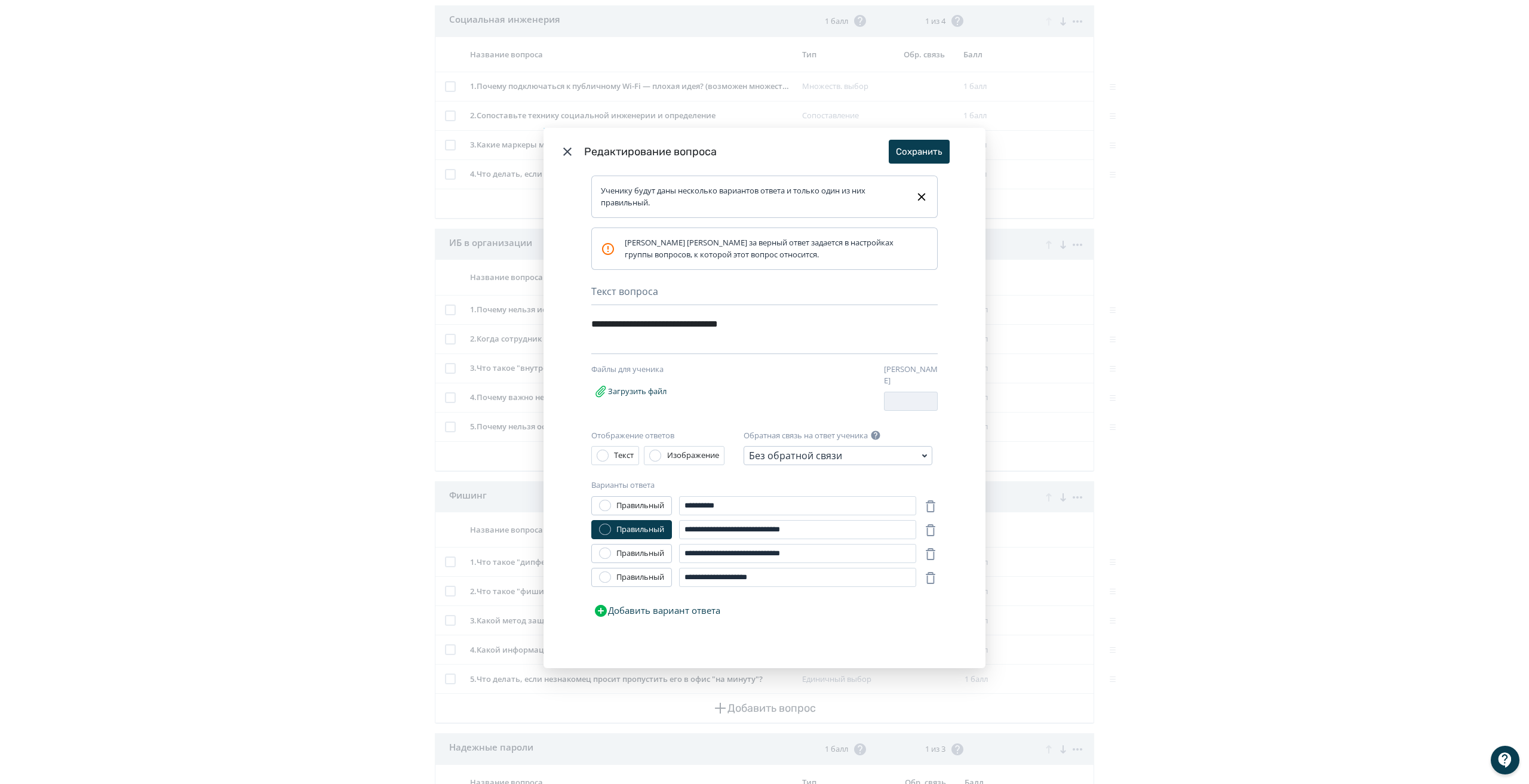
click at [566, 153] on icon "Modal" at bounding box center [567, 152] width 9 height 9
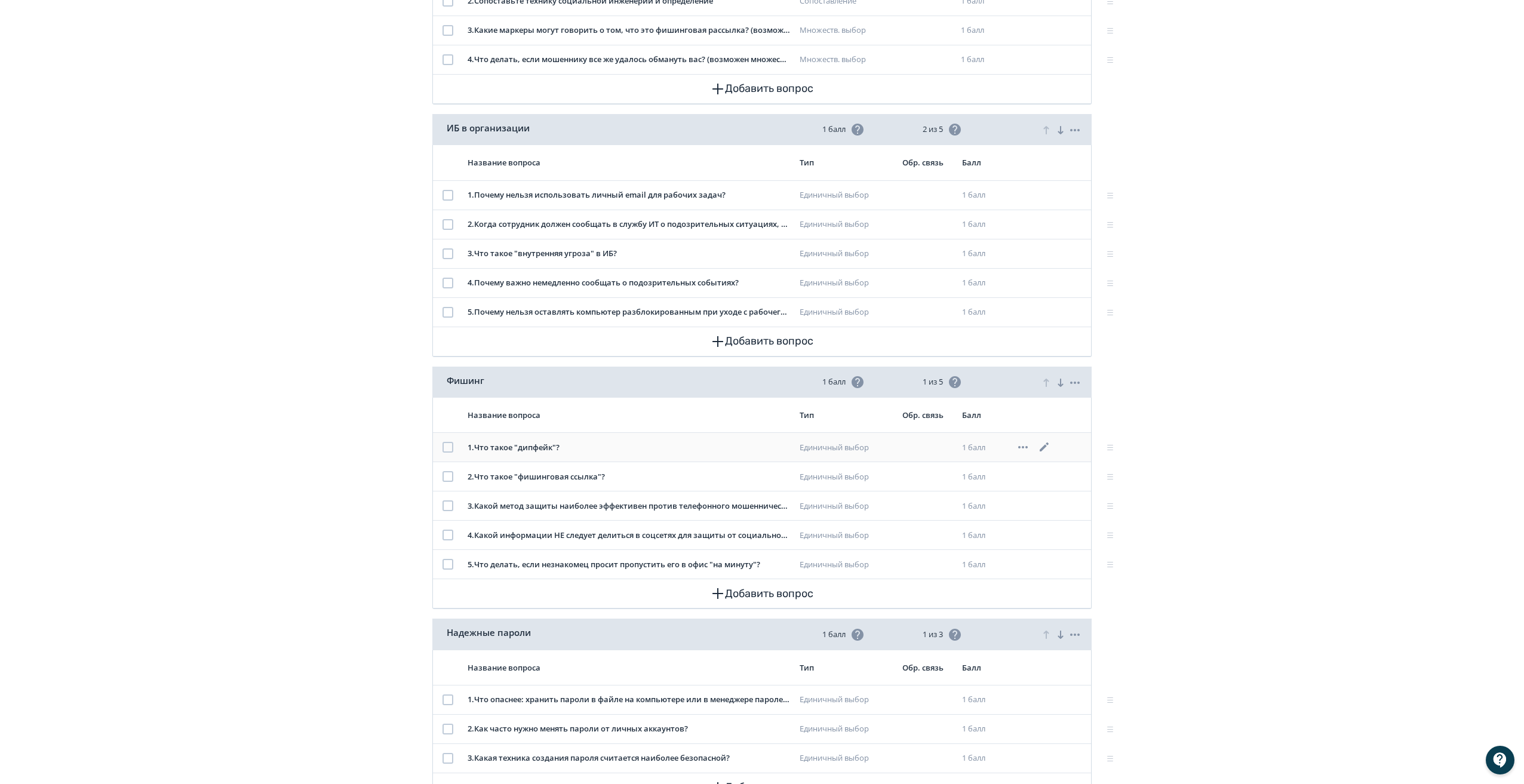
scroll to position [358, 0]
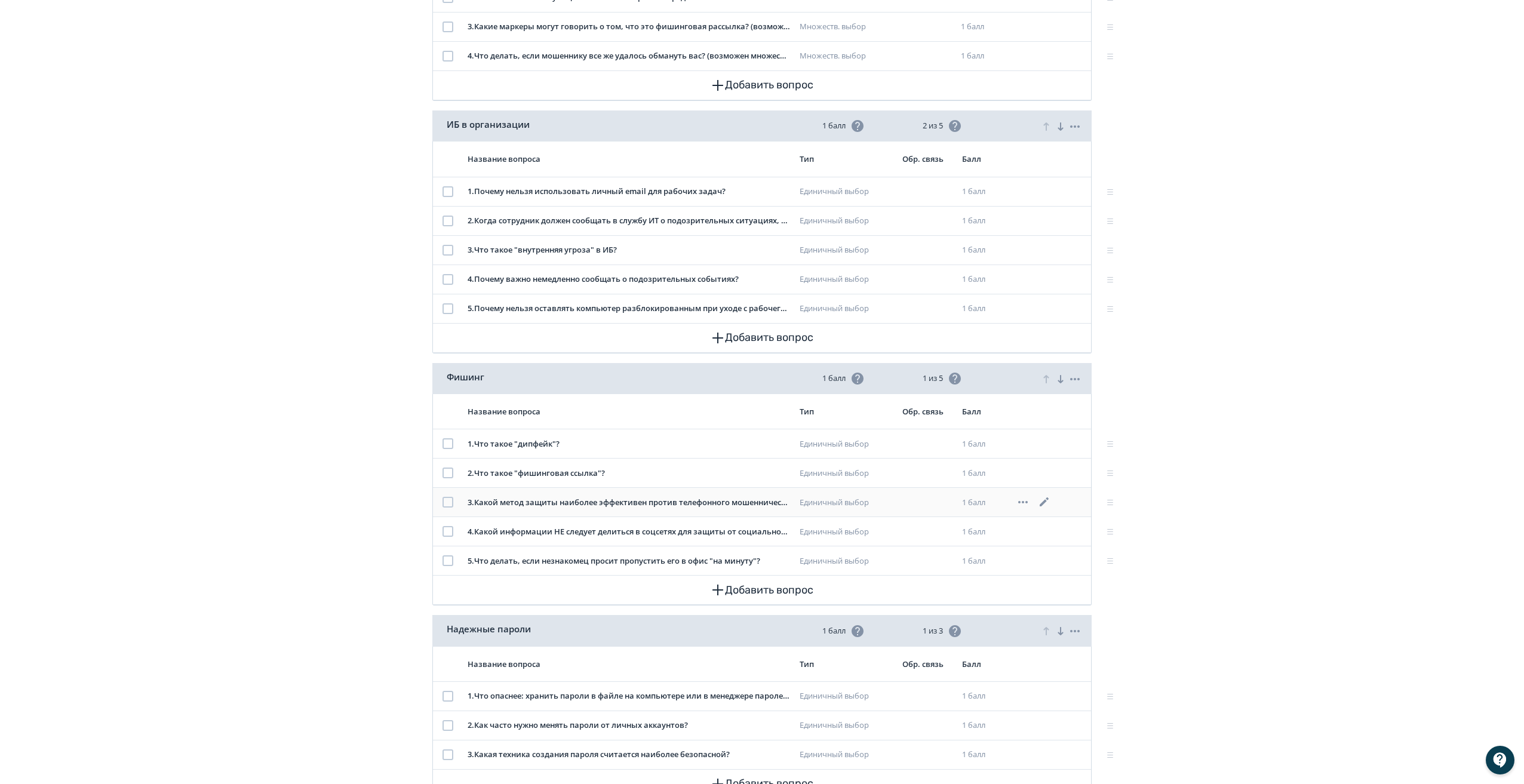
click at [1045, 500] on icon at bounding box center [1044, 502] width 14 height 14
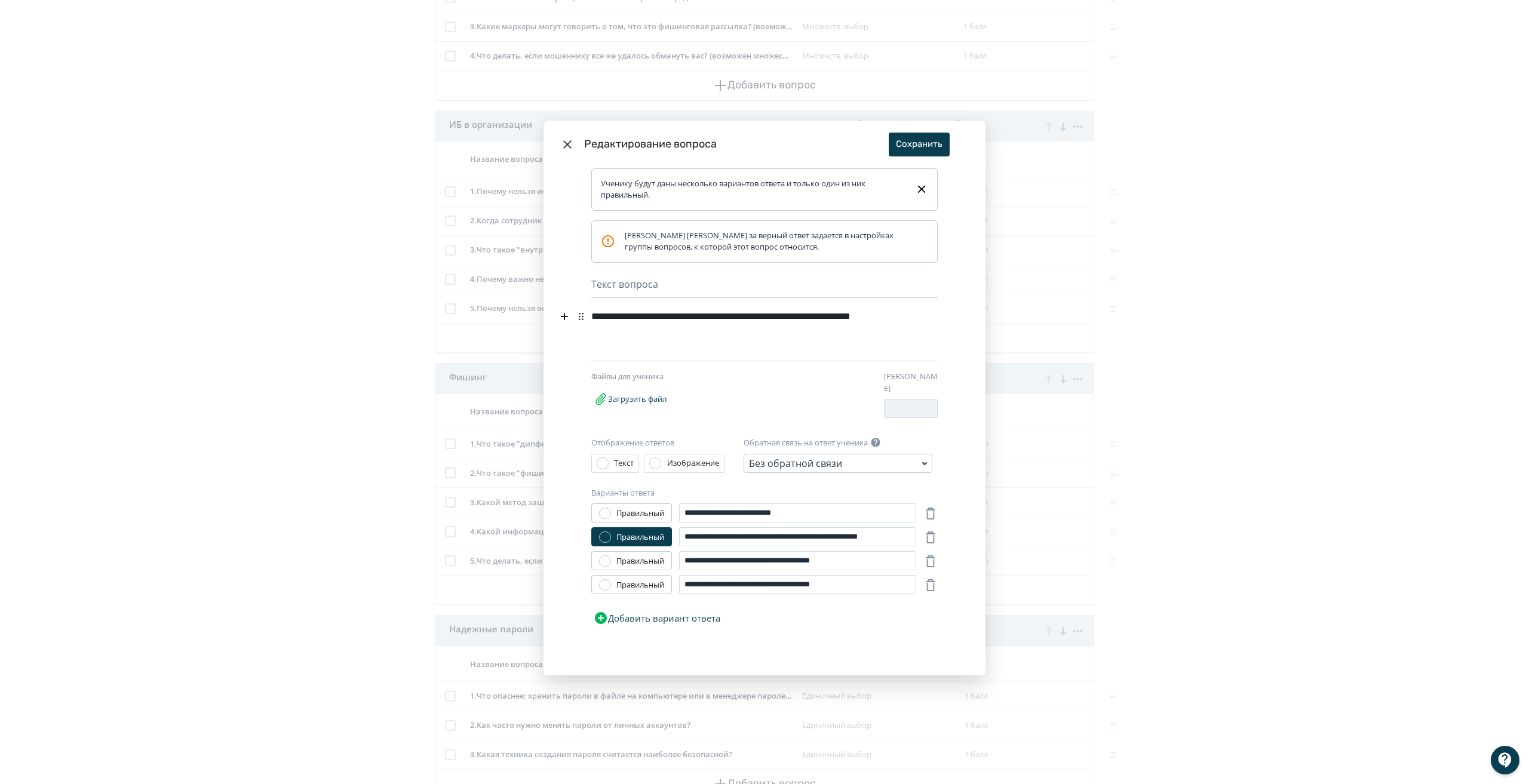
click at [563, 142] on icon "Modal" at bounding box center [567, 144] width 14 height 14
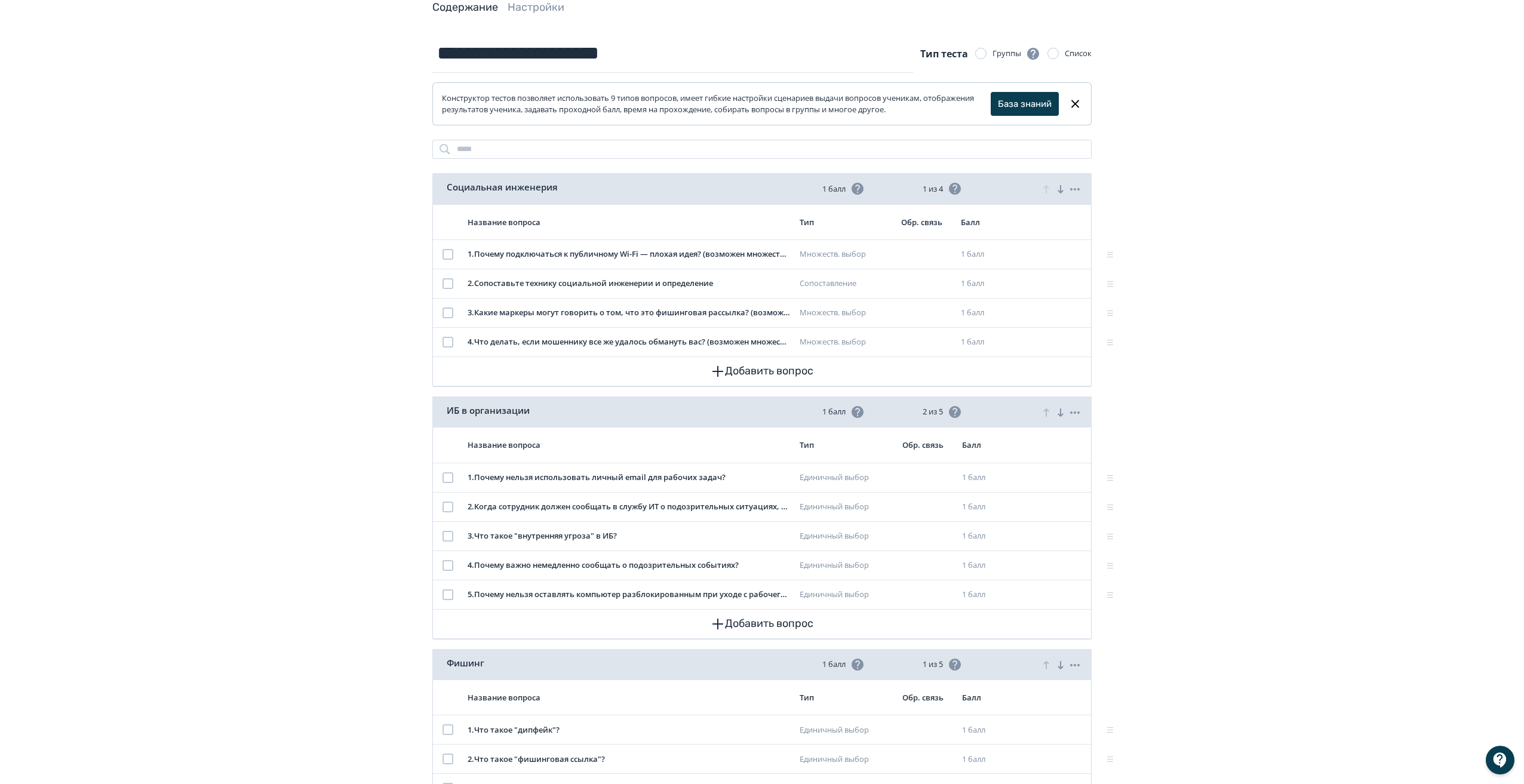
scroll to position [70, 0]
click at [341, 428] on div "**********" at bounding box center [762, 736] width 1524 height 1613
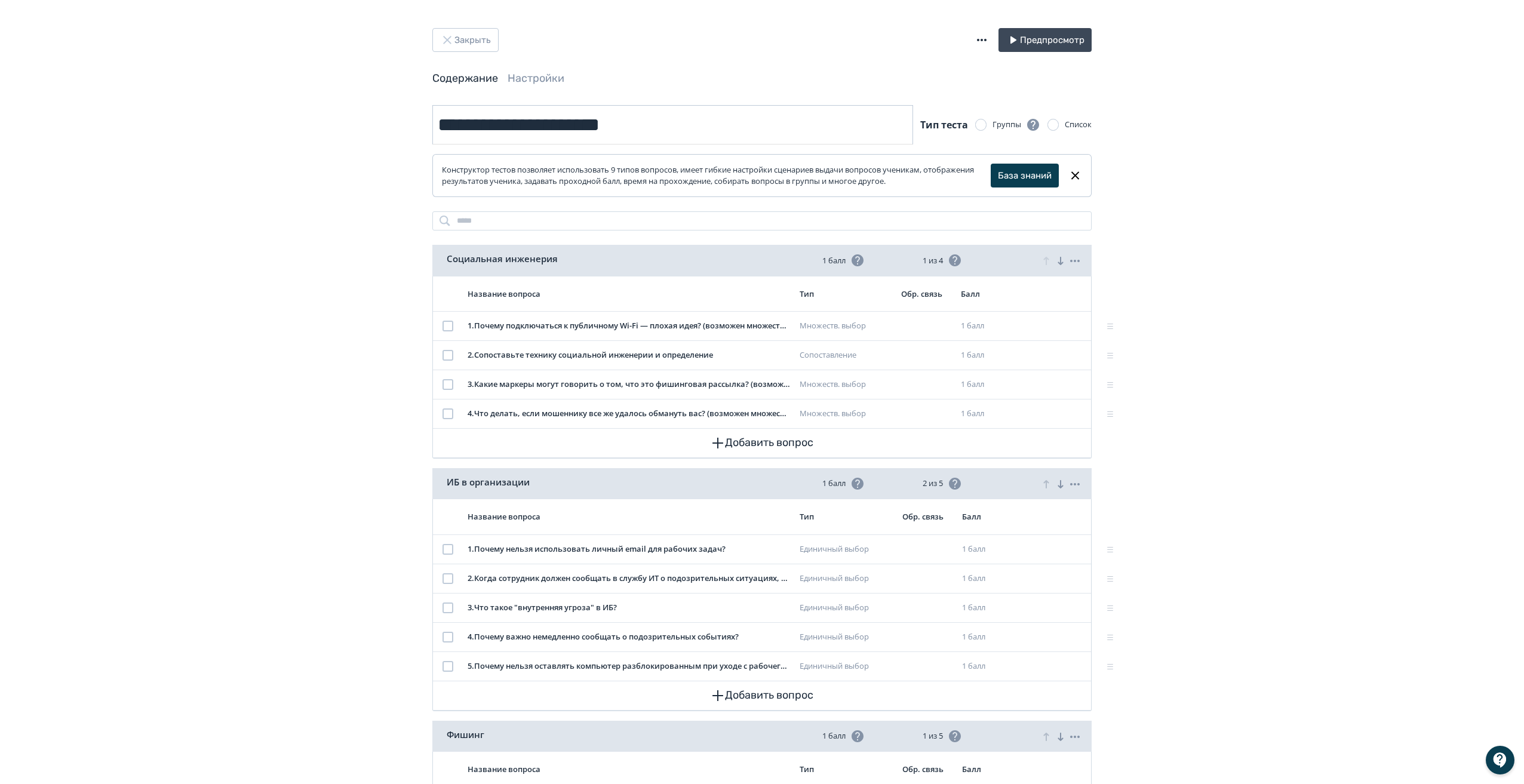
scroll to position [0, 0]
click at [462, 43] on button "Закрыть" at bounding box center [466, 40] width 66 height 24
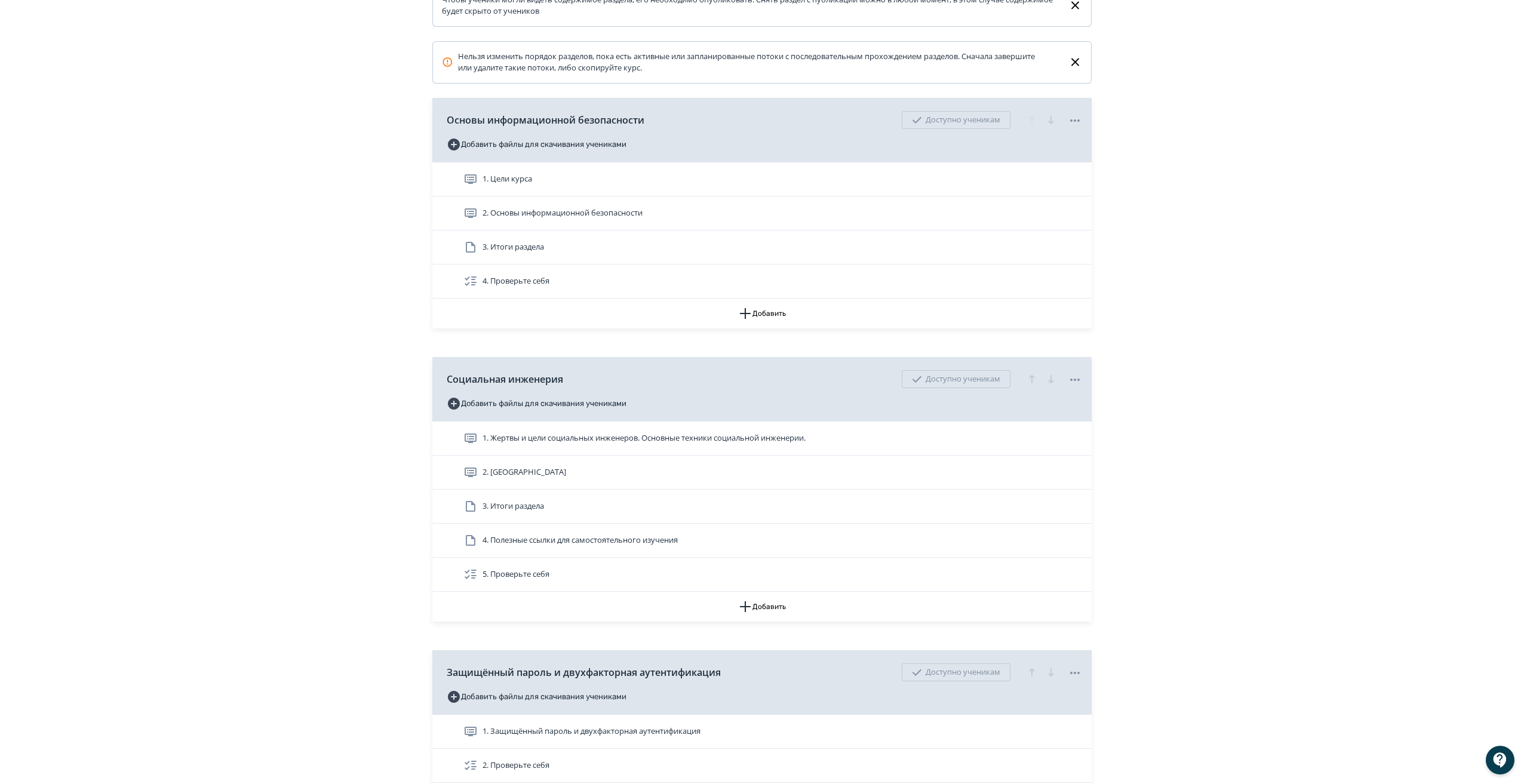
scroll to position [290, 0]
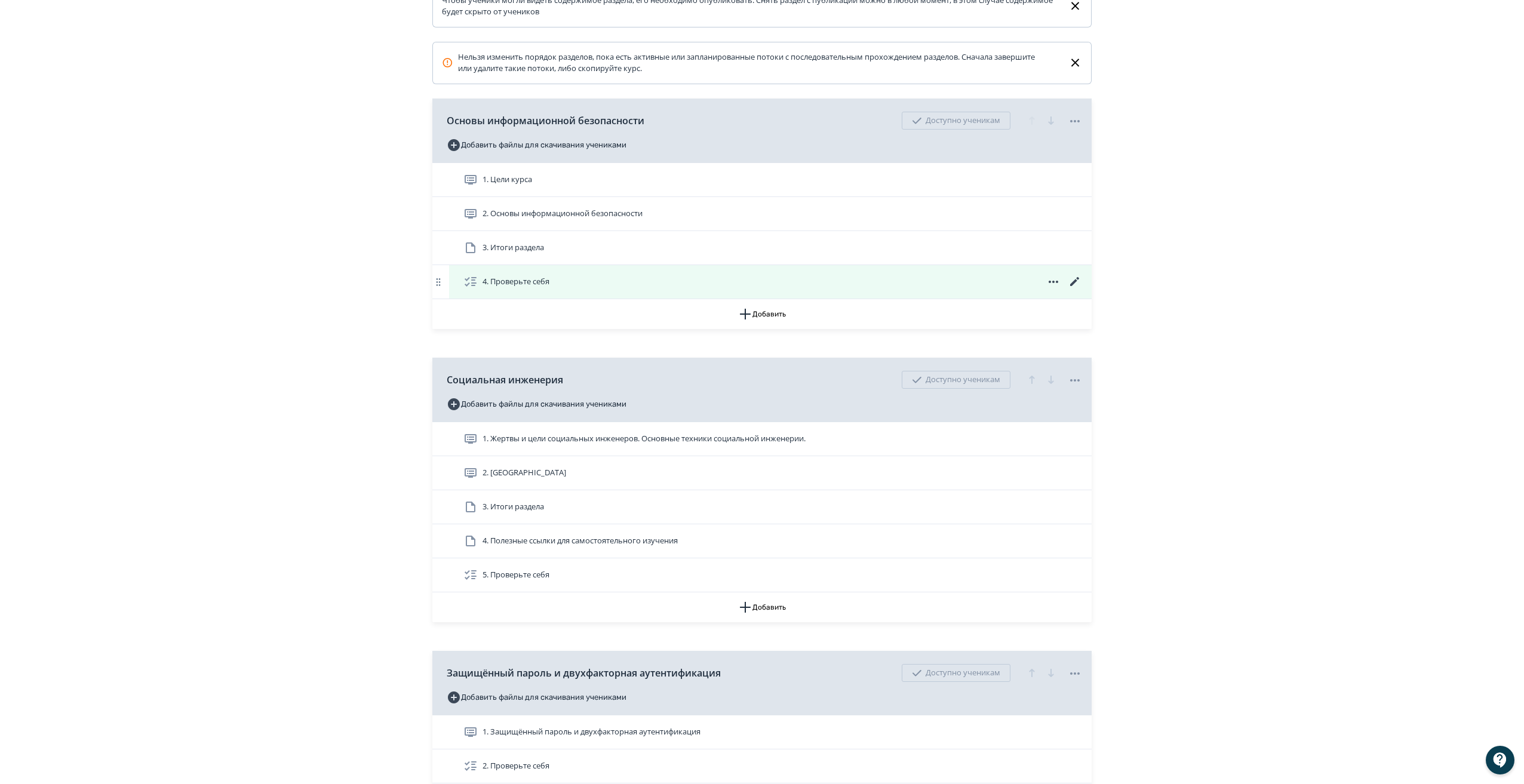
click at [1073, 289] on icon at bounding box center [1074, 281] width 14 height 14
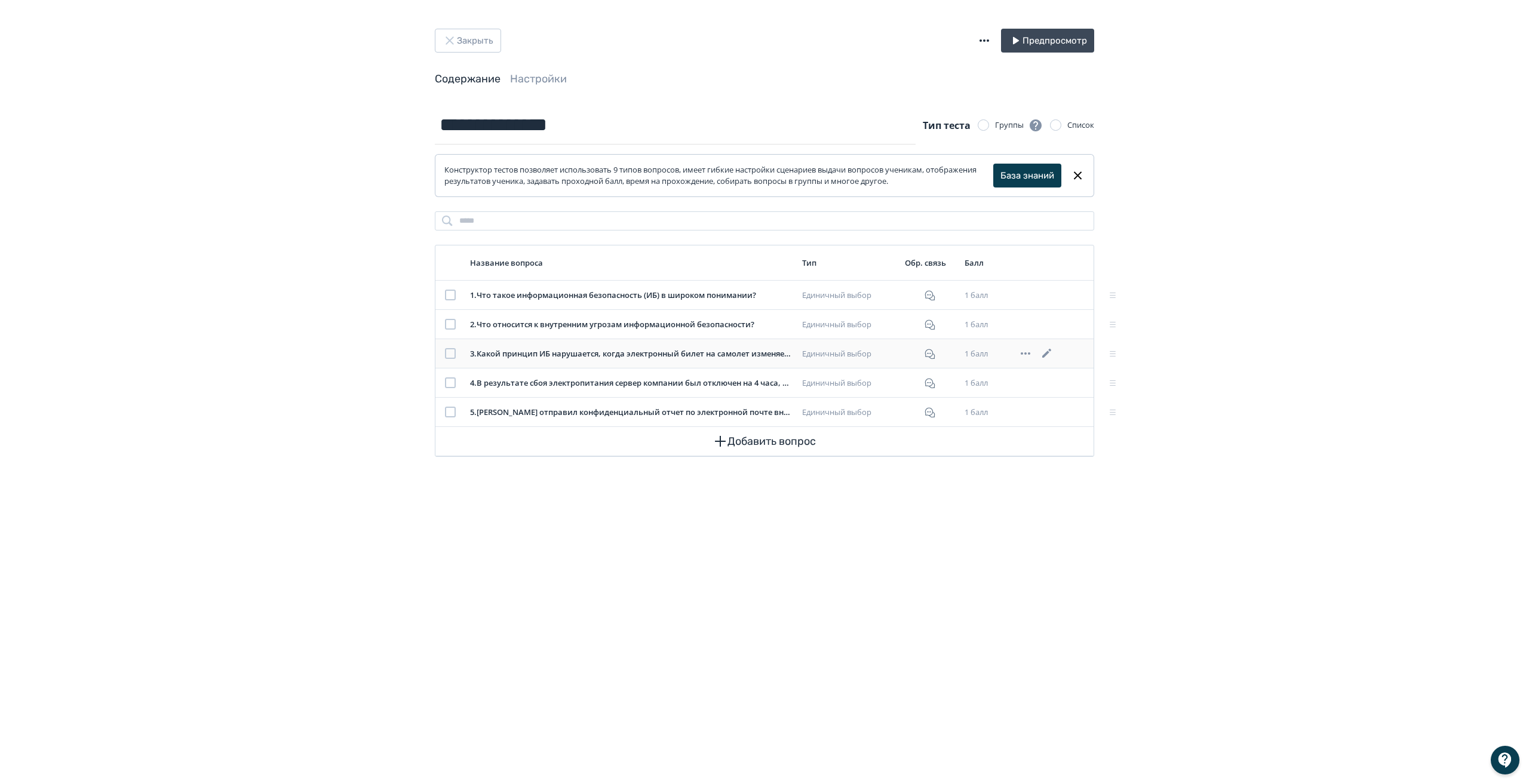
click at [1043, 352] on icon at bounding box center [1047, 353] width 14 height 14
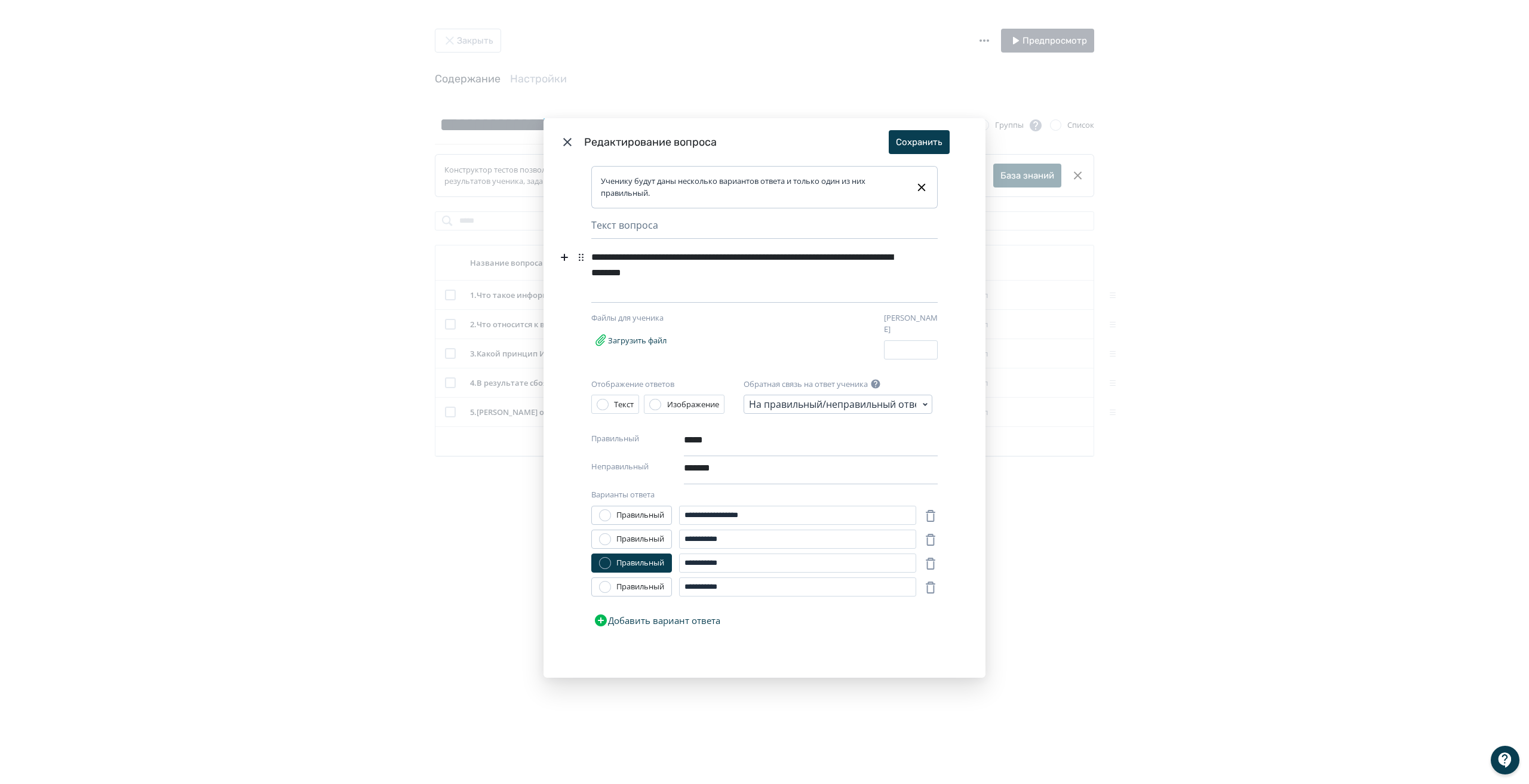
click at [756, 276] on div "**********" at bounding box center [746, 265] width 310 height 38
click at [879, 278] on div "**********" at bounding box center [746, 265] width 310 height 38
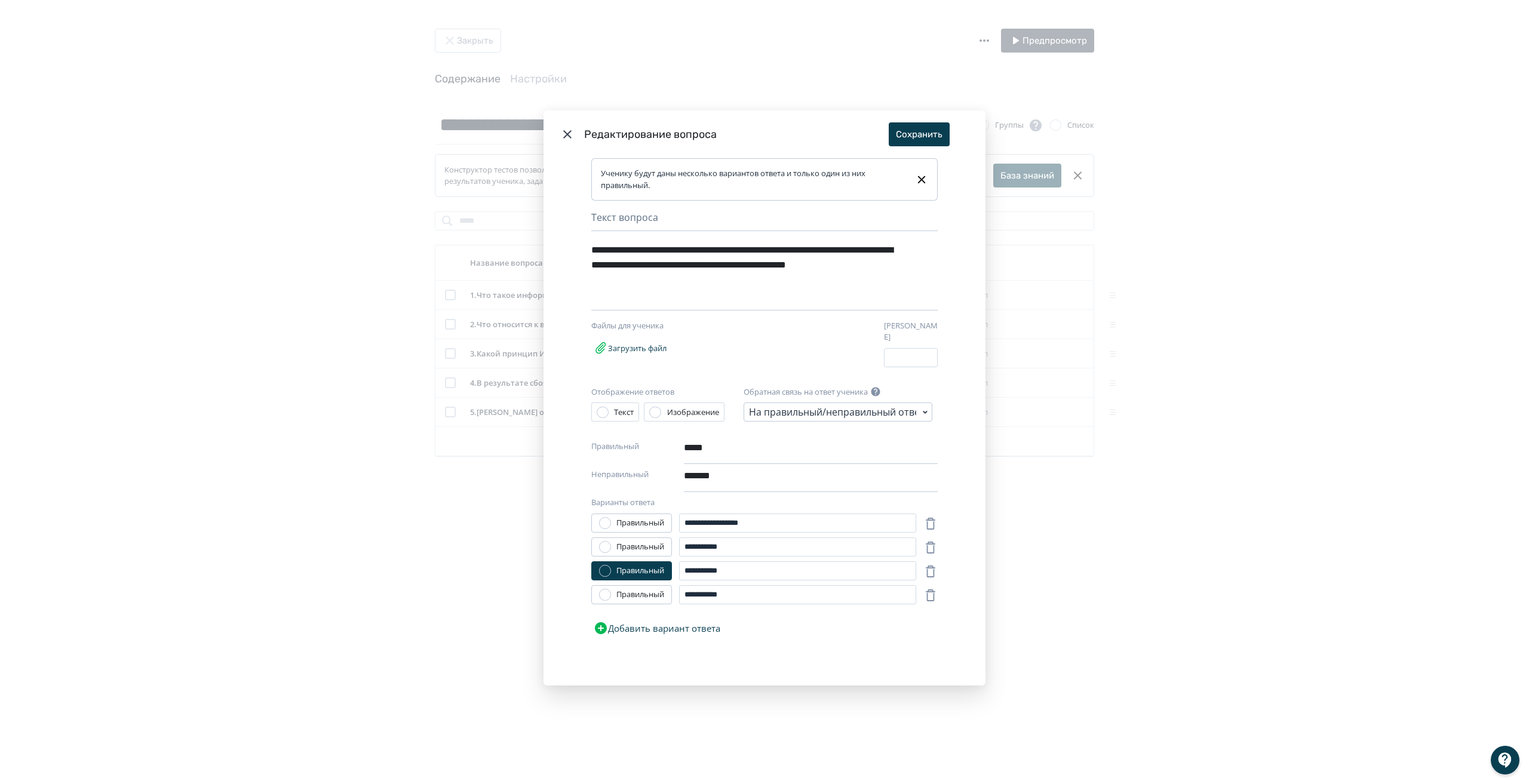
click at [881, 272] on div "**********" at bounding box center [746, 265] width 310 height 54
click at [732, 284] on div "**********" at bounding box center [746, 265] width 310 height 54
click at [932, 134] on button "Сохранить" at bounding box center [919, 134] width 61 height 24
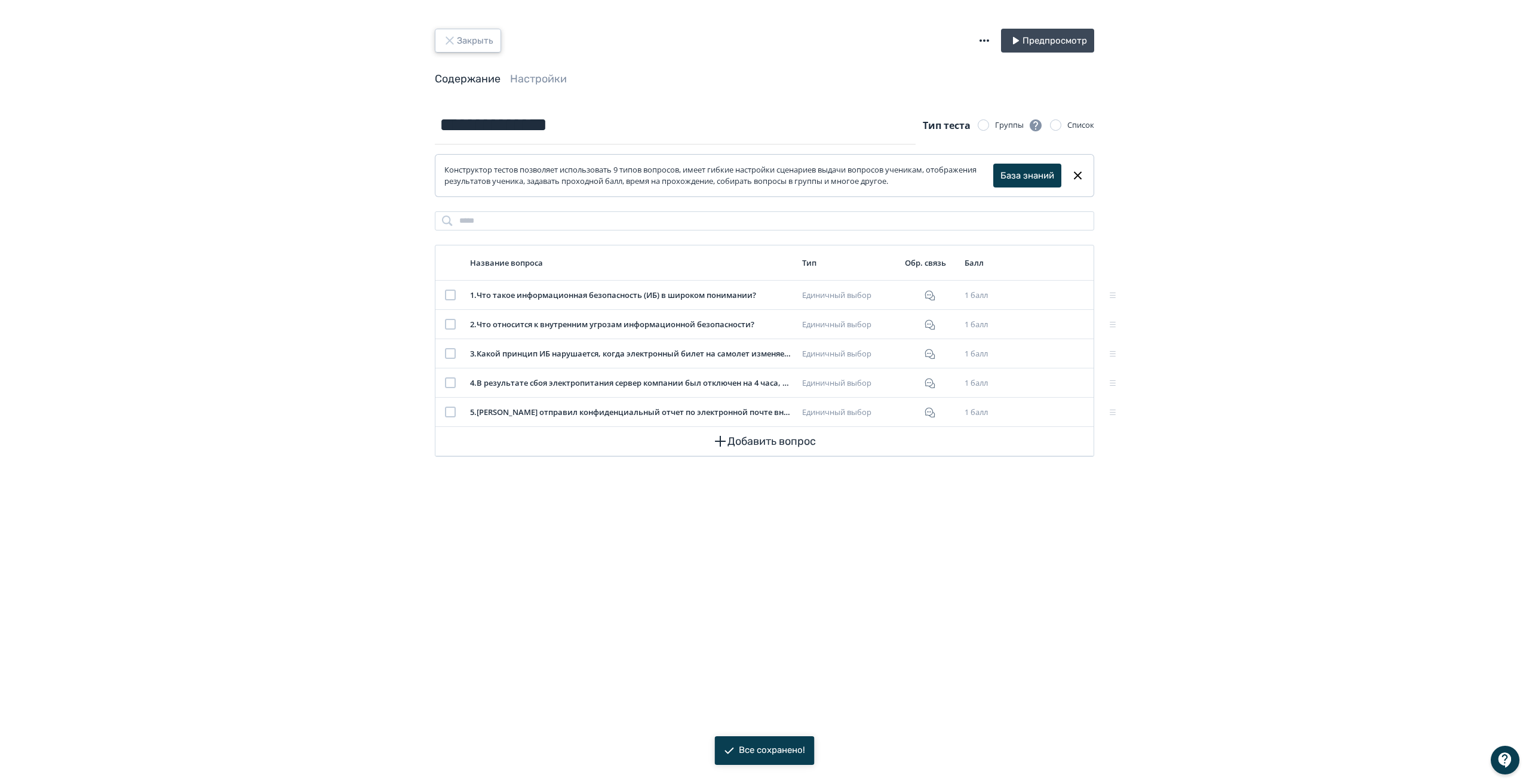
click at [477, 43] on button "Закрыть" at bounding box center [468, 40] width 66 height 24
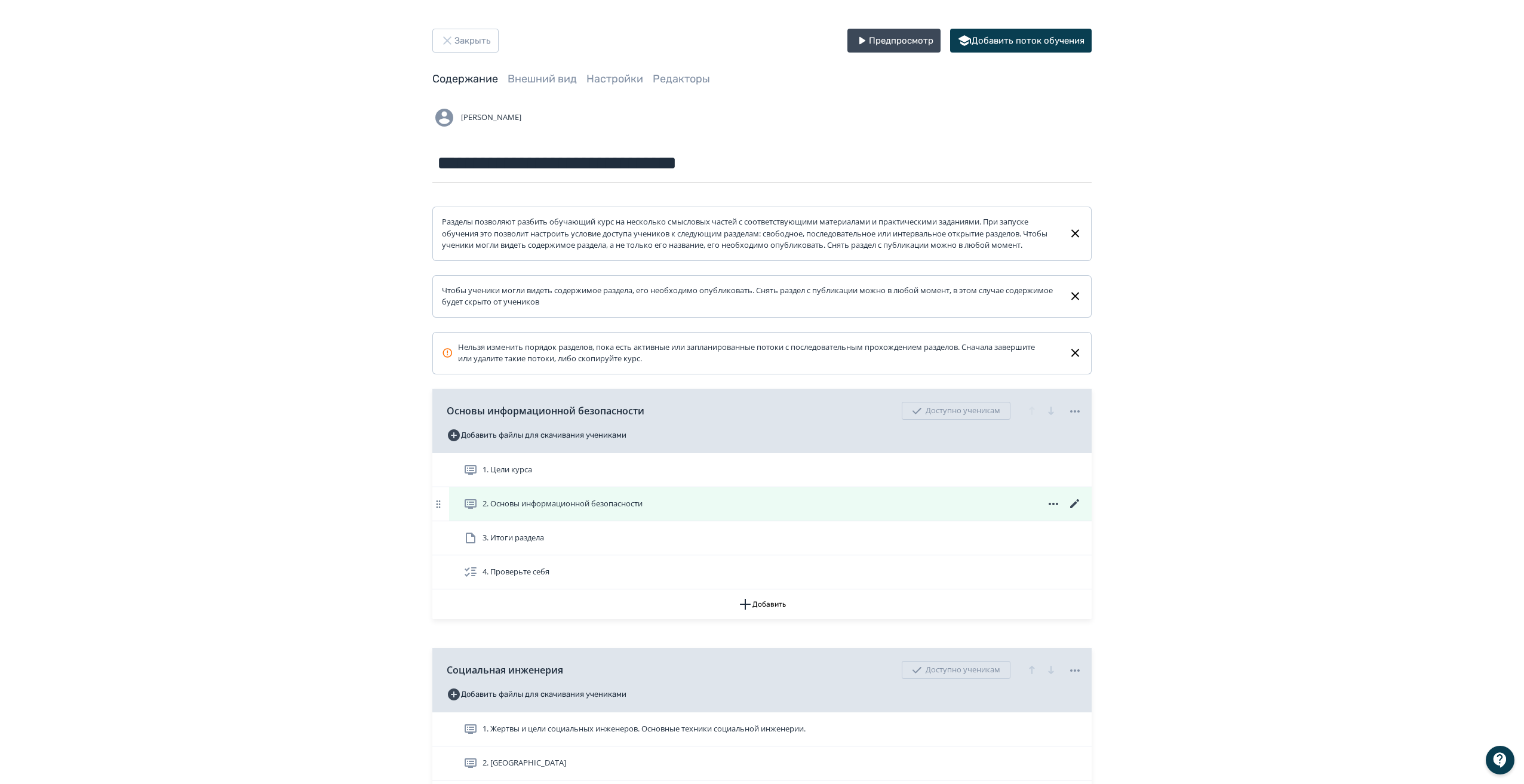
click at [976, 511] on div "2. Оcновы информационной безопасности" at bounding box center [772, 503] width 619 height 14
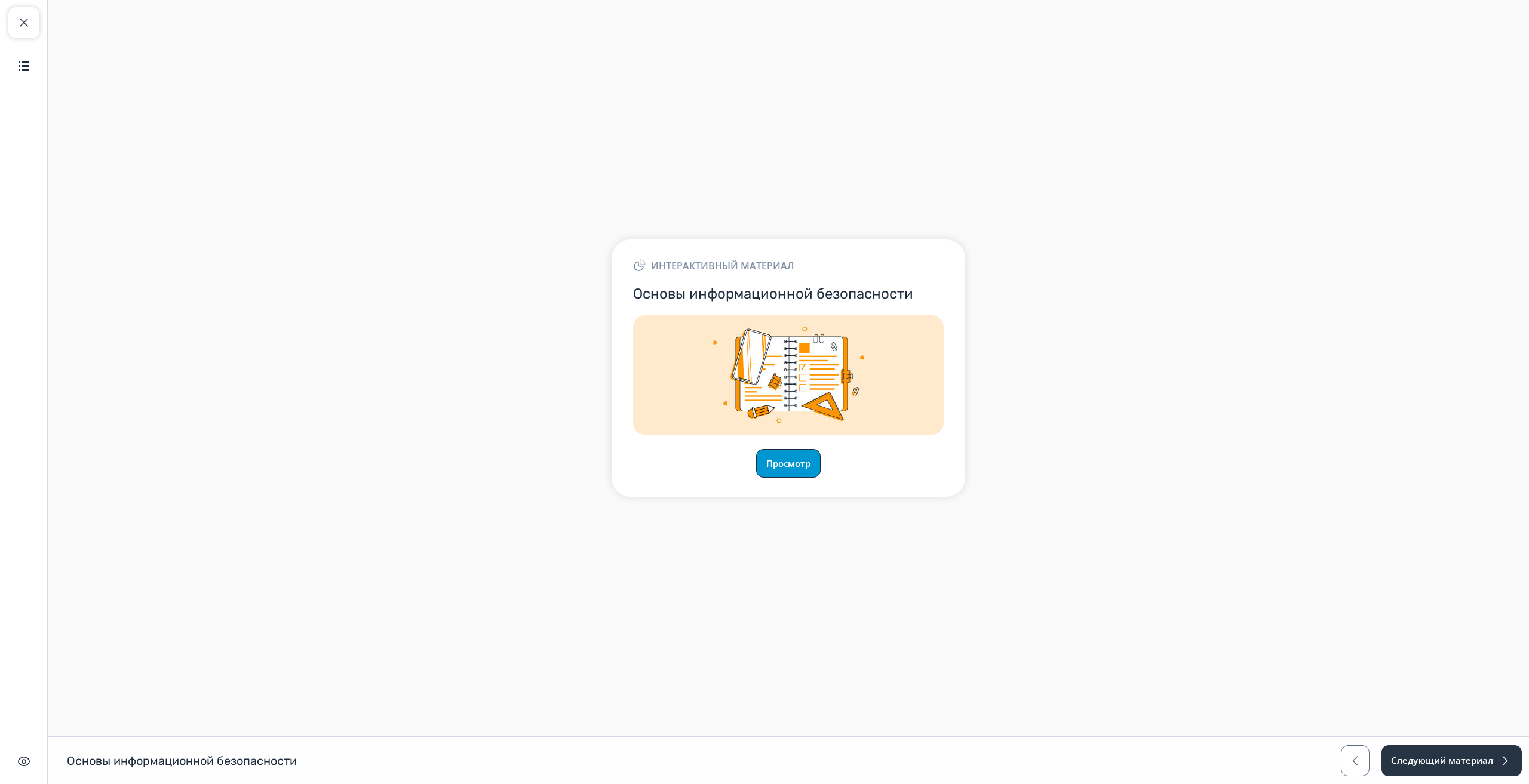
click at [799, 467] on button "Просмотр" at bounding box center [788, 463] width 64 height 29
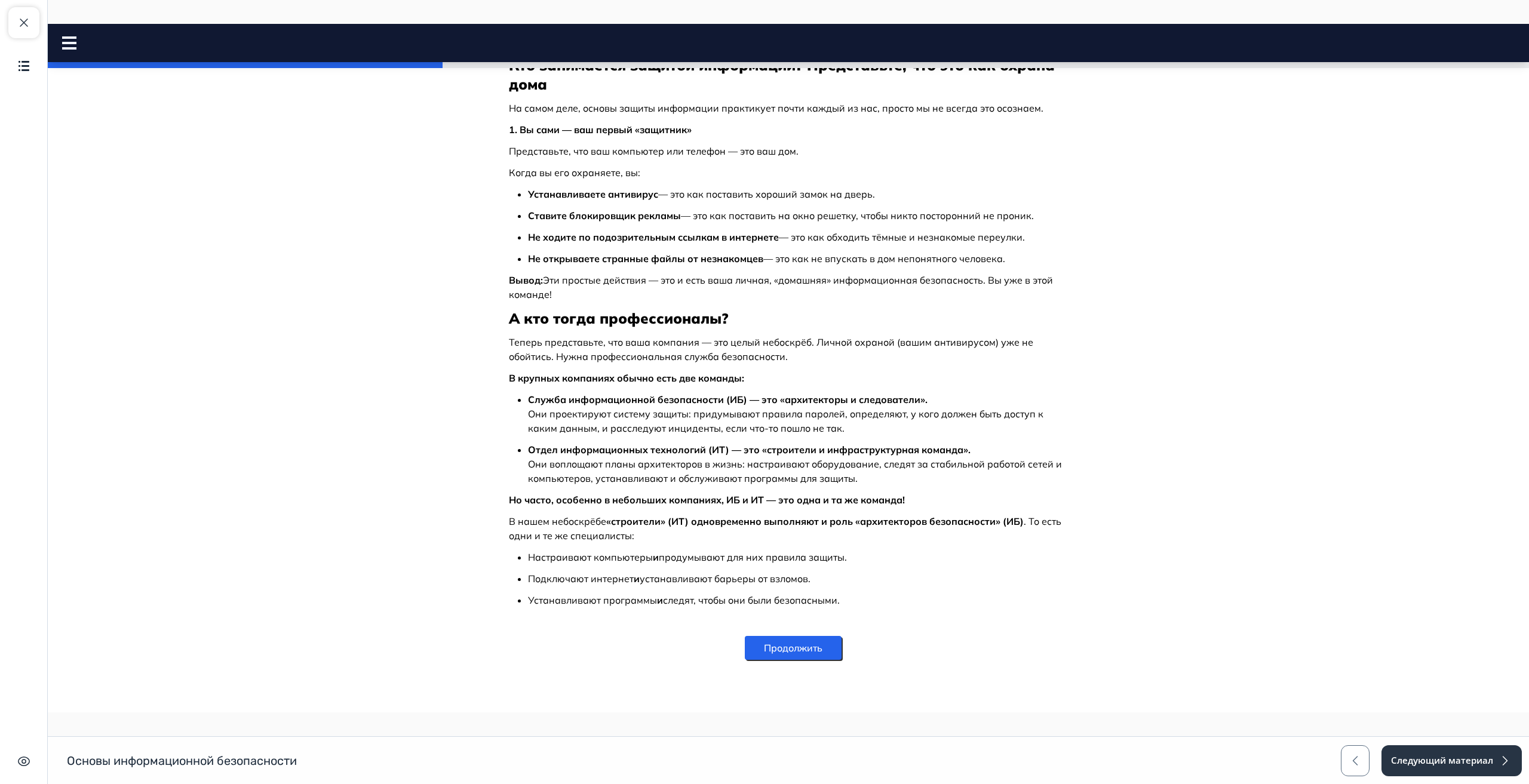
click at [804, 647] on button "Продолжить" at bounding box center [794, 647] width 97 height 24
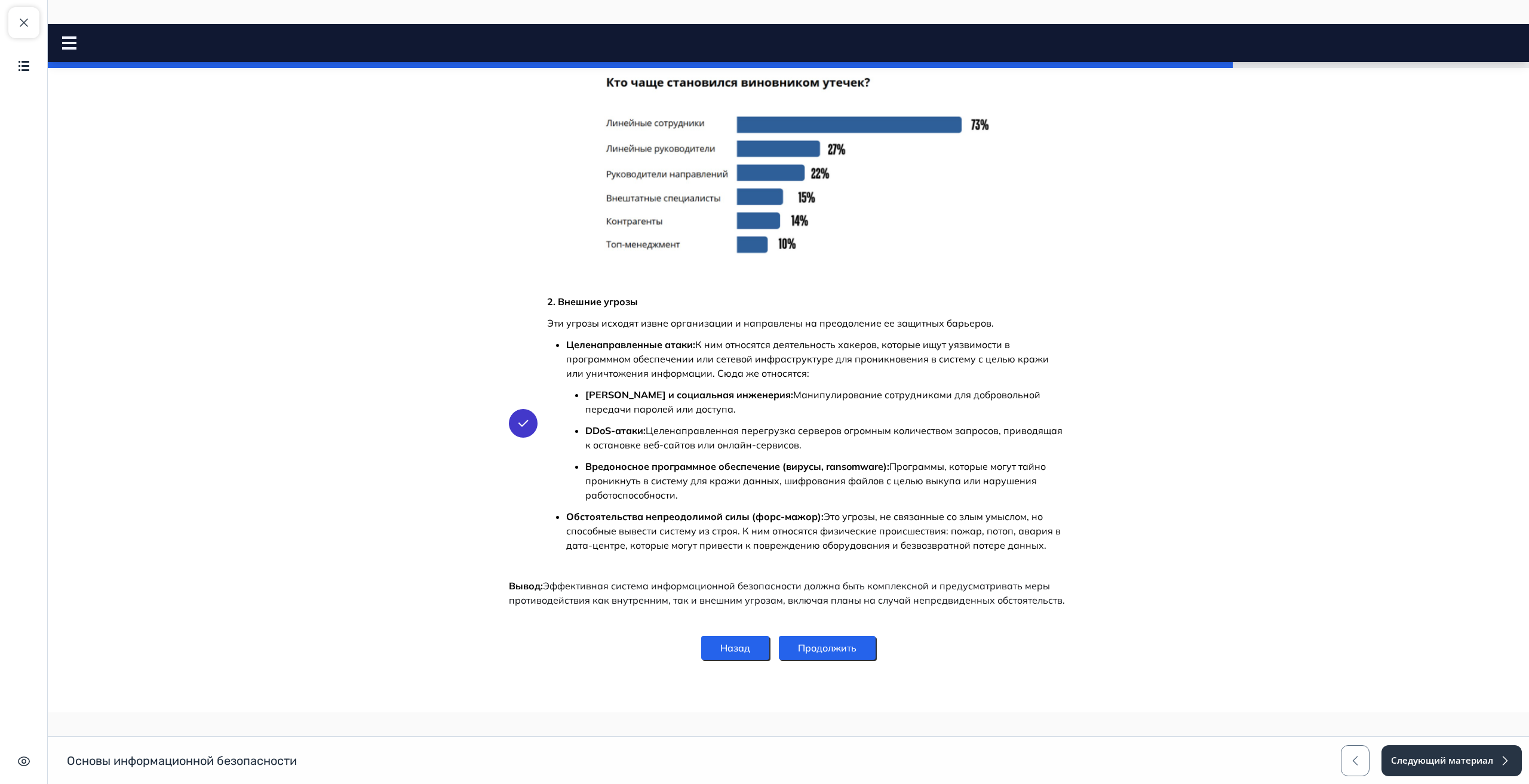
scroll to position [1156, 0]
click at [829, 644] on button "Продолжить" at bounding box center [827, 647] width 97 height 24
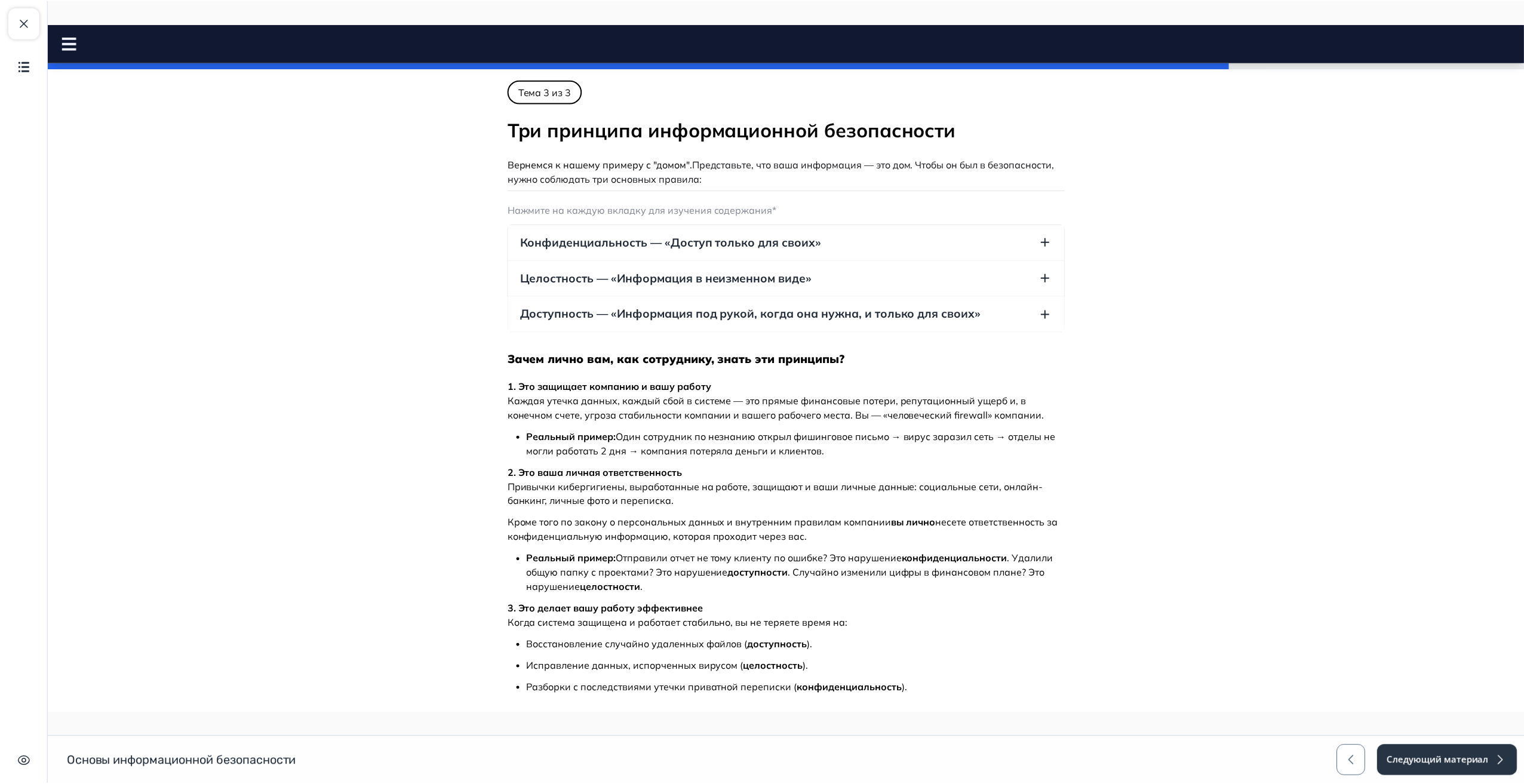
scroll to position [0, 0]
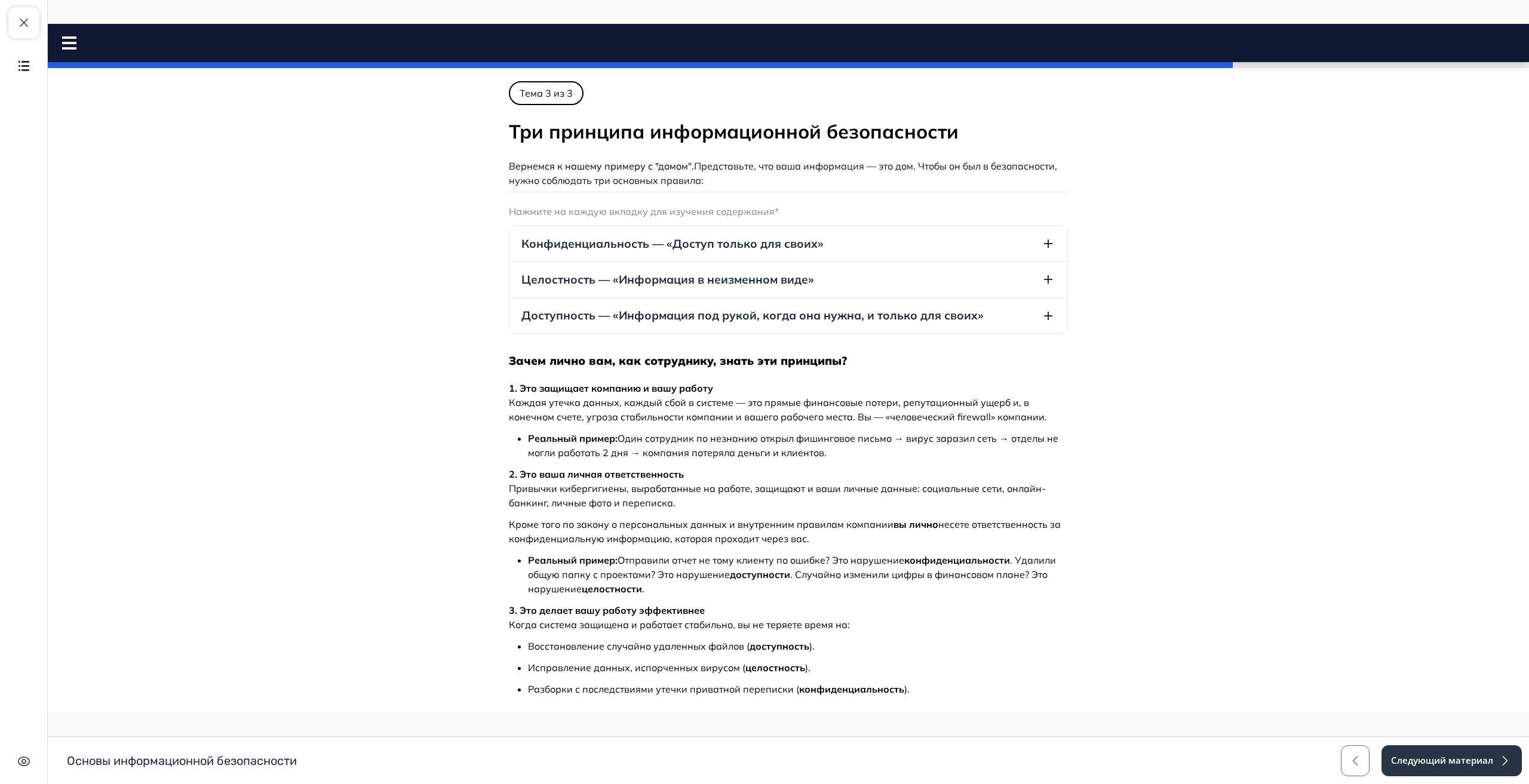
click at [556, 282] on span "Целостность — «Информация в неизменном виде»" at bounding box center [668, 280] width 293 height 16
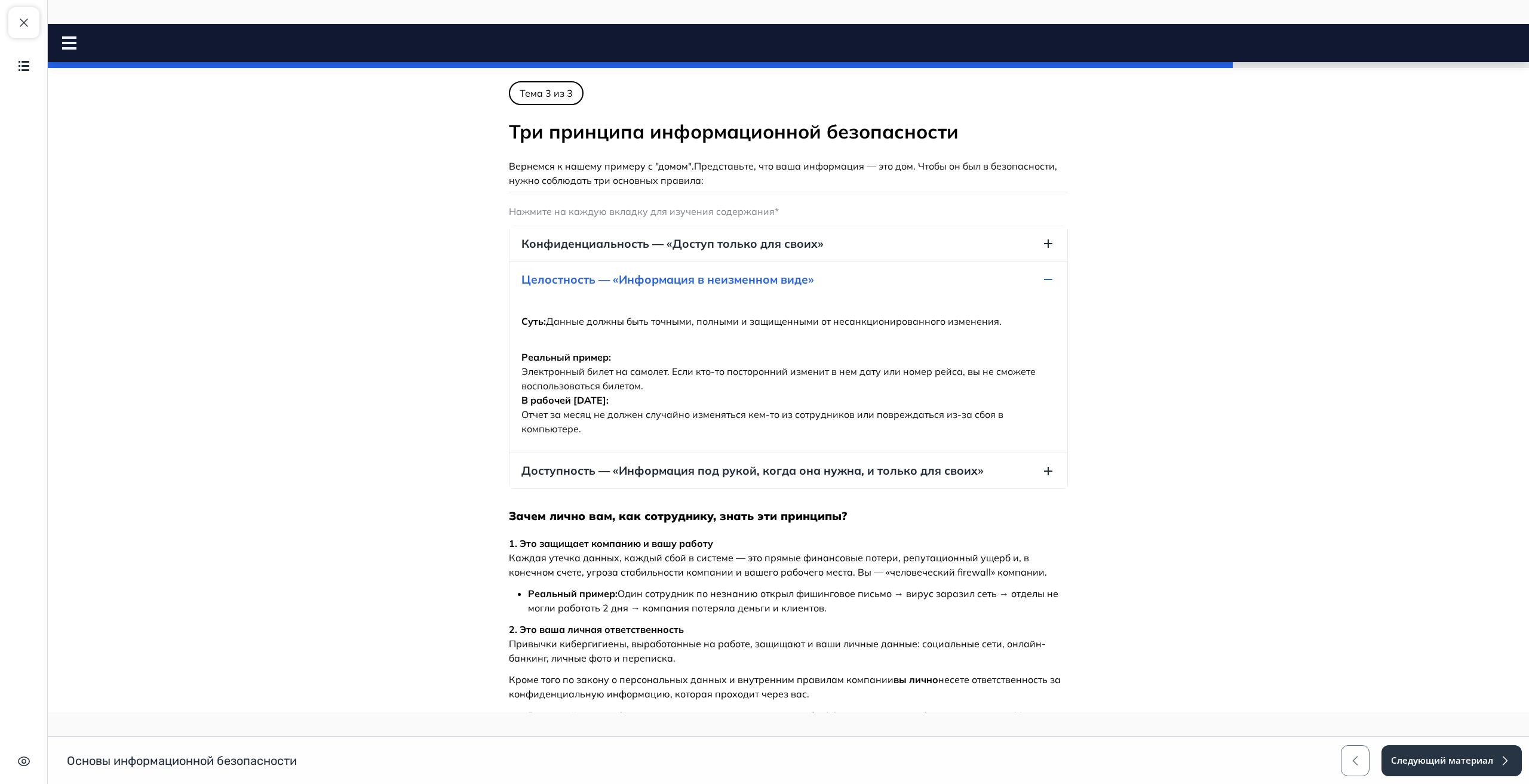
click at [671, 469] on span "Доступность — «Информация под рукой, когда она нужна, и только для своих»" at bounding box center [753, 470] width 462 height 16
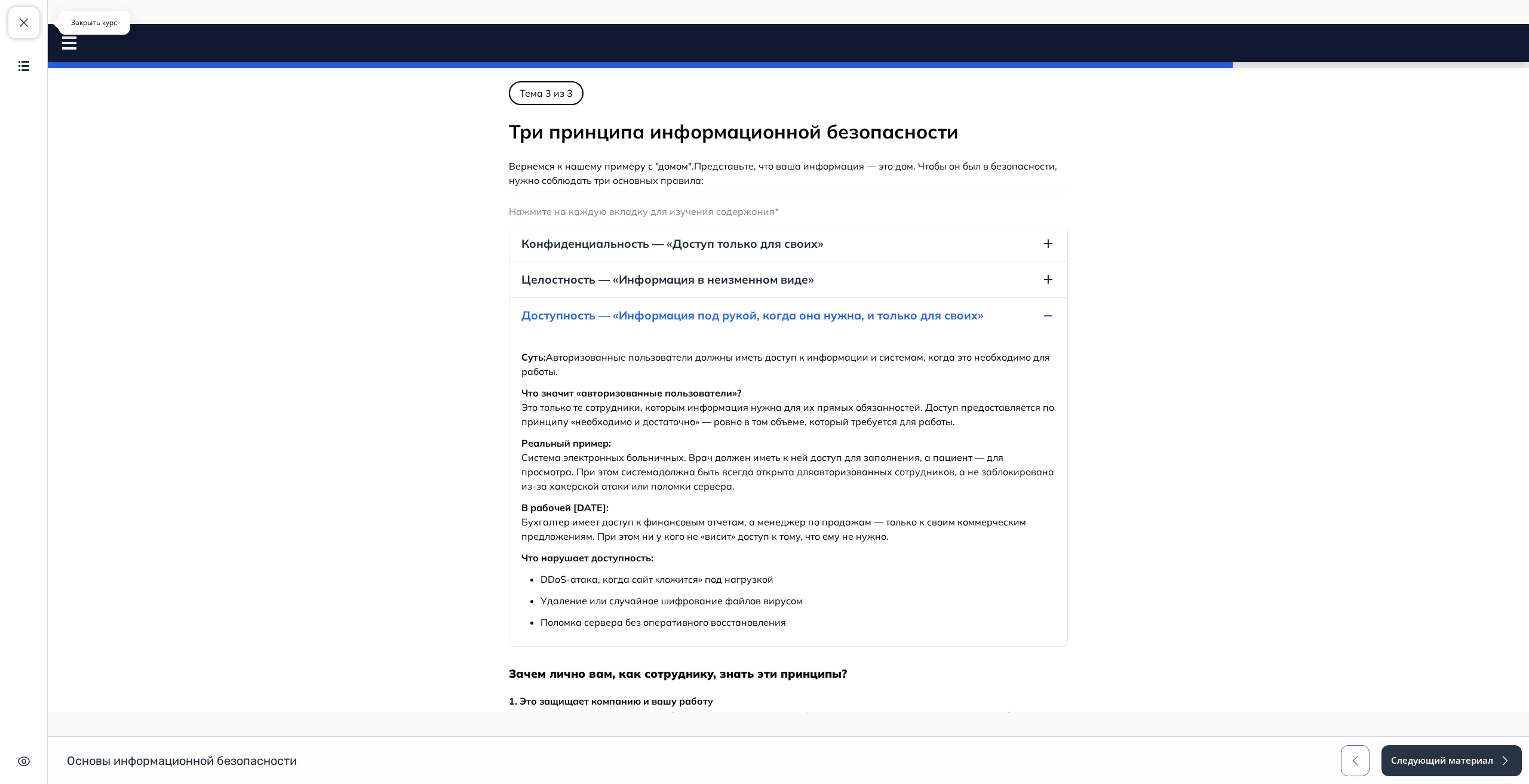
click at [10, 15] on button "Закрыть курс" at bounding box center [24, 23] width 31 height 31
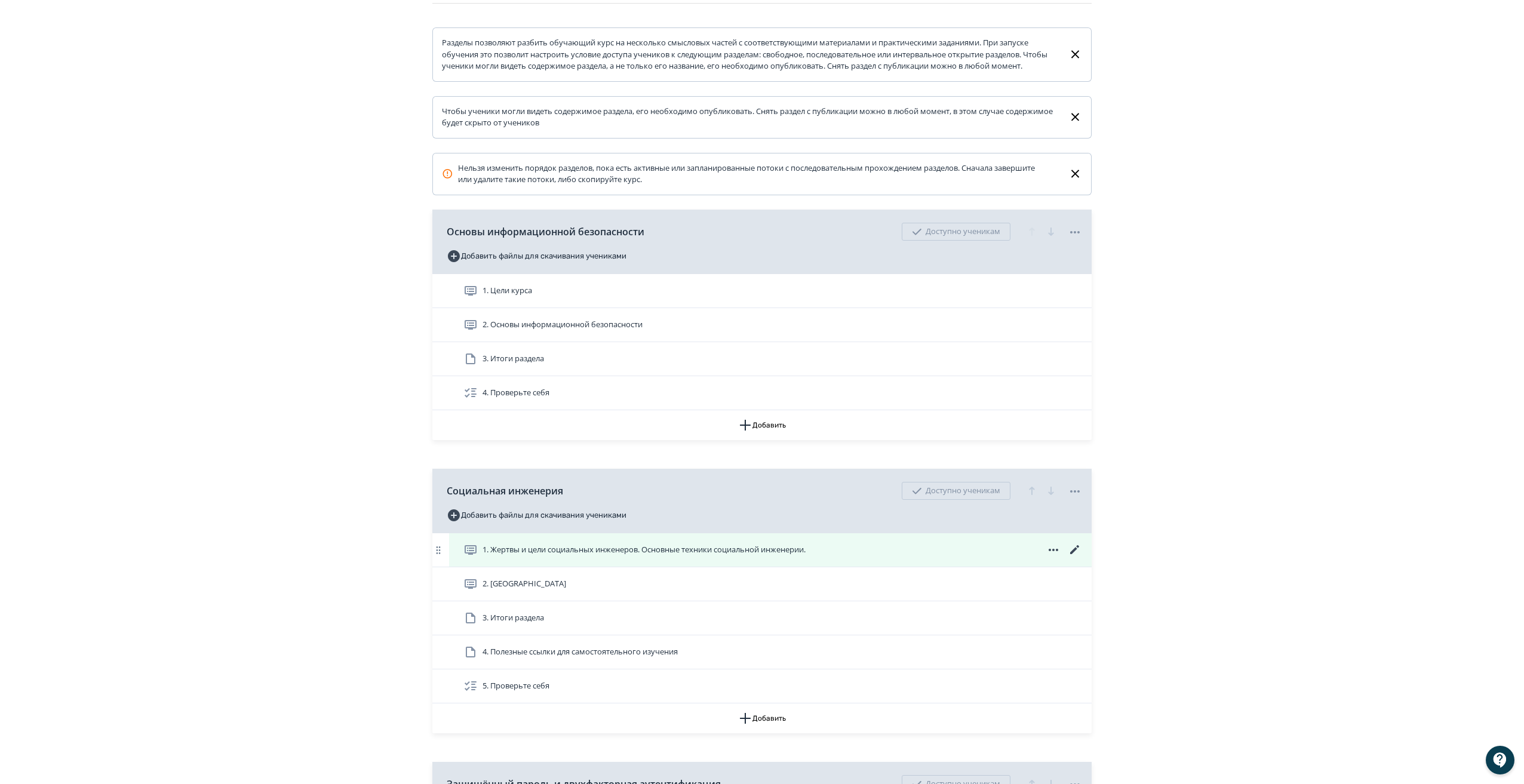
click at [1072, 557] on icon at bounding box center [1074, 549] width 14 height 14
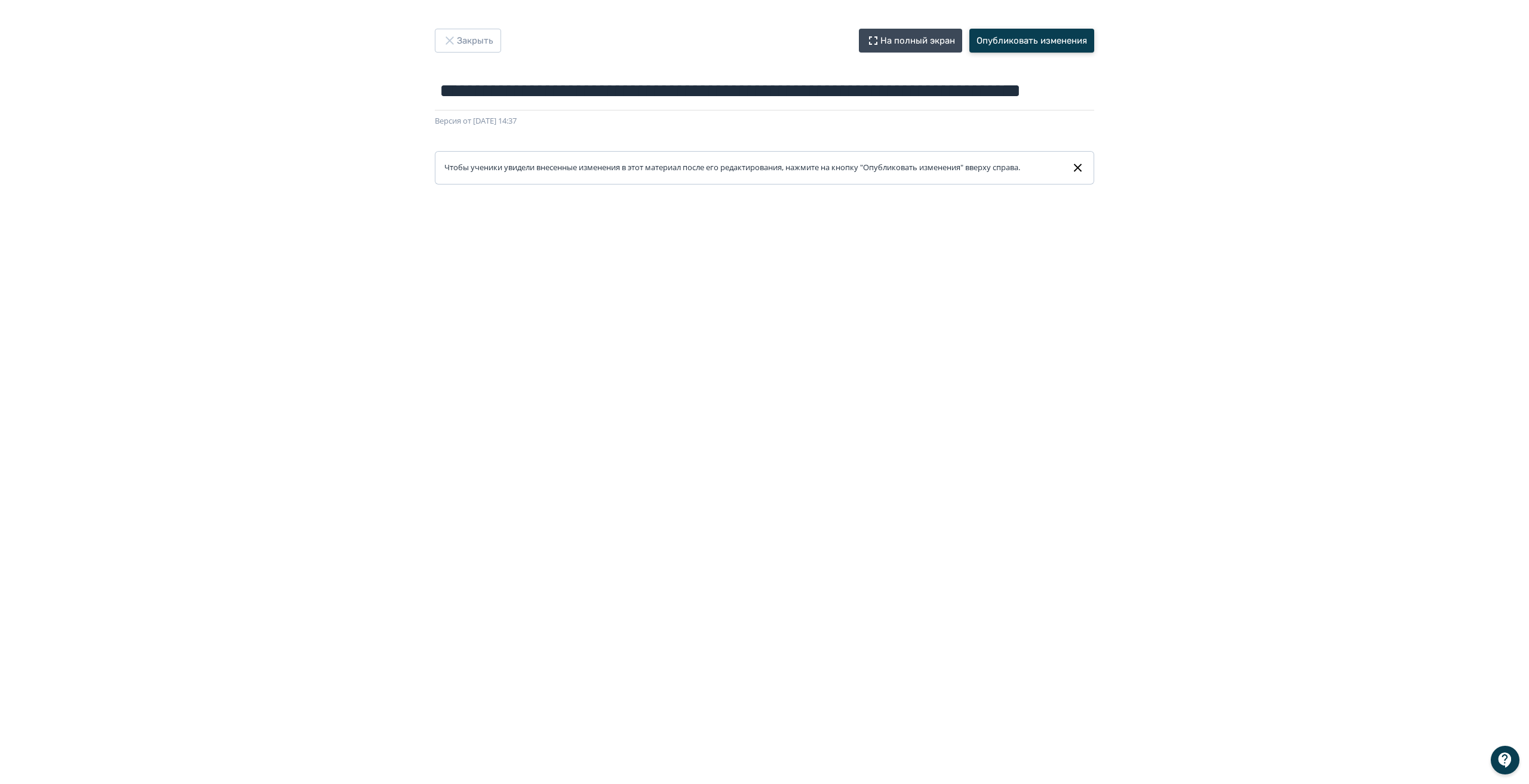
click at [1034, 40] on button "Опубликовать изменения" at bounding box center [1032, 40] width 125 height 24
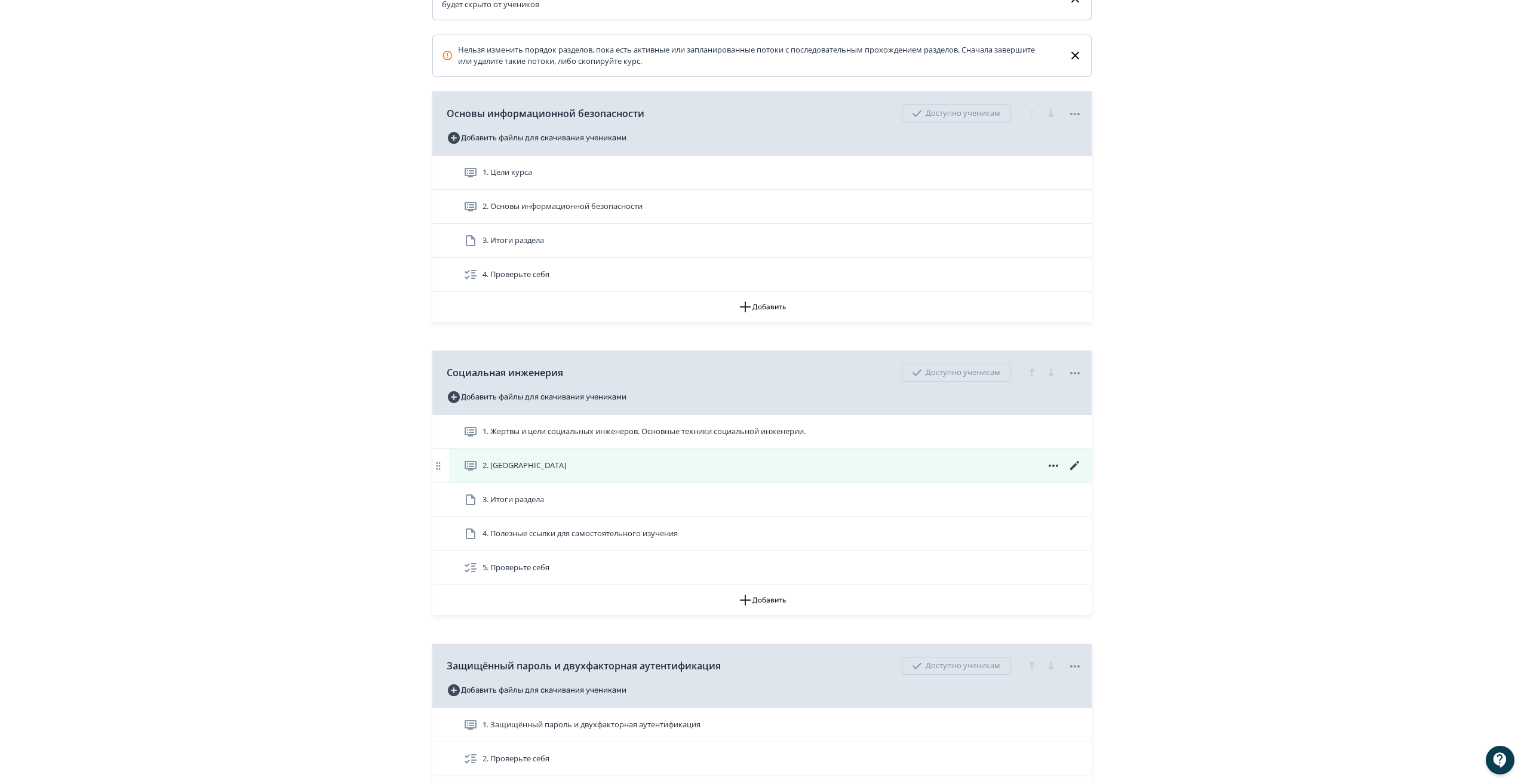
scroll to position [298, 0]
click at [1073, 472] on icon at bounding box center [1074, 465] width 14 height 14
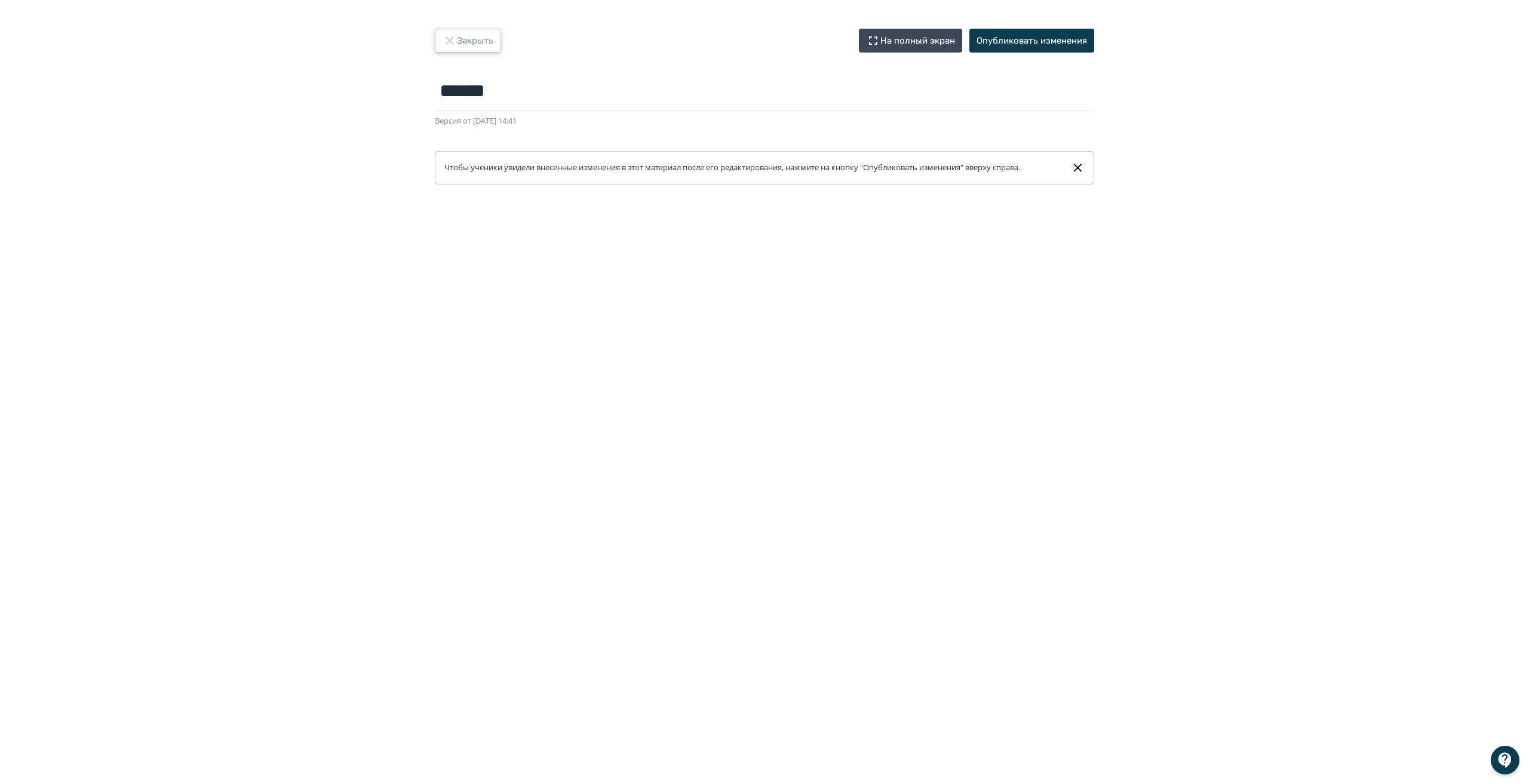
click at [467, 41] on button "Закрыть" at bounding box center [468, 40] width 66 height 24
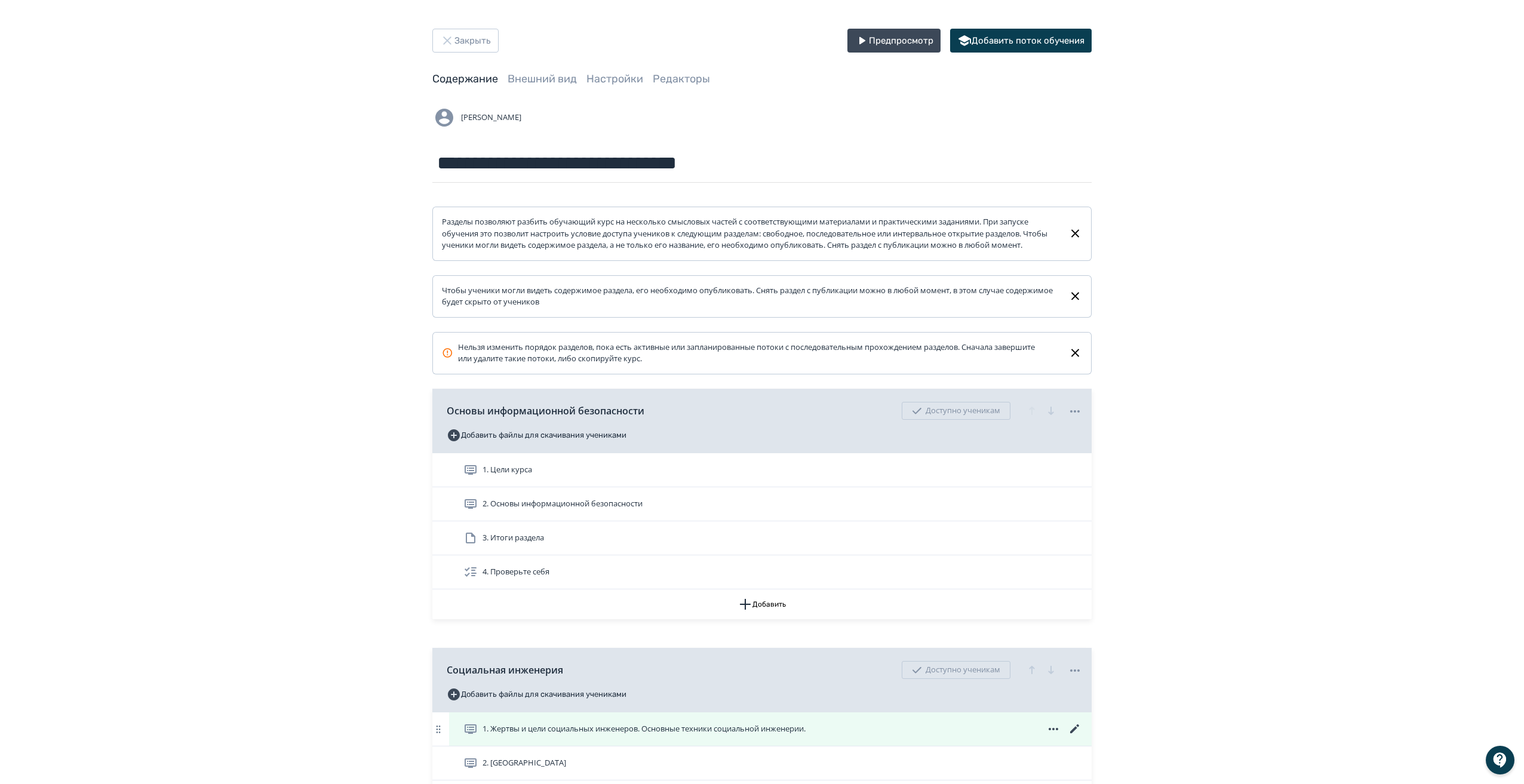
click at [1073, 736] on icon at bounding box center [1074, 728] width 14 height 14
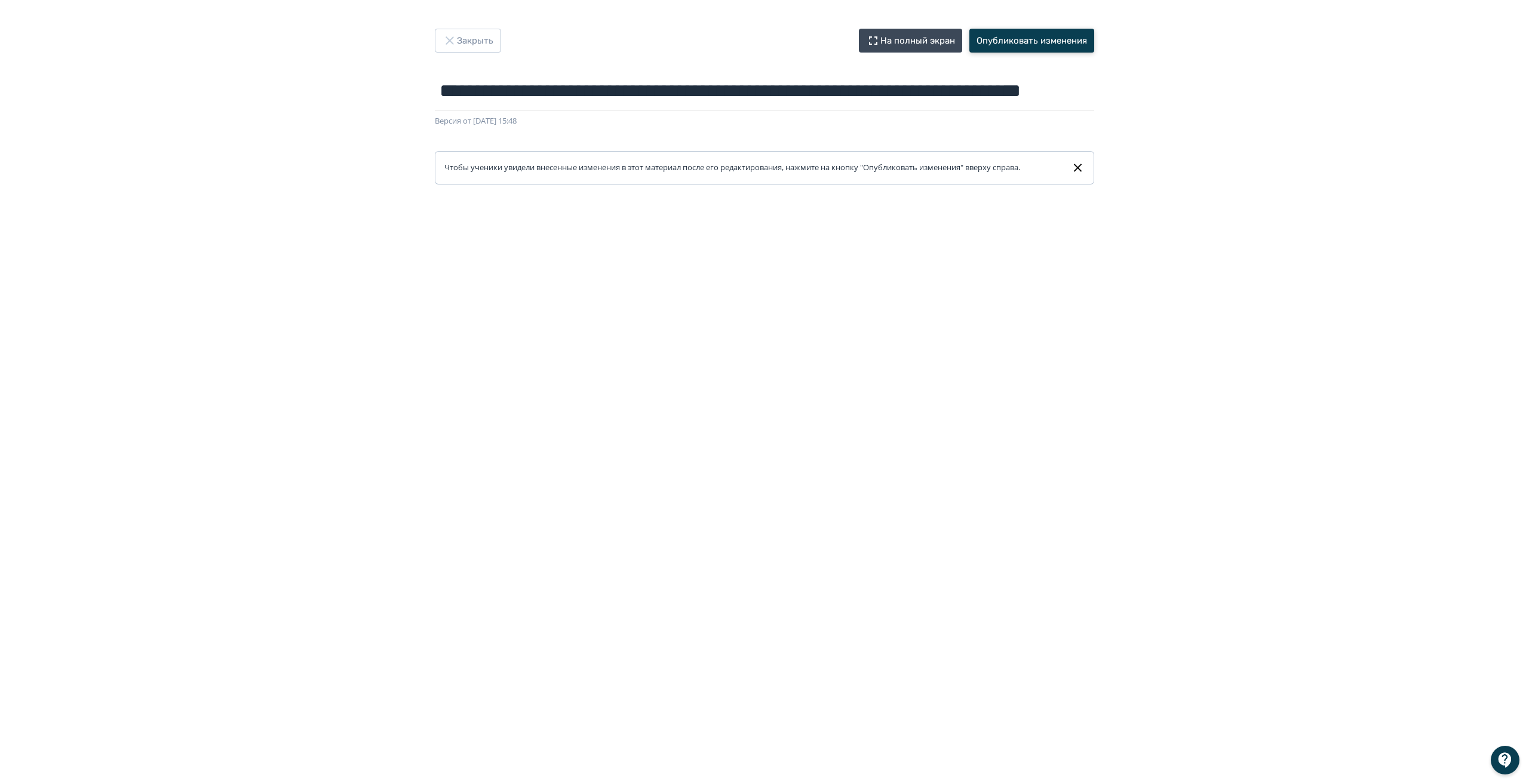
click at [1015, 44] on button "Опубликовать изменения" at bounding box center [1032, 40] width 125 height 24
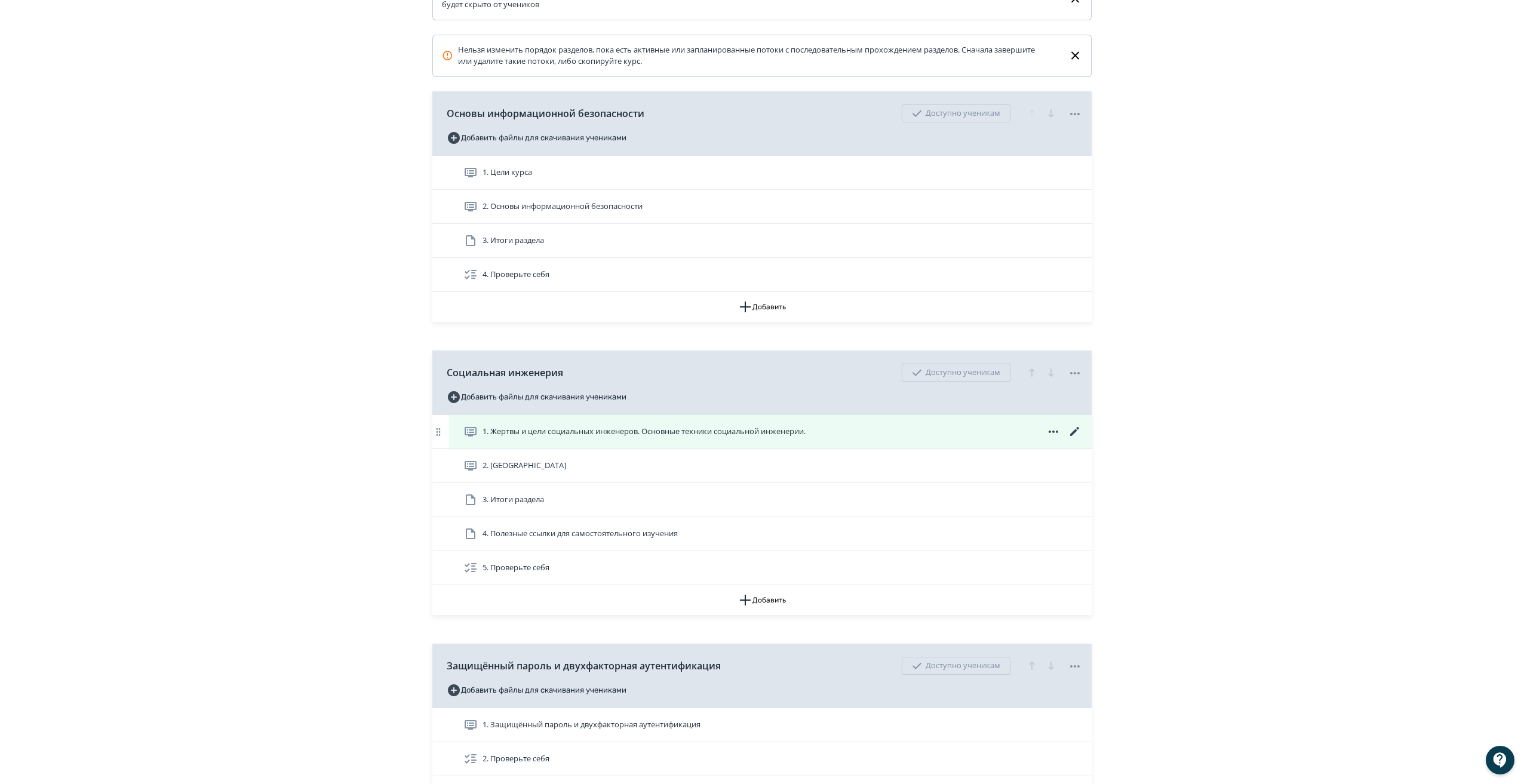
scroll to position [298, 0]
click at [1069, 438] on icon at bounding box center [1074, 431] width 14 height 14
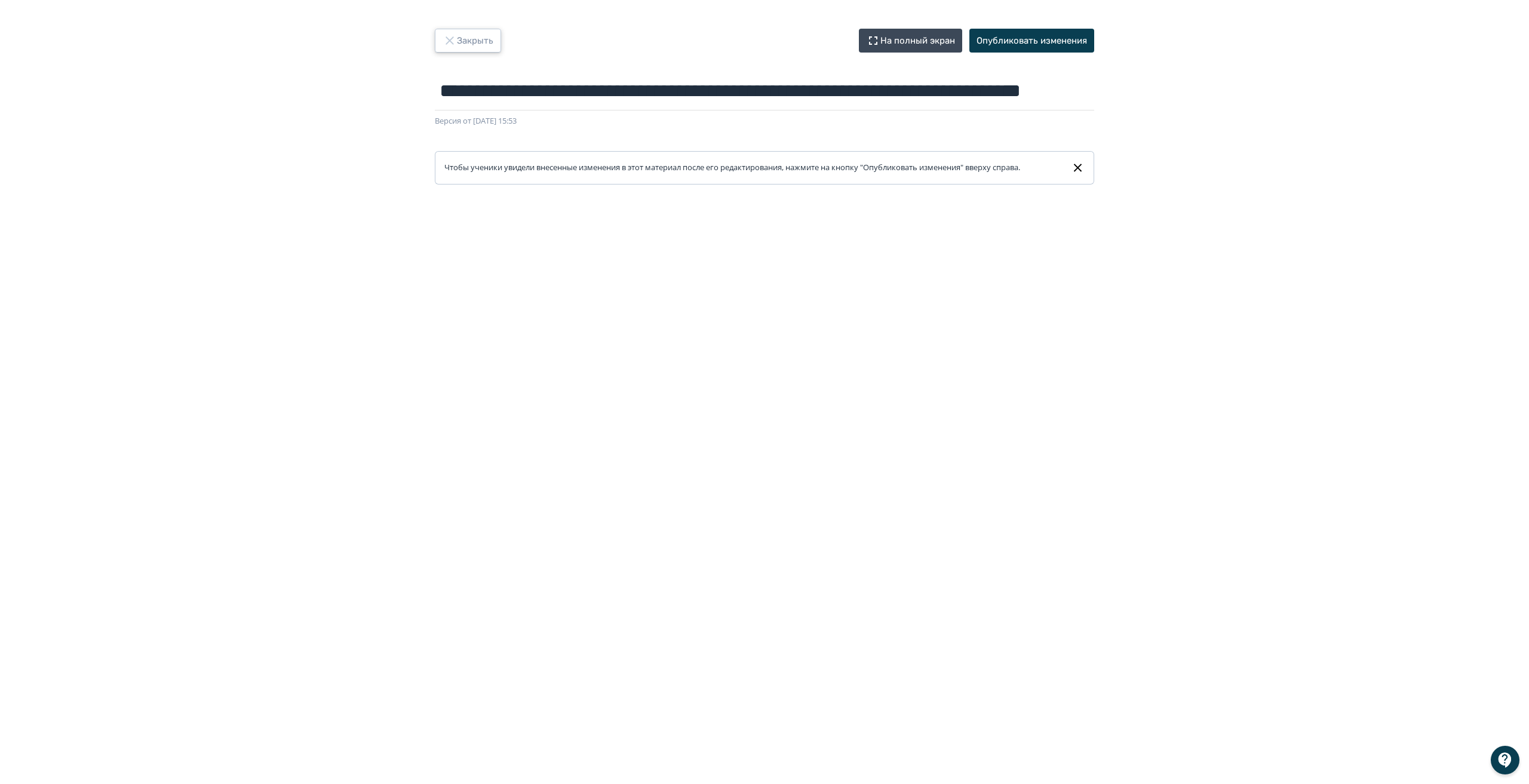
click at [454, 36] on icon "button" at bounding box center [449, 40] width 14 height 14
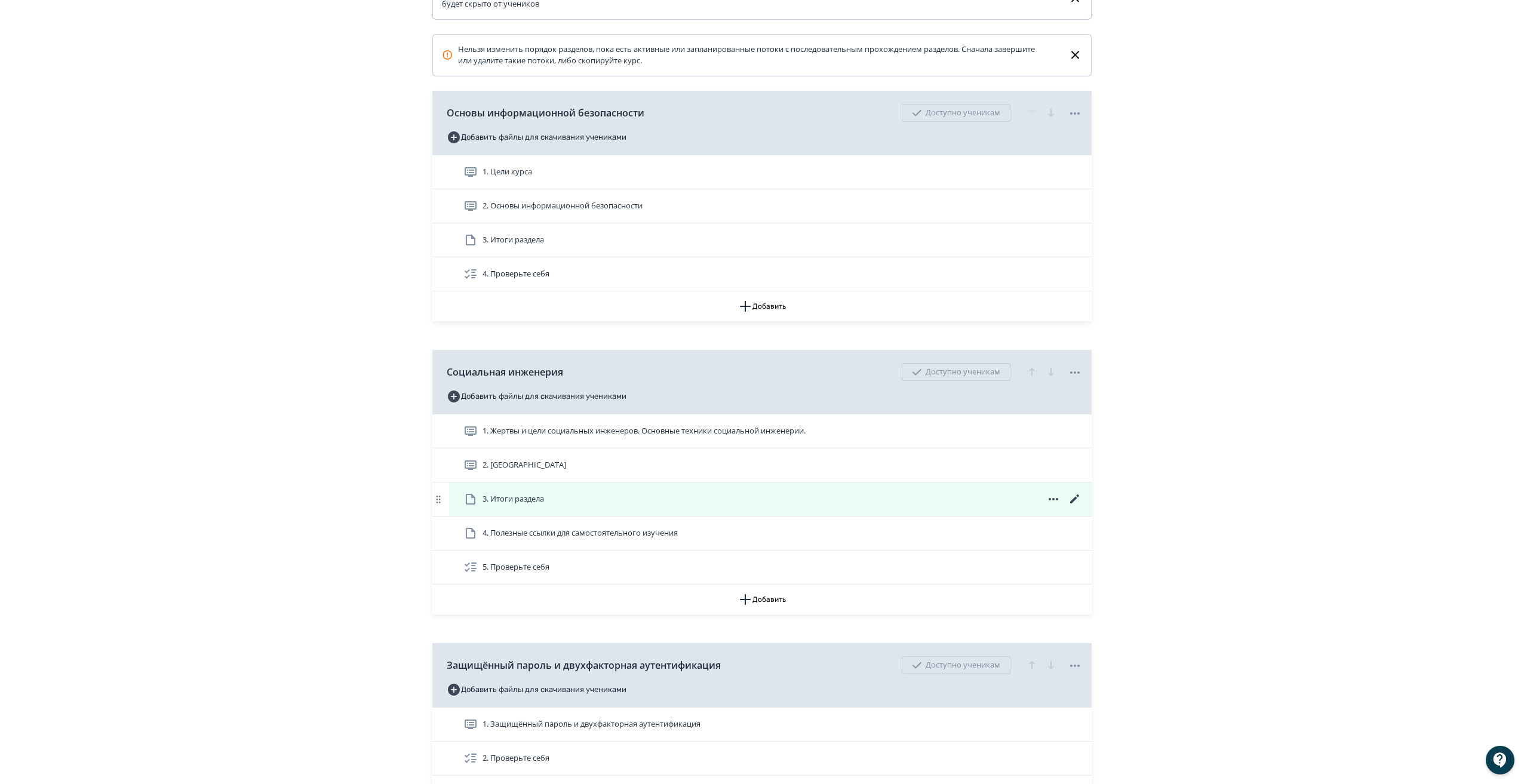
scroll to position [298, 0]
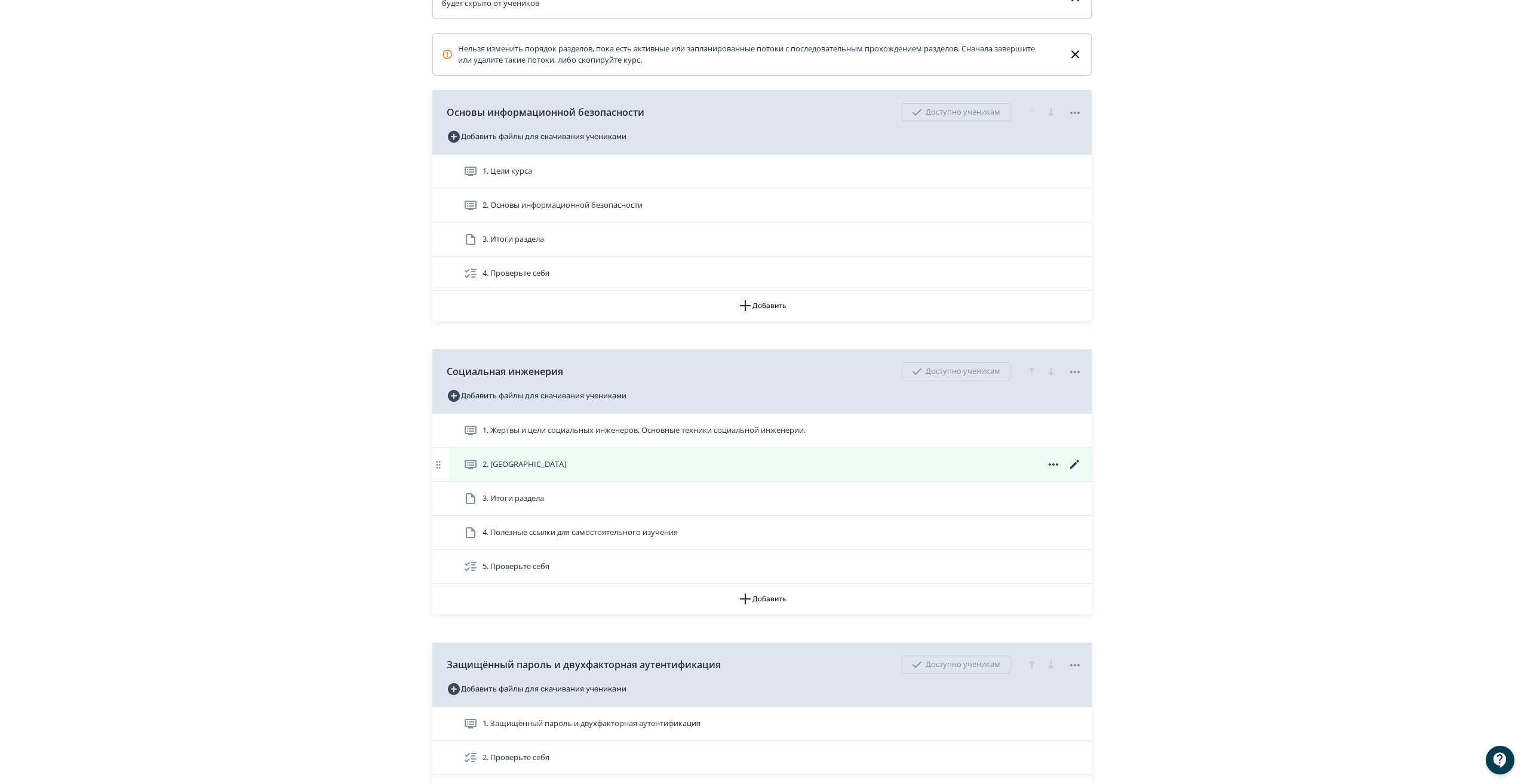
click at [1076, 469] on icon at bounding box center [1074, 464] width 9 height 9
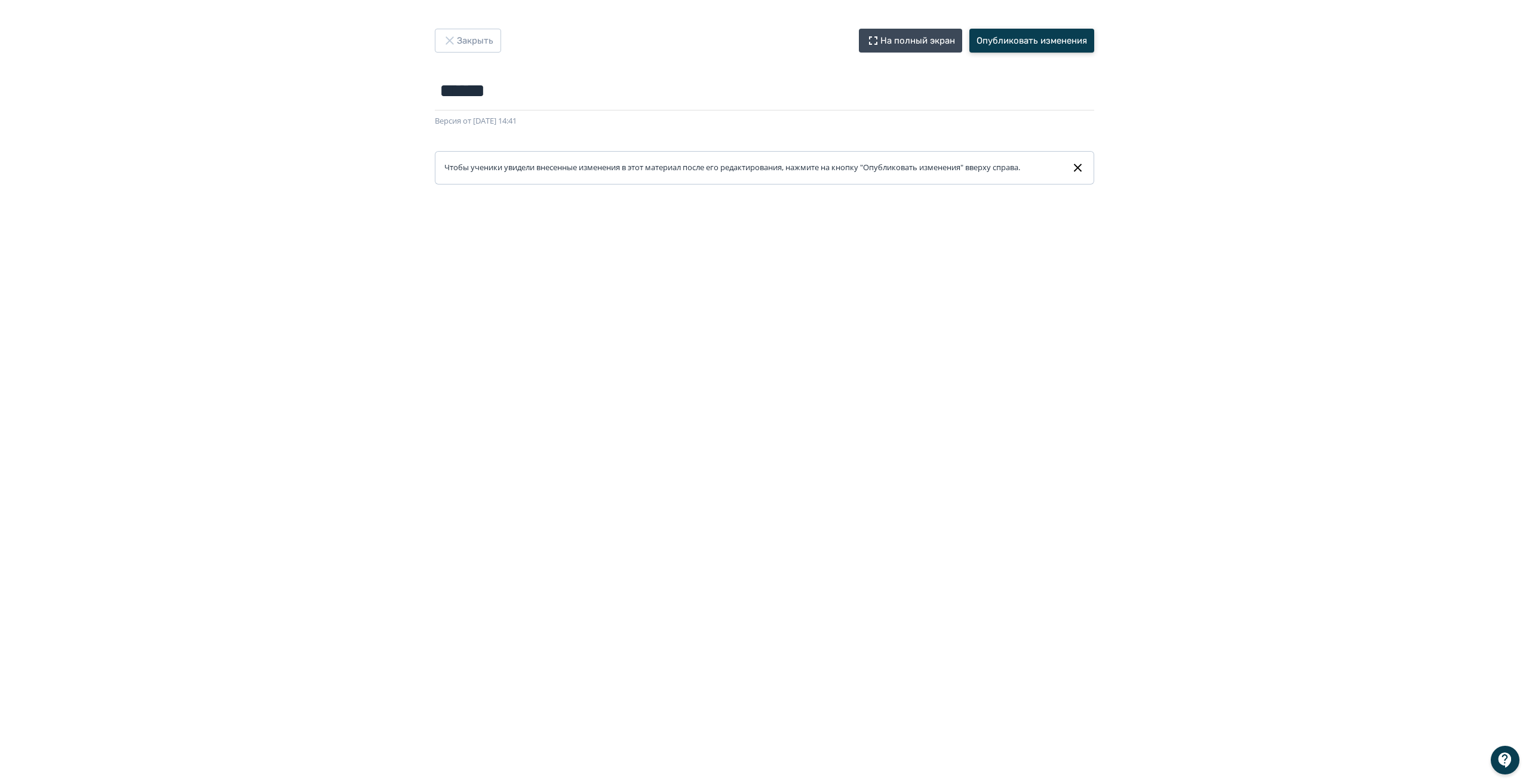
click at [1022, 35] on button "Опубликовать изменения" at bounding box center [1032, 40] width 125 height 24
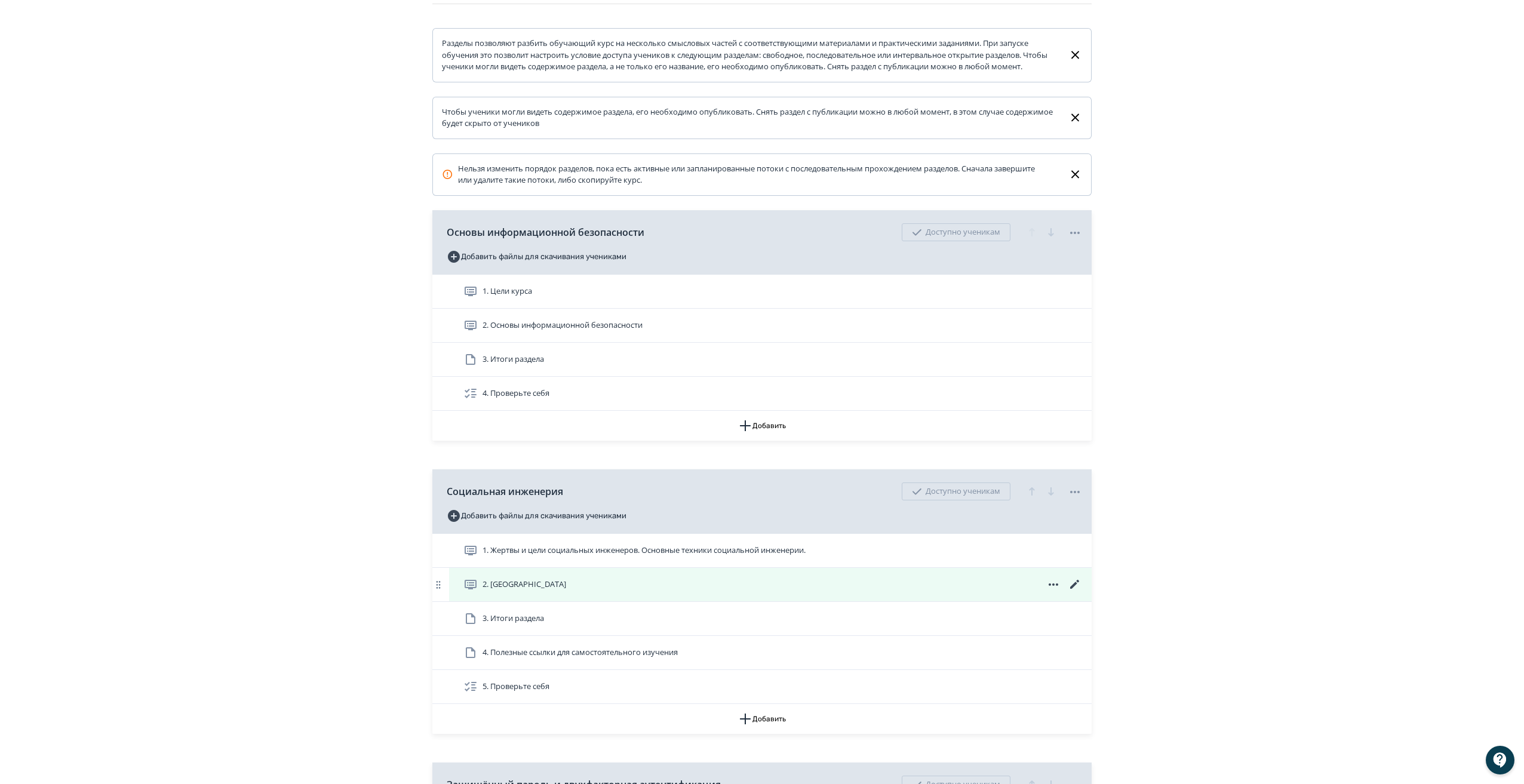
click at [1069, 592] on icon at bounding box center [1074, 584] width 14 height 14
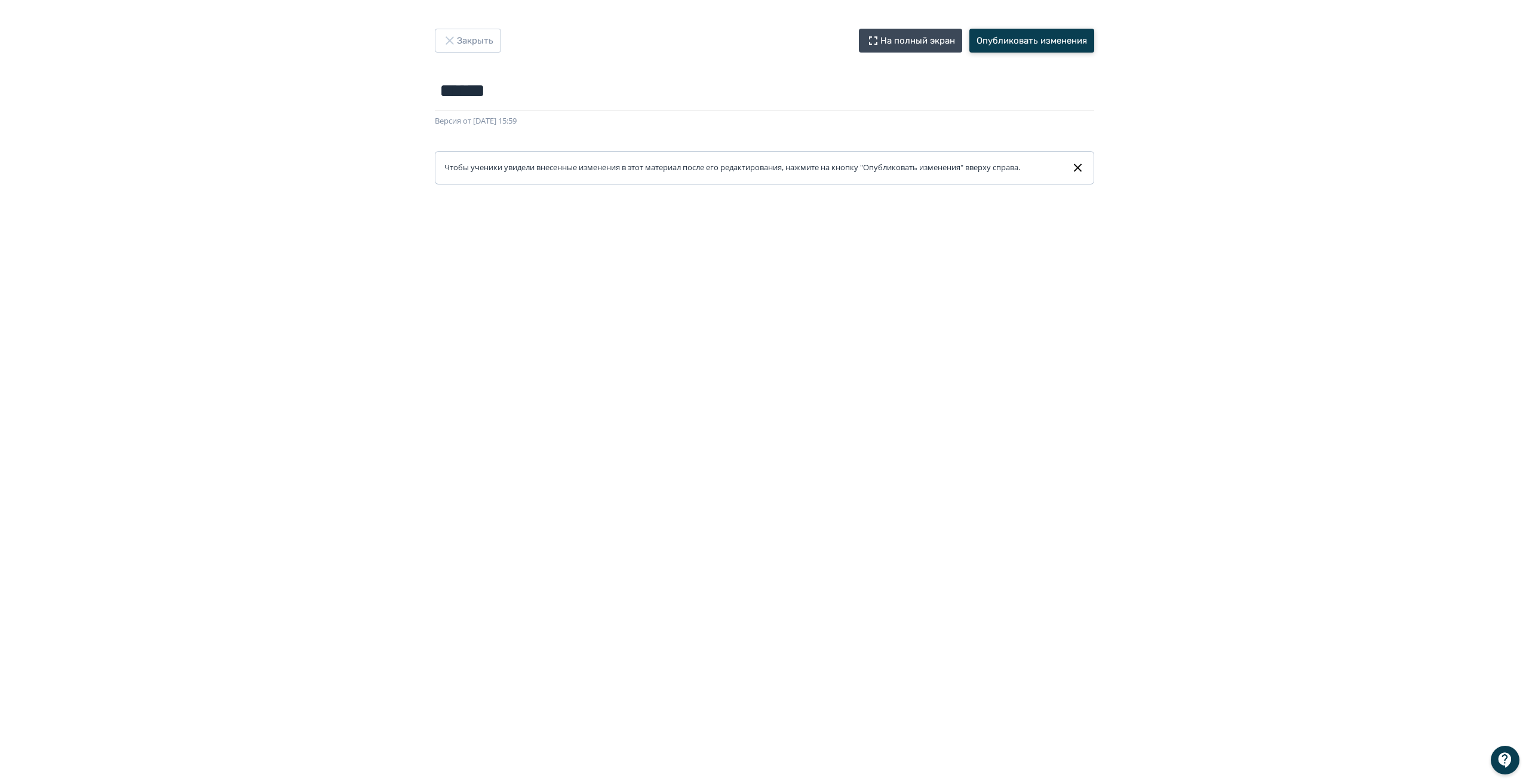
click at [1064, 36] on button "Опубликовать изменения" at bounding box center [1032, 40] width 125 height 24
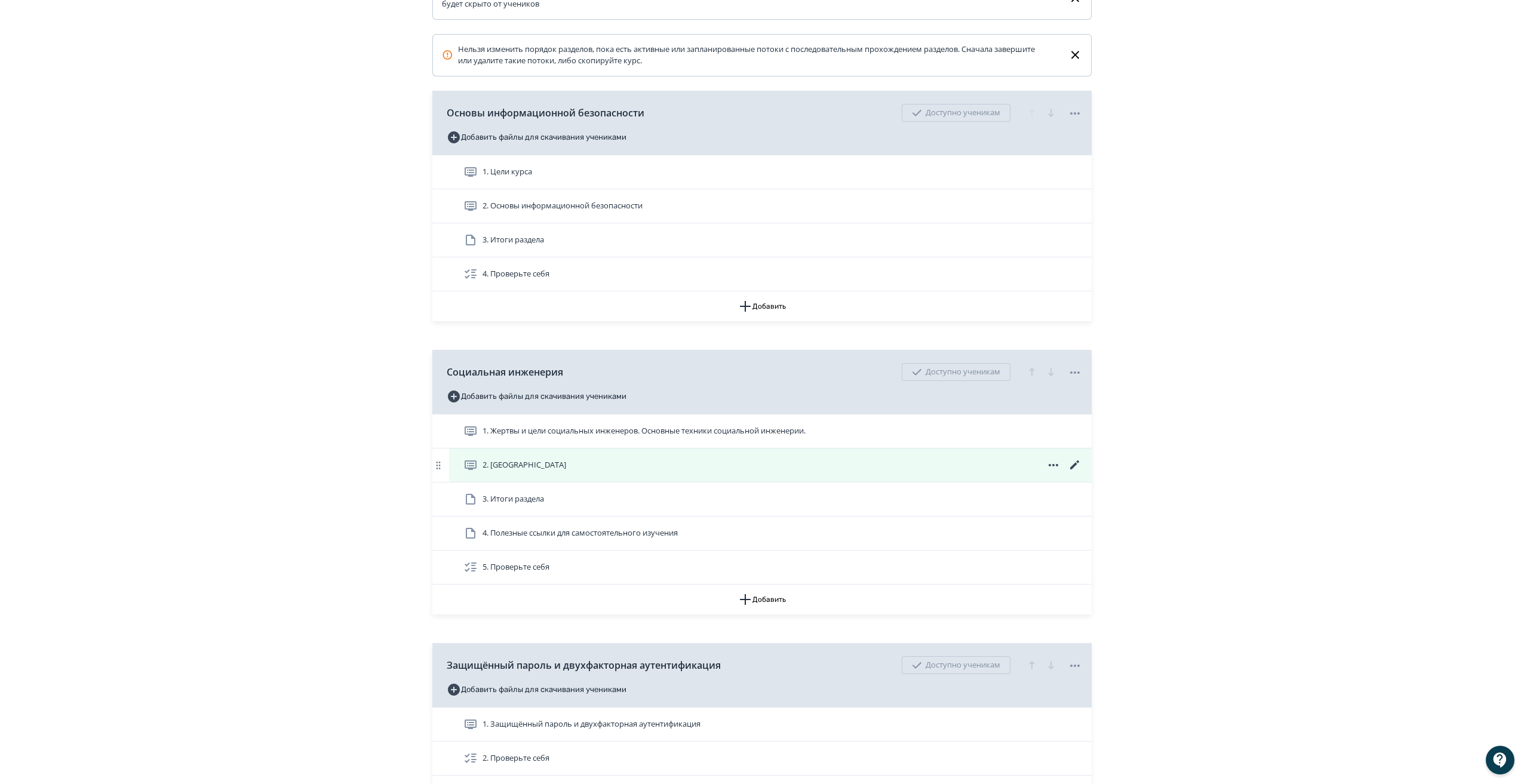
click at [1071, 472] on icon at bounding box center [1074, 465] width 14 height 14
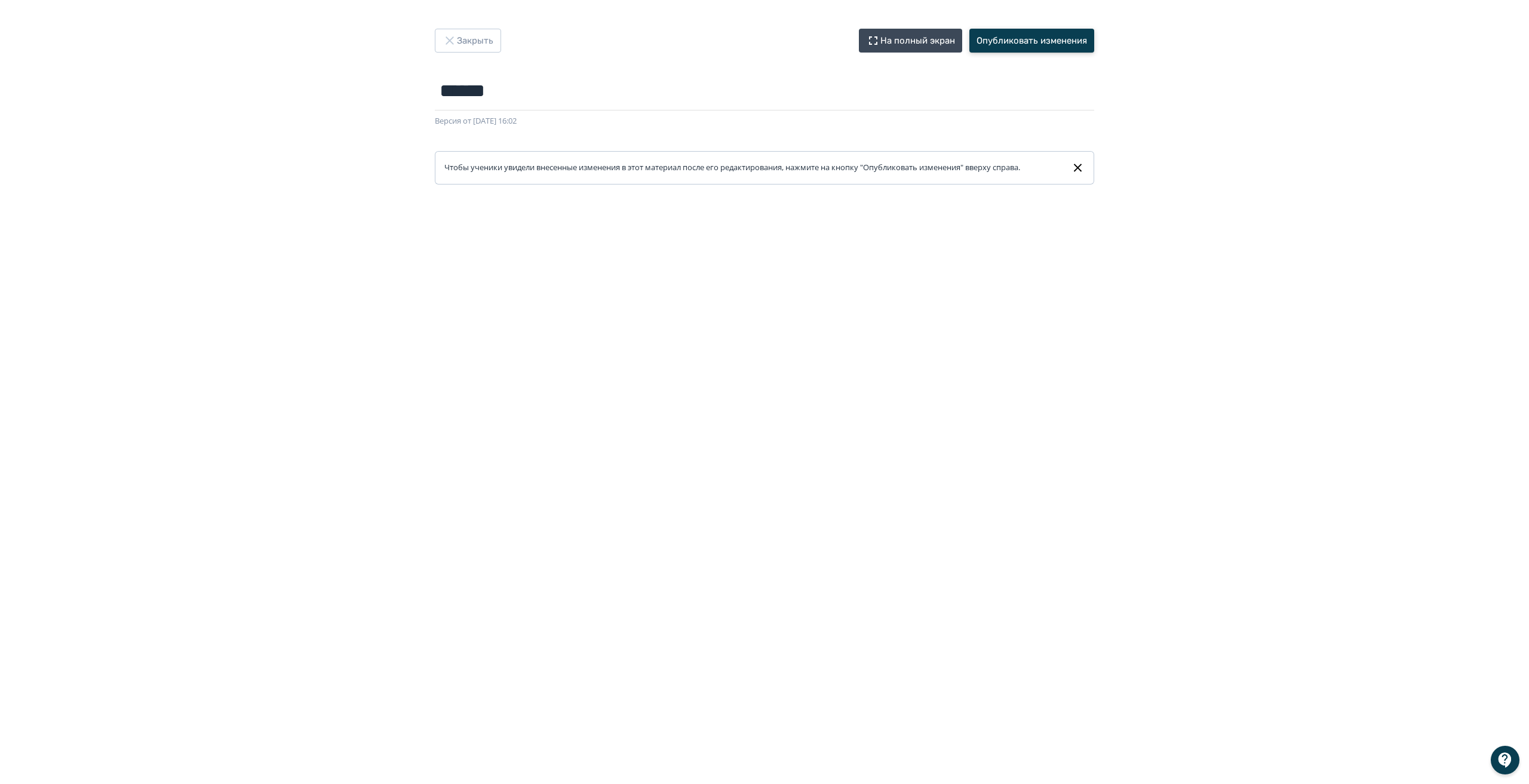
click at [1051, 35] on button "Опубликовать изменения" at bounding box center [1032, 40] width 125 height 24
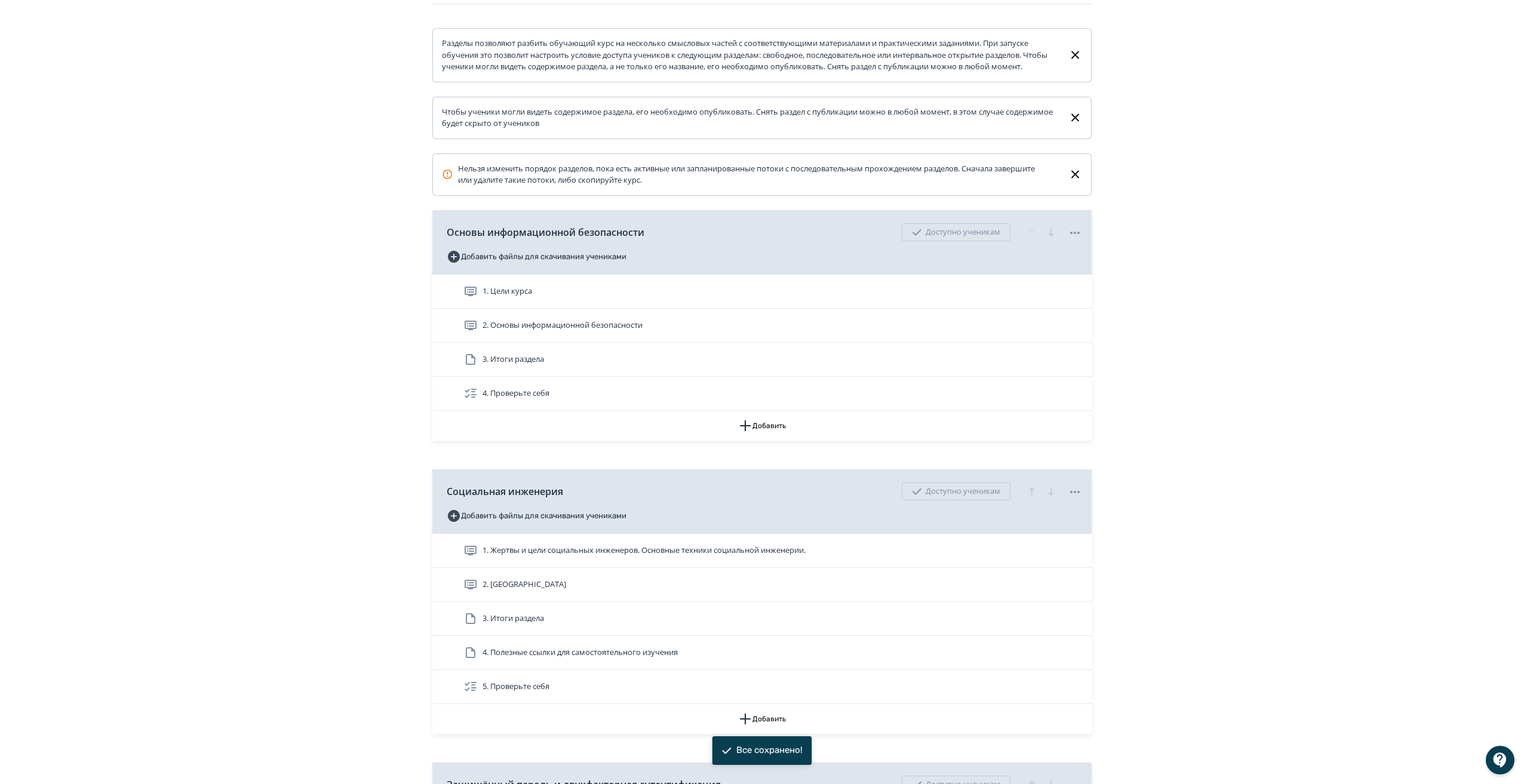
scroll to position [179, 0]
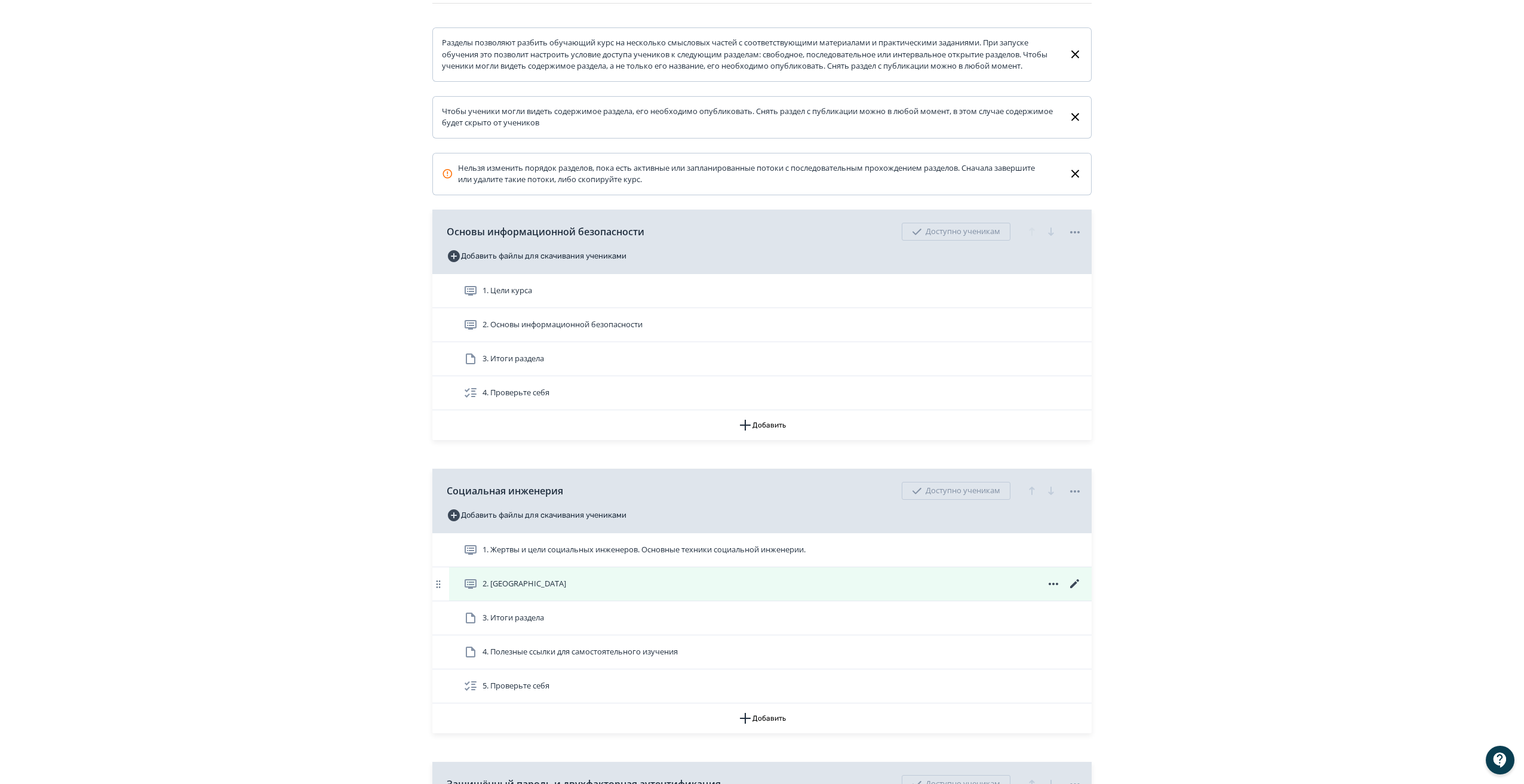
click at [1077, 589] on icon at bounding box center [1074, 584] width 14 height 14
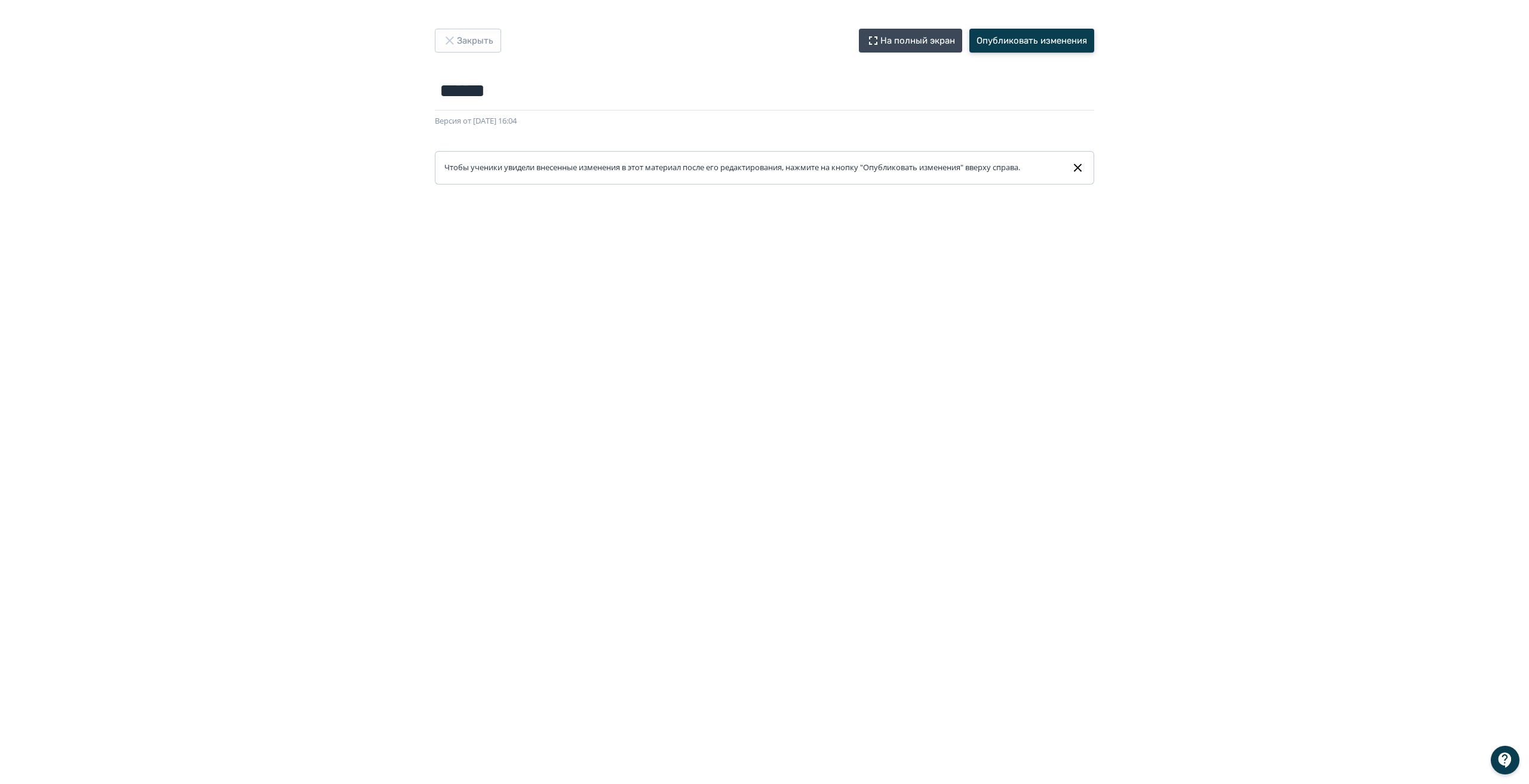
click at [1062, 36] on button "Опубликовать изменения" at bounding box center [1032, 40] width 125 height 24
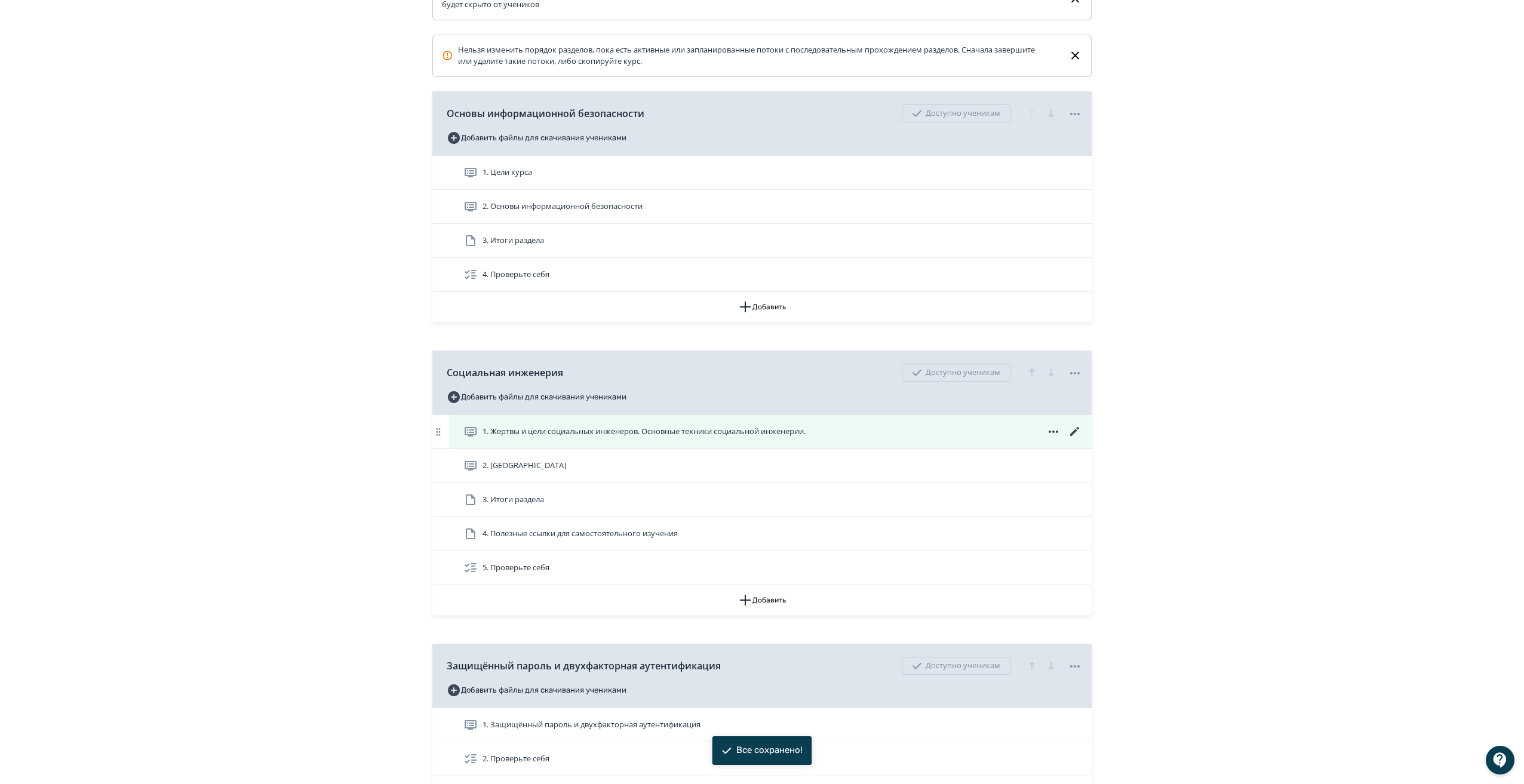
scroll to position [298, 0]
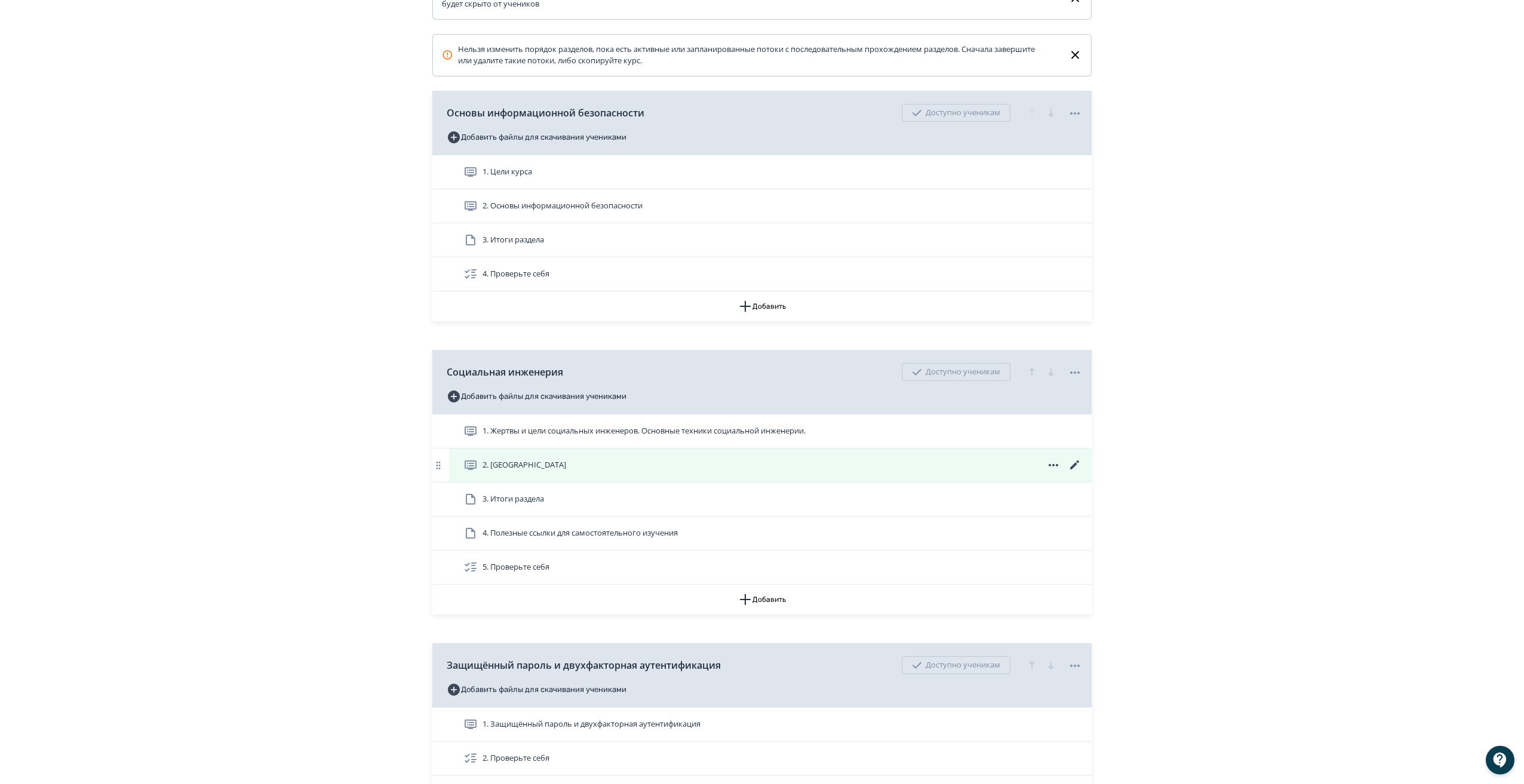
click at [1074, 472] on icon at bounding box center [1074, 465] width 14 height 14
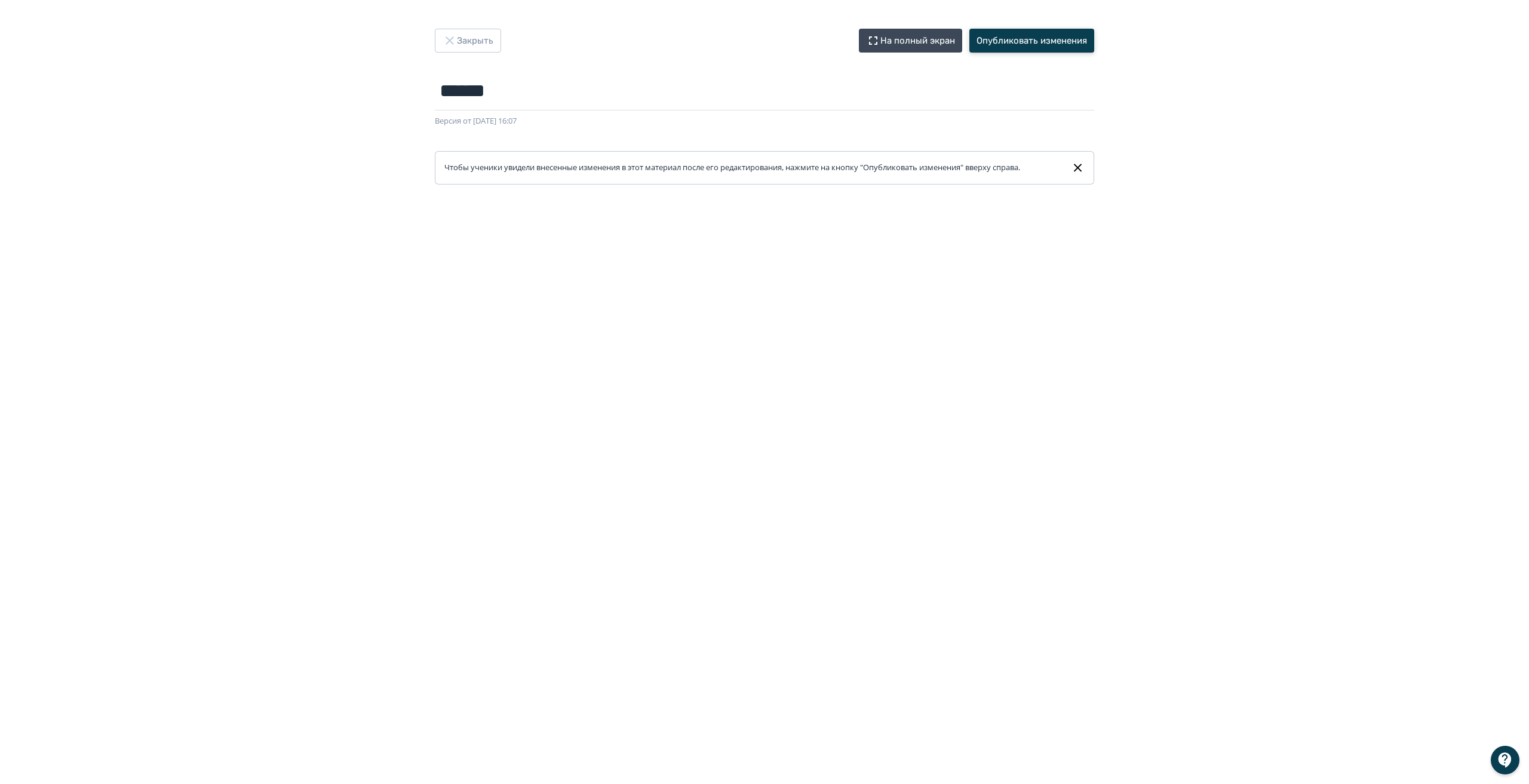
click at [1018, 42] on button "Опубликовать изменения" at bounding box center [1032, 40] width 125 height 24
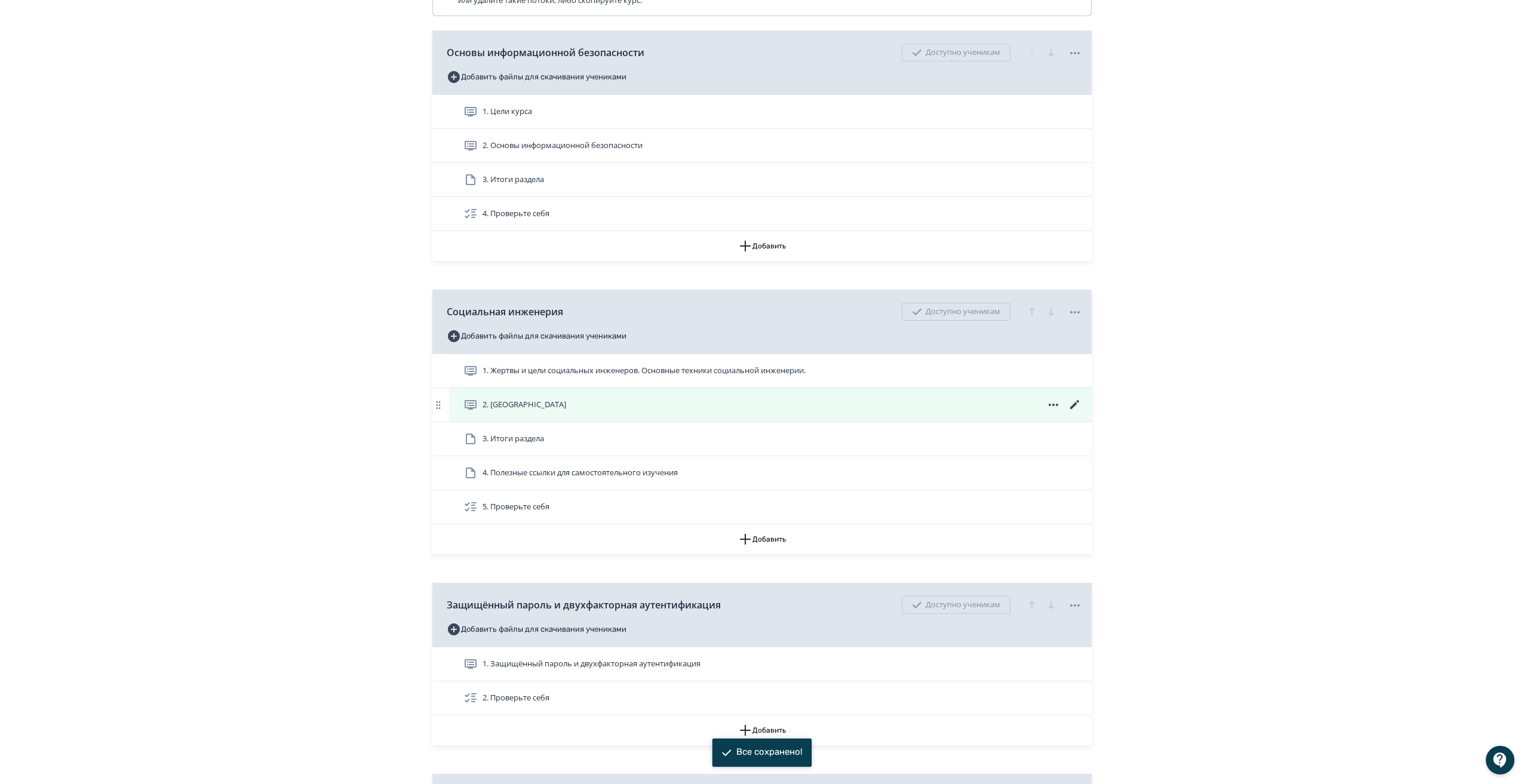
click at [1075, 412] on icon at bounding box center [1074, 404] width 14 height 14
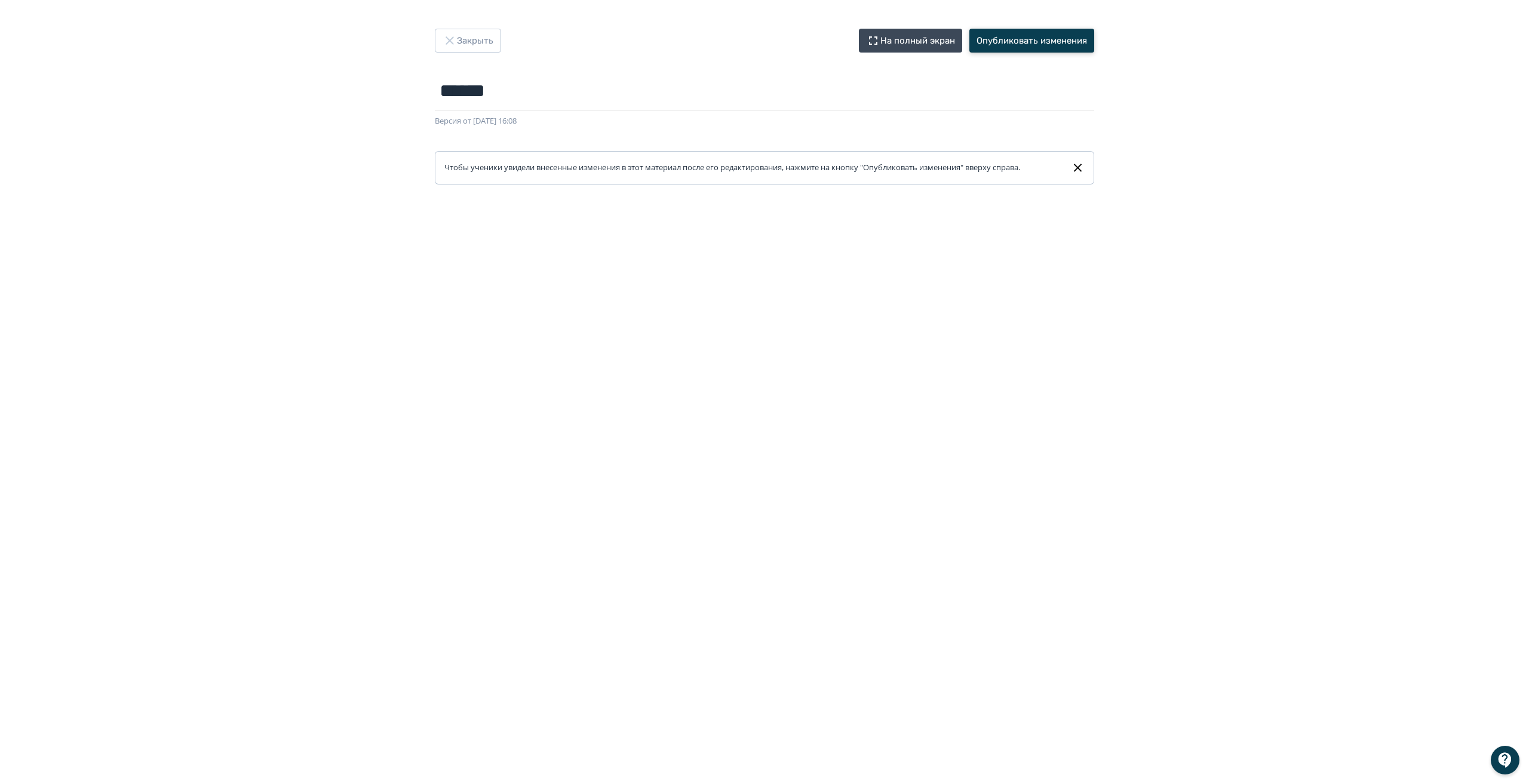
click at [1042, 39] on button "Опубликовать изменения" at bounding box center [1032, 40] width 125 height 24
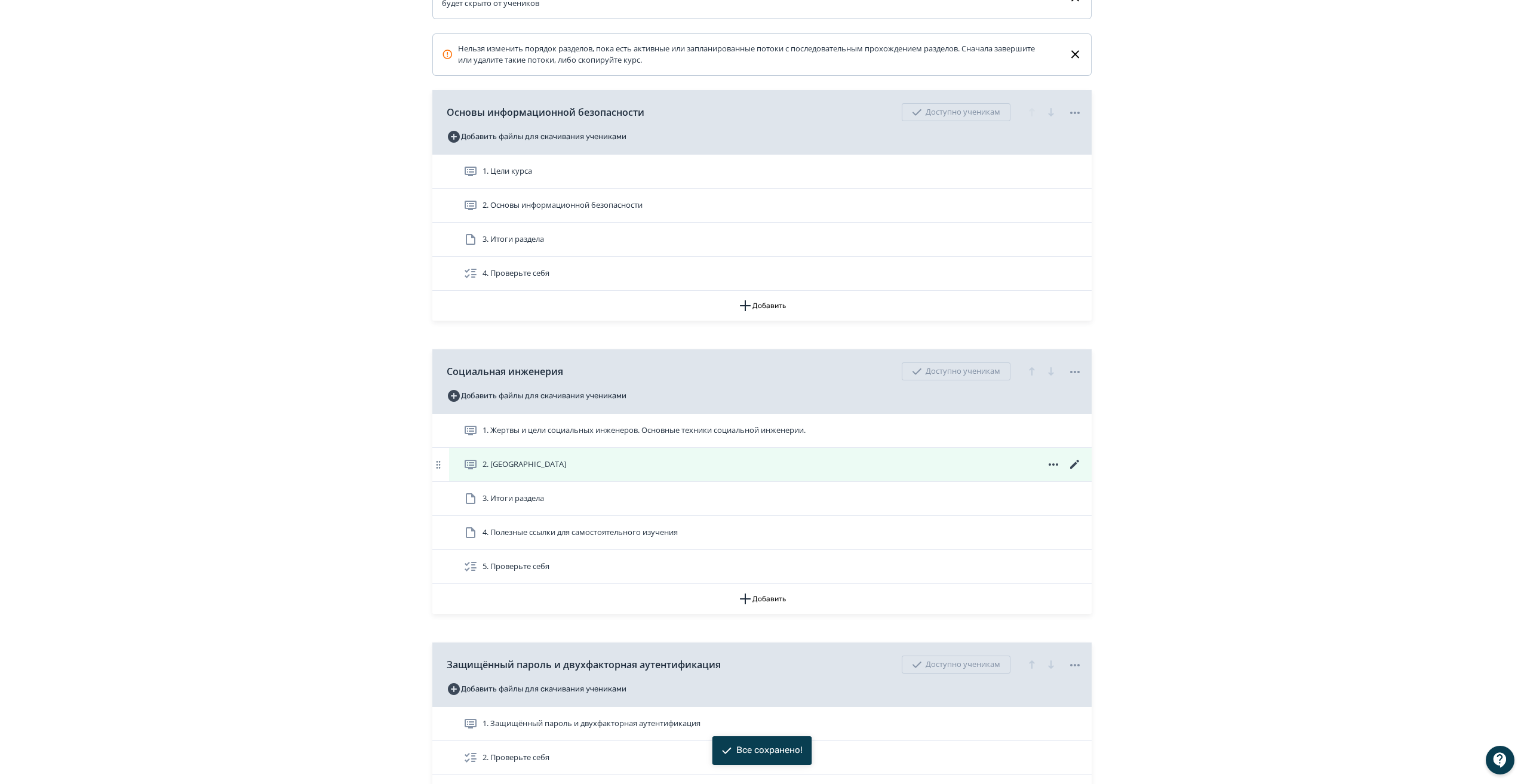
click at [1076, 469] on icon at bounding box center [1074, 464] width 9 height 9
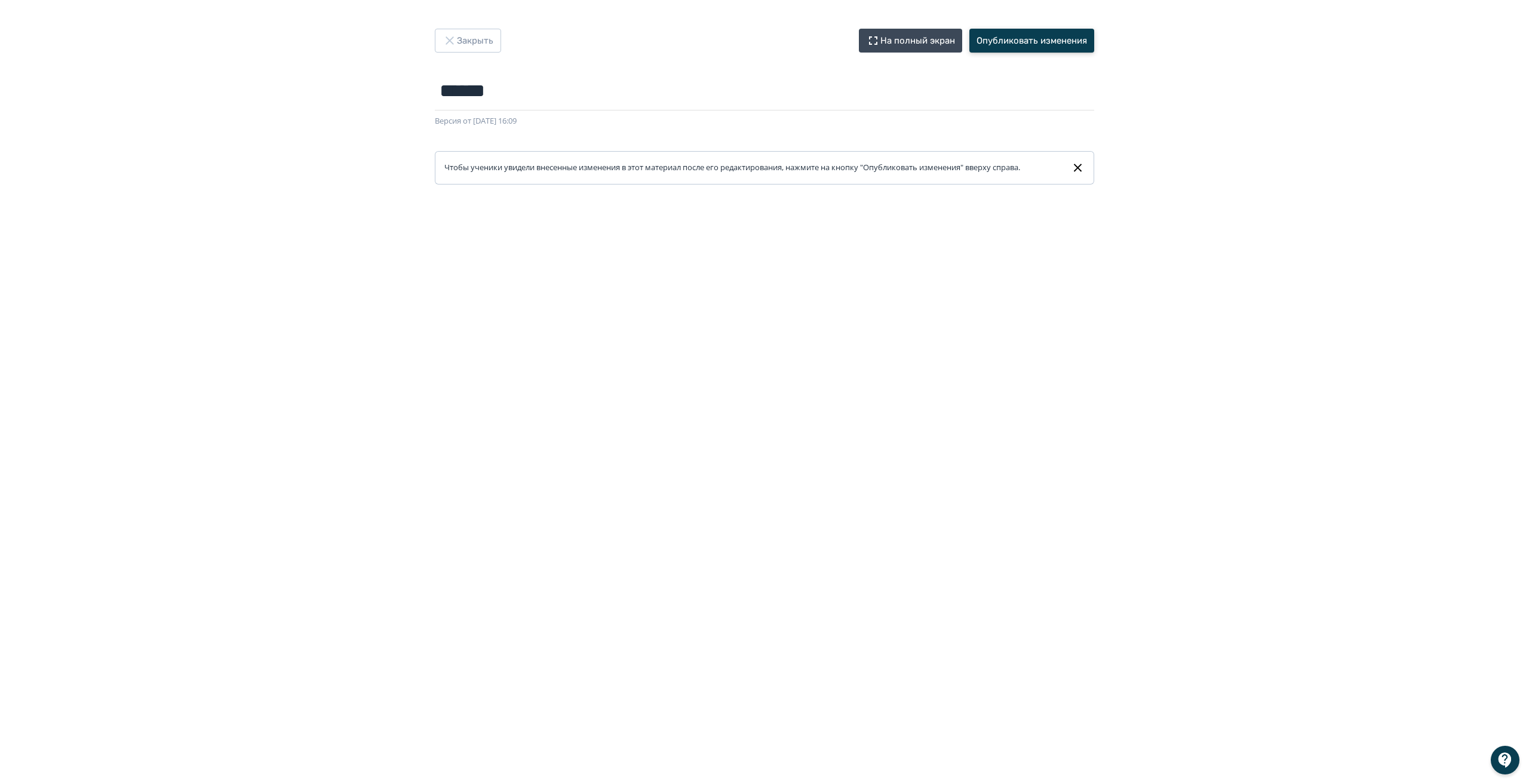
click at [1036, 43] on button "Опубликовать изменения" at bounding box center [1032, 40] width 125 height 24
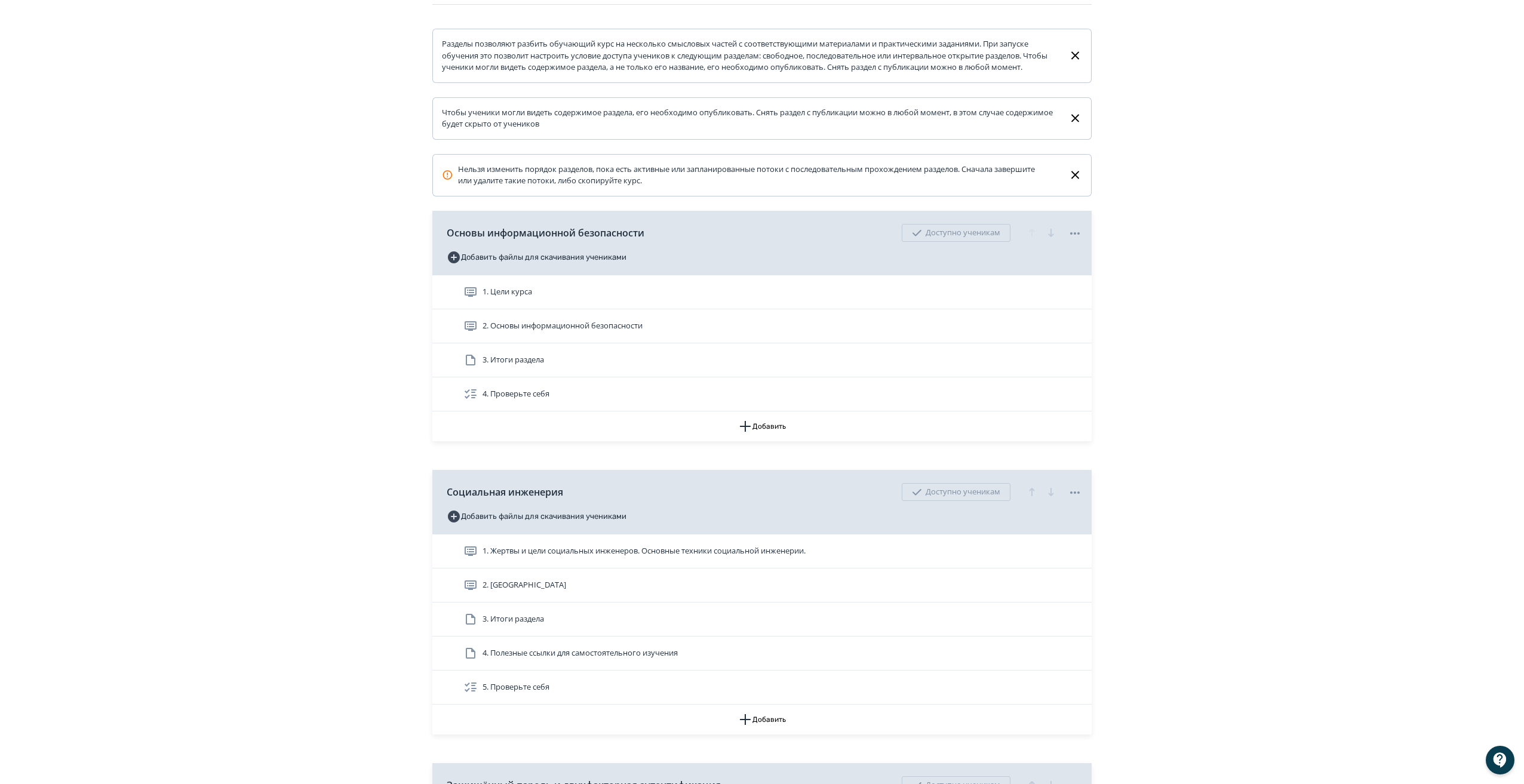
scroll to position [179, 0]
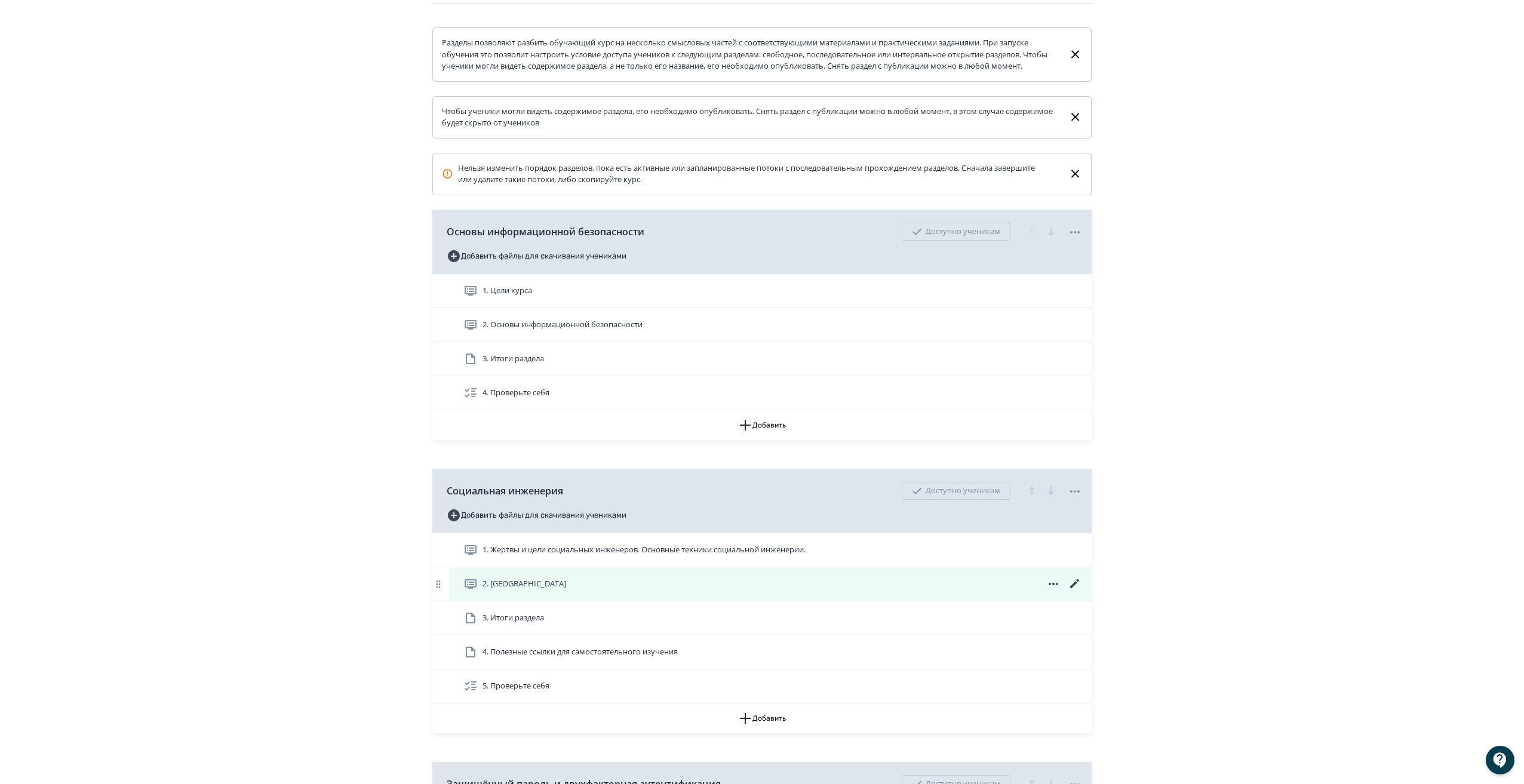
click at [1074, 591] on icon at bounding box center [1074, 584] width 14 height 14
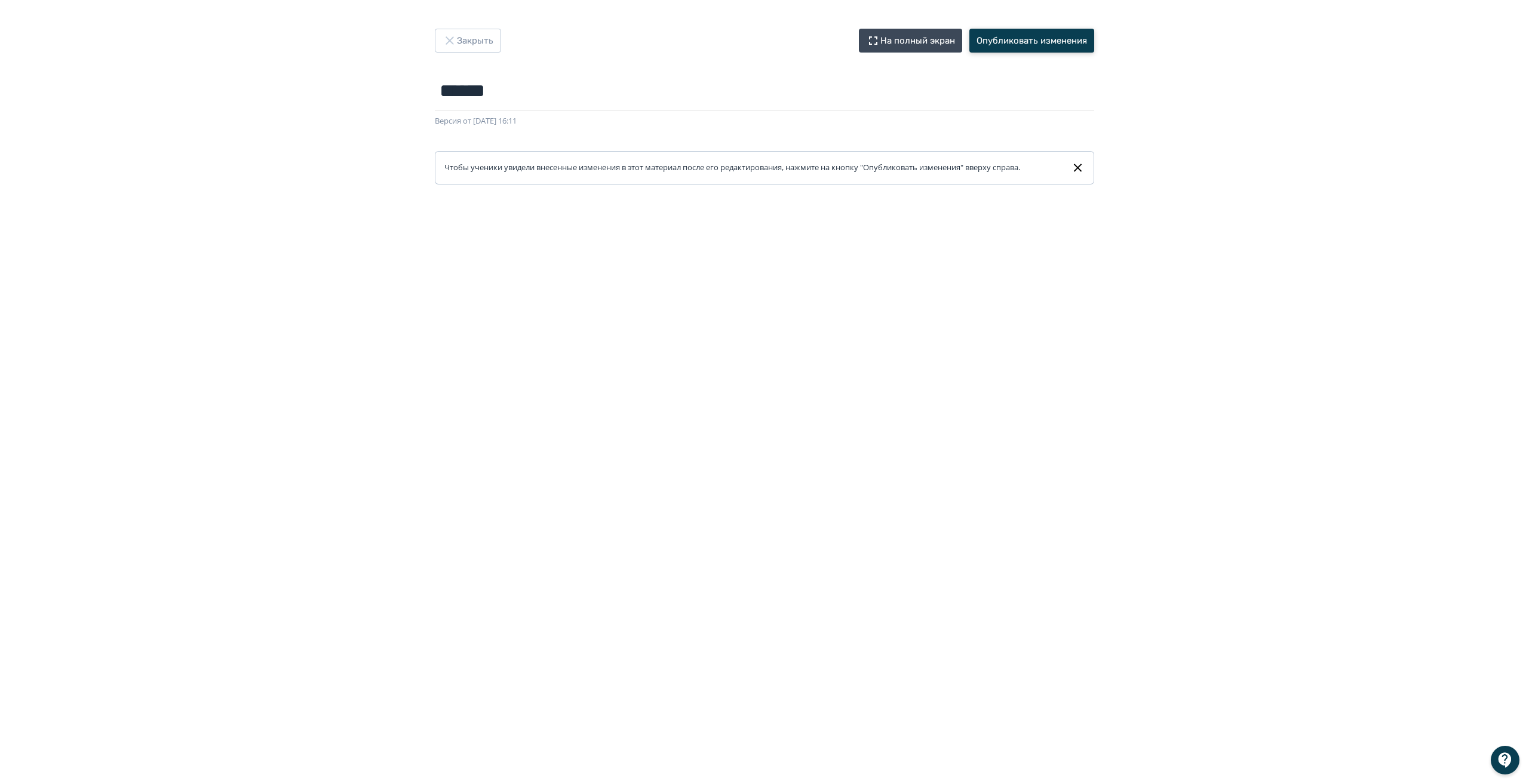
click at [1041, 42] on button "Опубликовать изменения" at bounding box center [1032, 40] width 125 height 24
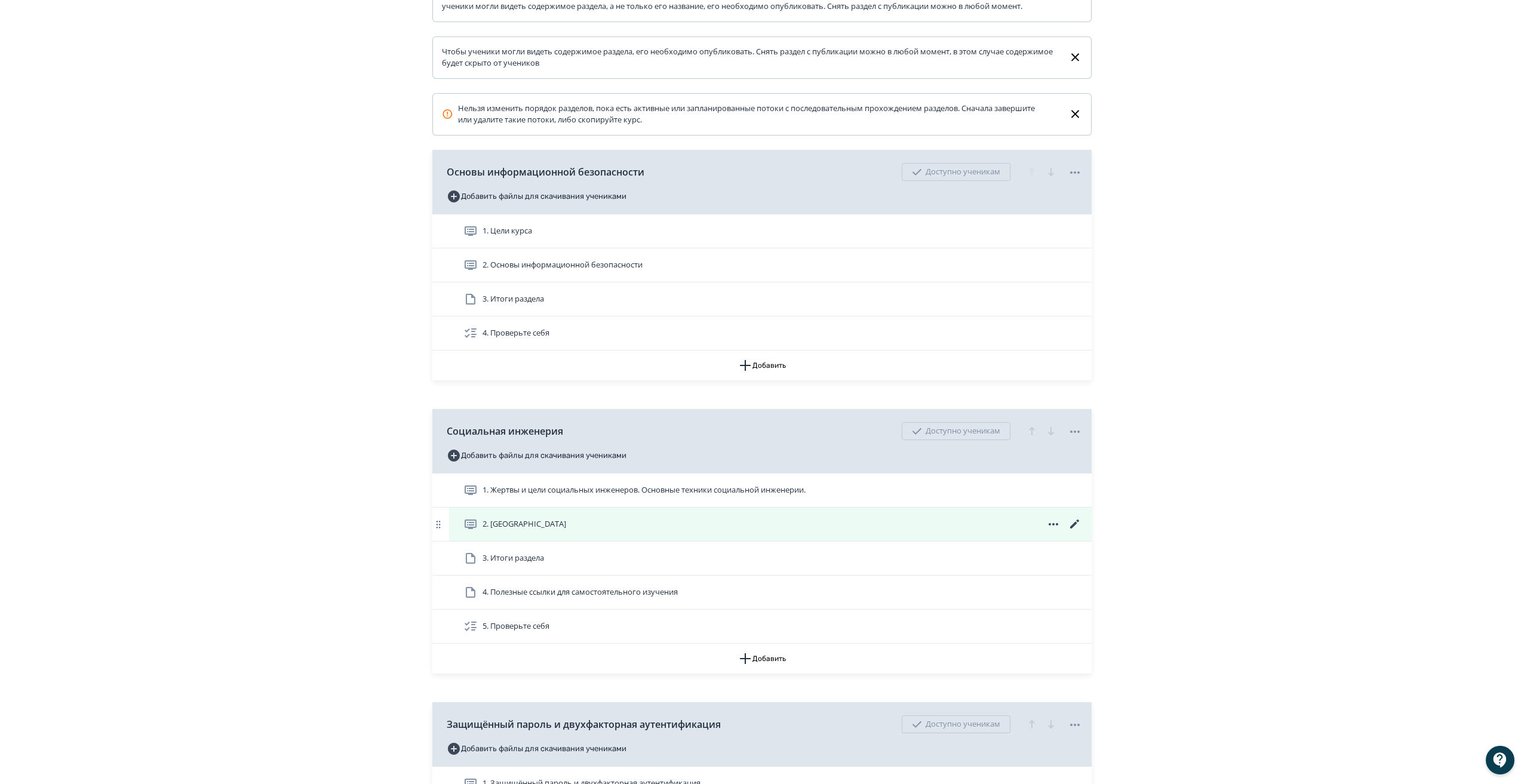
click at [1075, 532] on icon at bounding box center [1074, 524] width 14 height 14
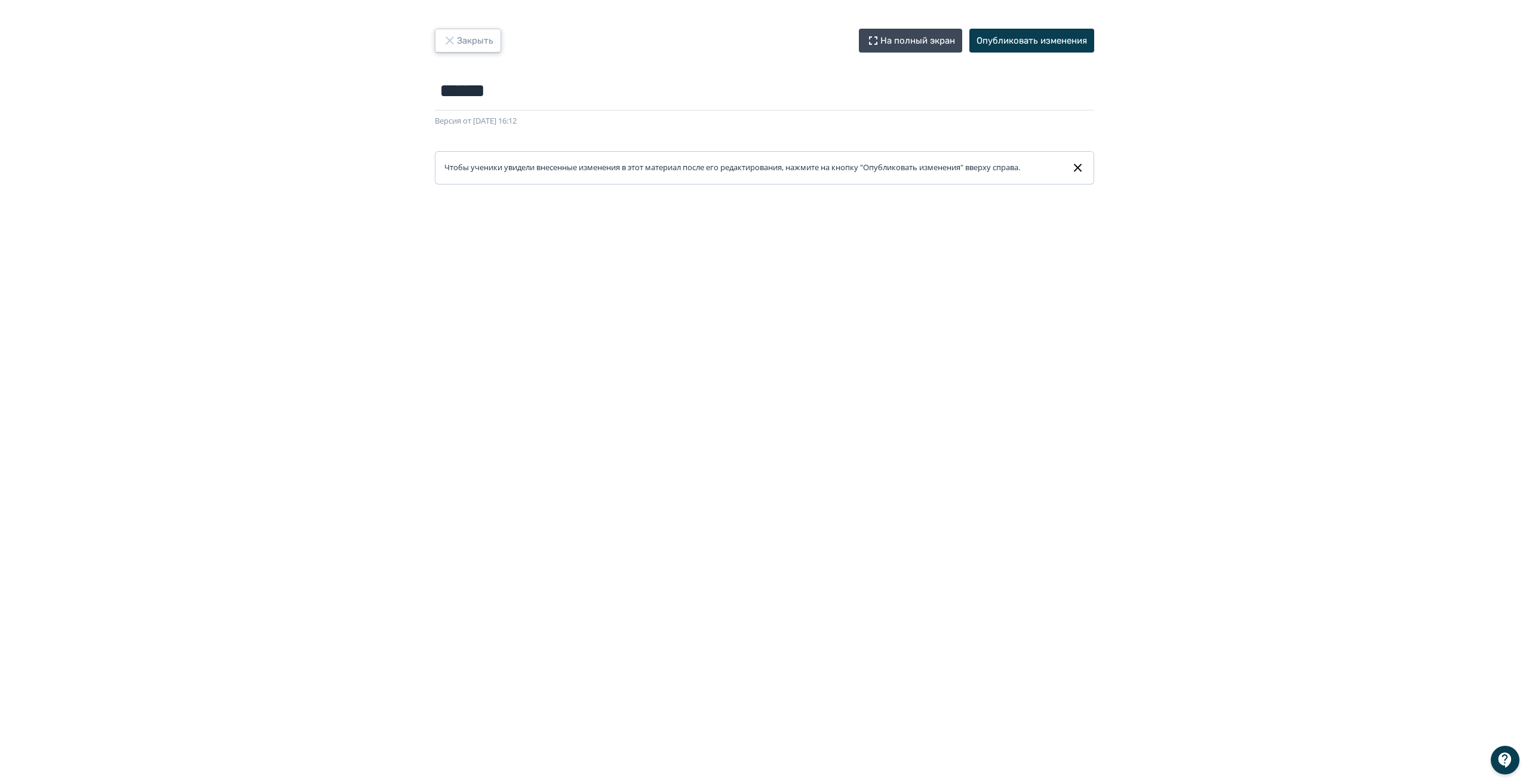
click at [451, 44] on icon "button" at bounding box center [449, 40] width 14 height 14
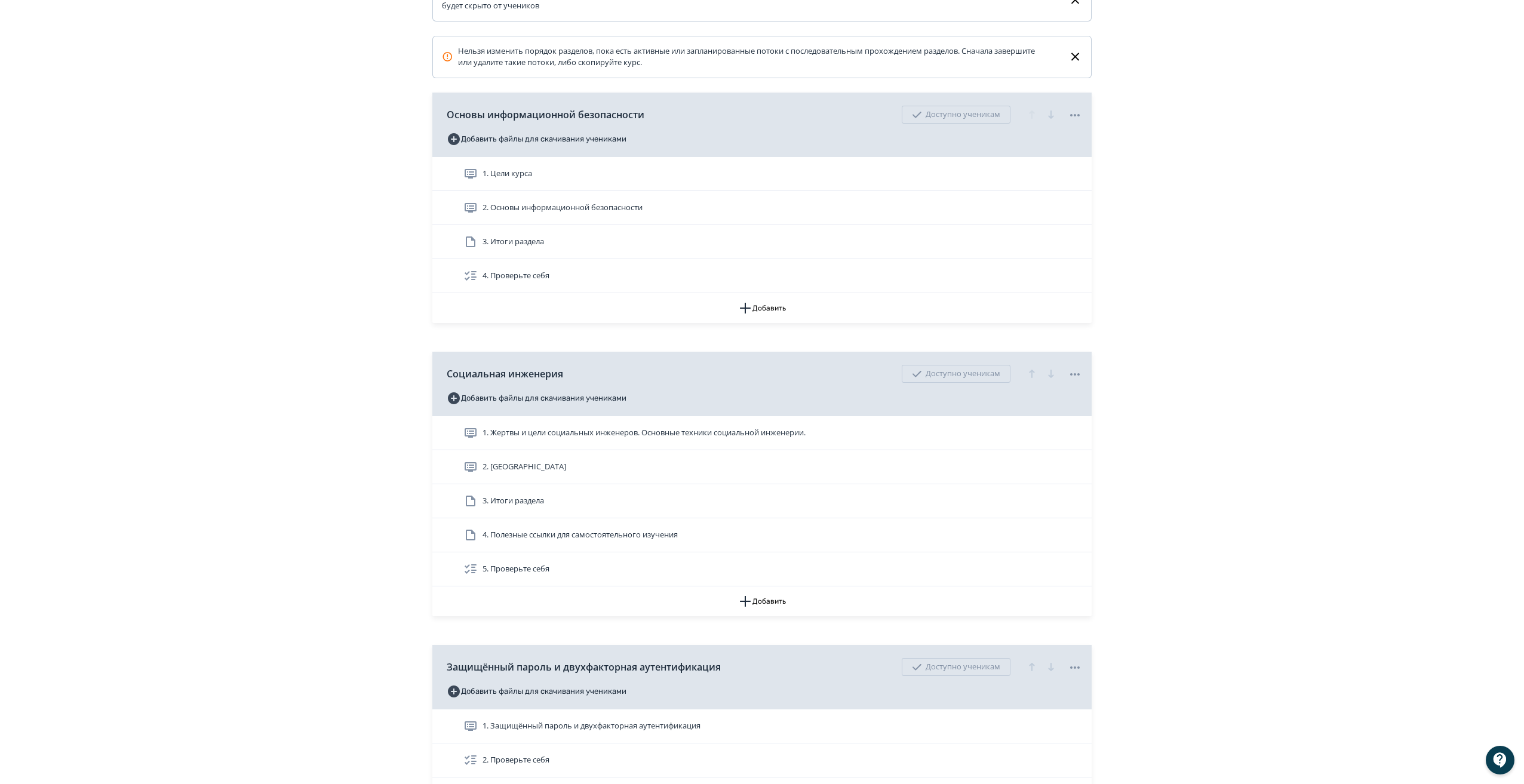
scroll to position [297, 0]
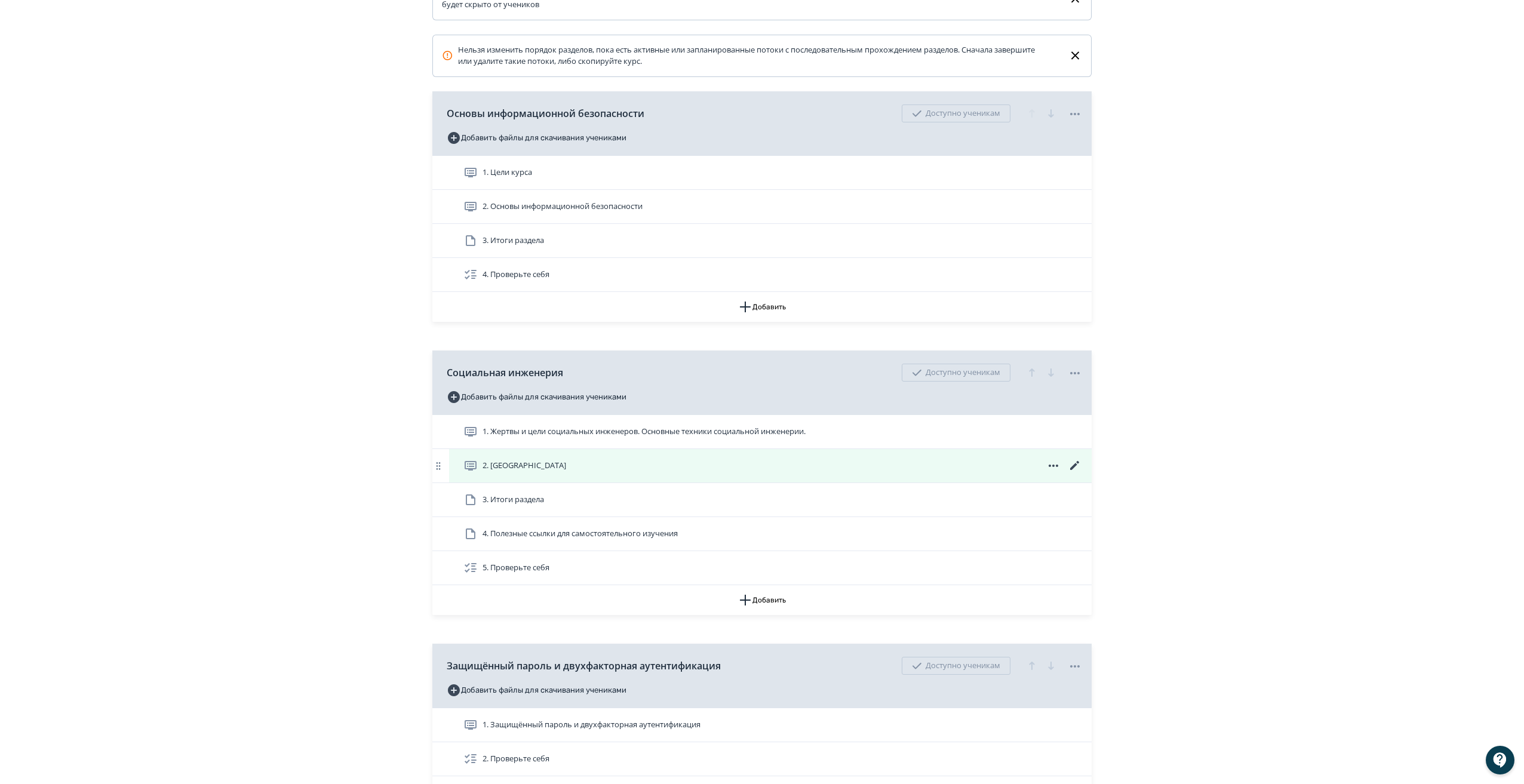
click at [1068, 472] on icon at bounding box center [1074, 466] width 14 height 14
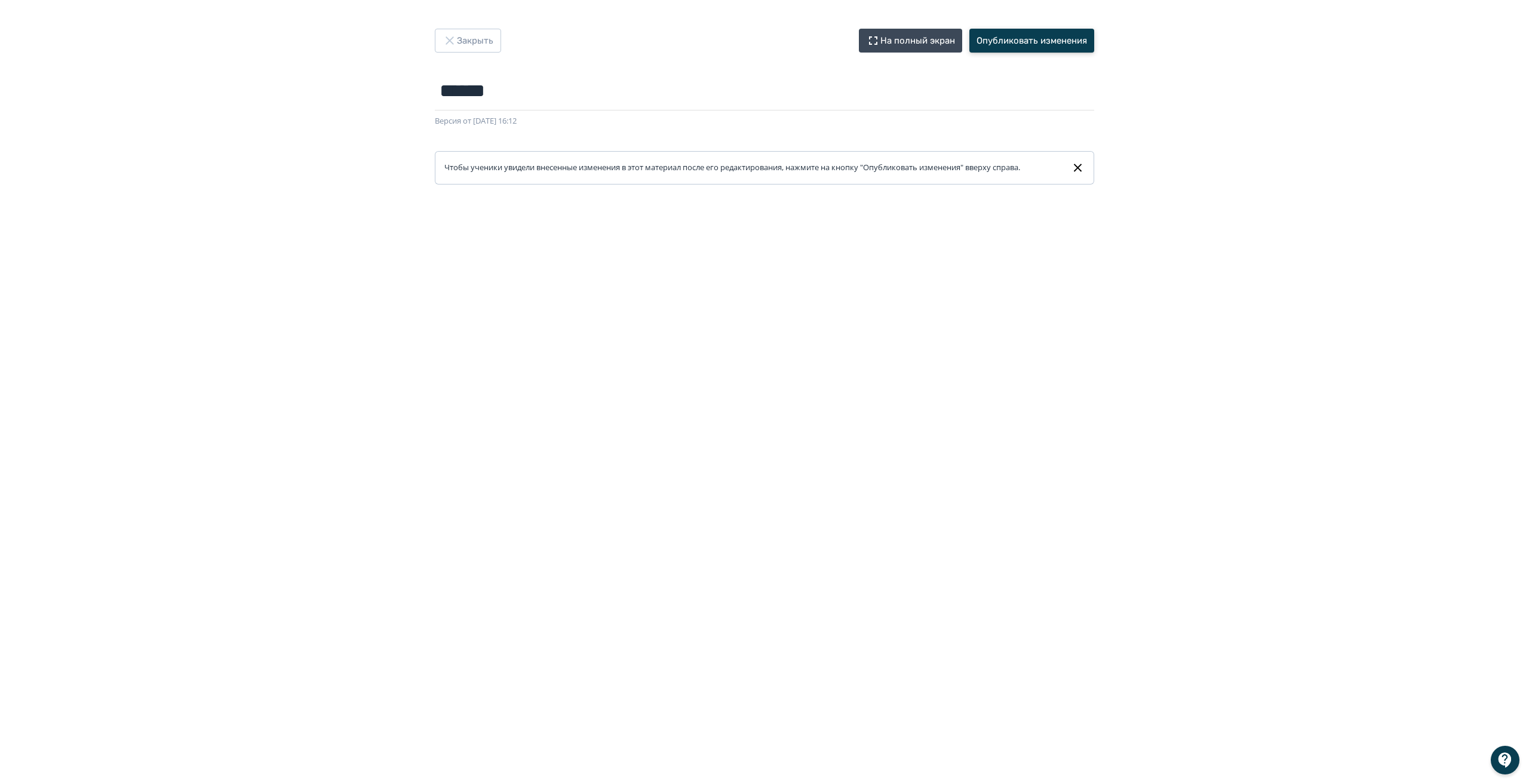
click at [1023, 41] on button "Опубликовать изменения" at bounding box center [1032, 40] width 125 height 24
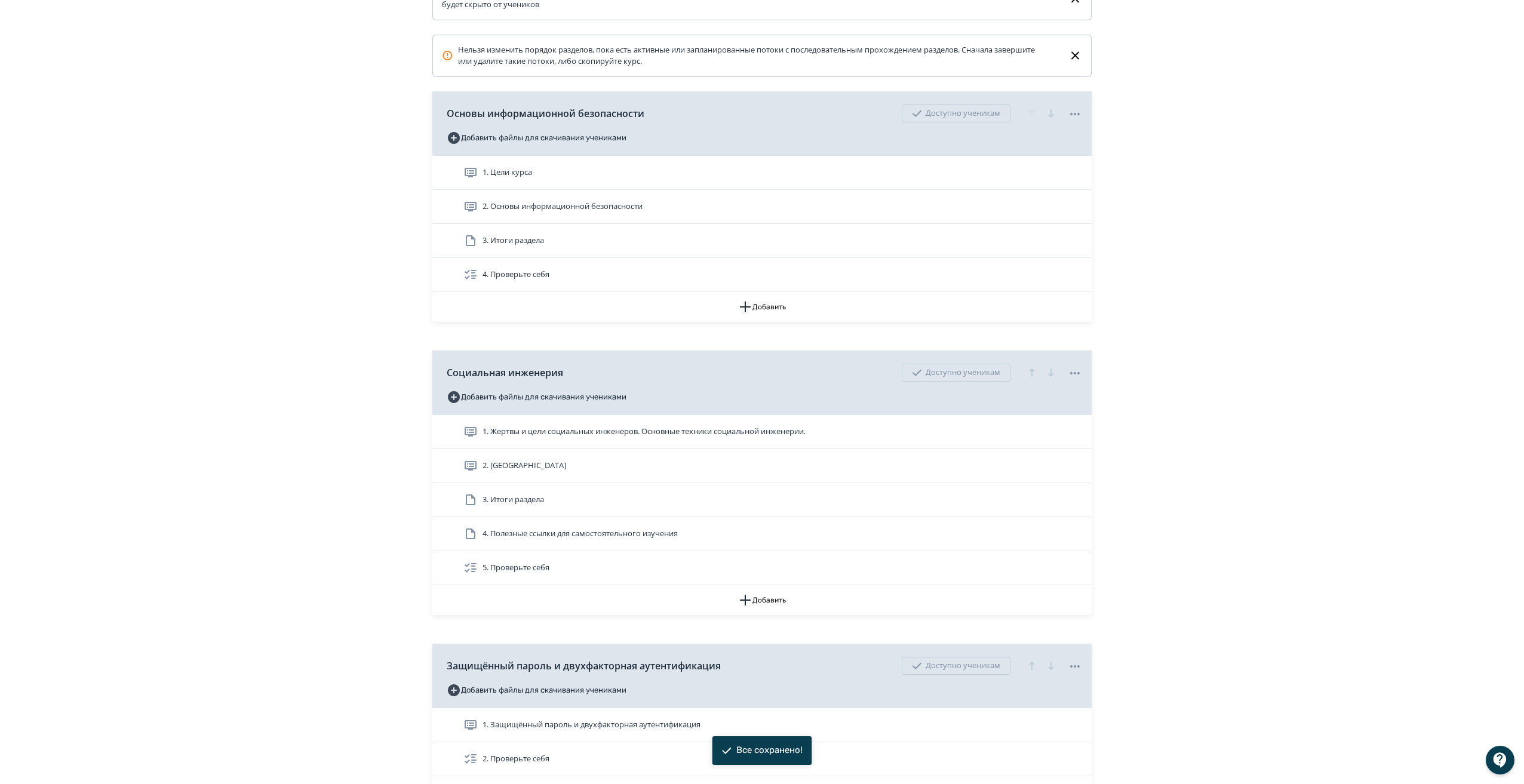
scroll to position [298, 0]
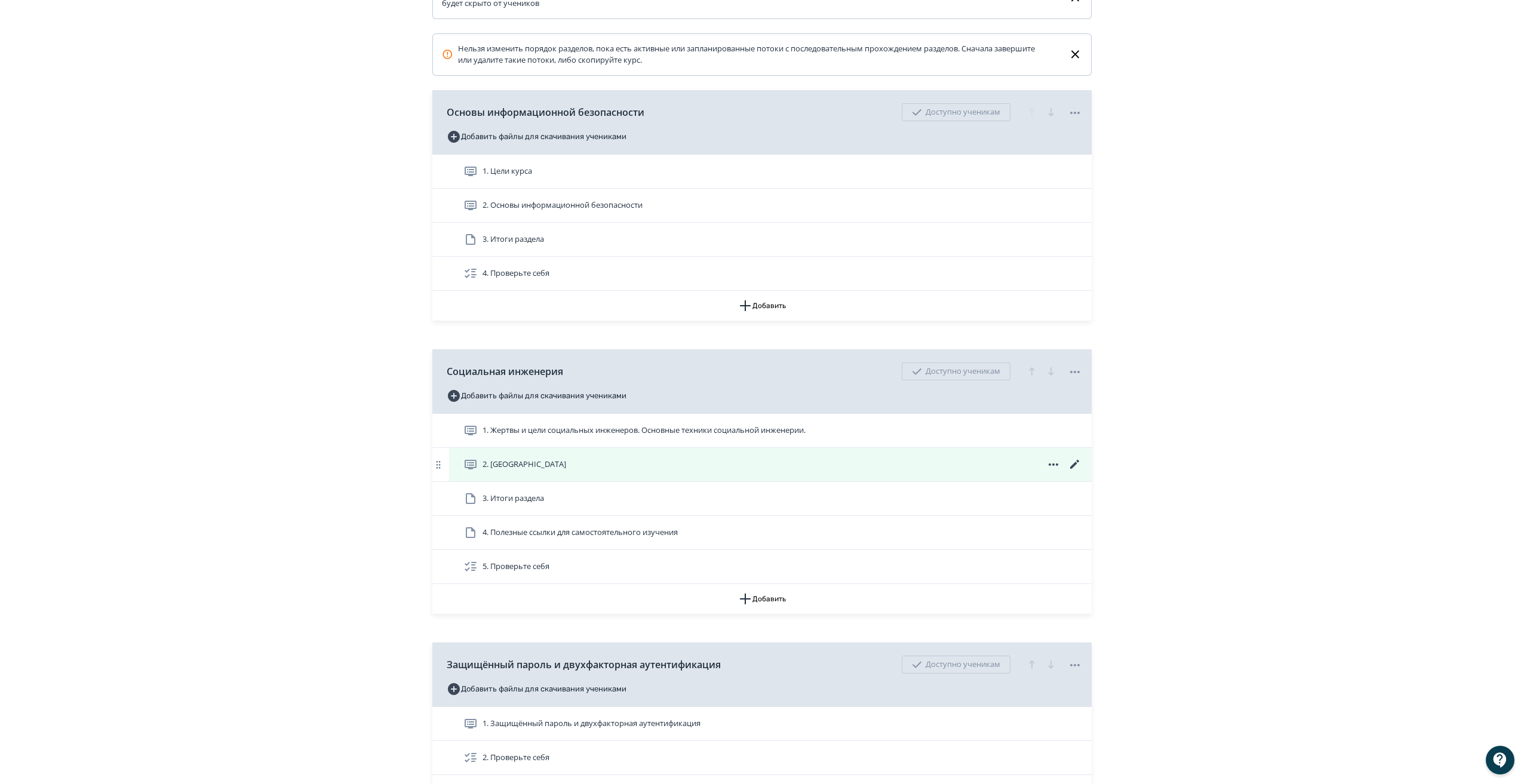
click at [1071, 472] on icon at bounding box center [1074, 464] width 14 height 14
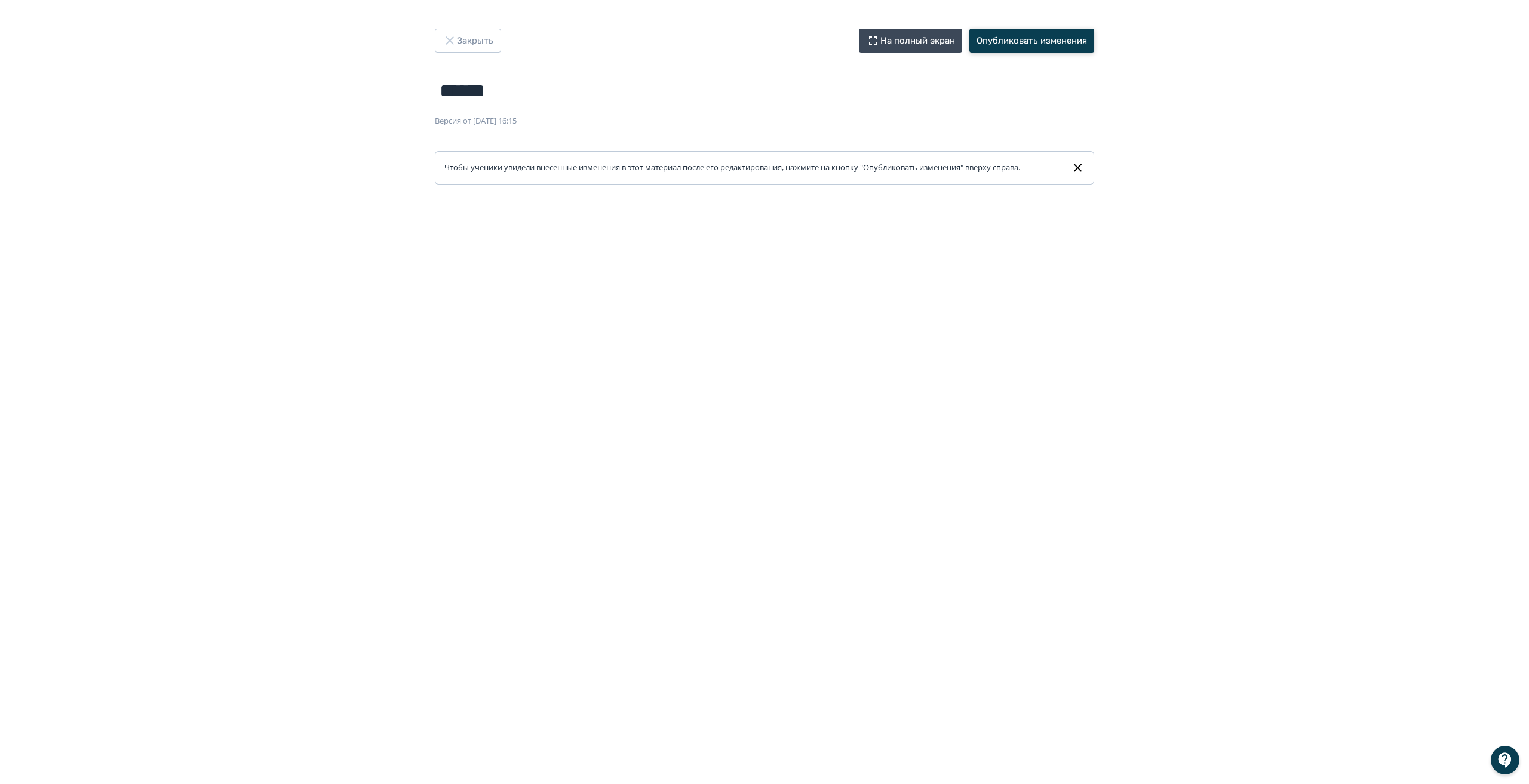
click at [1011, 40] on button "Опубликовать изменения" at bounding box center [1032, 40] width 125 height 24
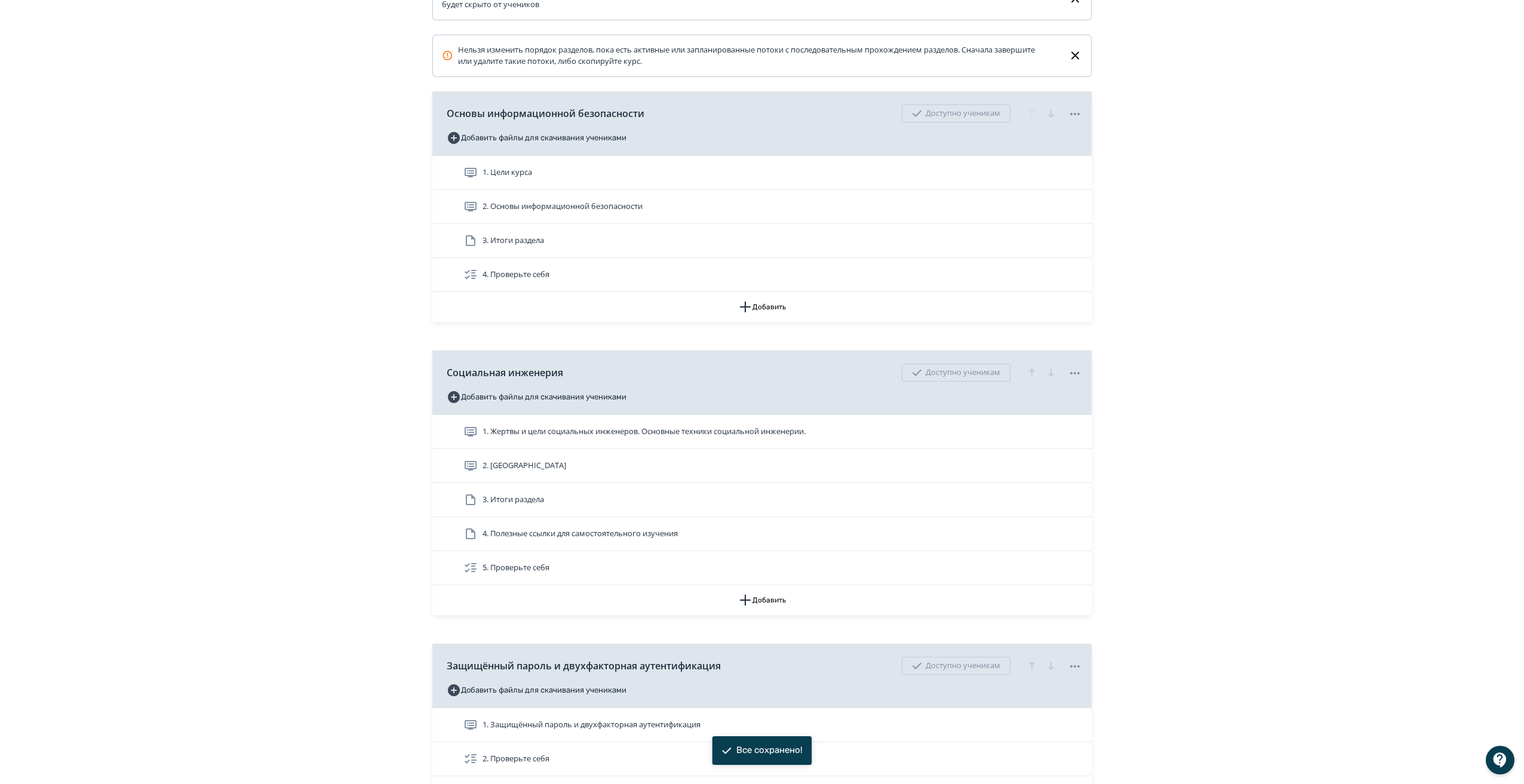
scroll to position [298, 0]
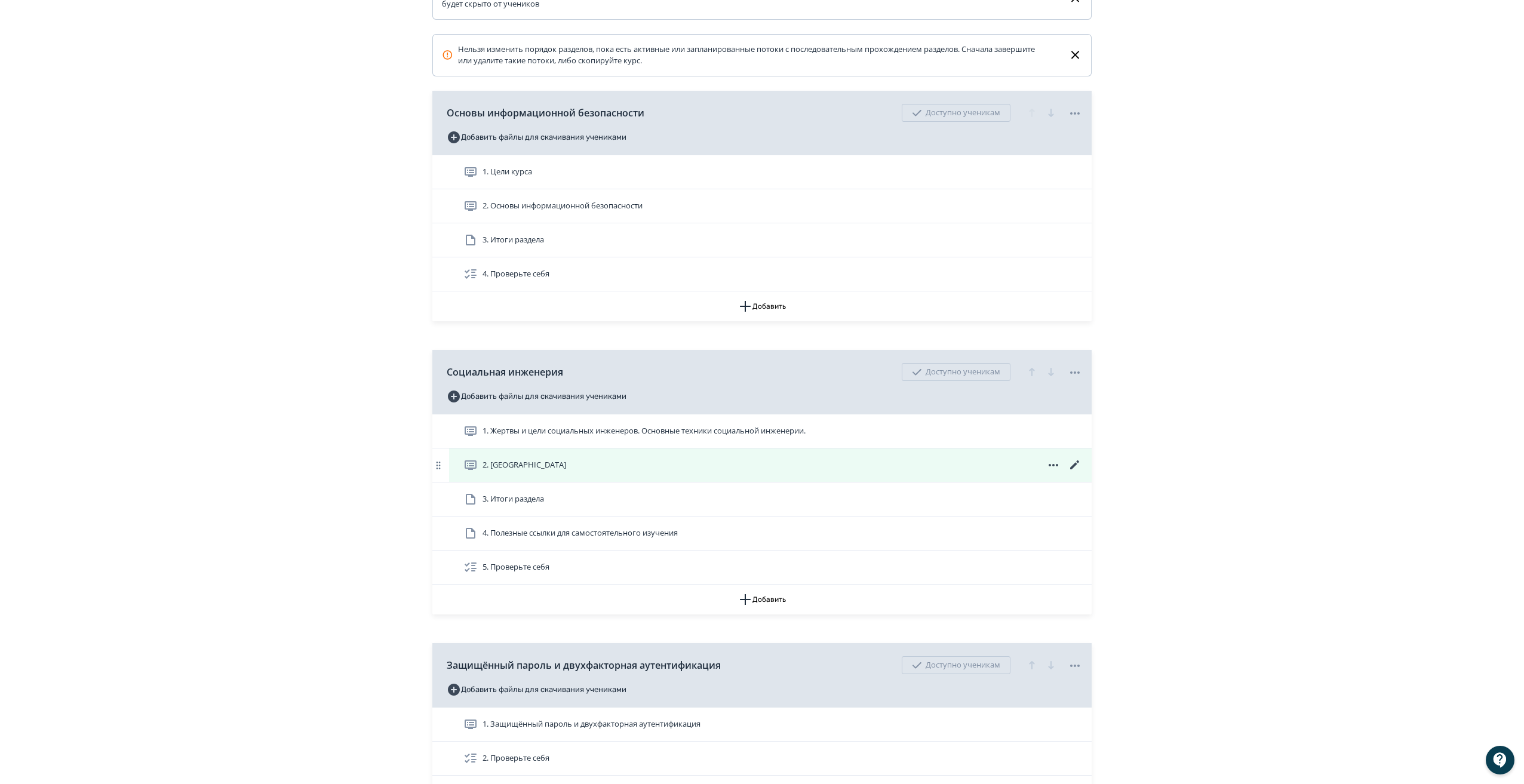
click at [1069, 472] on icon at bounding box center [1074, 465] width 14 height 14
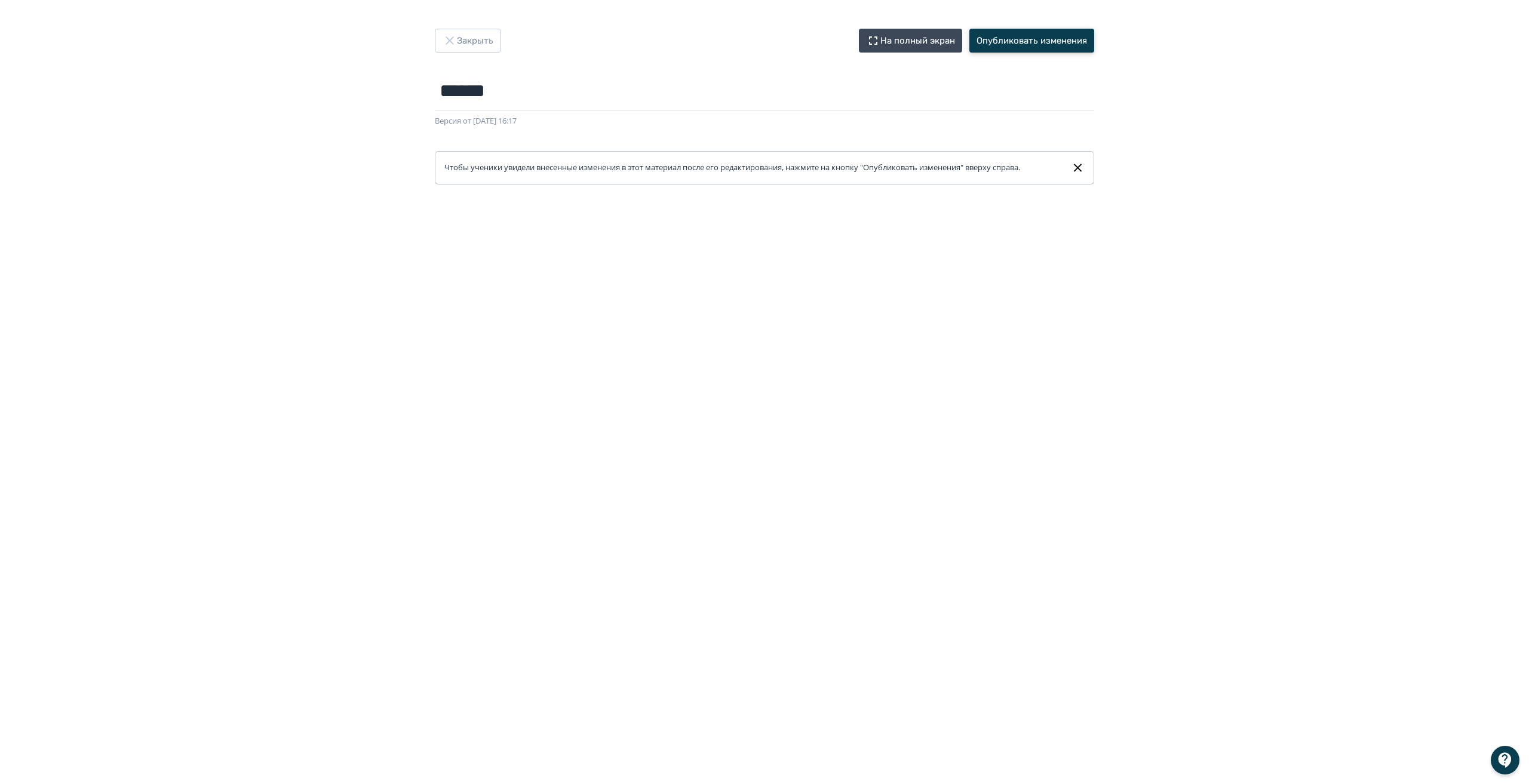
click at [1019, 35] on button "Опубликовать изменения" at bounding box center [1032, 40] width 125 height 24
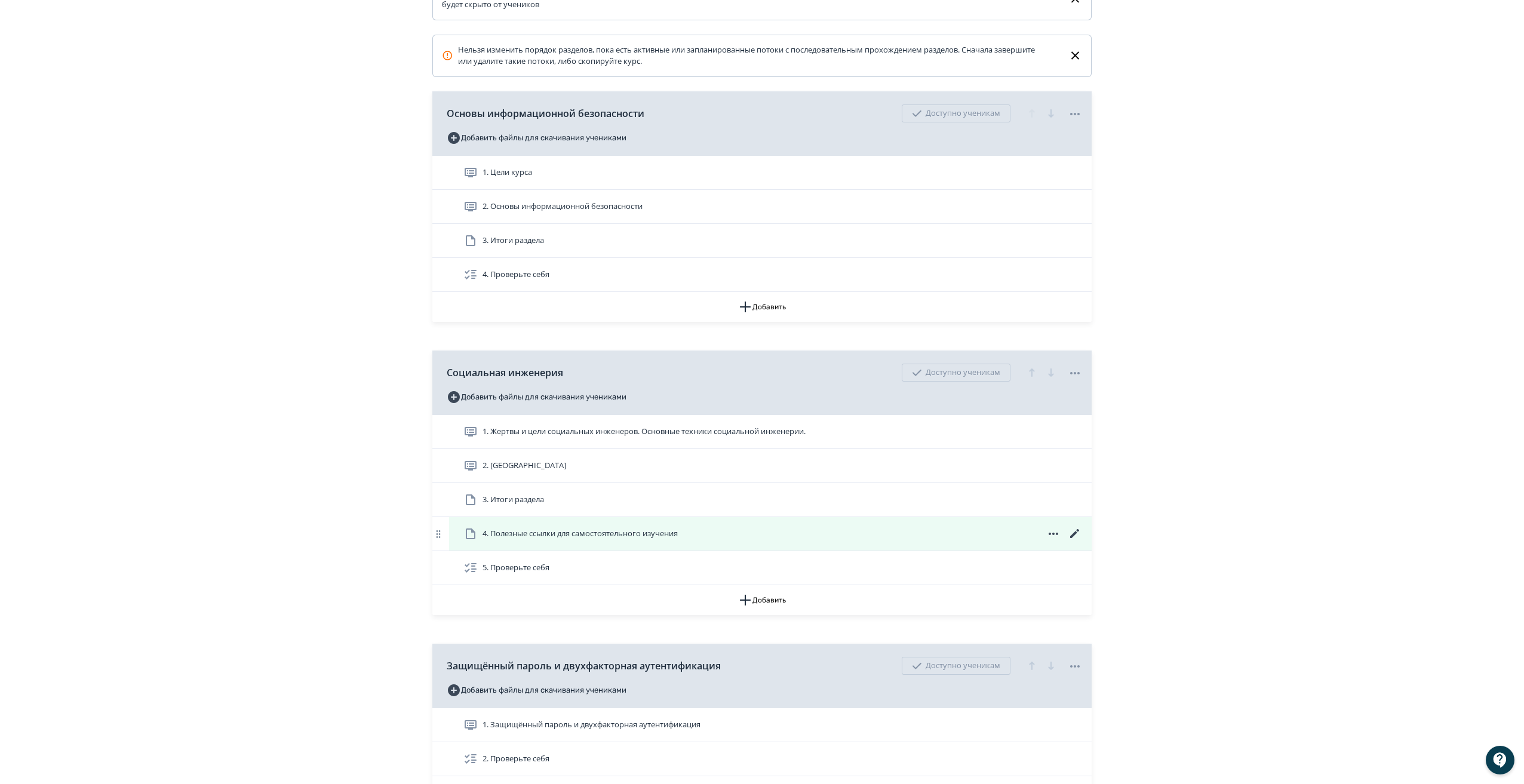
scroll to position [298, 0]
click at [1073, 540] on icon at bounding box center [1074, 533] width 14 height 14
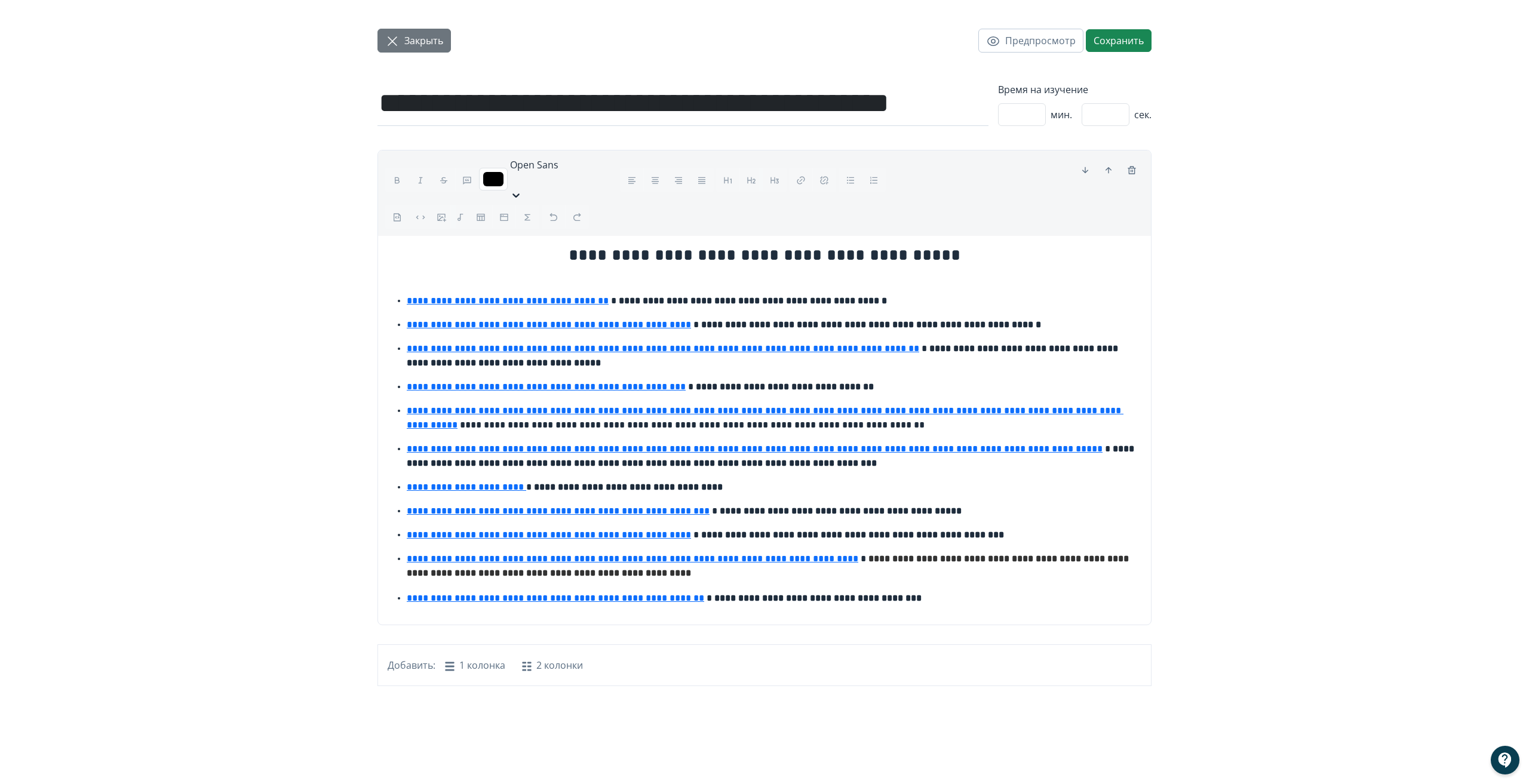
click at [396, 42] on icon "button" at bounding box center [392, 41] width 14 height 14
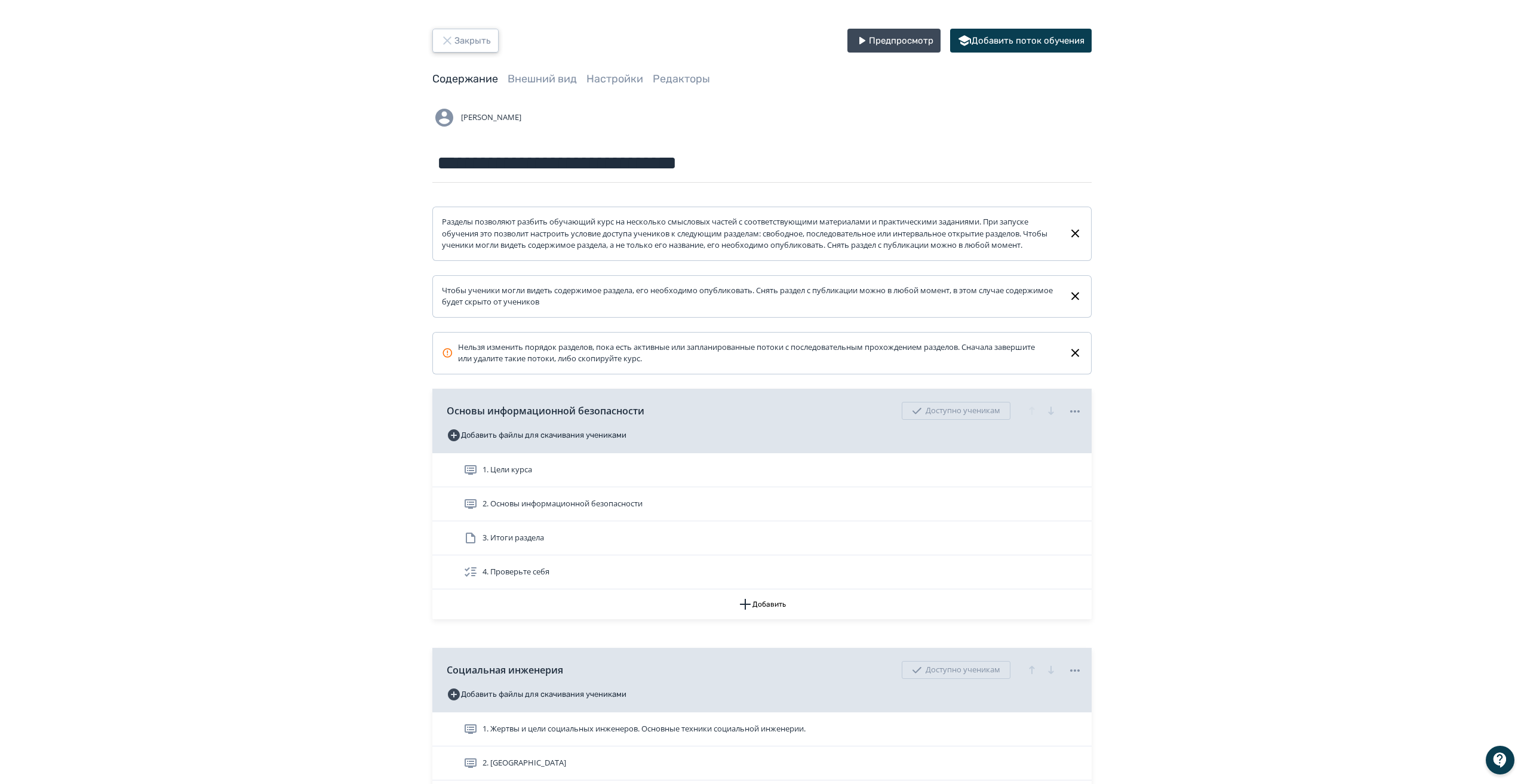
click at [441, 37] on icon "button" at bounding box center [447, 40] width 14 height 14
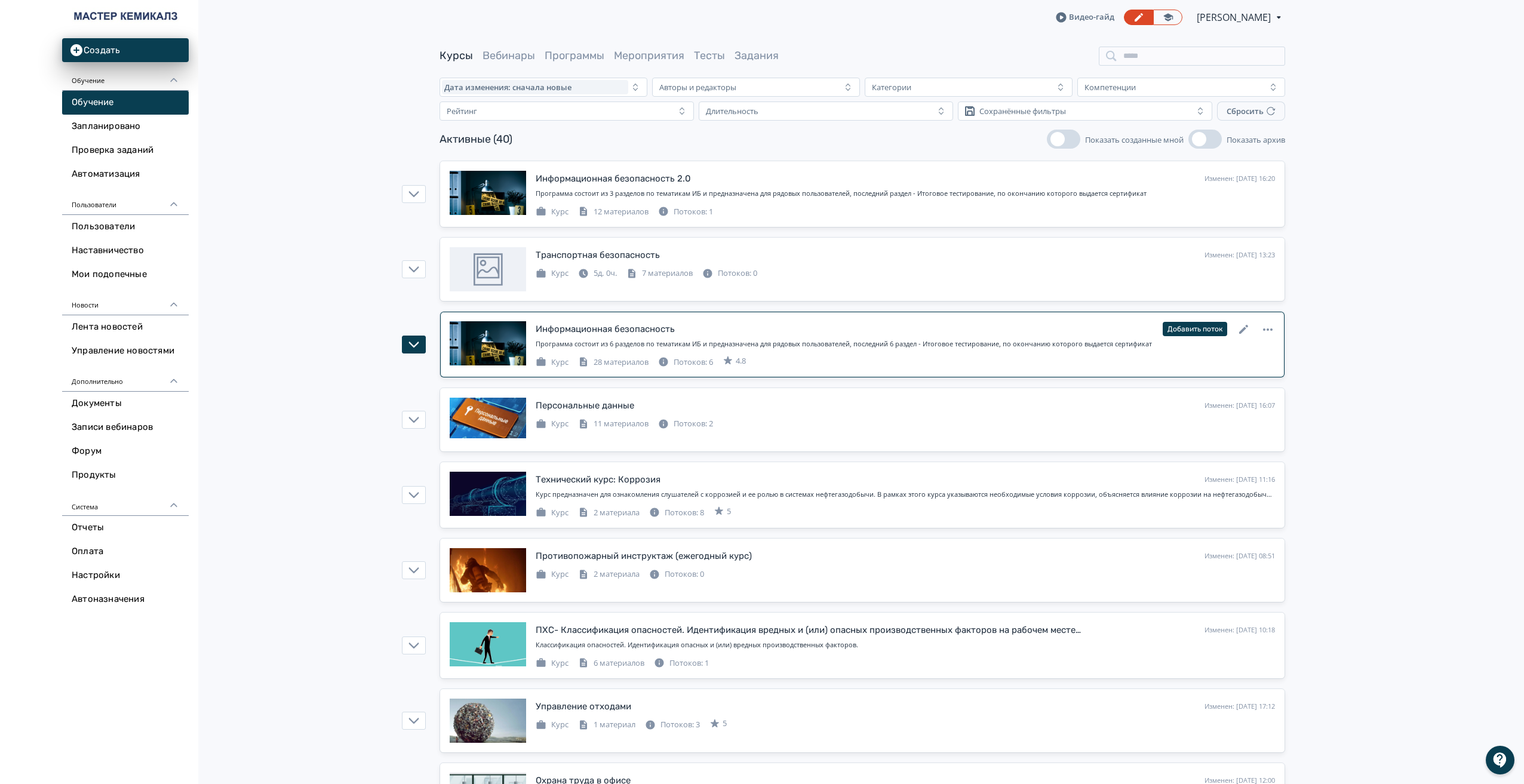
click at [640, 322] on div "Информационная безопасность" at bounding box center [605, 329] width 139 height 13
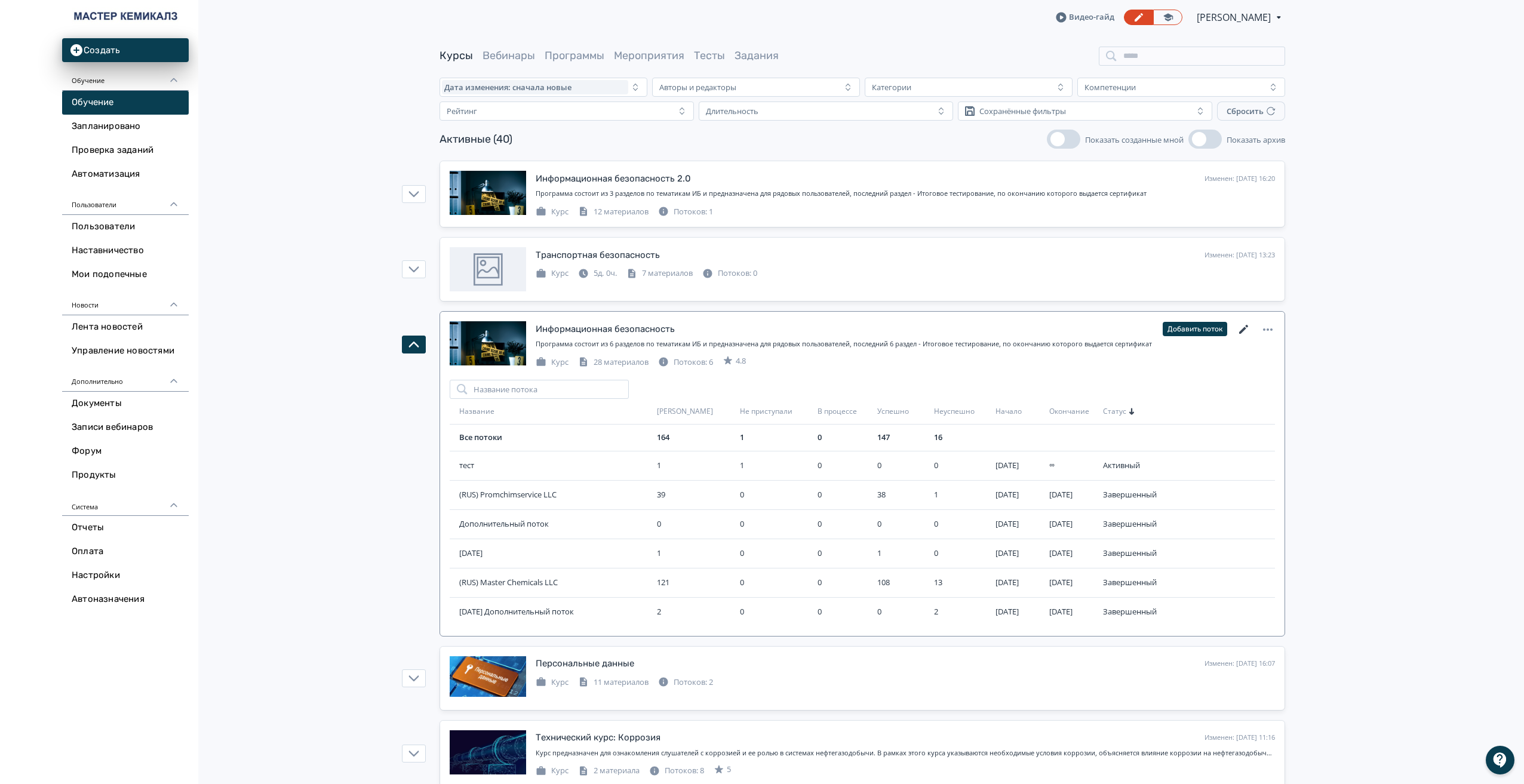
click at [1243, 325] on icon at bounding box center [1243, 329] width 14 height 14
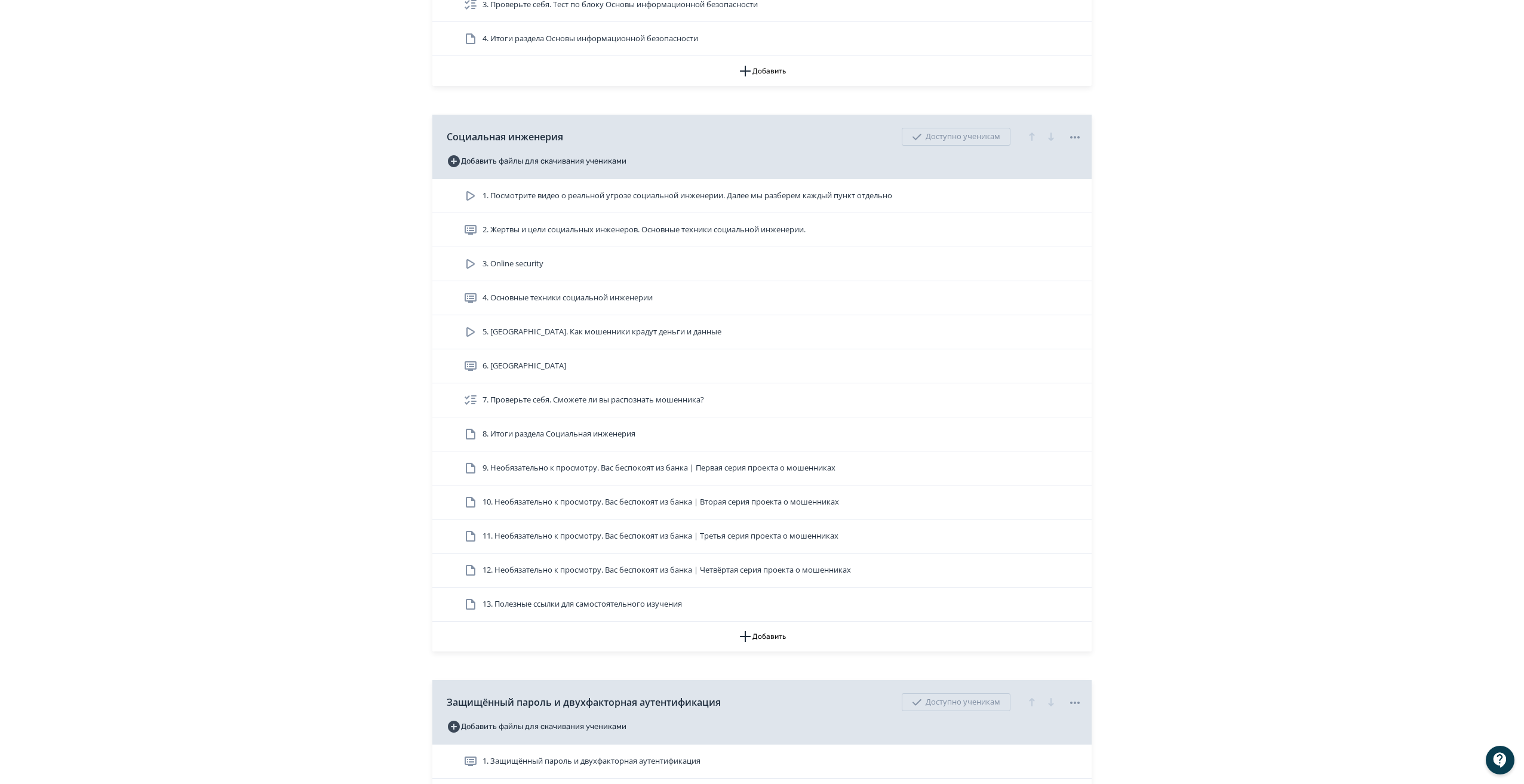
scroll to position [477, 0]
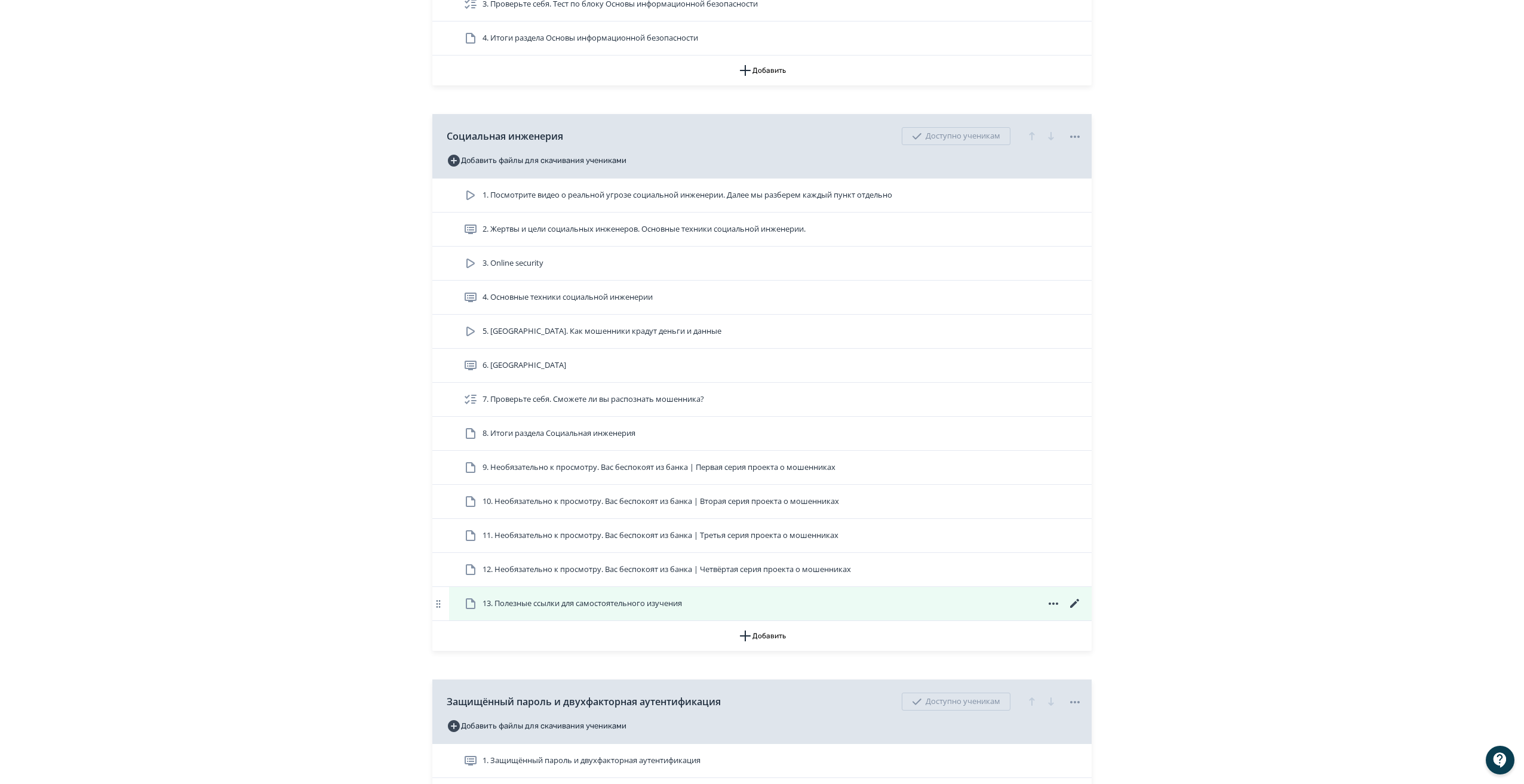
click at [1074, 611] on icon at bounding box center [1074, 603] width 14 height 14
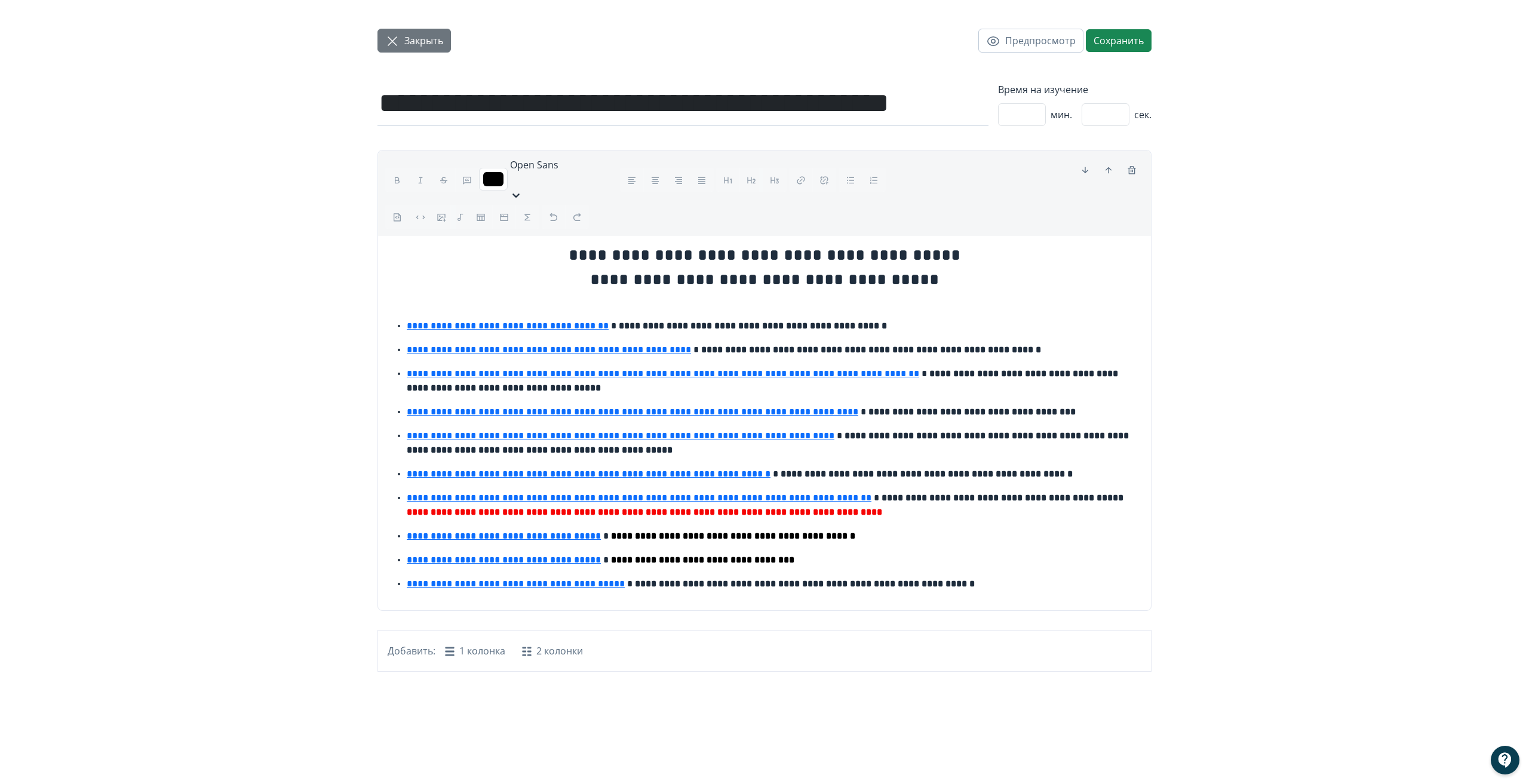
click at [425, 31] on button "Закрыть" at bounding box center [414, 40] width 74 height 24
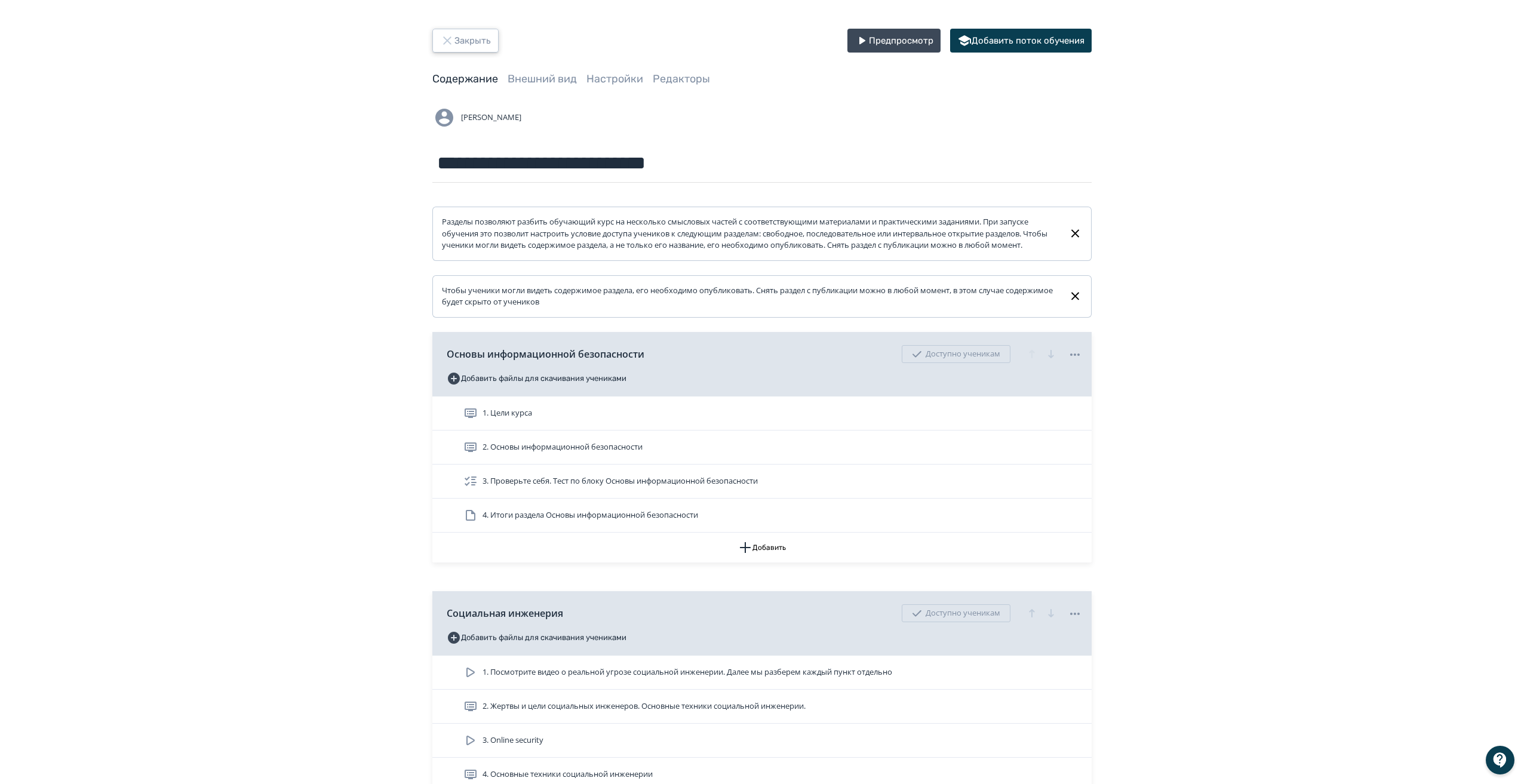
click at [460, 35] on button "Закрыть" at bounding box center [466, 40] width 66 height 24
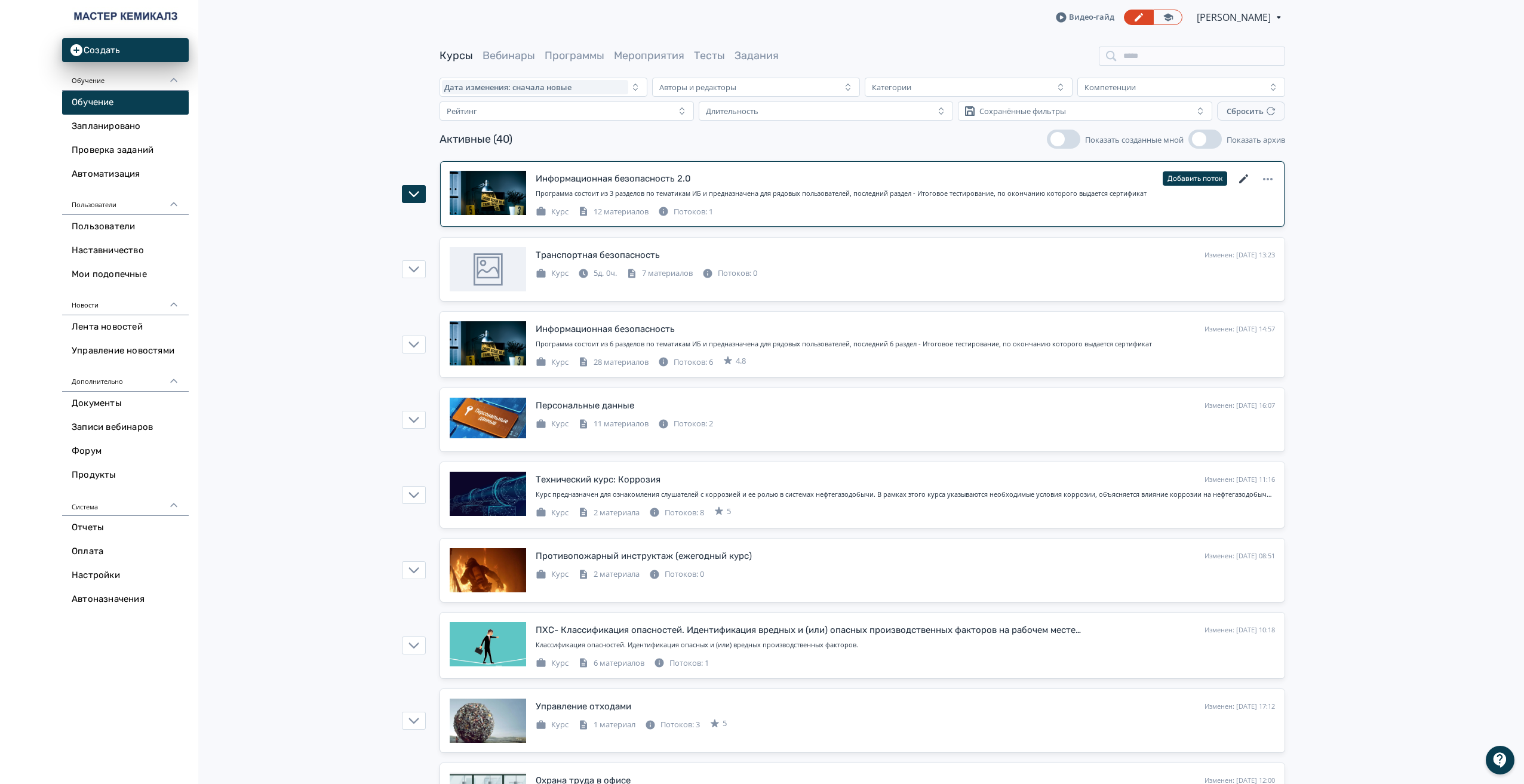
click at [1248, 173] on icon at bounding box center [1243, 179] width 14 height 14
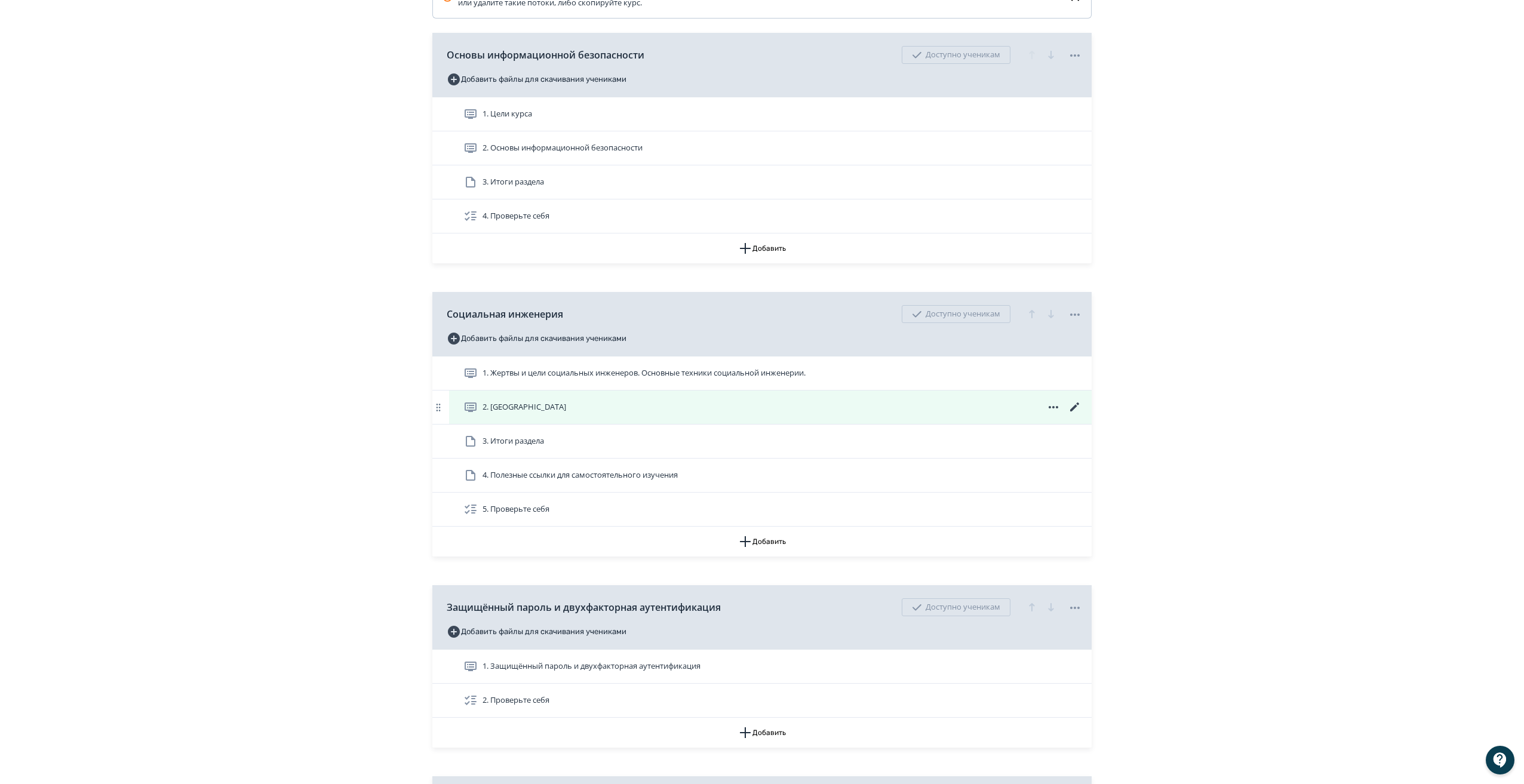
scroll to position [357, 0]
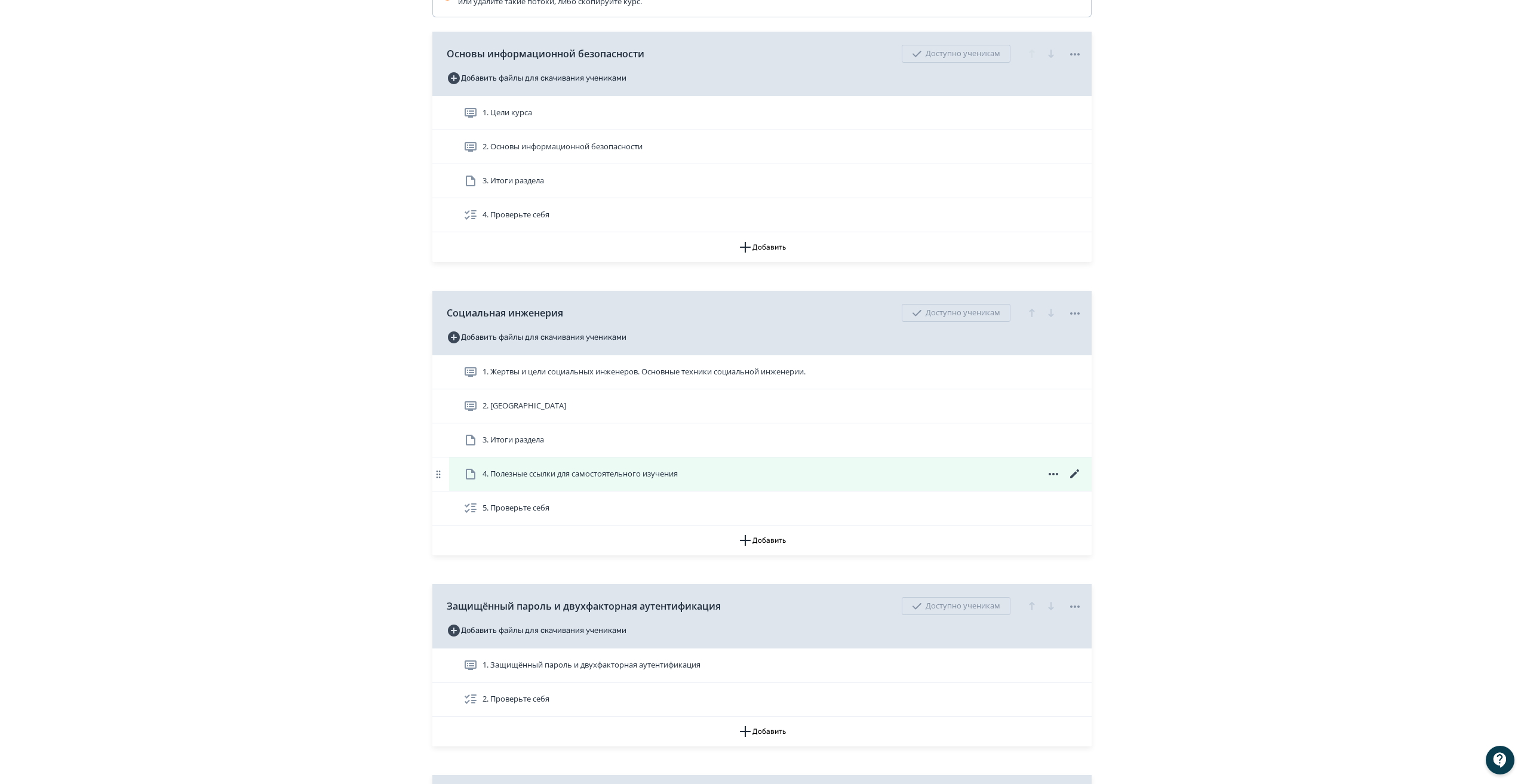
click at [1077, 479] on icon at bounding box center [1074, 473] width 14 height 14
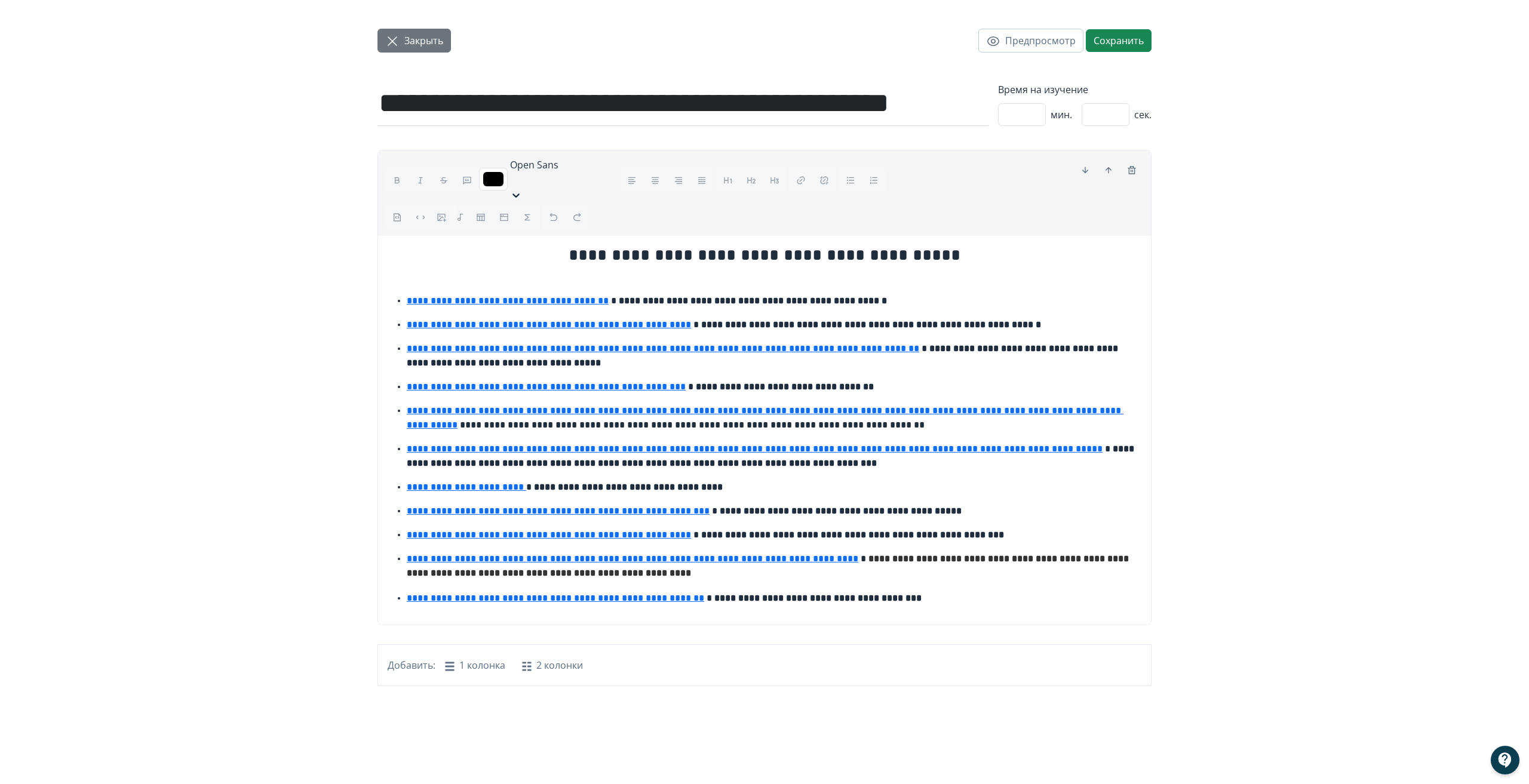
click at [413, 43] on span "Закрыть" at bounding box center [423, 40] width 39 height 14
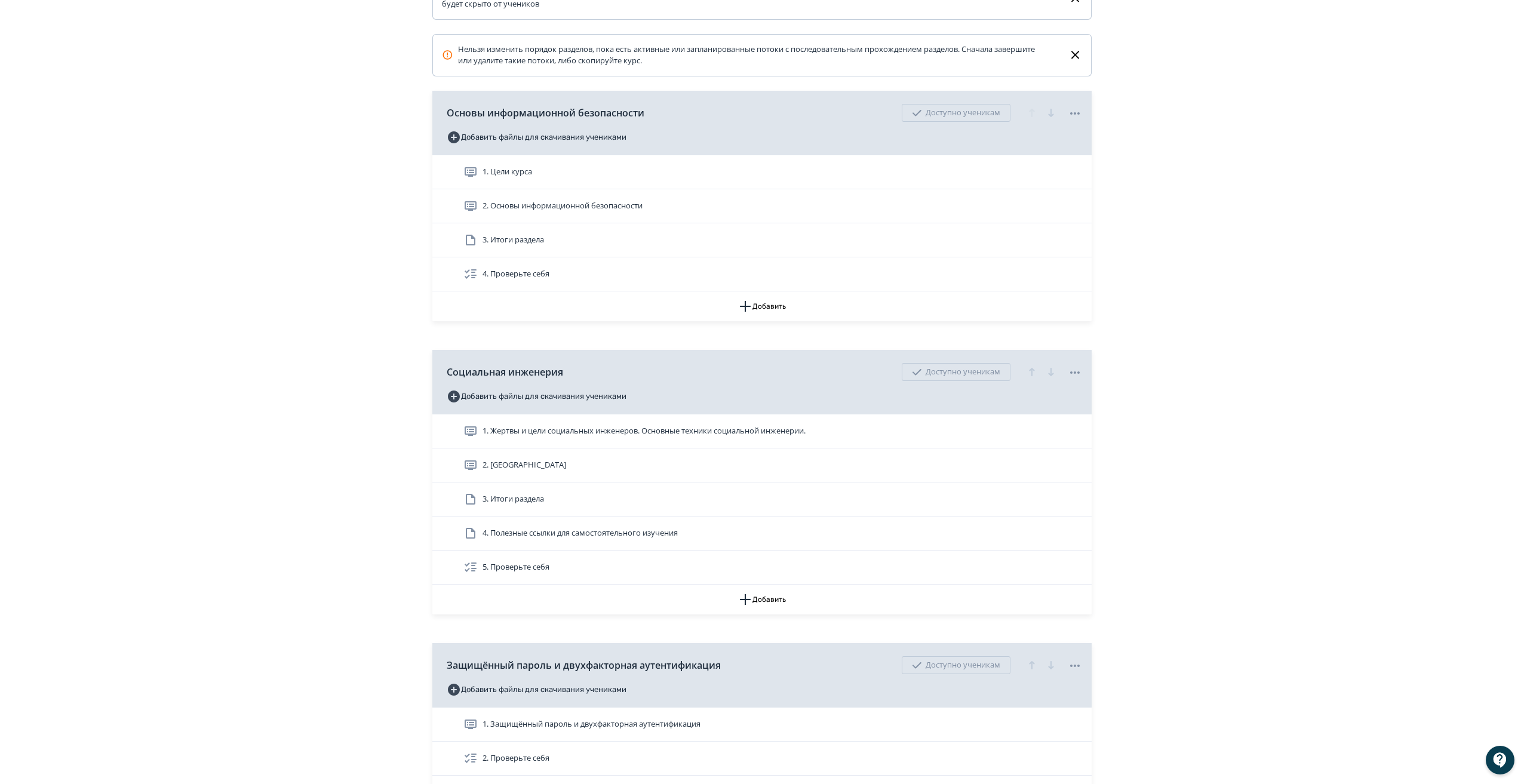
scroll to position [298, 0]
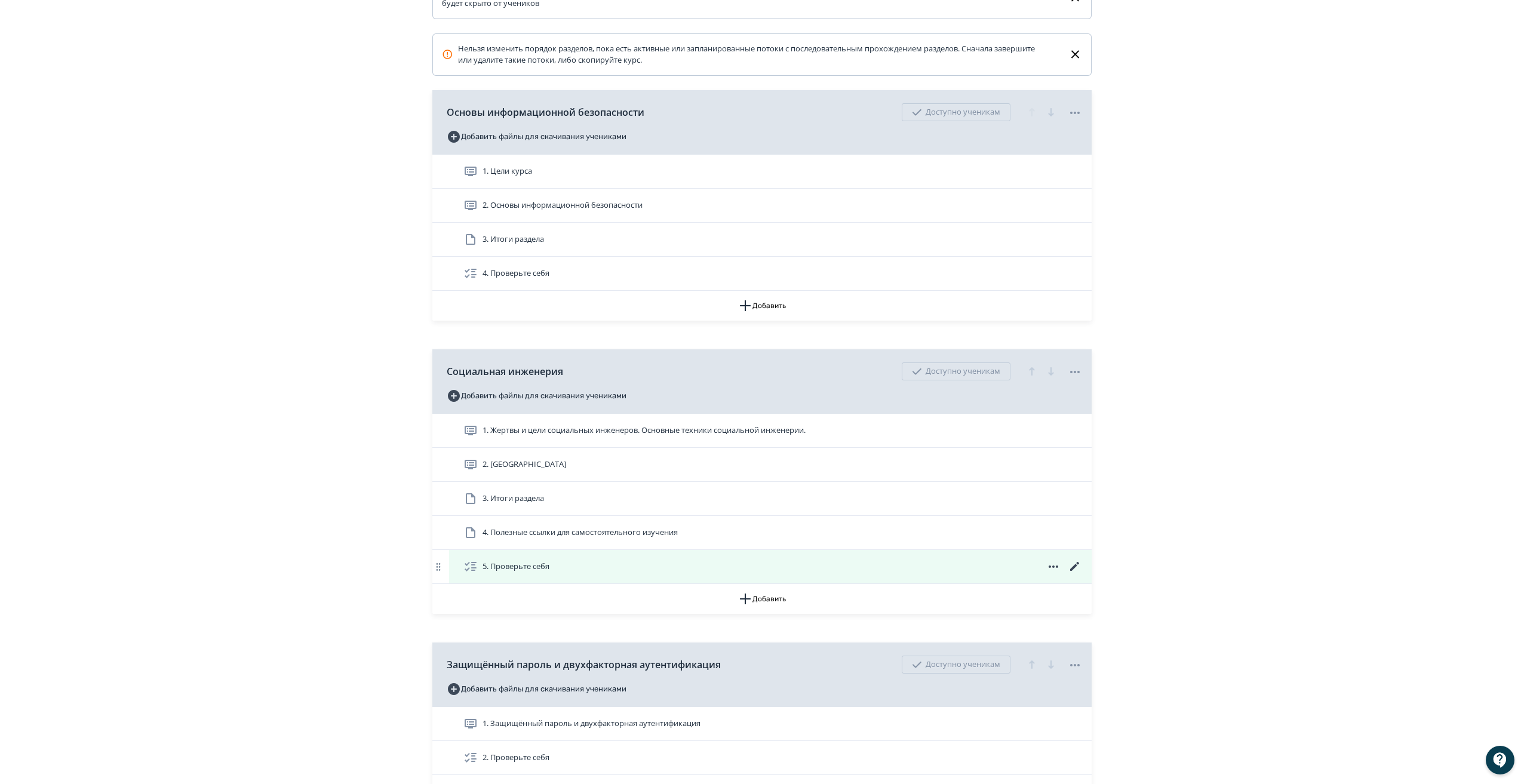
click at [1071, 574] on icon at bounding box center [1074, 566] width 14 height 14
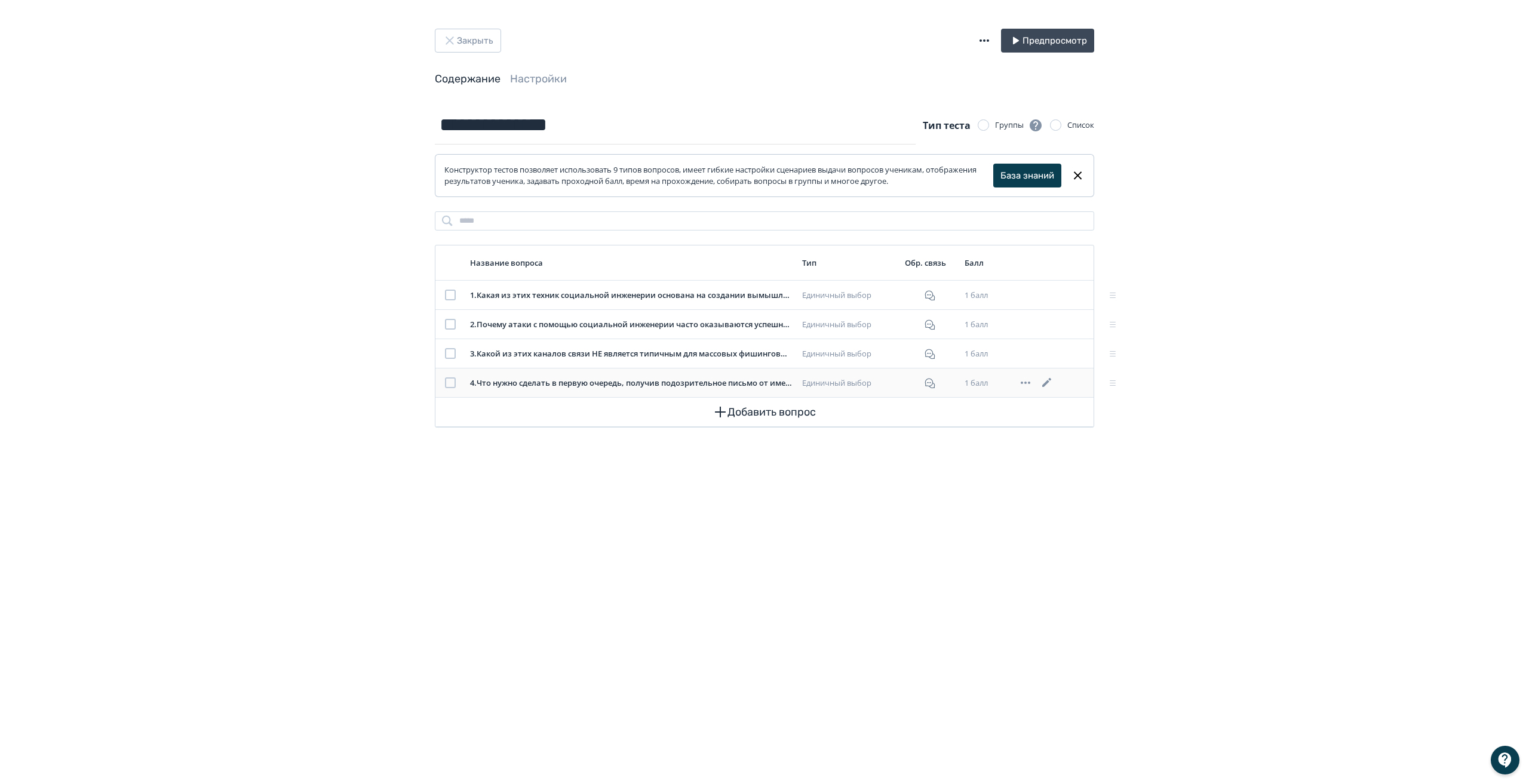
click at [1054, 377] on icon at bounding box center [1047, 382] width 14 height 14
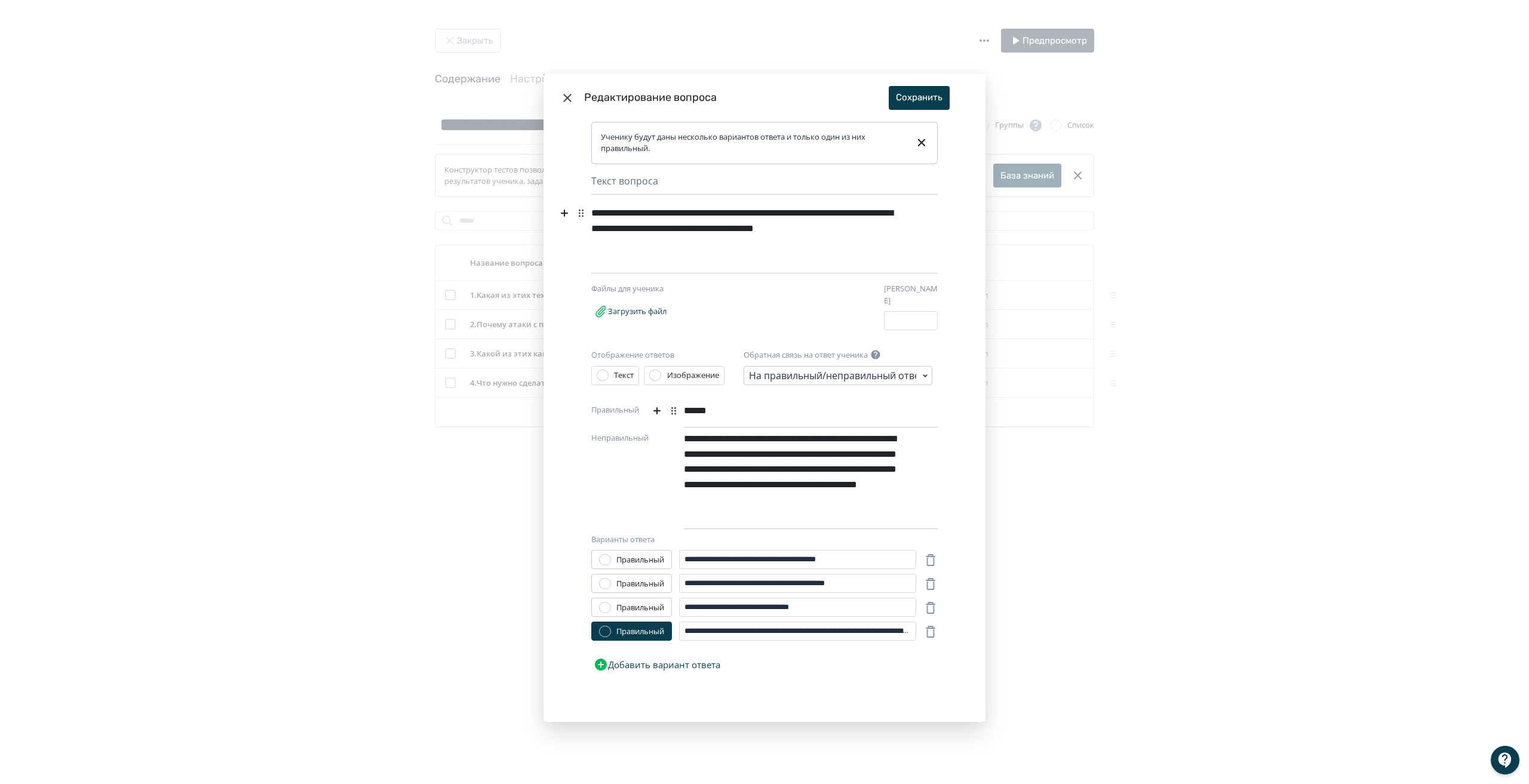
click at [675, 232] on div "**********" at bounding box center [746, 228] width 310 height 54
click at [680, 232] on div "**********" at bounding box center [746, 228] width 310 height 54
drag, startPoint x: 912, startPoint y: 97, endPoint x: 907, endPoint y: 101, distance: 6.4
click at [912, 97] on button "Сохранить" at bounding box center [919, 97] width 61 height 24
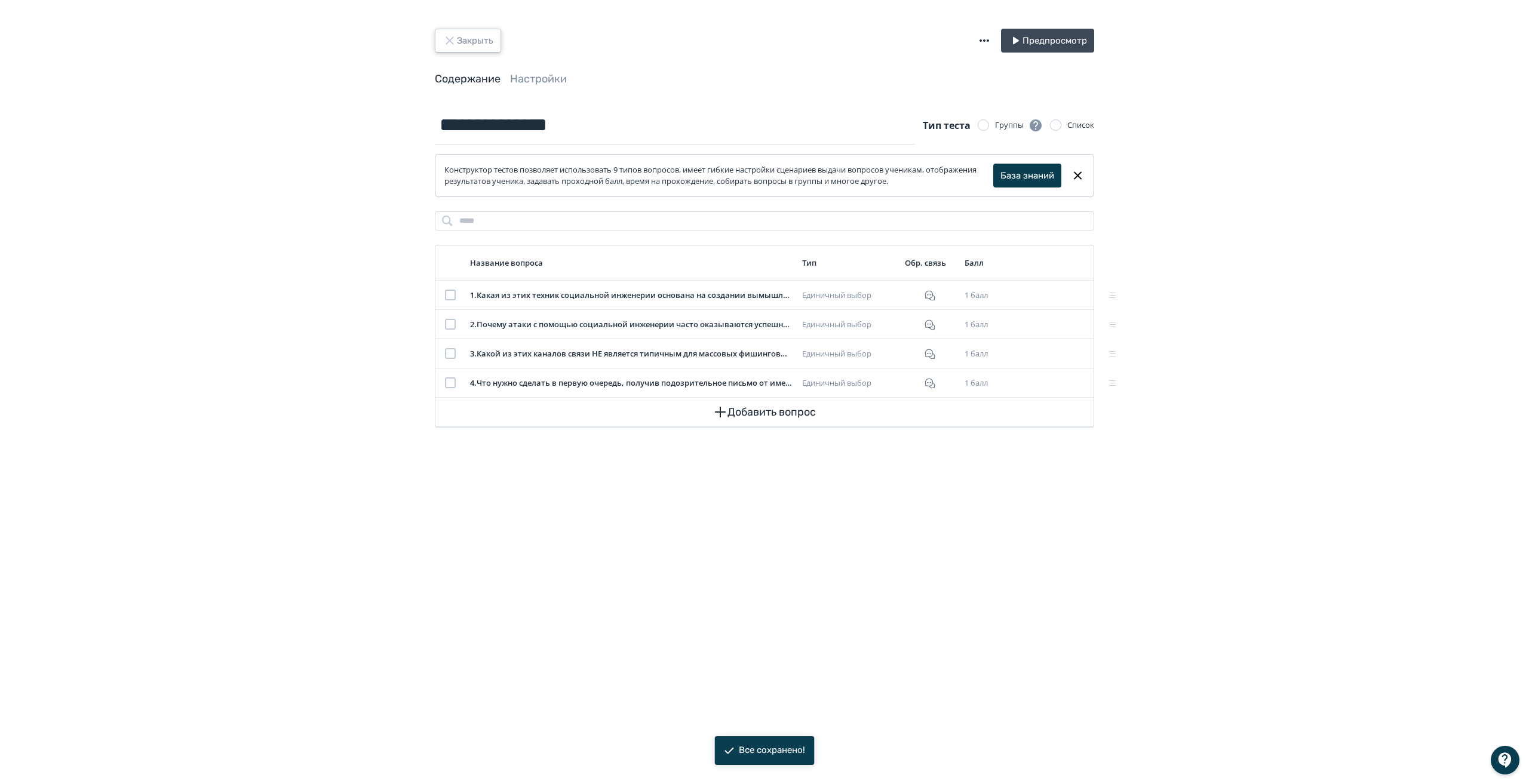
click at [467, 37] on button "Закрыть" at bounding box center [468, 40] width 66 height 24
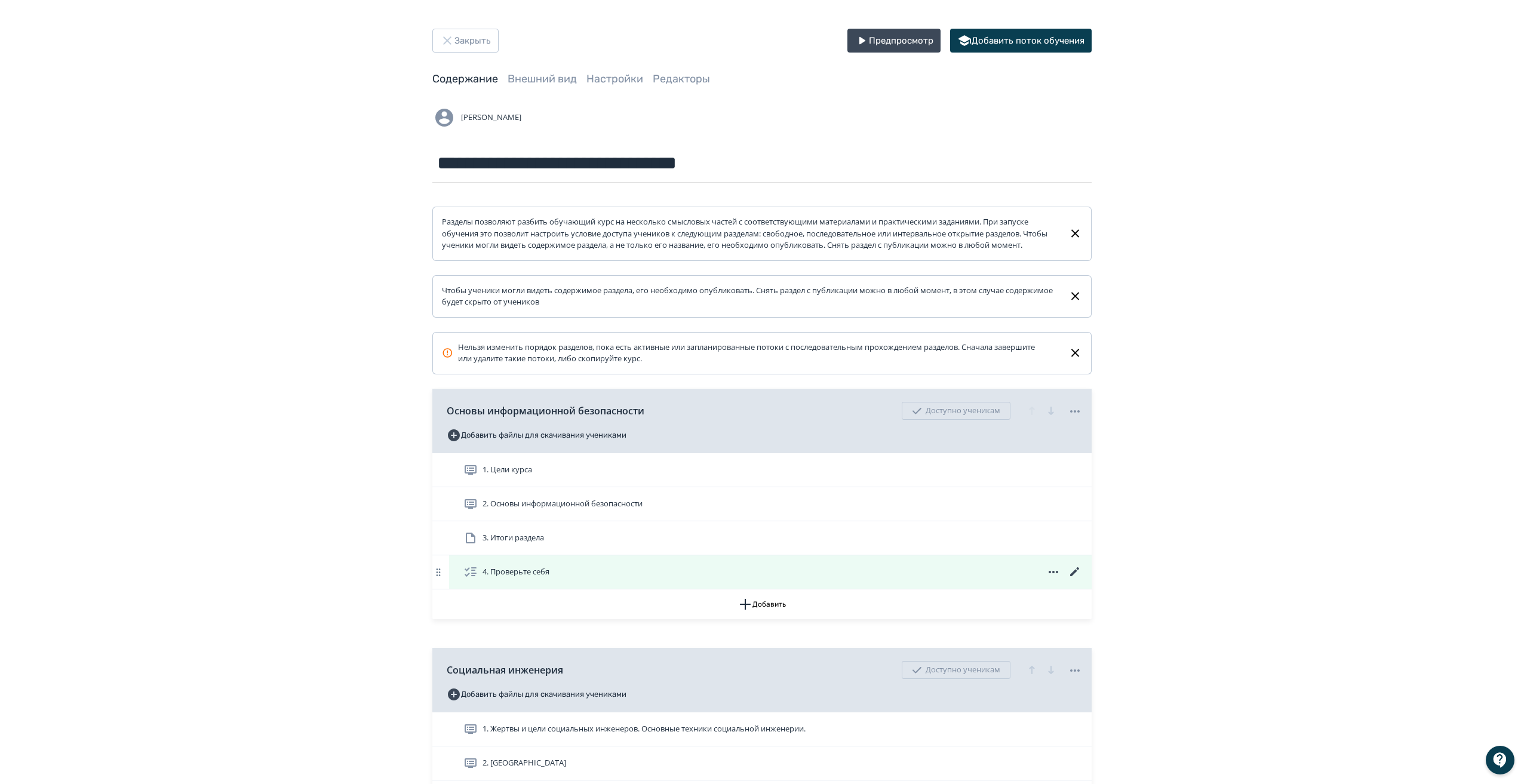
click at [1079, 579] on icon at bounding box center [1074, 571] width 14 height 14
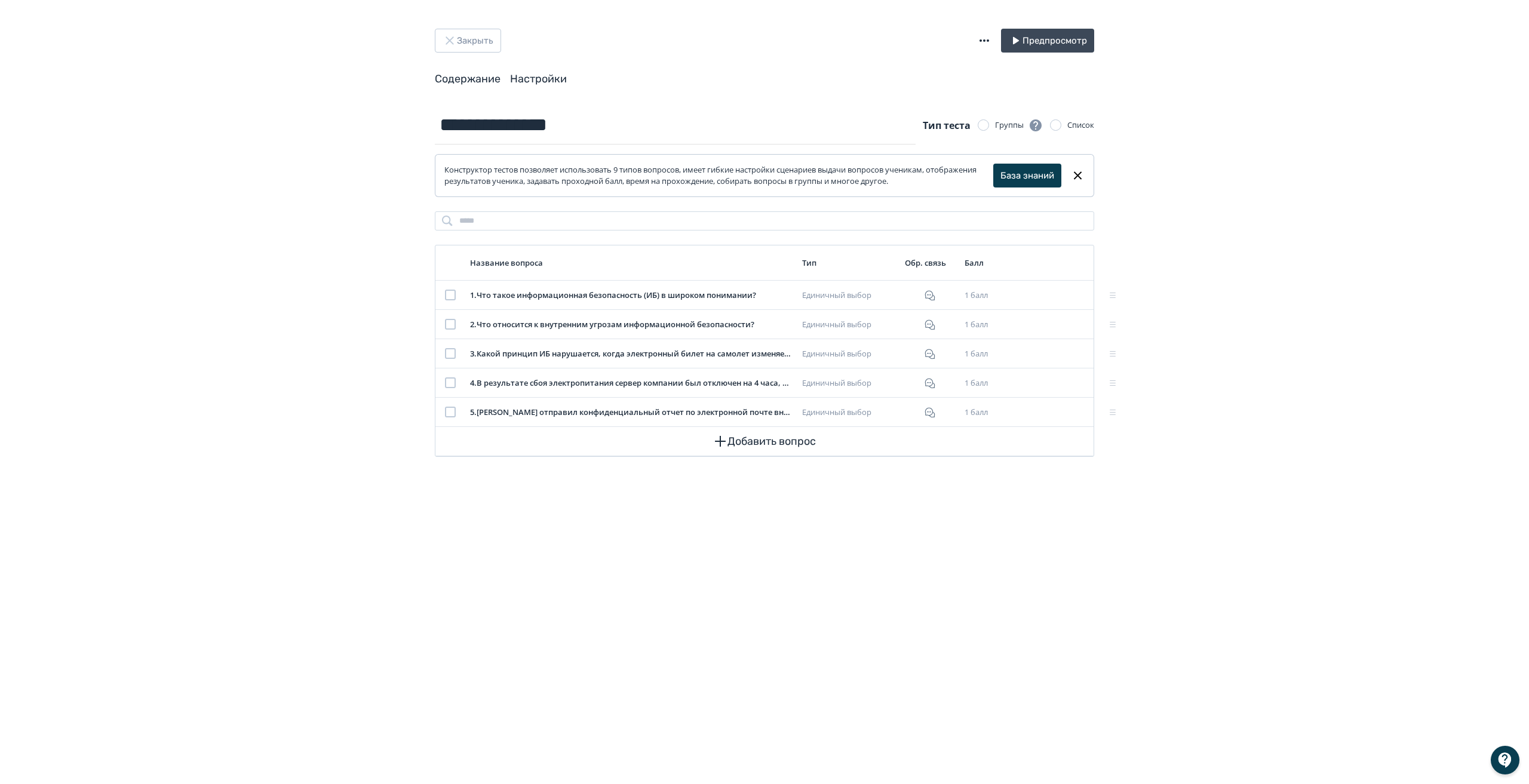
click at [541, 76] on link "Настройки" at bounding box center [538, 78] width 57 height 13
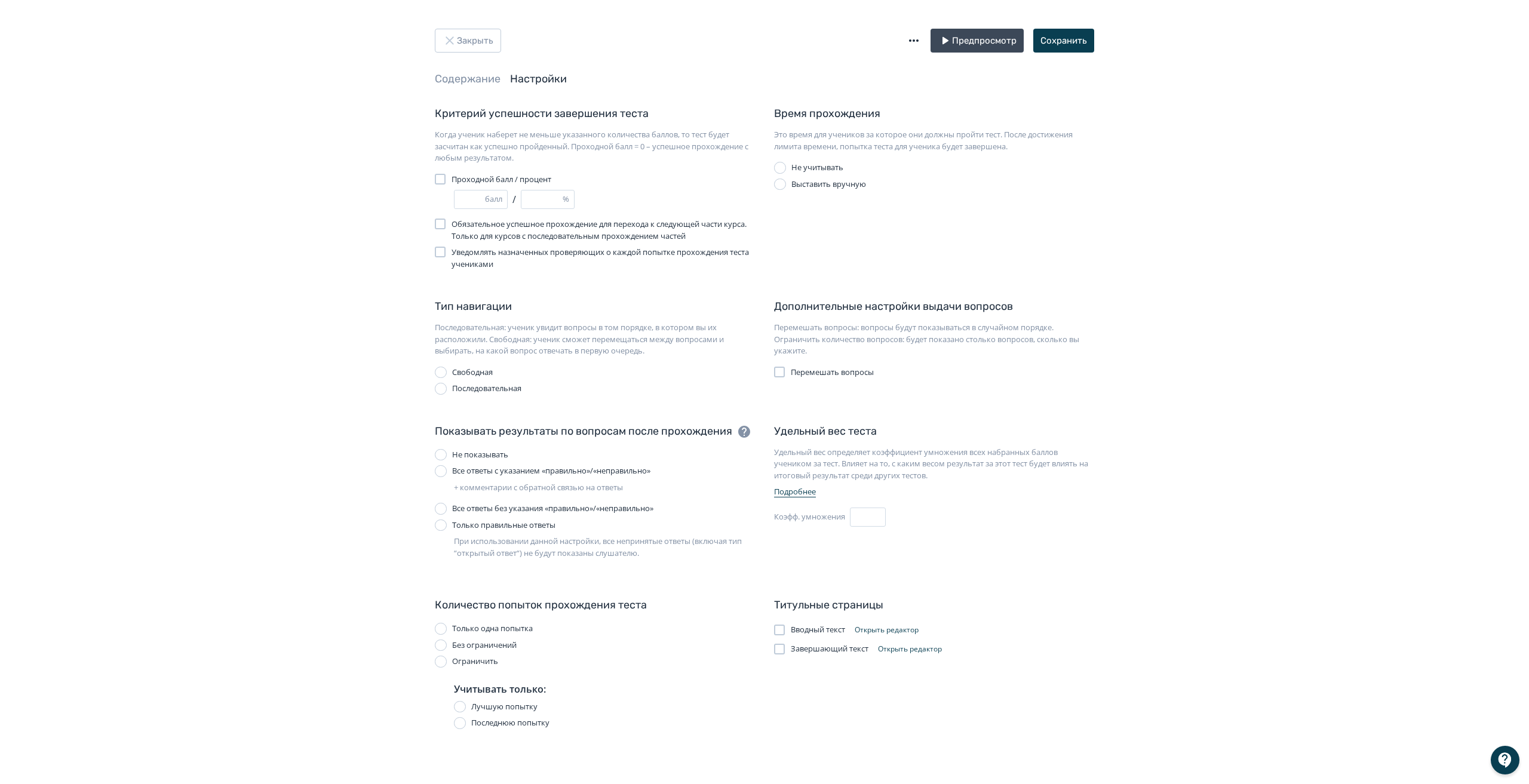
click at [780, 629] on div at bounding box center [780, 630] width 11 height 11
click at [780, 650] on div at bounding box center [780, 649] width 11 height 11
click at [1060, 30] on button "Сохранить" at bounding box center [1063, 40] width 61 height 24
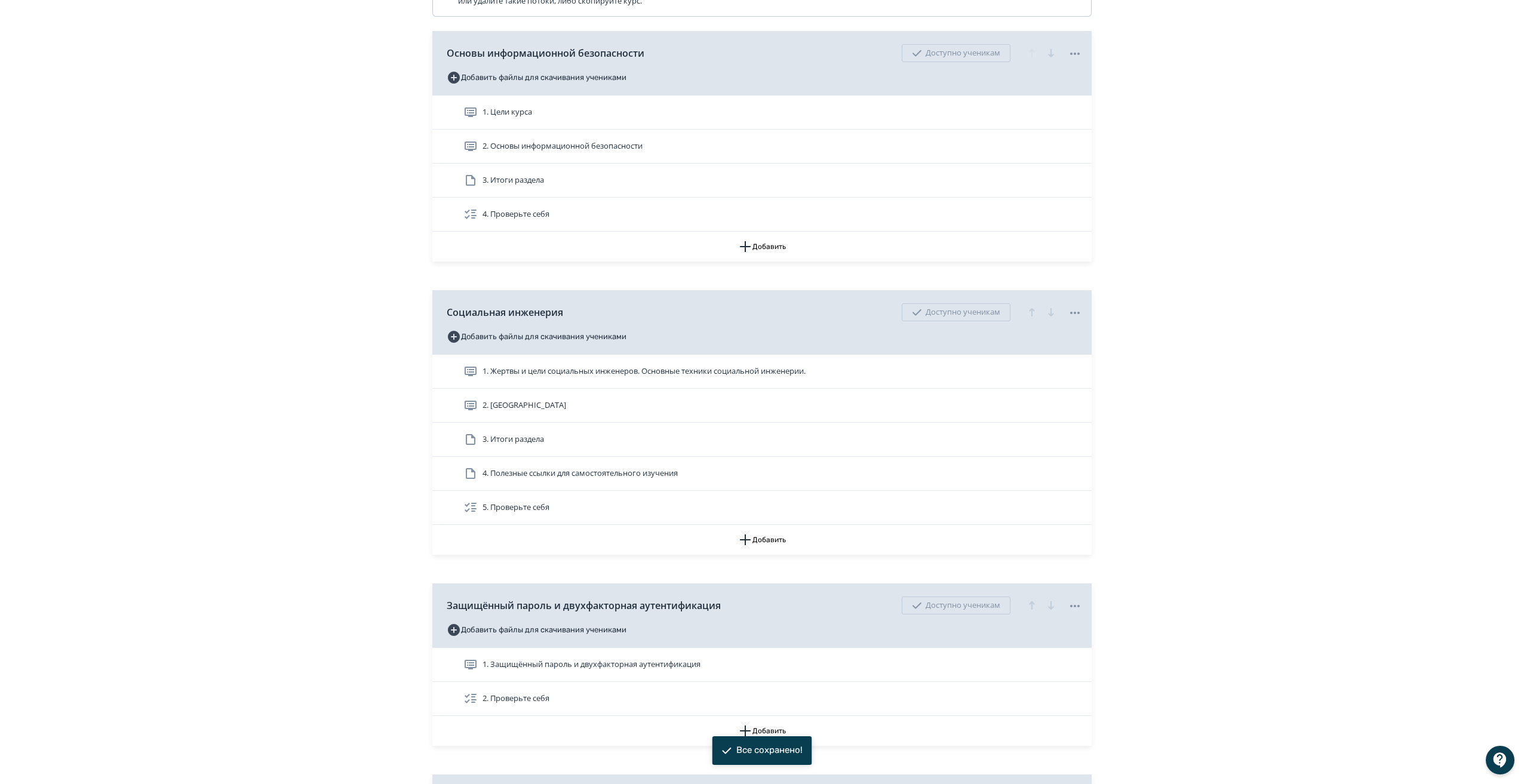
scroll to position [358, 0]
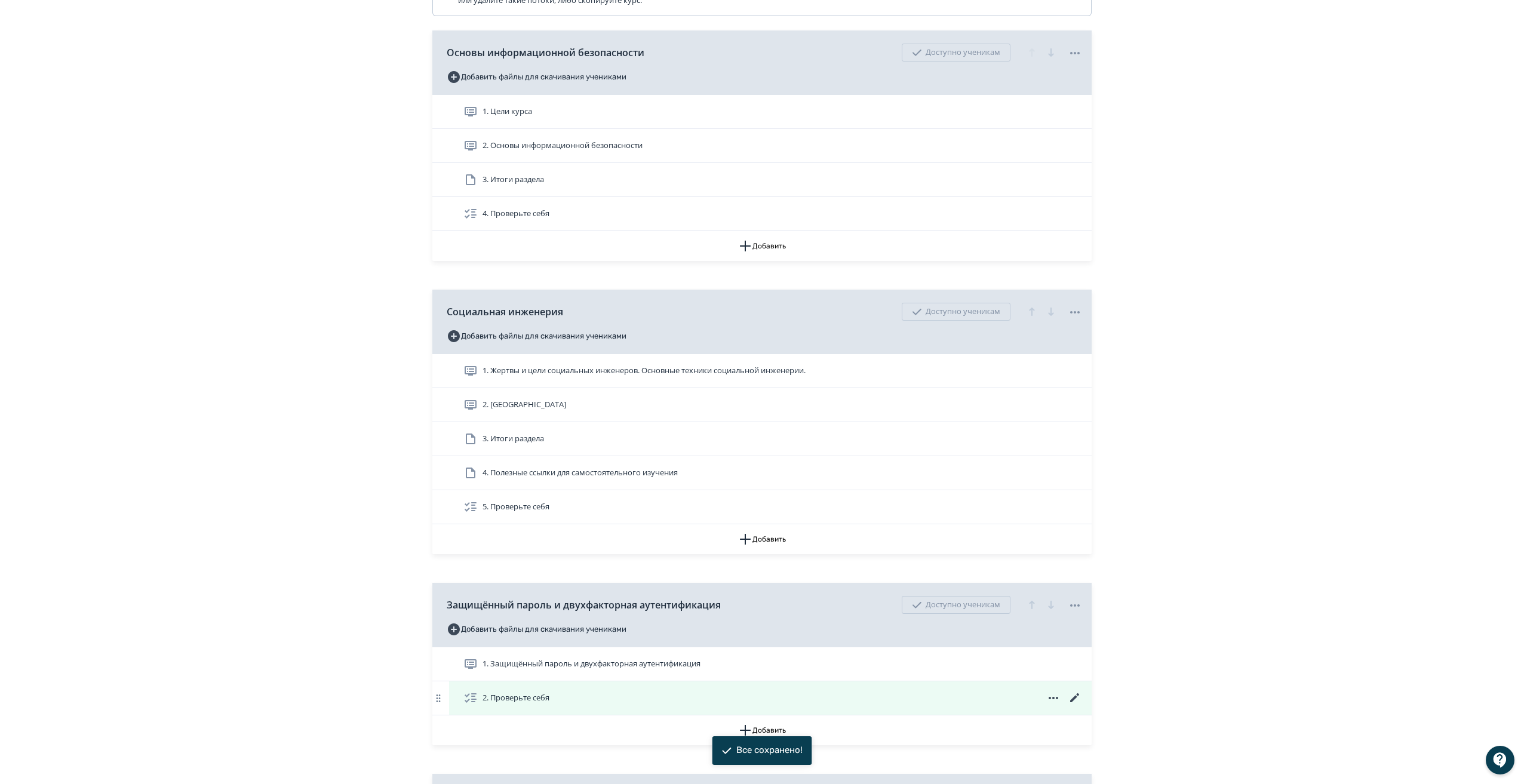
click at [1073, 705] on icon at bounding box center [1074, 698] width 14 height 14
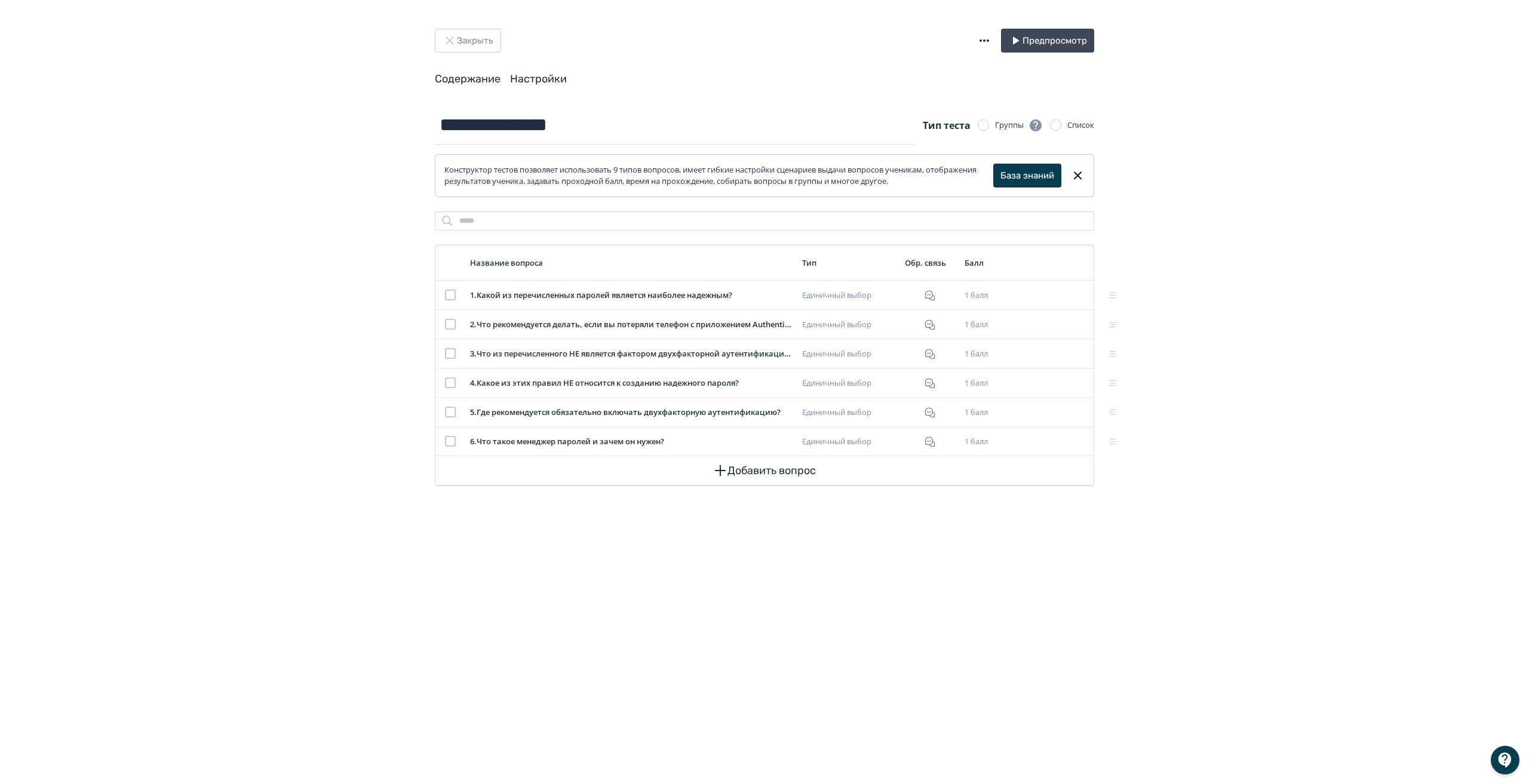
click at [533, 80] on link "Настройки" at bounding box center [538, 78] width 57 height 13
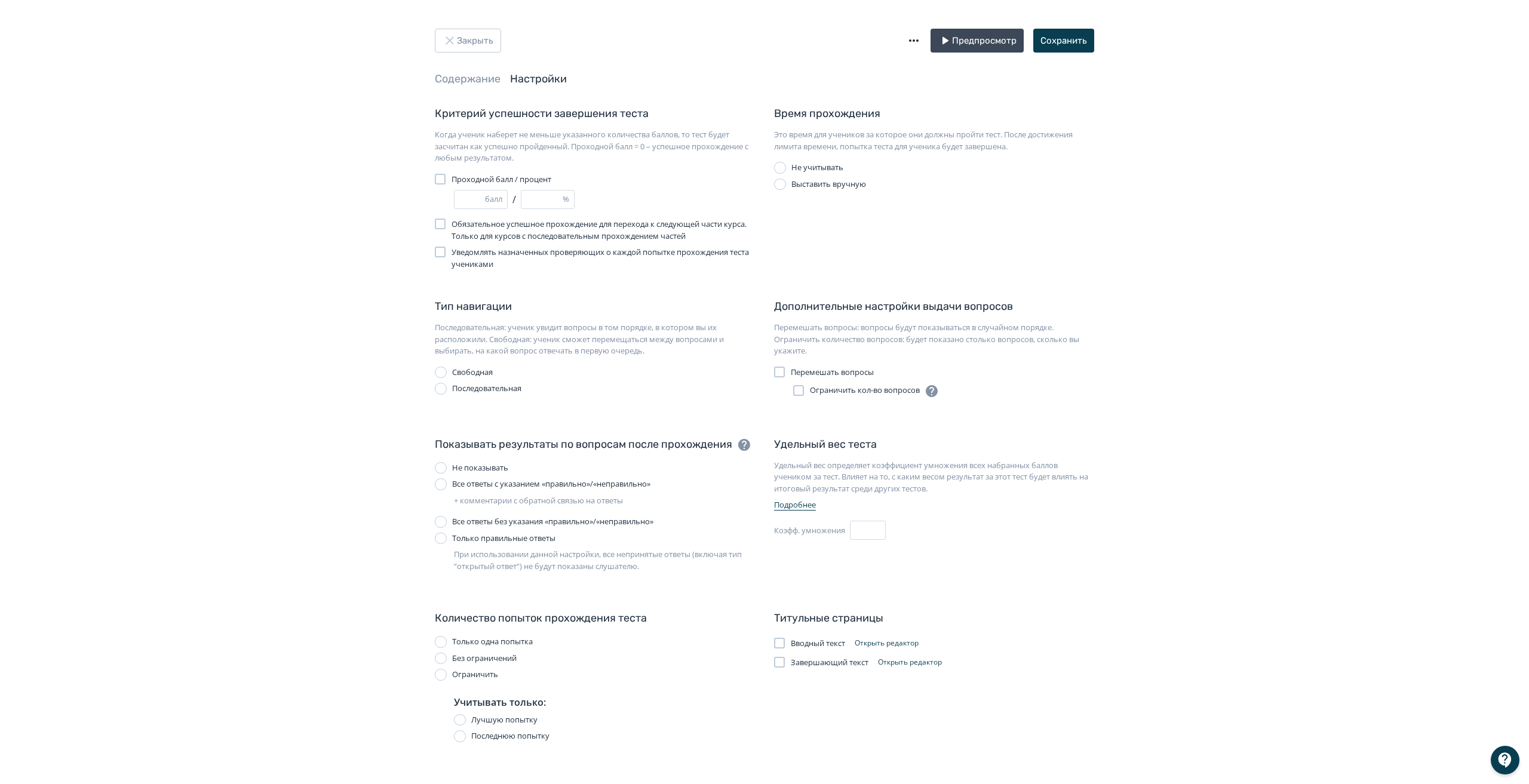
click at [781, 642] on div at bounding box center [780, 643] width 11 height 11
click at [783, 662] on div at bounding box center [780, 662] width 11 height 11
click at [1050, 38] on button "Сохранить" at bounding box center [1063, 40] width 61 height 24
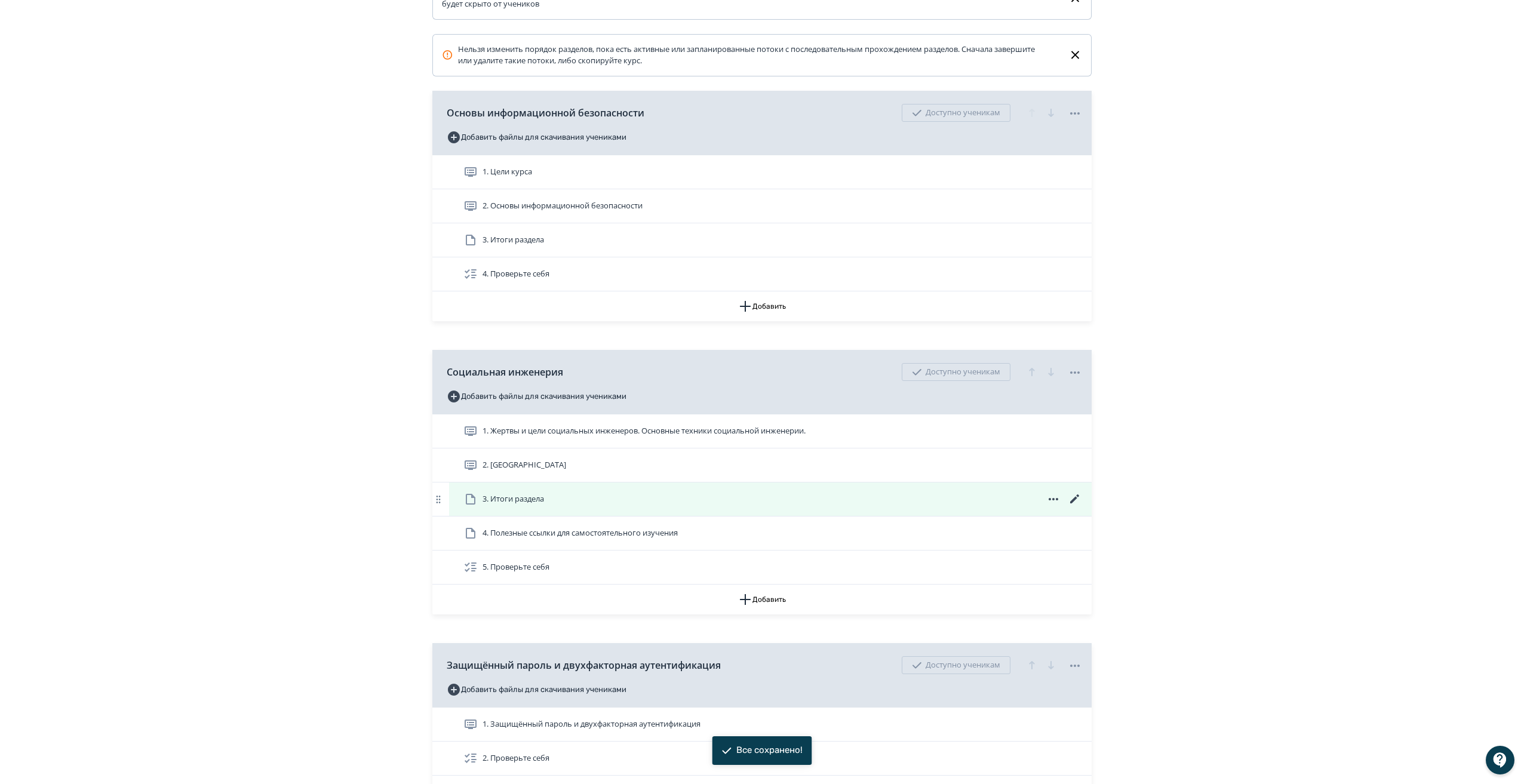
scroll to position [298, 0]
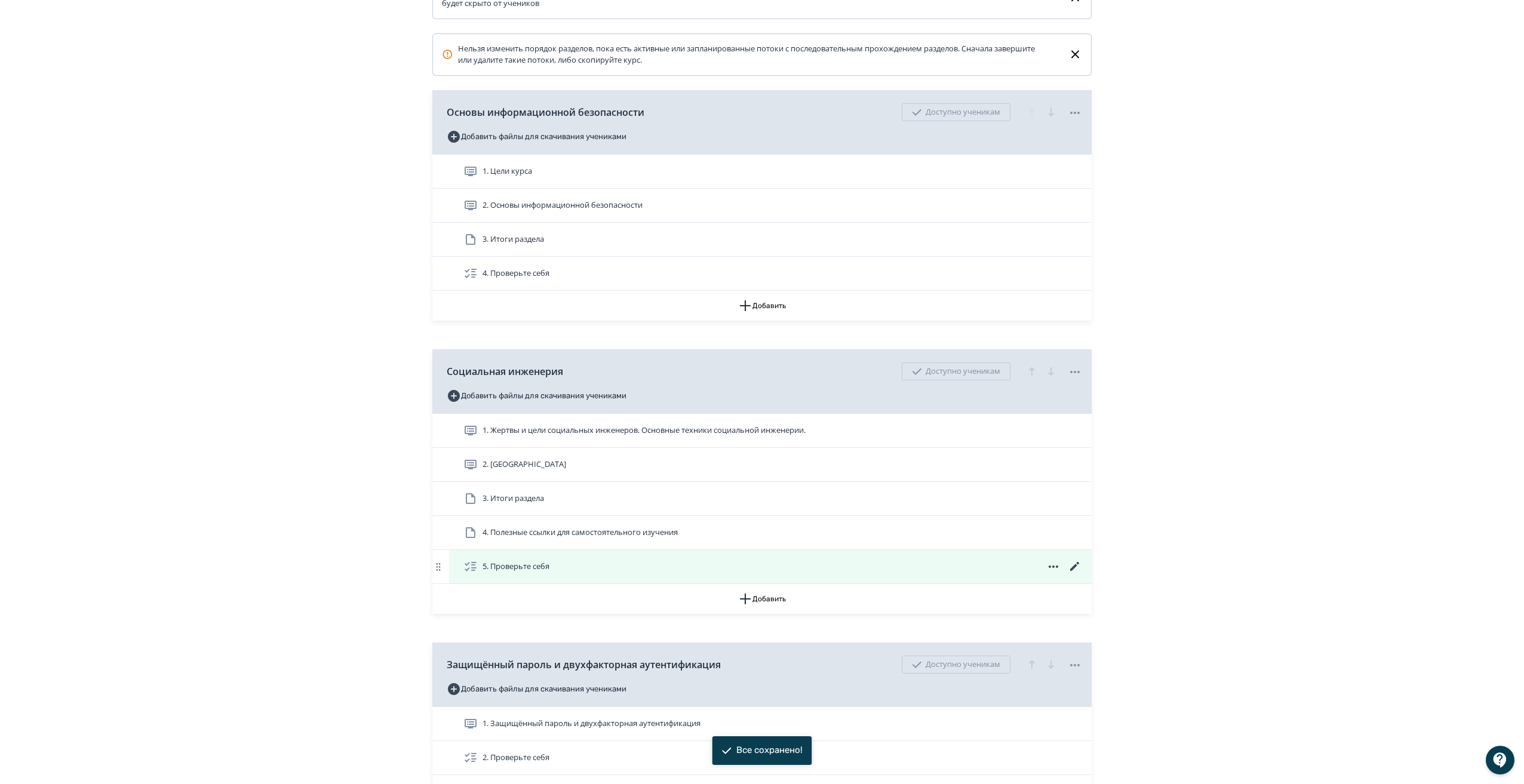
click at [1076, 571] on icon at bounding box center [1074, 566] width 9 height 9
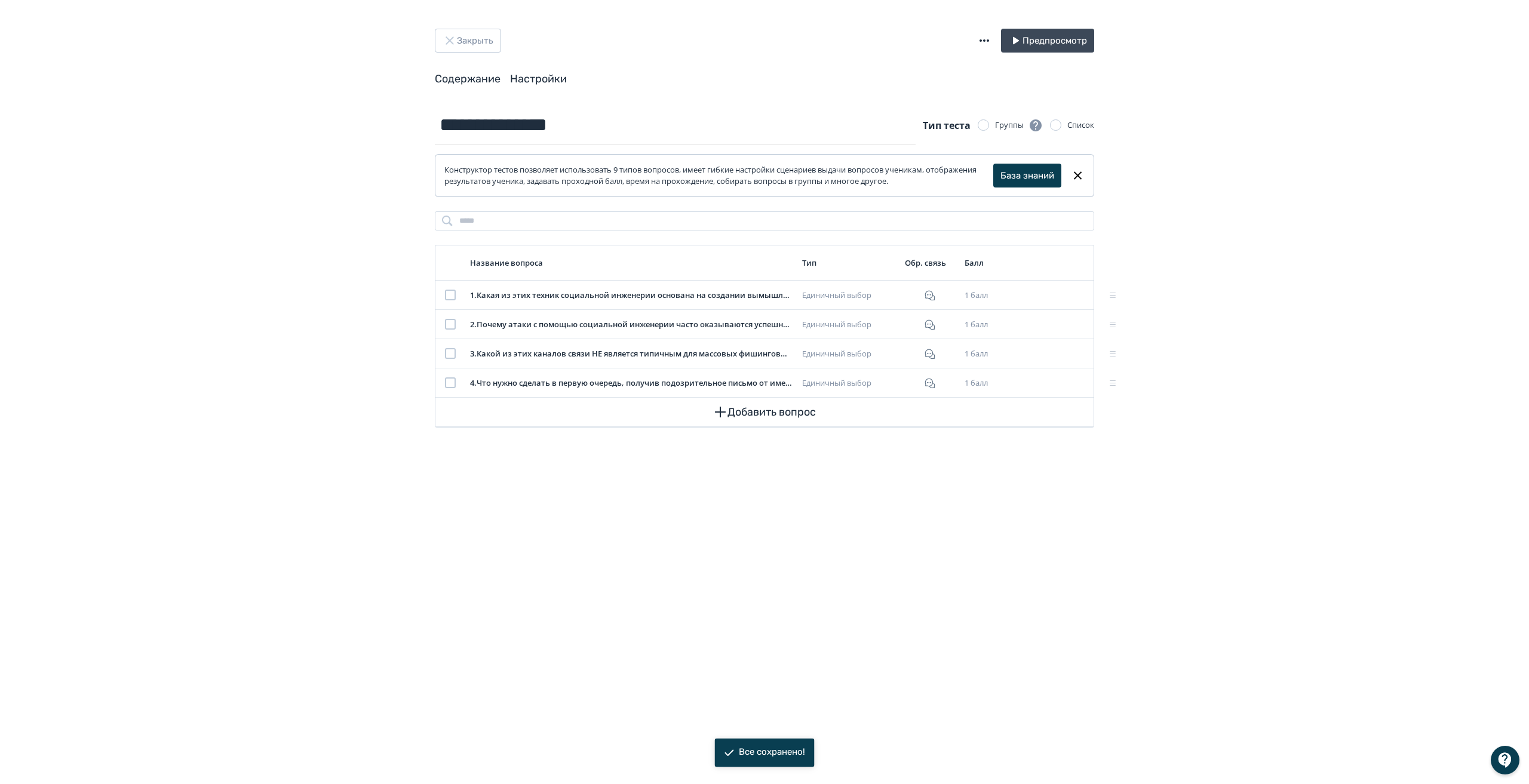
click at [539, 75] on link "Настройки" at bounding box center [538, 78] width 57 height 13
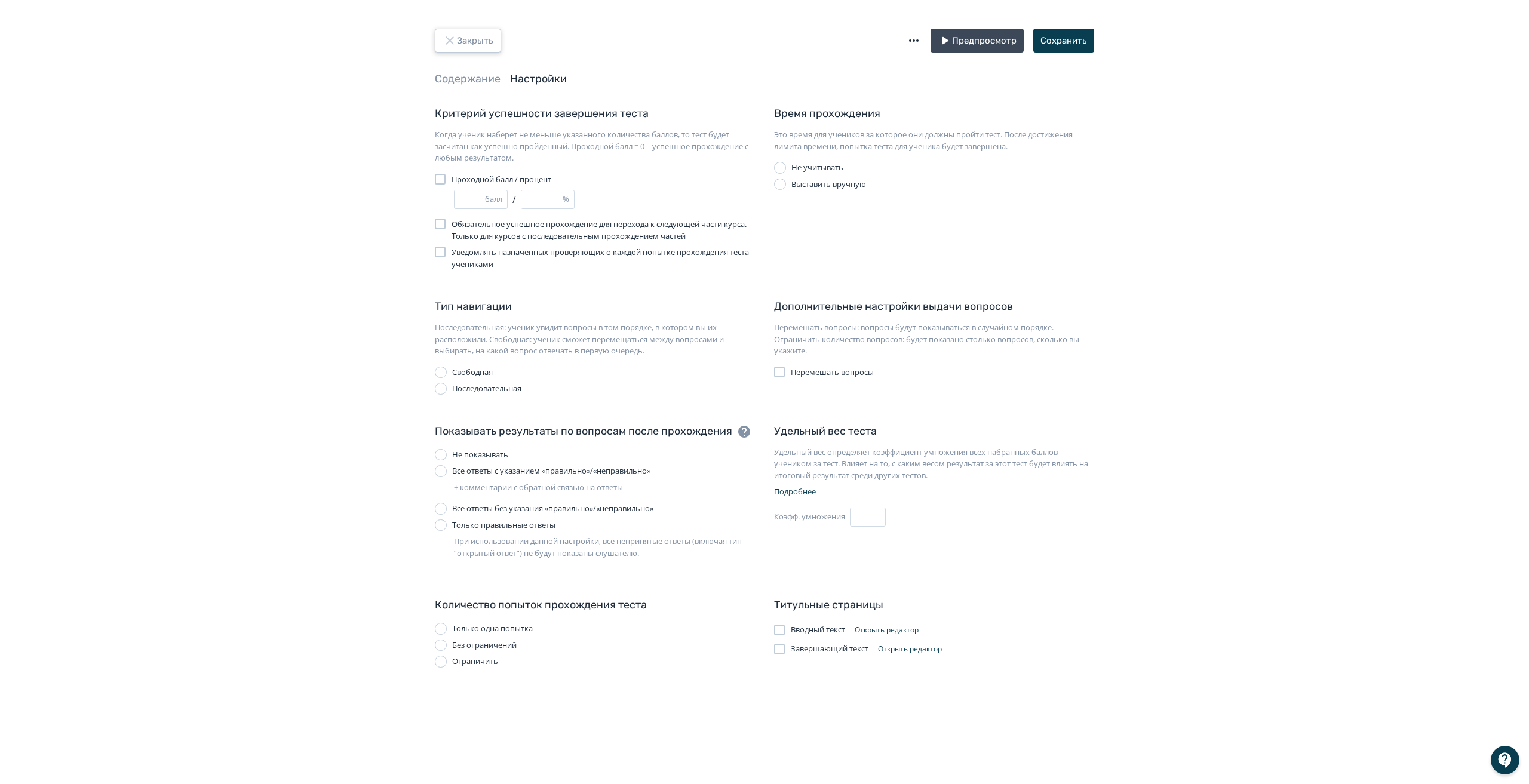
click at [458, 33] on button "Закрыть" at bounding box center [468, 40] width 66 height 24
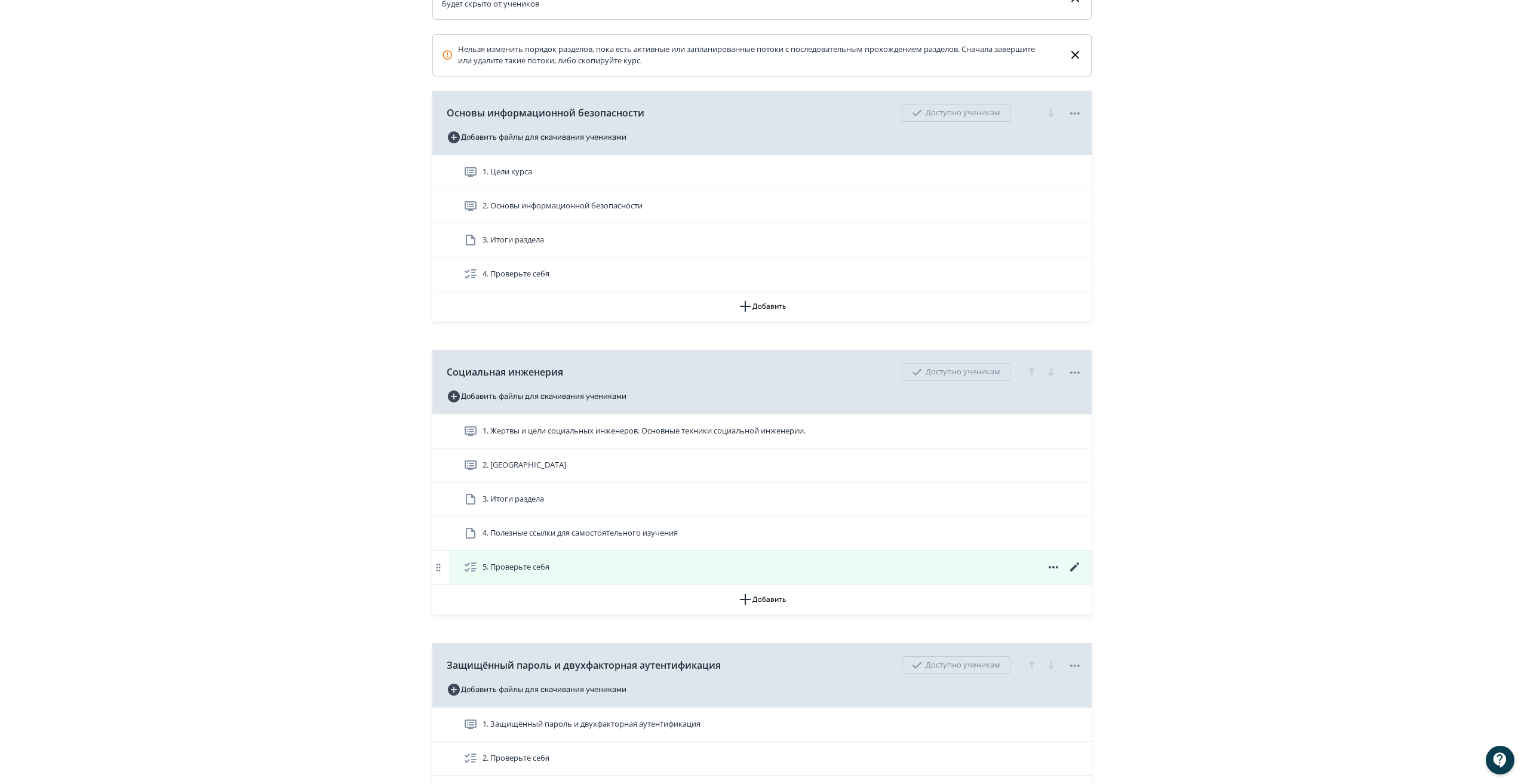
scroll to position [298, 0]
click at [1074, 573] on icon at bounding box center [1074, 566] width 14 height 14
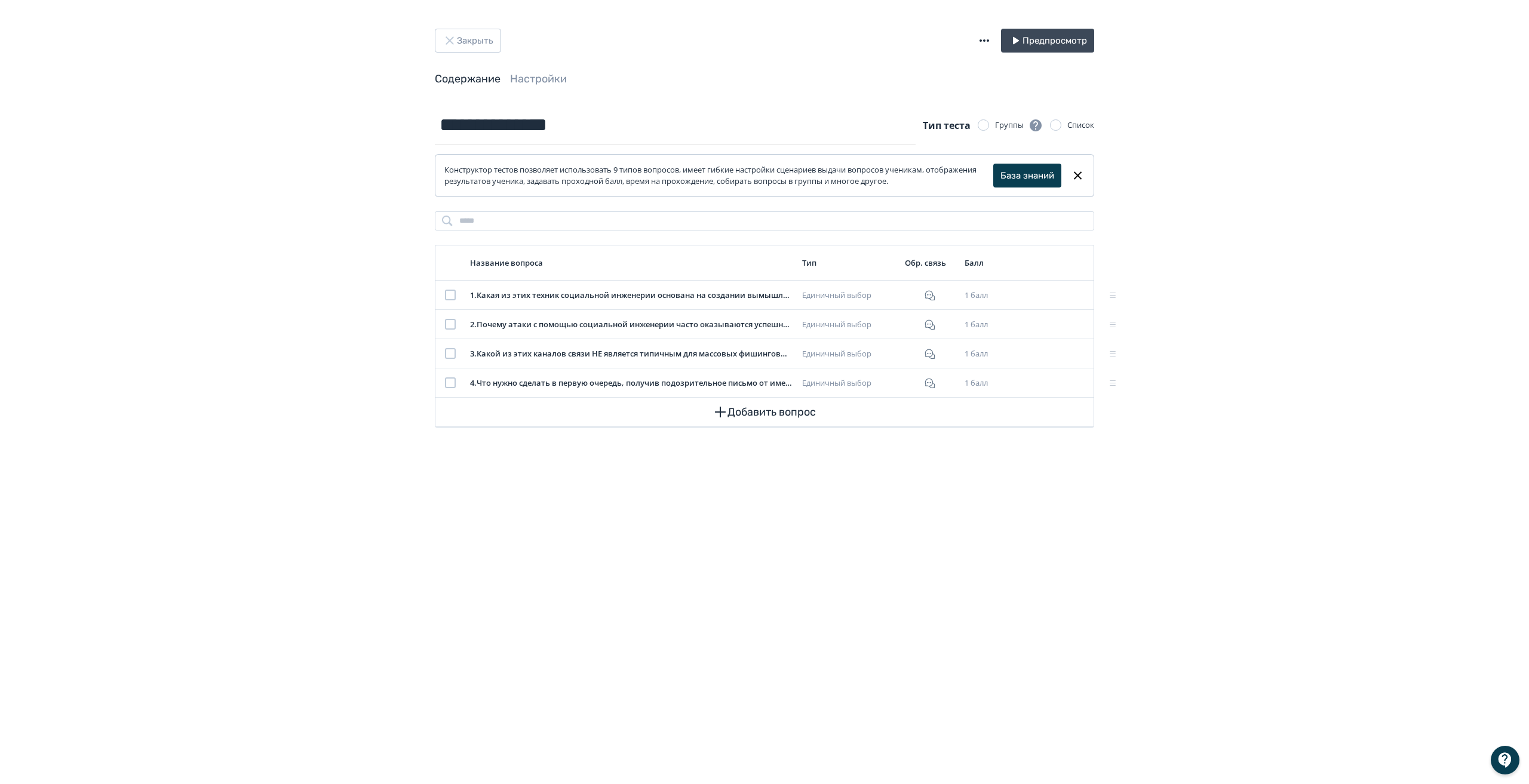
click at [534, 64] on header "Закрыть Предпросмотр Содержание Настройки" at bounding box center [765, 58] width 659 height 58
click at [532, 76] on link "Настройки" at bounding box center [538, 78] width 57 height 13
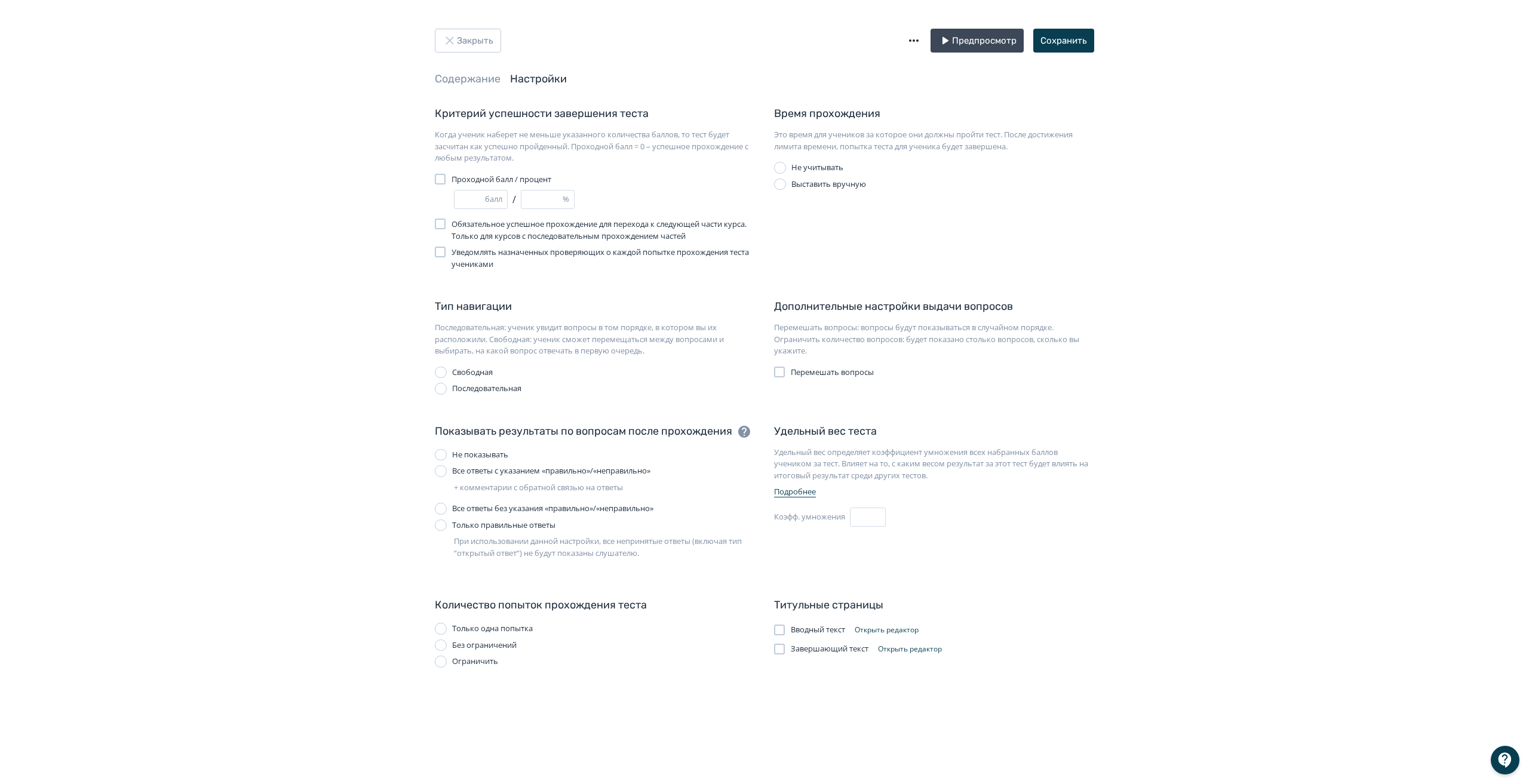
click at [482, 644] on div "Без ограничений" at bounding box center [484, 645] width 64 height 12
click at [474, 472] on div "Все ответы с указанием «правильно»/«неправильно»" at bounding box center [552, 470] width 199 height 12
click at [1057, 40] on button "Сохранить" at bounding box center [1063, 40] width 61 height 24
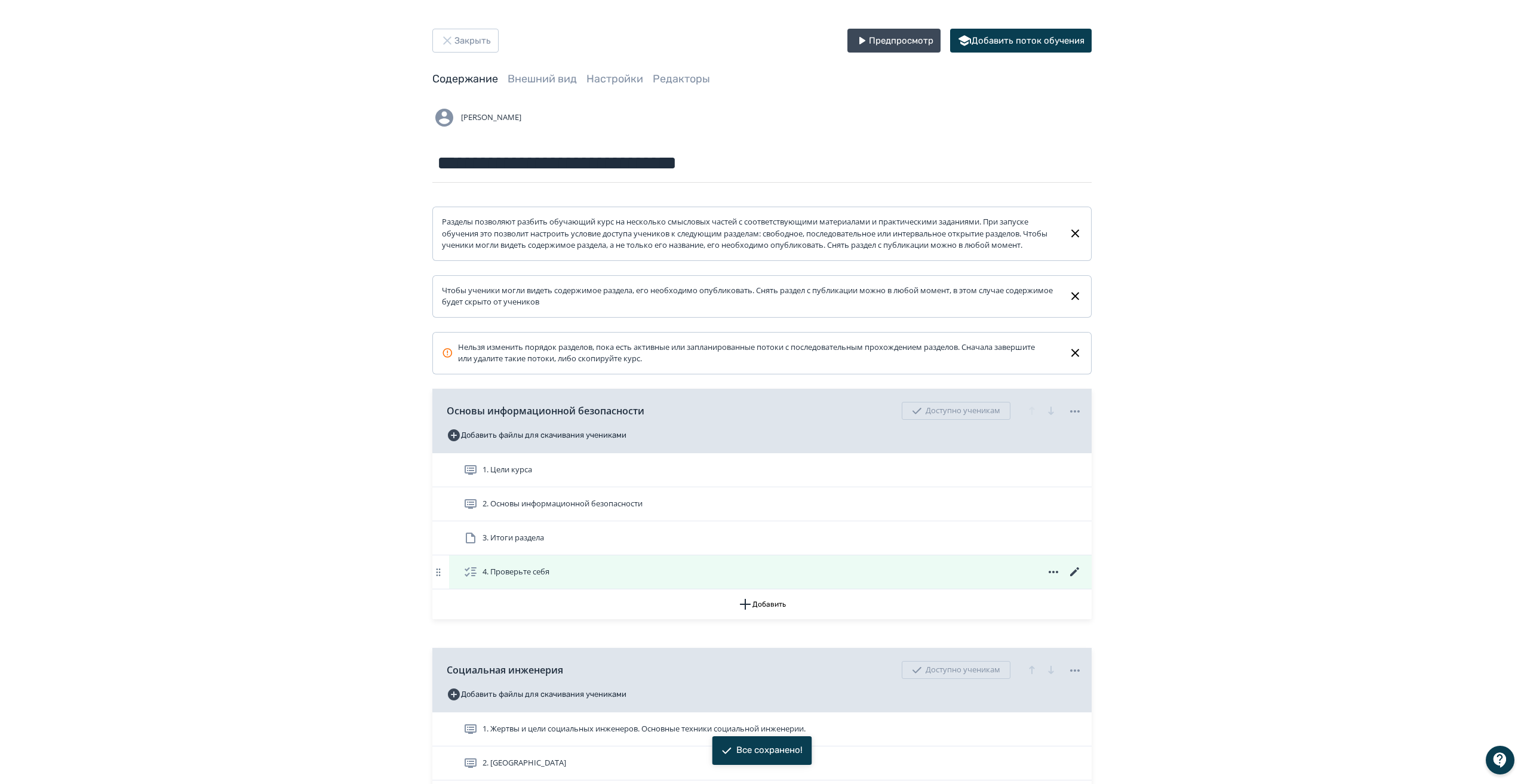
click at [1073, 579] on icon at bounding box center [1074, 571] width 14 height 14
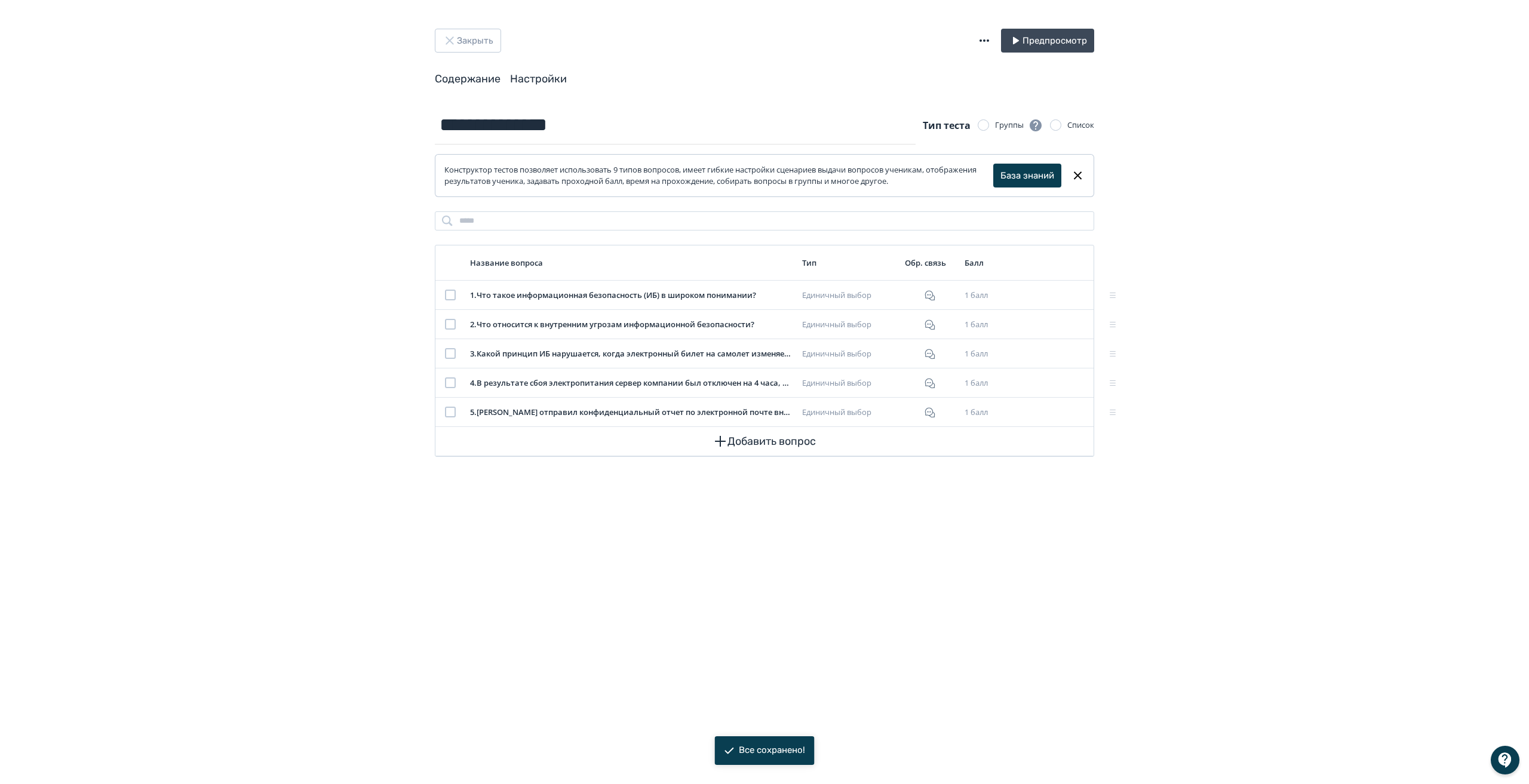
click at [523, 74] on link "Настройки" at bounding box center [538, 78] width 57 height 13
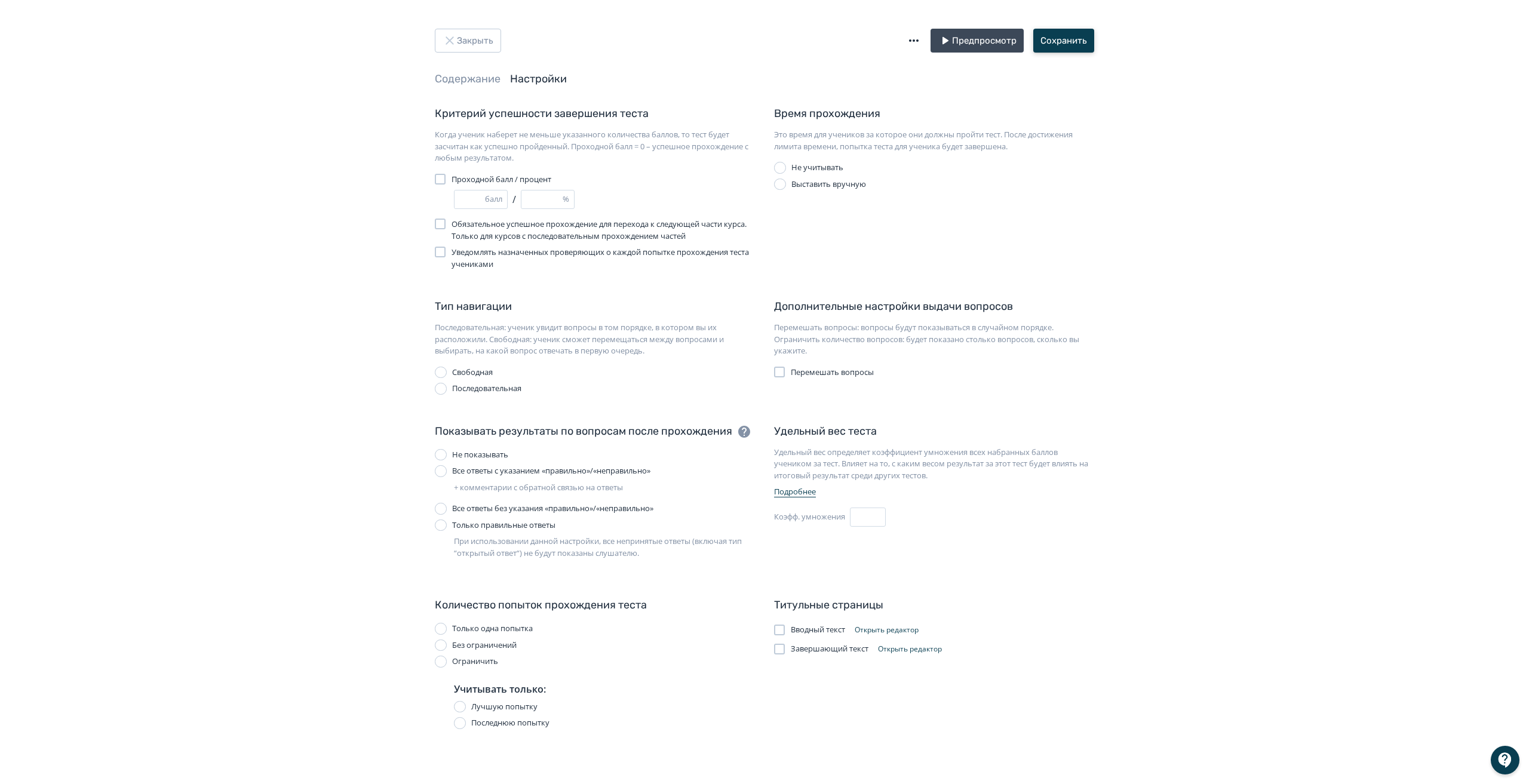
click at [1055, 37] on button "Сохранить" at bounding box center [1063, 40] width 61 height 24
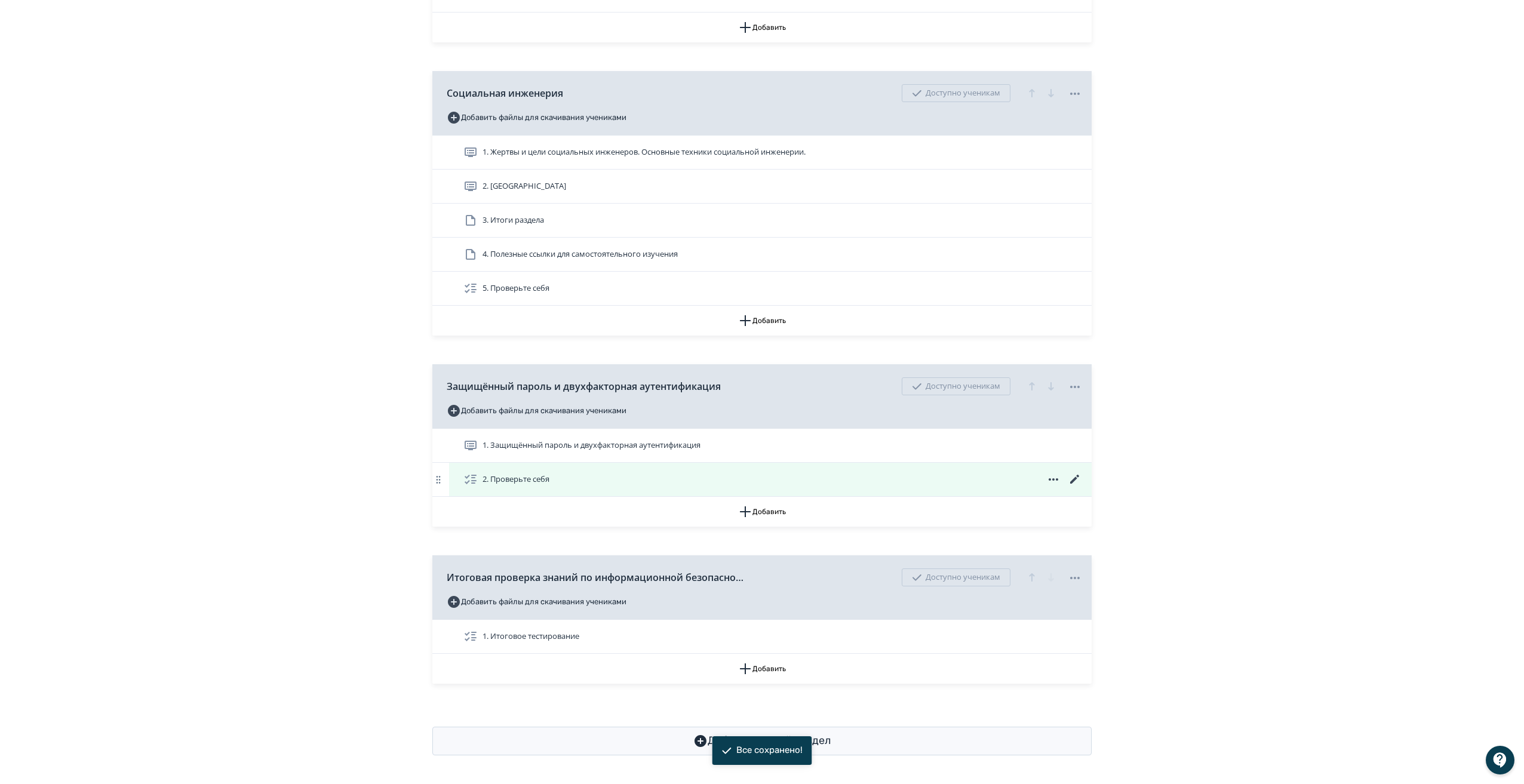
scroll to position [588, 0]
click at [1078, 475] on icon at bounding box center [1074, 479] width 14 height 14
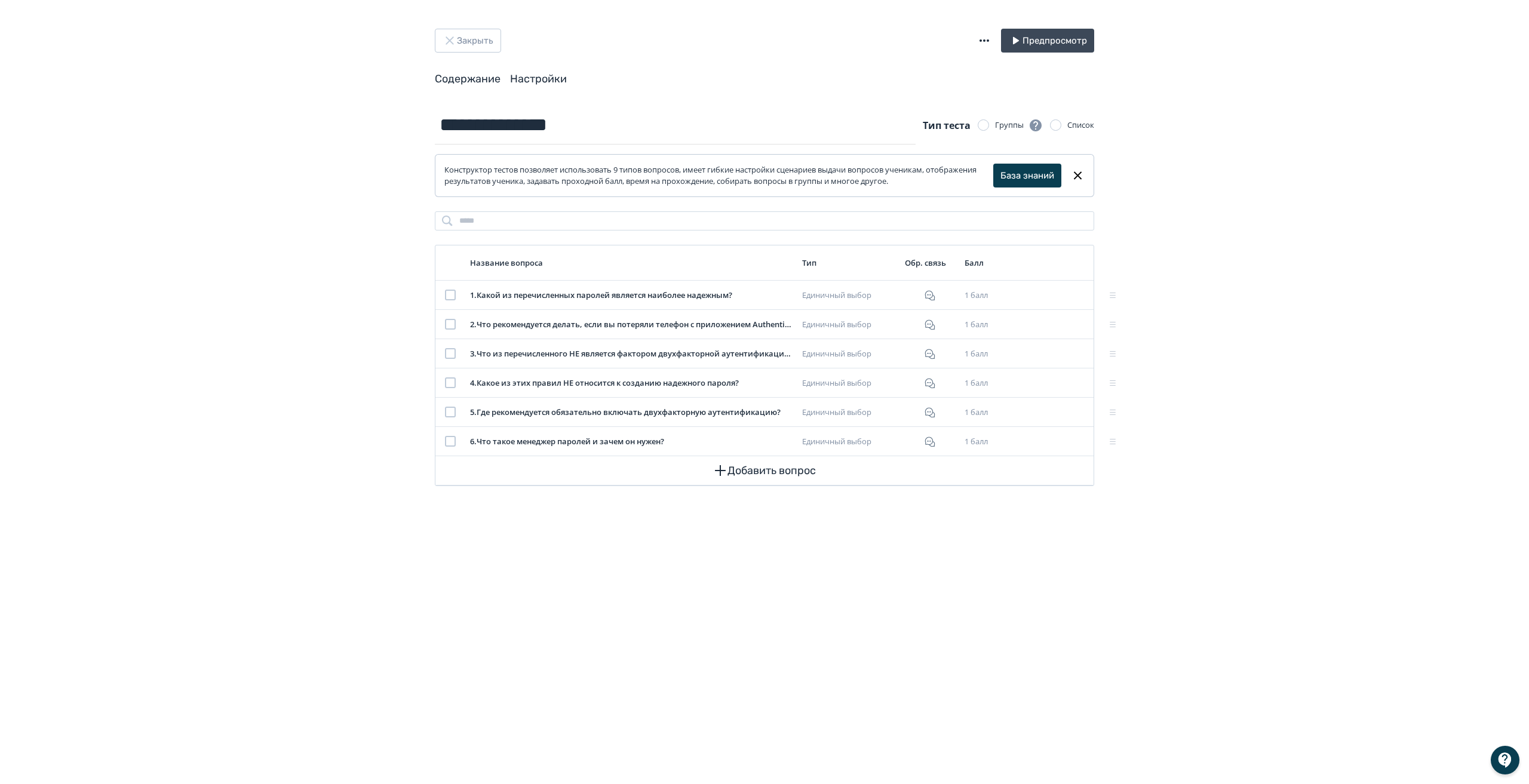
click at [523, 76] on link "Настройки" at bounding box center [538, 78] width 57 height 13
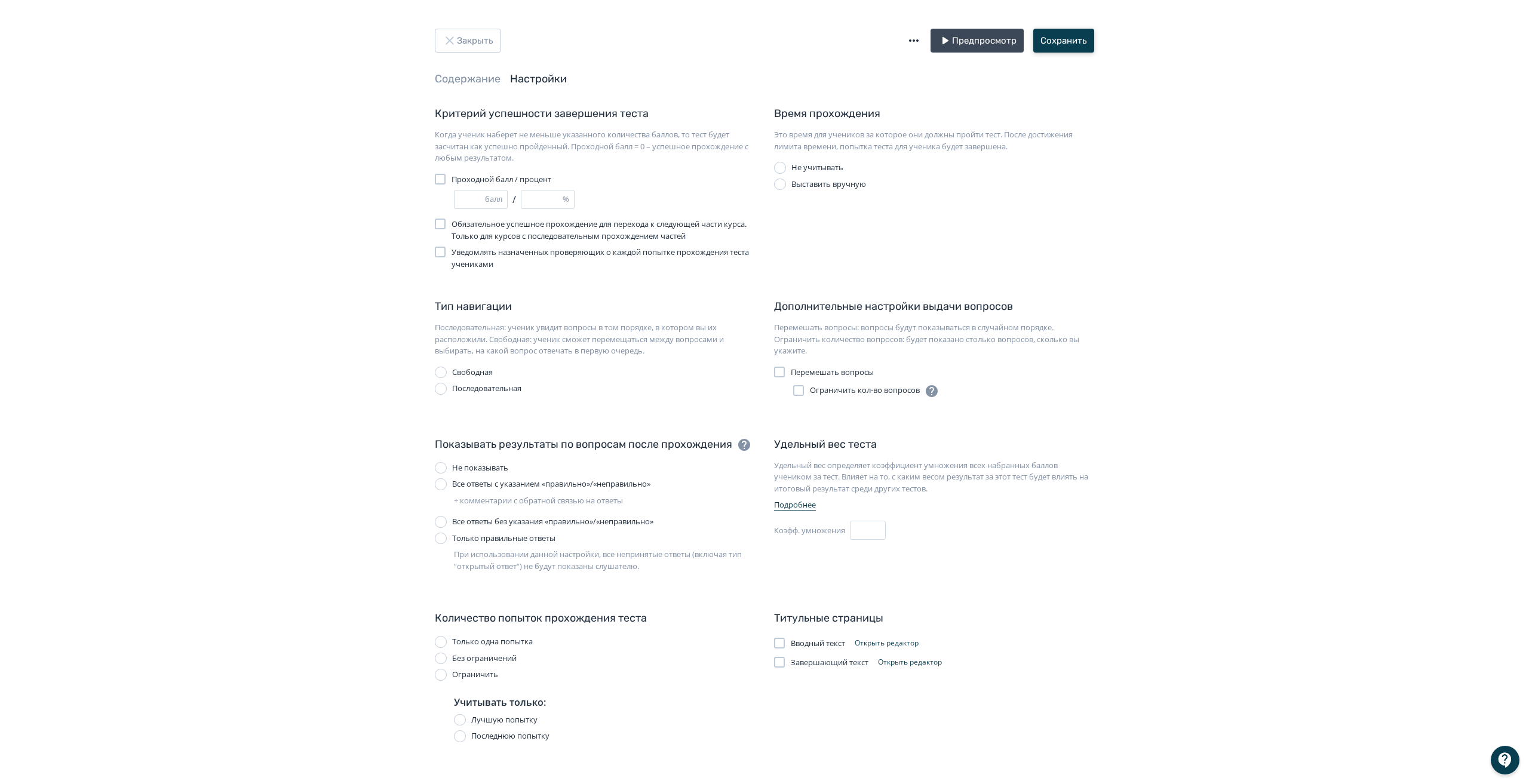
click at [1070, 34] on button "Сохранить" at bounding box center [1063, 40] width 61 height 24
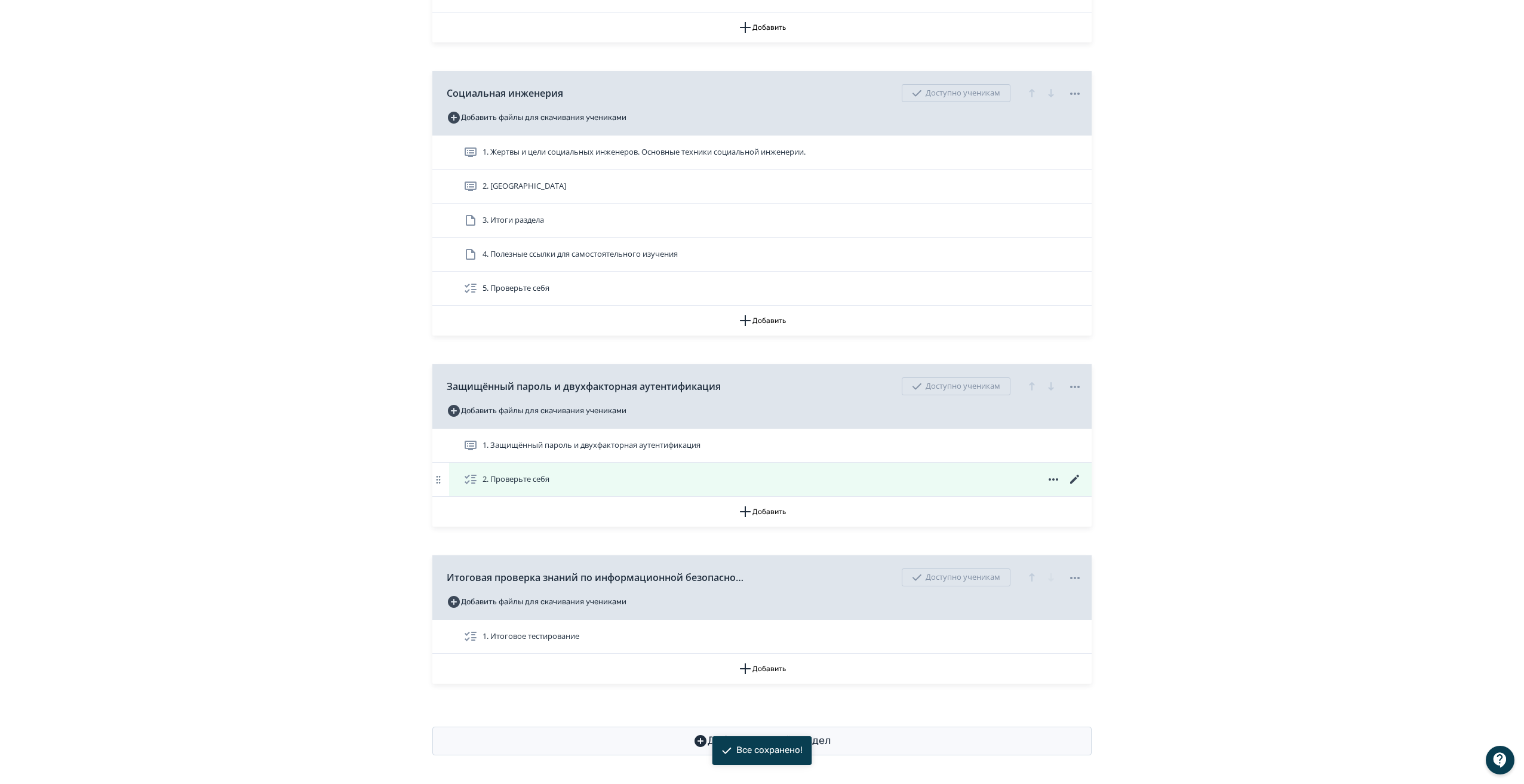
scroll to position [588, 0]
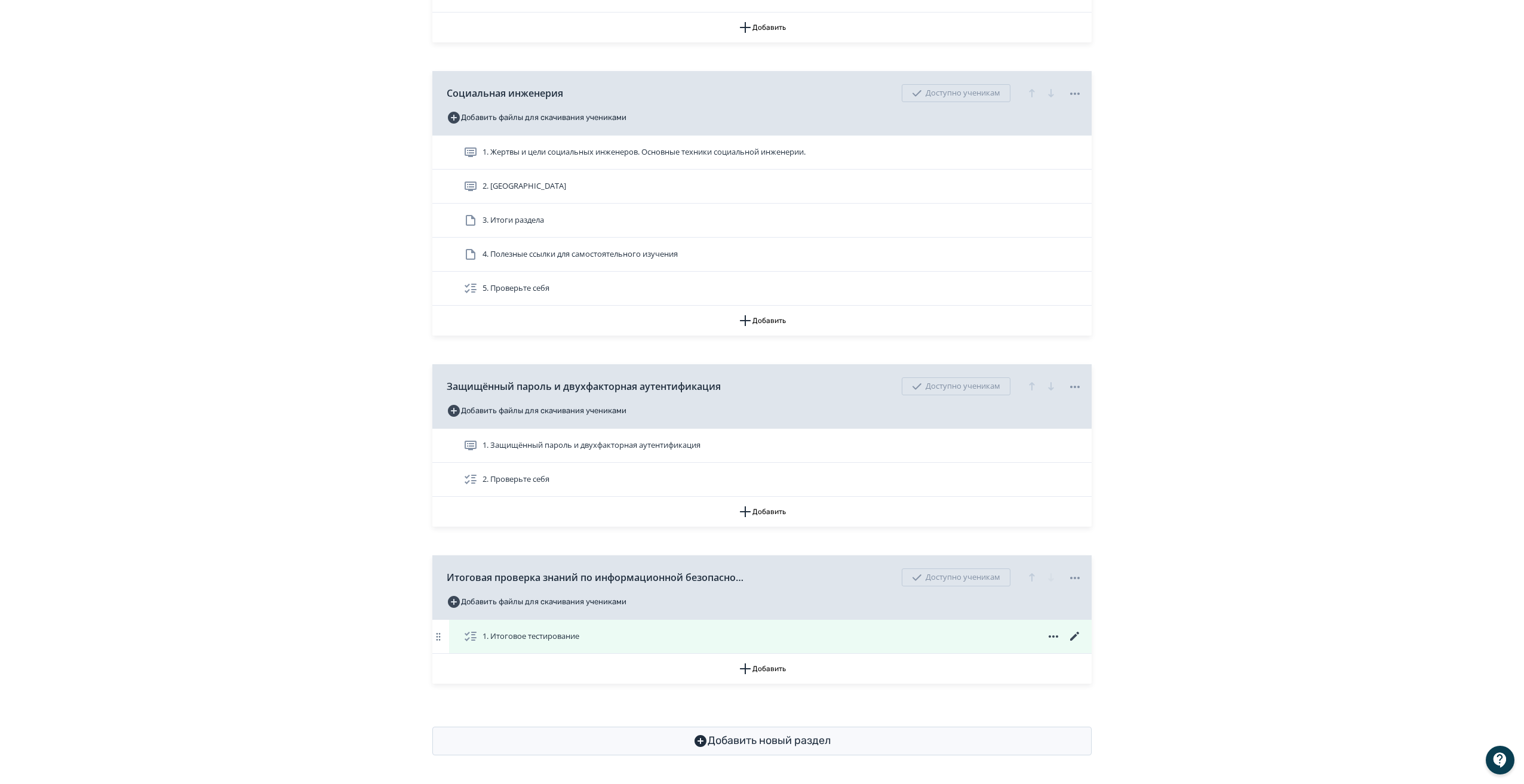
click at [1073, 632] on icon at bounding box center [1074, 636] width 14 height 14
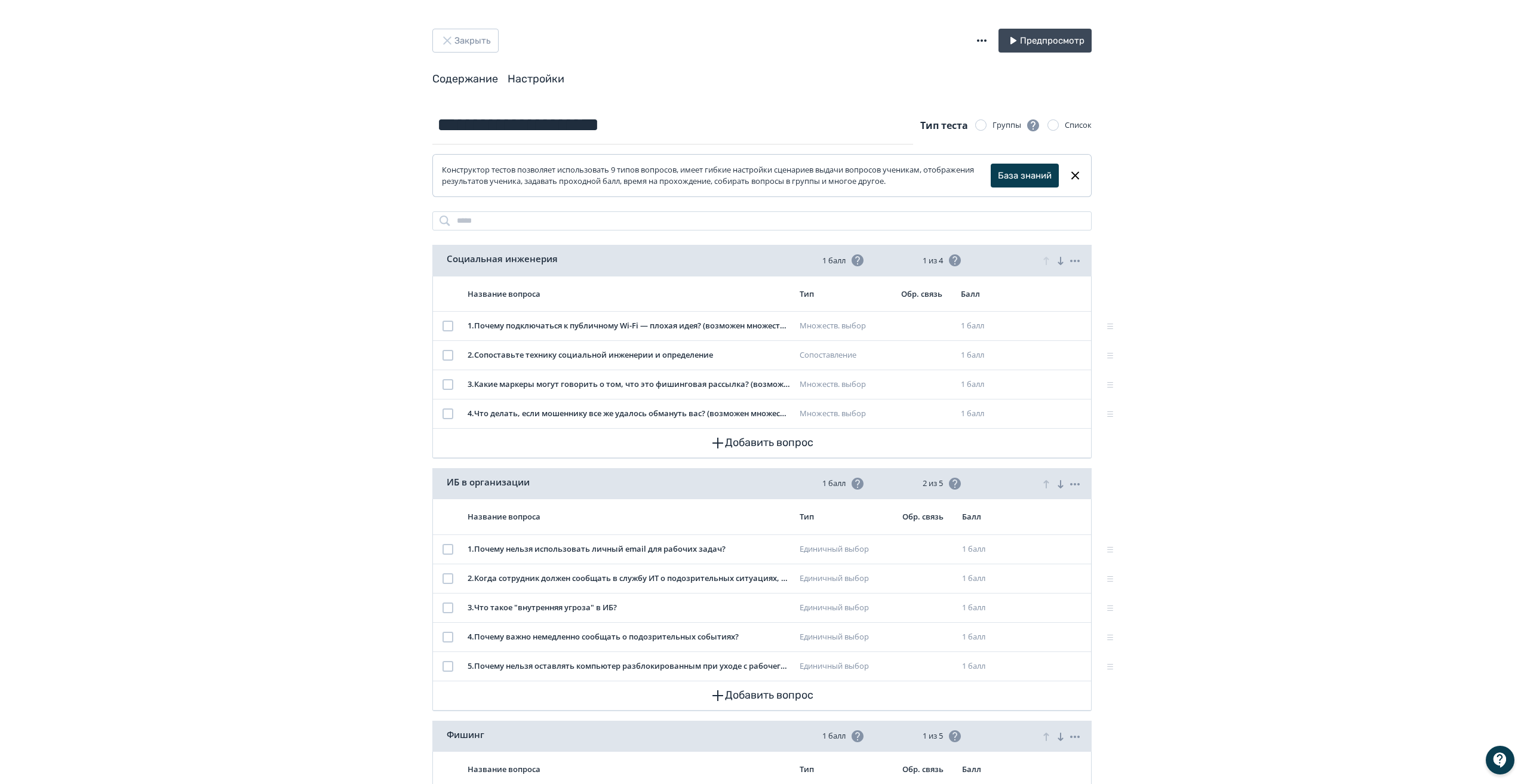
click at [529, 78] on link "Настройки" at bounding box center [536, 78] width 57 height 13
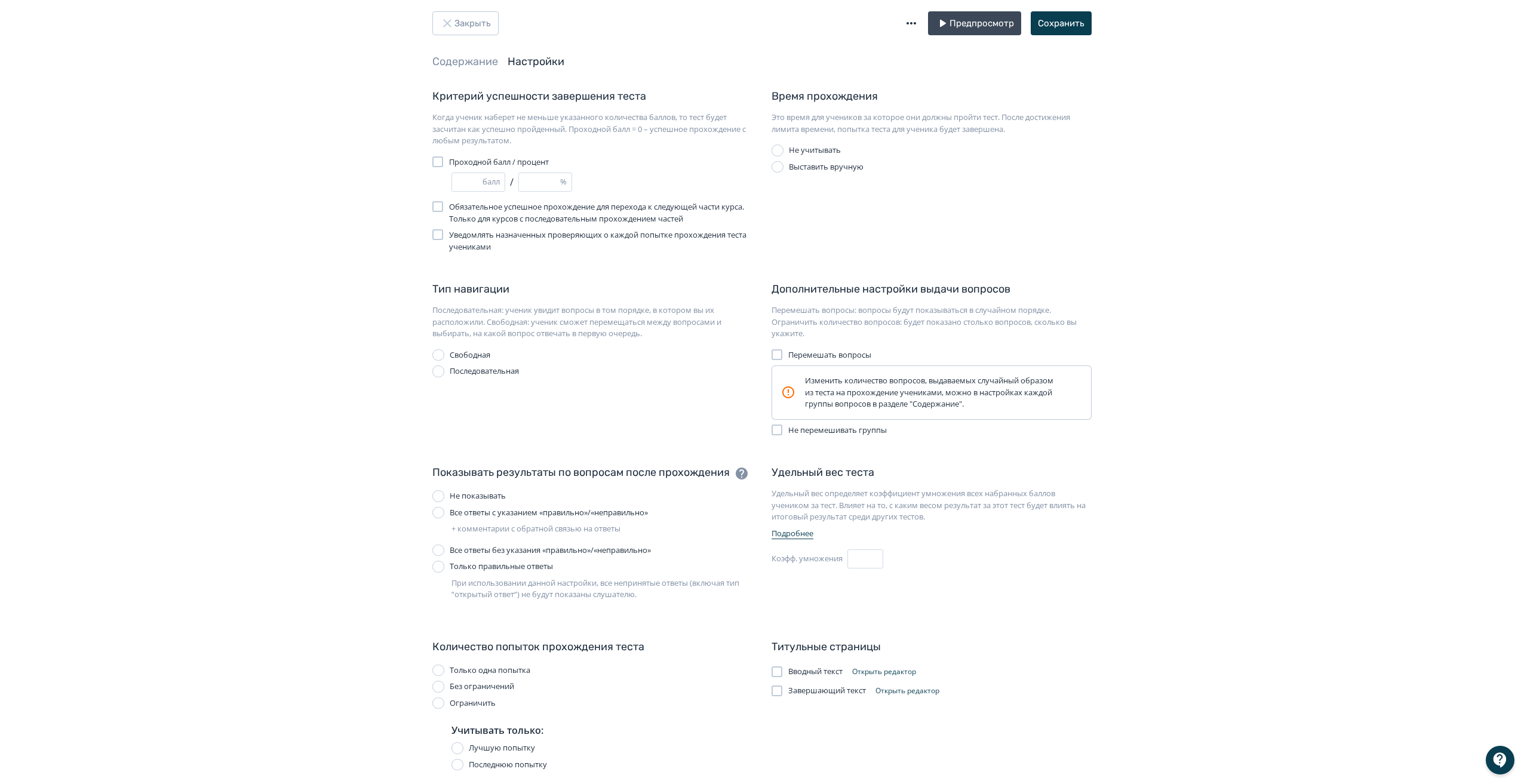
scroll to position [42, 0]
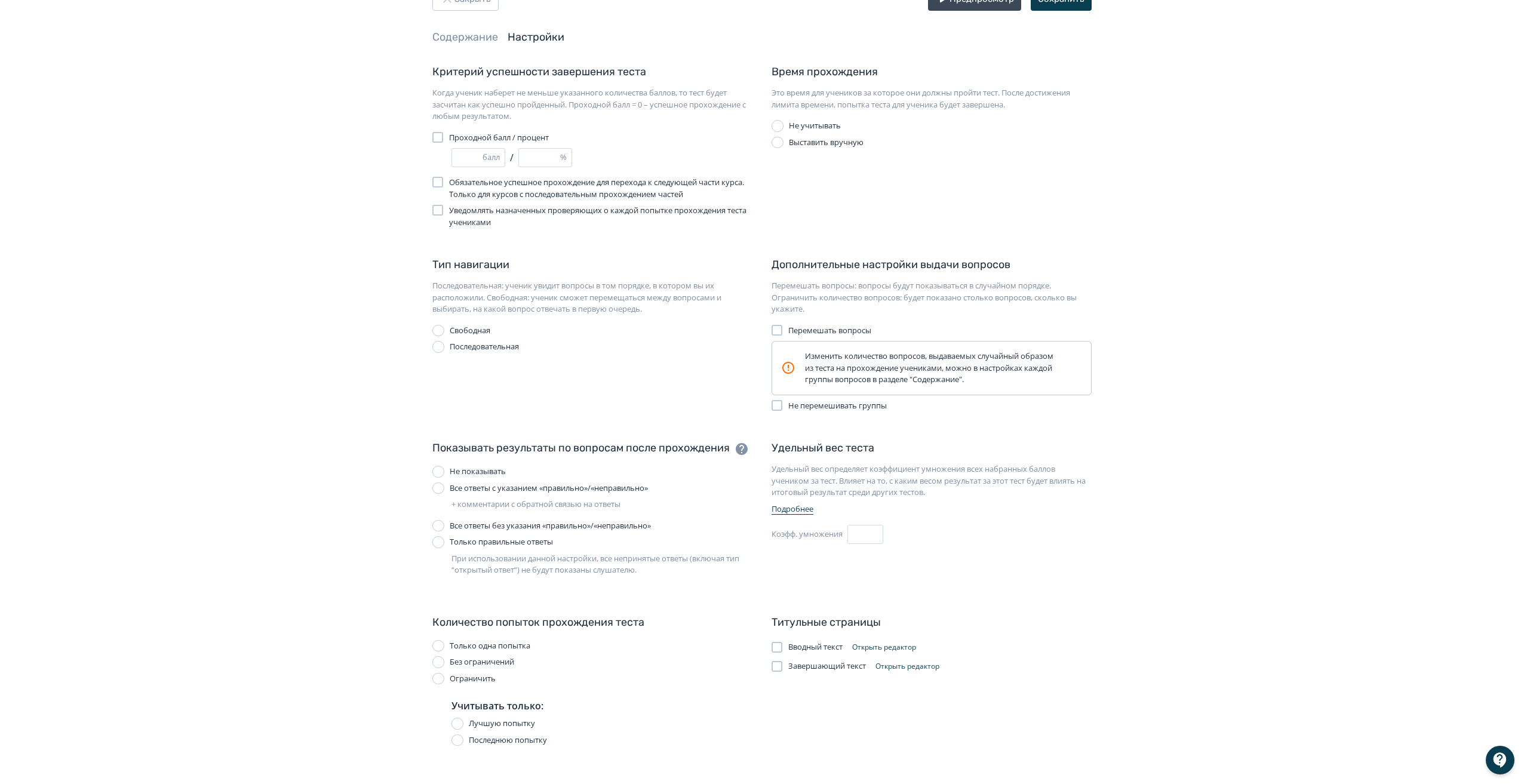
click at [779, 647] on div at bounding box center [777, 647] width 11 height 11
click at [780, 668] on div at bounding box center [777, 666] width 11 height 11
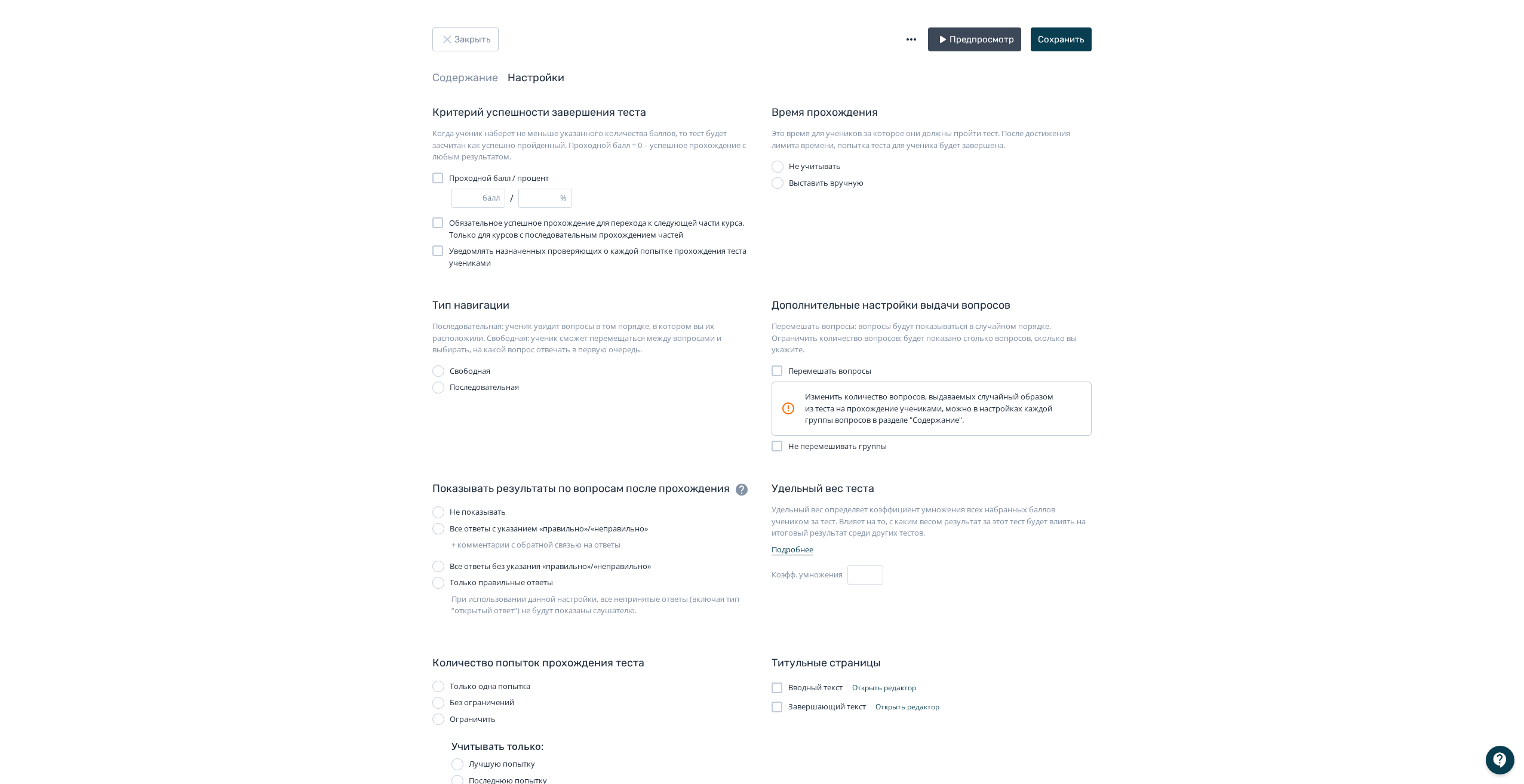
scroll to position [0, 0]
click at [1086, 36] on button "Сохранить" at bounding box center [1060, 40] width 61 height 24
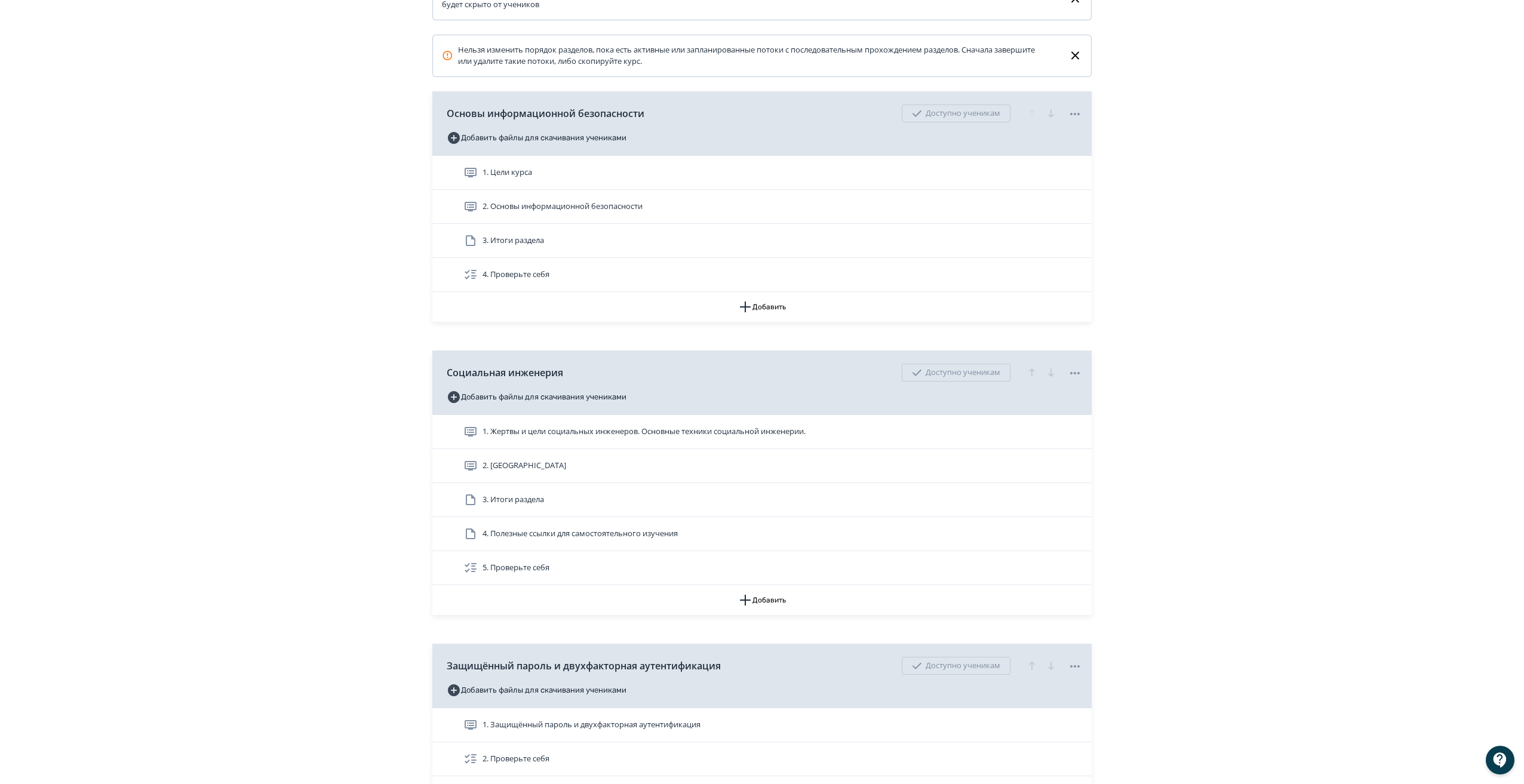
scroll to position [298, 0]
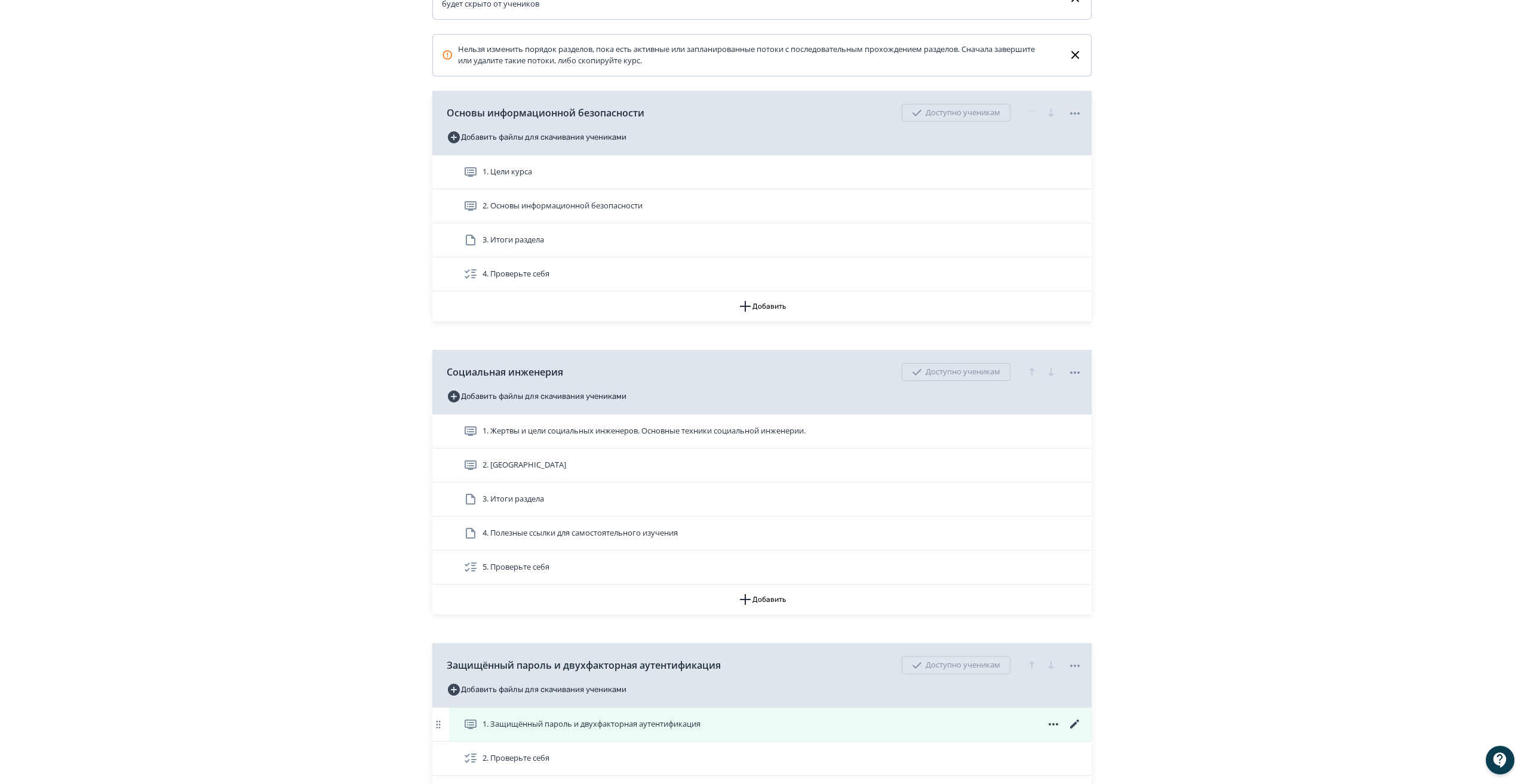
click at [1076, 731] on icon at bounding box center [1074, 724] width 14 height 14
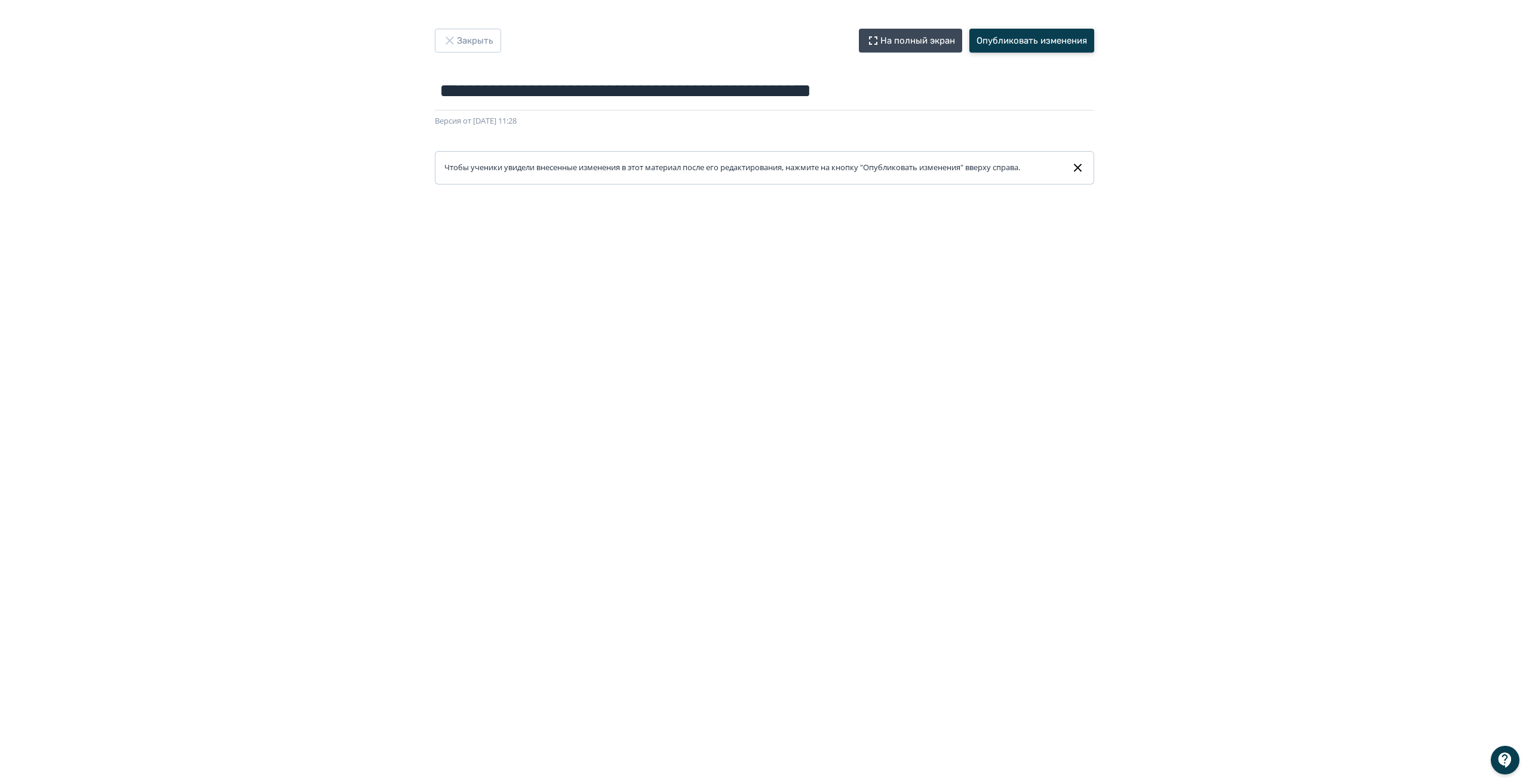
click at [1019, 42] on button "Опубликовать изменения" at bounding box center [1032, 40] width 125 height 24
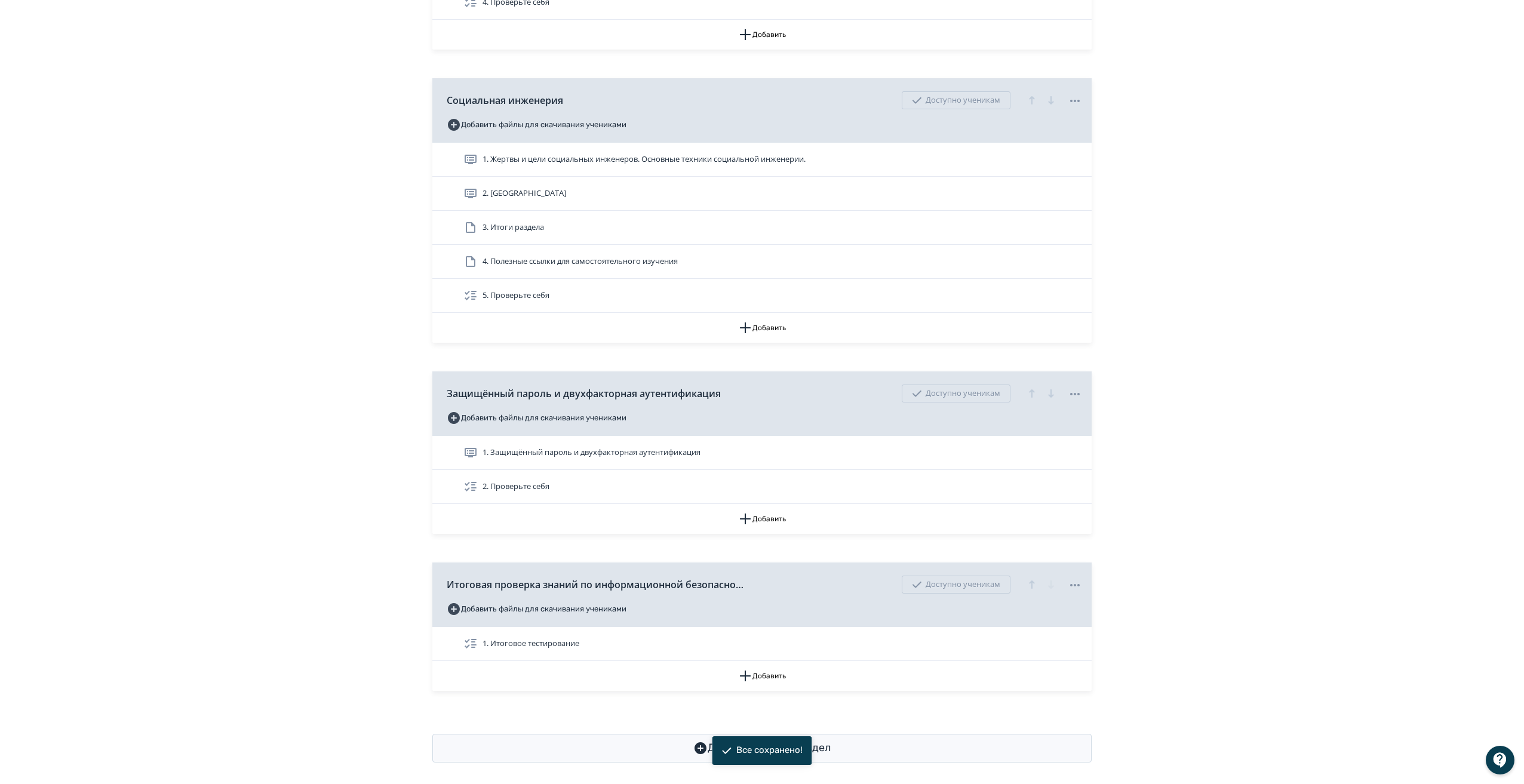
scroll to position [588, 0]
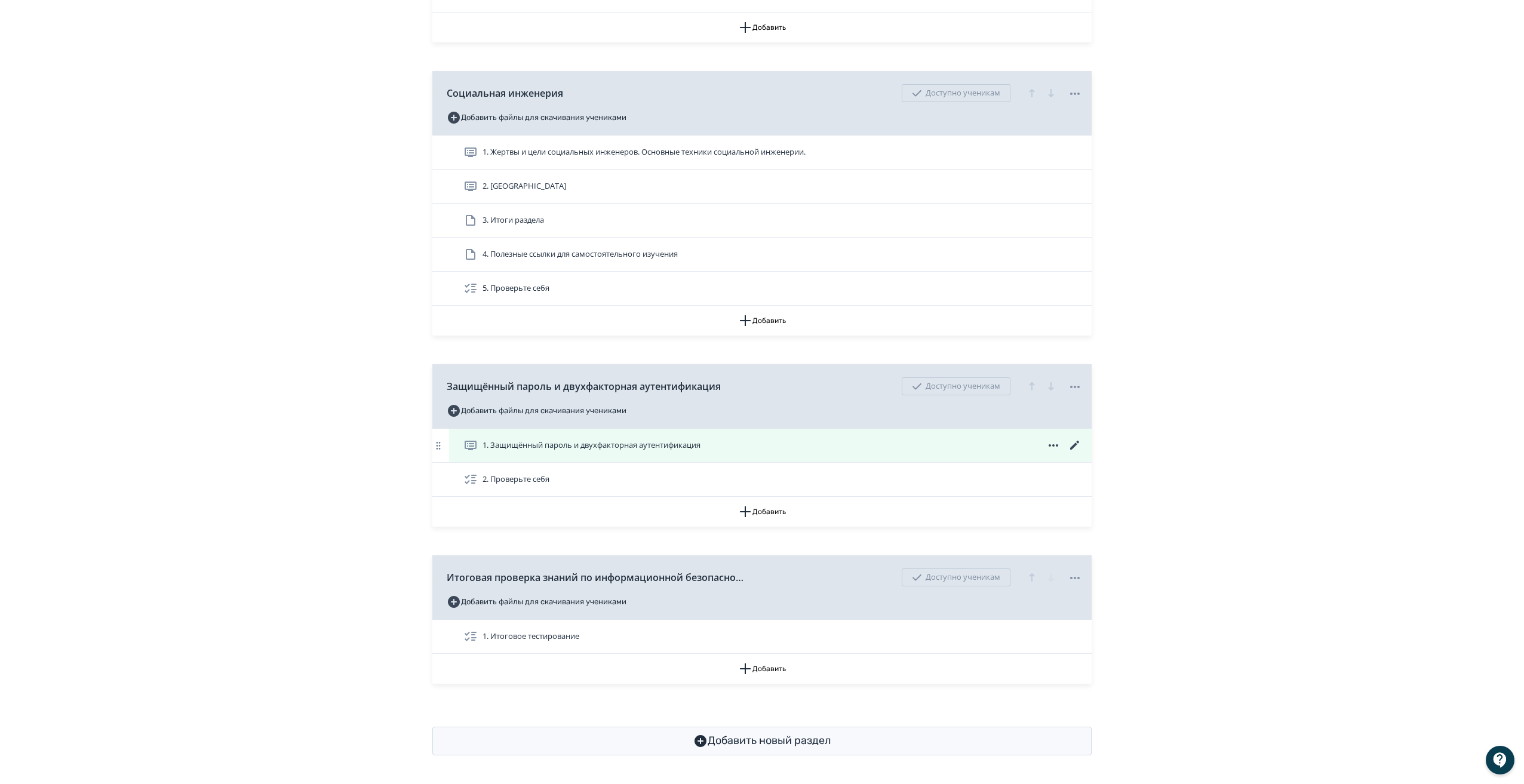
click at [1077, 440] on icon at bounding box center [1074, 445] width 14 height 14
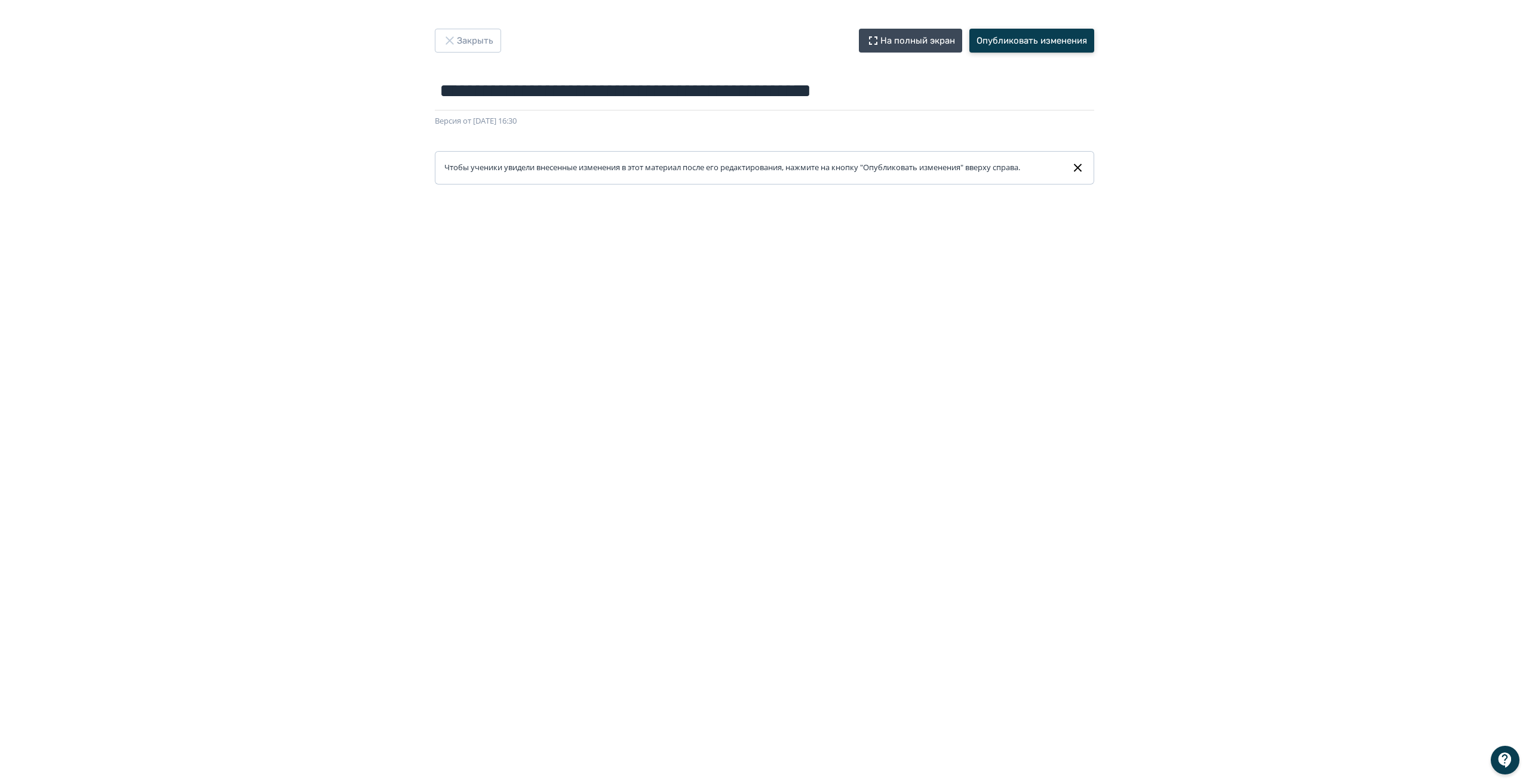
click at [1047, 45] on button "Опубликовать изменения" at bounding box center [1032, 40] width 125 height 24
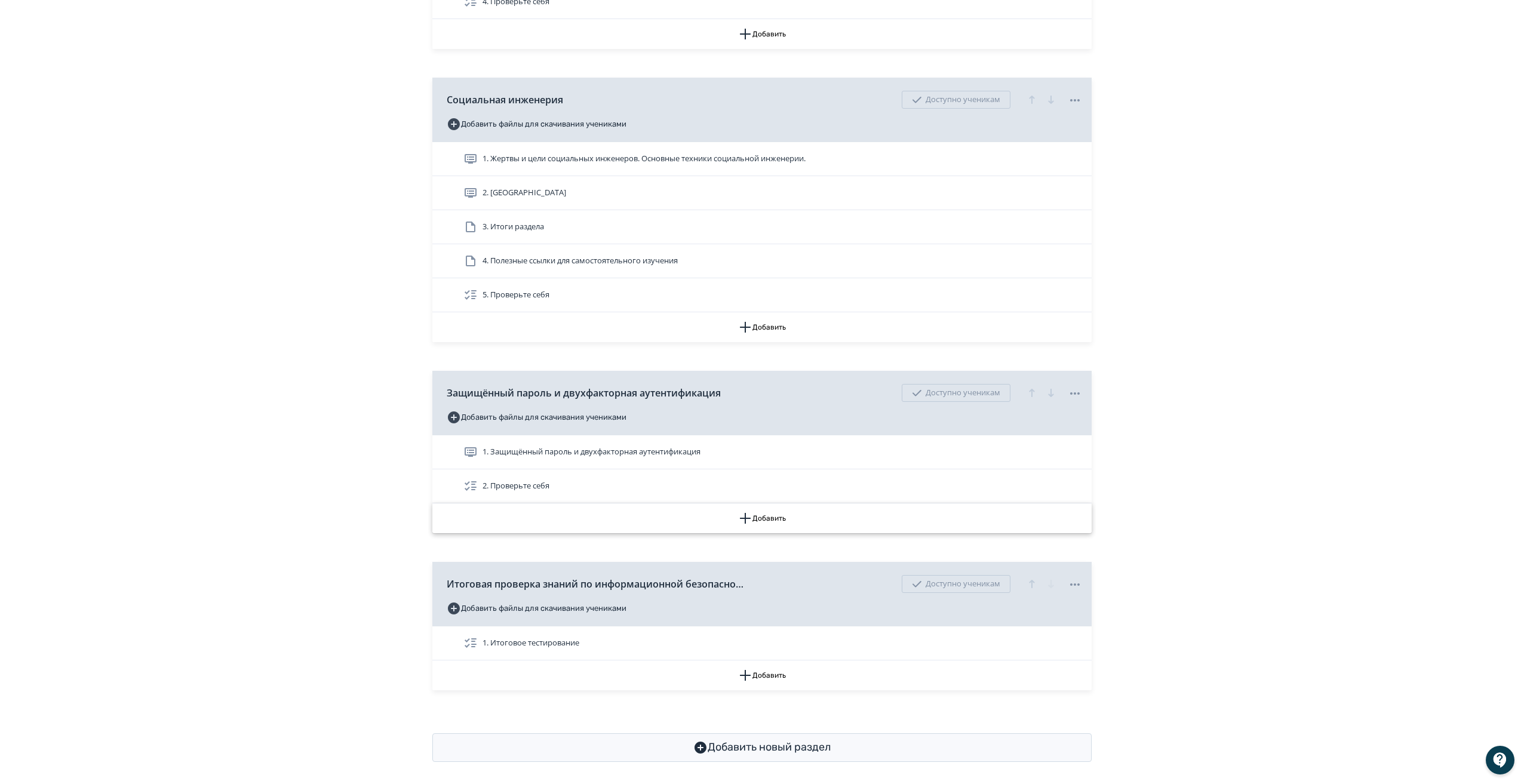
scroll to position [588, 0]
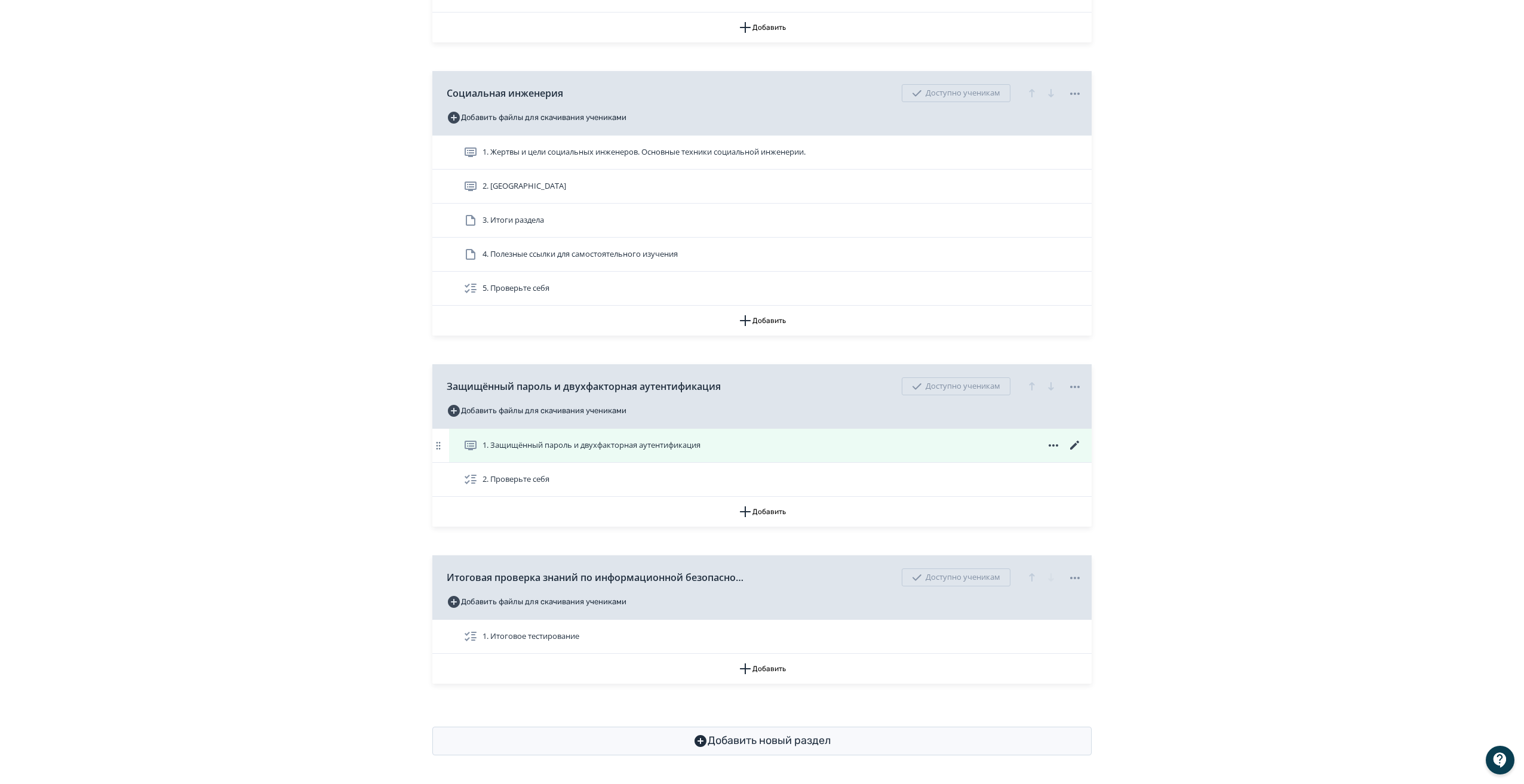
click at [1076, 445] on icon at bounding box center [1074, 445] width 14 height 14
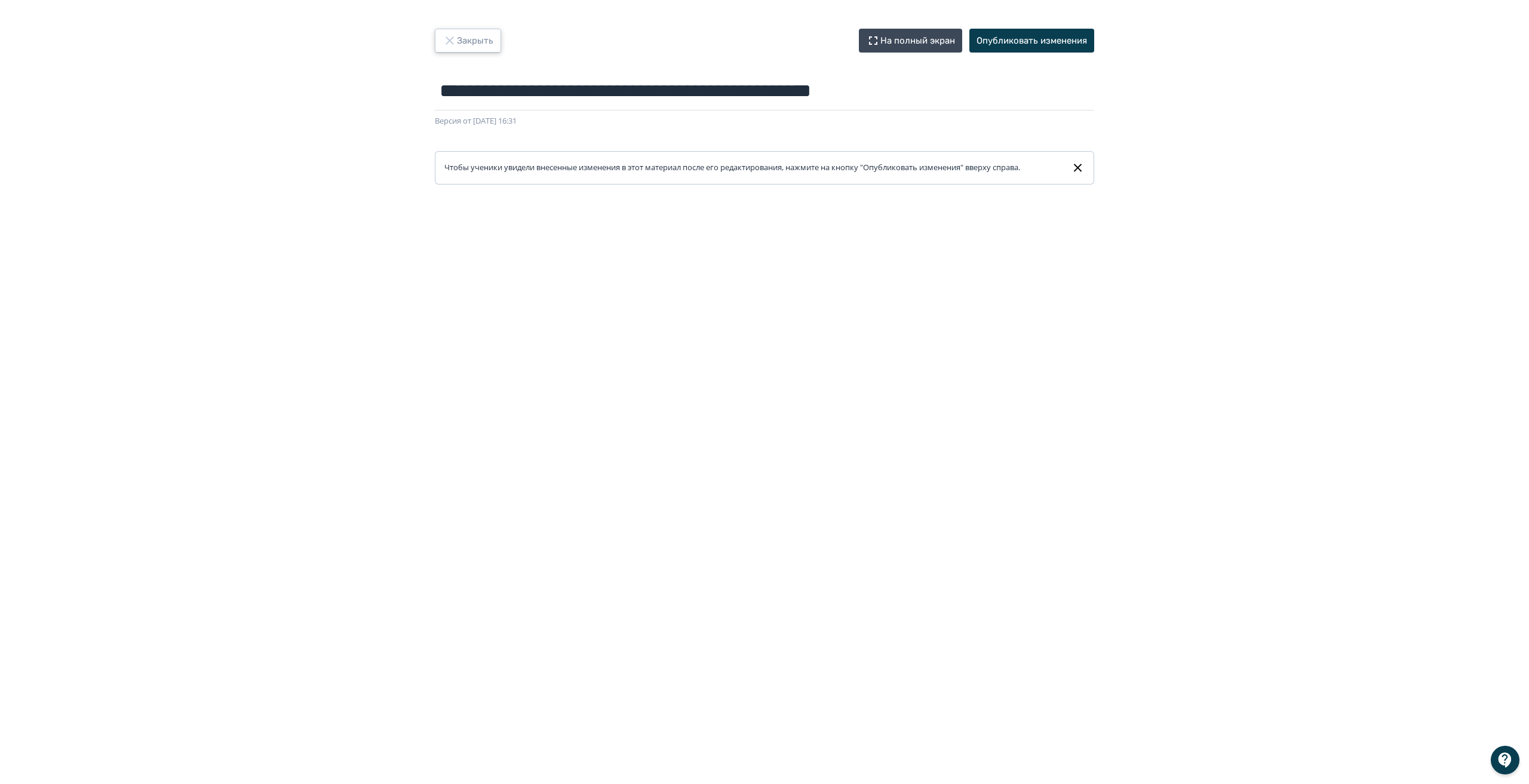
click at [463, 44] on button "Закрыть" at bounding box center [468, 40] width 66 height 24
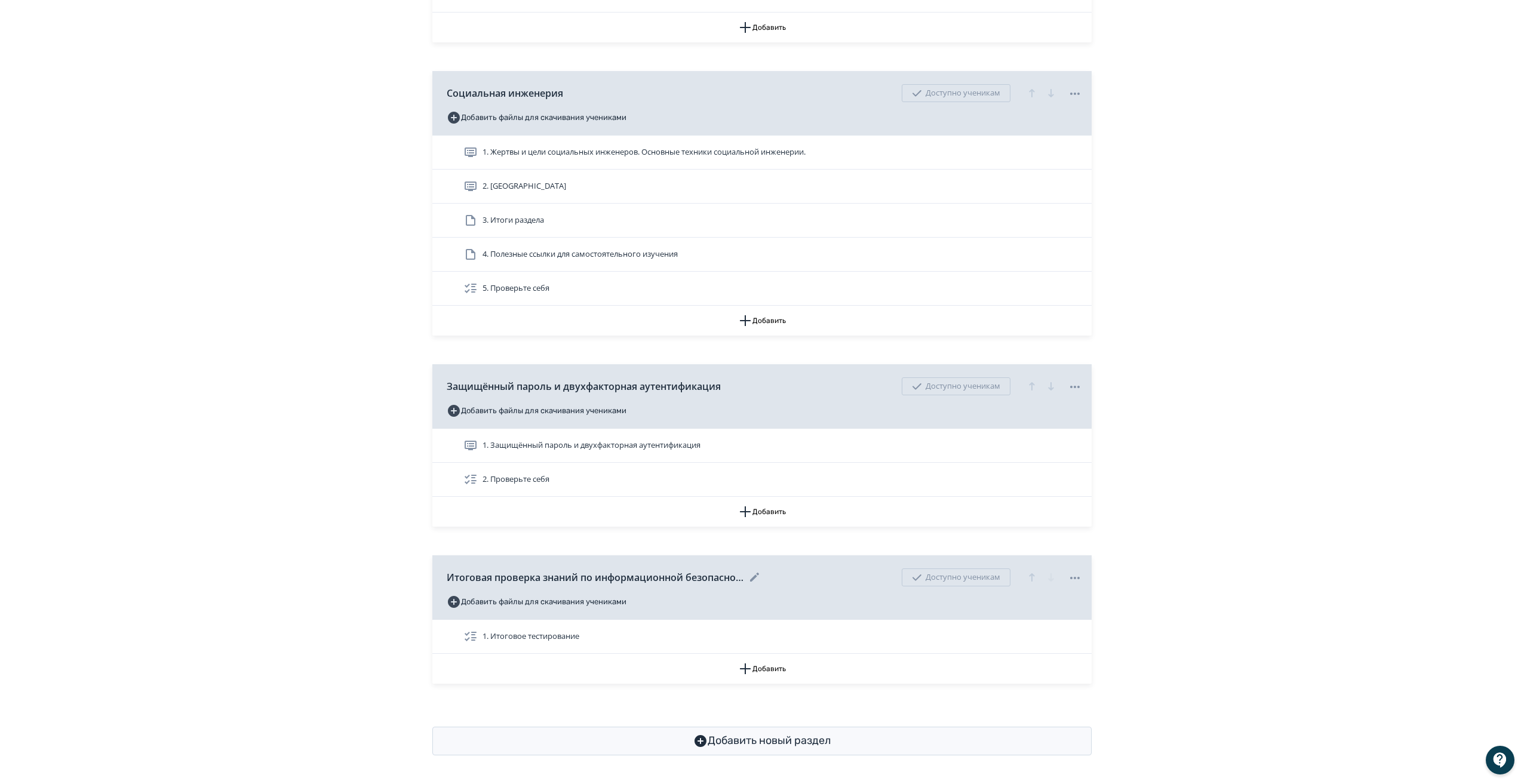
scroll to position [588, 0]
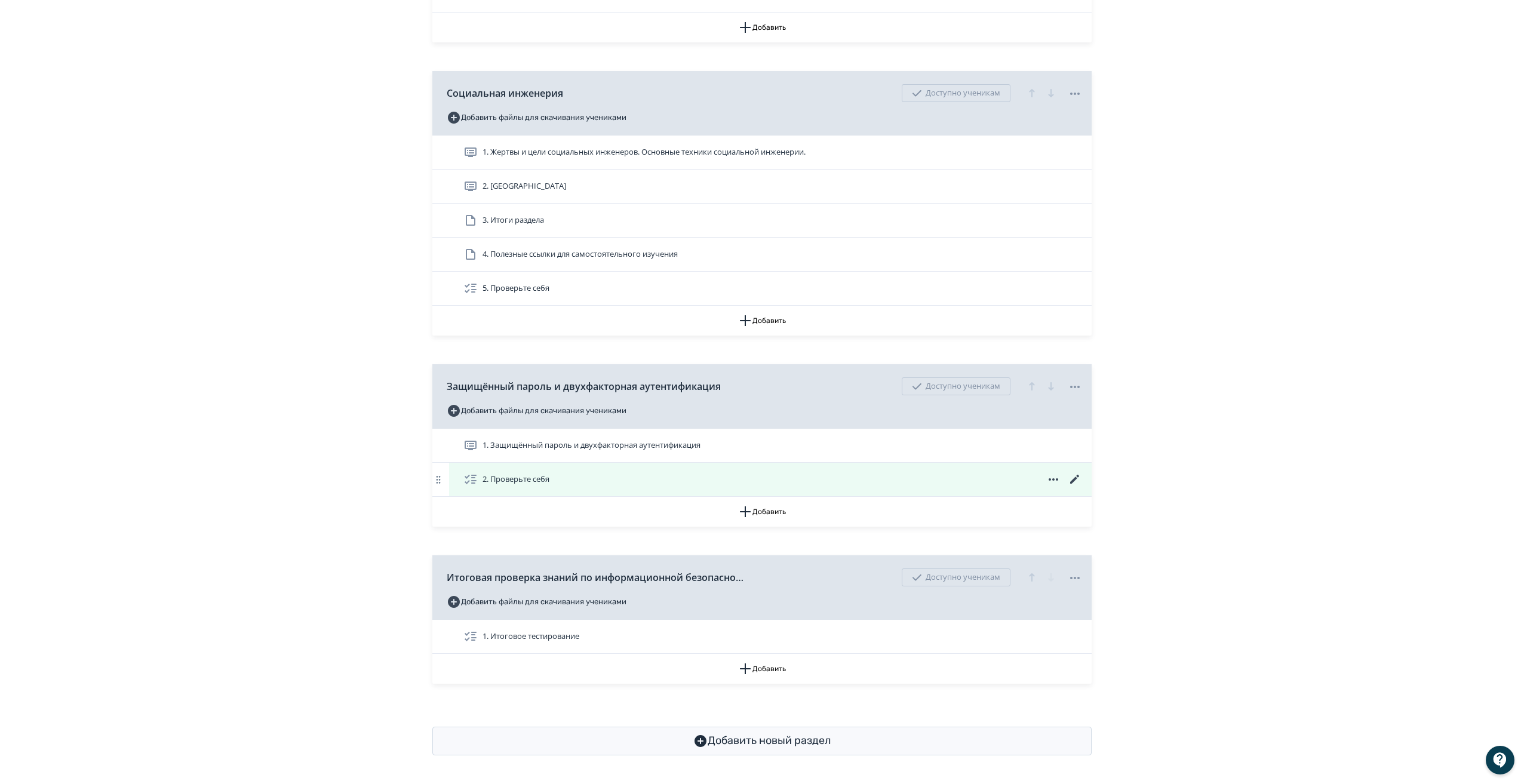
click at [1072, 476] on icon at bounding box center [1074, 479] width 14 height 14
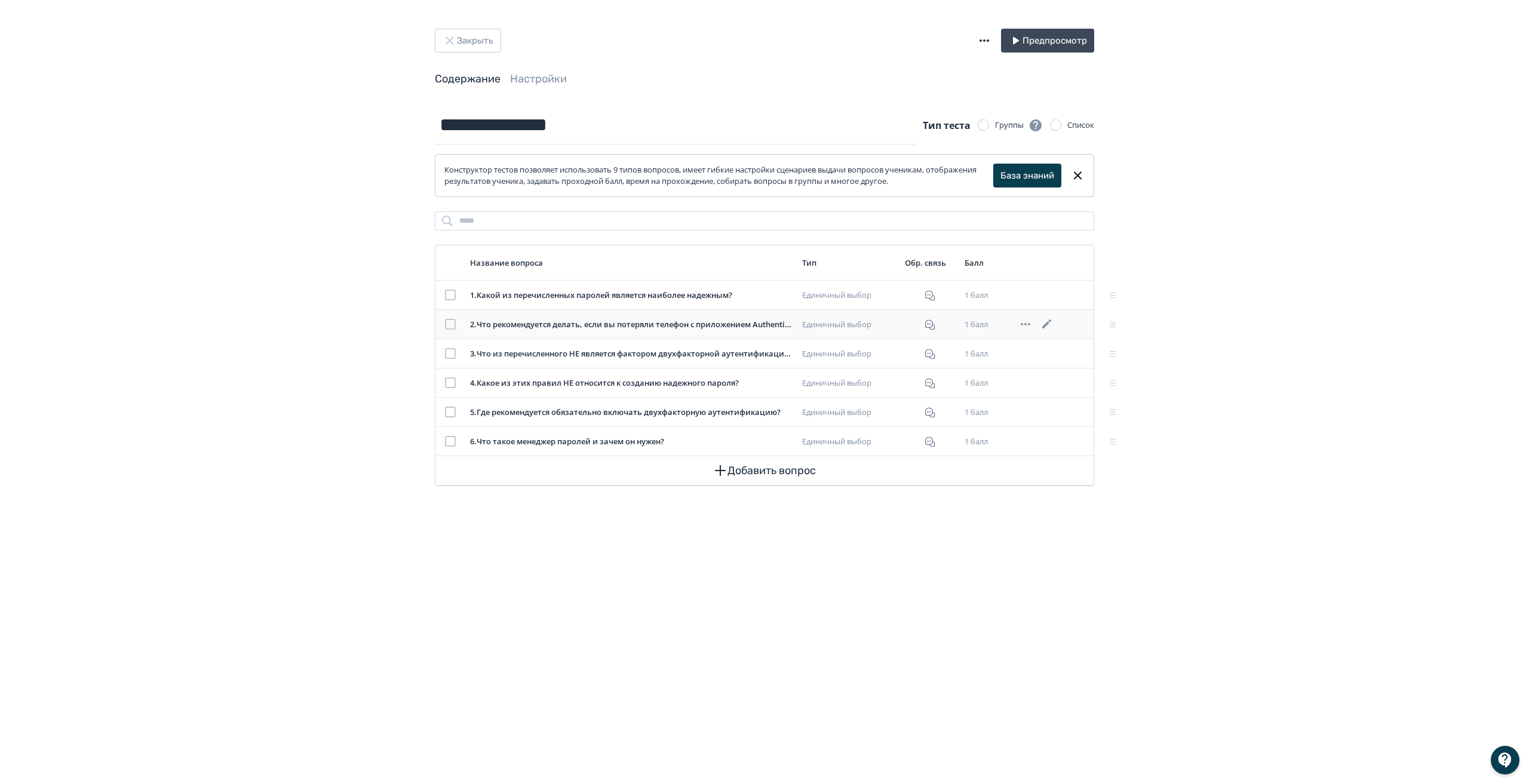
click at [1047, 323] on icon at bounding box center [1047, 324] width 14 height 14
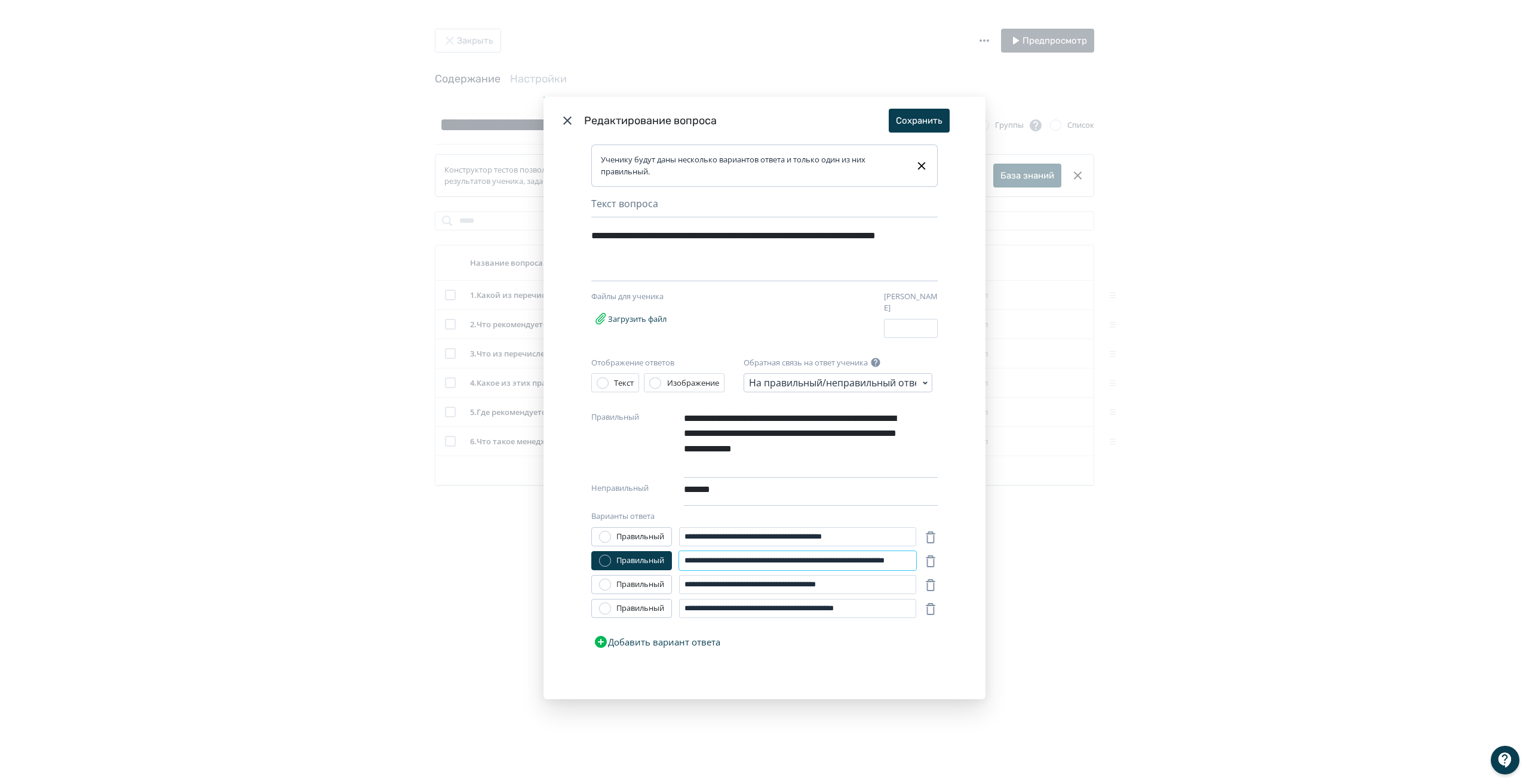
click at [785, 556] on input "**********" at bounding box center [797, 560] width 237 height 19
type input "**********"
click at [916, 116] on button "Сохранить" at bounding box center [919, 120] width 61 height 24
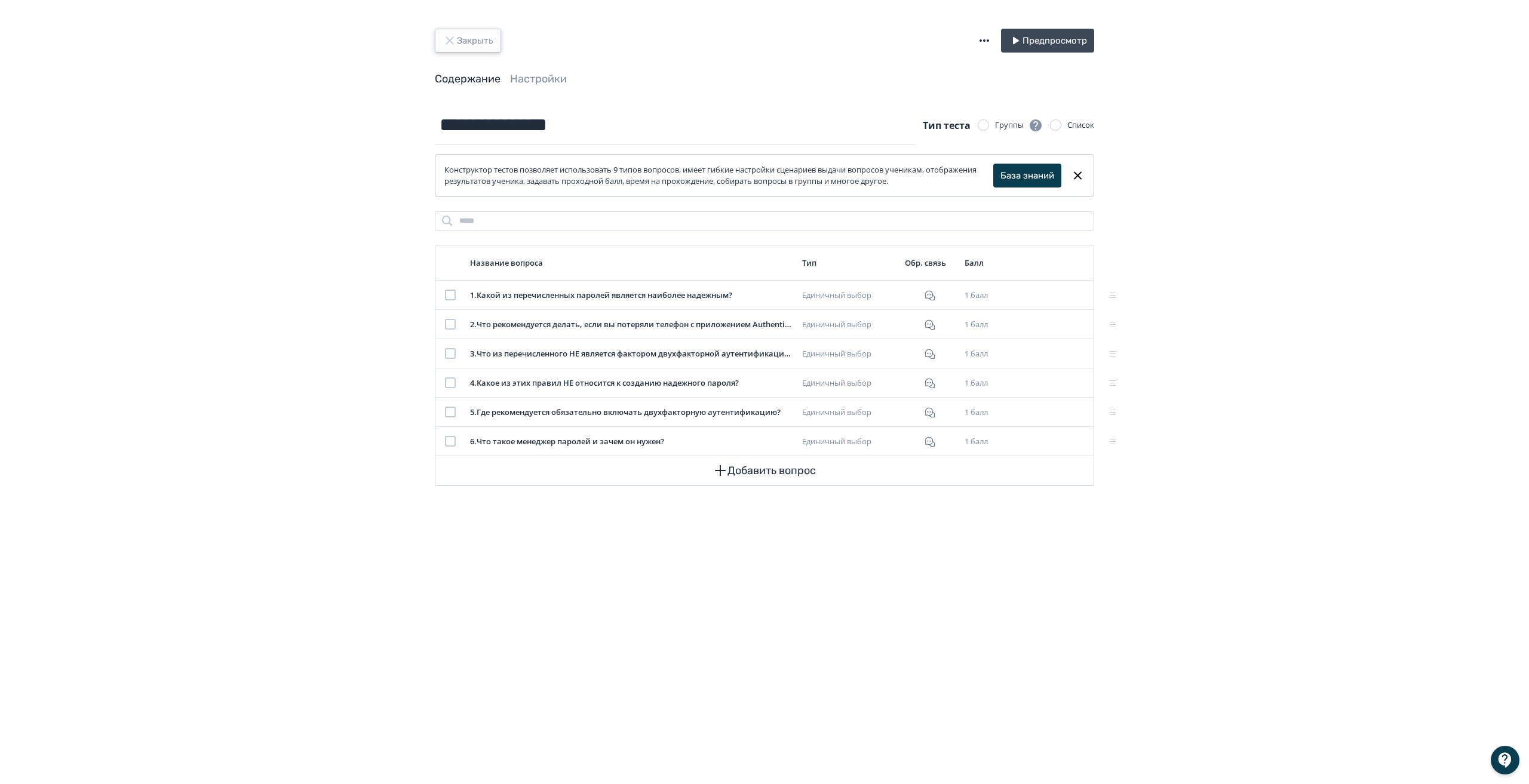
click at [452, 34] on icon "button" at bounding box center [449, 40] width 14 height 14
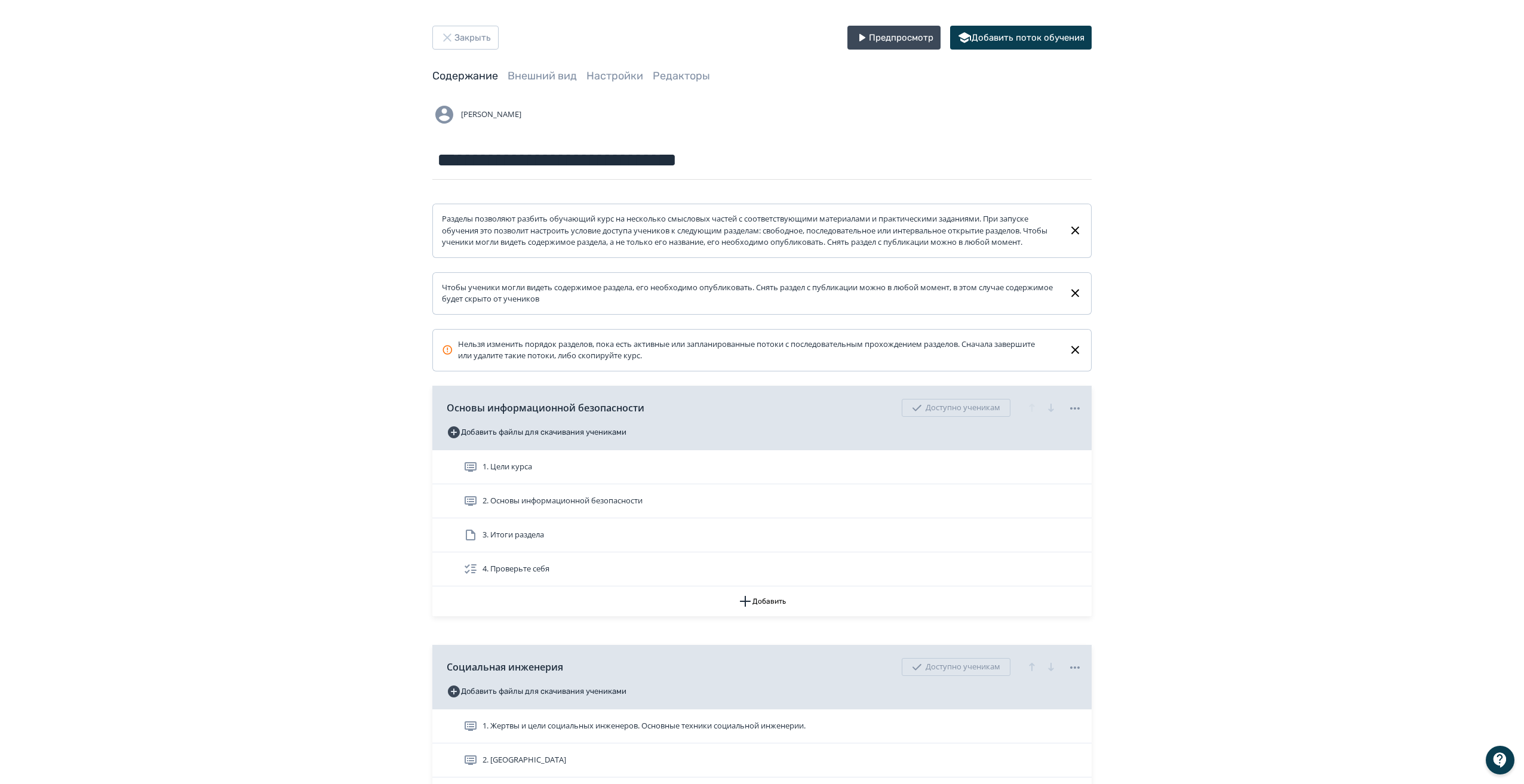
scroll to position [1, 0]
click at [450, 38] on icon "button" at bounding box center [447, 39] width 8 height 8
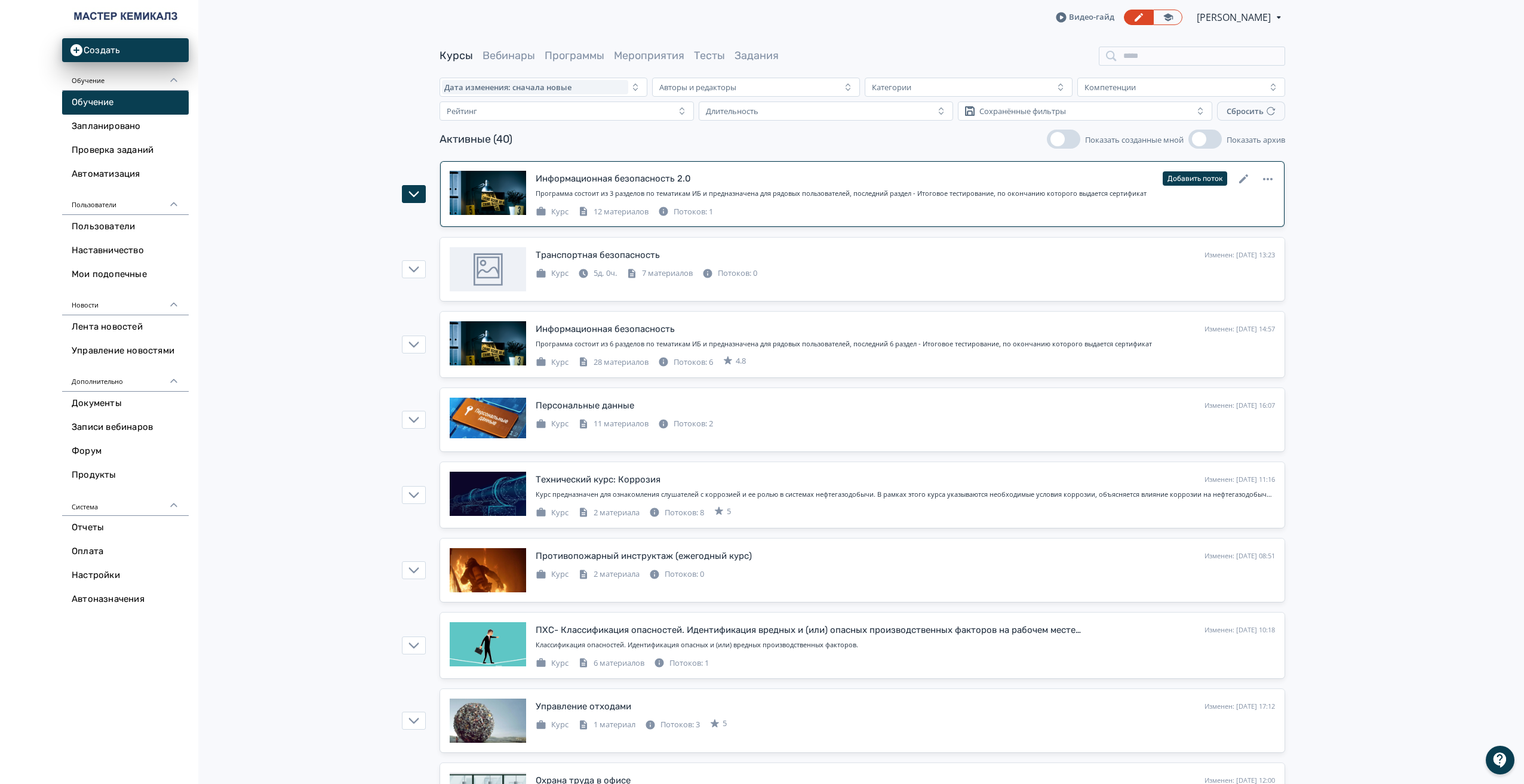
click at [700, 210] on div "Потоков: 1" at bounding box center [685, 211] width 55 height 12
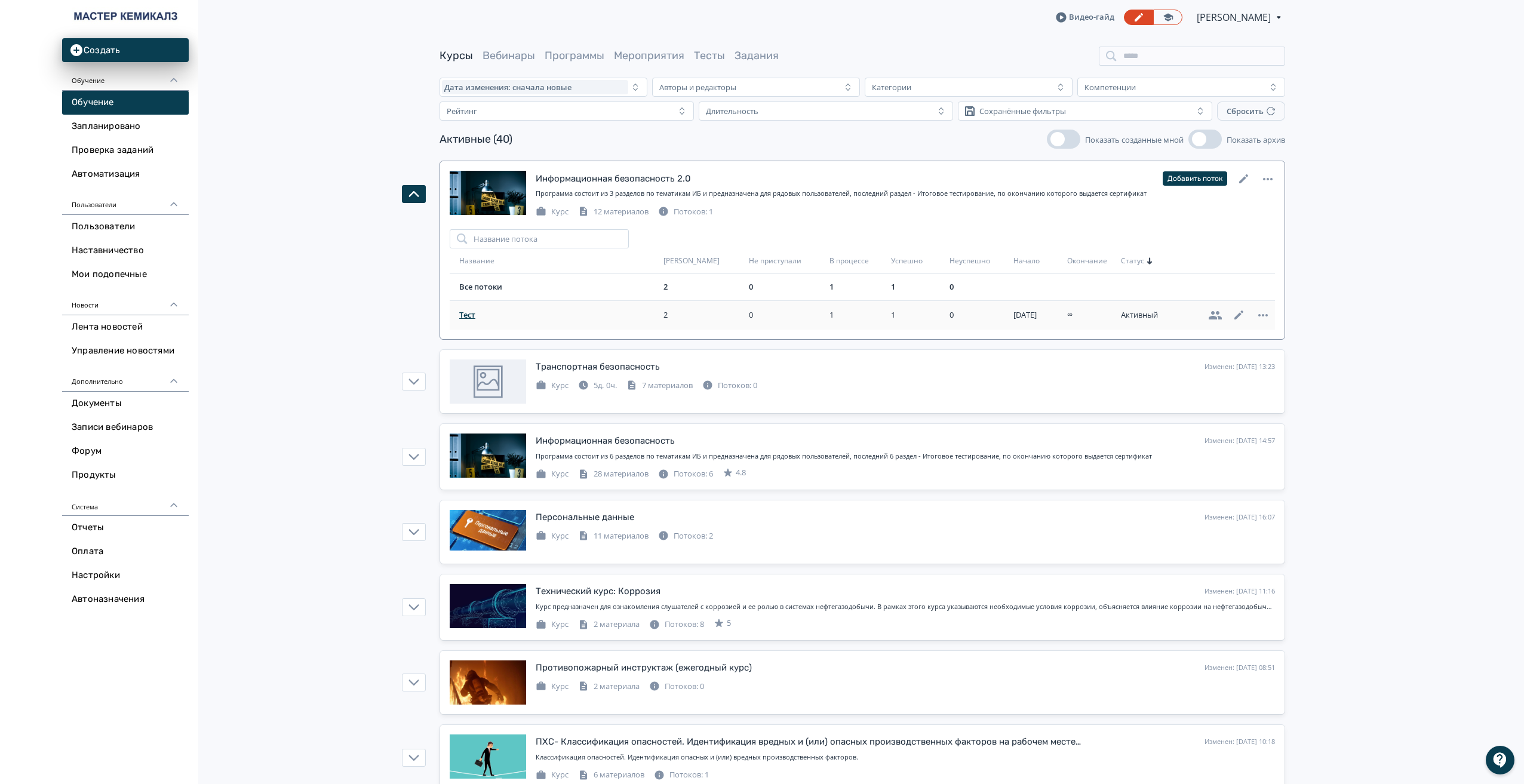
click at [477, 315] on span "Тест" at bounding box center [559, 315] width 200 height 12
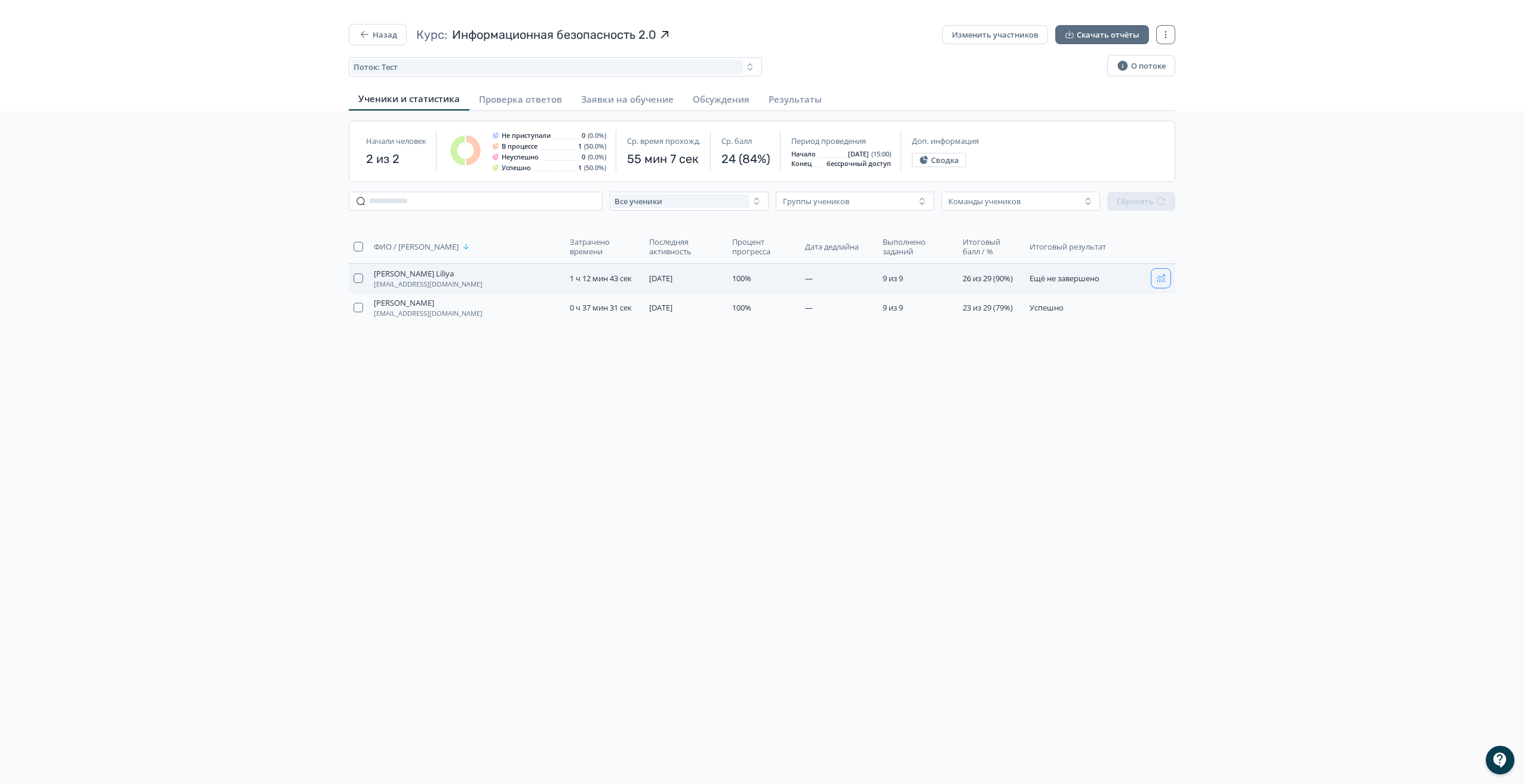
click at [1160, 274] on icon "button" at bounding box center [1161, 278] width 10 height 10
click at [391, 33] on button "Назад" at bounding box center [377, 34] width 58 height 21
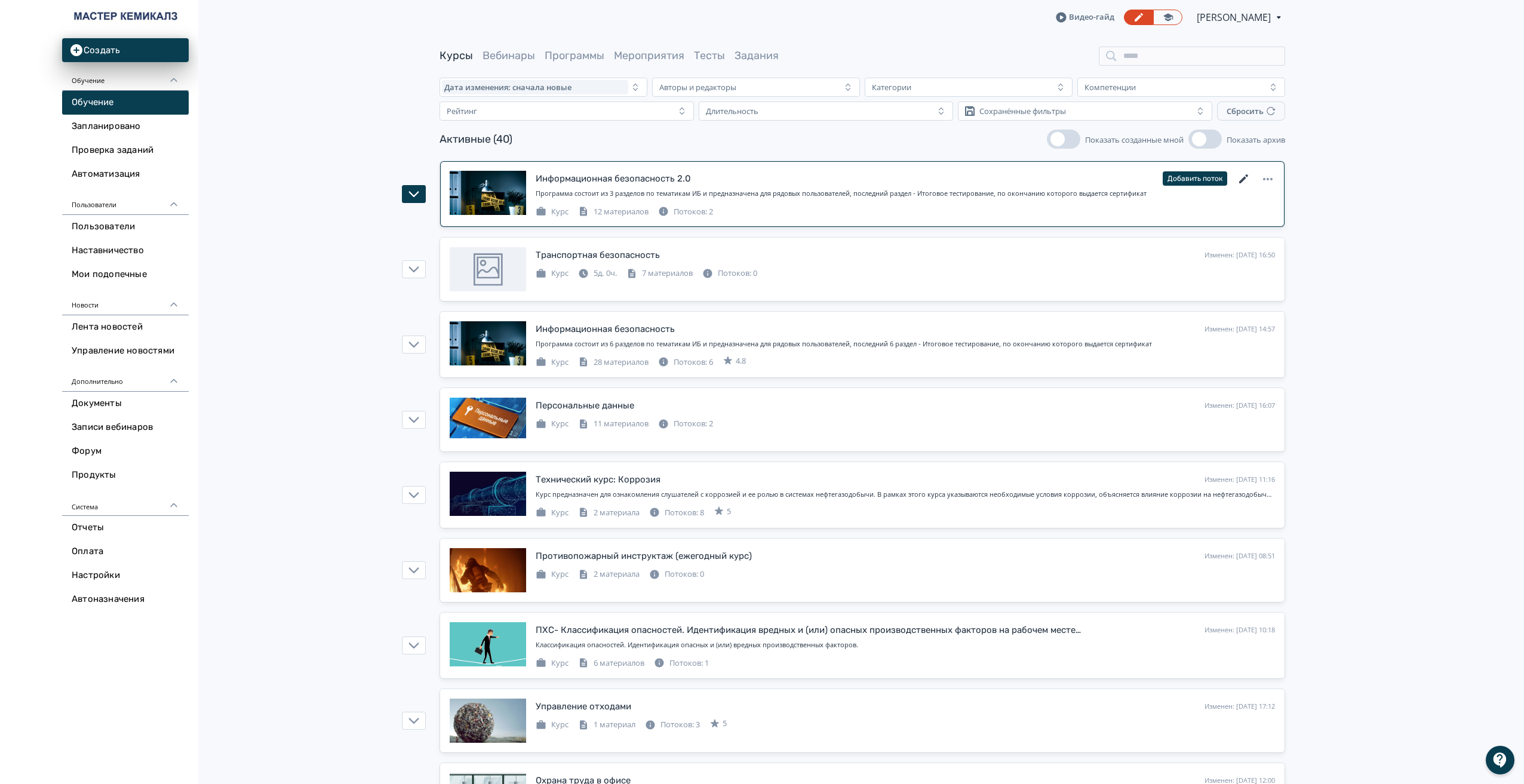
click at [1246, 174] on icon at bounding box center [1243, 179] width 14 height 14
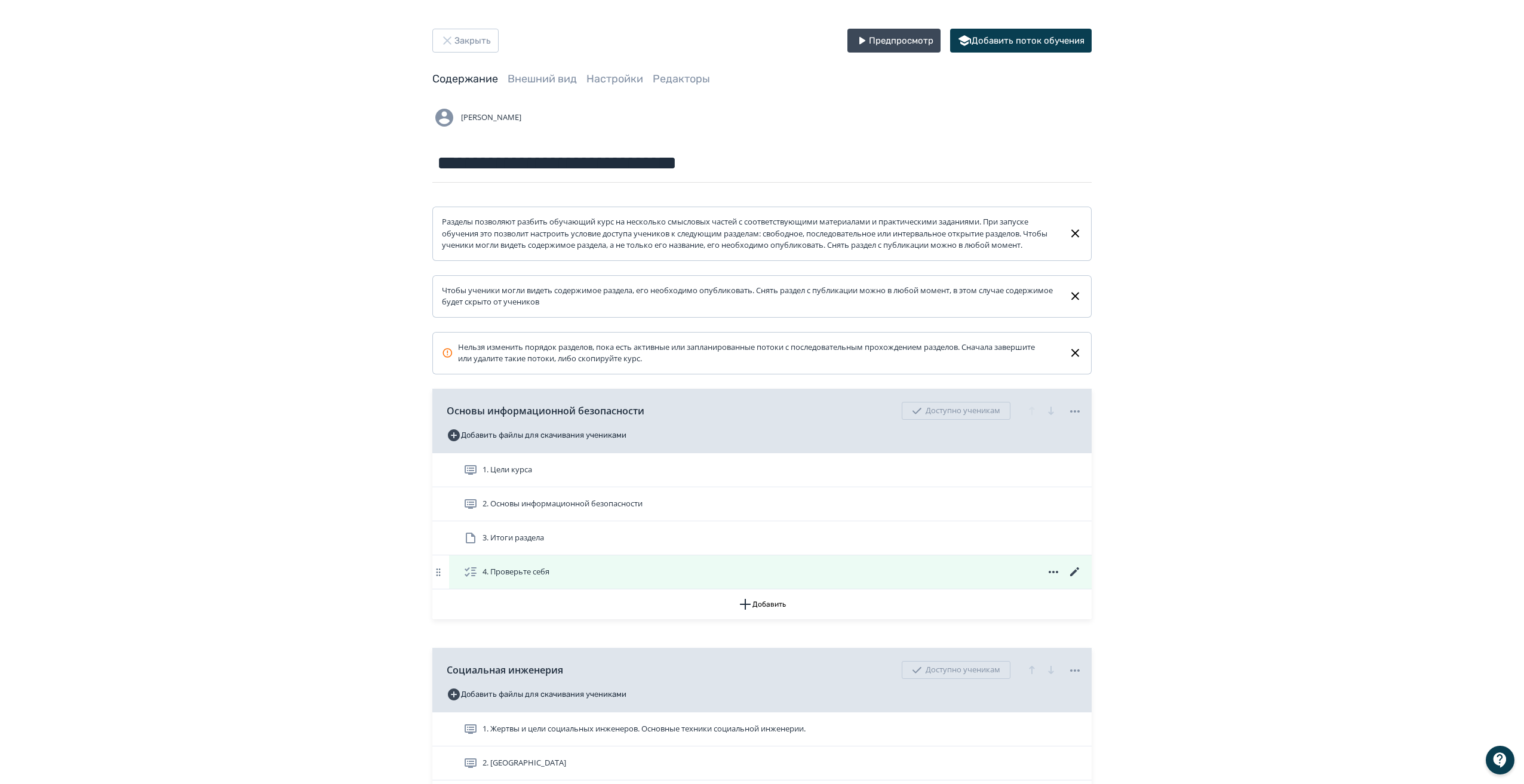
click at [1073, 579] on icon at bounding box center [1074, 571] width 14 height 14
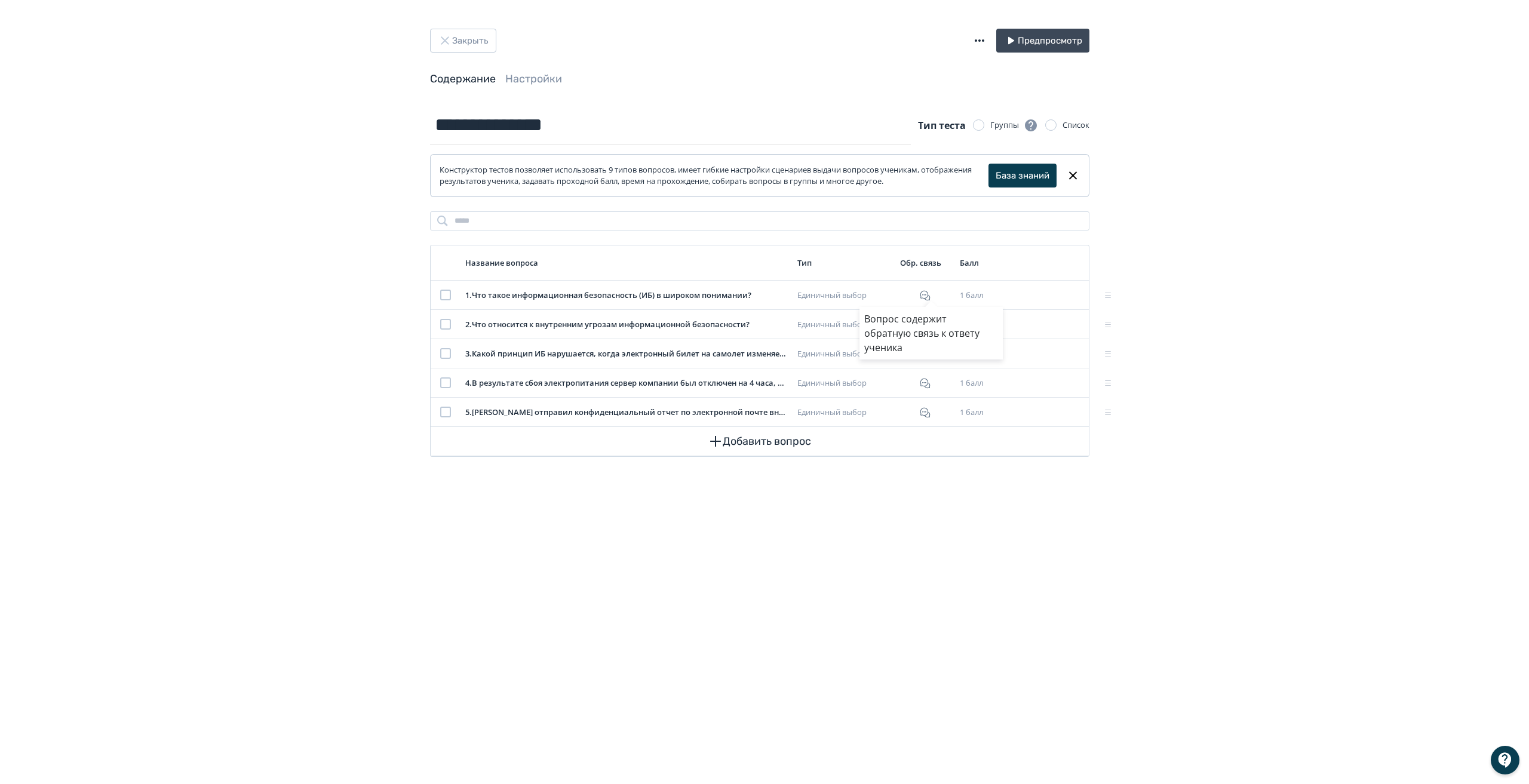
click at [1009, 565] on div "Вопрос содержит обратную связь к ответу ученика" at bounding box center [764, 392] width 1529 height 784
click at [1046, 294] on icon at bounding box center [1047, 295] width 14 height 14
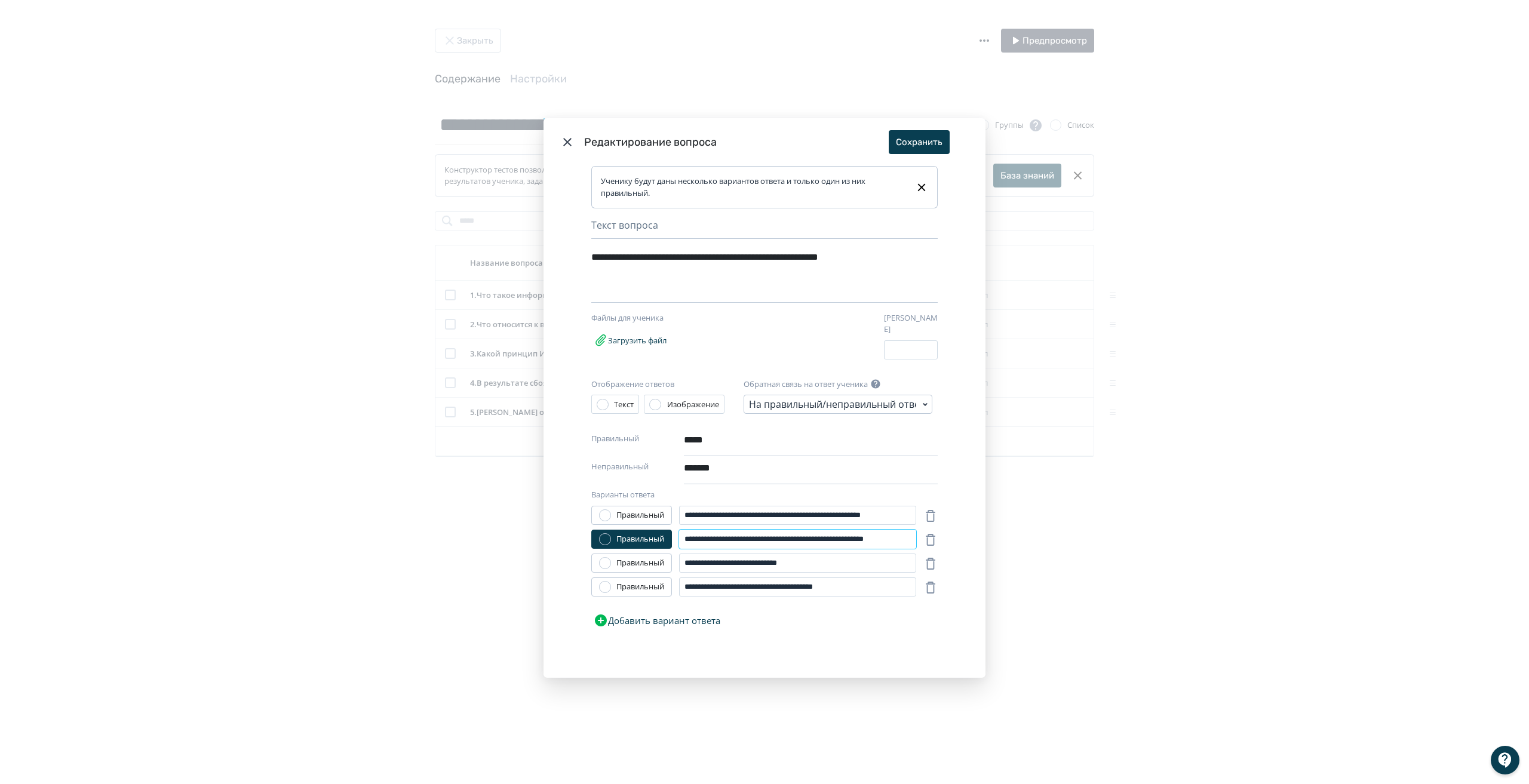
drag, startPoint x: 865, startPoint y: 535, endPoint x: 908, endPoint y: 522, distance: 44.9
click at [867, 535] on input "**********" at bounding box center [797, 539] width 237 height 19
type input "**********"
click at [916, 145] on button "Сохранить" at bounding box center [919, 142] width 61 height 24
